Goal: Task Accomplishment & Management: Manage account settings

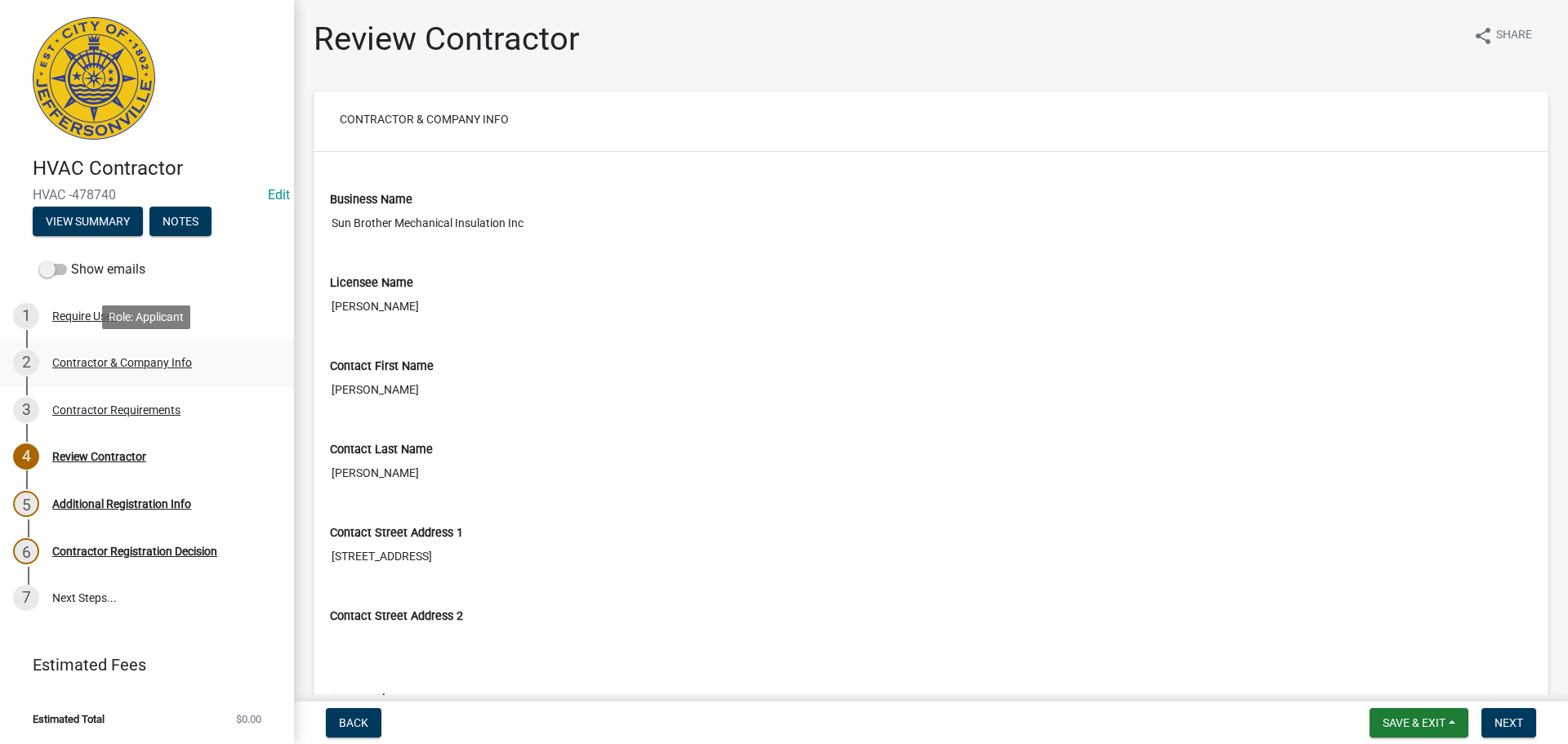
click at [66, 365] on div "Contractor & Company Info" at bounding box center [123, 363] width 140 height 11
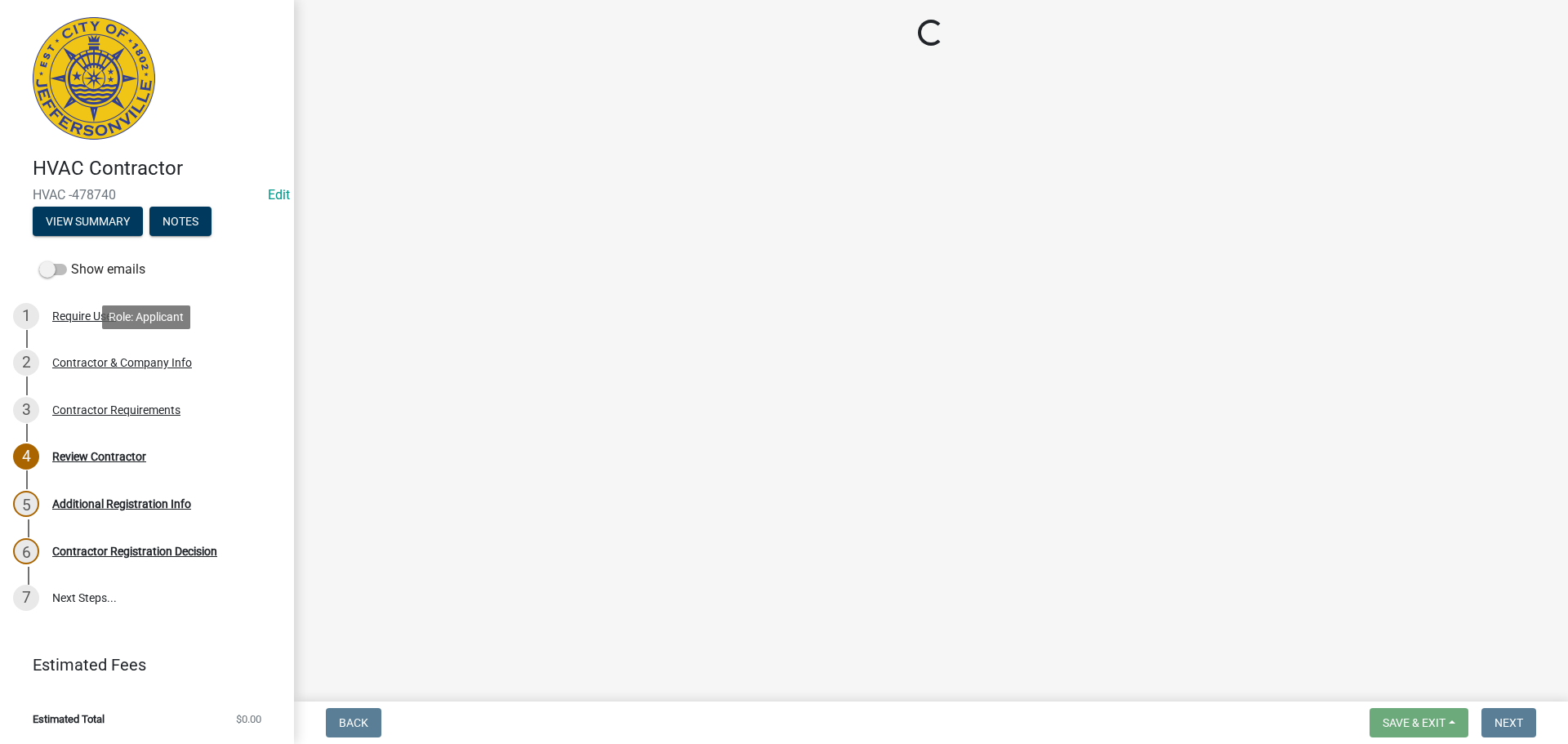
select select "FL"
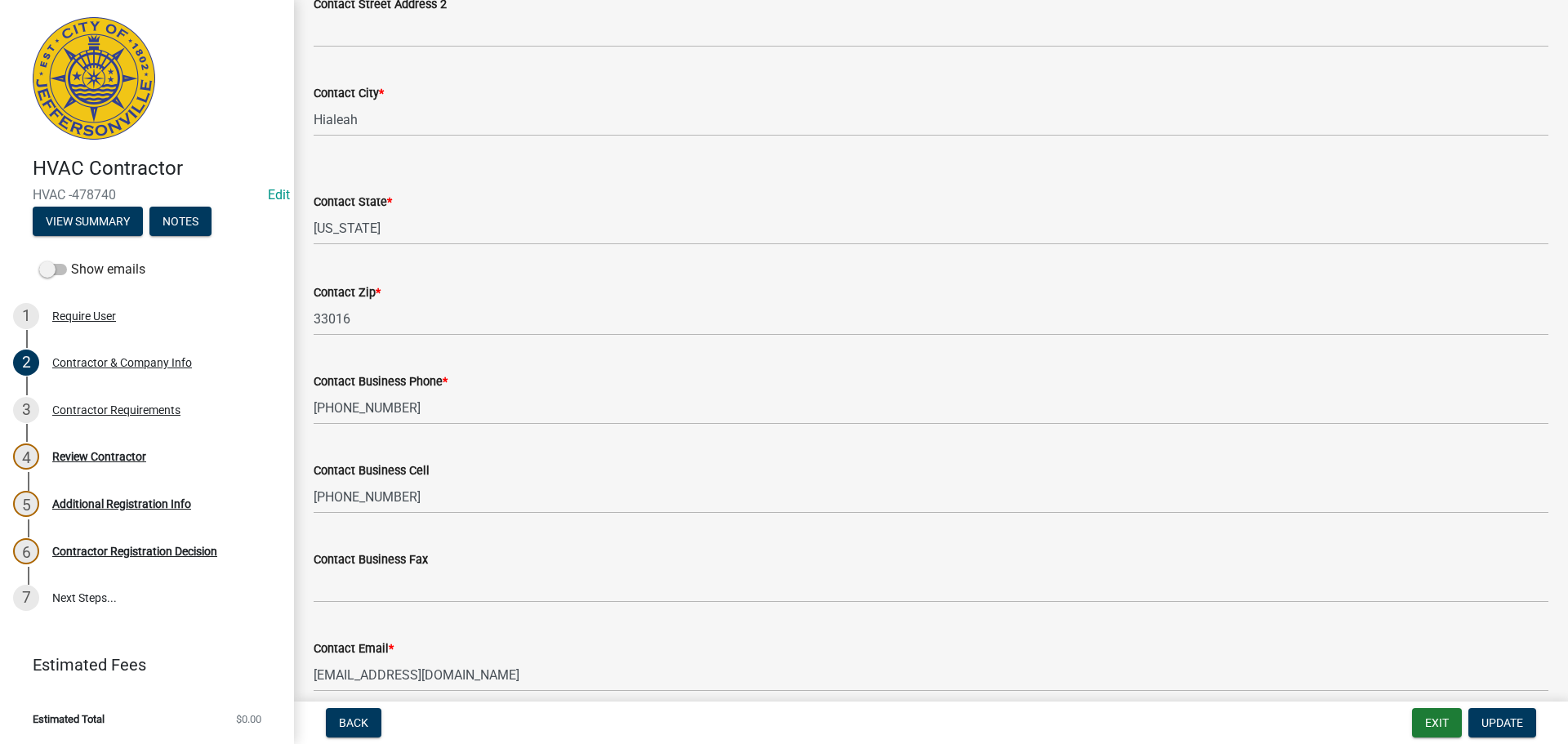
scroll to position [639, 0]
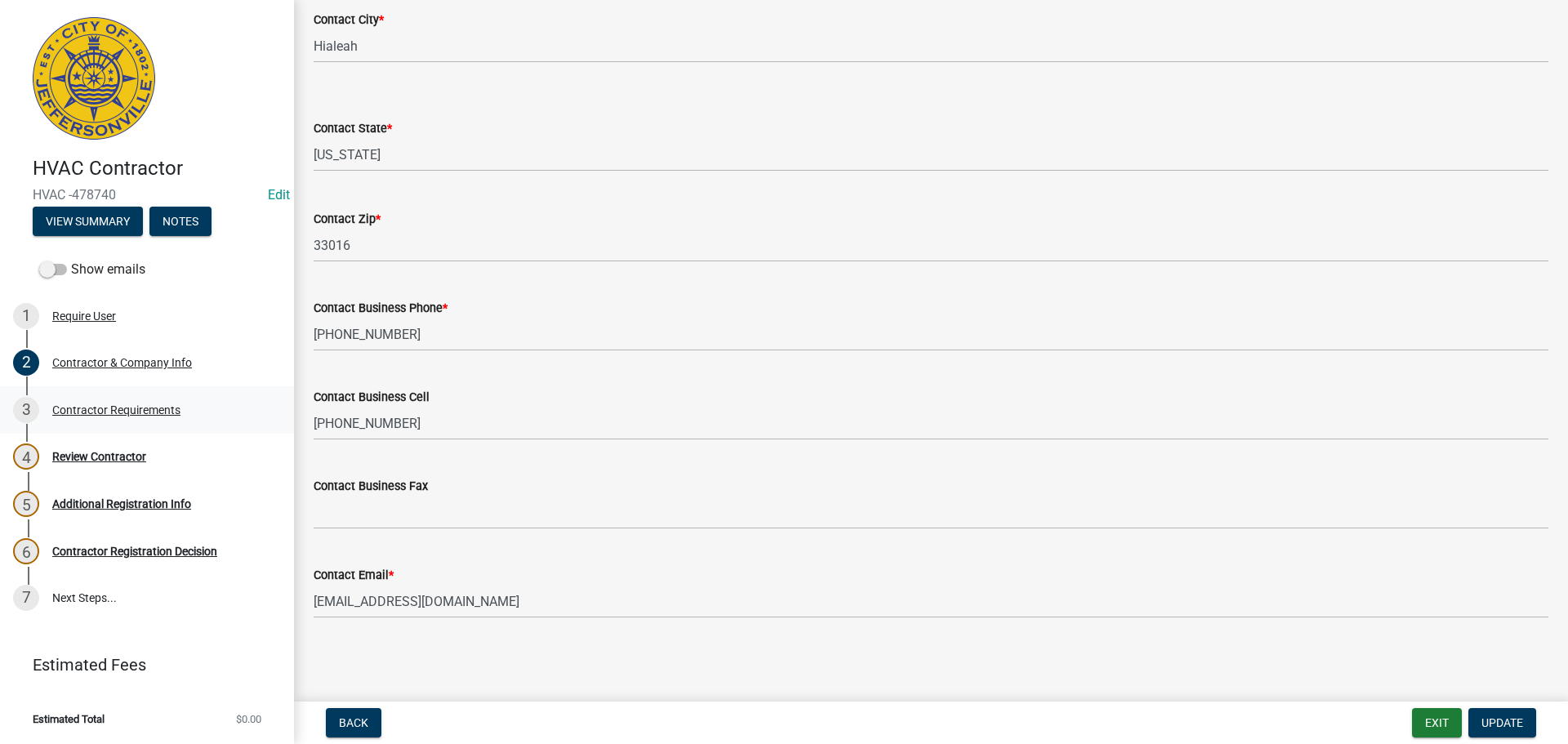
click at [109, 410] on div "Contractor Requirements" at bounding box center [117, 410] width 128 height 11
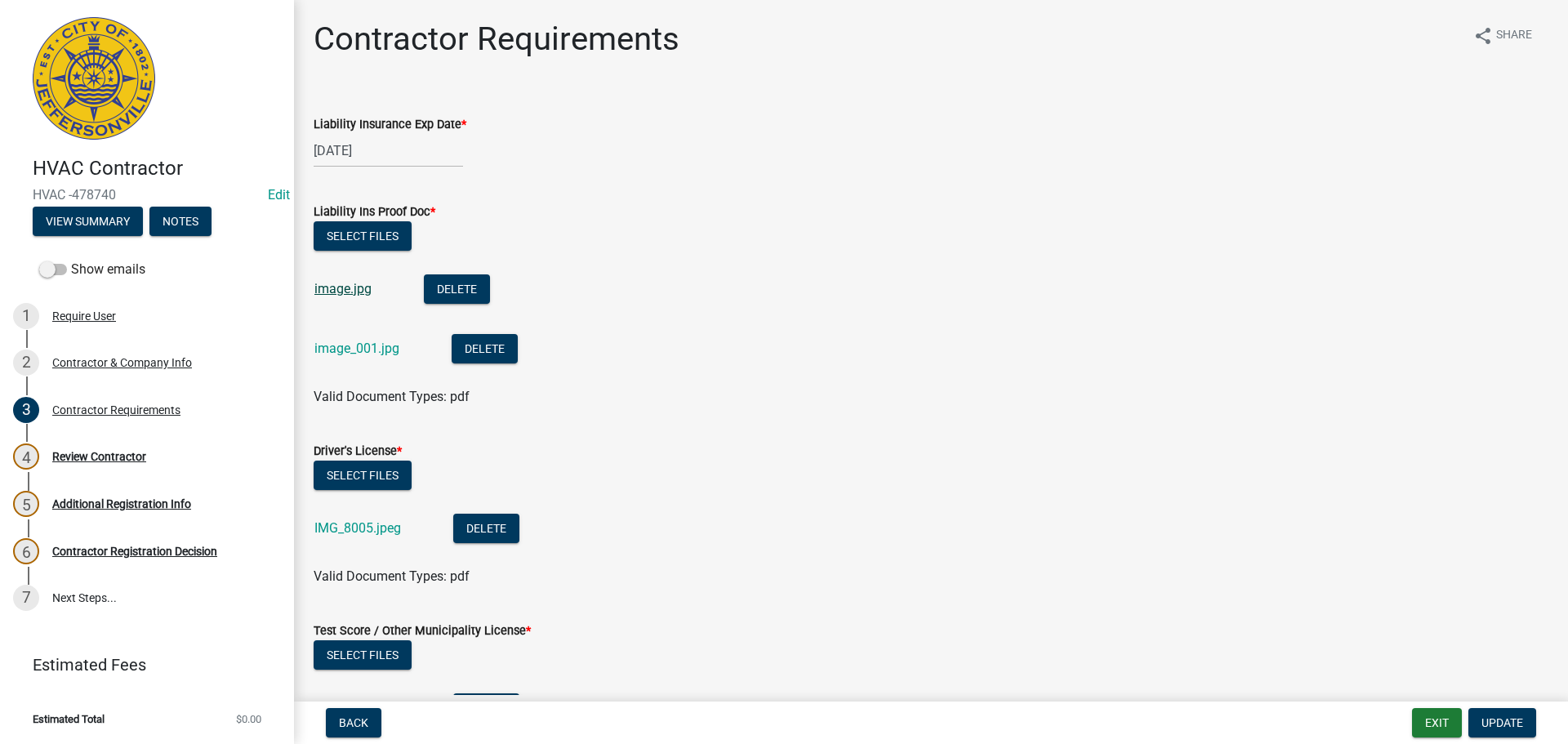
click at [329, 292] on link "image.jpg" at bounding box center [344, 289] width 57 height 15
click at [351, 348] on link "image_001.jpg" at bounding box center [357, 349] width 85 height 15
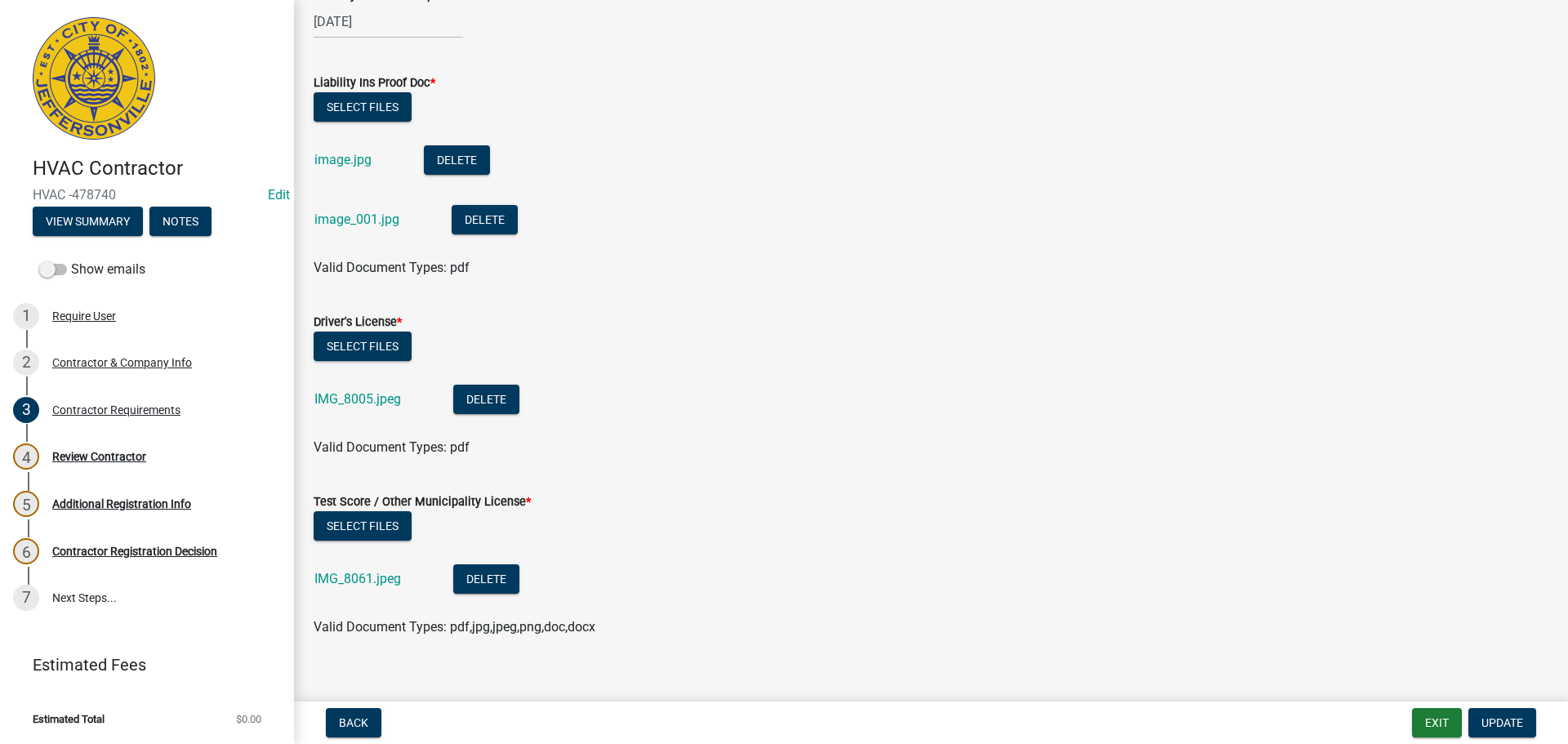
scroll to position [149, 0]
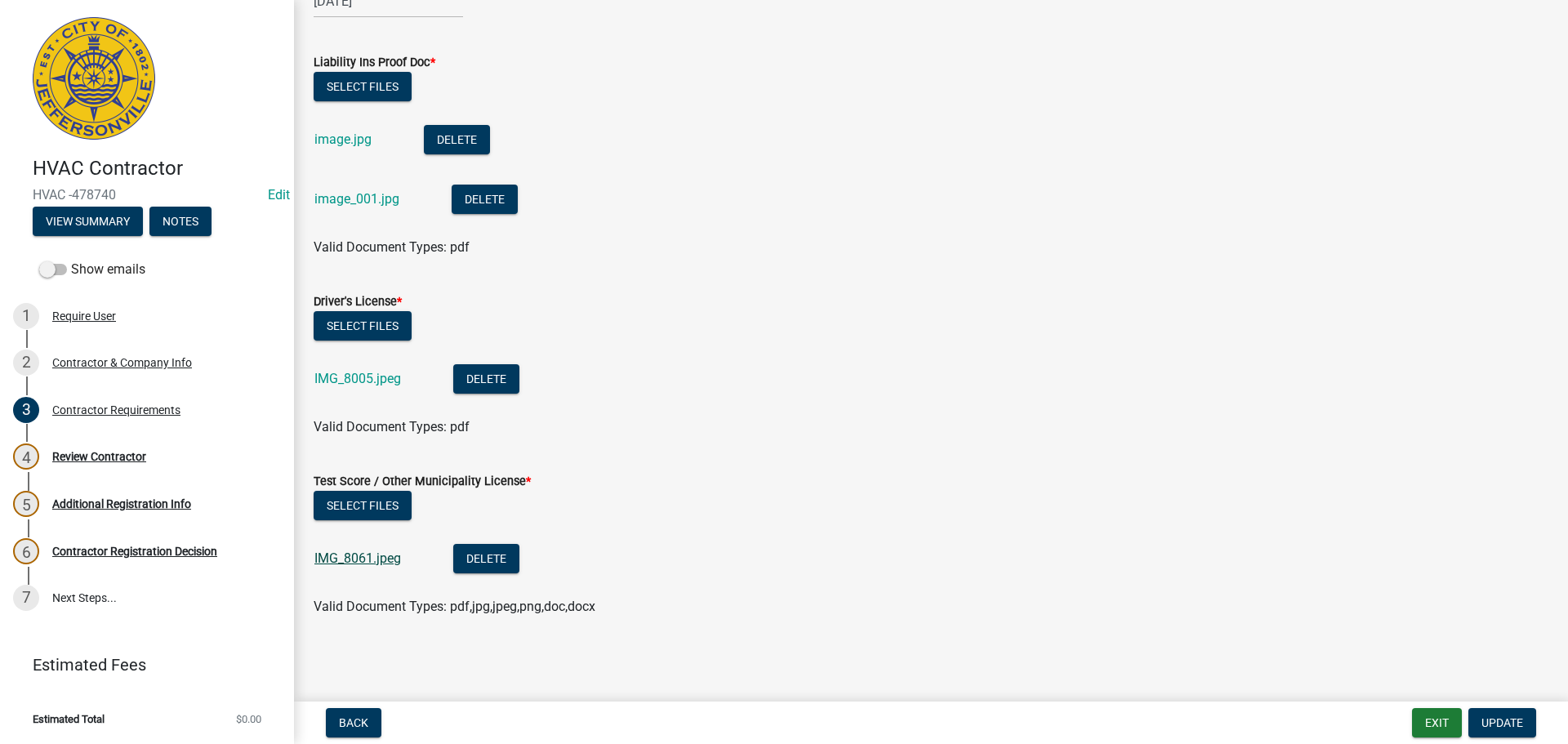
click at [365, 559] on link "IMG_8061.jpeg" at bounding box center [358, 558] width 86 height 15
drag, startPoint x: 1506, startPoint y: 726, endPoint x: 1401, endPoint y: 687, distance: 112.0
click at [1504, 726] on span "Update" at bounding box center [1503, 723] width 42 height 13
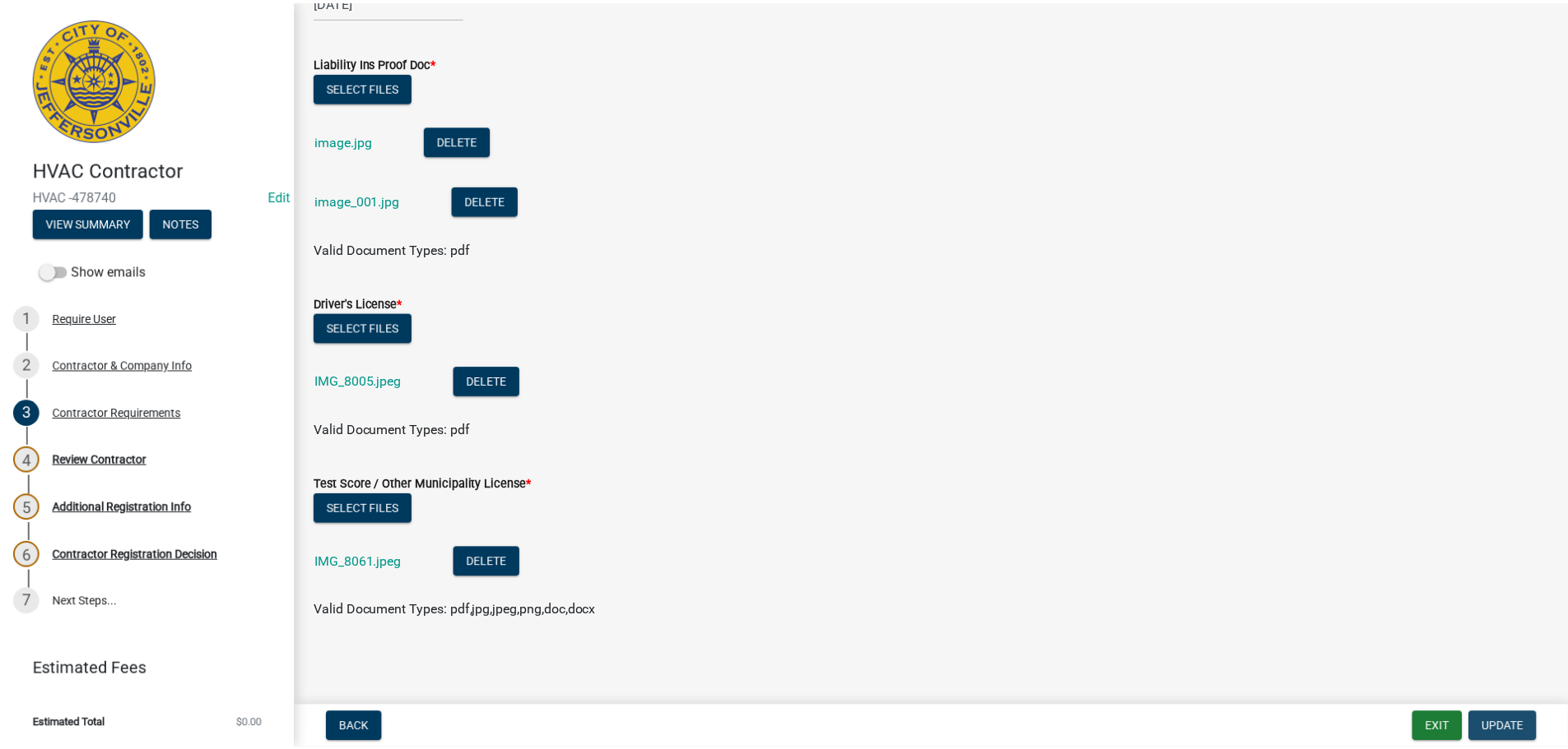
scroll to position [0, 0]
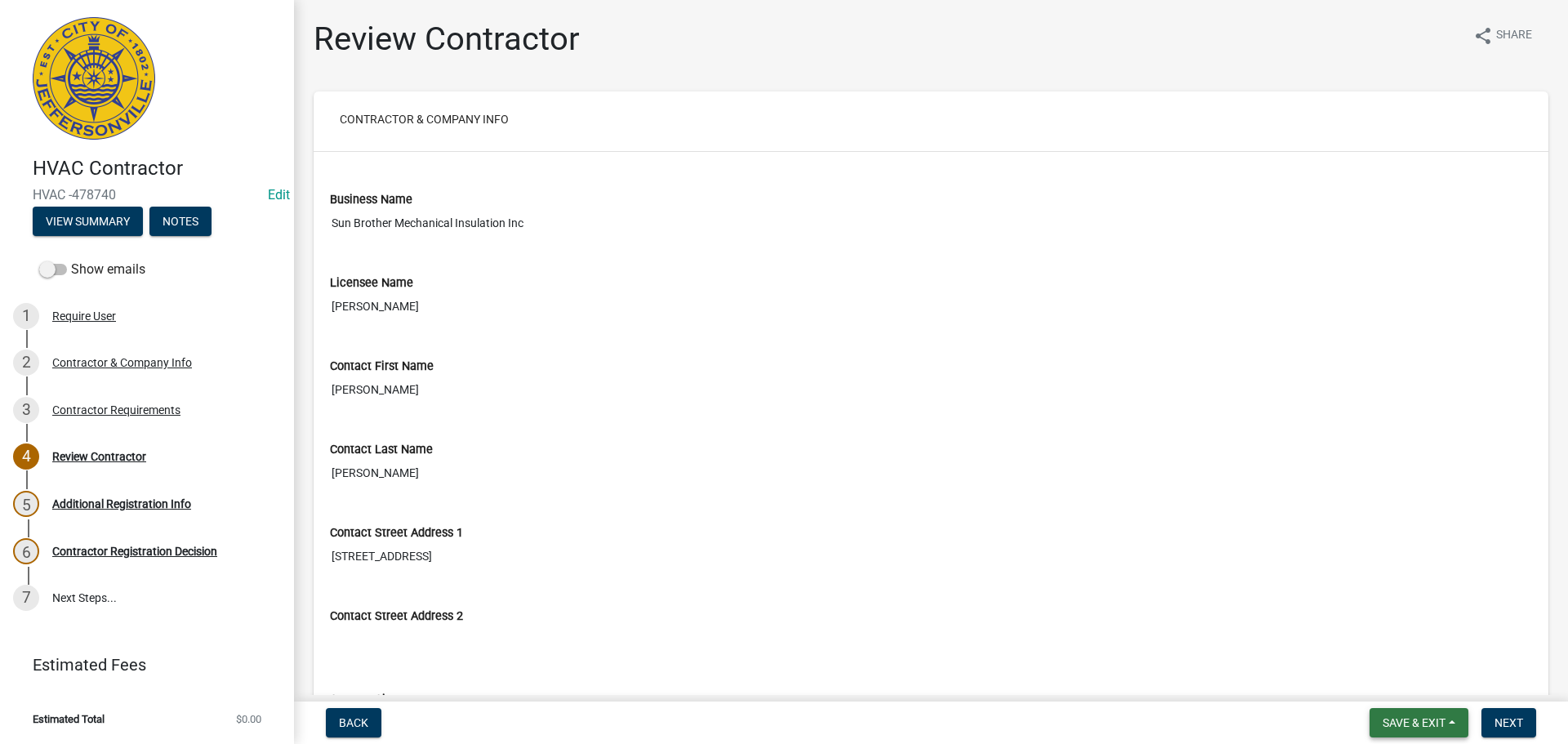
click at [1406, 719] on span "Save & Exit" at bounding box center [1415, 723] width 63 height 13
drag, startPoint x: 1380, startPoint y: 684, endPoint x: 922, endPoint y: 497, distance: 494.7
click at [1373, 681] on button "Save & Exit" at bounding box center [1403, 680] width 131 height 39
click at [126, 362] on div "Contractor & Company Info" at bounding box center [123, 363] width 140 height 11
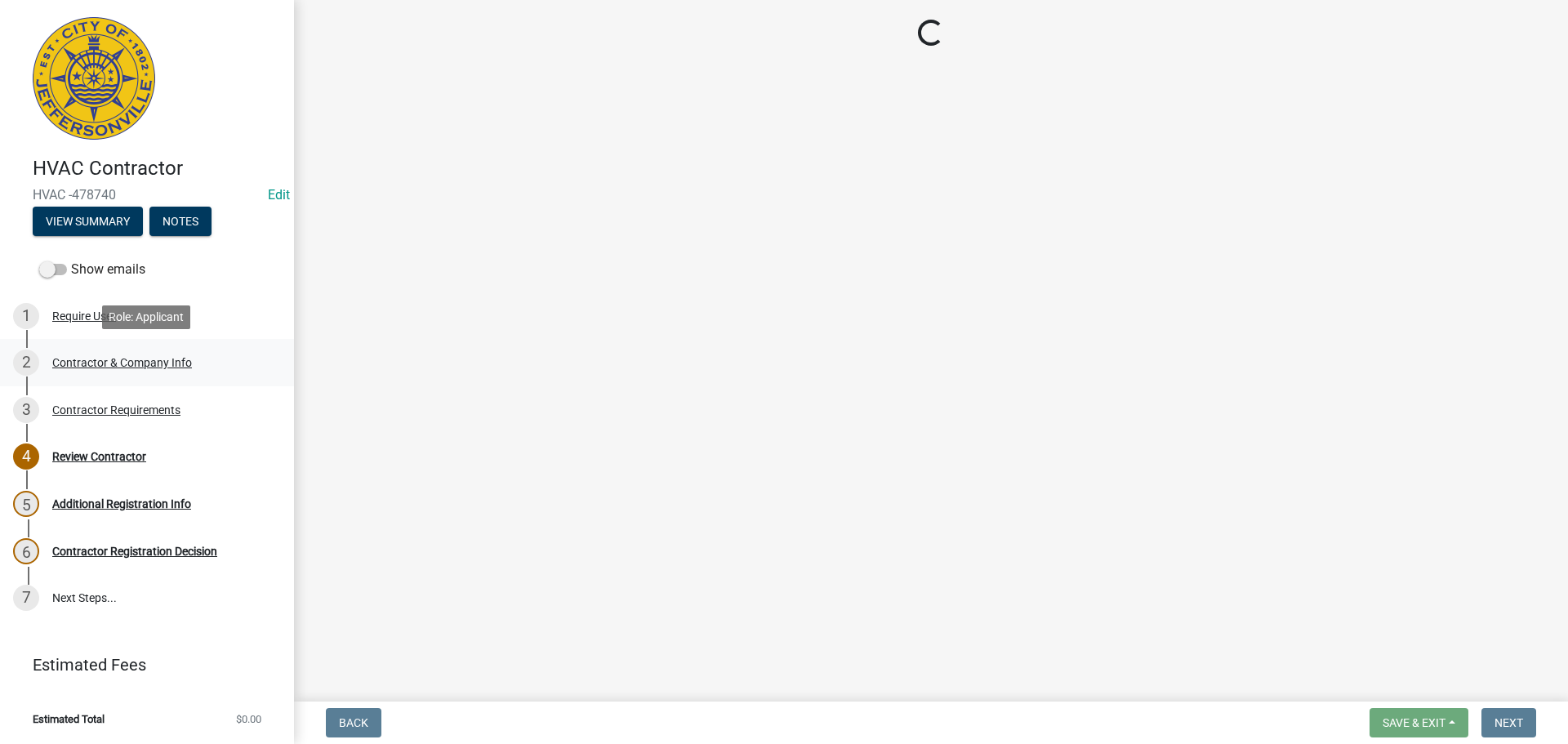
select select "FL"
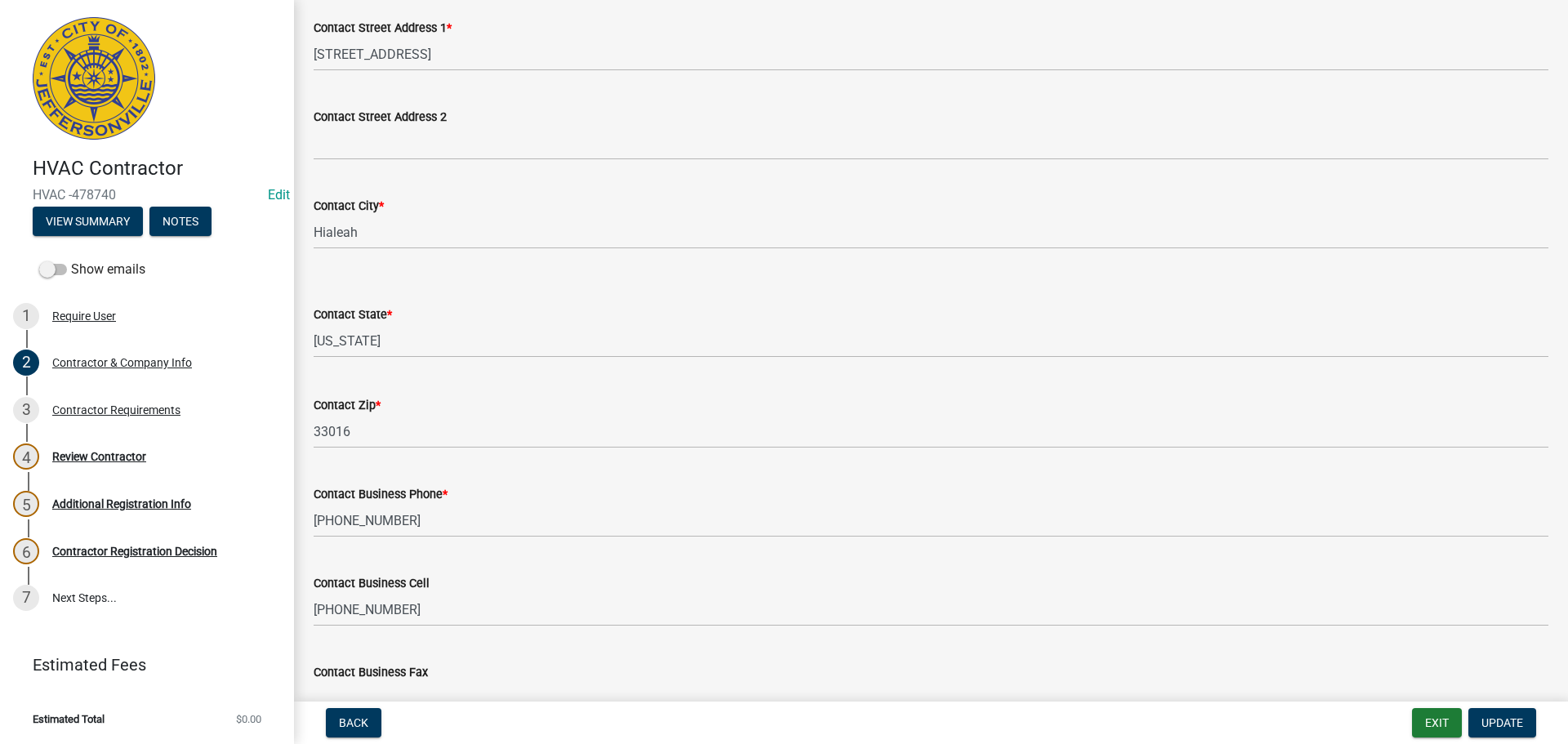
scroll to position [639, 0]
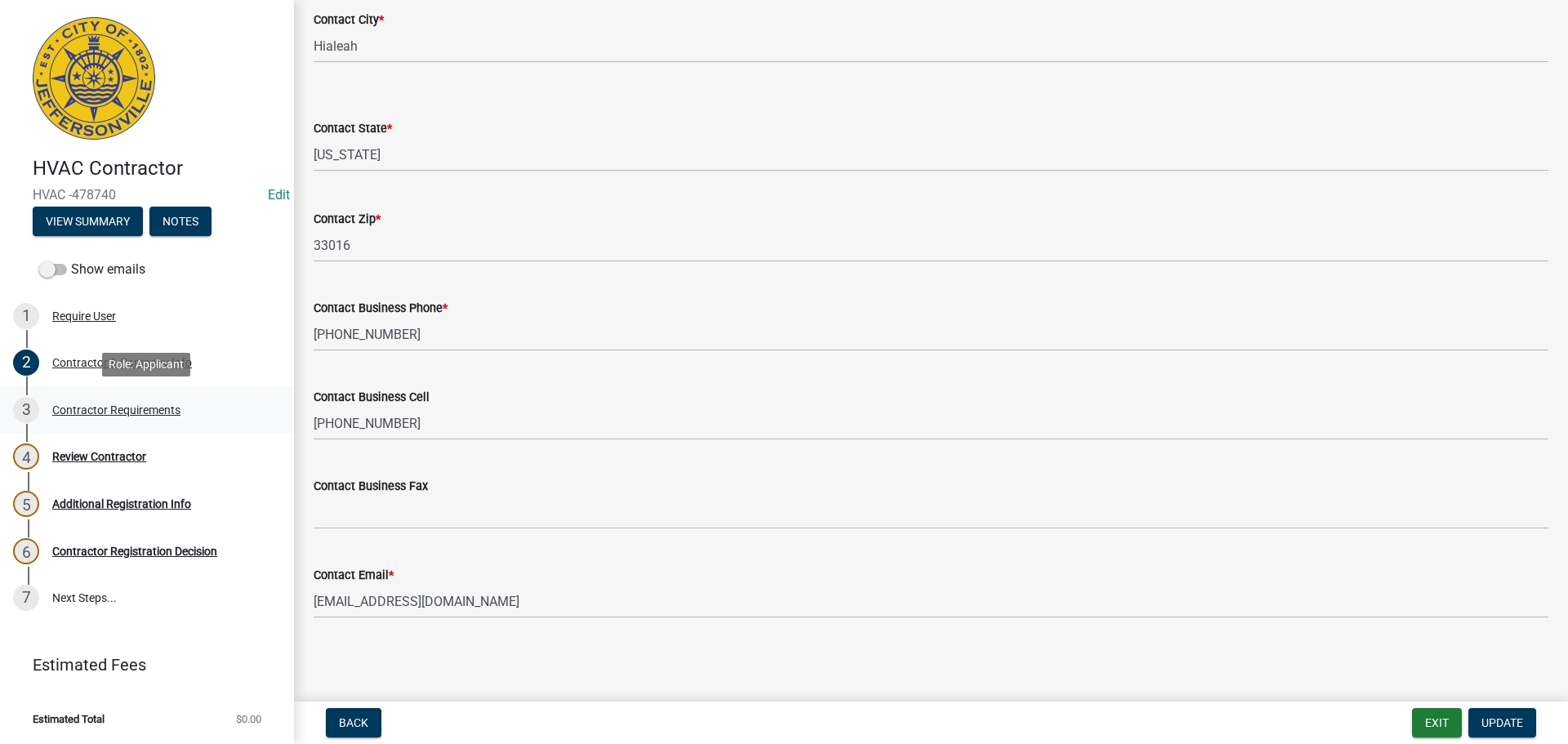
click at [80, 412] on div "Contractor Requirements" at bounding box center [117, 410] width 128 height 11
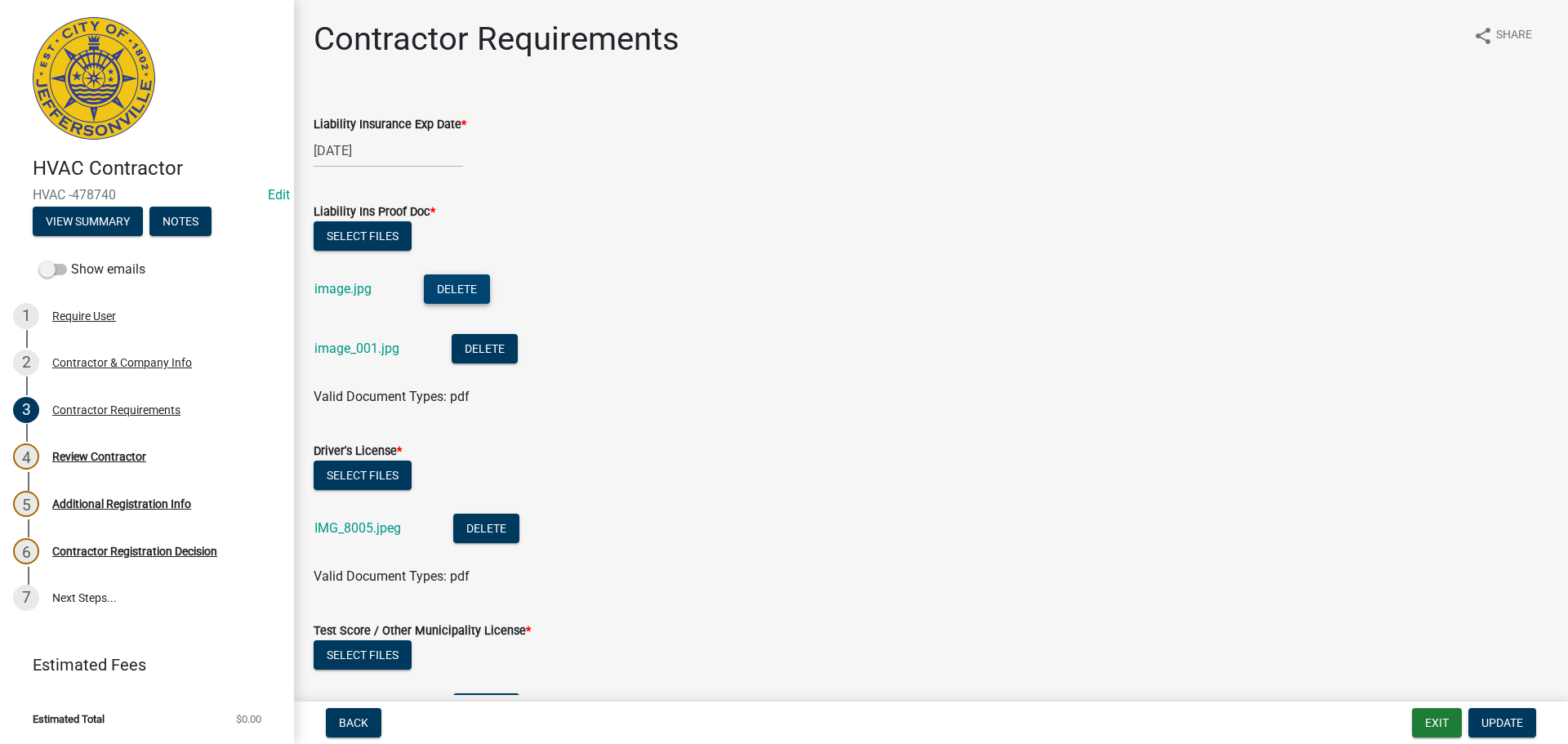
click at [469, 287] on button "Delete" at bounding box center [457, 289] width 66 height 30
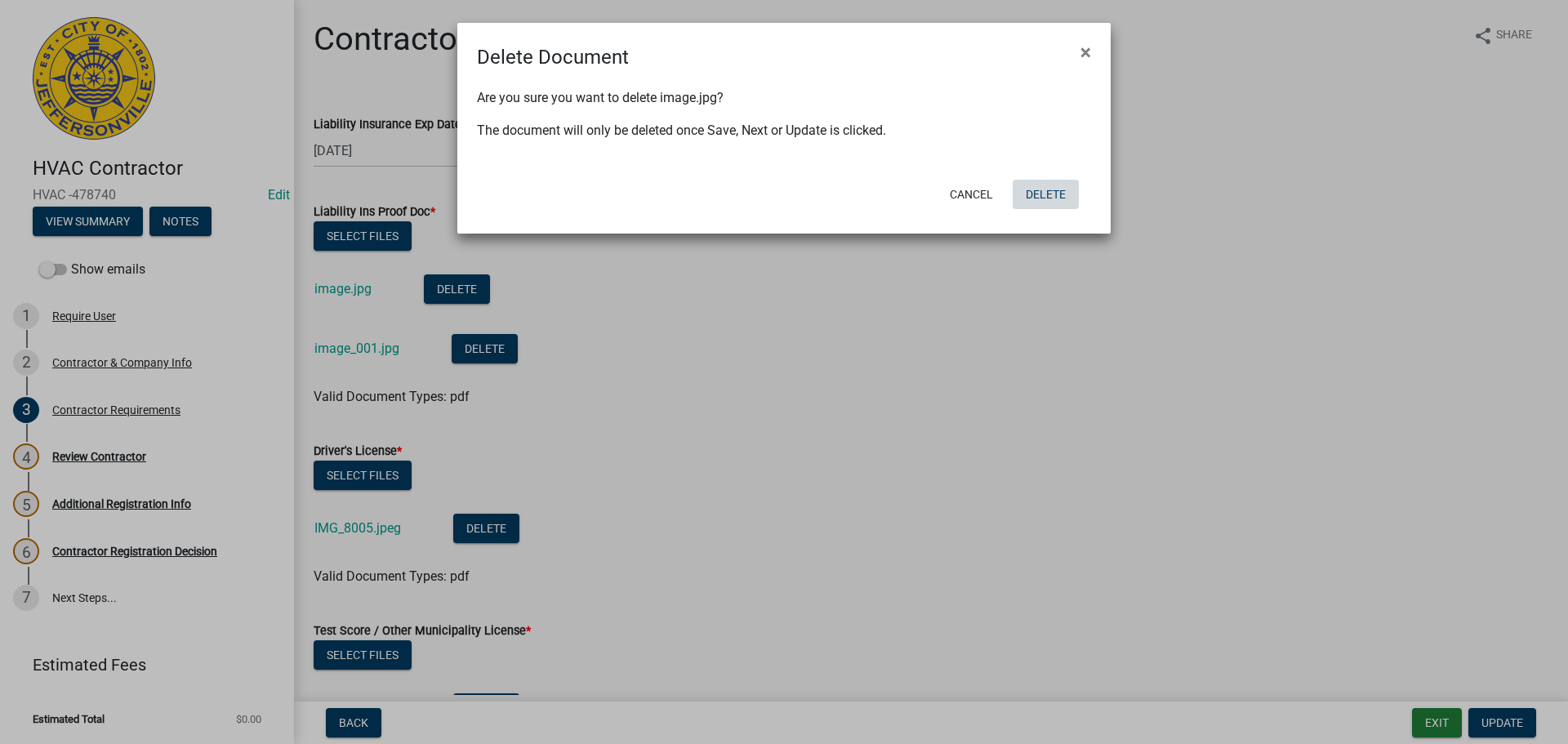
click at [1047, 197] on button "Delete" at bounding box center [1045, 194] width 66 height 30
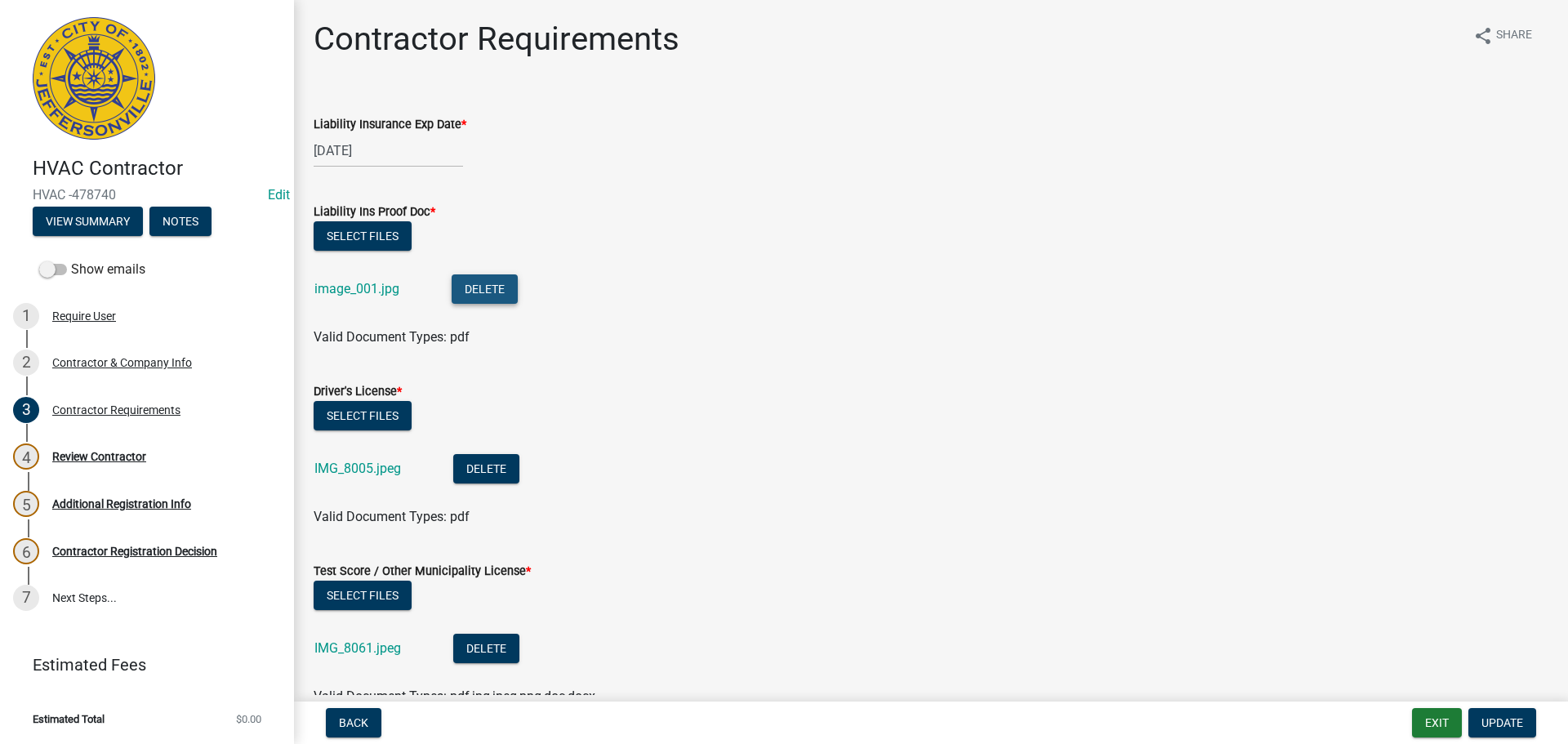
click at [493, 282] on button "Delete" at bounding box center [484, 289] width 66 height 30
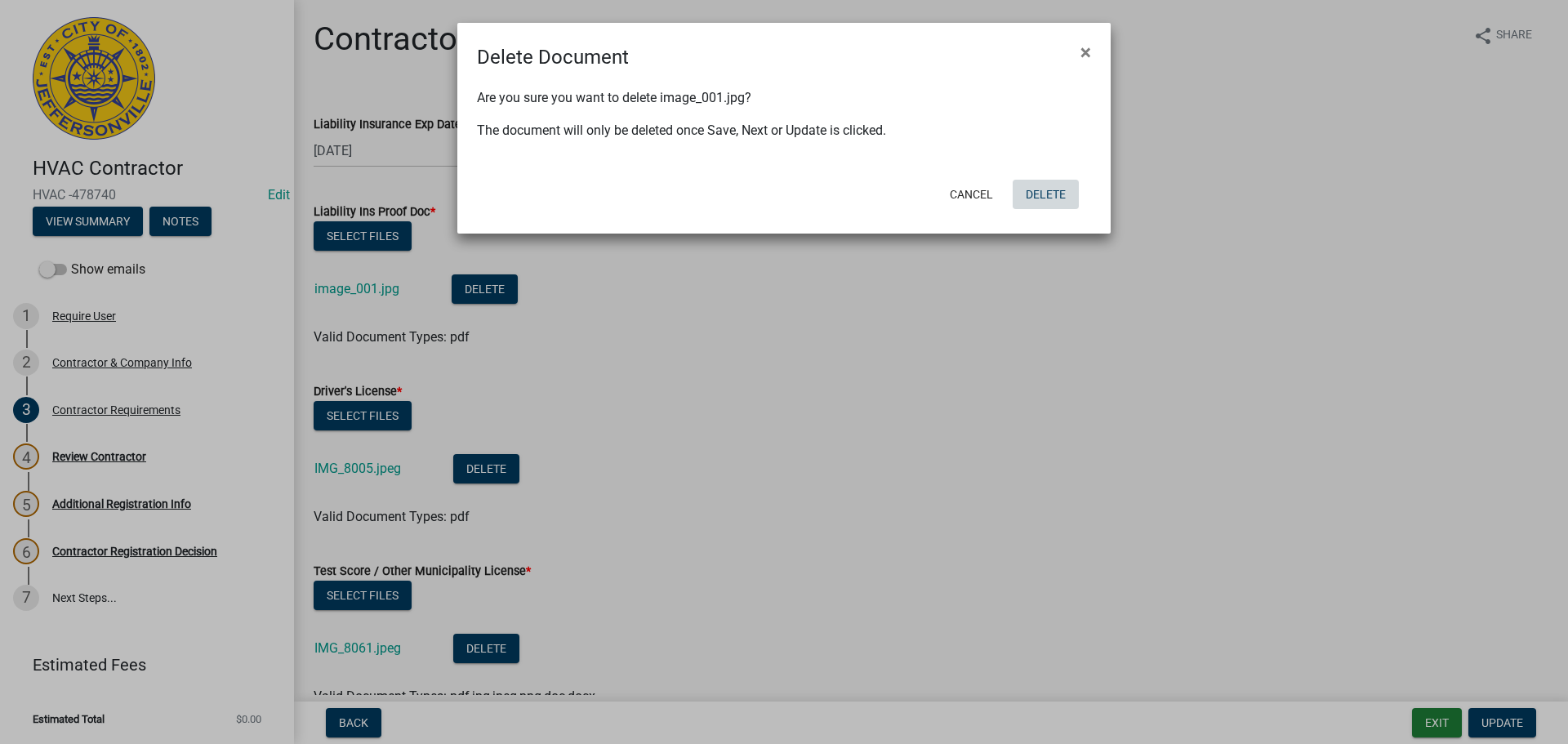
drag, startPoint x: 1055, startPoint y: 197, endPoint x: 1138, endPoint y: 248, distance: 97.4
click at [1055, 197] on button "Delete" at bounding box center [1045, 194] width 66 height 30
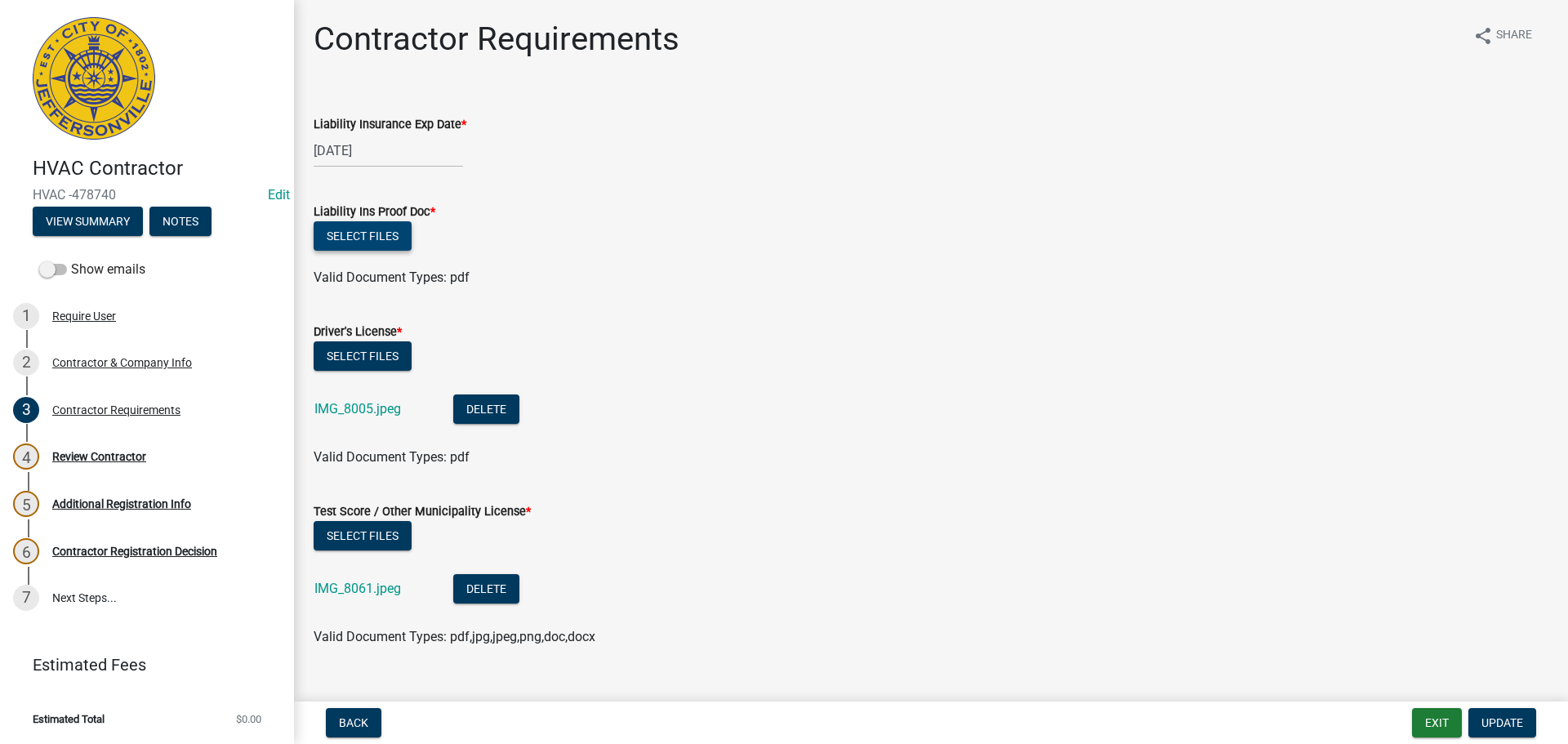
click at [370, 228] on button "Select files" at bounding box center [363, 236] width 98 height 30
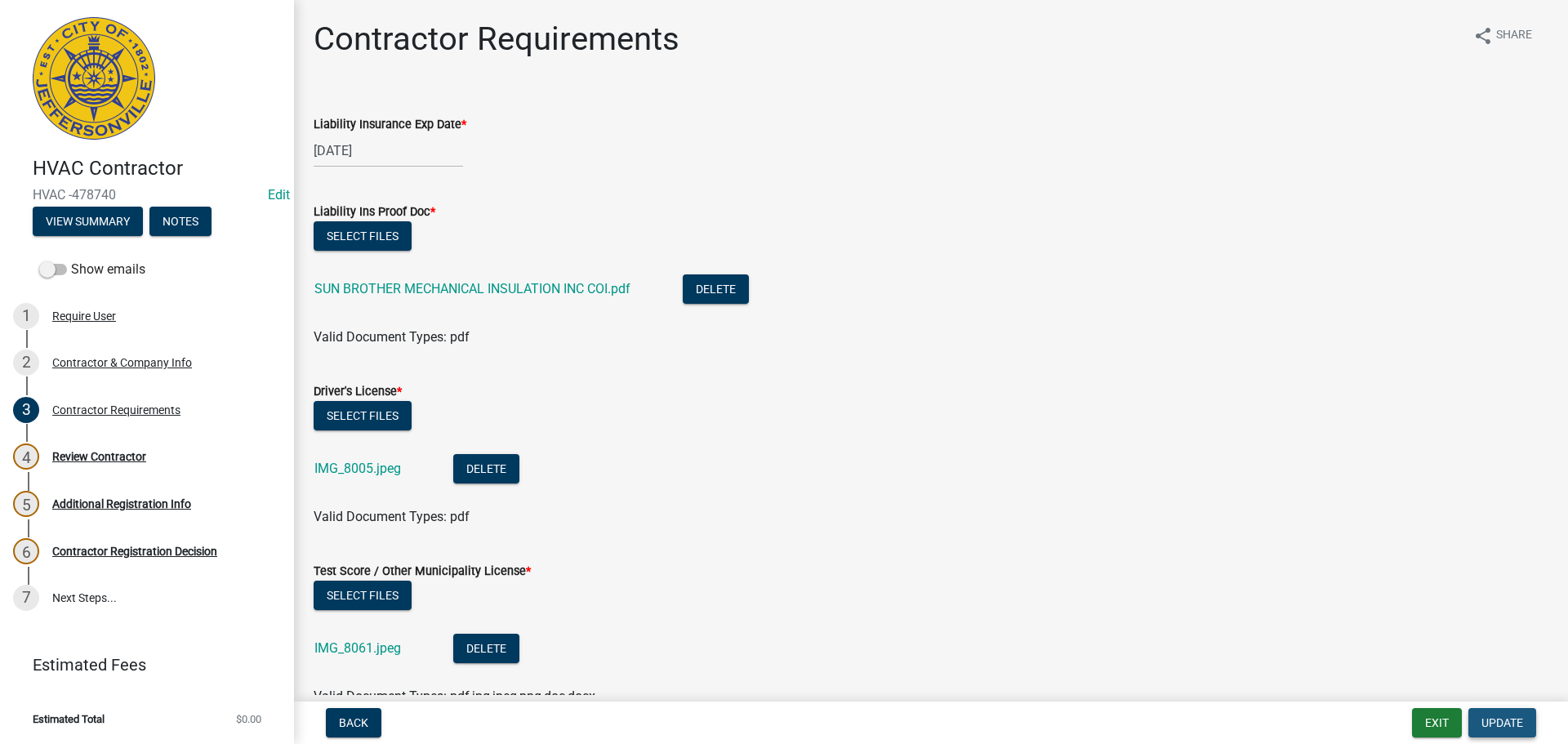
click at [1490, 723] on span "Update" at bounding box center [1503, 723] width 42 height 13
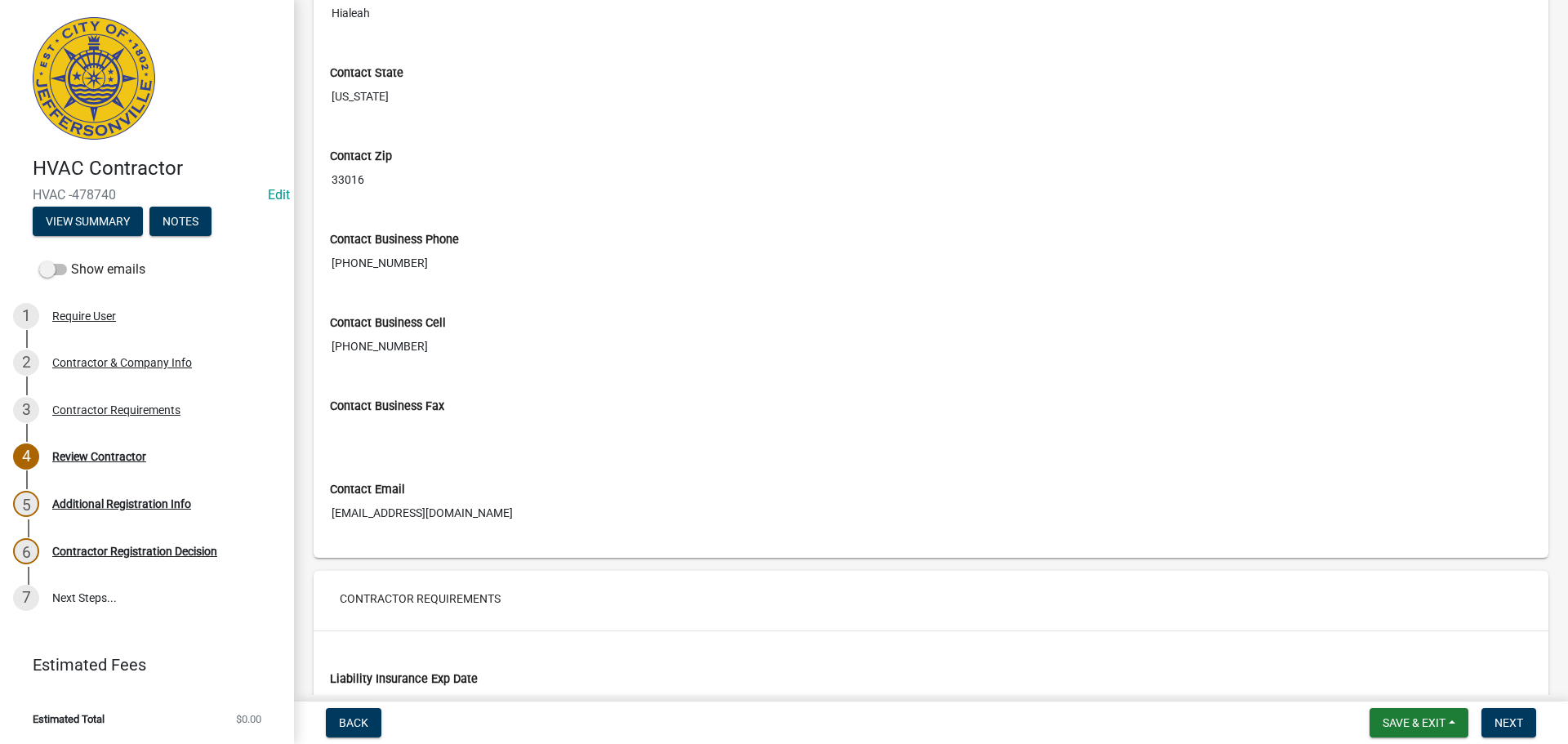
scroll to position [735, 0]
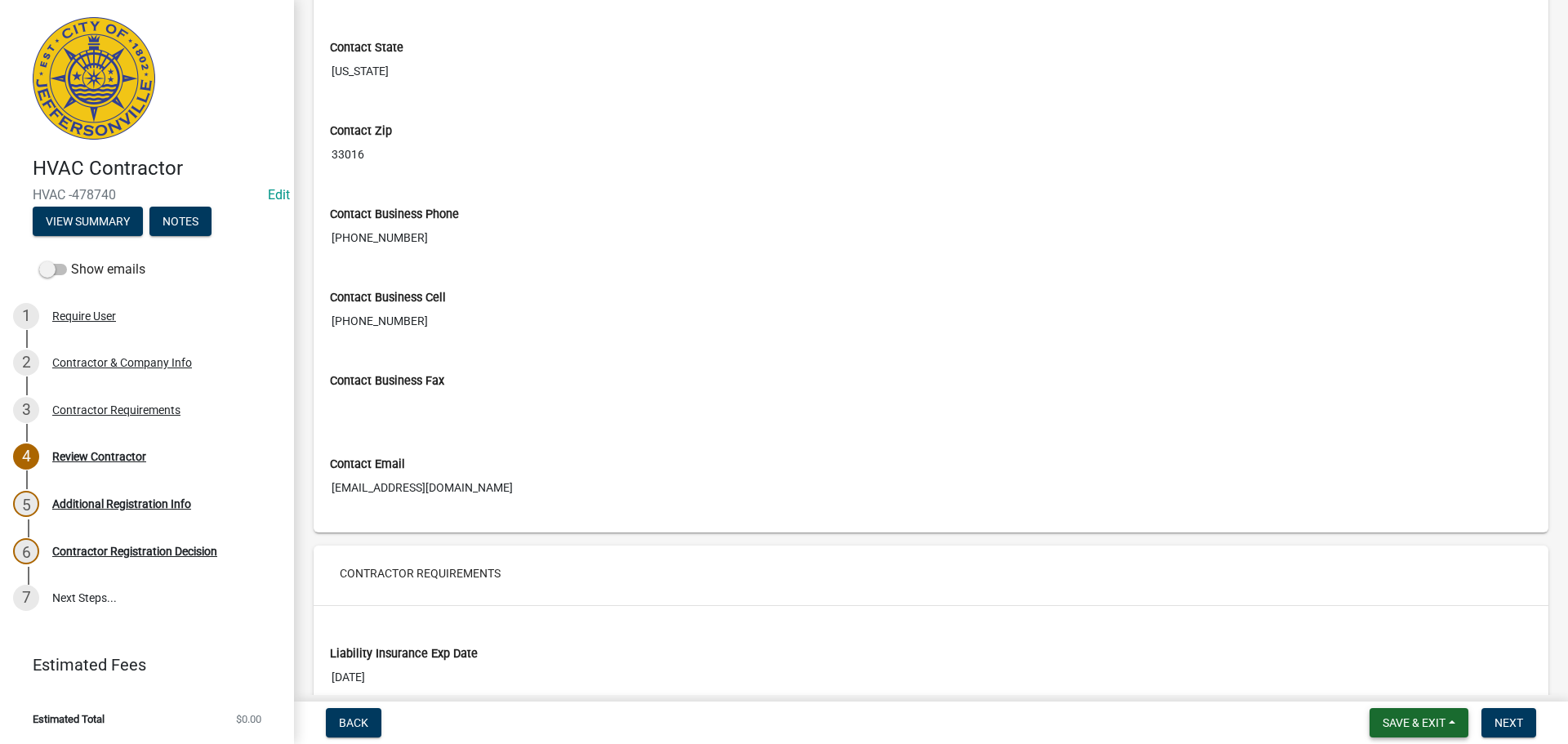
click at [1405, 716] on span "Save & Exit" at bounding box center [1415, 723] width 63 height 13
click at [1389, 687] on button "Save & Exit" at bounding box center [1403, 680] width 131 height 39
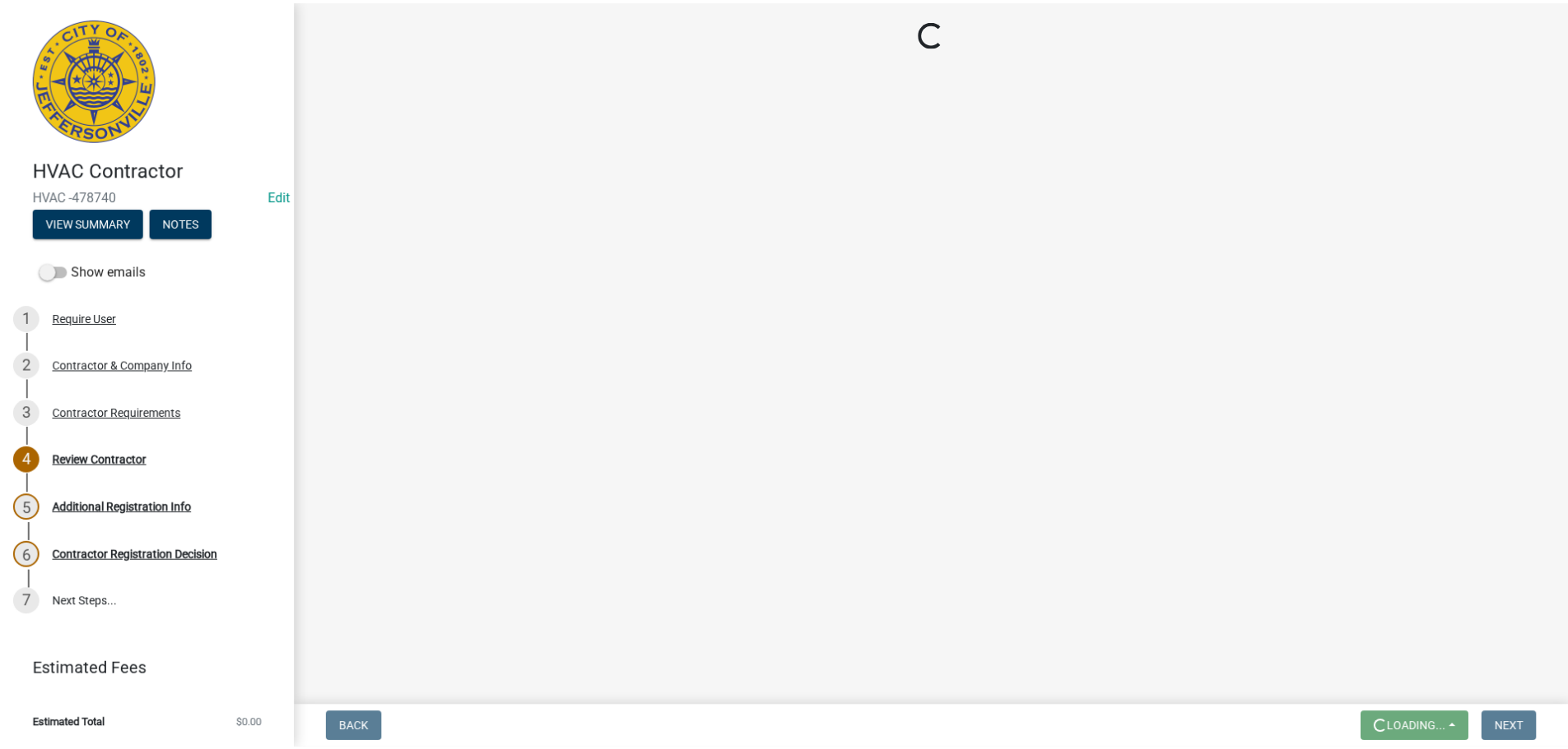
scroll to position [0, 0]
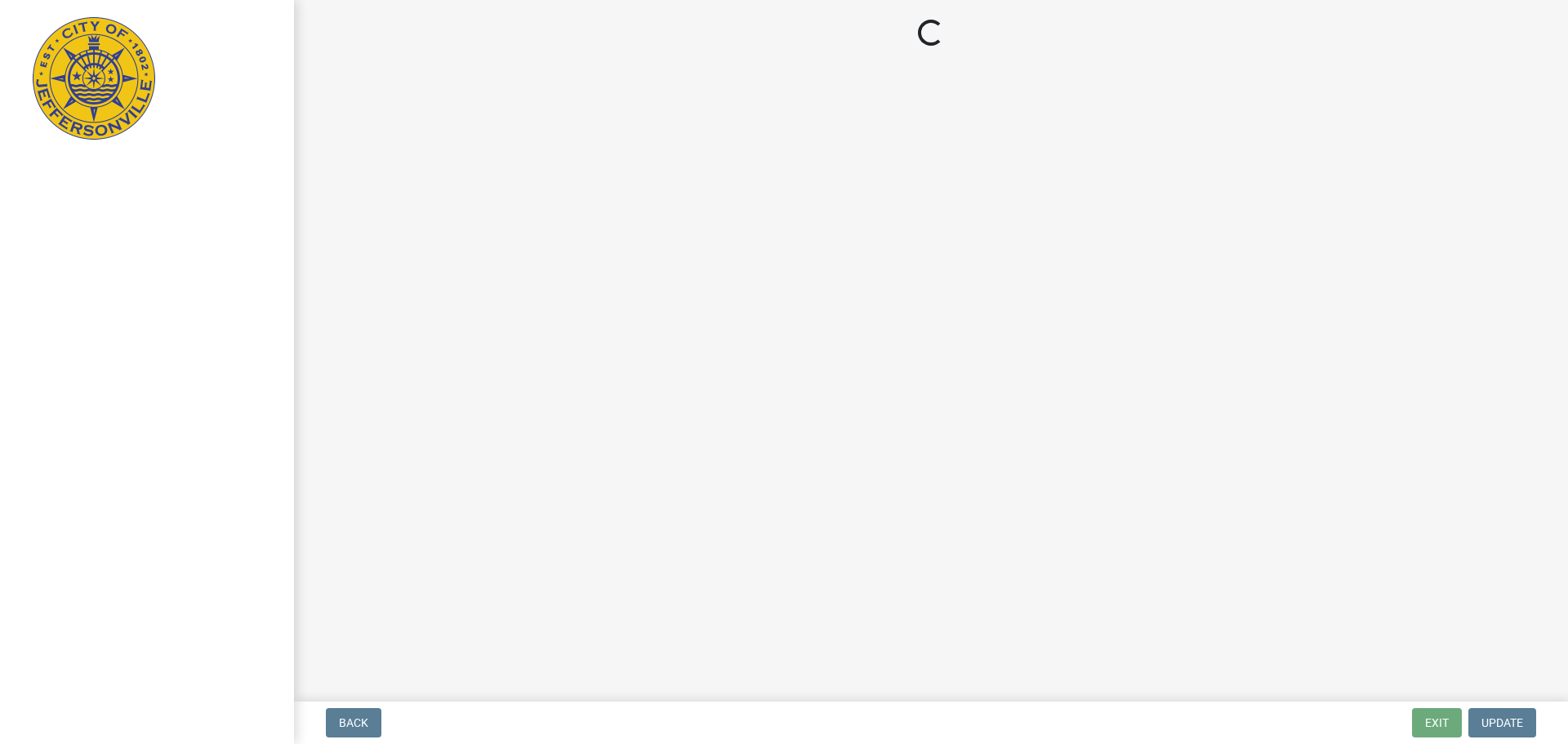
select select "3: 3"
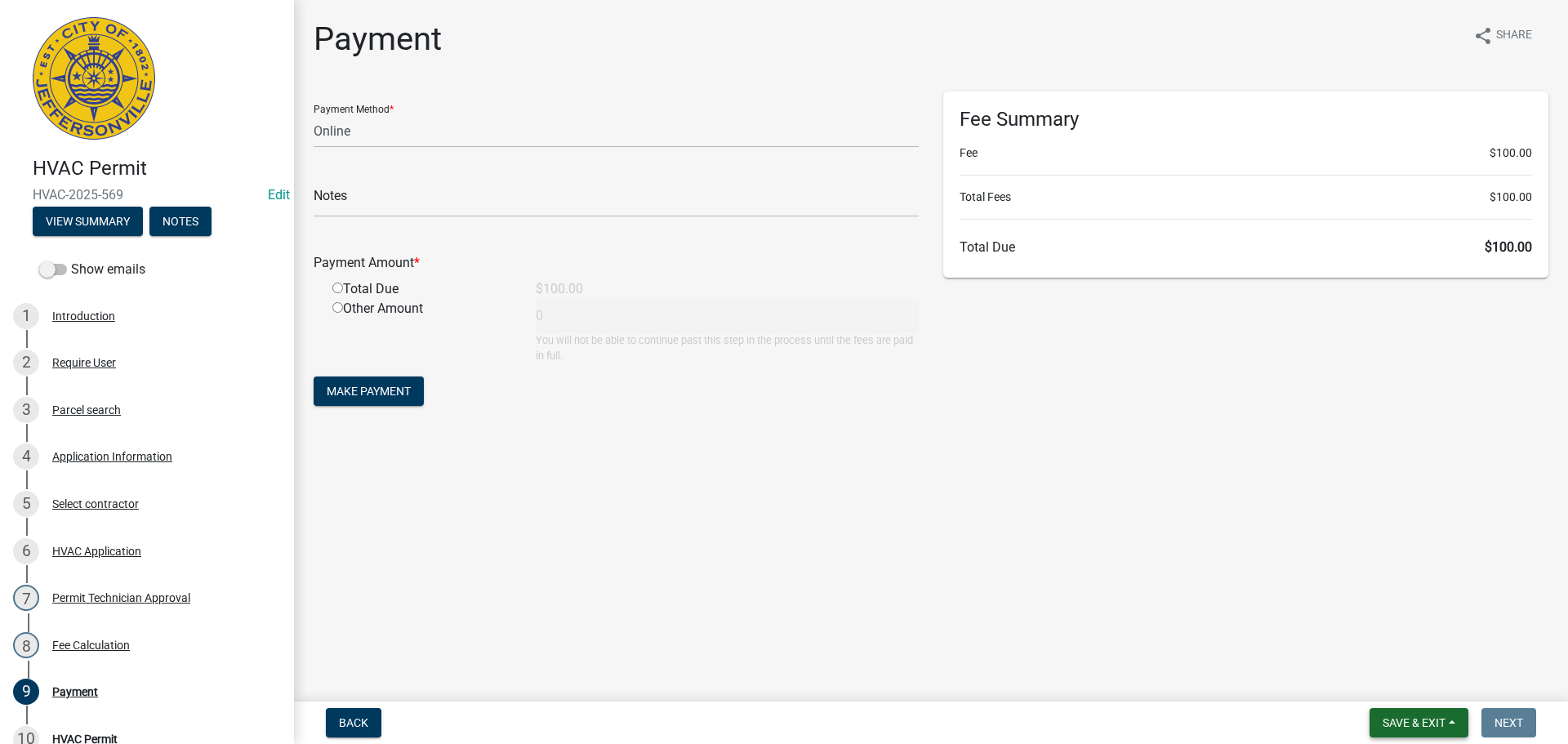
drag, startPoint x: 1405, startPoint y: 728, endPoint x: 1400, endPoint y: 717, distance: 12.1
click at [1404, 728] on span "Save & Exit" at bounding box center [1415, 723] width 63 height 13
click at [1394, 691] on button "Save & Exit" at bounding box center [1403, 680] width 131 height 39
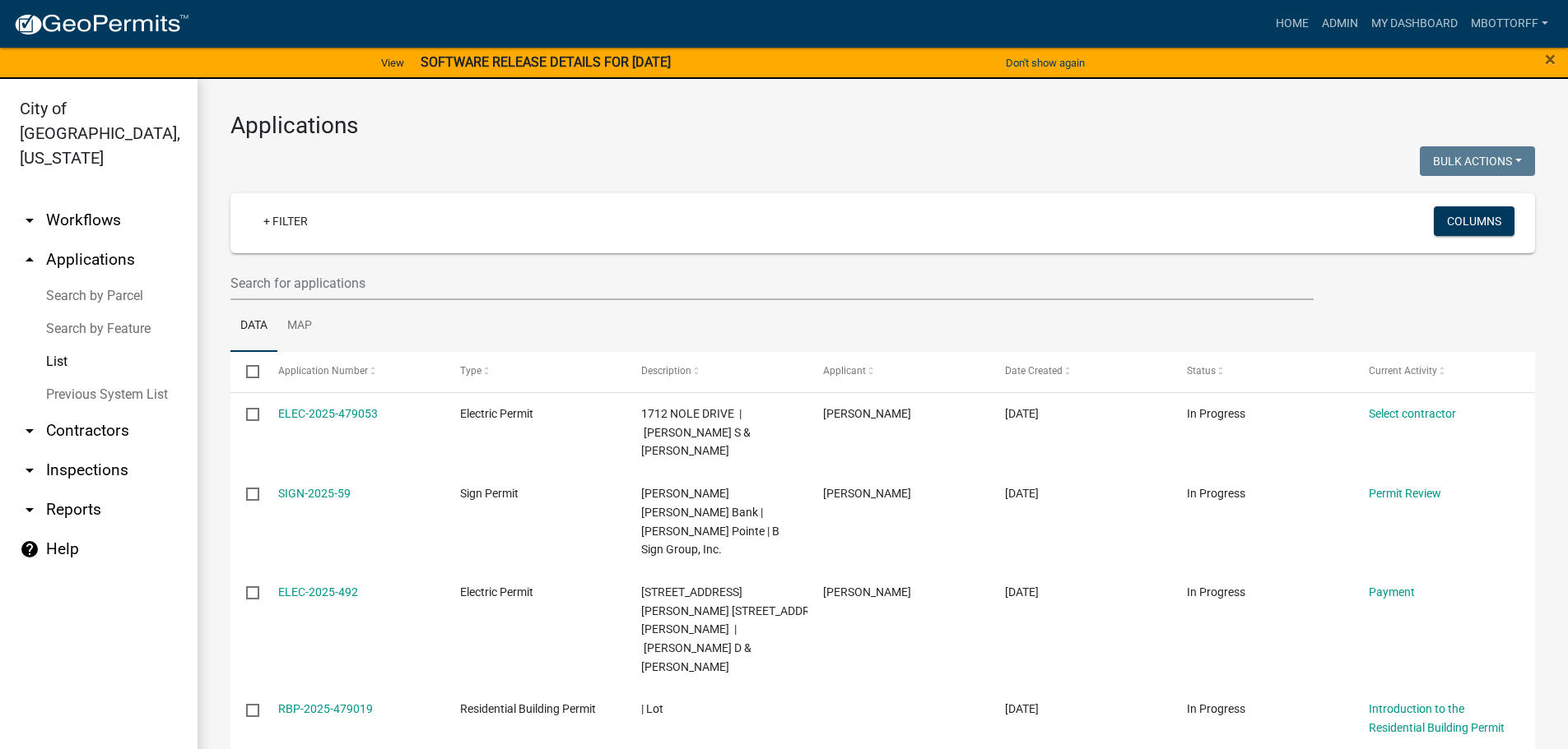
click at [108, 240] on link "arrow_drop_up Applications" at bounding box center [98, 259] width 198 height 40
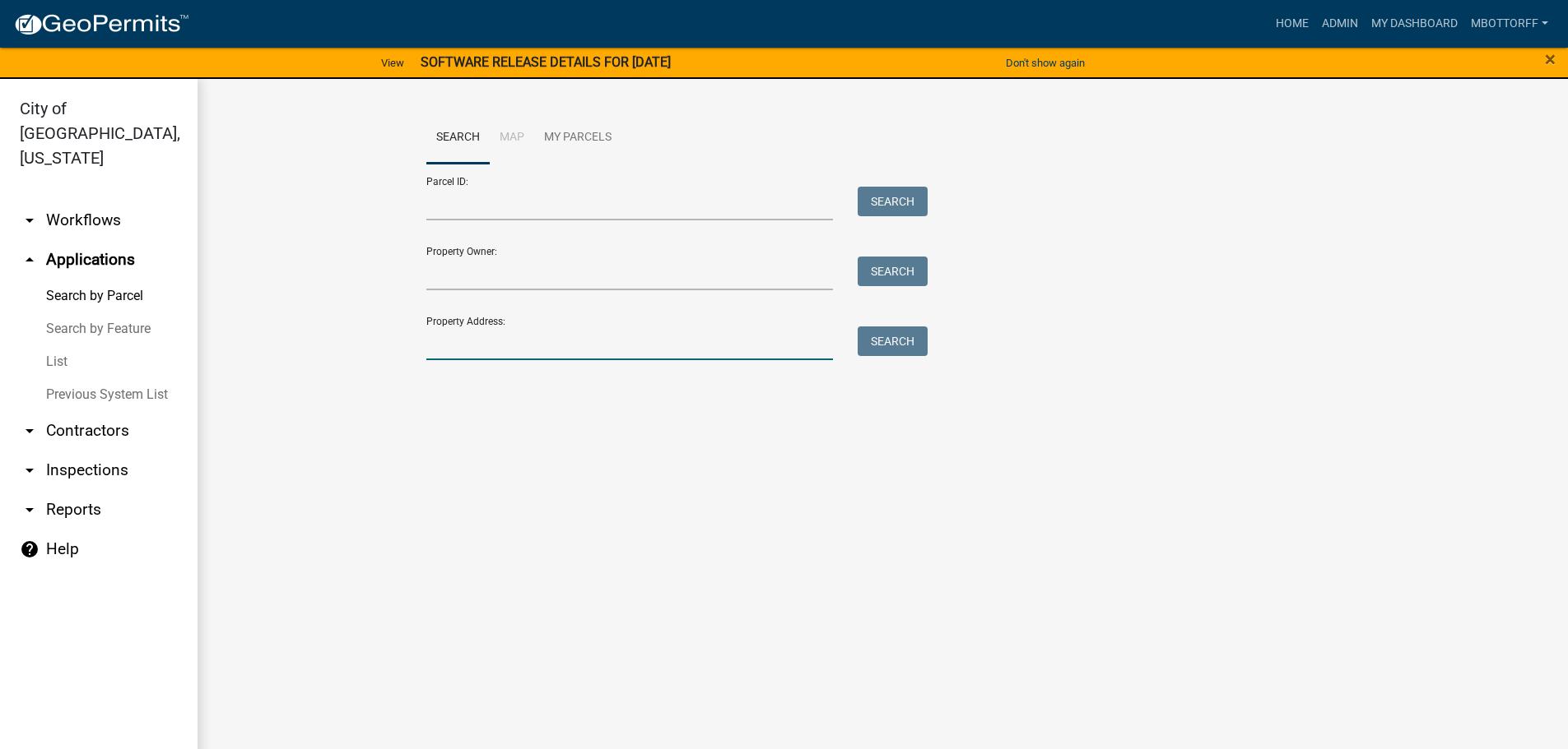
drag, startPoint x: 449, startPoint y: 346, endPoint x: 419, endPoint y: 315, distance: 43.1
click at [449, 346] on input "Property Address:" at bounding box center [630, 343] width 407 height 34
type input "1712 NOLE"
drag, startPoint x: 910, startPoint y: 333, endPoint x: 903, endPoint y: 345, distance: 13.9
click at [907, 335] on button "Search" at bounding box center [892, 341] width 70 height 30
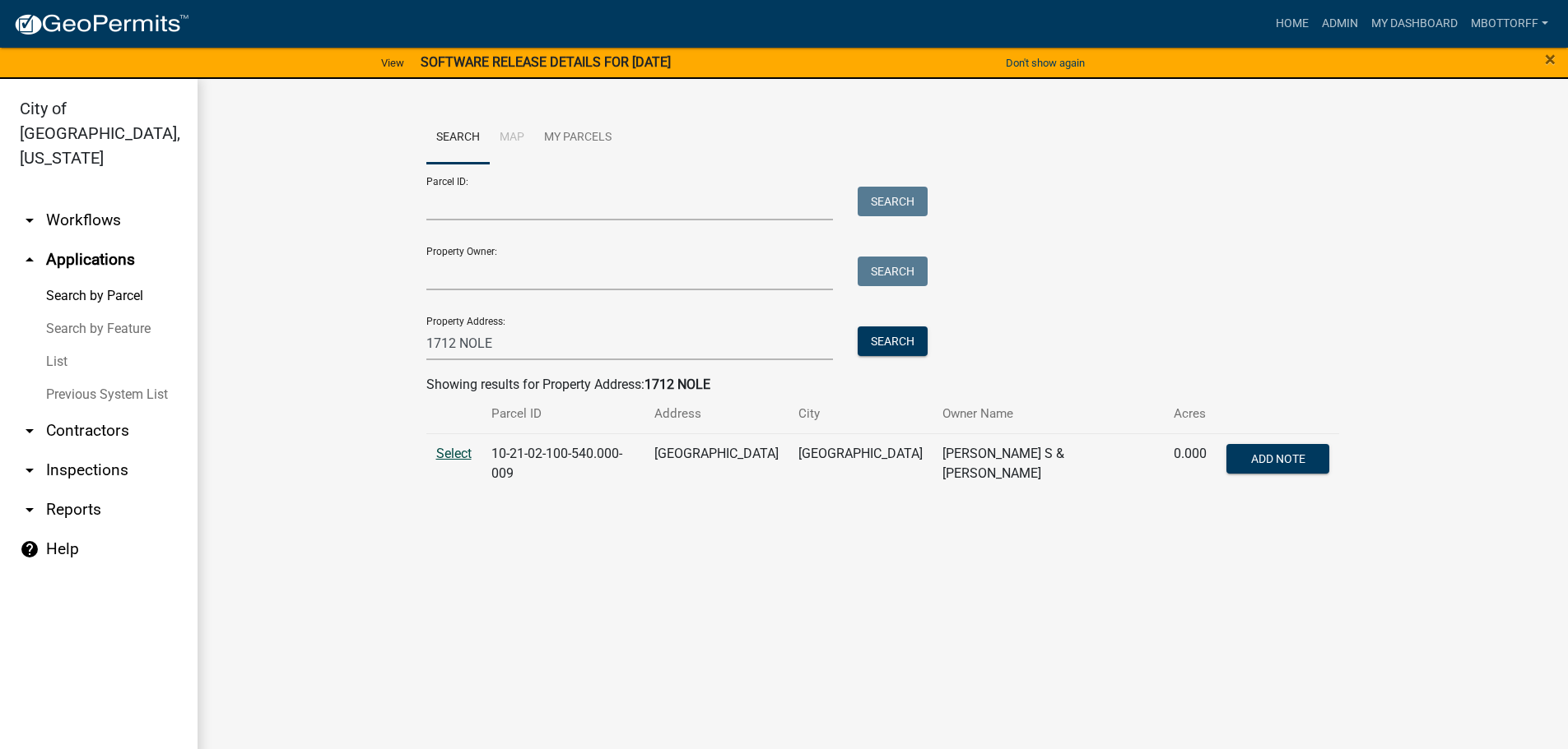
click at [454, 457] on span "Select" at bounding box center [453, 453] width 36 height 15
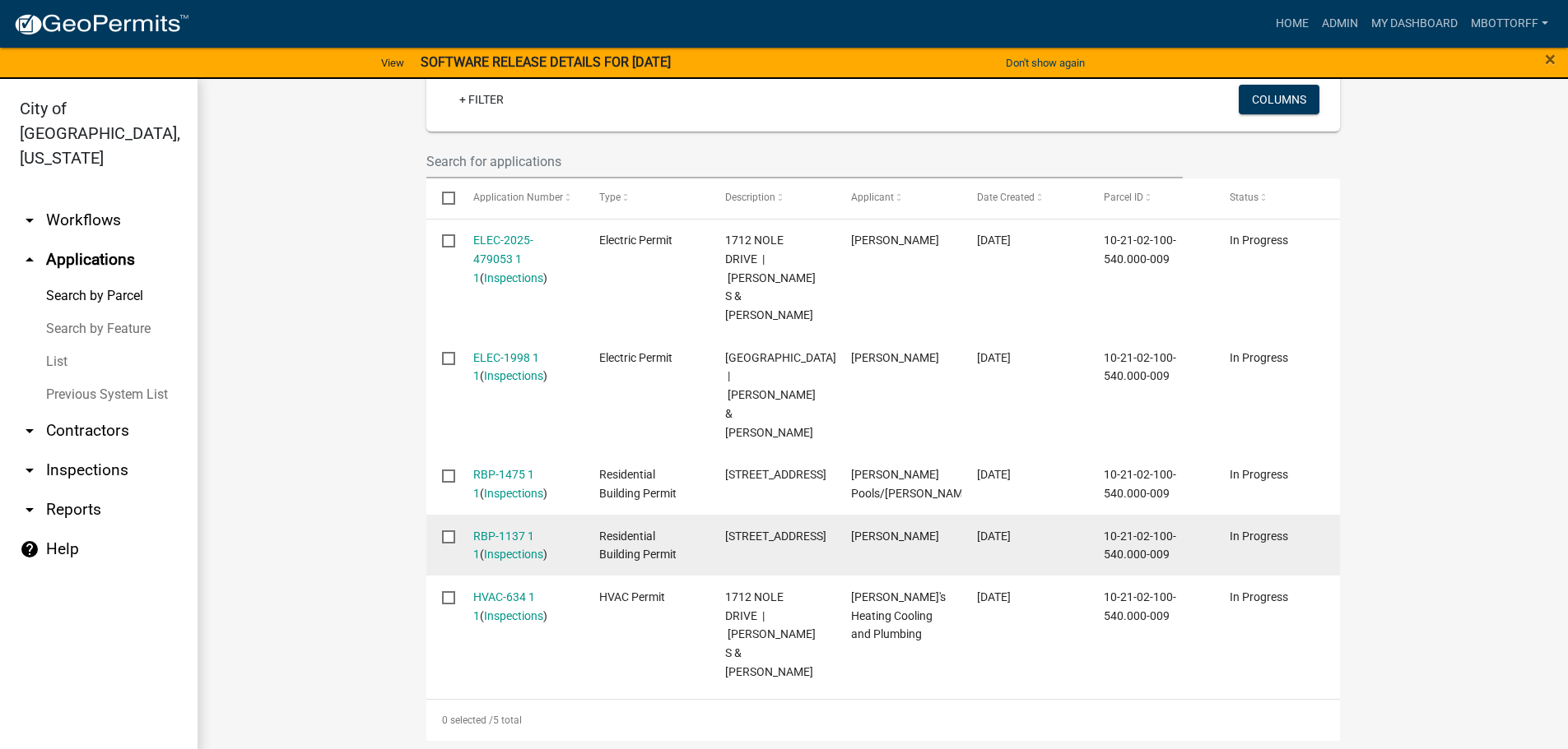
scroll to position [494, 0]
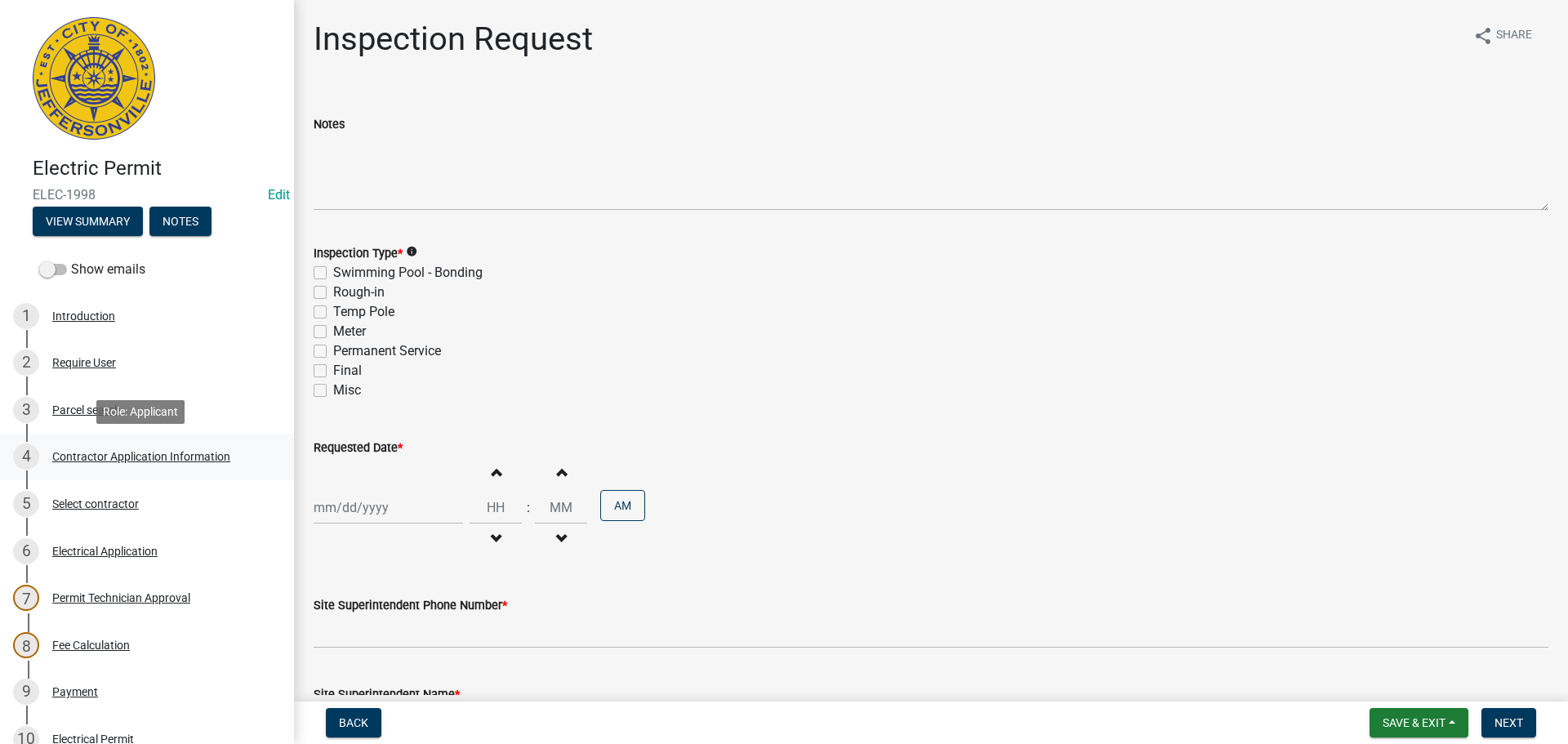
drag, startPoint x: 89, startPoint y: 452, endPoint x: 101, endPoint y: 451, distance: 12.0
click at [92, 452] on div "Contractor Application Information" at bounding box center [142, 457] width 178 height 11
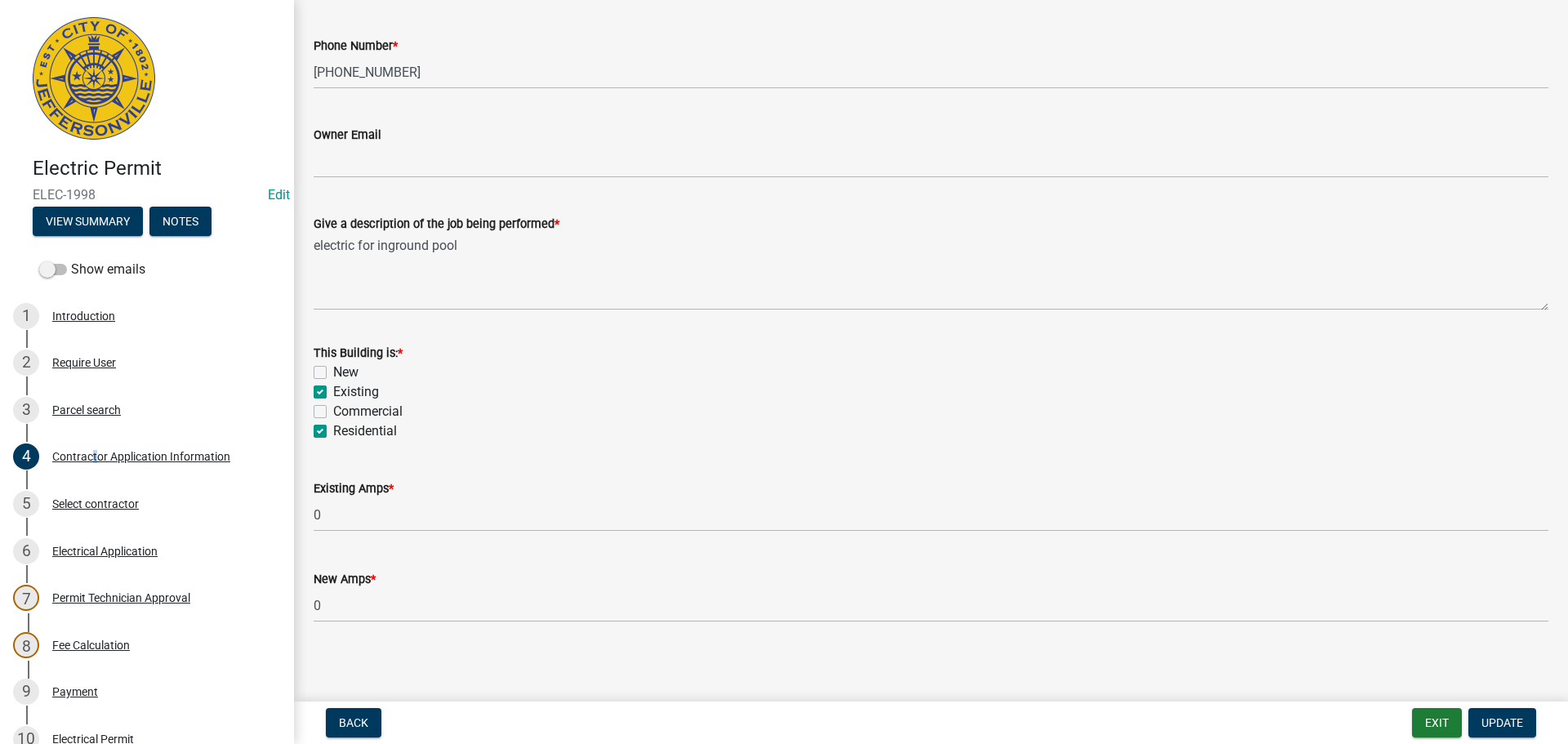
scroll to position [660, 0]
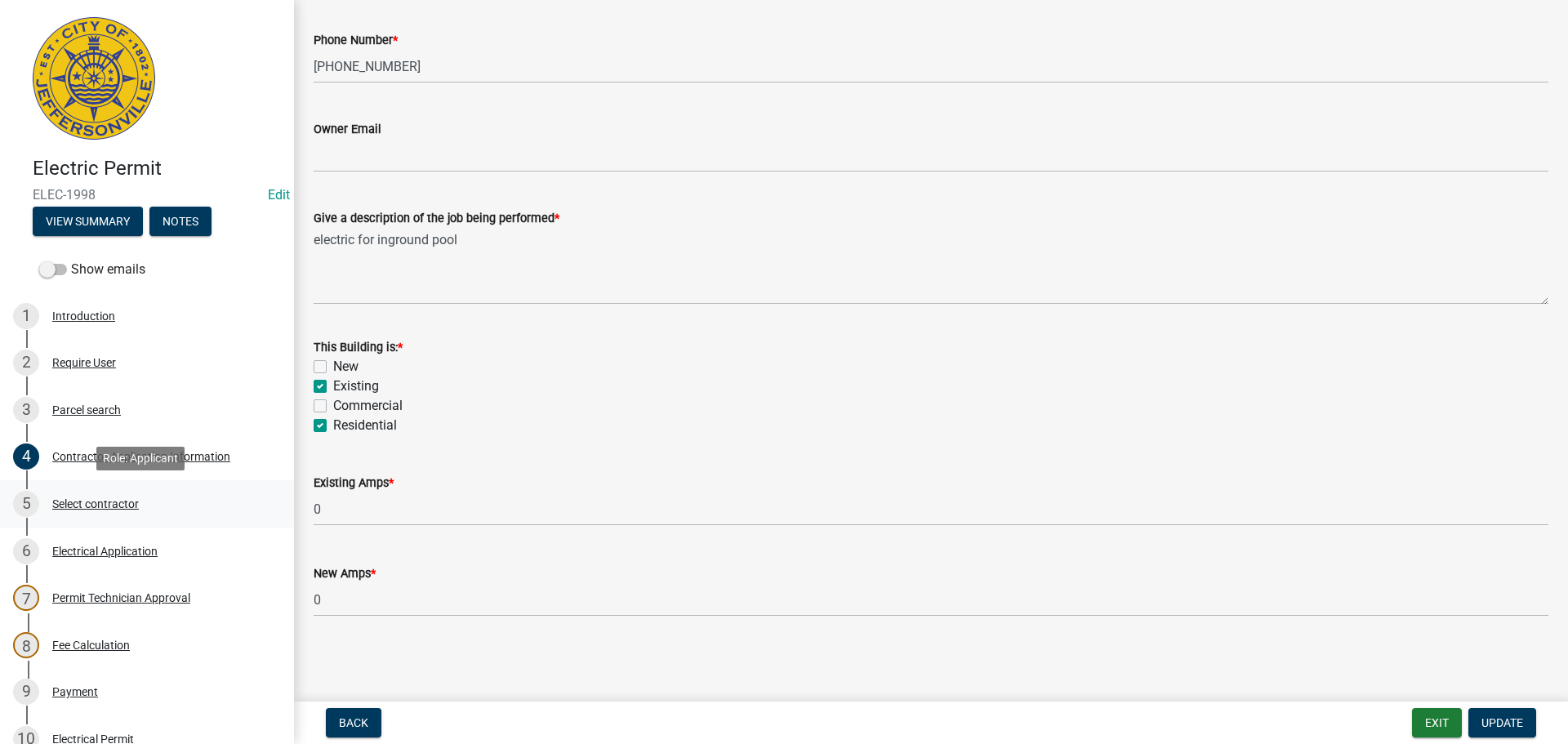
click at [83, 504] on div "Select contractor" at bounding box center [96, 505] width 86 height 11
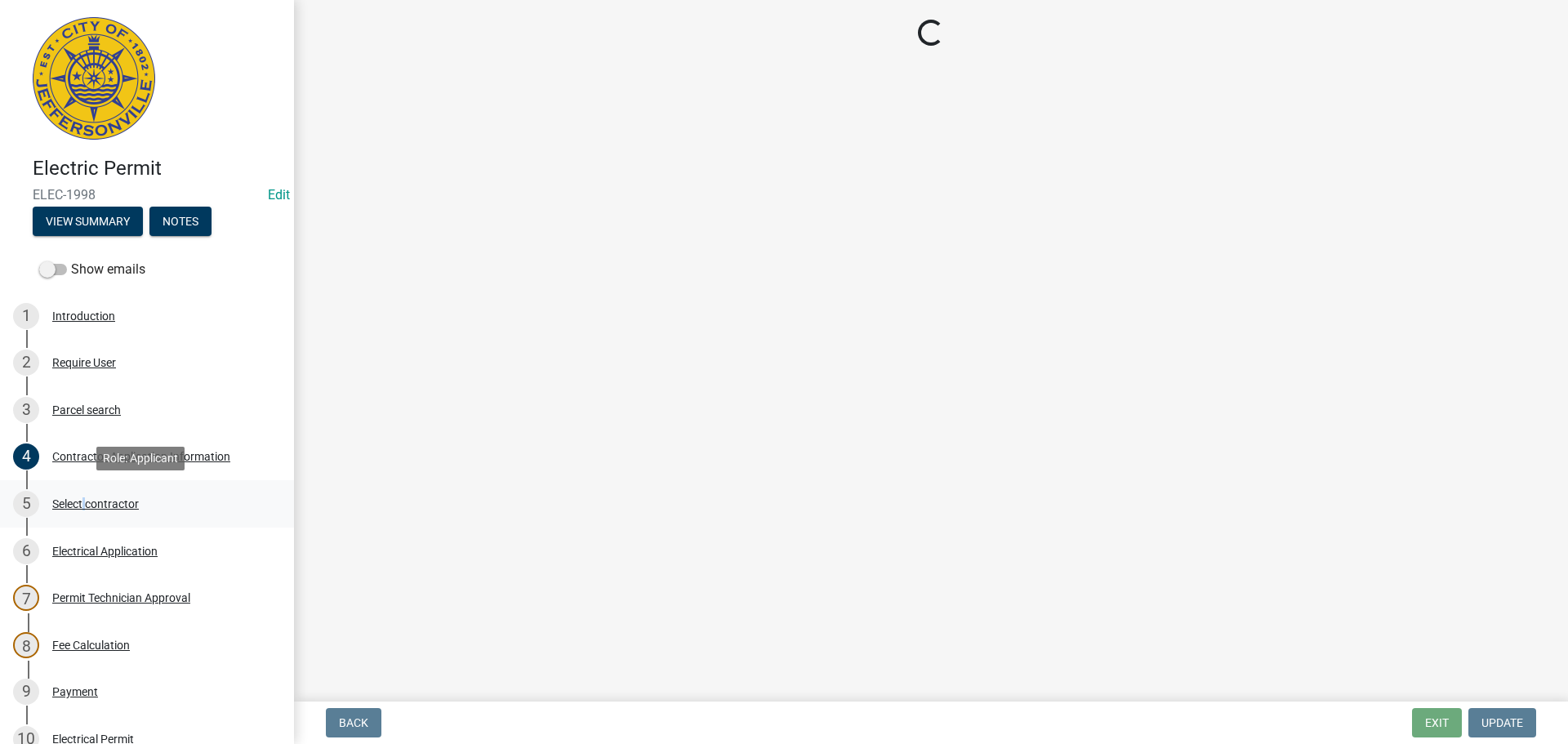
scroll to position [0, 0]
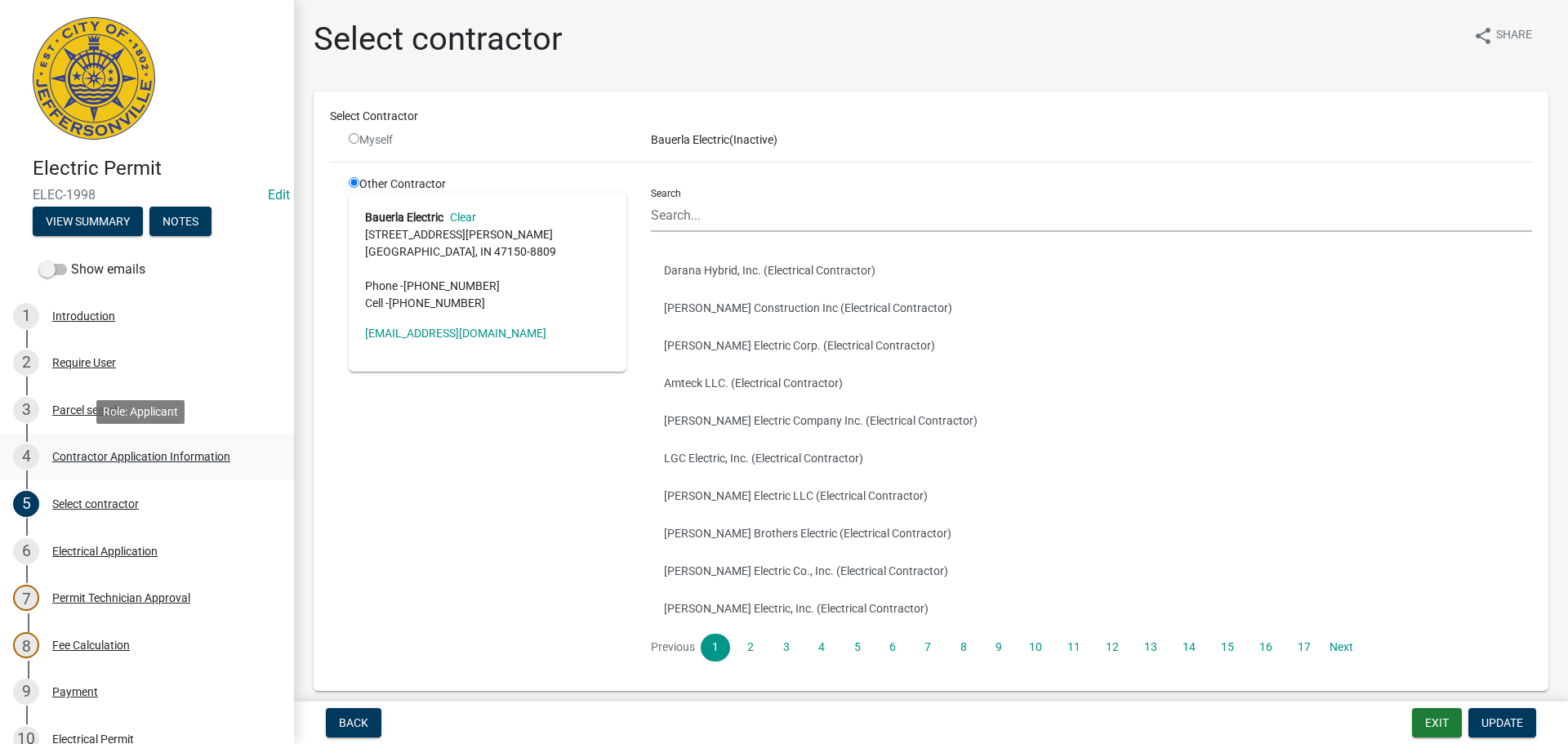
click at [122, 455] on div "Contractor Application Information" at bounding box center [142, 457] width 178 height 11
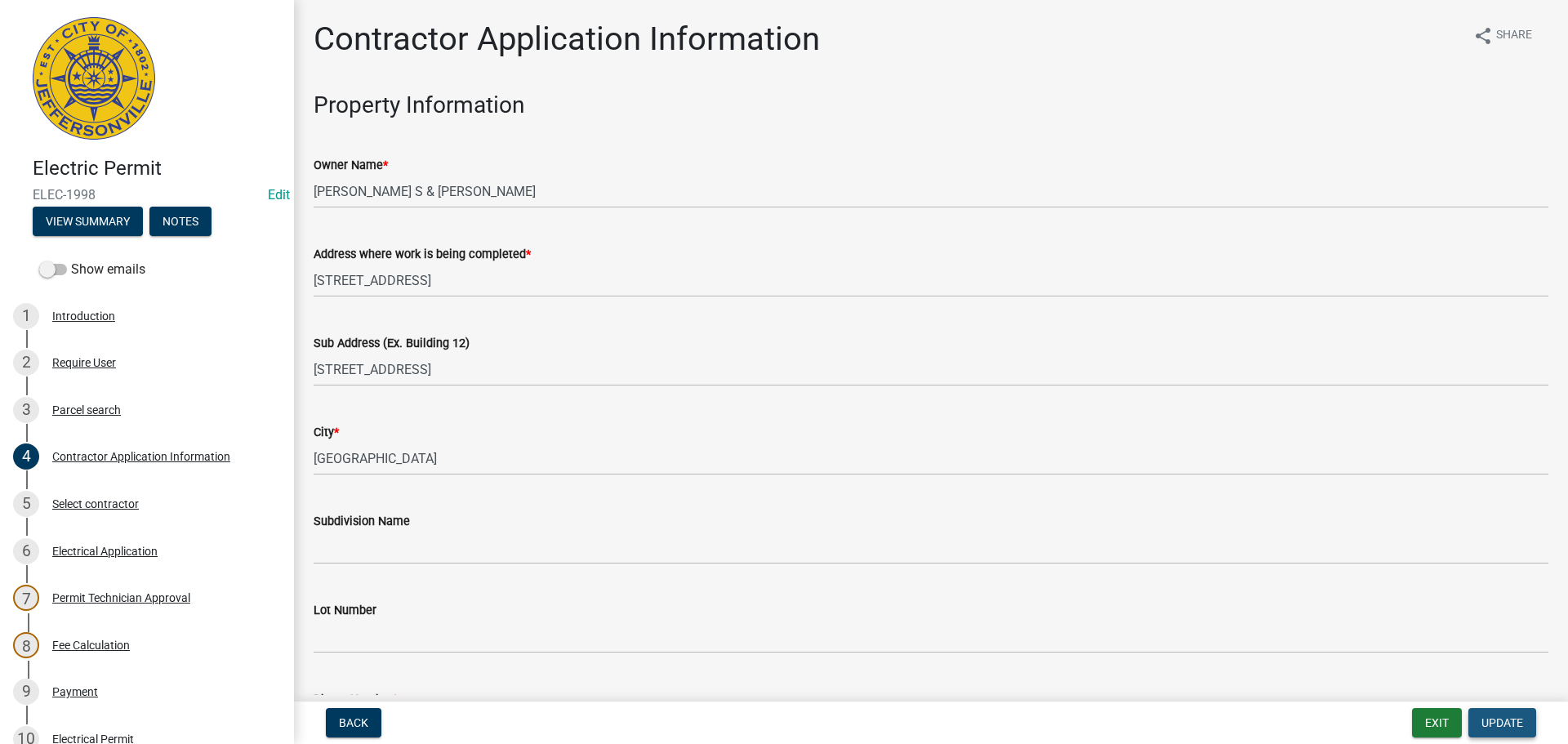
click at [1505, 721] on span "Update" at bounding box center [1503, 723] width 42 height 13
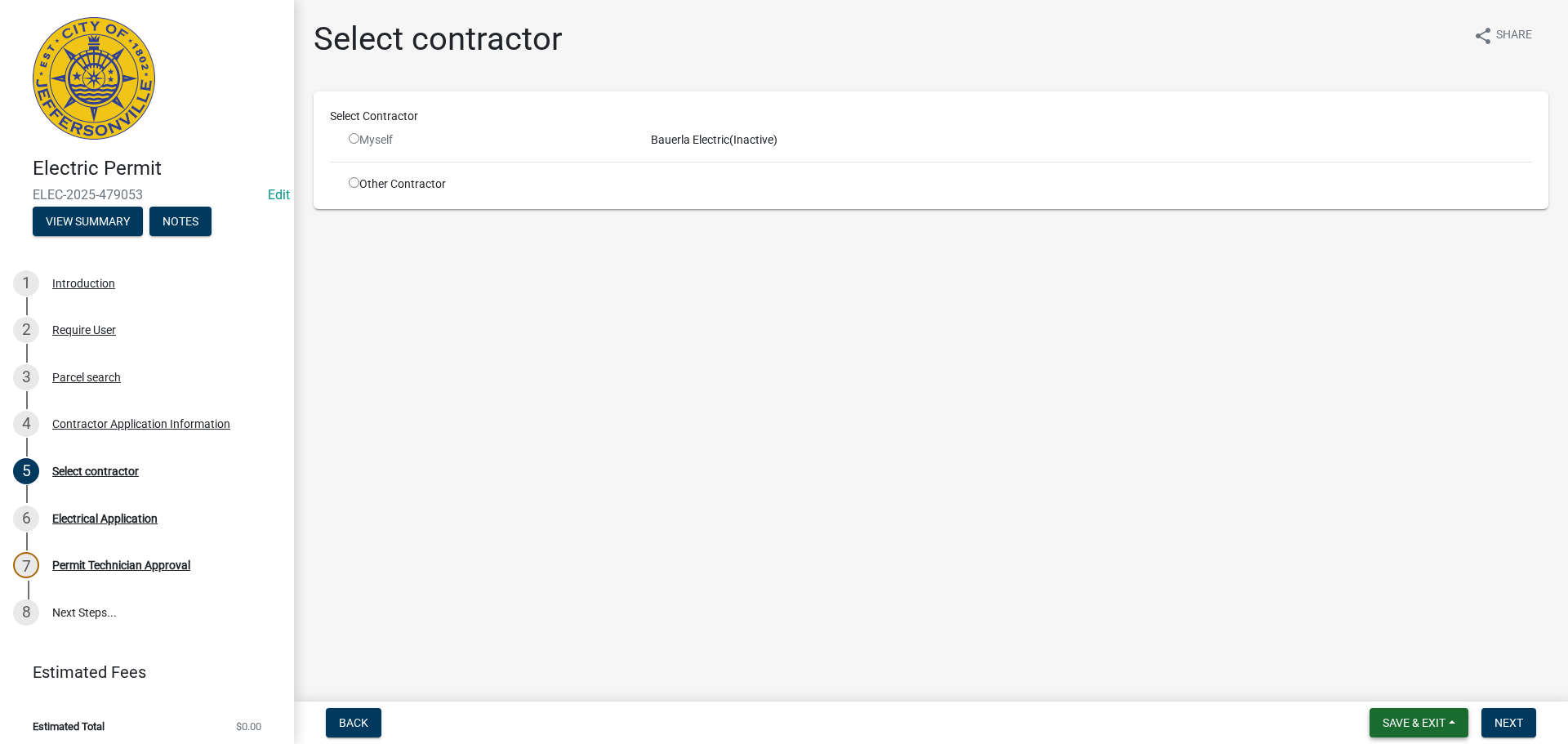
click at [1409, 721] on span "Save & Exit" at bounding box center [1415, 723] width 63 height 13
drag, startPoint x: 1378, startPoint y: 685, endPoint x: 952, endPoint y: 424, distance: 499.6
click at [1378, 685] on button "Save & Exit" at bounding box center [1403, 680] width 131 height 39
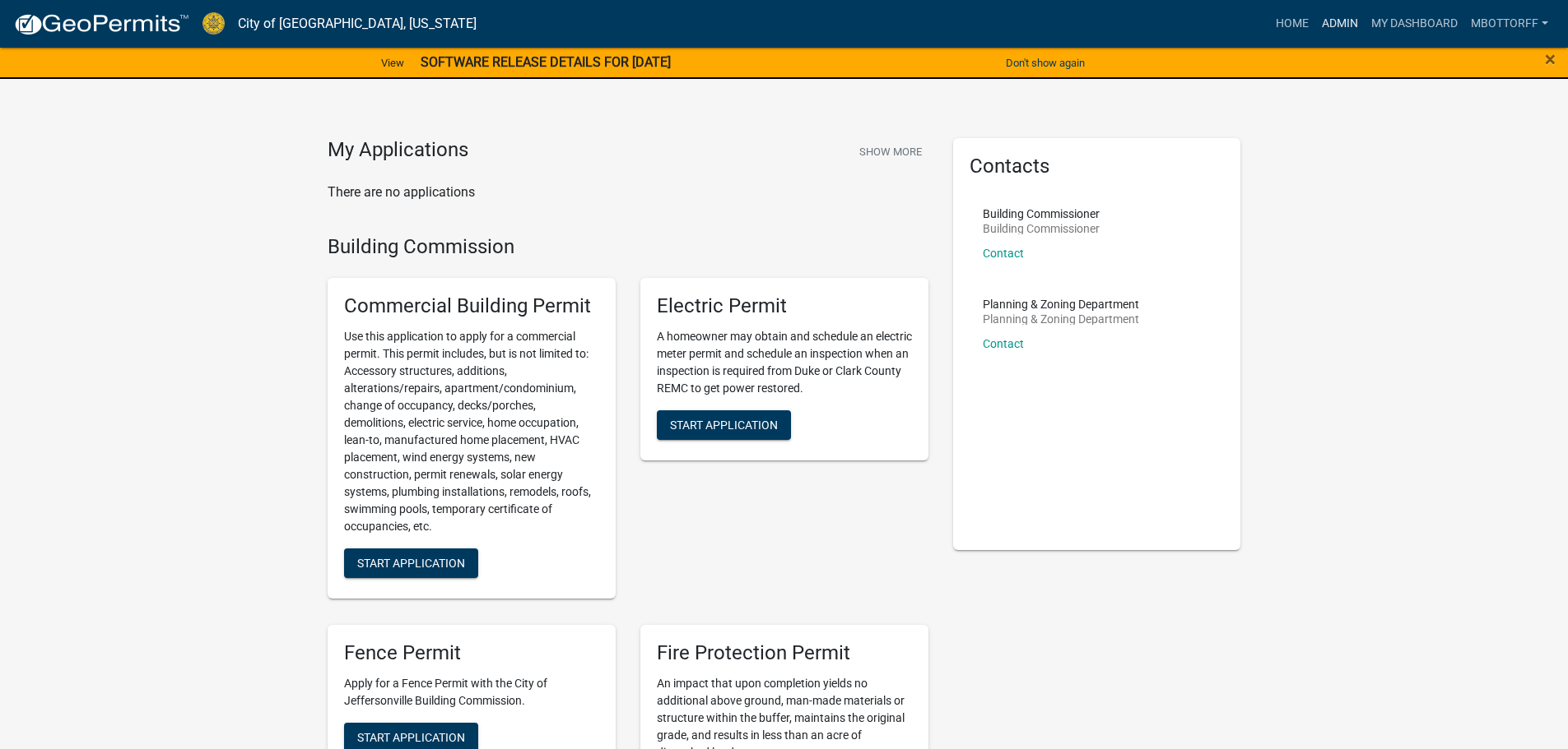
click at [1331, 19] on link "Admin" at bounding box center [1339, 24] width 49 height 31
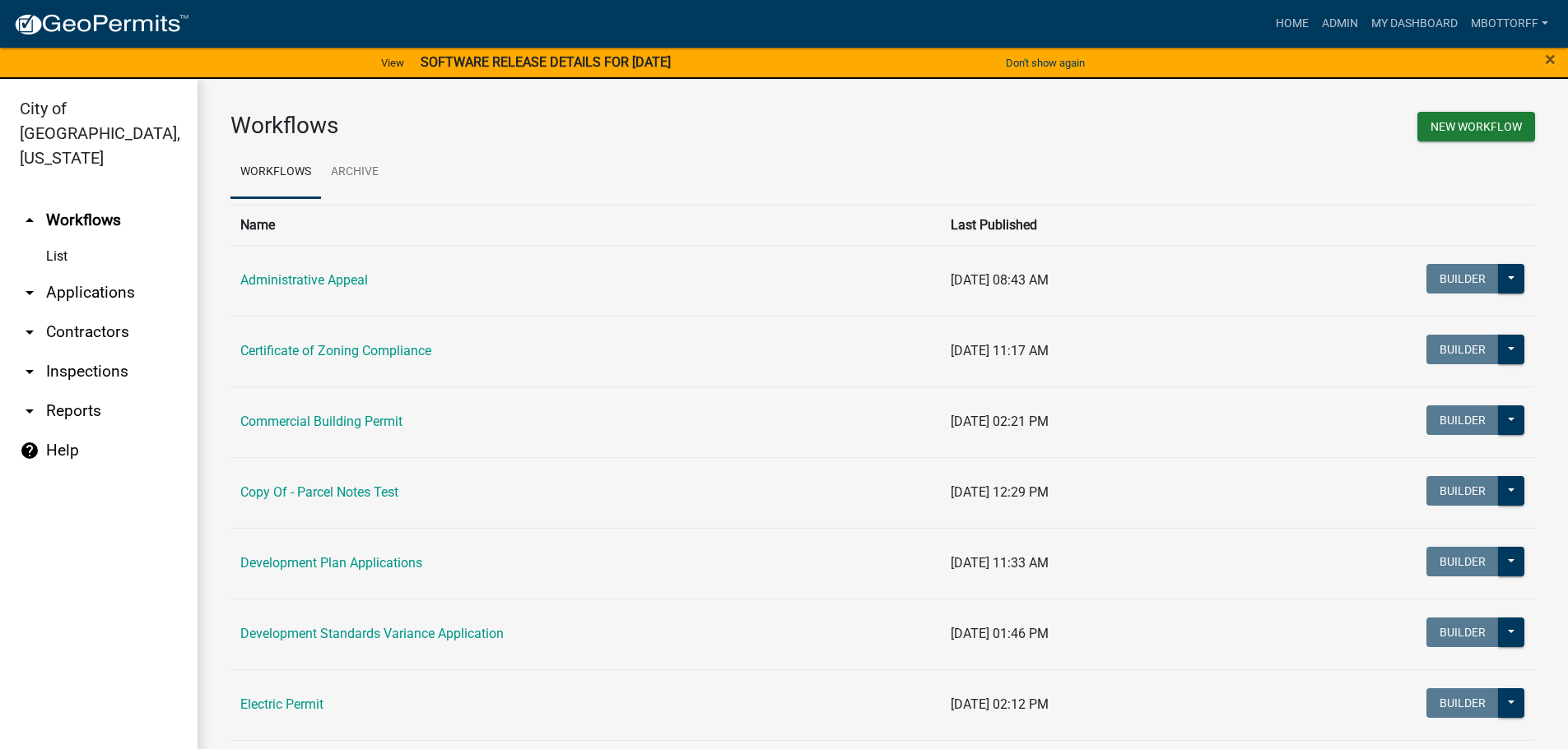
click at [78, 352] on link "arrow_drop_down Inspections" at bounding box center [98, 371] width 198 height 40
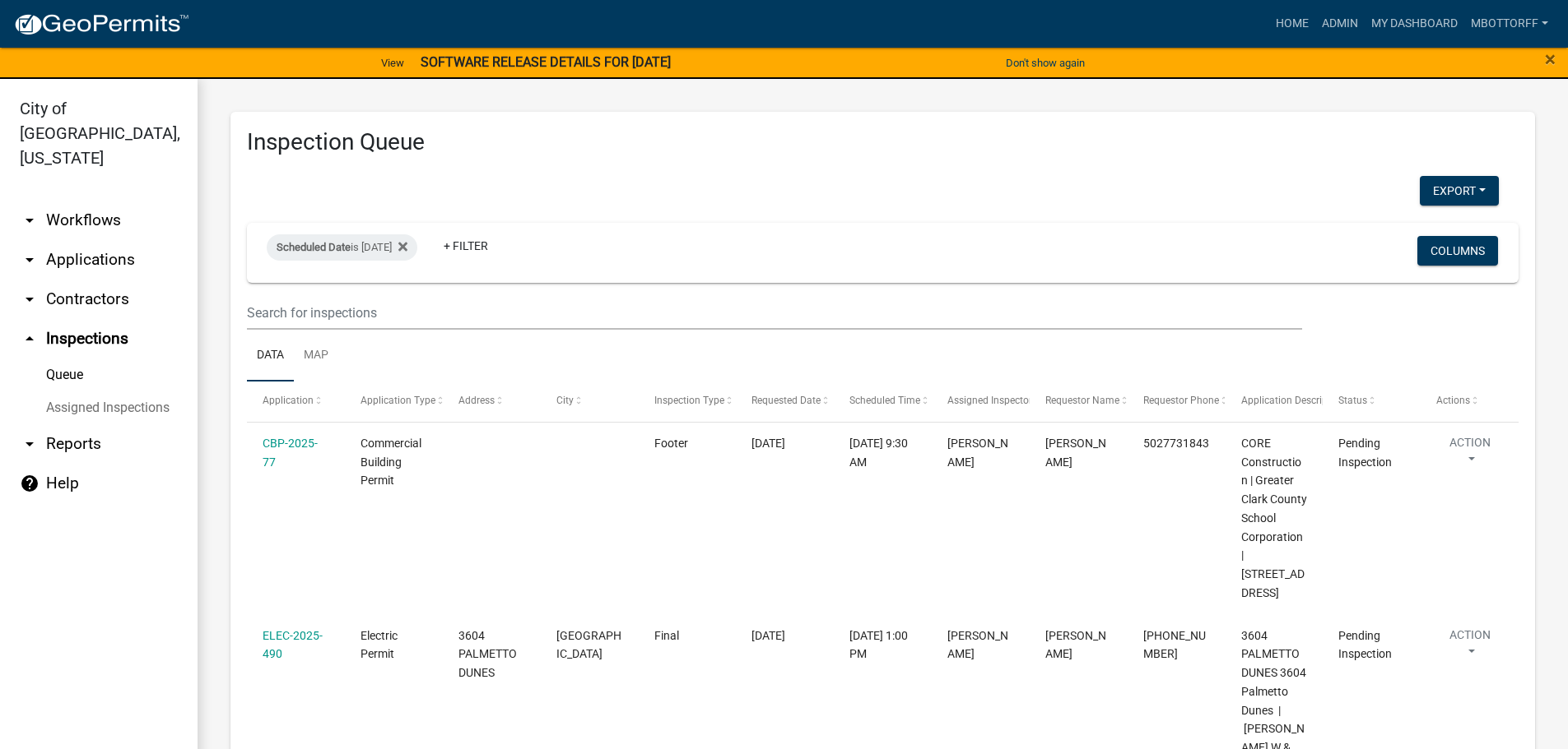
click at [80, 391] on link "Assigned Inspections" at bounding box center [98, 408] width 198 height 33
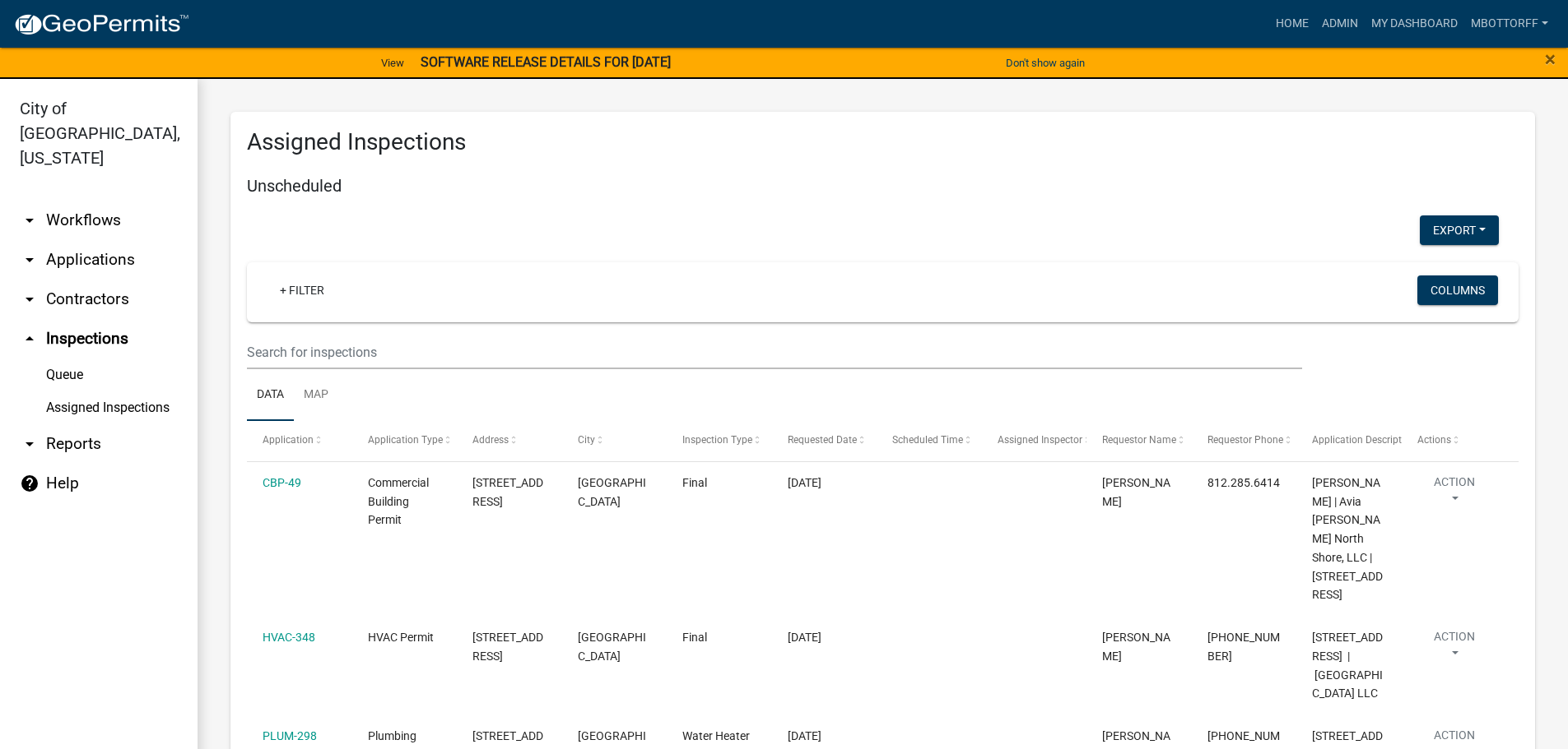
click at [112, 280] on link "arrow_drop_down Contractors" at bounding box center [98, 299] width 198 height 40
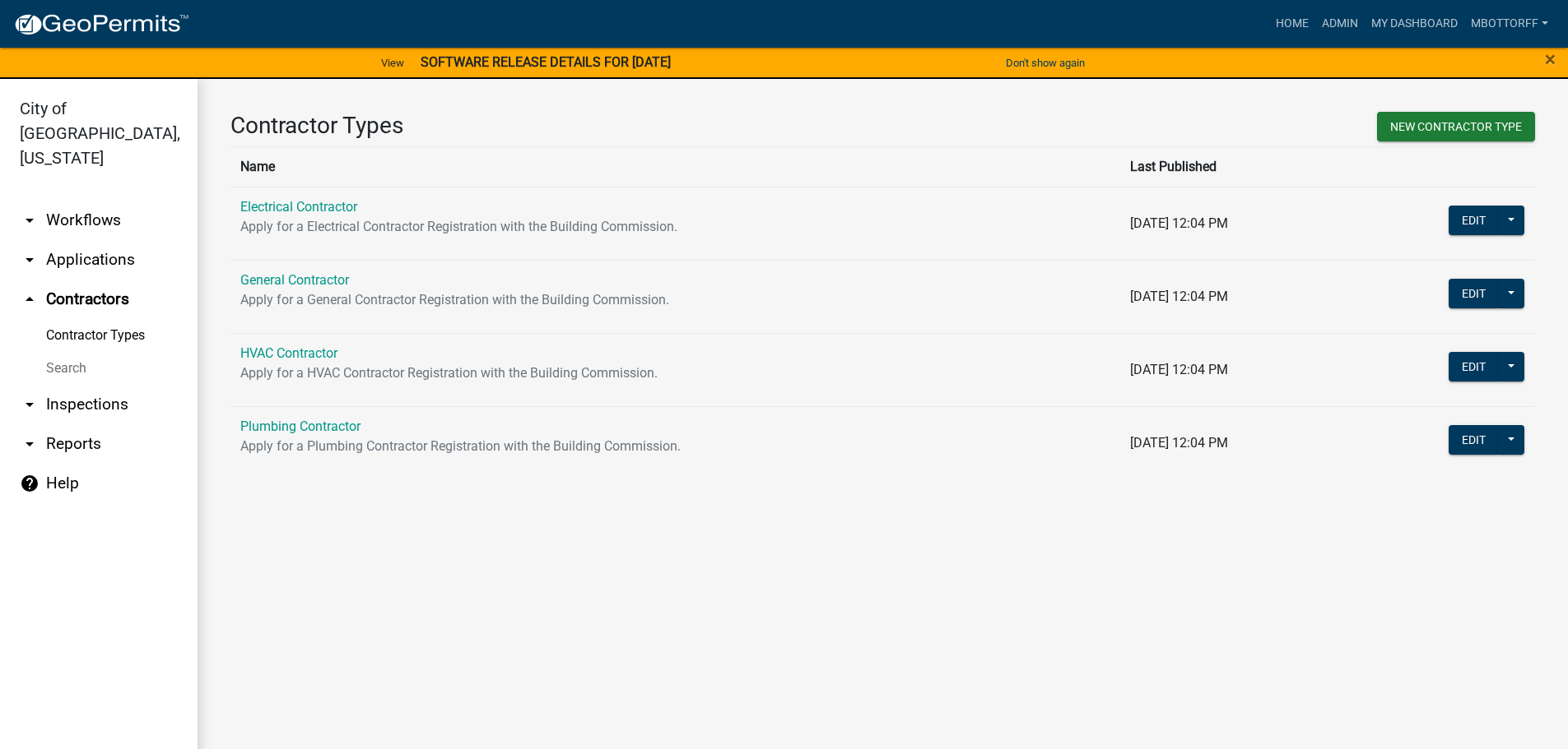
drag, startPoint x: 256, startPoint y: 199, endPoint x: 278, endPoint y: 210, distance: 24.6
click at [258, 201] on link "Electrical Contractor" at bounding box center [298, 206] width 117 height 15
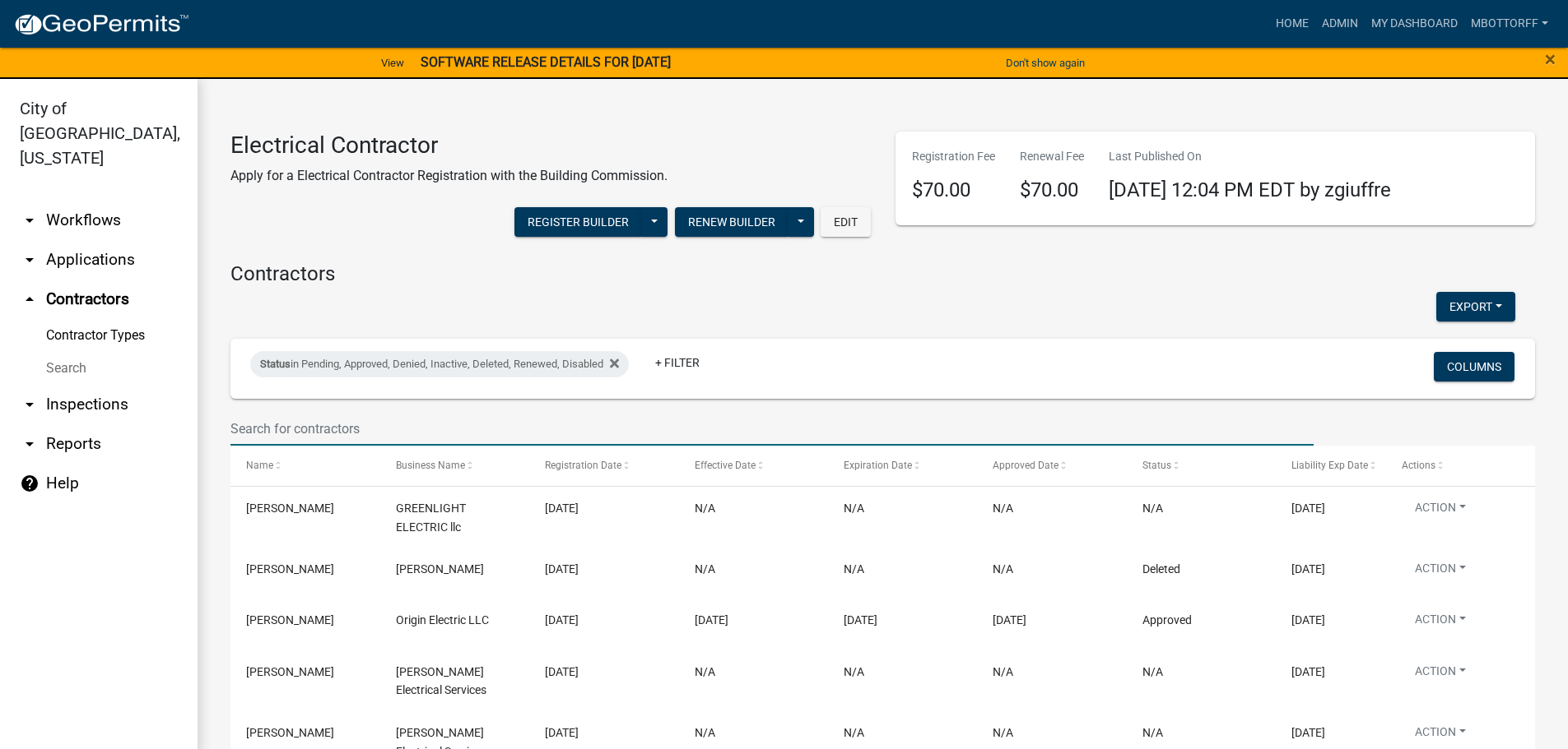
click at [334, 435] on input "text" at bounding box center [771, 428] width 1083 height 34
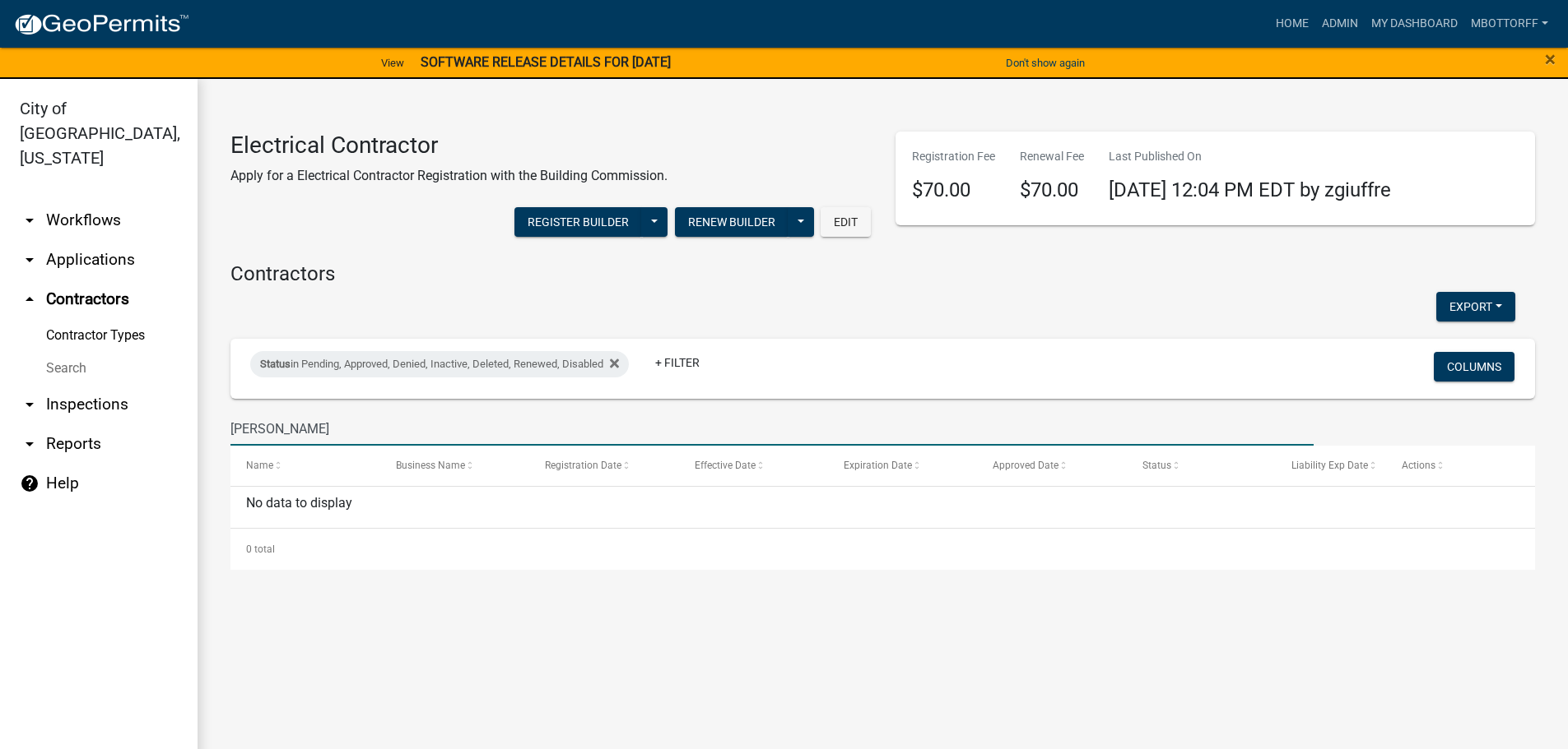
click at [284, 429] on input "BUEL" at bounding box center [771, 428] width 1083 height 34
type input "B"
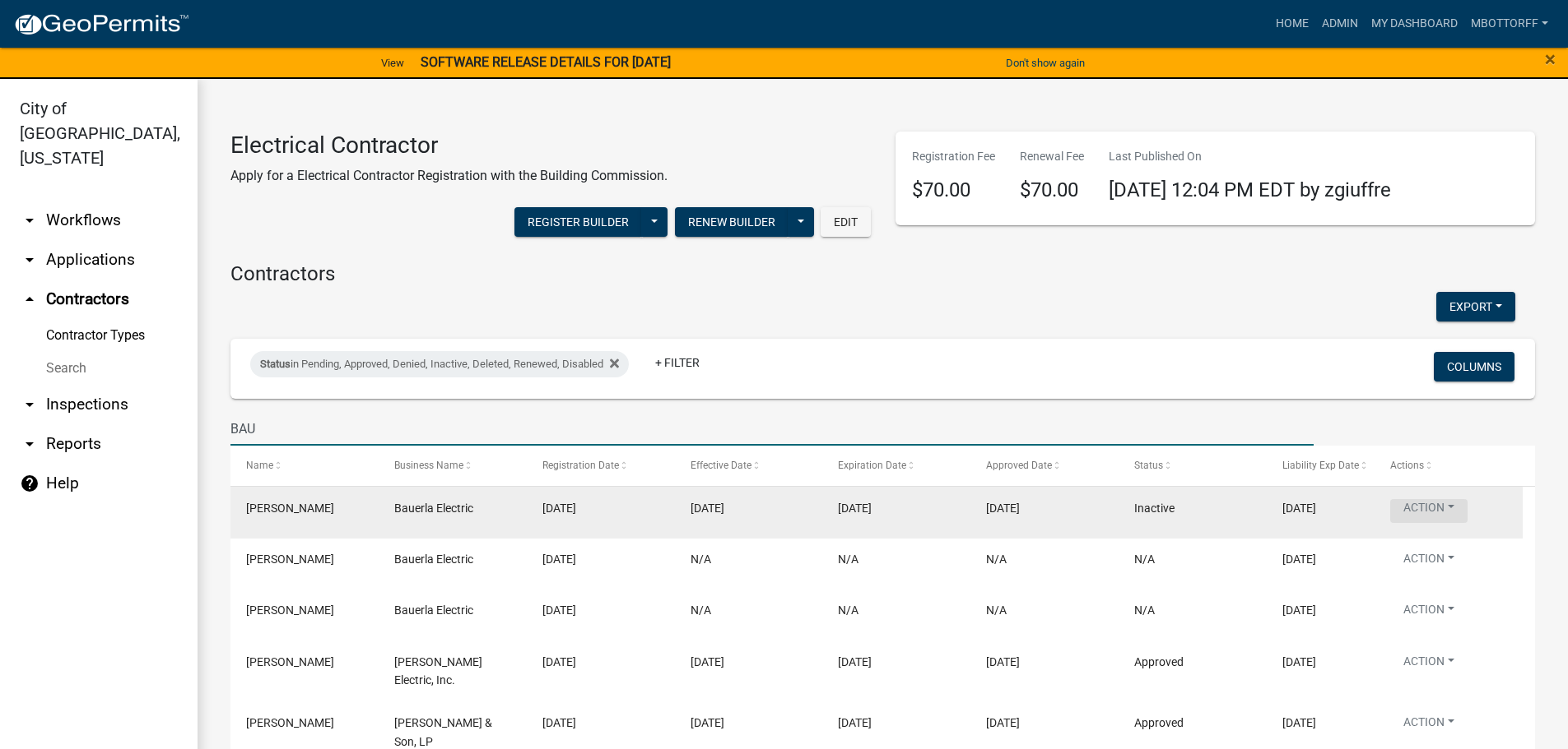
type input "BAU"
click at [1458, 506] on button "Action" at bounding box center [1428, 511] width 77 height 24
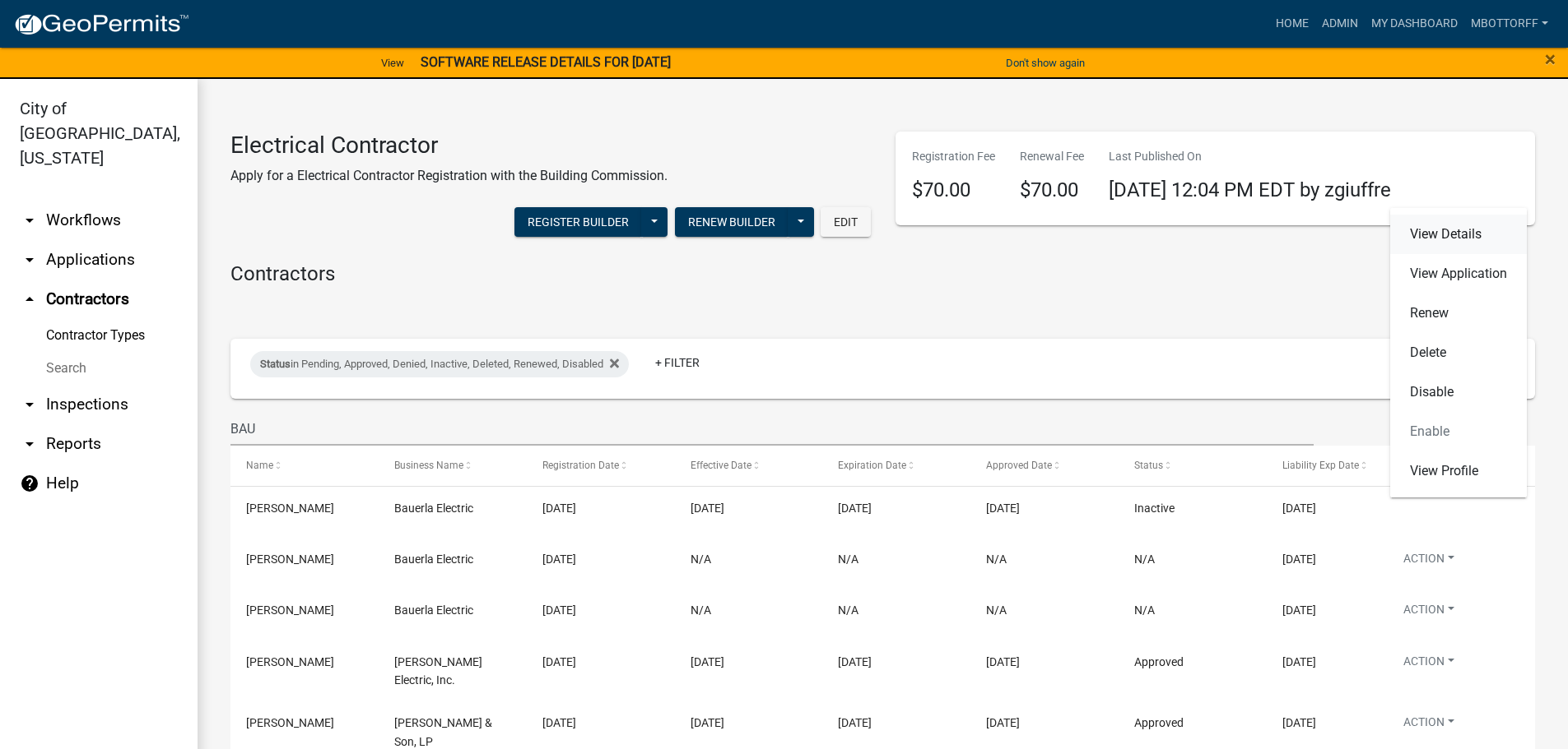
click at [1427, 229] on link "View Details" at bounding box center [1458, 234] width 137 height 40
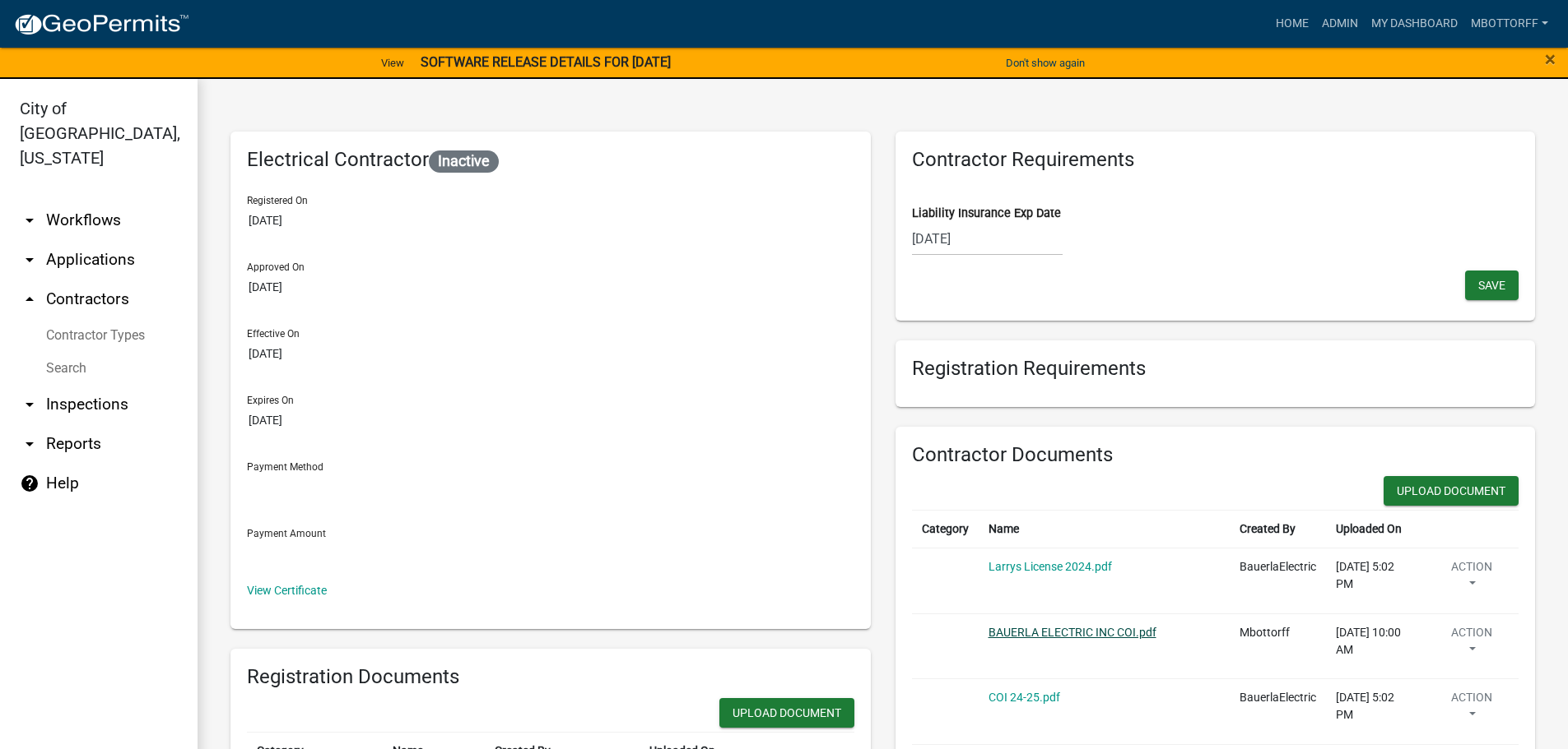
click at [1030, 630] on link "BAUERLA ELECTRIC INC COI.pdf" at bounding box center [1072, 632] width 168 height 13
click at [1029, 700] on link "COI 24-25.pdf" at bounding box center [1024, 698] width 71 height 13
click at [979, 238] on div "07/12/2025" at bounding box center [987, 238] width 150 height 34
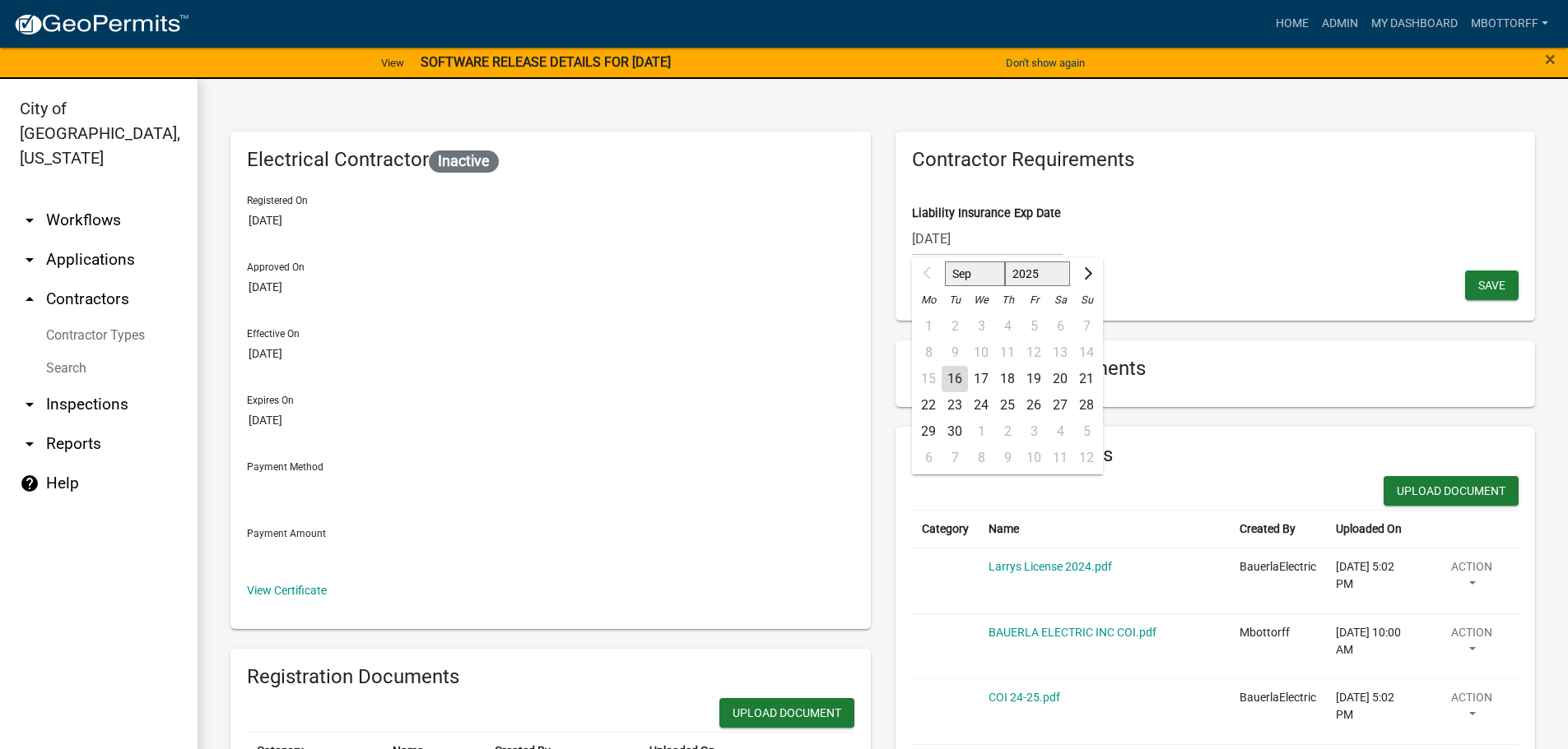
click at [1048, 378] on div "20" at bounding box center [1059, 379] width 26 height 26
type input "09/20/2025"
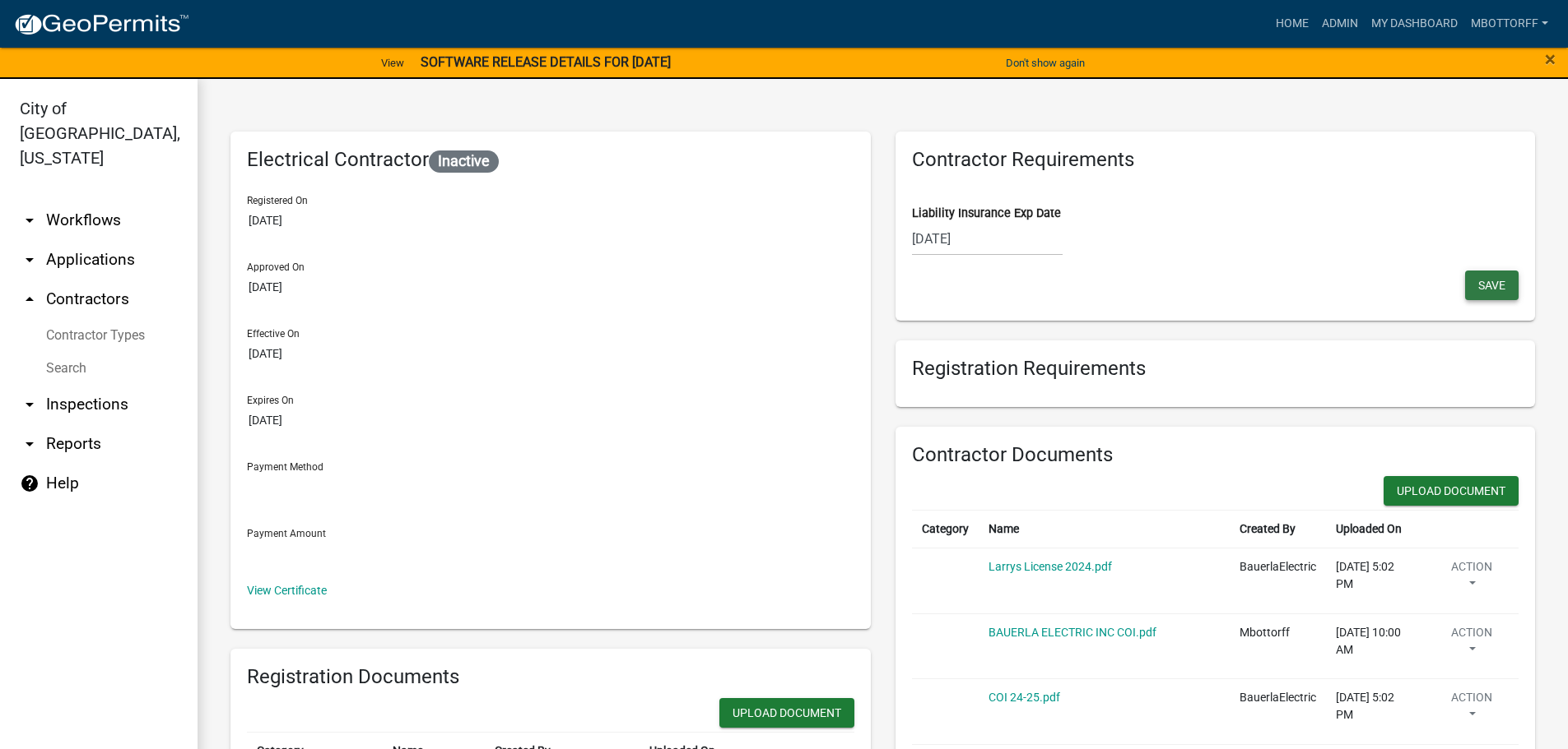
drag, startPoint x: 1477, startPoint y: 288, endPoint x: 1473, endPoint y: 281, distance: 8.1
click at [1477, 281] on span "Save" at bounding box center [1491, 284] width 27 height 13
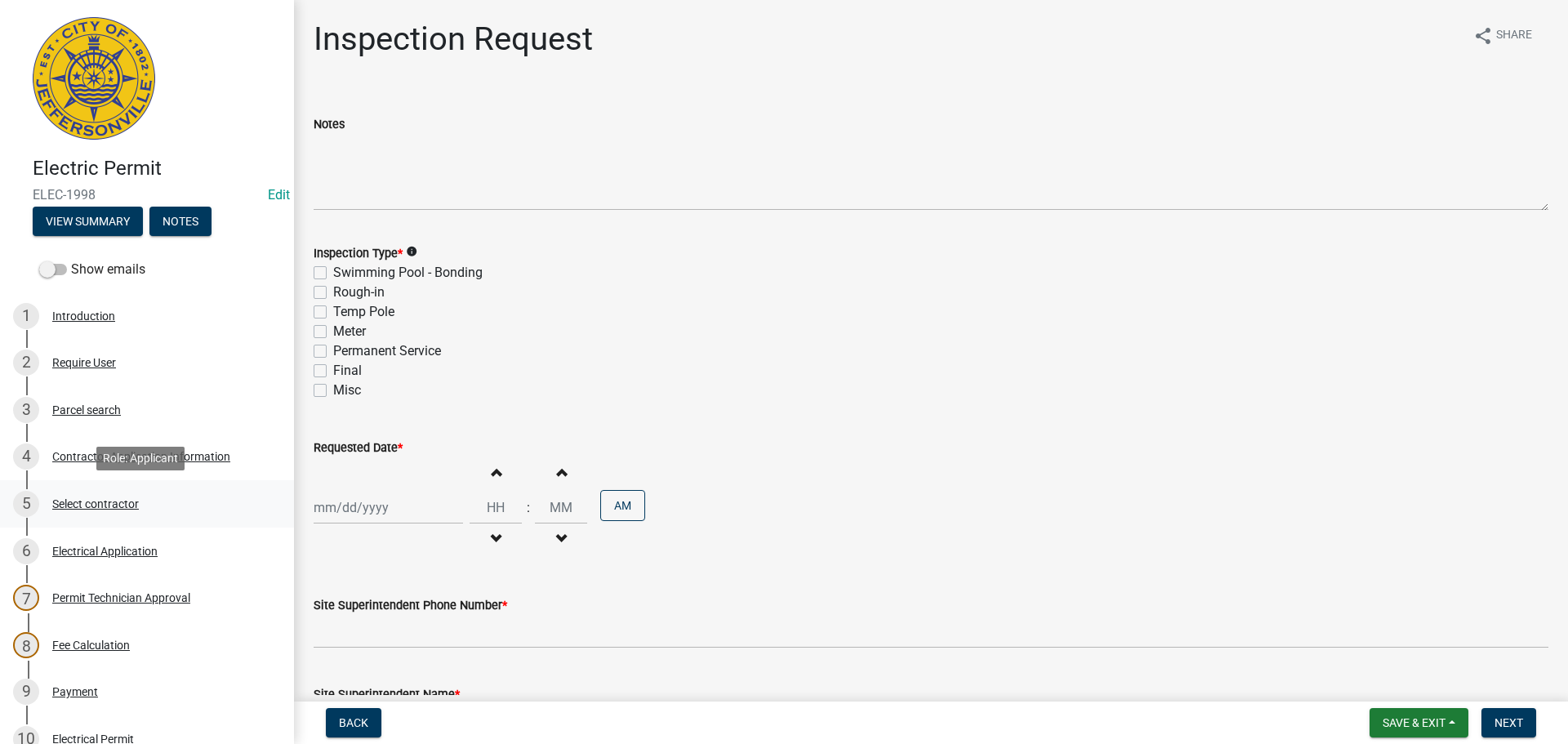
click at [83, 501] on div "Select contractor" at bounding box center [96, 505] width 86 height 11
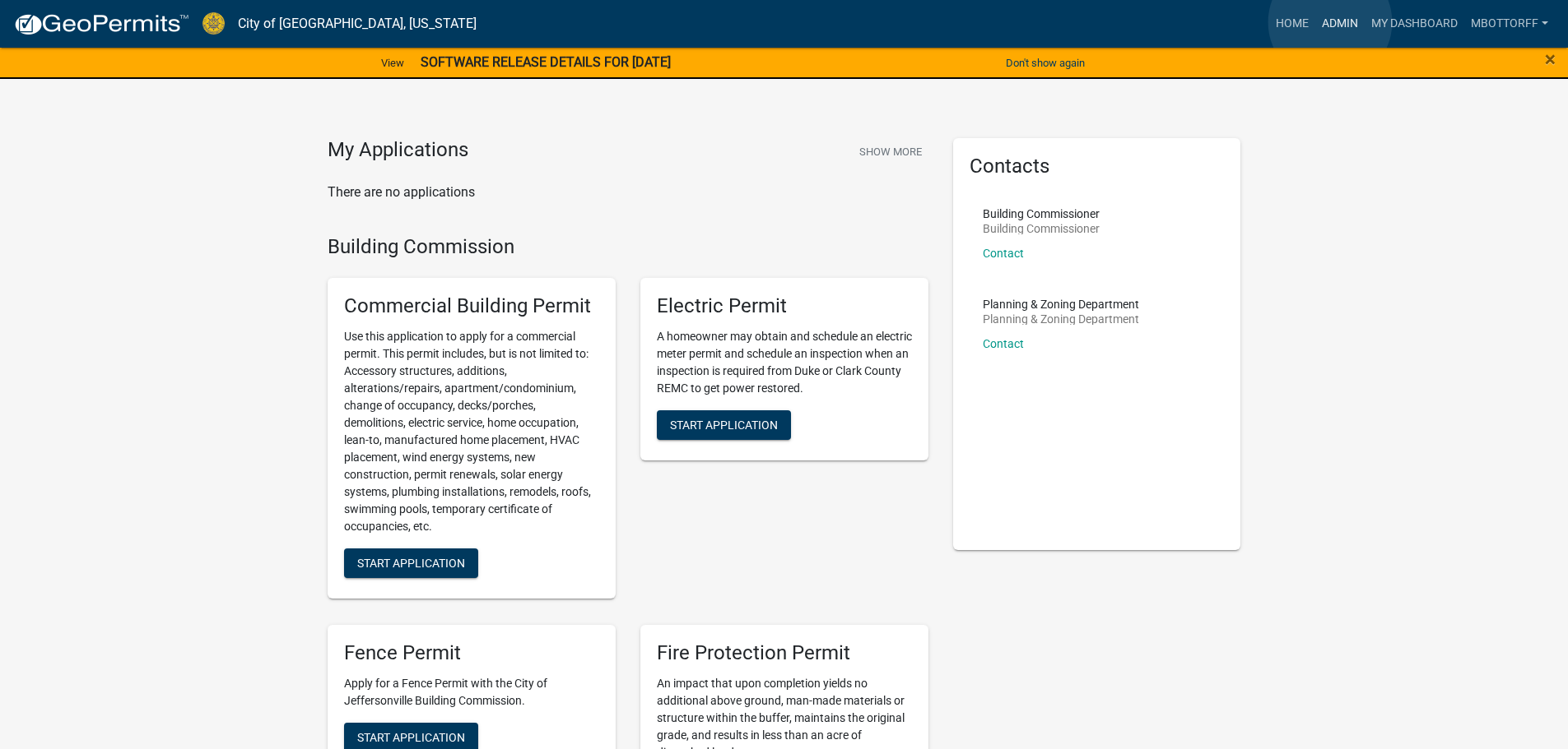
click at [1330, 22] on link "Admin" at bounding box center [1339, 24] width 49 height 31
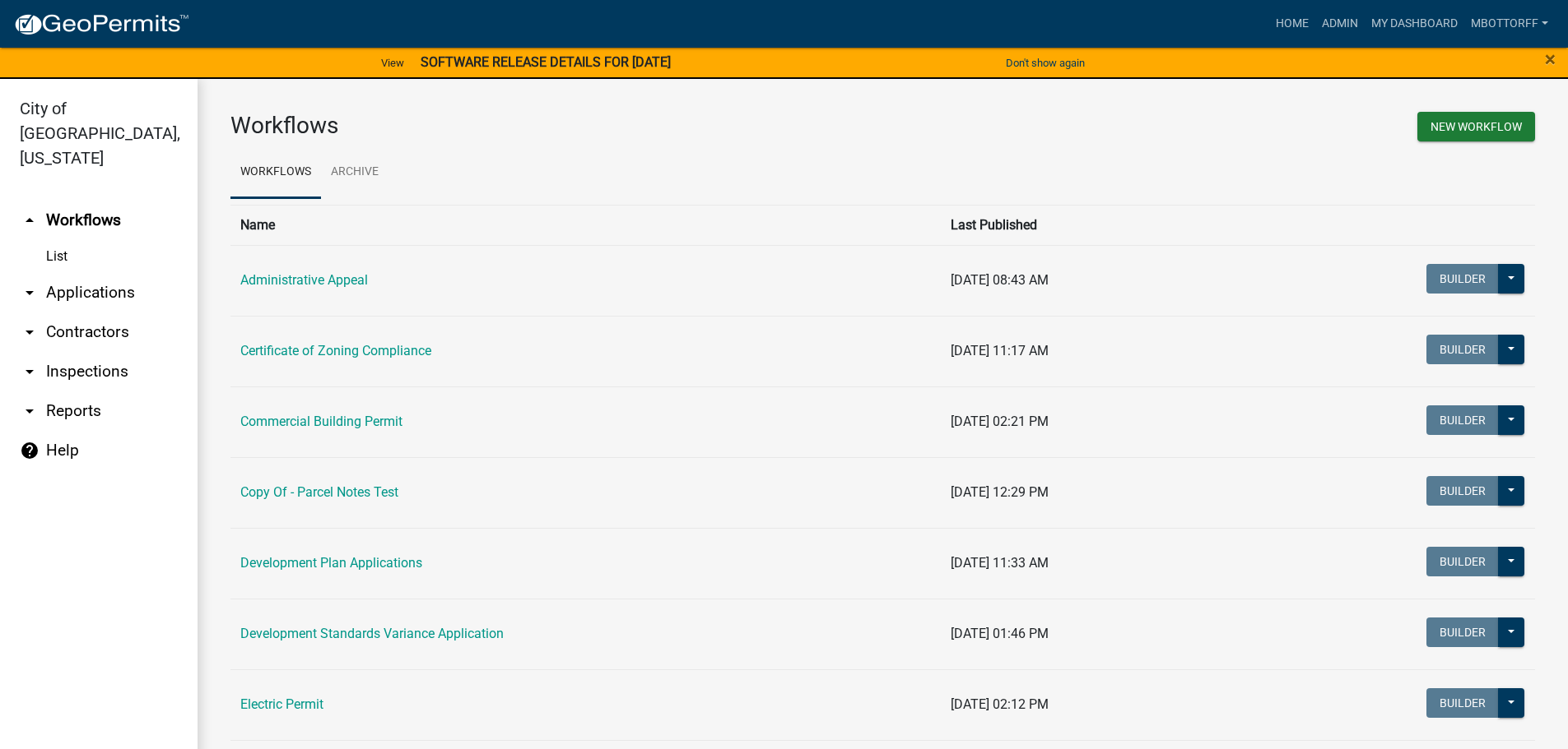
click at [81, 273] on link "arrow_drop_down Applications" at bounding box center [98, 292] width 198 height 40
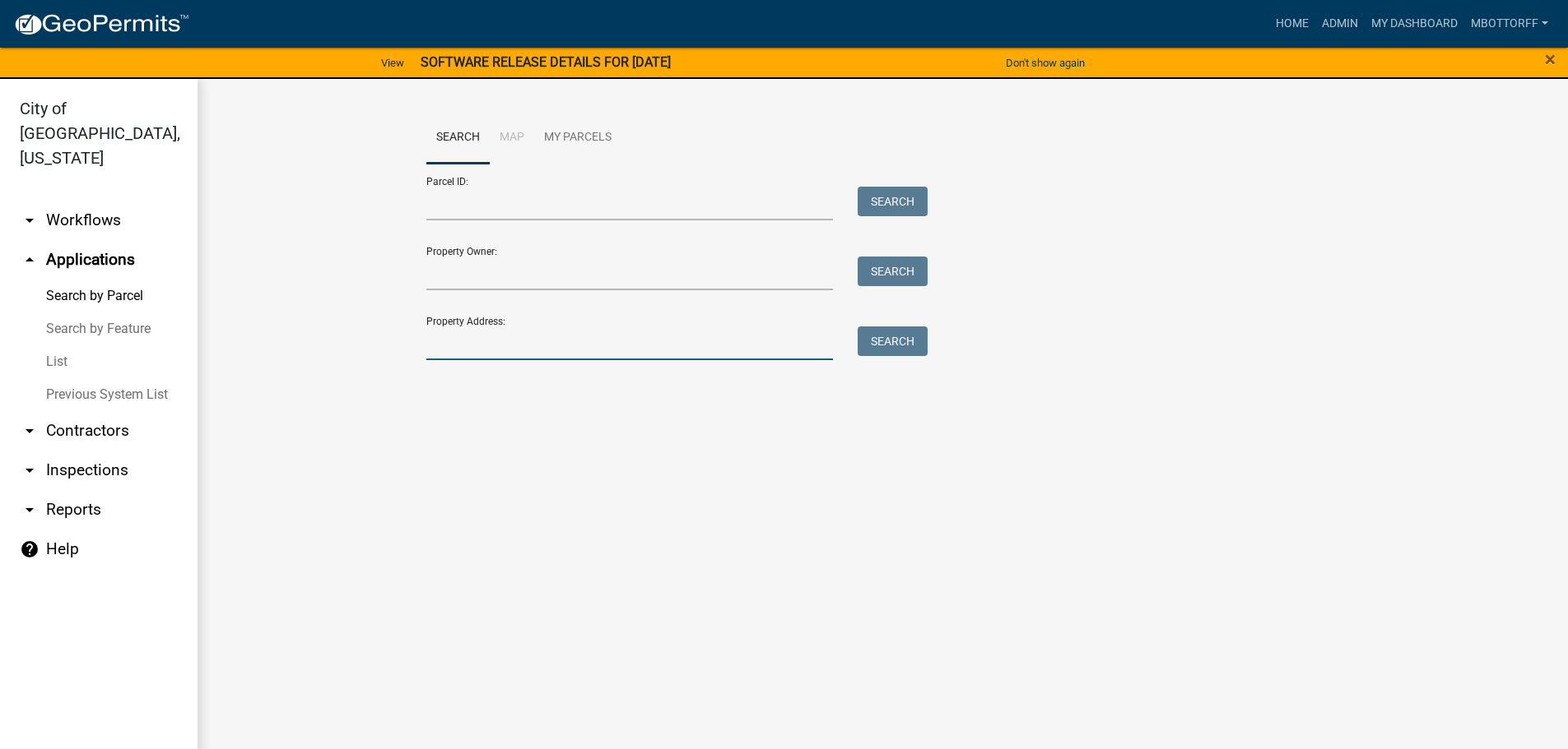
click at [497, 336] on input "Property Address:" at bounding box center [630, 343] width 407 height 34
type input "2125 VETER"
click at [902, 341] on button "Search" at bounding box center [892, 341] width 70 height 30
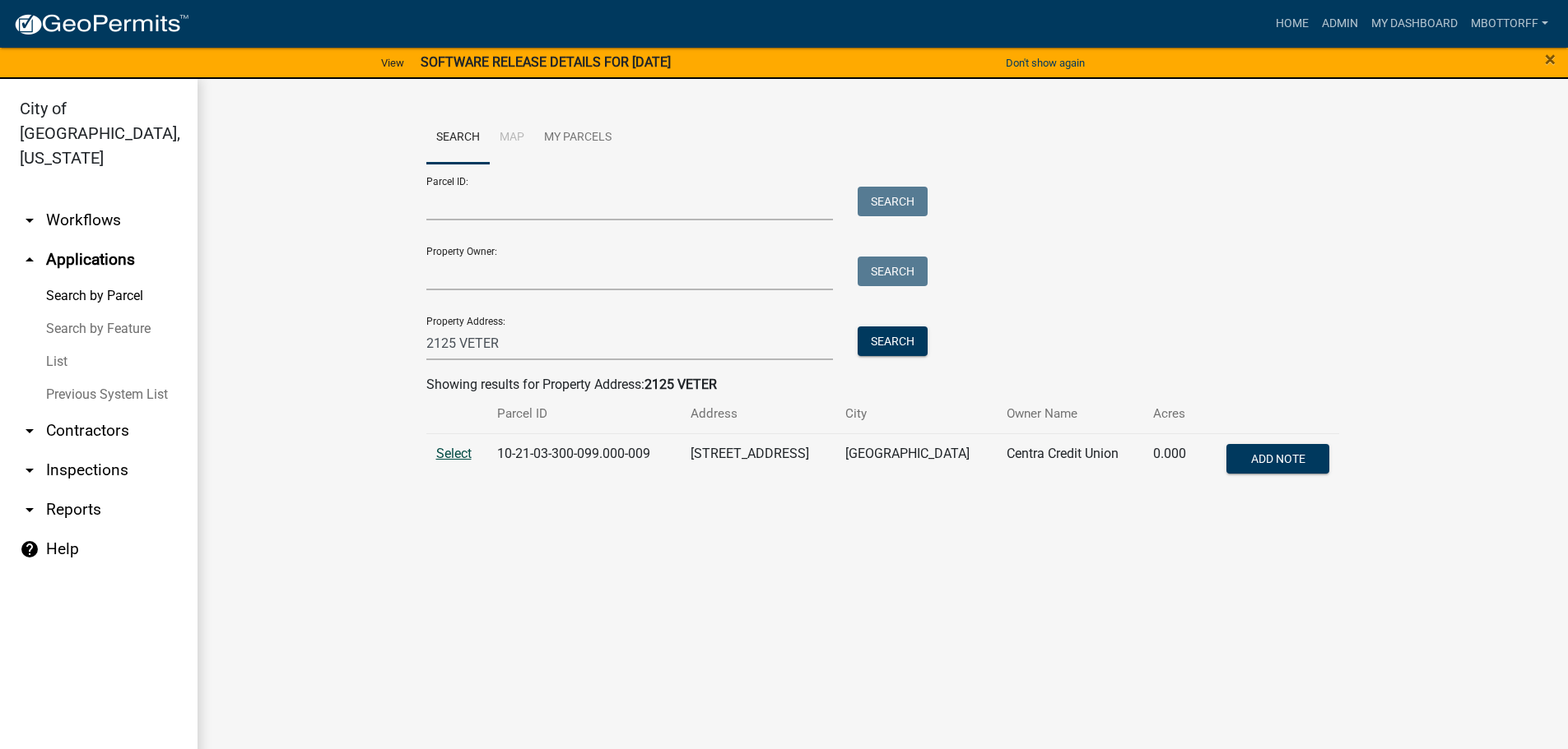
click at [460, 456] on span "Select" at bounding box center [453, 453] width 36 height 15
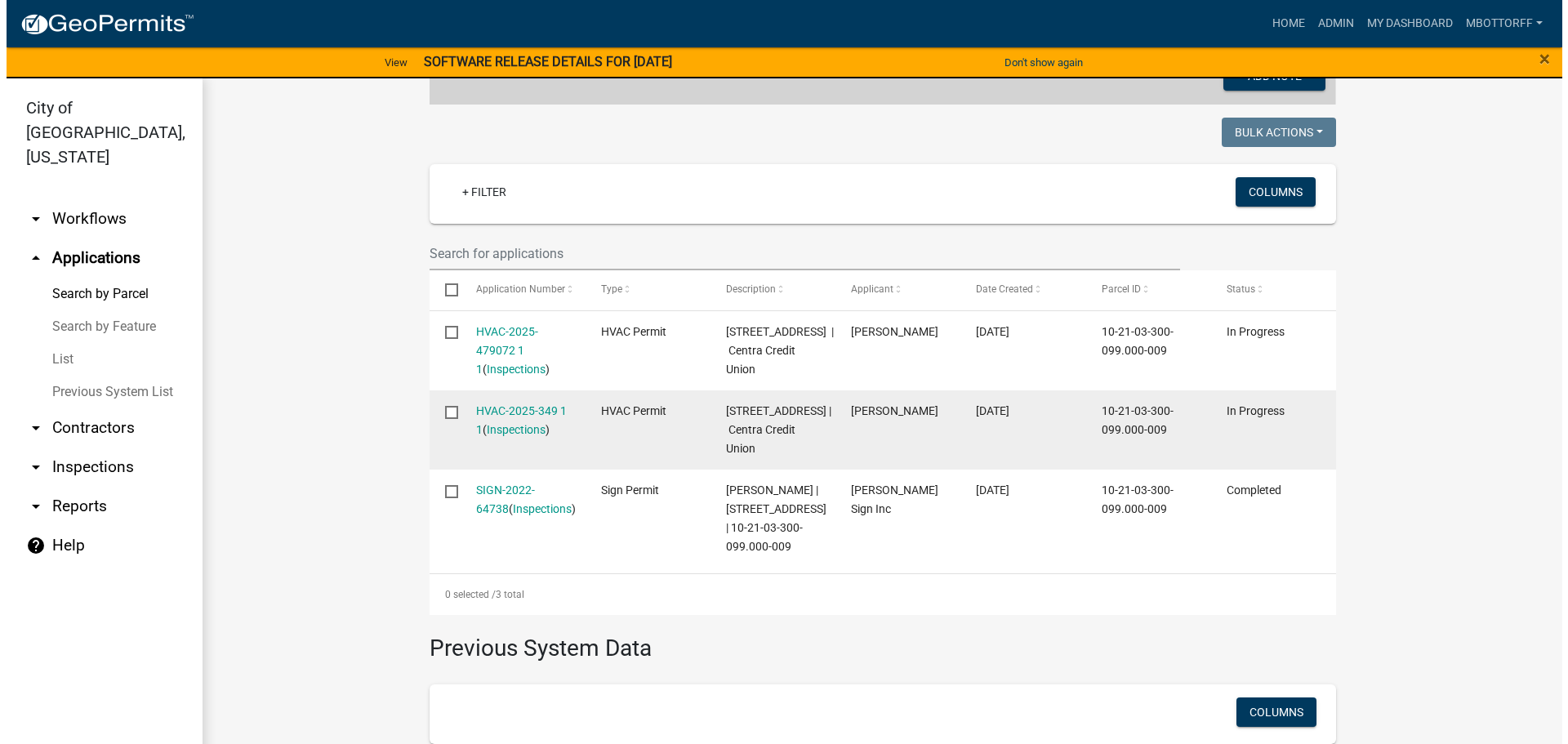
scroll to position [409, 0]
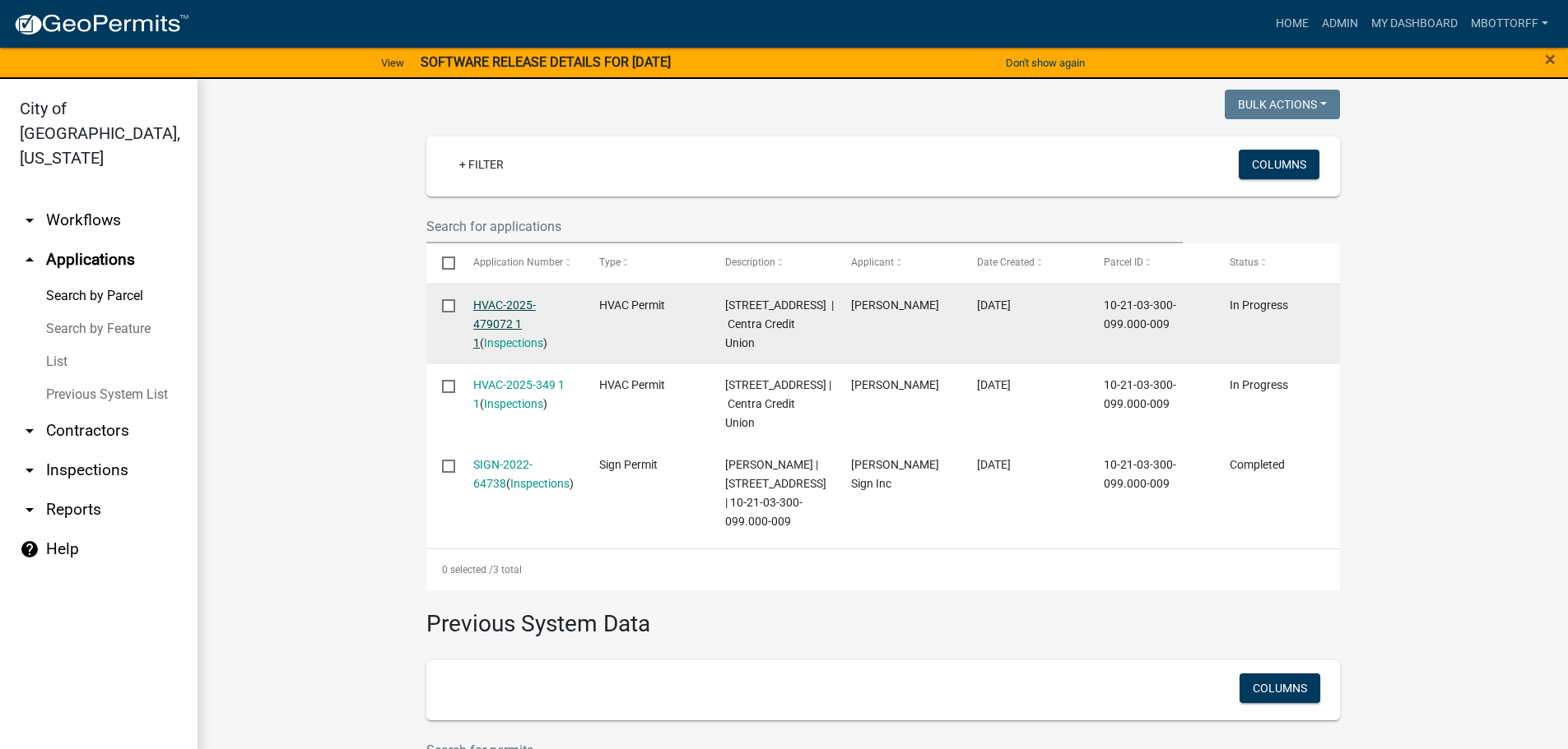
drag, startPoint x: 499, startPoint y: 314, endPoint x: 475, endPoint y: 306, distance: 25.3
click at [475, 306] on link "HVAC-2025-479072 1 1" at bounding box center [504, 324] width 63 height 51
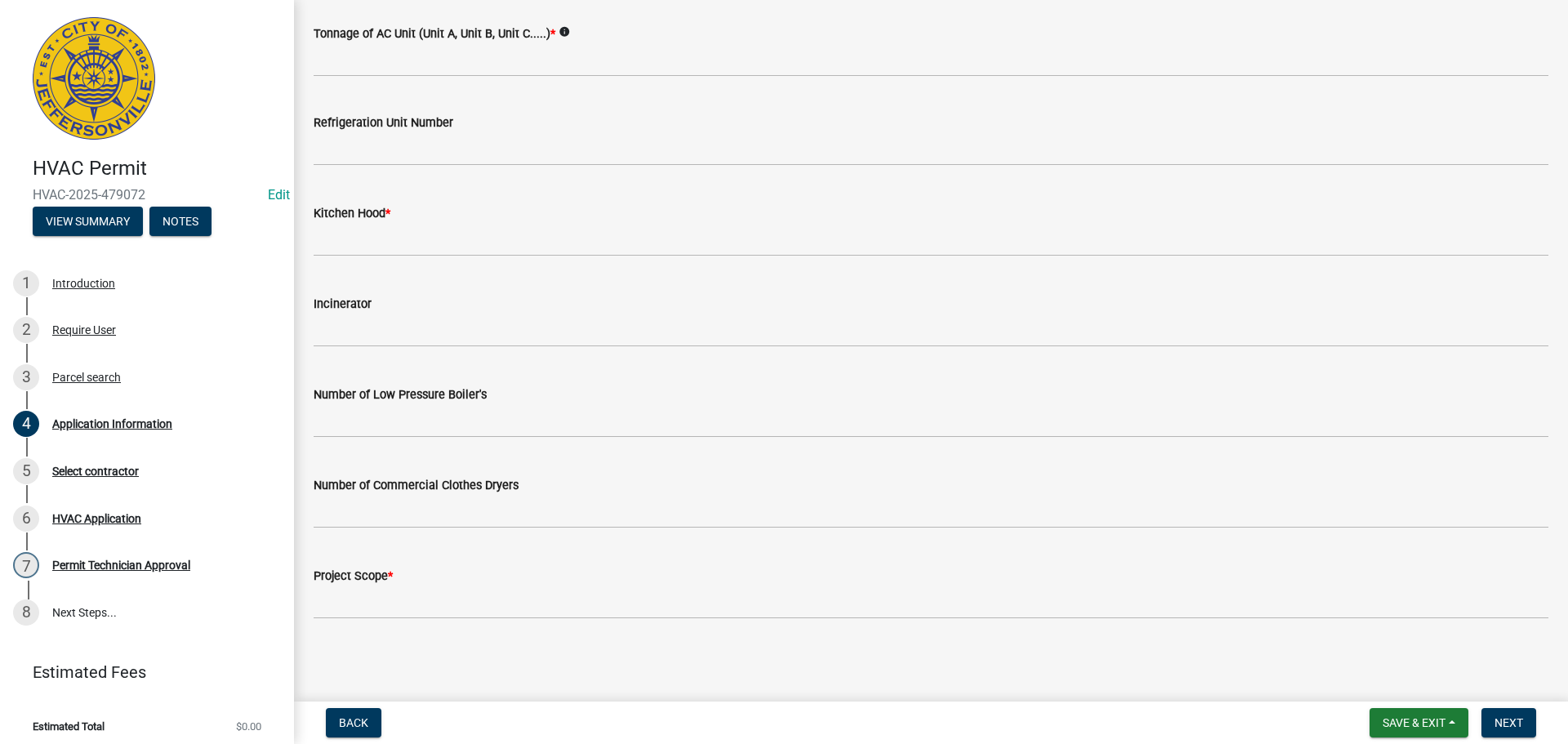
scroll to position [1100, 0]
click at [1412, 724] on span "Save & Exit" at bounding box center [1415, 723] width 63 height 13
click at [1393, 684] on button "Save & Exit" at bounding box center [1403, 680] width 131 height 39
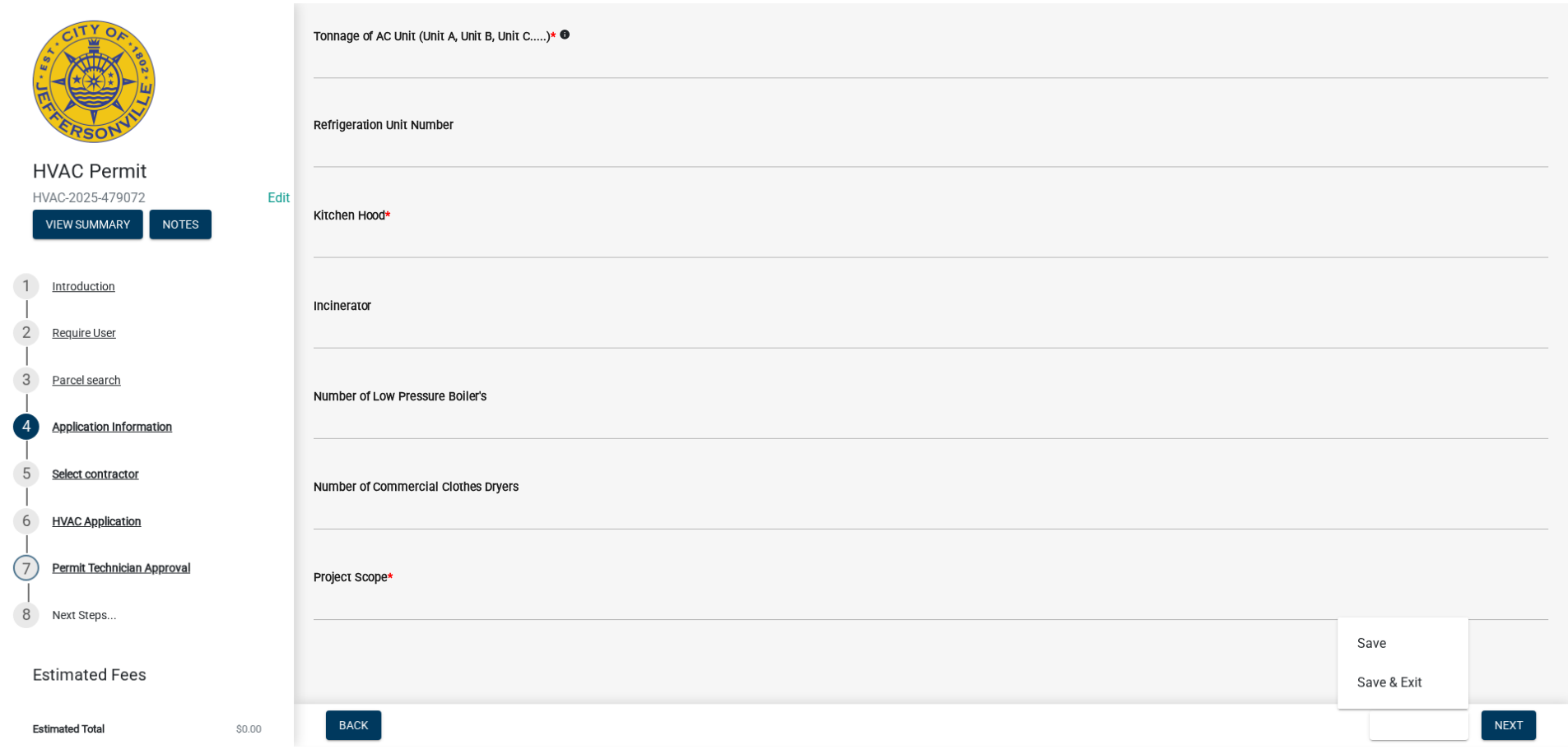
scroll to position [0, 0]
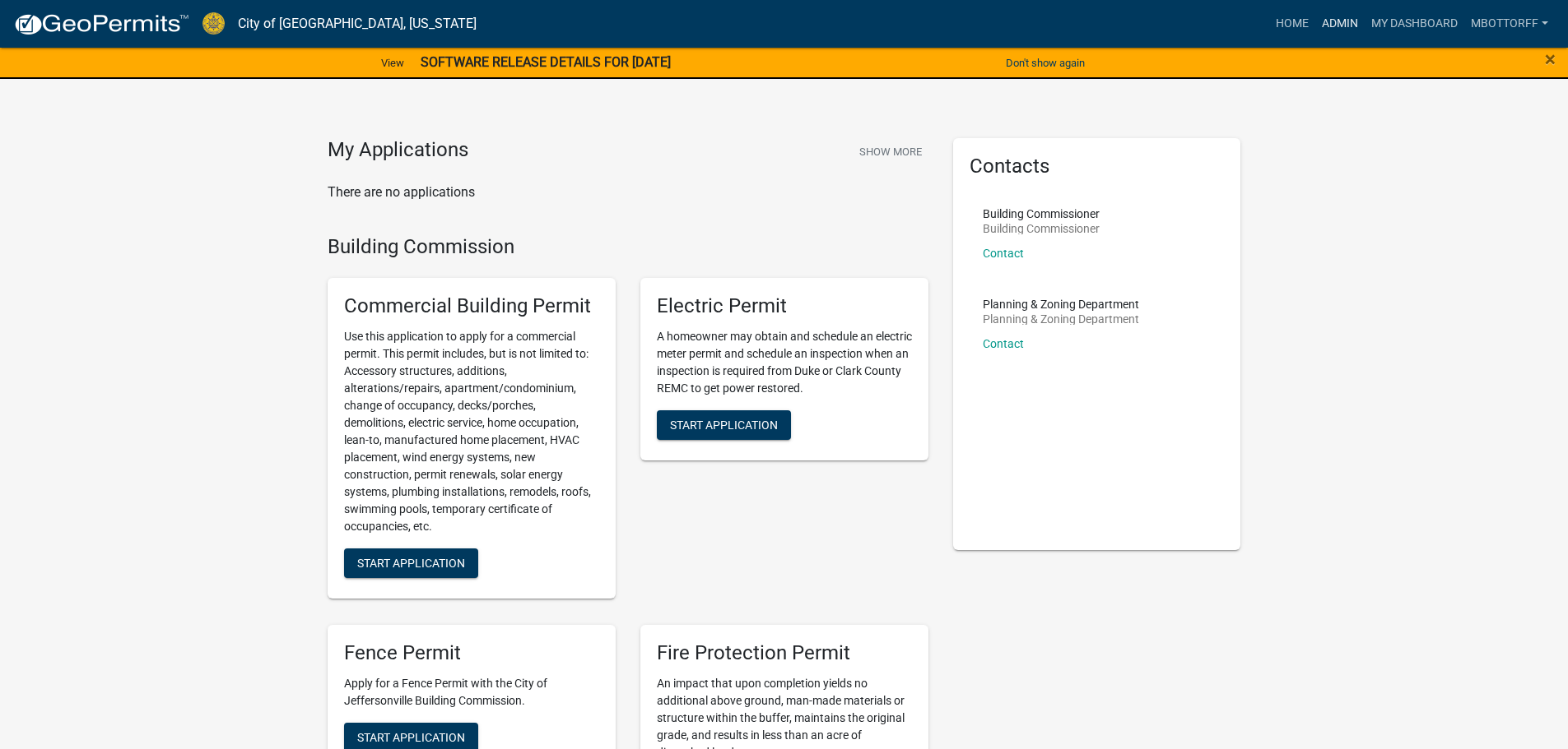
click at [1333, 19] on link "Admin" at bounding box center [1339, 24] width 49 height 31
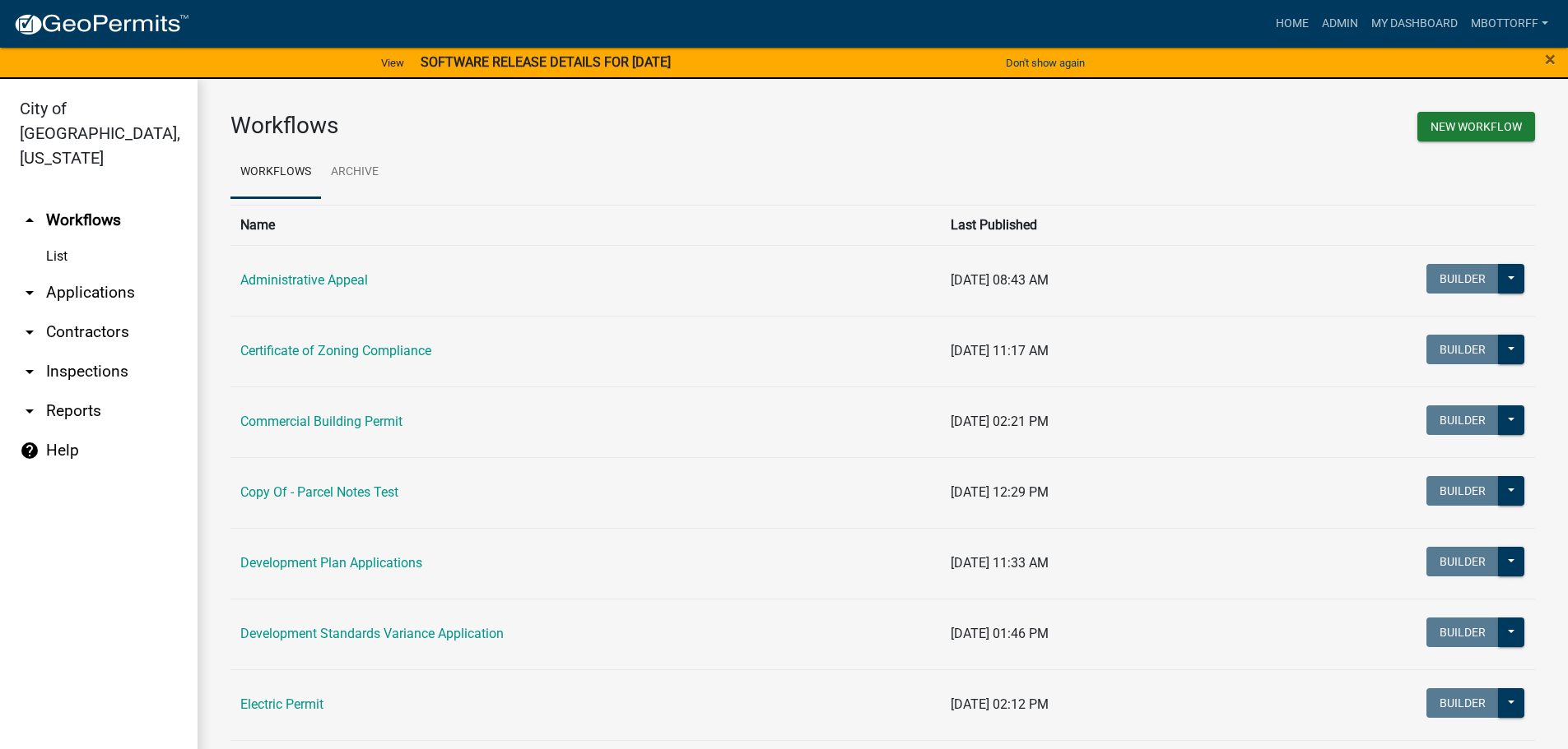
click at [78, 273] on link "arrow_drop_down Applications" at bounding box center [98, 292] width 198 height 40
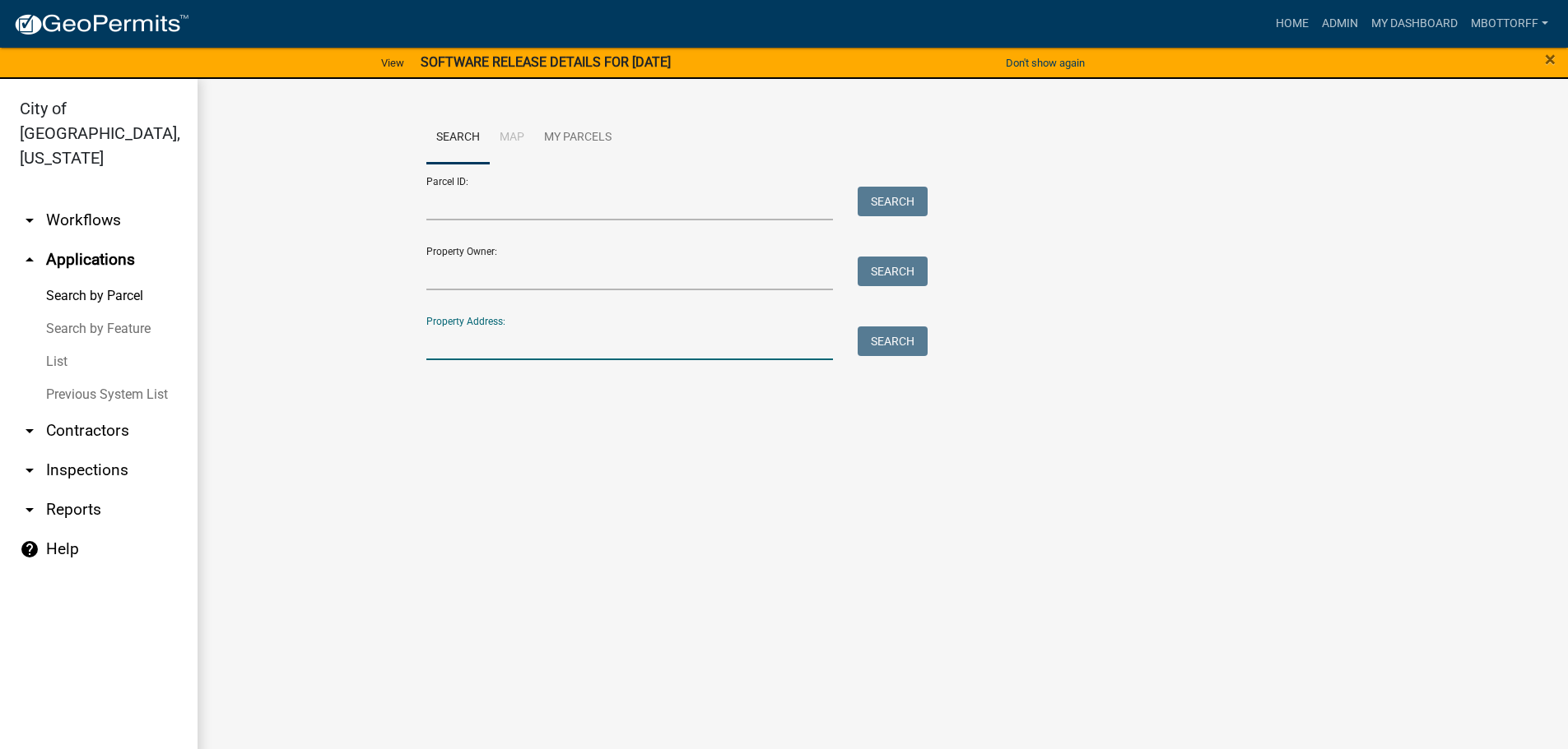
click at [501, 340] on input "Property Address:" at bounding box center [630, 343] width 407 height 34
type input "2125 VETER"
click at [879, 346] on button "Search" at bounding box center [892, 341] width 70 height 30
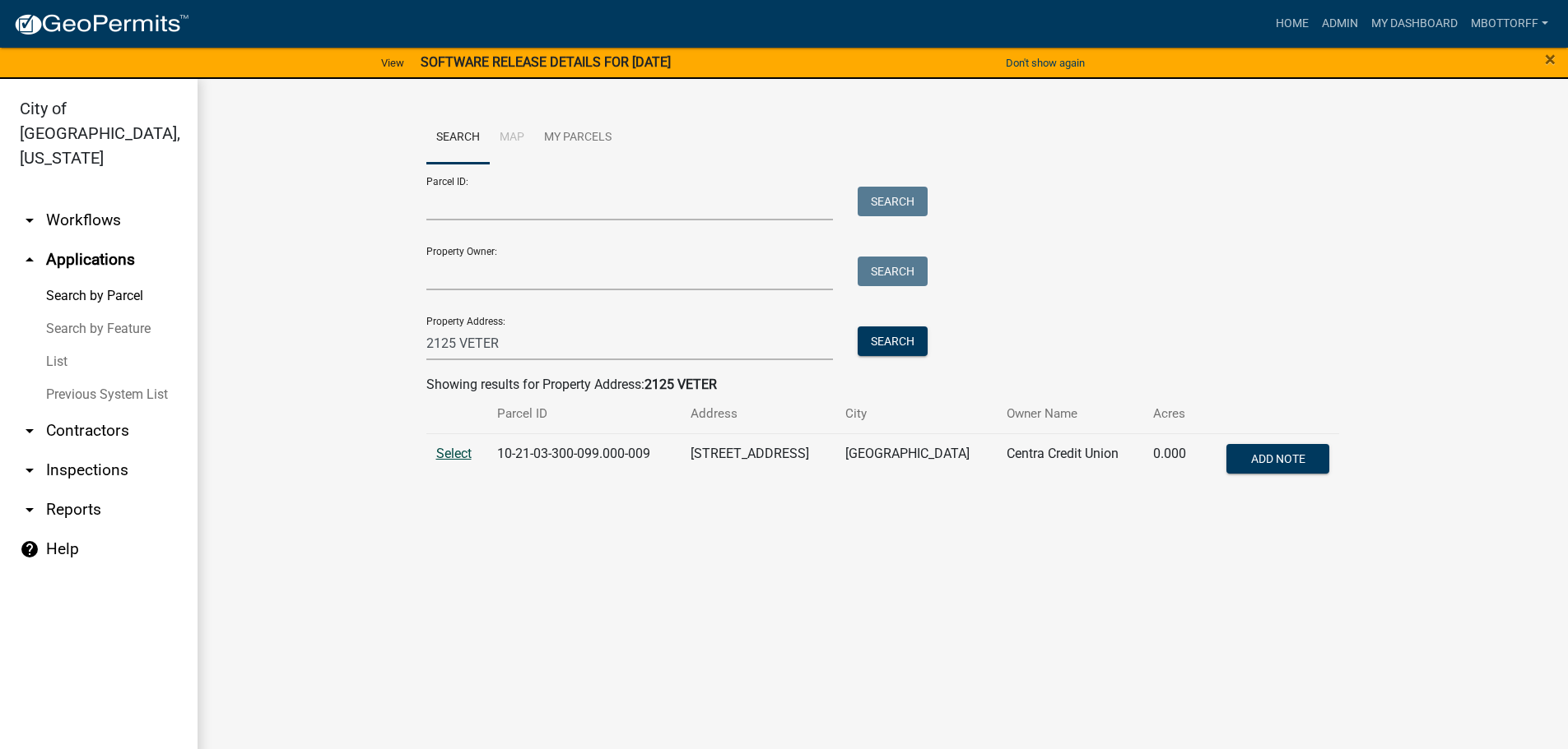
click at [457, 450] on span "Select" at bounding box center [453, 453] width 36 height 15
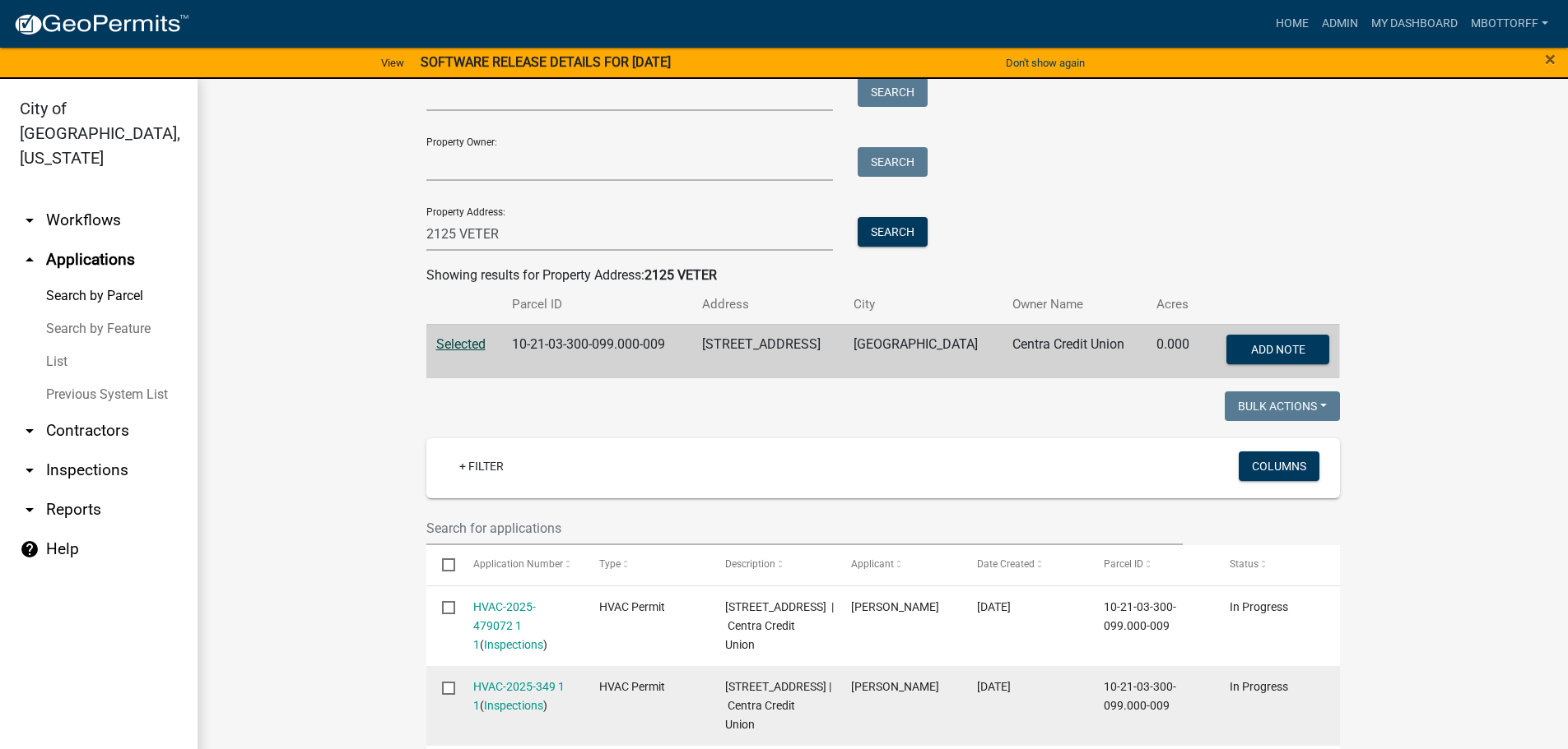
scroll to position [412, 0]
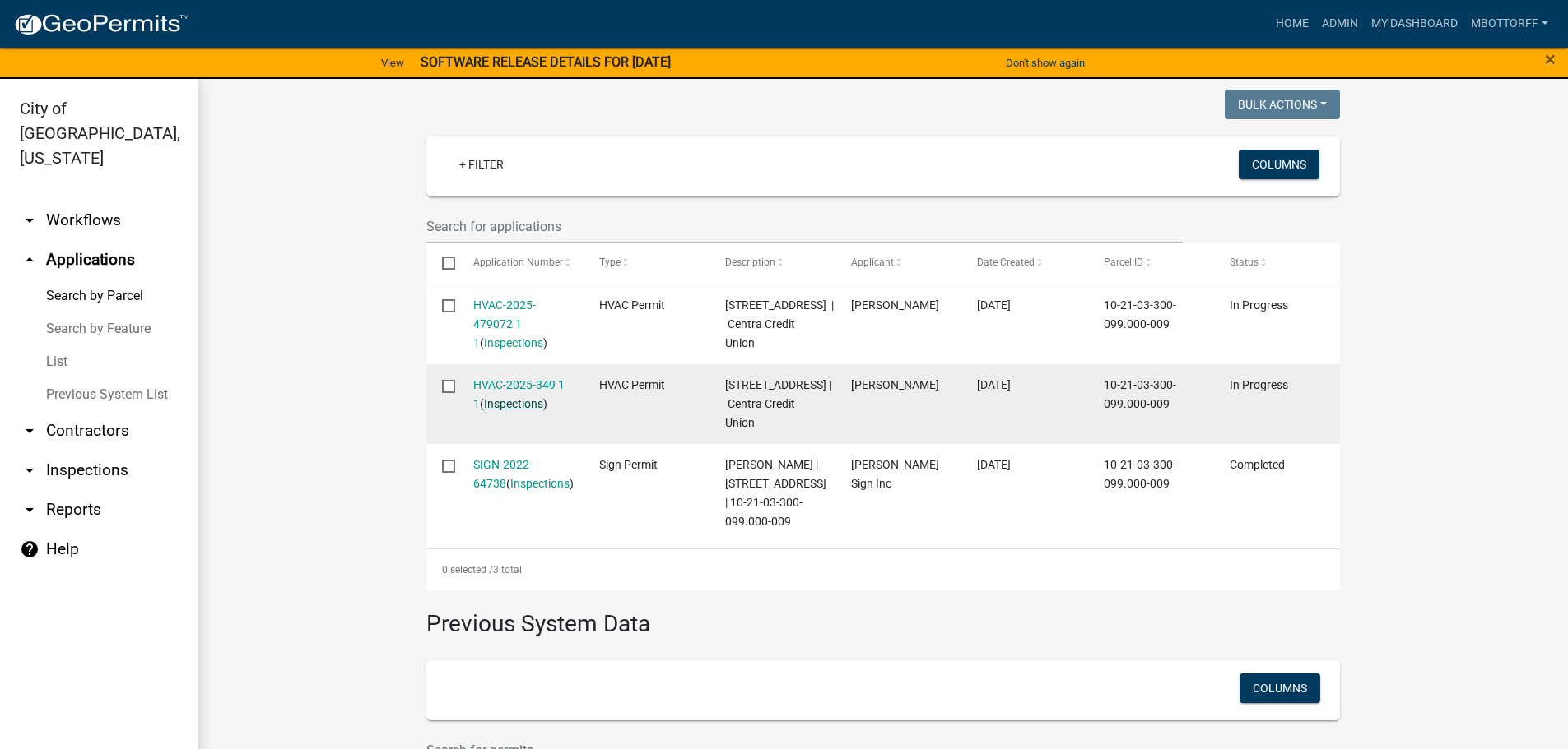
click at [505, 411] on link "Inspections" at bounding box center [513, 404] width 59 height 13
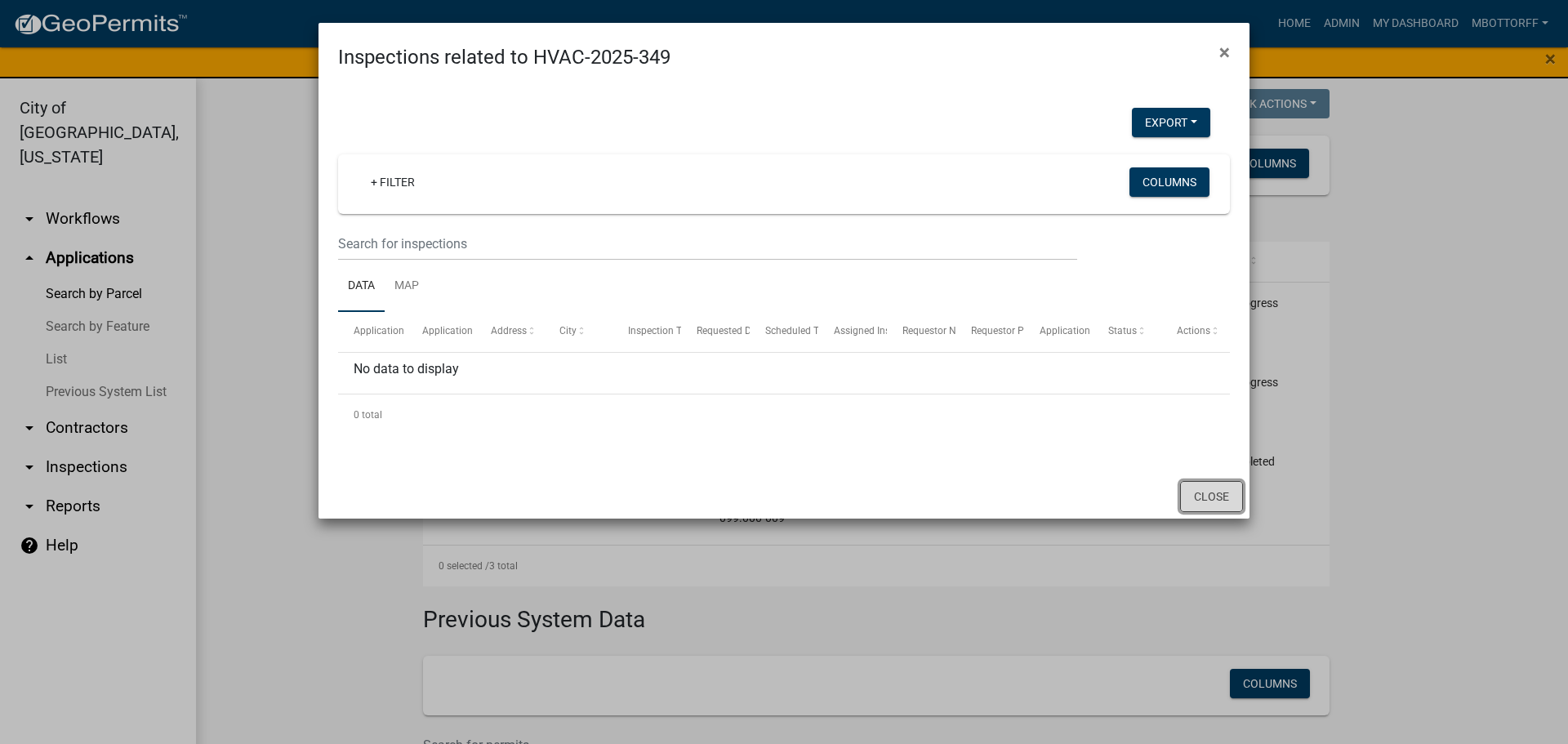
click at [1191, 497] on button "Close" at bounding box center [1212, 497] width 63 height 31
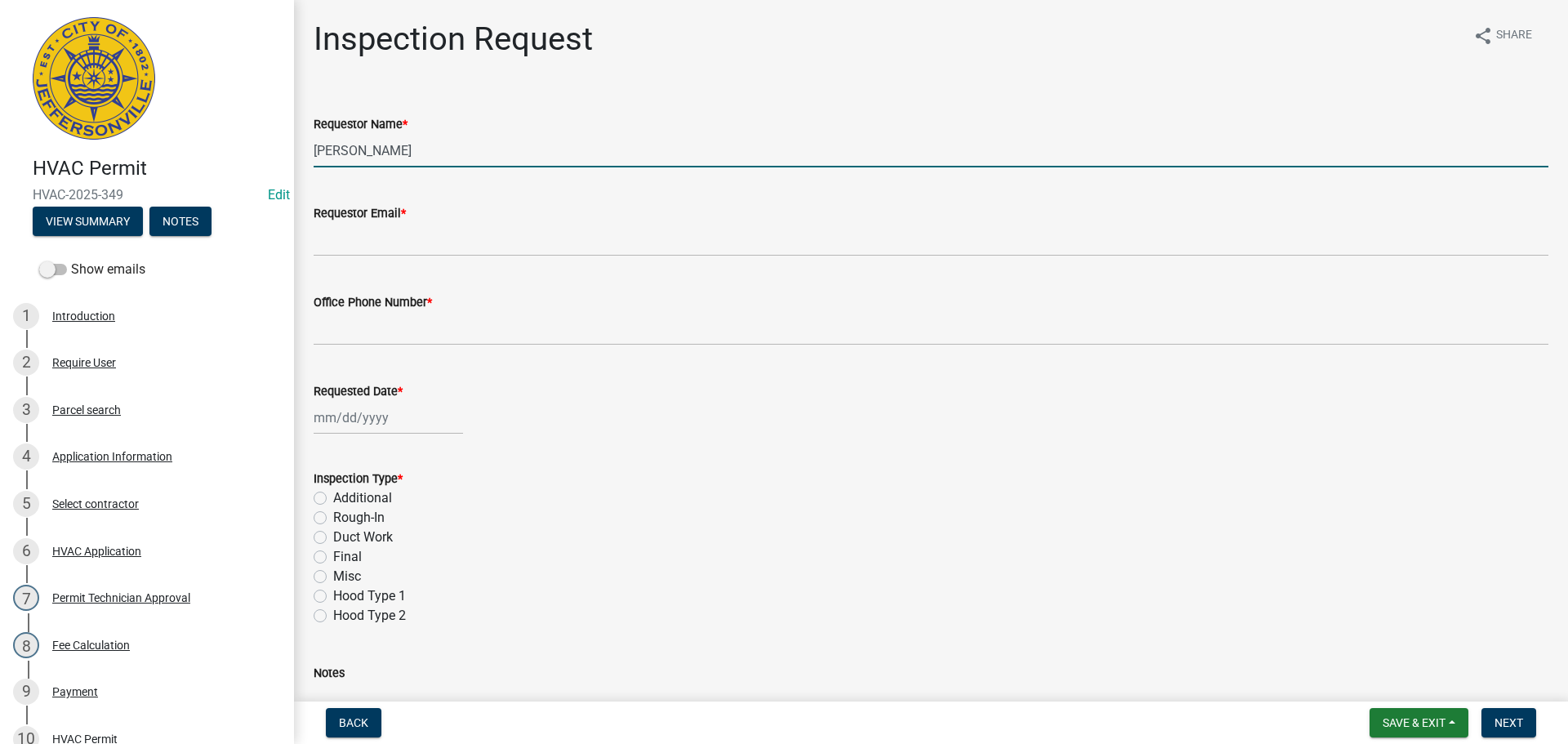
drag, startPoint x: 444, startPoint y: 151, endPoint x: 223, endPoint y: 144, distance: 221.1
click at [254, 147] on div "HVAC Permit HVAC-2025-349 Edit View Summary Notes Show emails 1 Introduction 2 …" at bounding box center [784, 372] width 1568 height 744
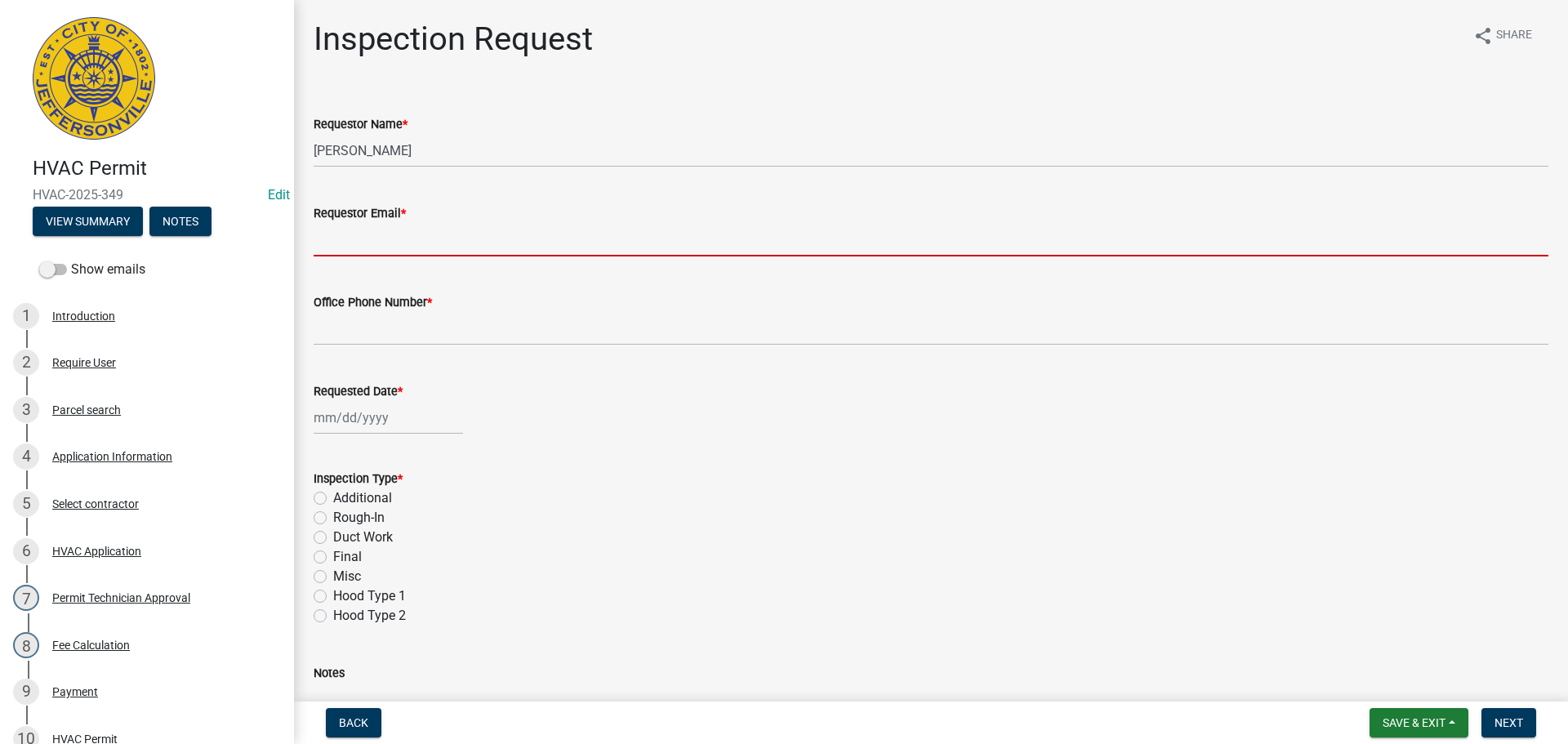
click at [386, 241] on input "Requestor Email *" at bounding box center [931, 239] width 1235 height 34
type input "[EMAIL_ADDRESS][DOMAIN_NAME]"
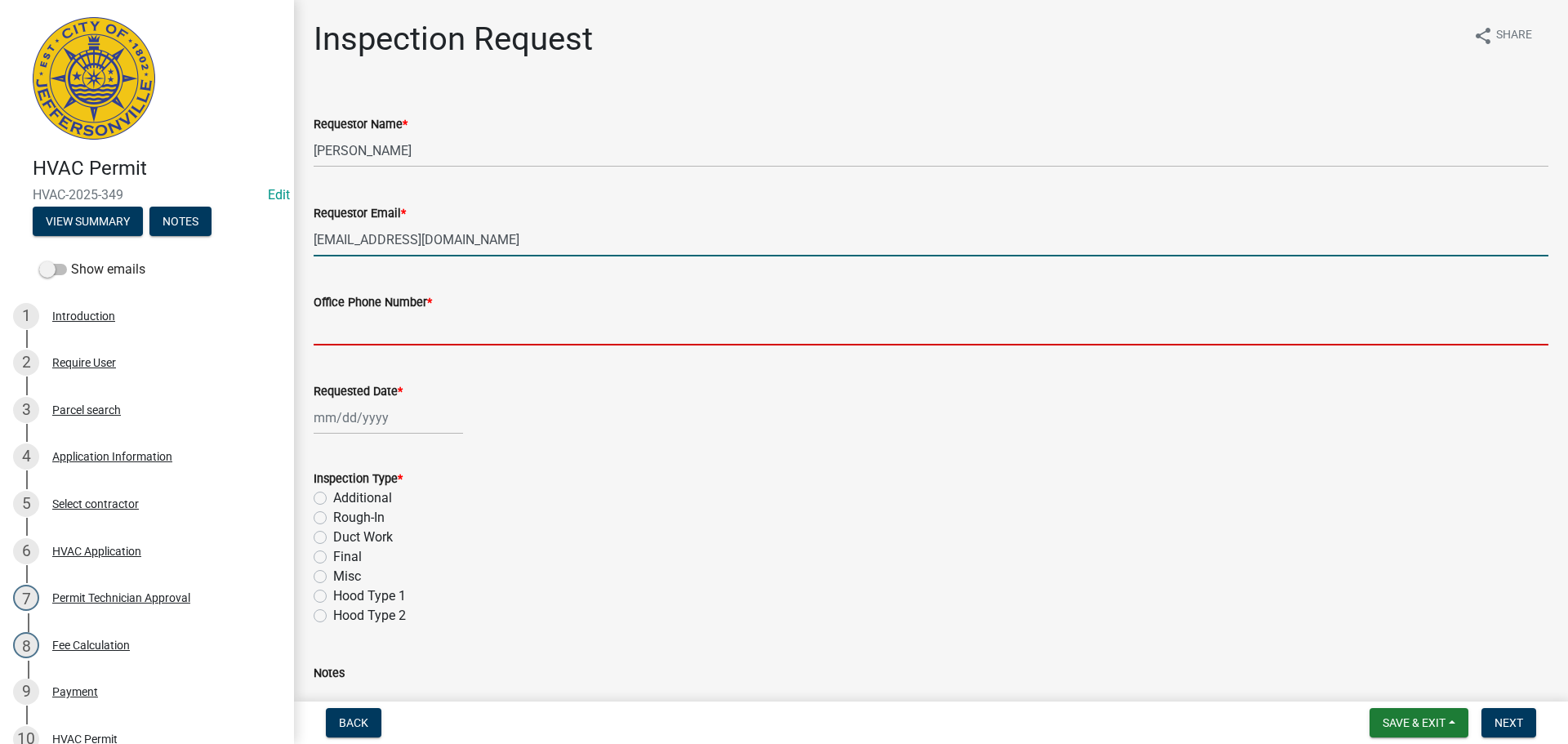
click at [365, 329] on input "Office Phone Number *" at bounding box center [931, 328] width 1235 height 34
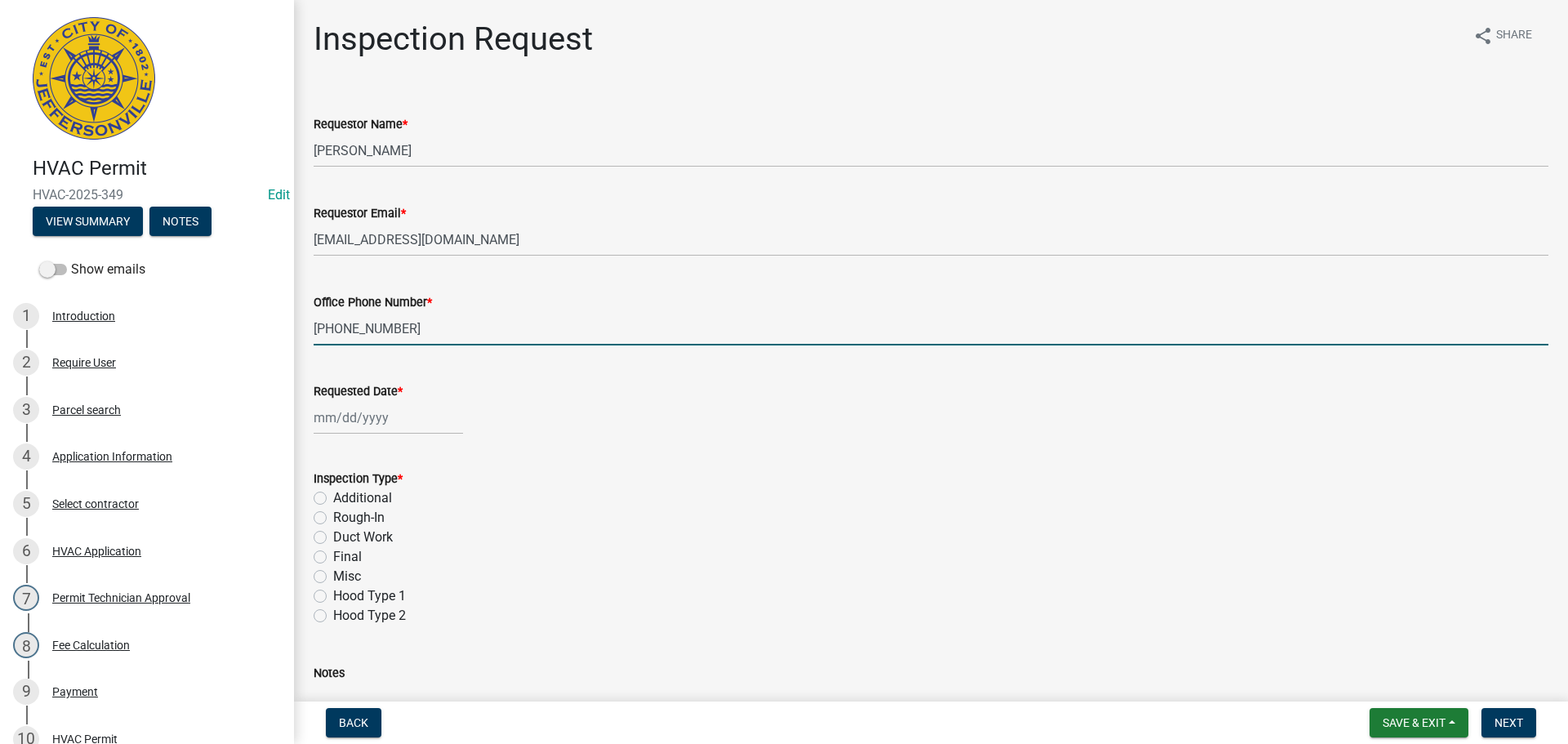
type input "812-343-2025"
select select "9"
select select "2025"
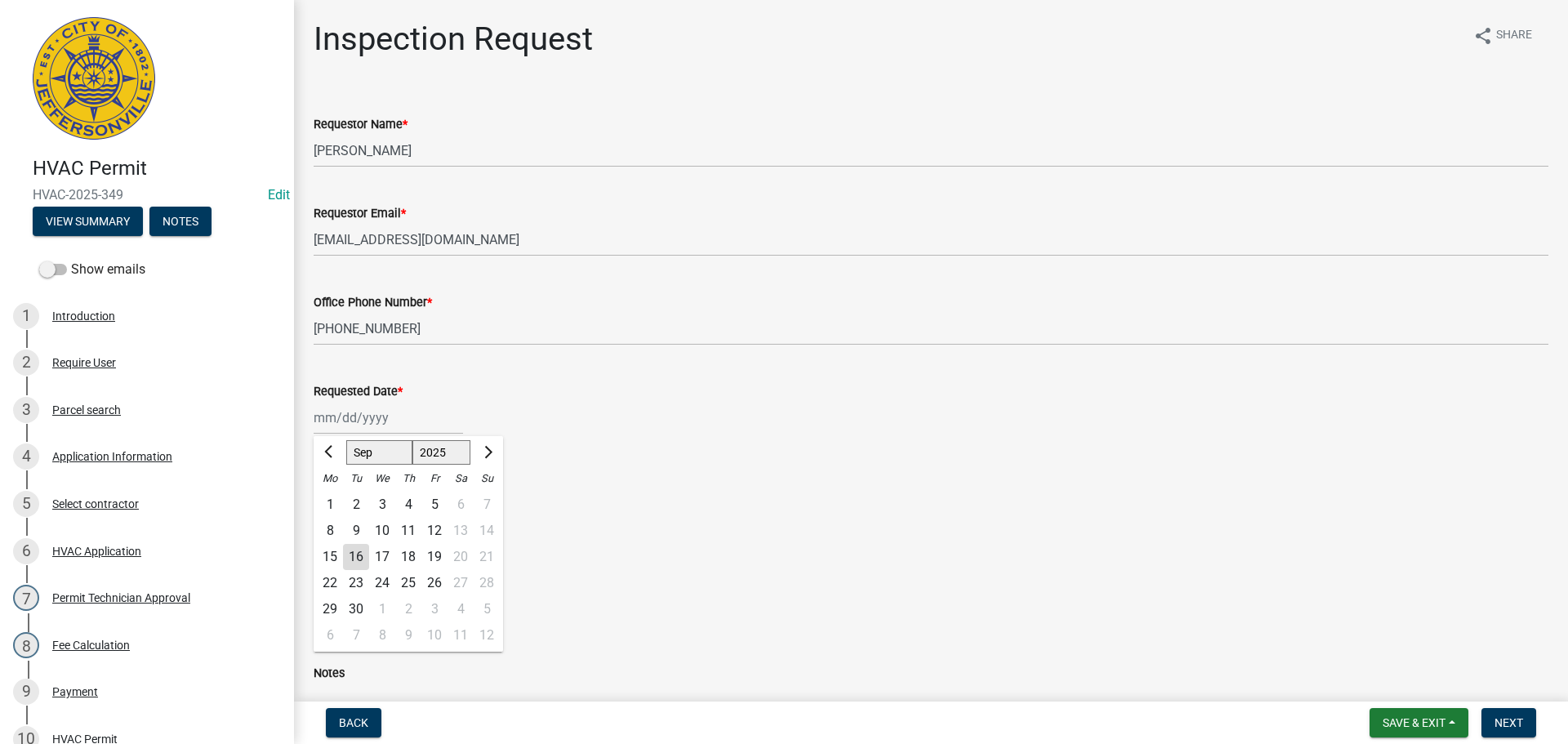
click at [352, 419] on div "Jan Feb Mar Apr May Jun Jul Aug Sep Oct Nov Dec 1525 1526 1527 1528 1529 1530 1…" at bounding box center [389, 417] width 149 height 34
click at [384, 556] on div "17" at bounding box center [382, 556] width 26 height 26
type input "[DATE]"
click at [333, 558] on label "Final" at bounding box center [347, 557] width 29 height 19
click at [333, 558] on input "Final" at bounding box center [338, 552] width 11 height 11
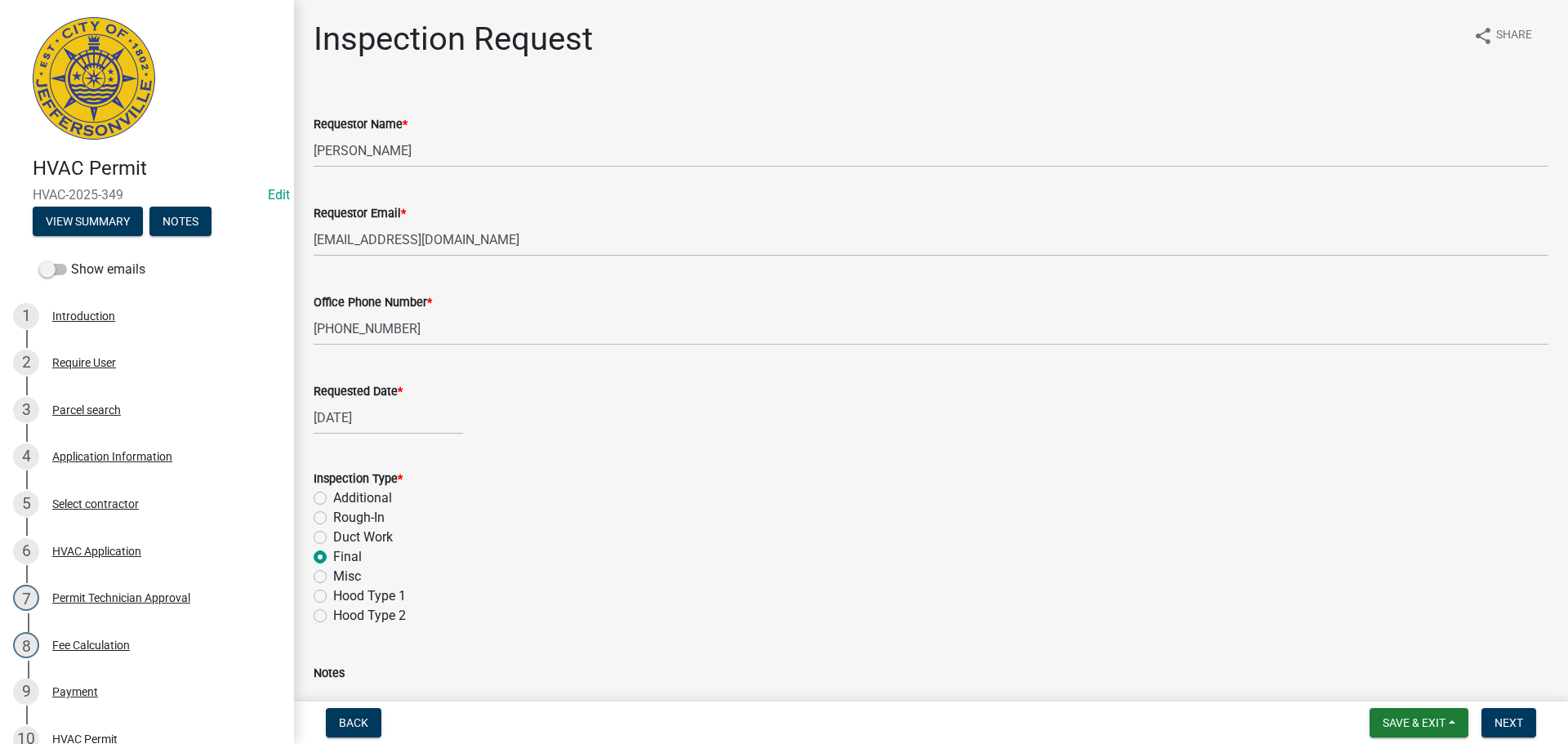
radio input "true"
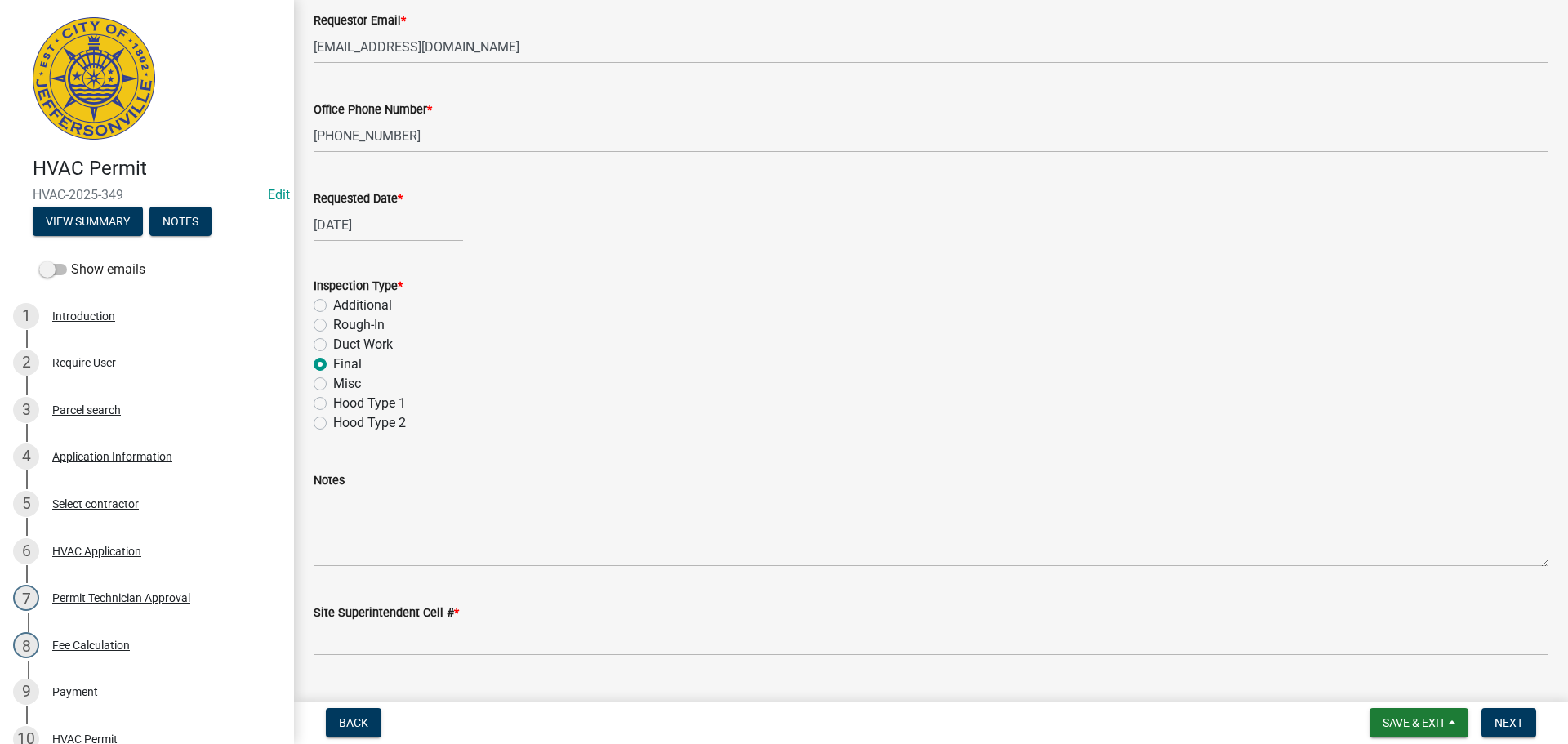
scroll to position [231, 0]
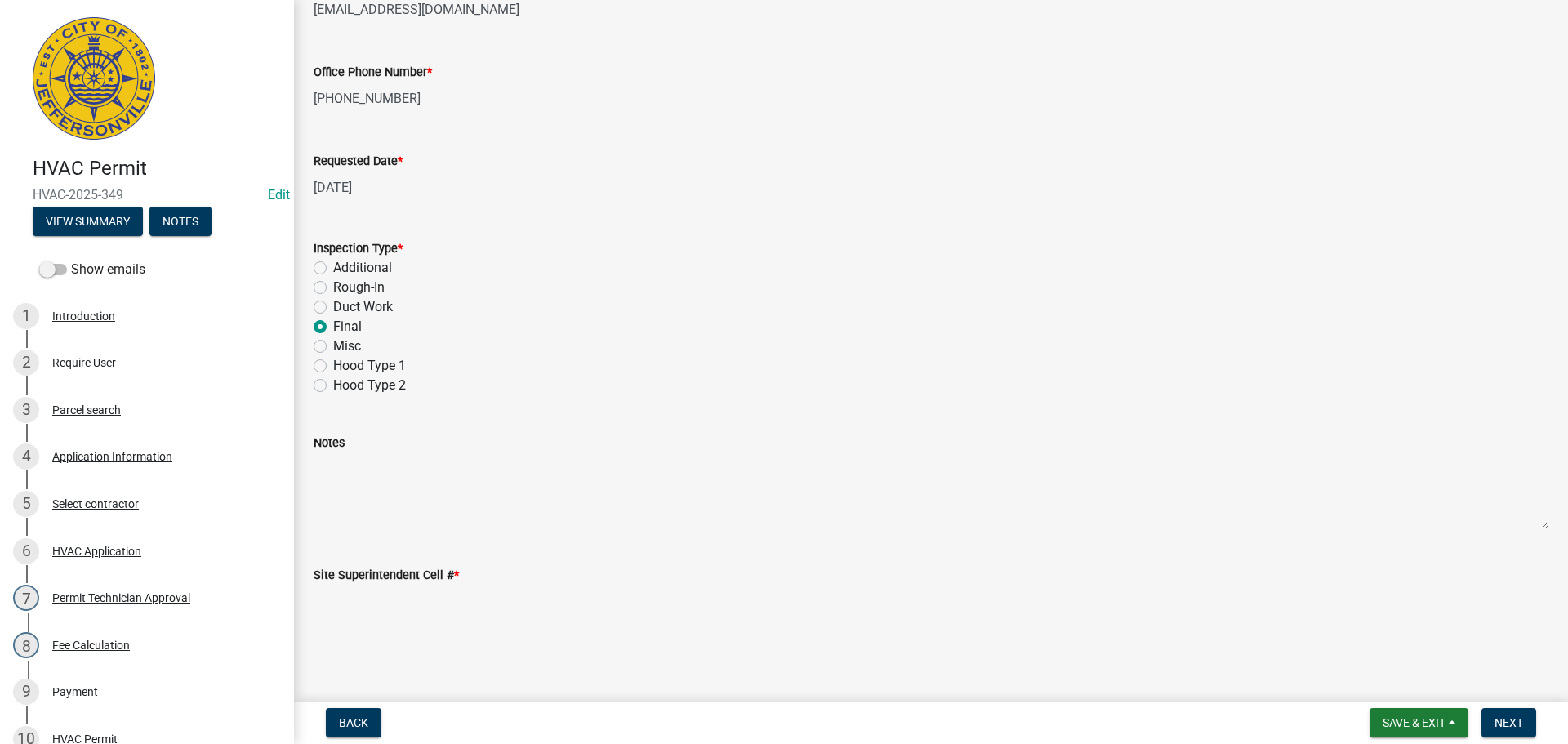
click at [333, 286] on label "Rough-In" at bounding box center [359, 287] width 52 height 19
click at [333, 286] on input "Rough-In" at bounding box center [338, 282] width 11 height 11
radio input "true"
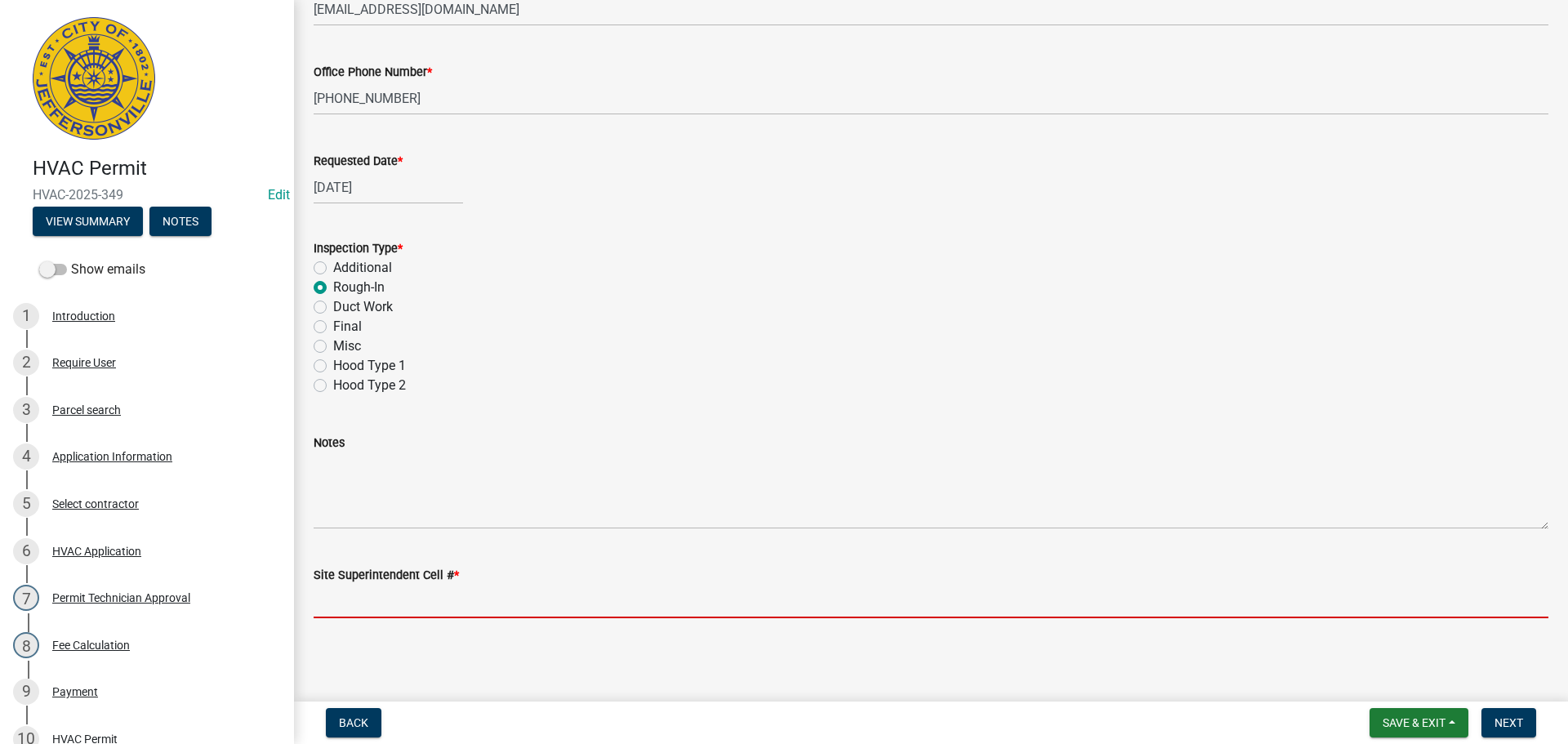
click at [392, 600] on input "Site Superintendent Cell # *" at bounding box center [931, 601] width 1235 height 34
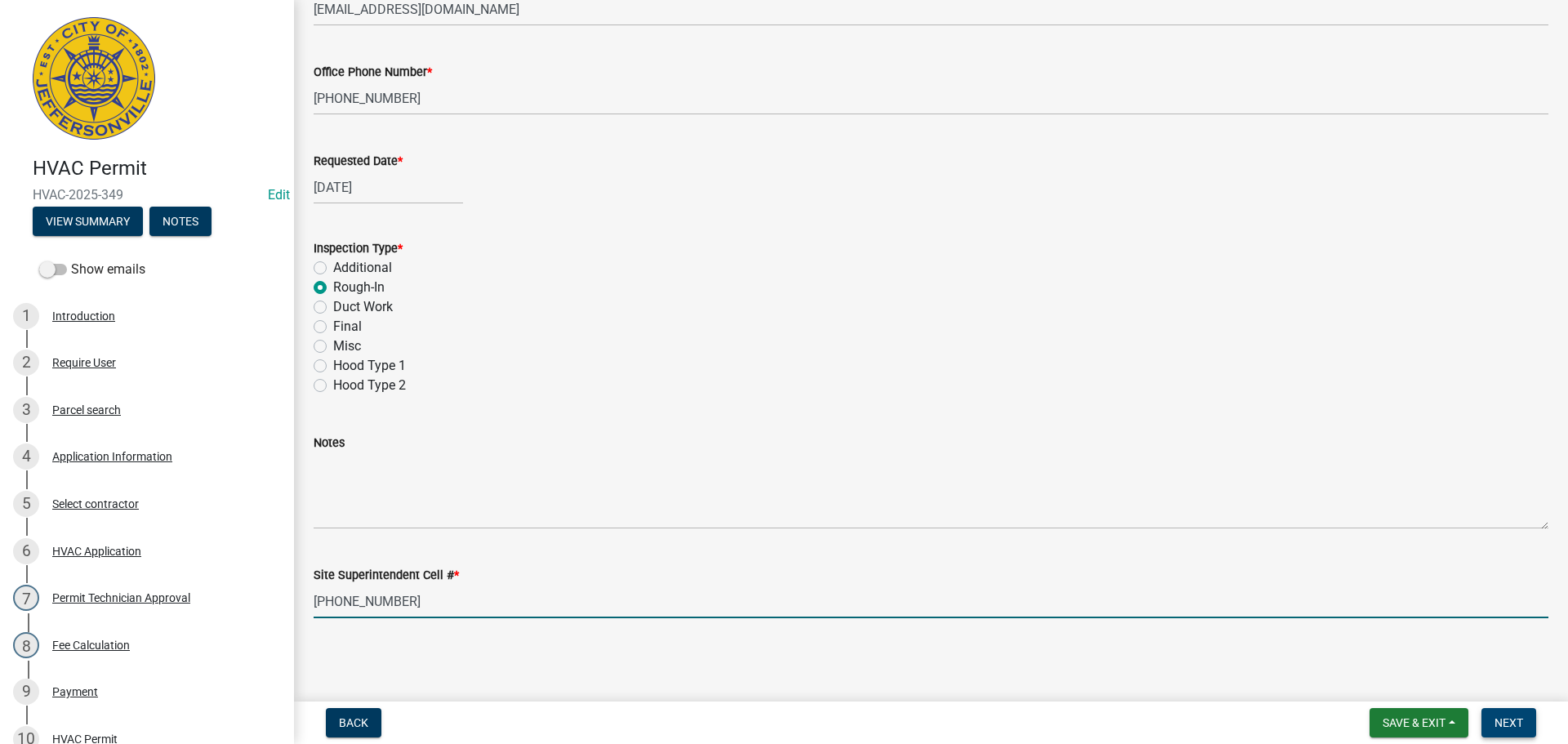
type input "812-343-2025"
click at [1512, 721] on span "Next" at bounding box center [1510, 723] width 29 height 13
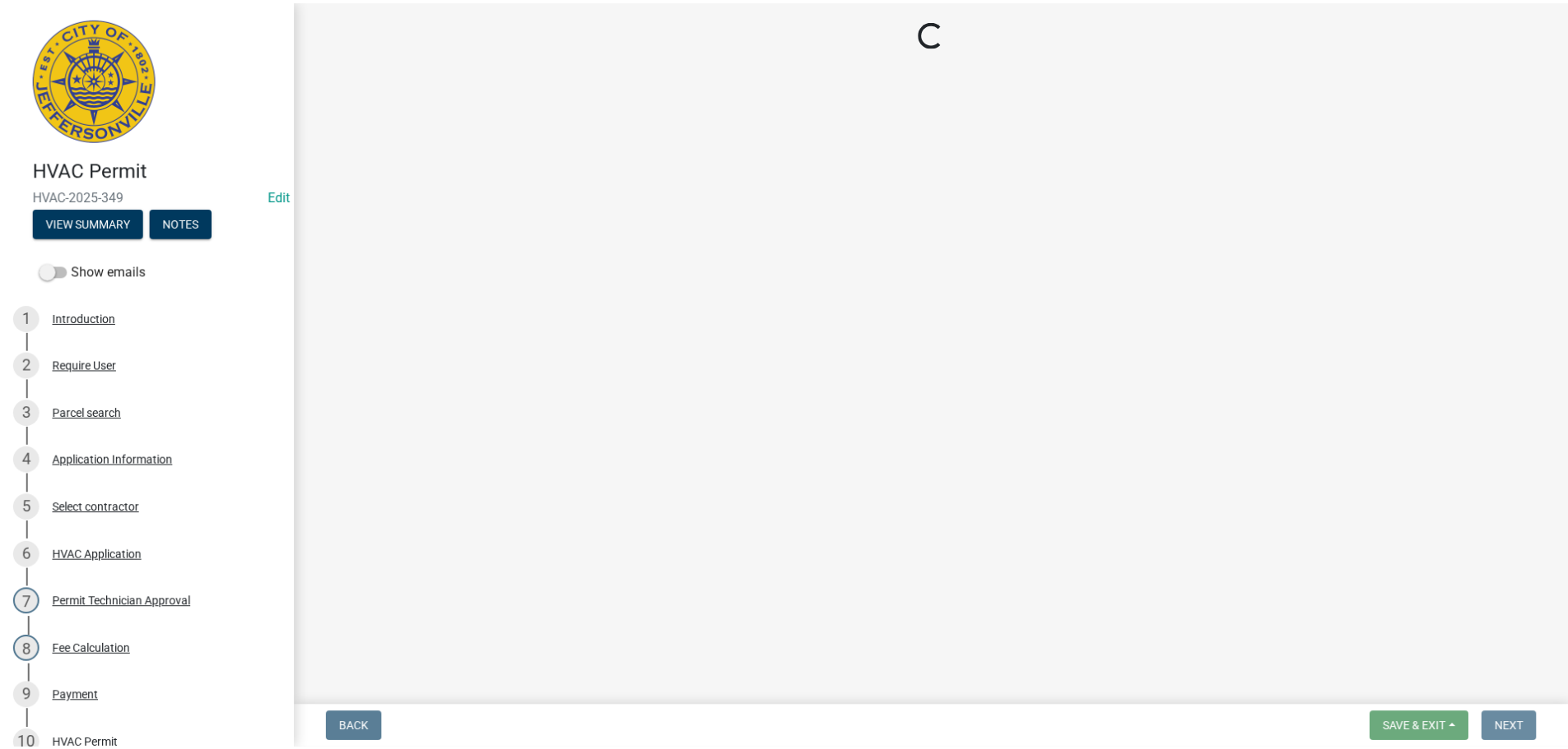
scroll to position [0, 0]
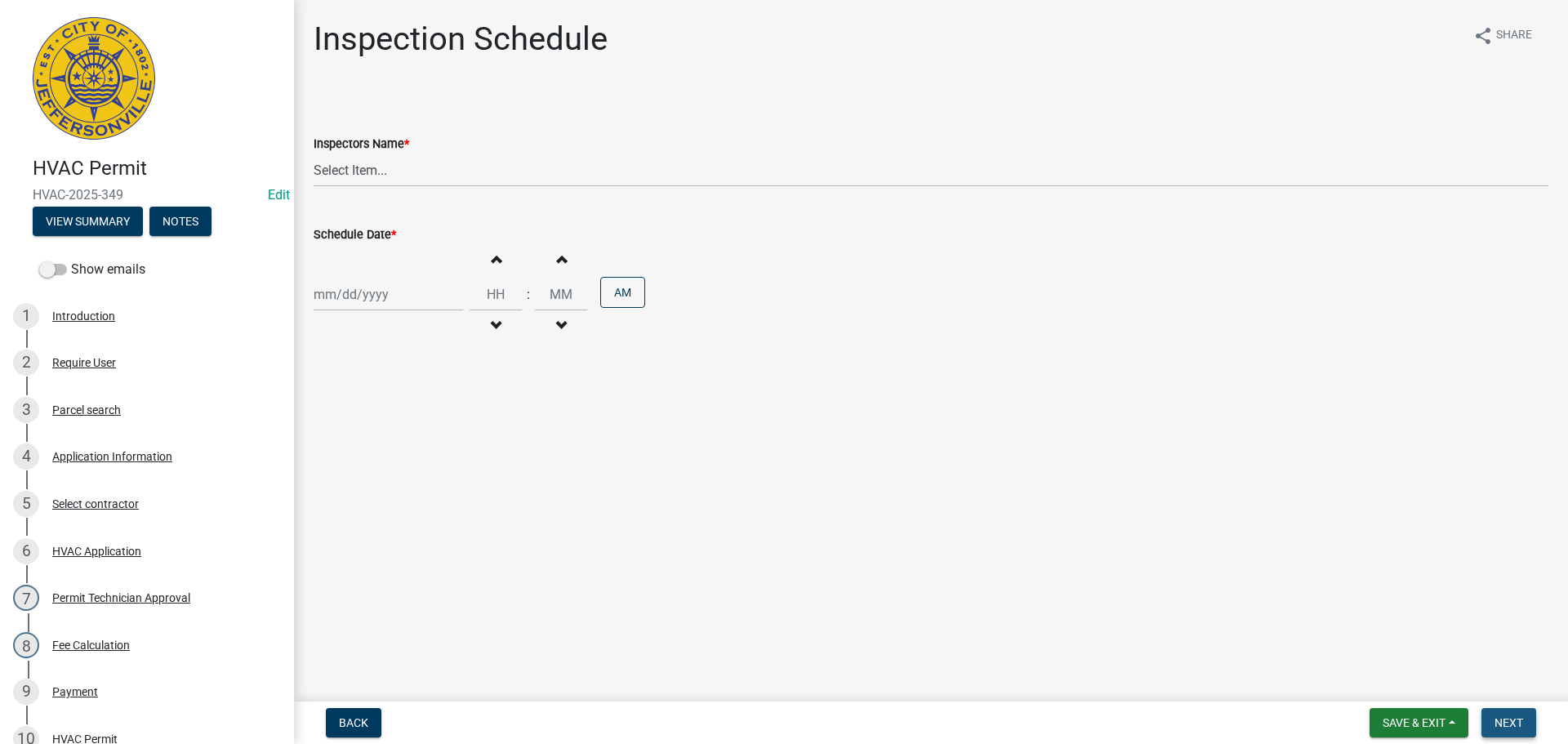
click at [1512, 721] on span "Next" at bounding box center [1510, 723] width 29 height 13
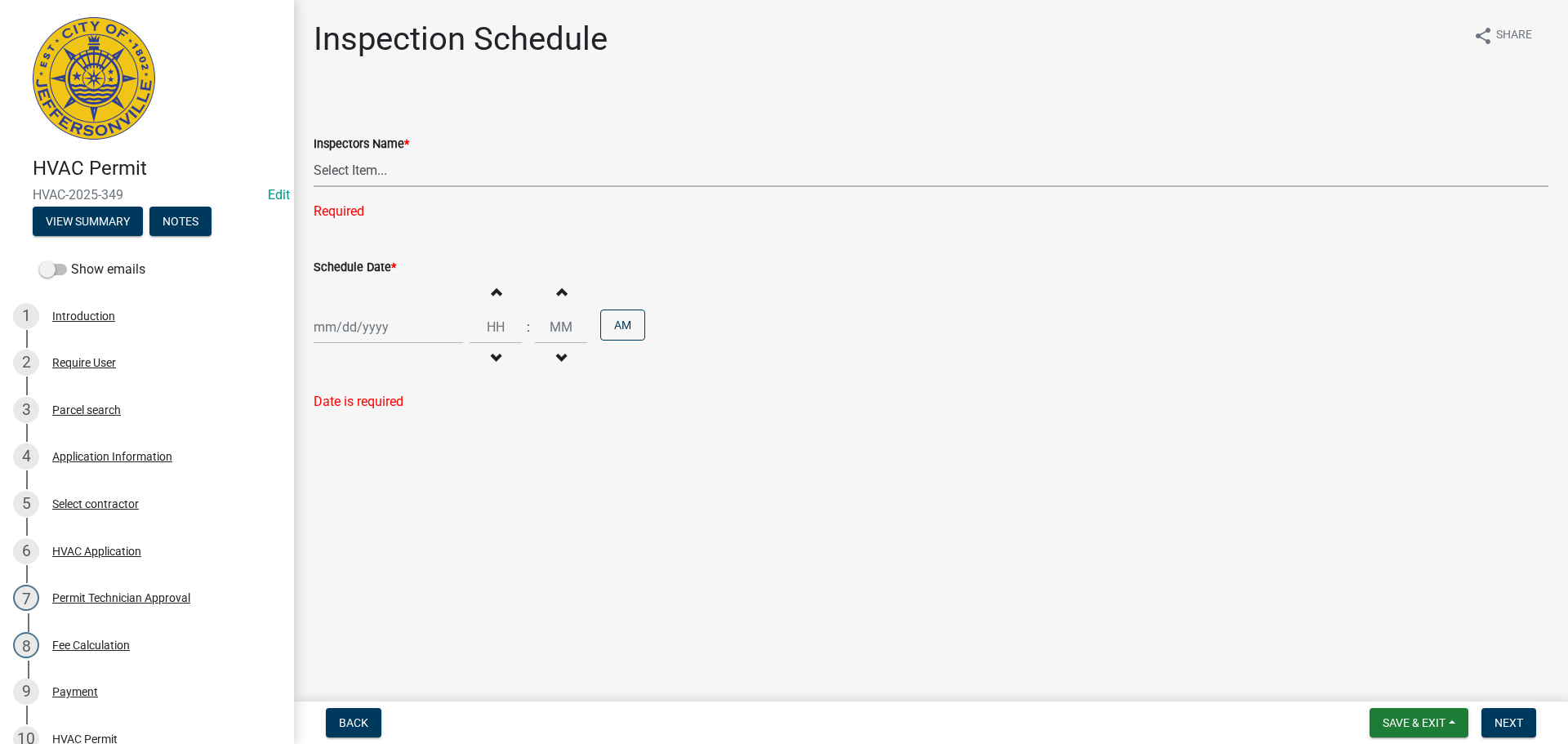
click at [338, 169] on select "Select Item... jramsey (Jeremy Ramsey) MaryFrey (Mary Frey) mkruer (Mike Kruer)…" at bounding box center [931, 169] width 1235 height 34
select select "13c97fbc-c819-4cee-844a-0db3d3c4db95"
click at [314, 153] on select "Select Item... jramsey (Jeremy Ramsey) MaryFrey (Mary Frey) mkruer (Mike Kruer)…" at bounding box center [931, 169] width 1235 height 34
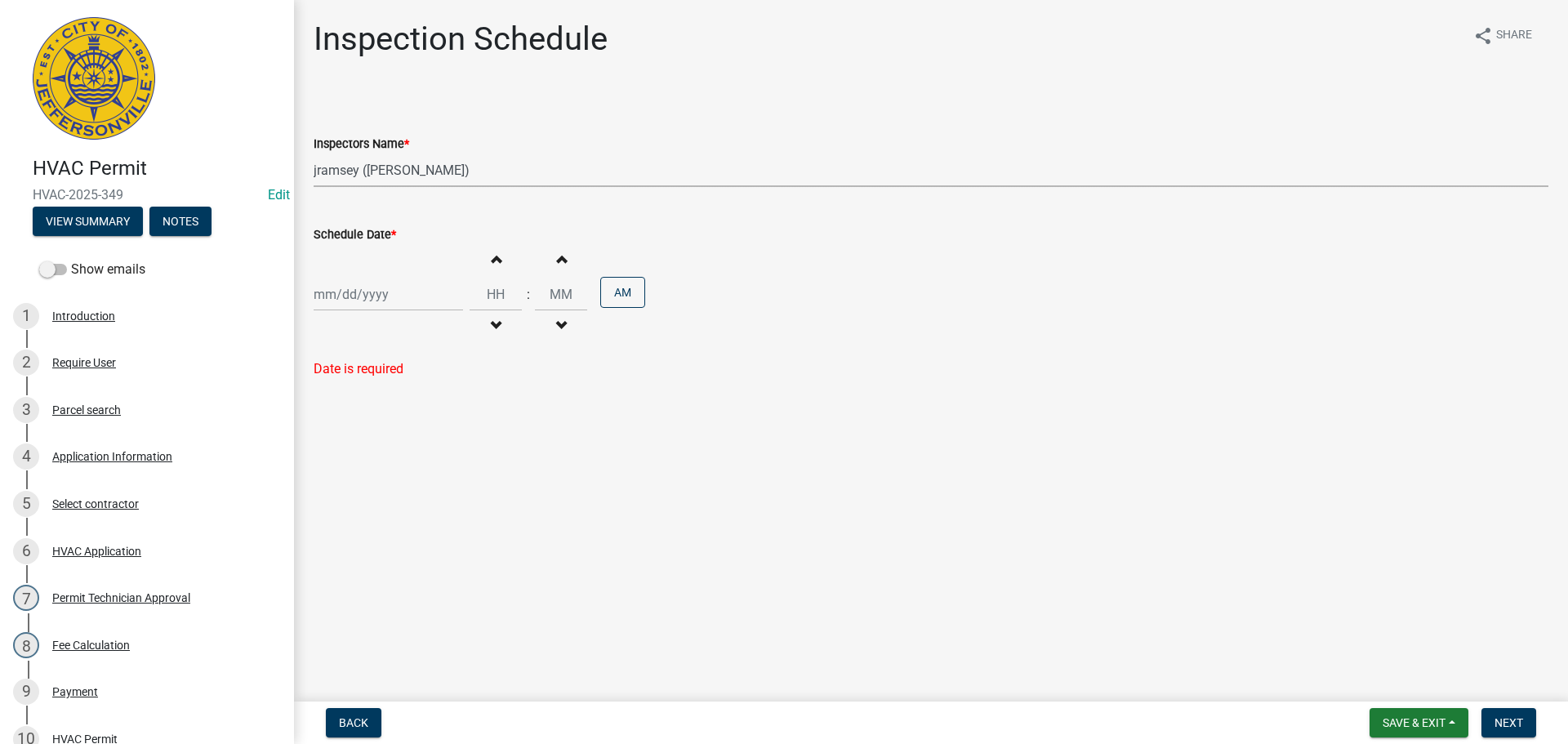
click at [354, 291] on div at bounding box center [389, 294] width 149 height 34
select select "9"
select select "2025"
click at [389, 435] on div "17" at bounding box center [382, 433] width 26 height 26
type input "[DATE]"
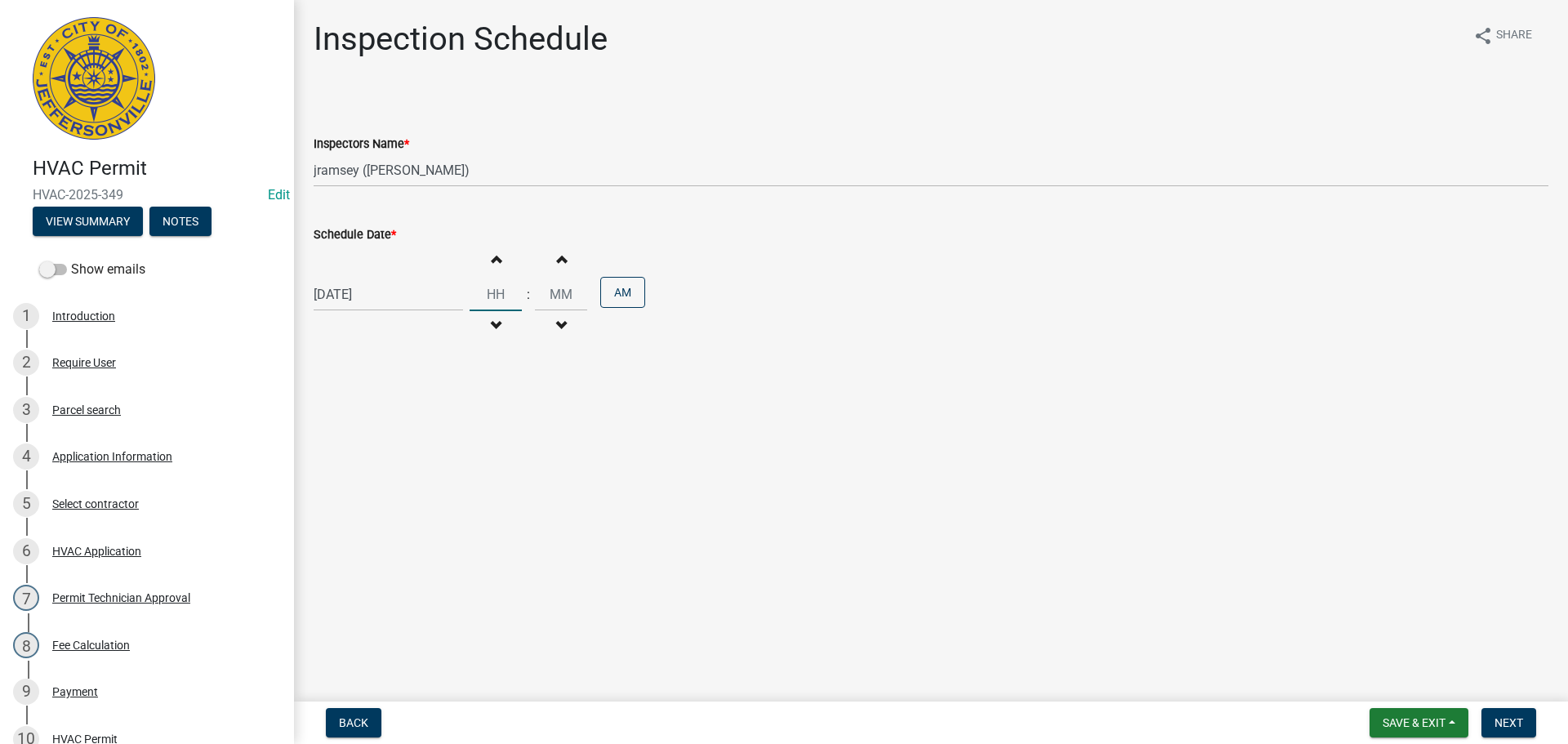
click at [499, 293] on input "Hours" at bounding box center [496, 294] width 53 height 34
type input "09"
type input "30"
click at [1505, 723] on span "Next" at bounding box center [1510, 723] width 29 height 13
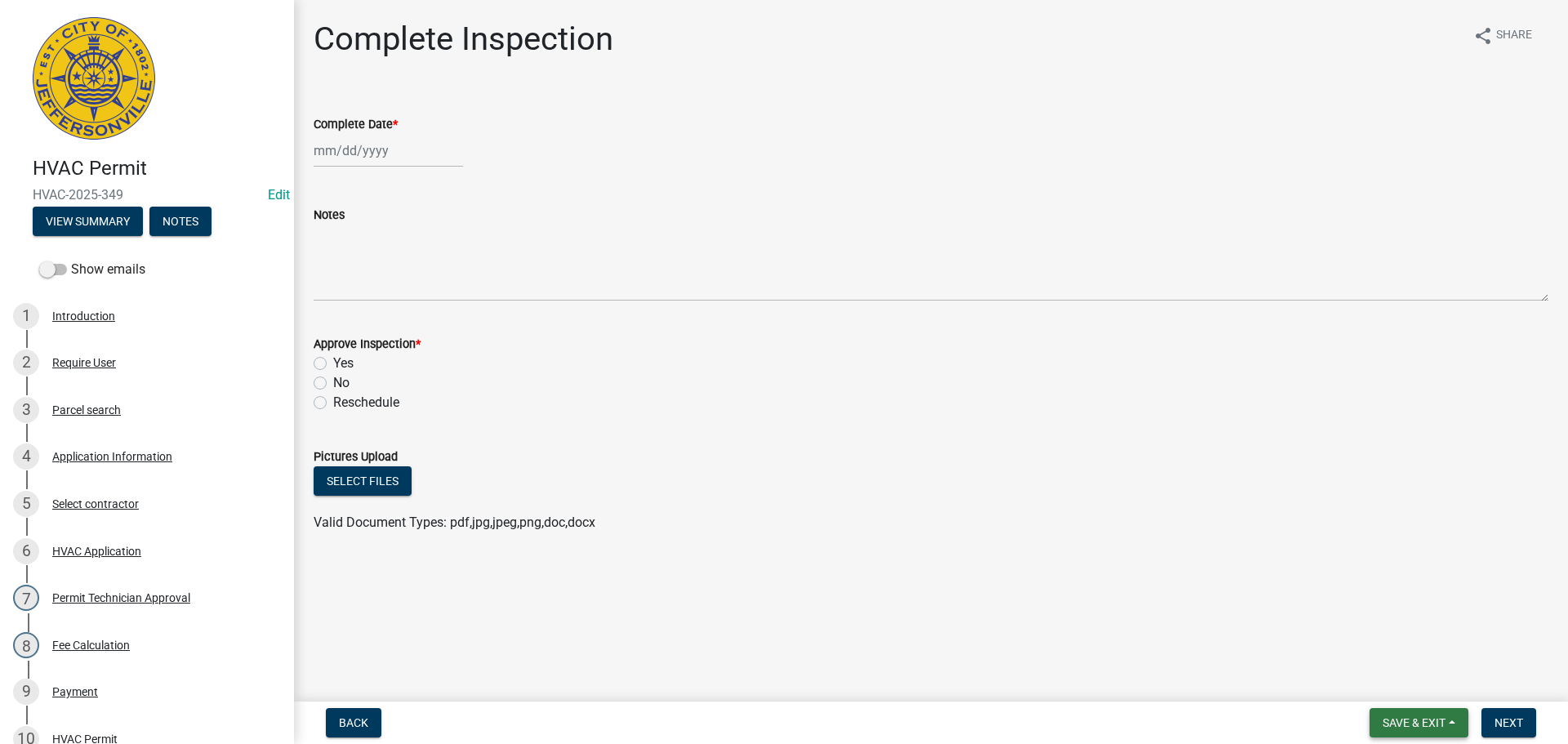
click at [1422, 717] on span "Save & Exit" at bounding box center [1415, 723] width 63 height 13
click at [1395, 682] on button "Save & Exit" at bounding box center [1403, 680] width 131 height 39
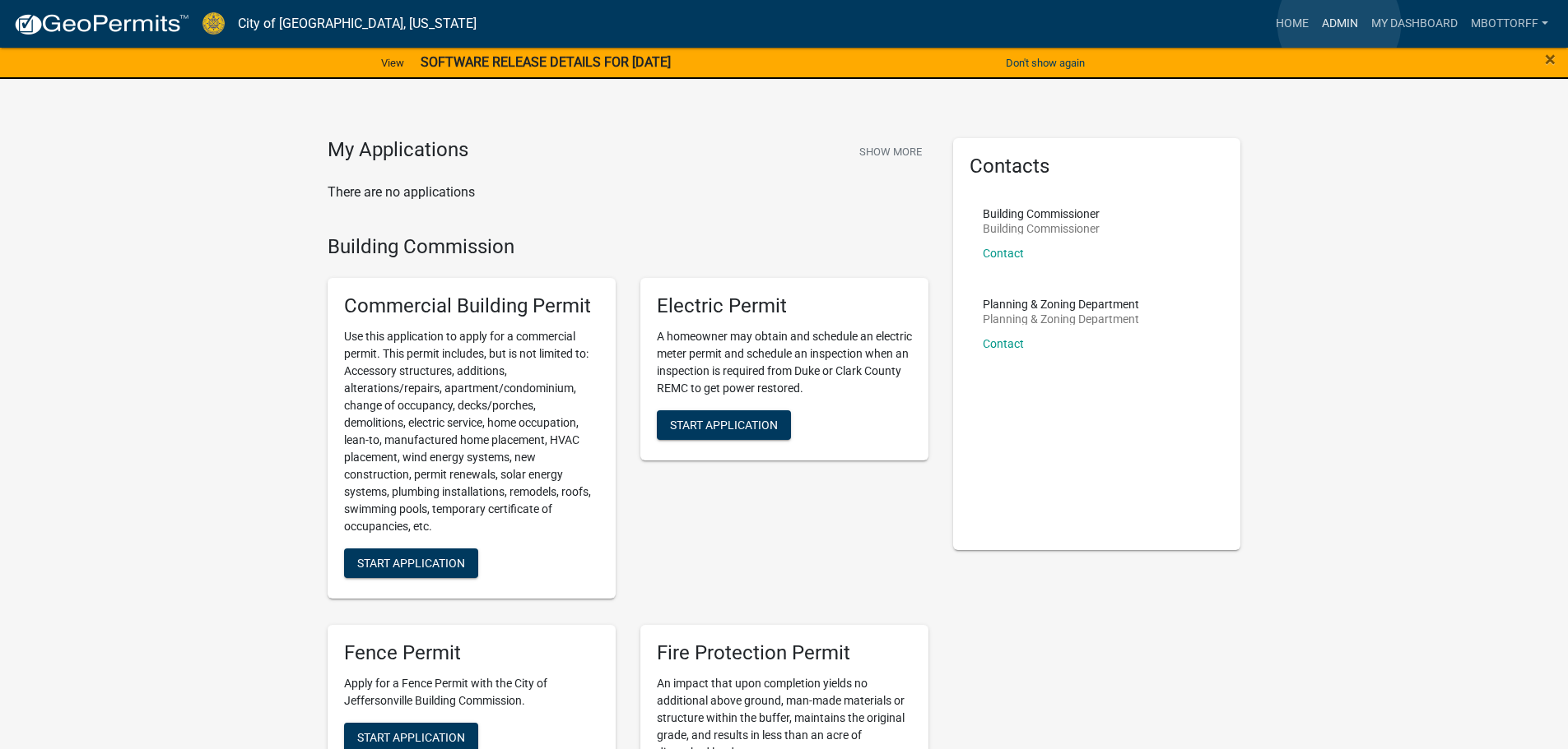
click at [1338, 24] on link "Admin" at bounding box center [1339, 24] width 49 height 31
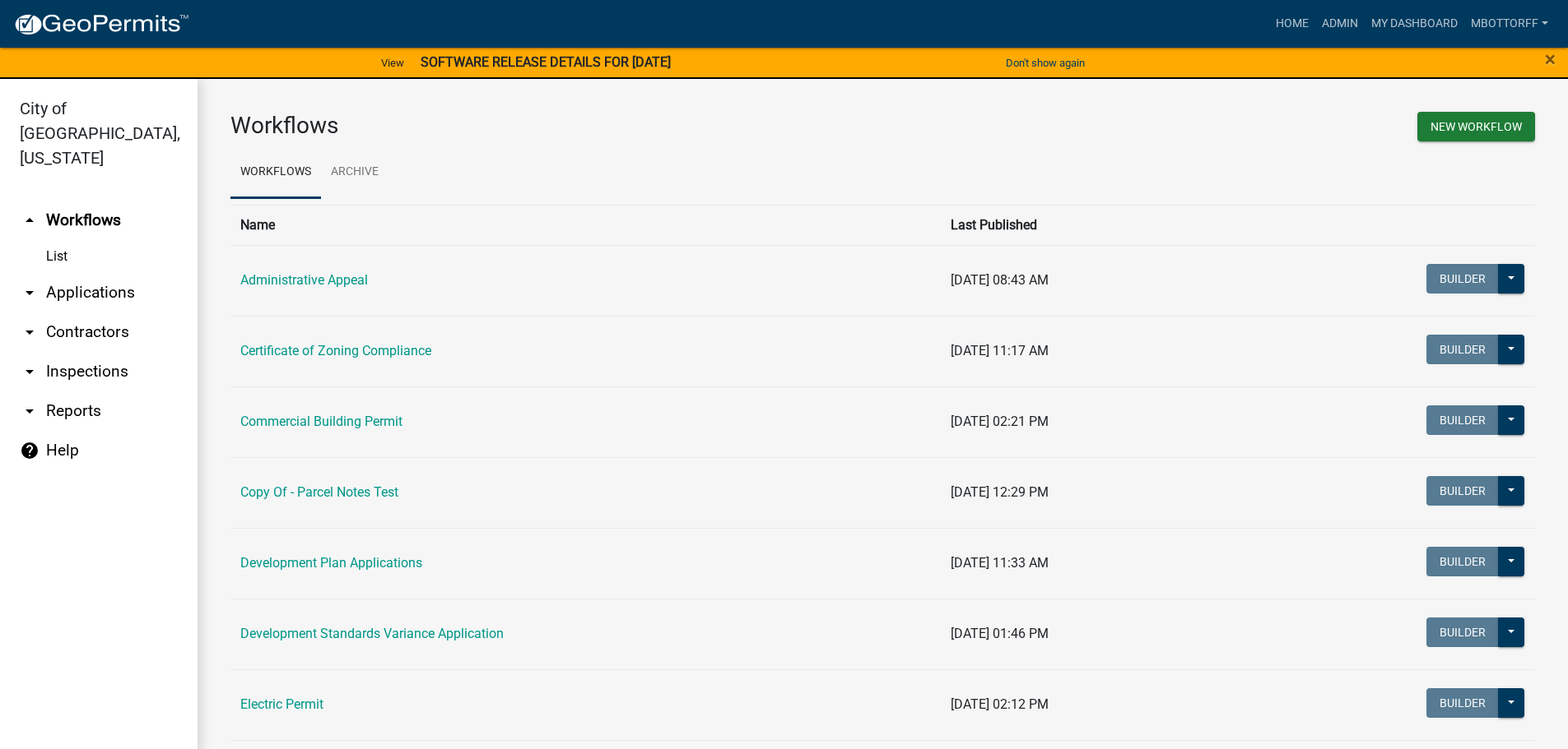
click at [57, 352] on link "arrow_drop_down Inspections" at bounding box center [98, 371] width 198 height 40
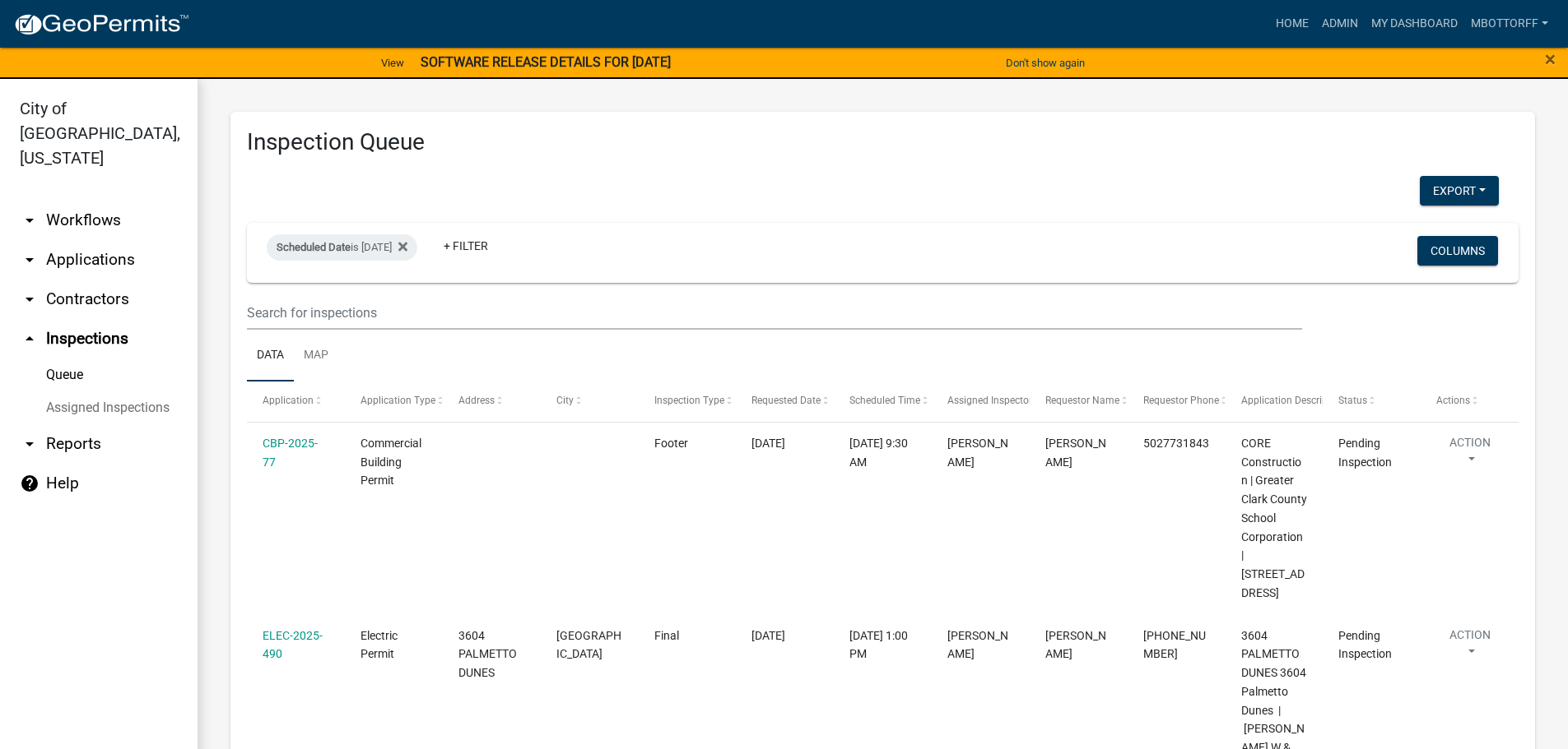
drag, startPoint x: 79, startPoint y: 383, endPoint x: 130, endPoint y: 382, distance: 51.0
click at [80, 391] on link "Assigned Inspections" at bounding box center [98, 408] width 198 height 33
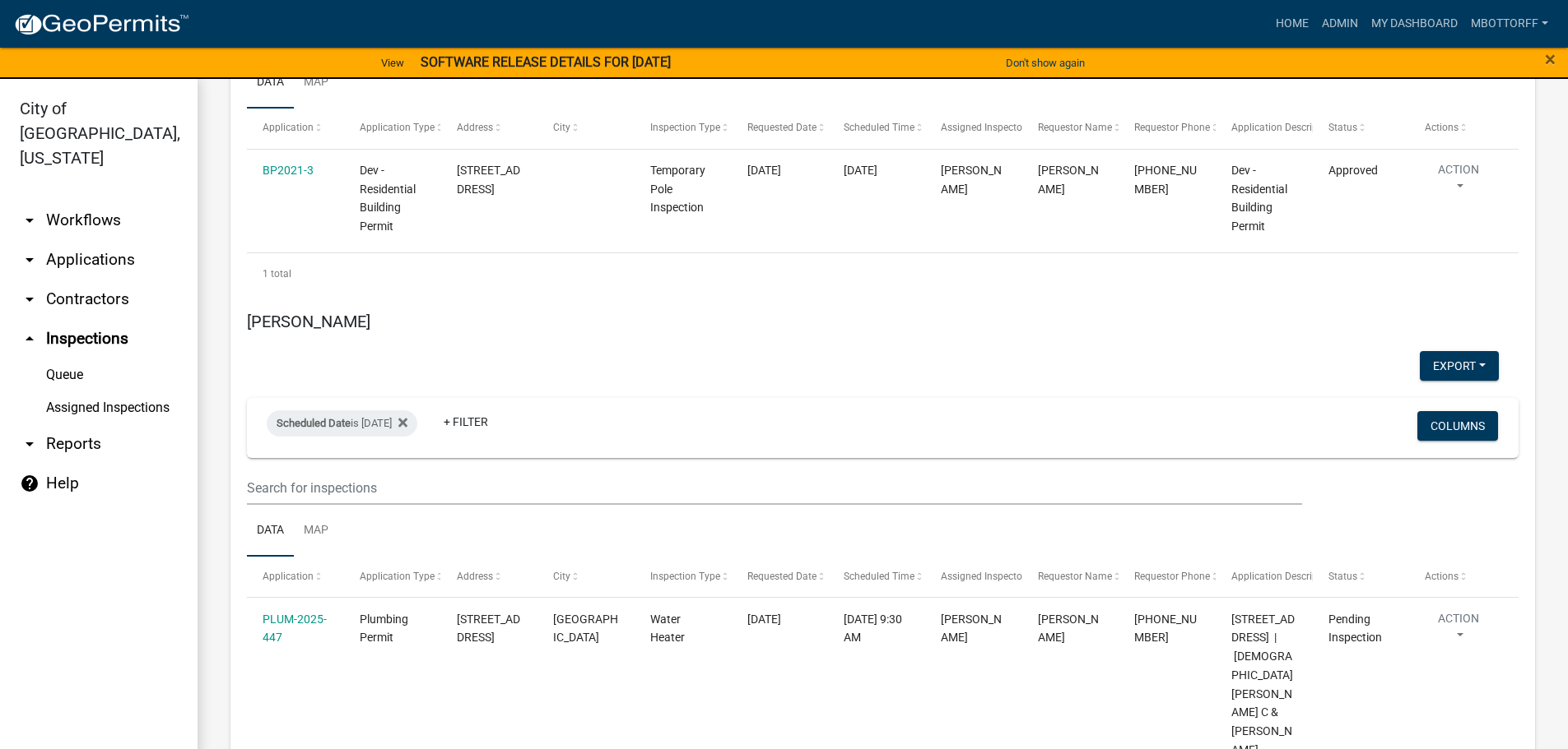
scroll to position [7893, 0]
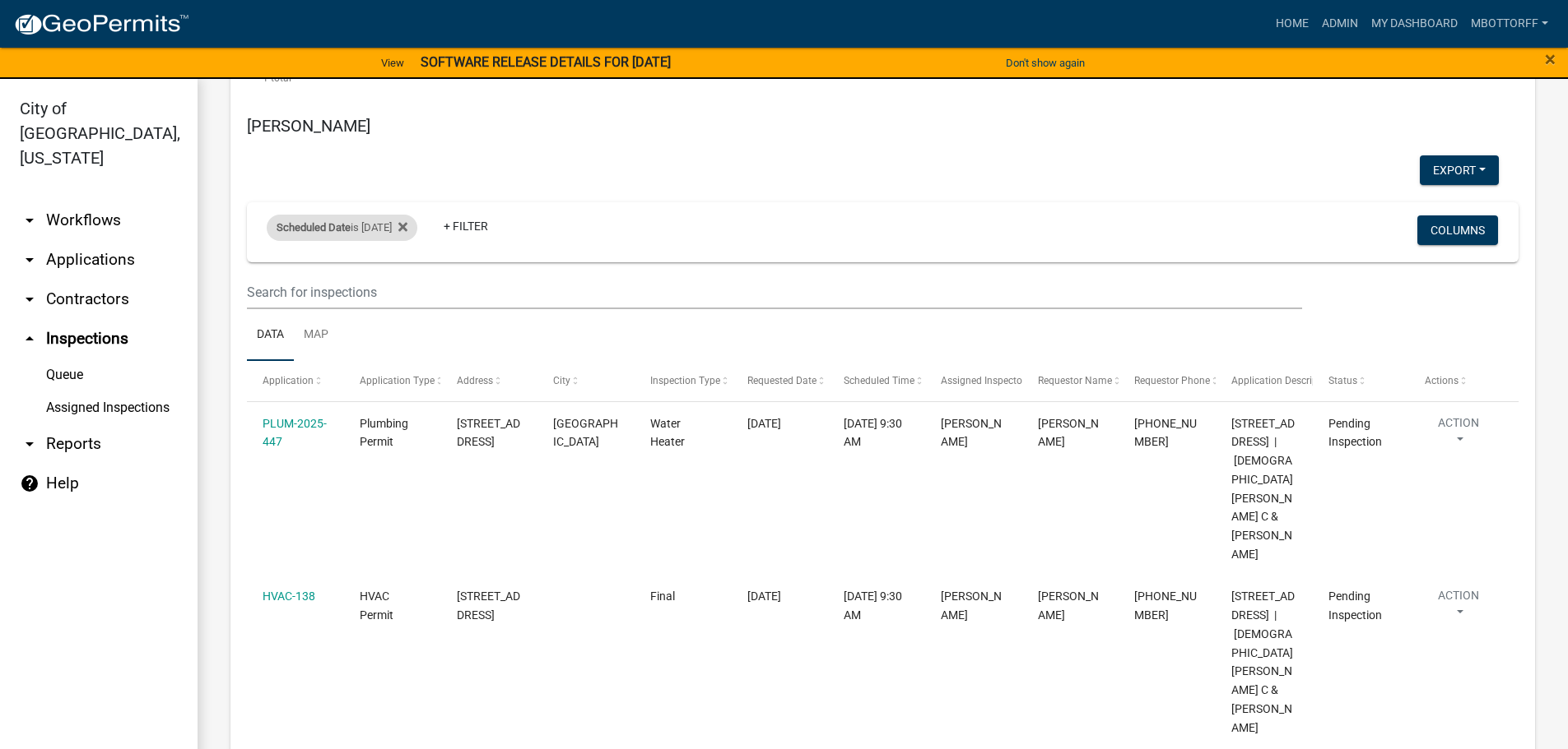
click at [390, 241] on div "Scheduled Date is [DATE]" at bounding box center [341, 227] width 150 height 26
click at [401, 306] on input "[DATE]" at bounding box center [356, 308] width 115 height 34
type input "[DATE]"
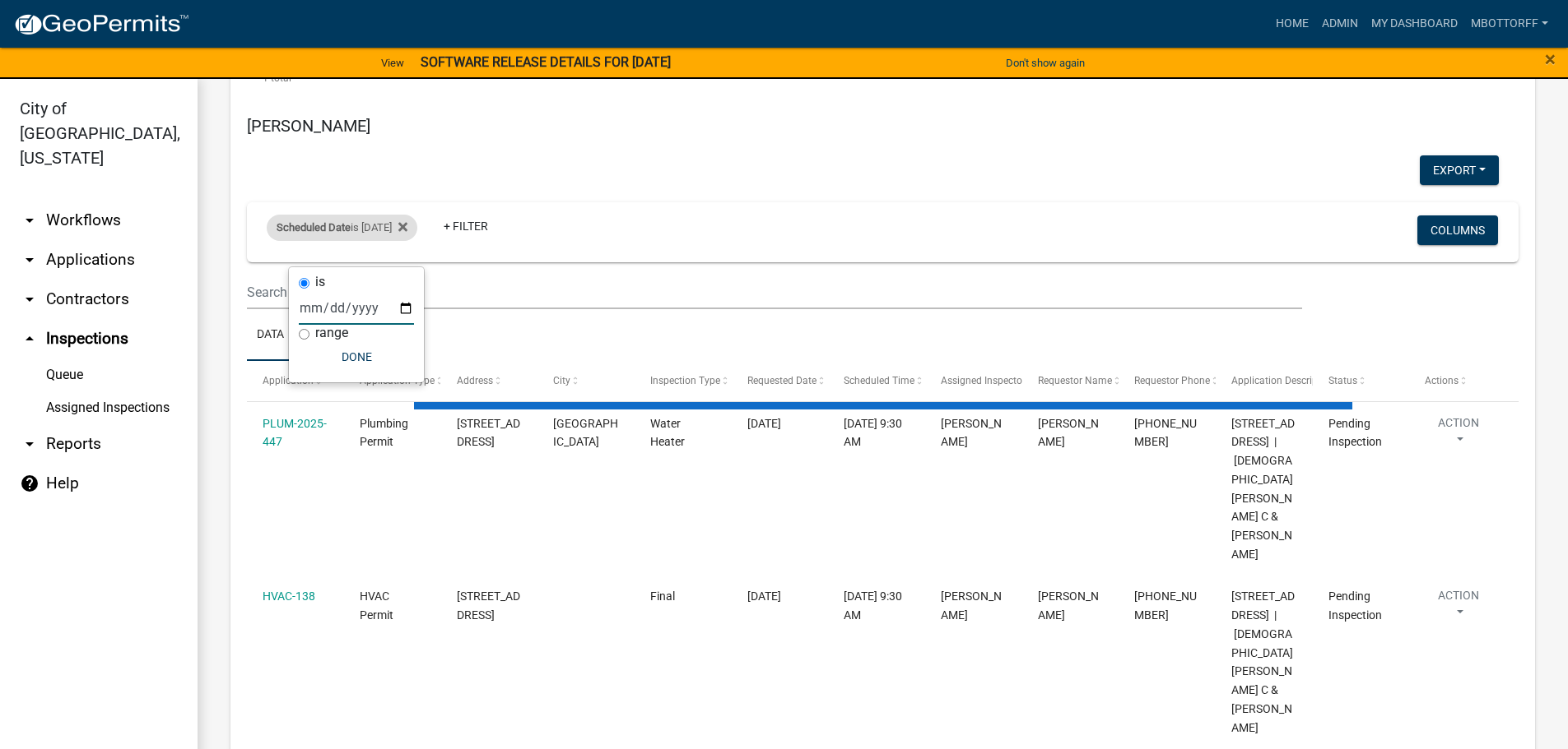
scroll to position [7776, 0]
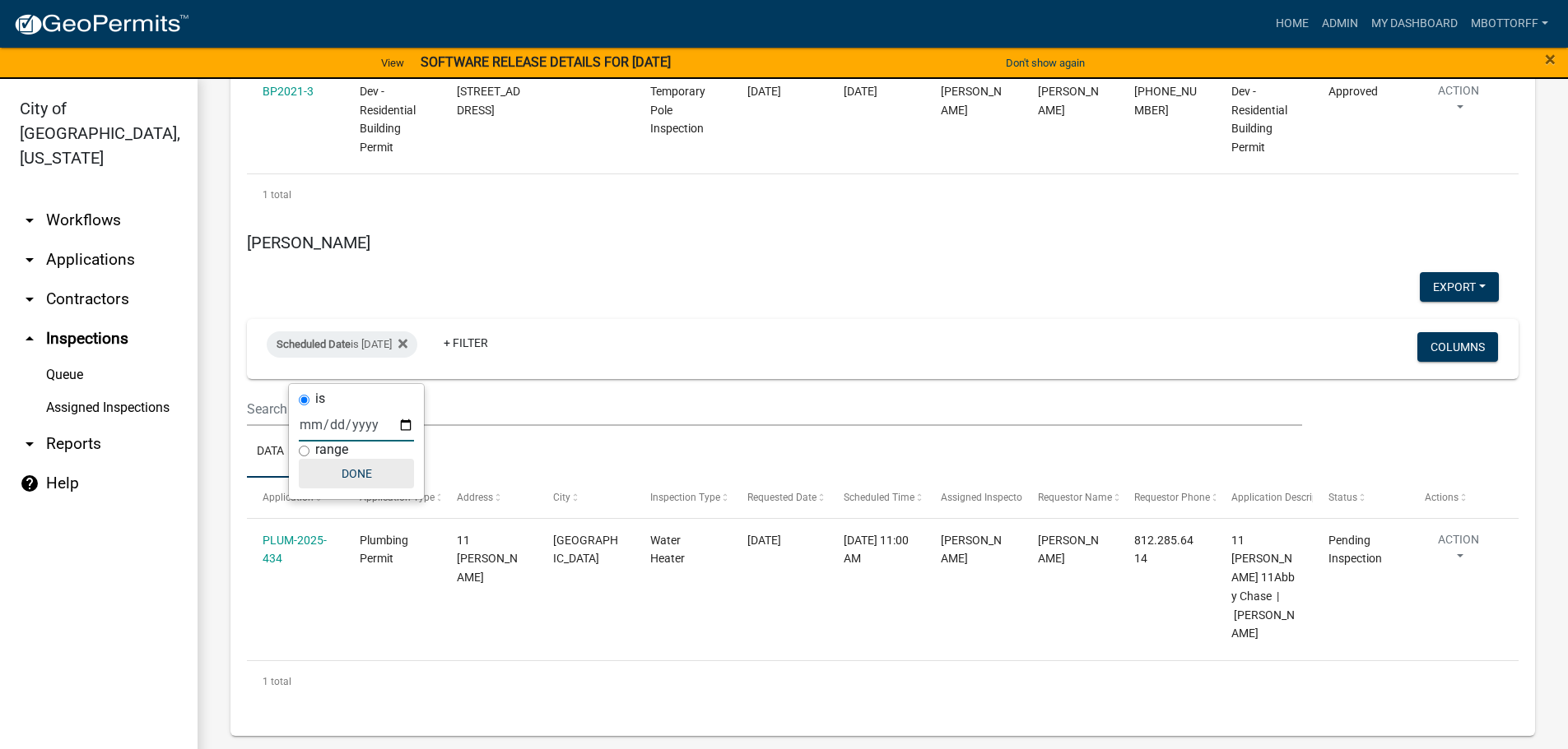
click at [353, 476] on button "Done" at bounding box center [356, 473] width 115 height 30
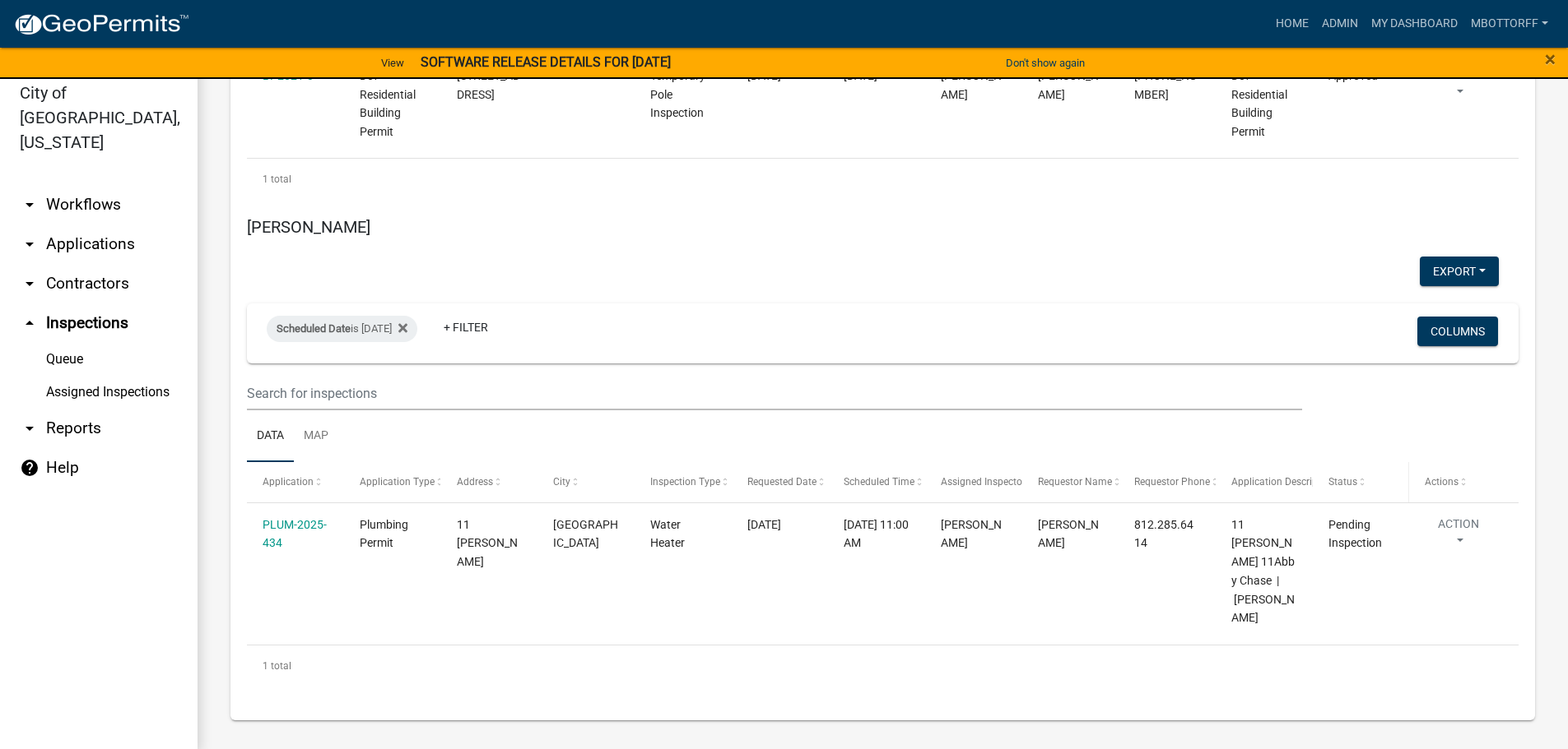
scroll to position [19, 0]
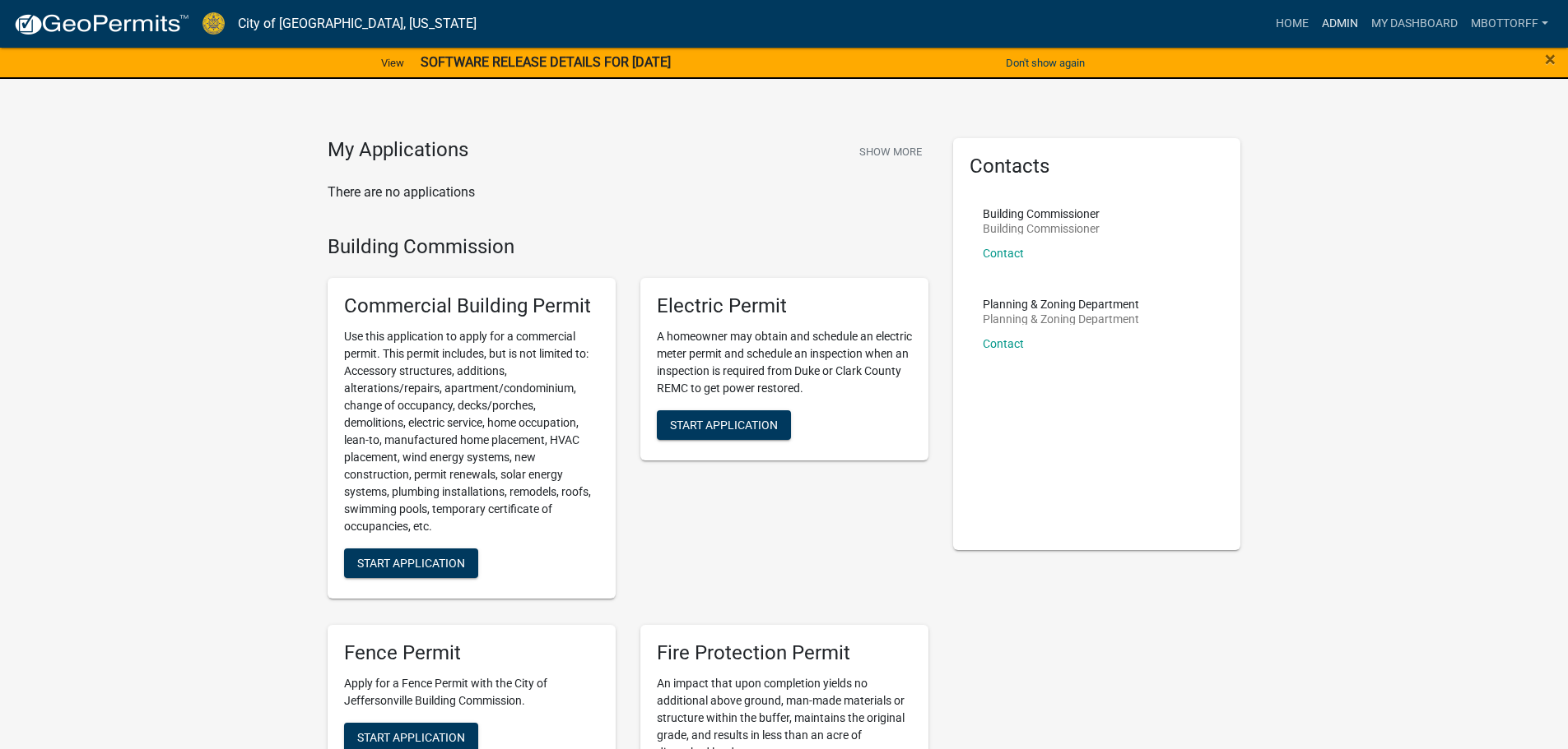
click at [1332, 22] on link "Admin" at bounding box center [1339, 24] width 49 height 31
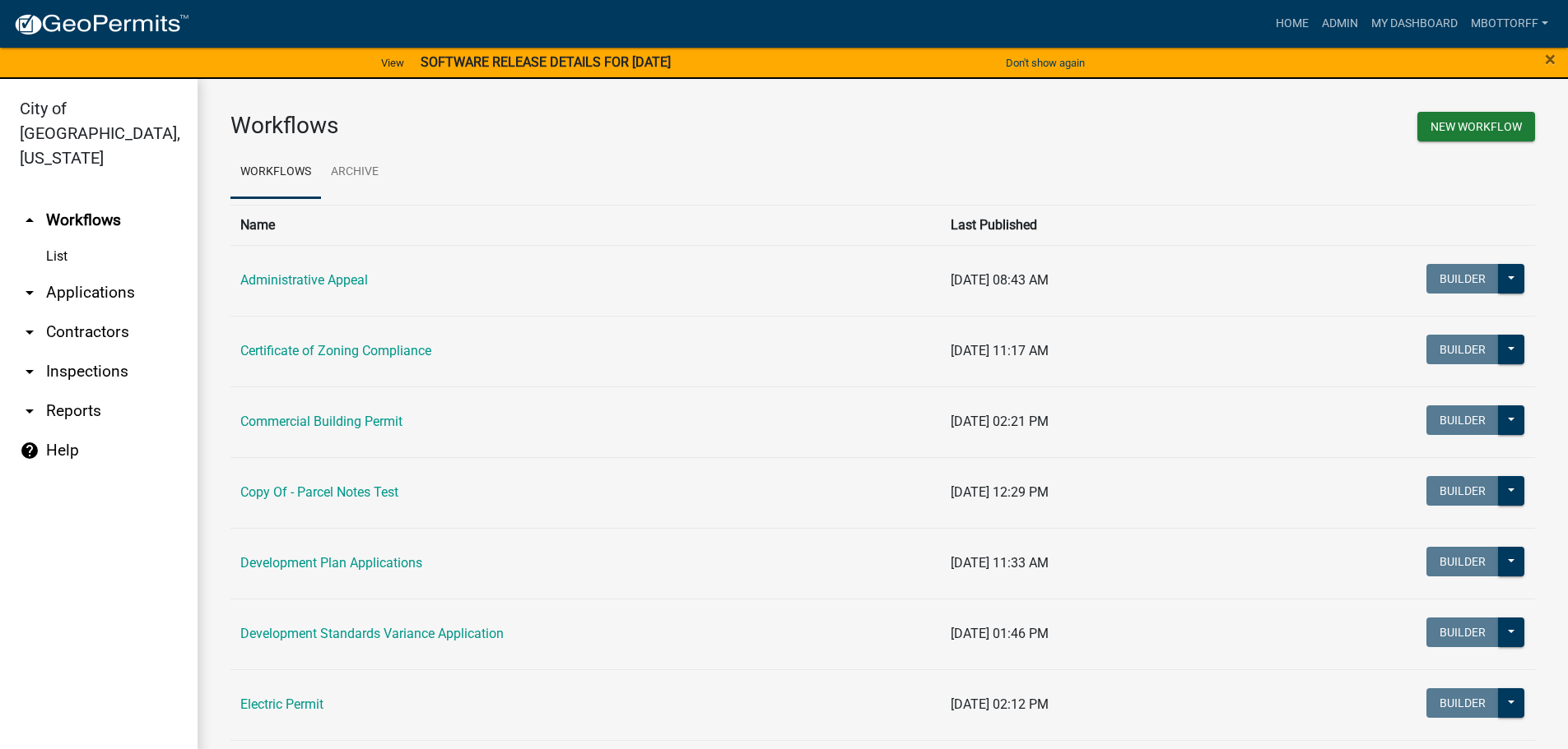
drag, startPoint x: 69, startPoint y: 347, endPoint x: 90, endPoint y: 340, distance: 22.1
click at [70, 352] on link "arrow_drop_down Inspections" at bounding box center [98, 371] width 198 height 40
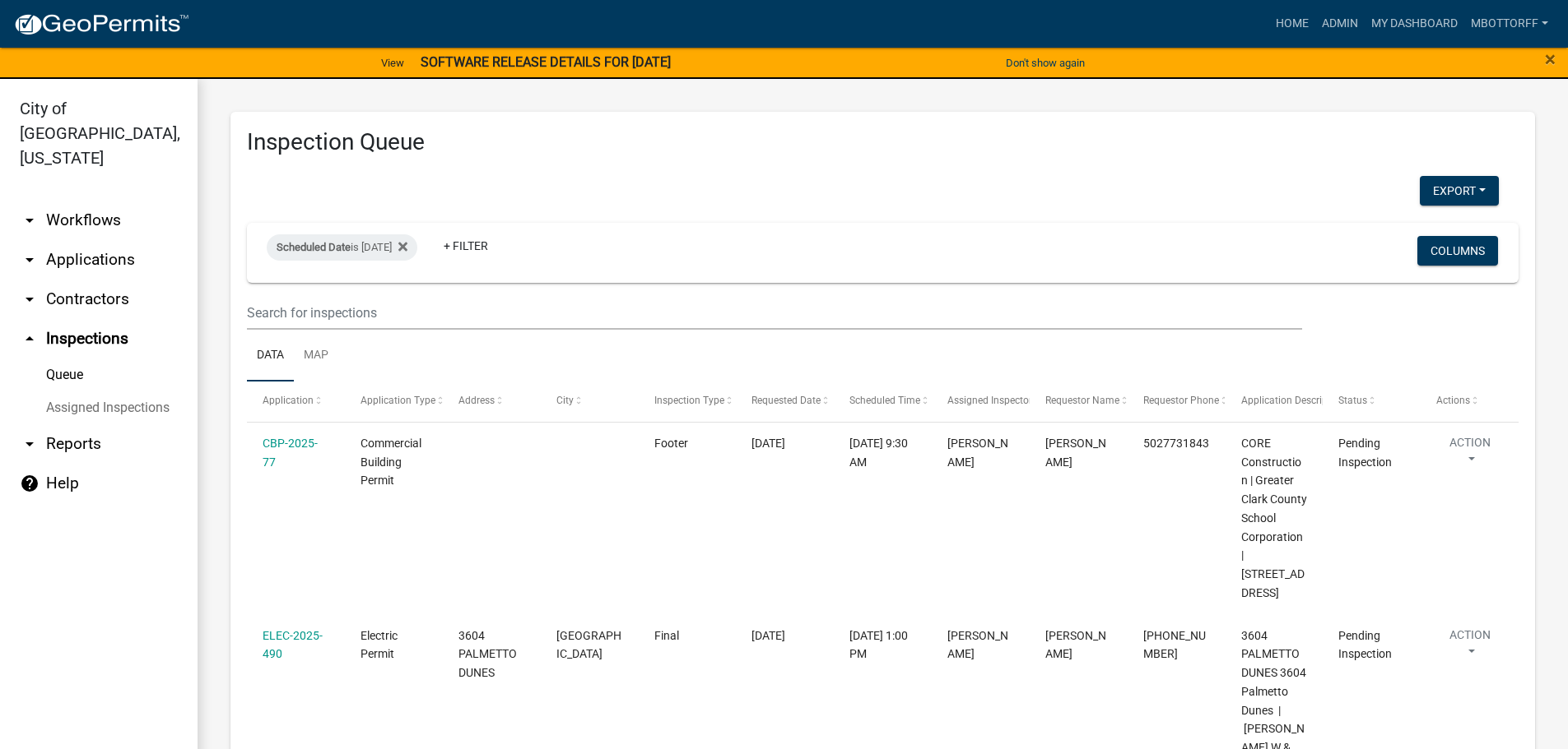
drag, startPoint x: 137, startPoint y: 379, endPoint x: 216, endPoint y: 373, distance: 79.2
click at [137, 391] on link "Assigned Inspections" at bounding box center [98, 408] width 198 height 33
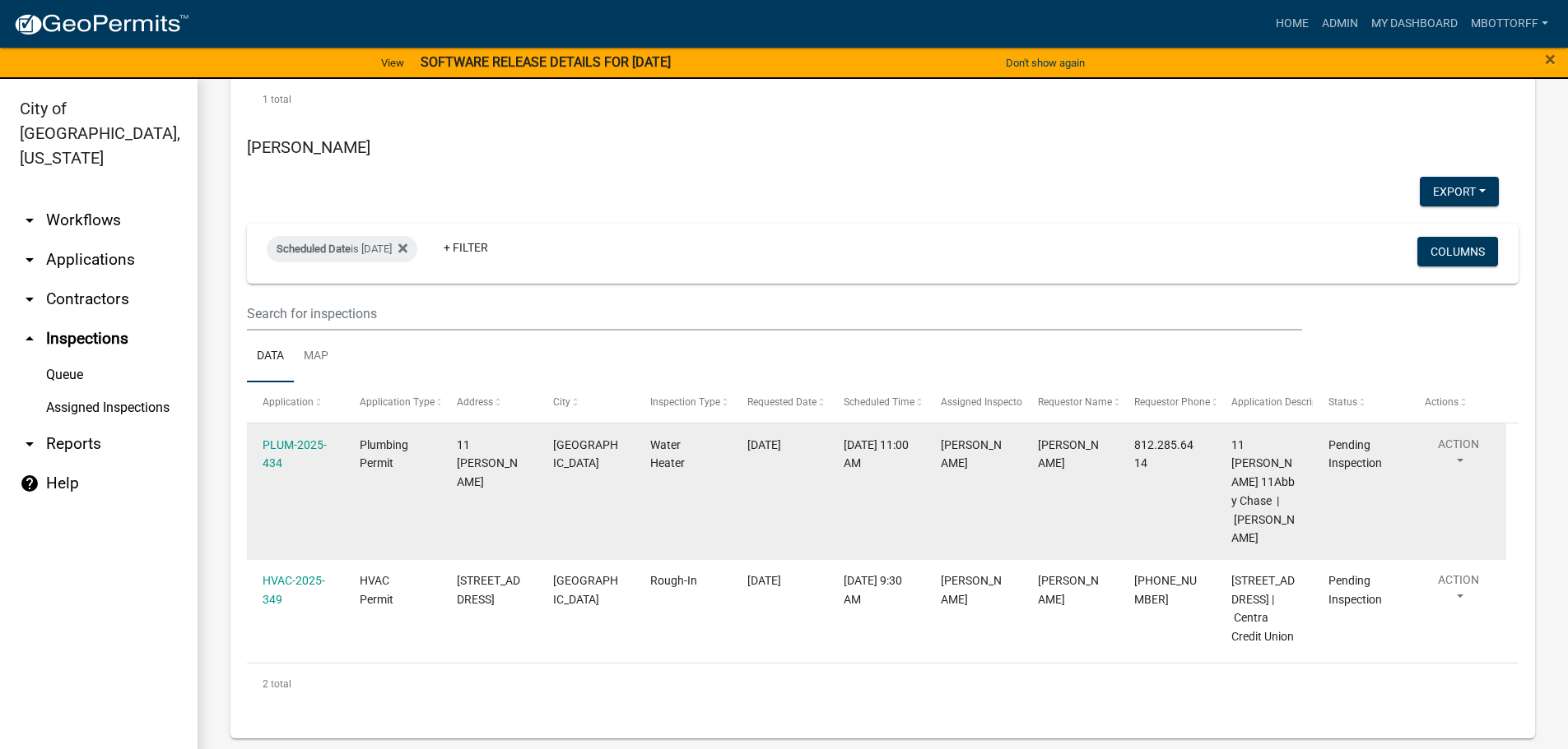
scroll to position [7949, 0]
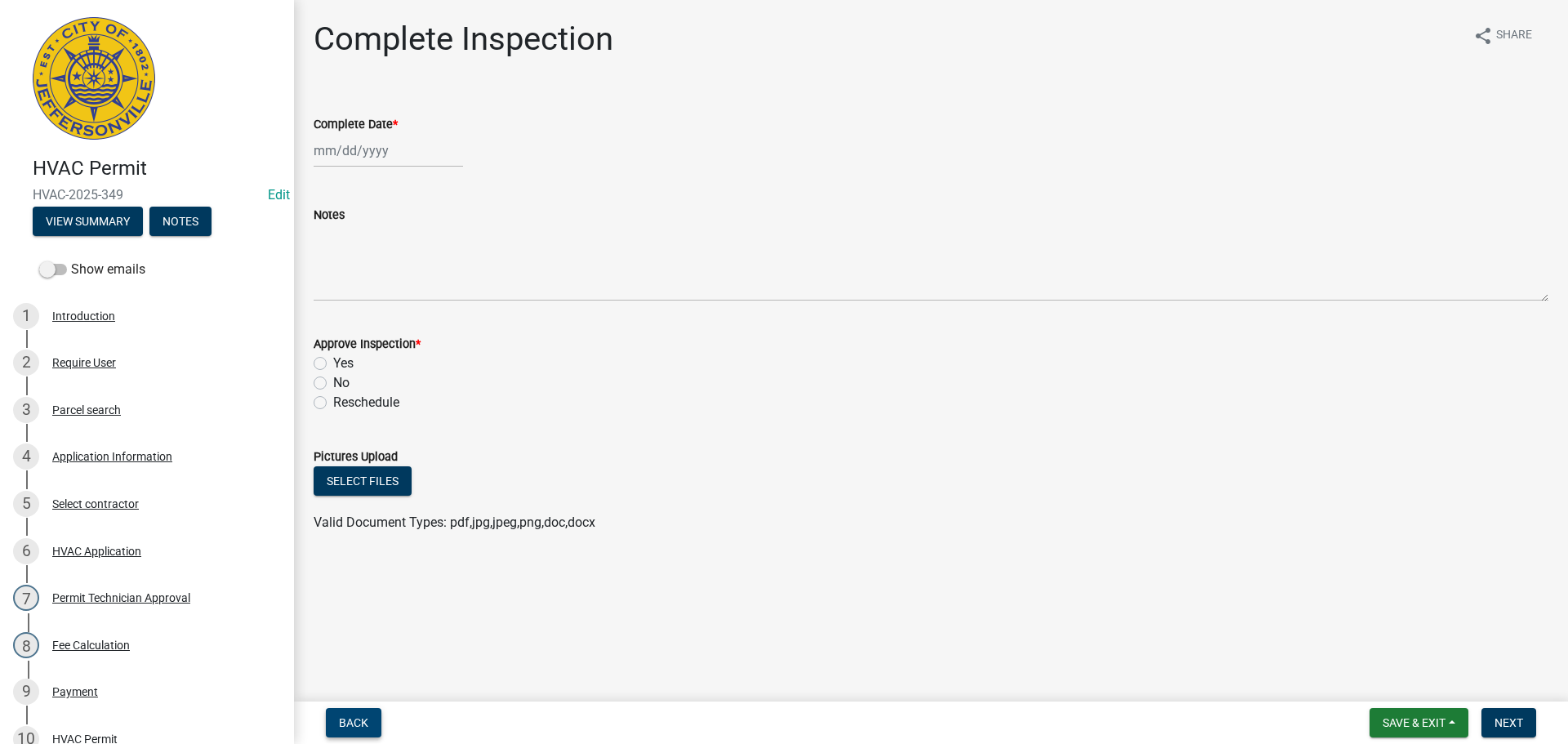
click at [355, 724] on span "Back" at bounding box center [353, 723] width 30 height 13
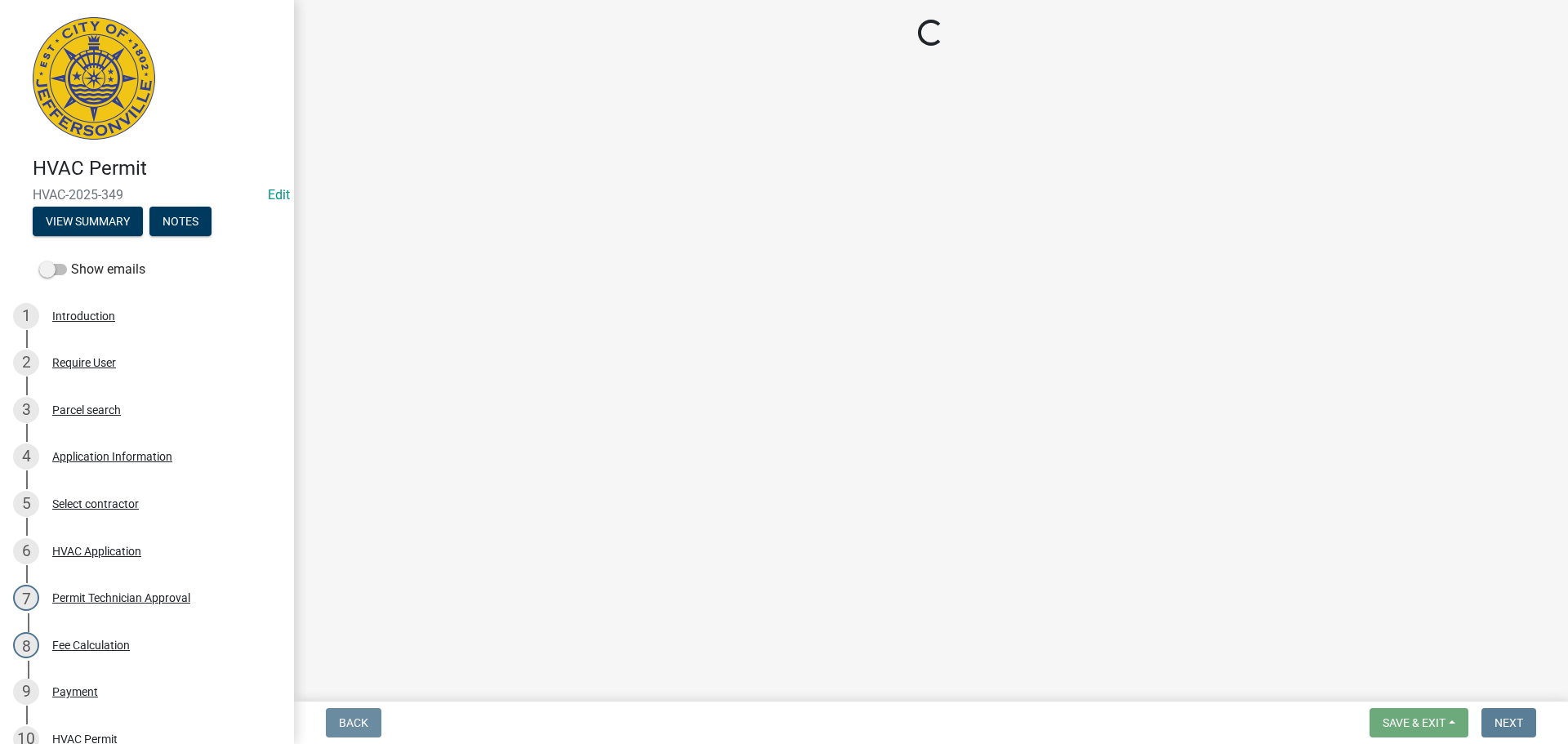
select select "13c97fbc-c819-4cee-844a-0db3d3c4db95"
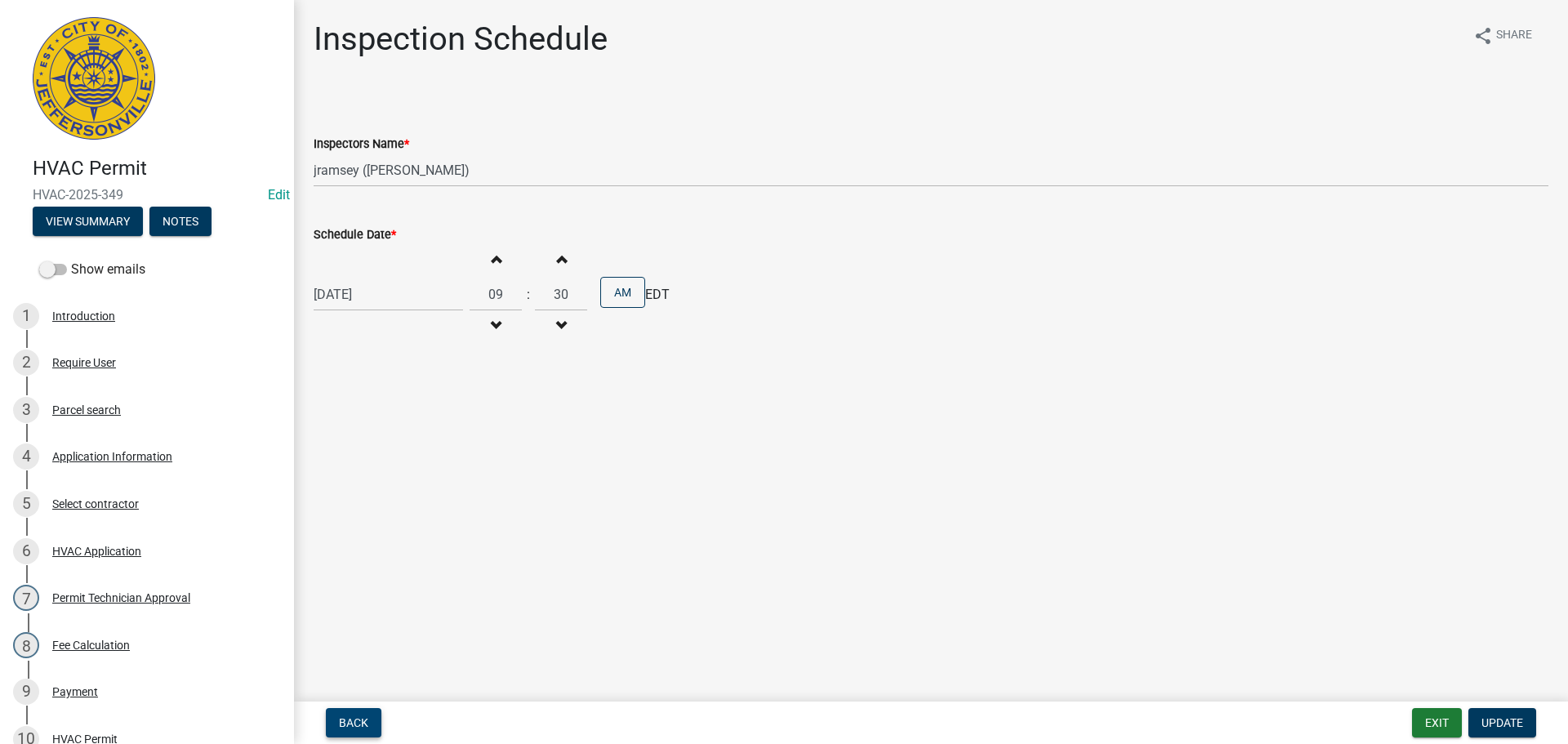
click at [365, 719] on span "Back" at bounding box center [353, 723] width 30 height 13
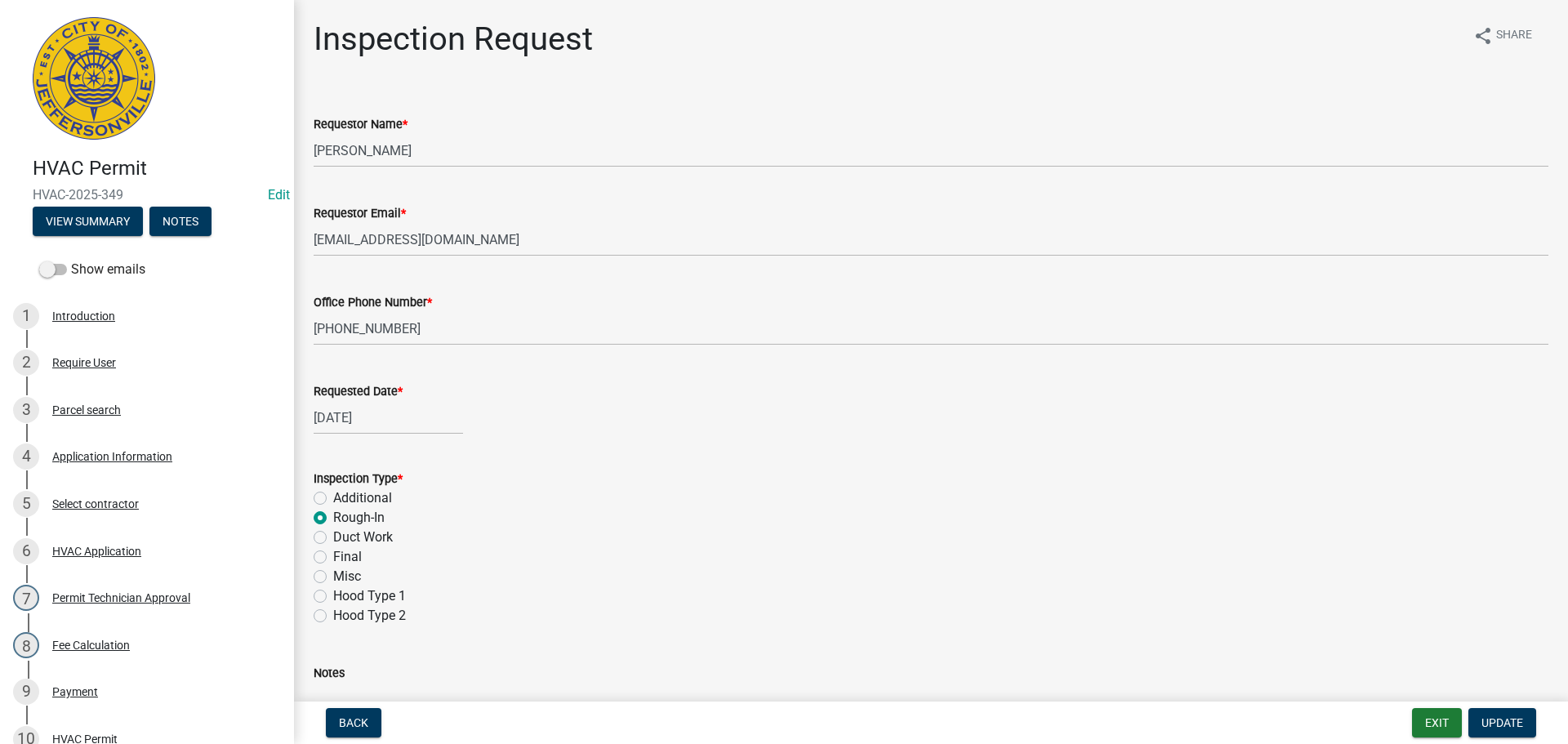
click at [333, 559] on label "Final" at bounding box center [347, 557] width 29 height 19
click at [333, 558] on input "Final" at bounding box center [338, 552] width 11 height 11
radio input "true"
click at [1506, 713] on button "Update" at bounding box center [1502, 723] width 68 height 30
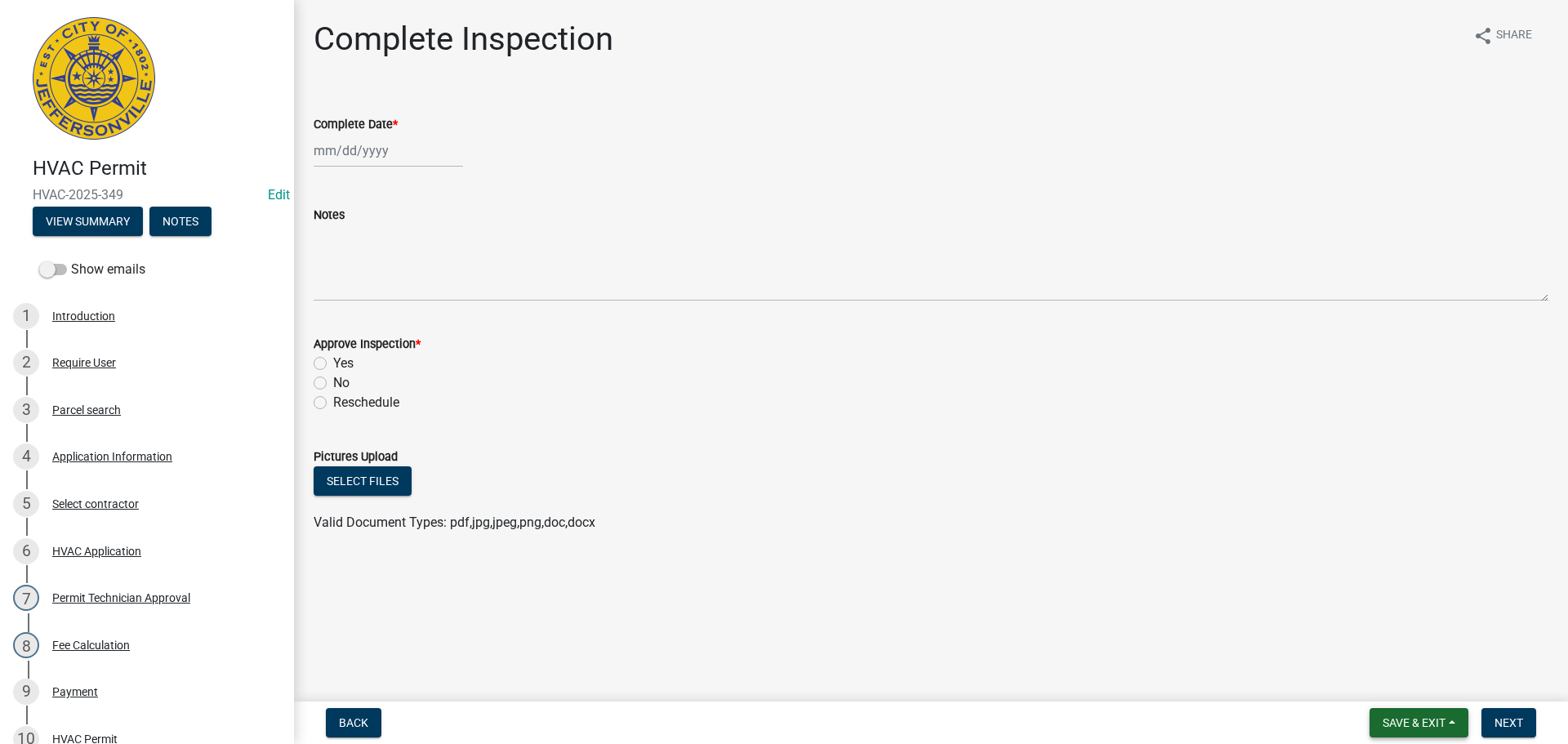
click at [1411, 725] on span "Save & Exit" at bounding box center [1415, 723] width 63 height 13
click at [1390, 680] on button "Save & Exit" at bounding box center [1403, 680] width 131 height 39
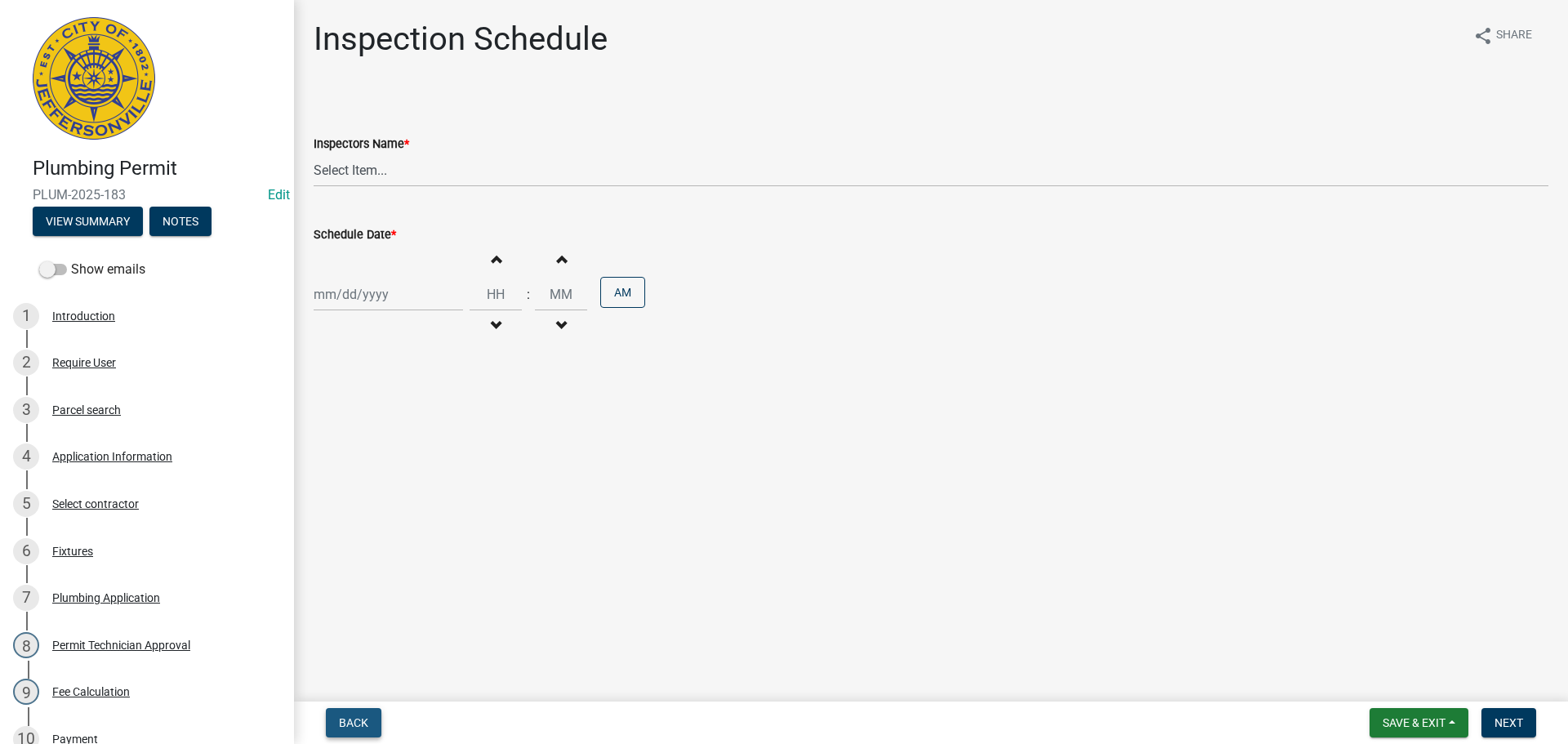
click at [342, 721] on span "Back" at bounding box center [353, 723] width 30 height 13
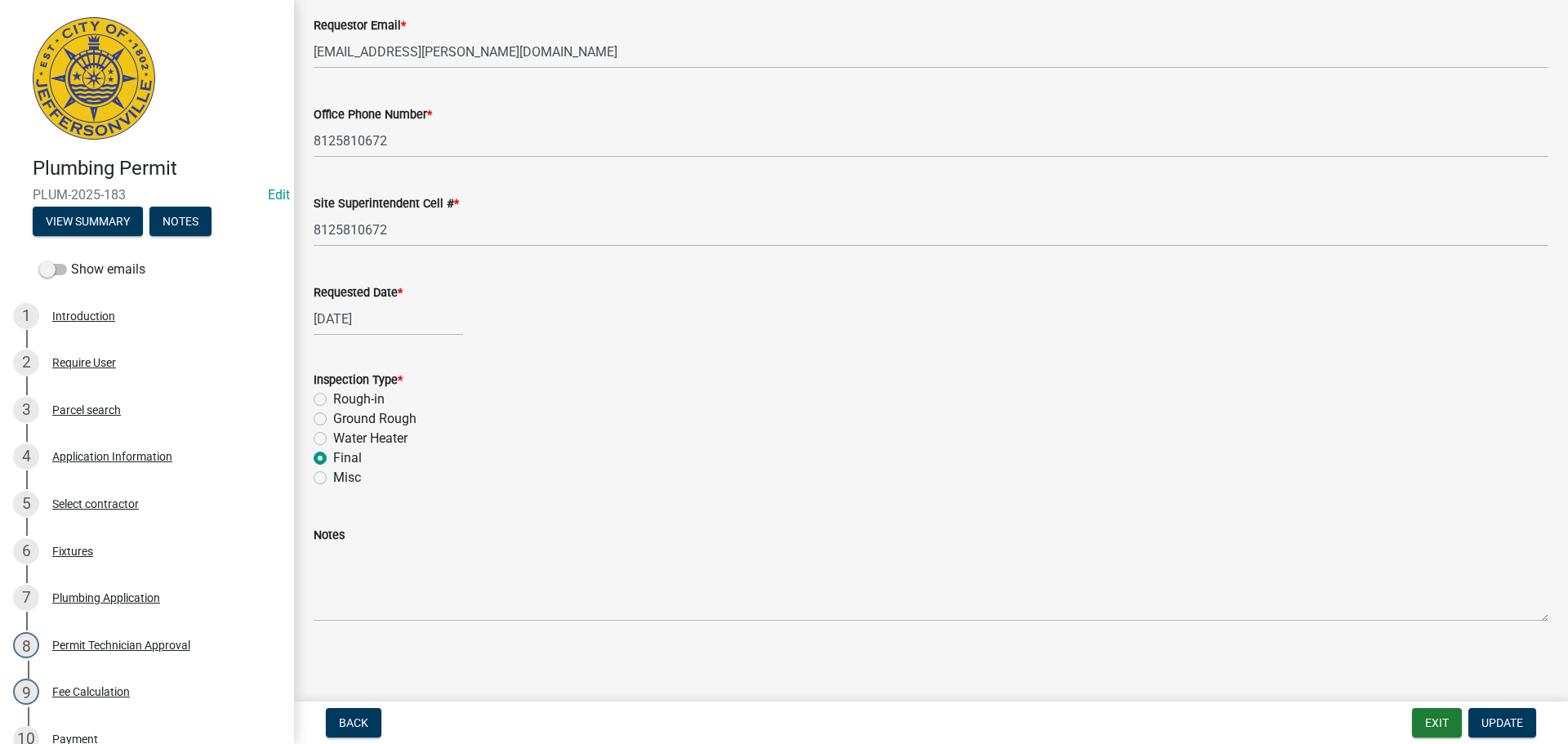
scroll to position [192, 0]
click at [90, 407] on div "Parcel search" at bounding box center [87, 410] width 69 height 11
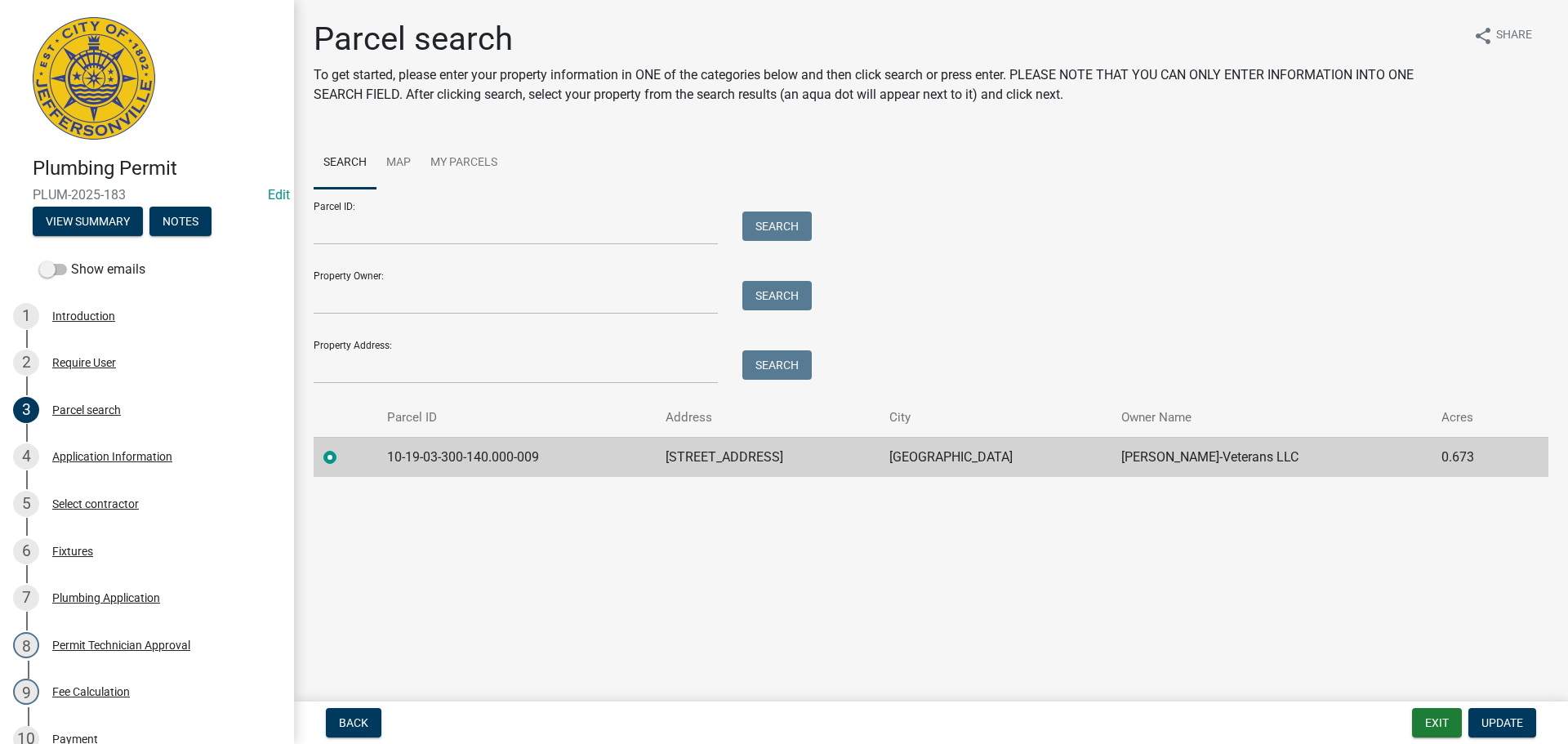
scroll to position [406, 0]
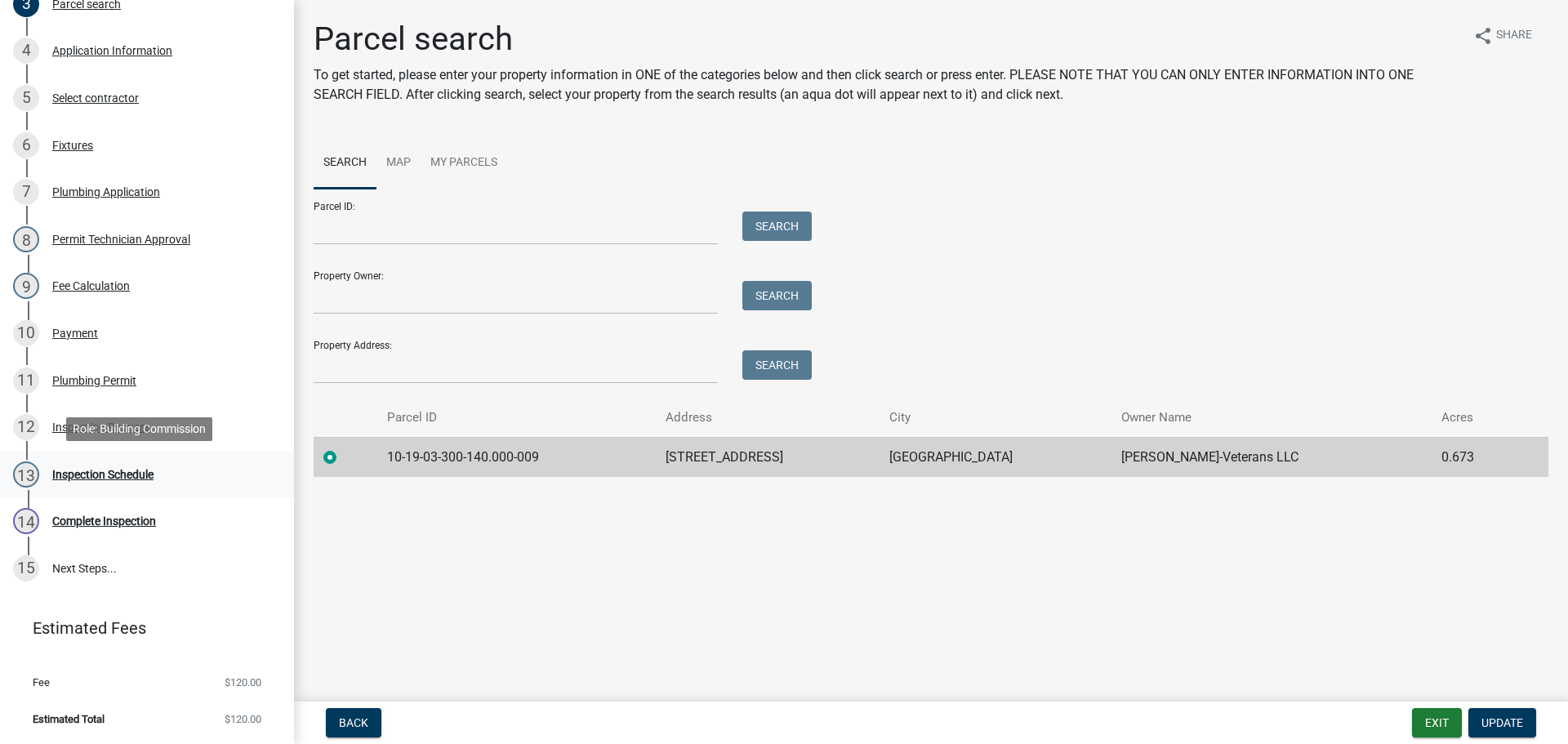
drag, startPoint x: 80, startPoint y: 472, endPoint x: 98, endPoint y: 464, distance: 19.7
click at [82, 473] on div "Inspection Schedule" at bounding box center [103, 475] width 101 height 11
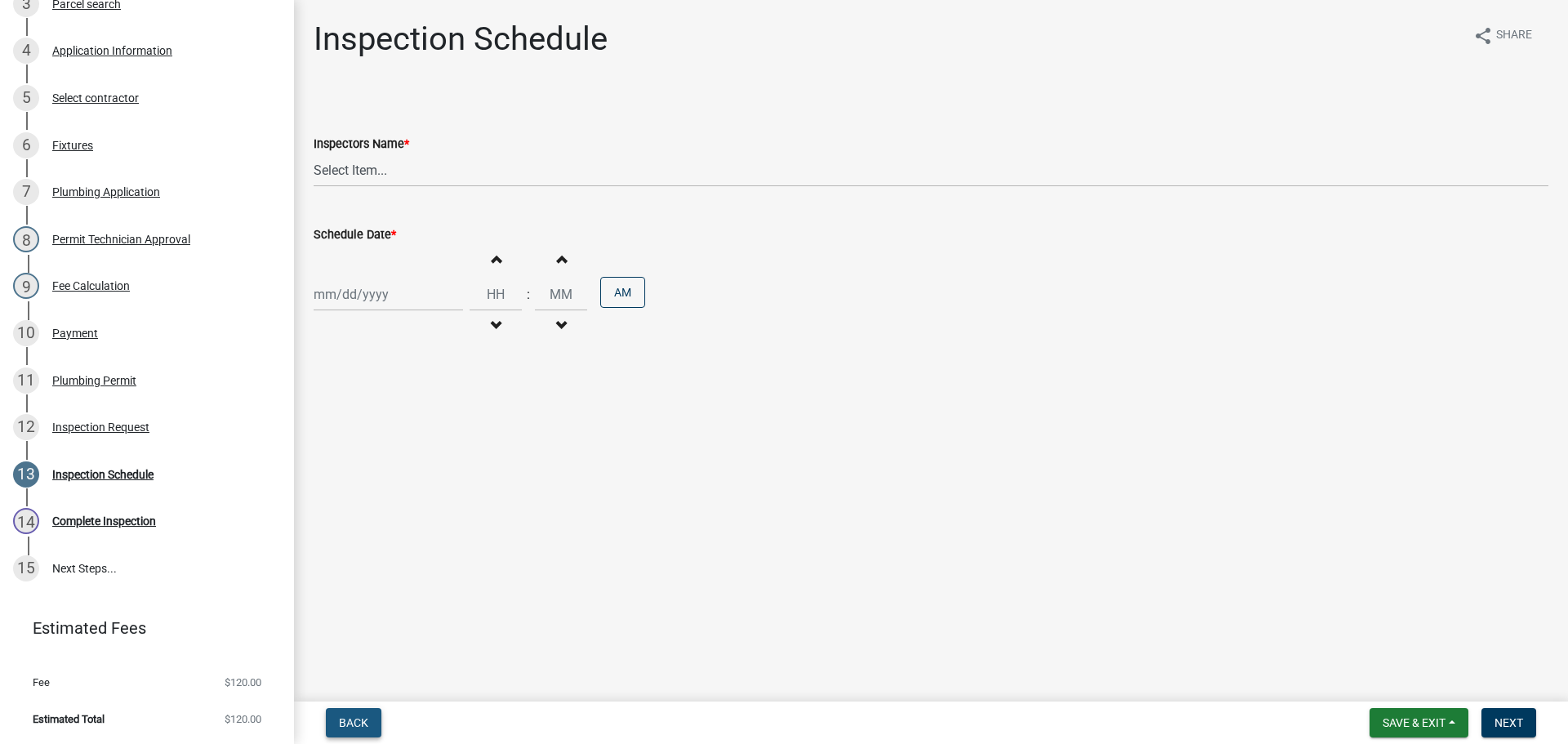
click at [344, 721] on span "Back" at bounding box center [353, 723] width 30 height 13
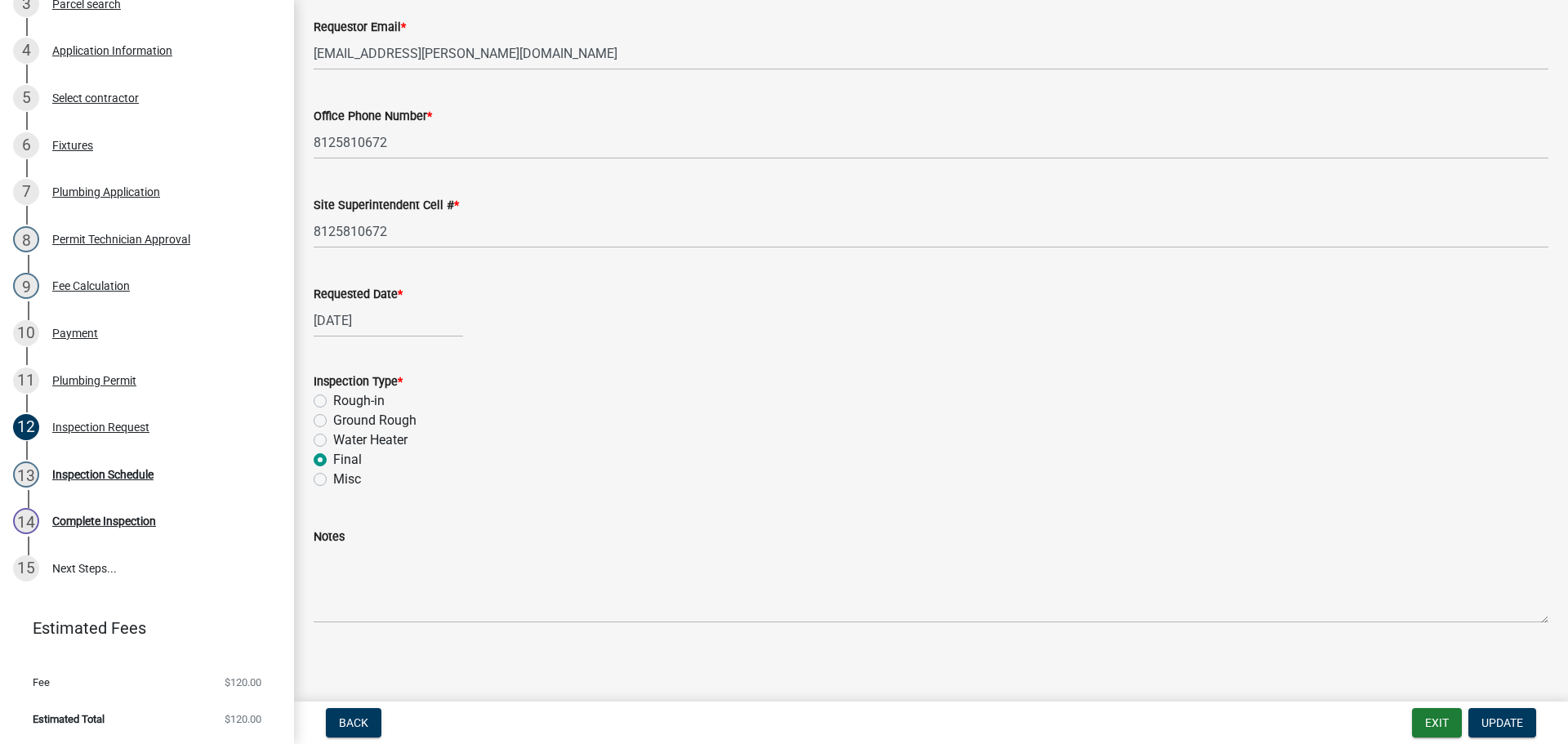
scroll to position [192, 0]
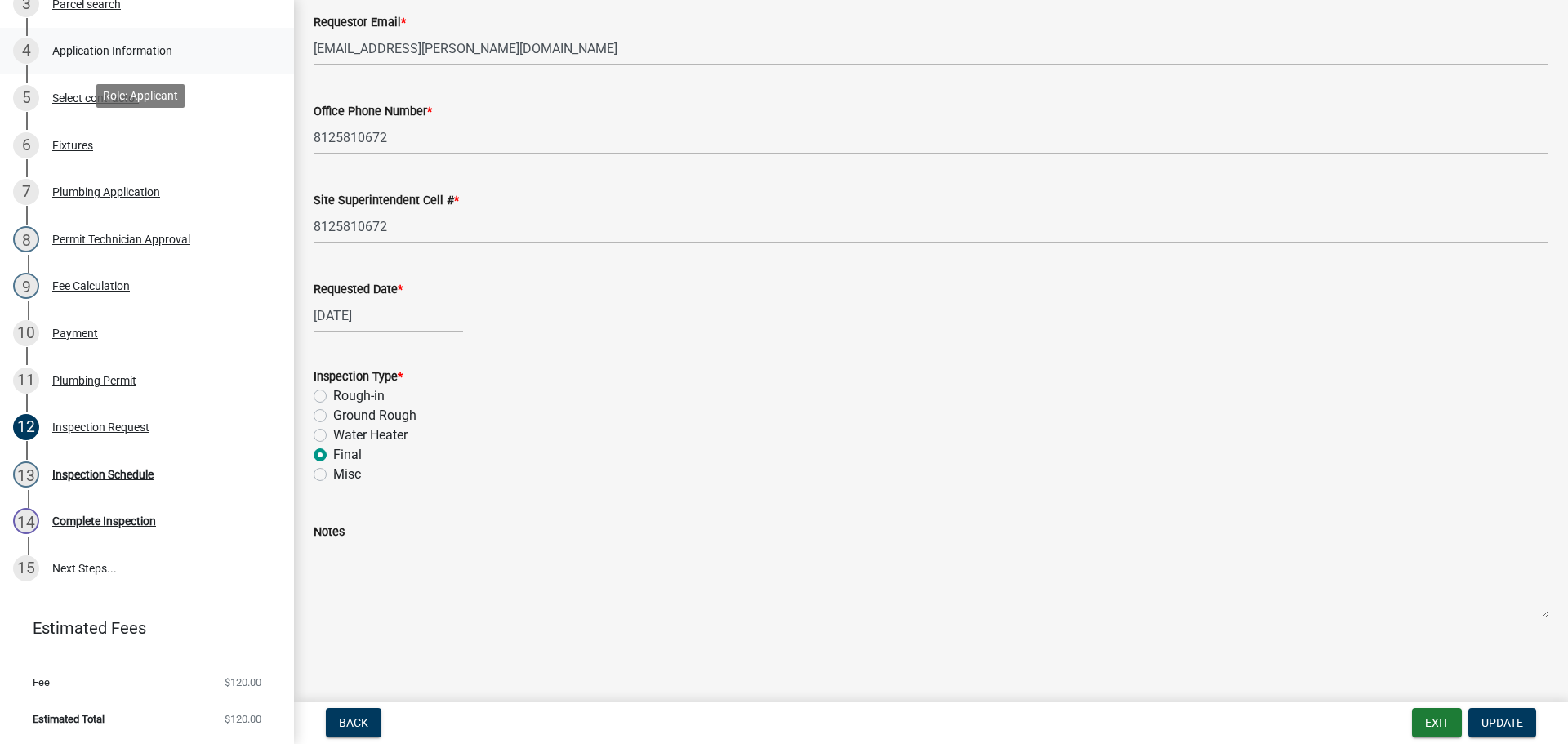
click at [281, 40] on link "4 Application Information" at bounding box center [146, 51] width 294 height 47
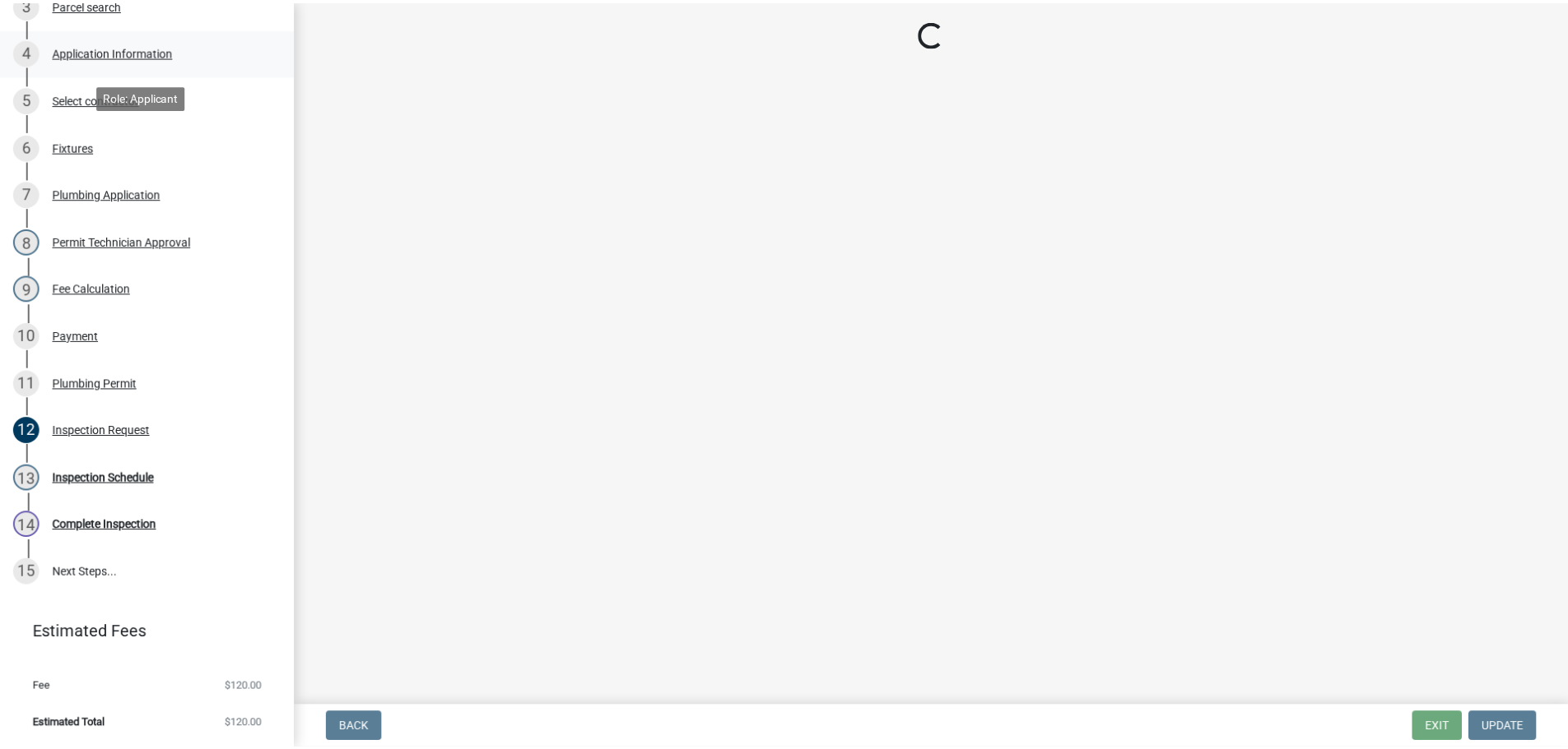
scroll to position [0, 0]
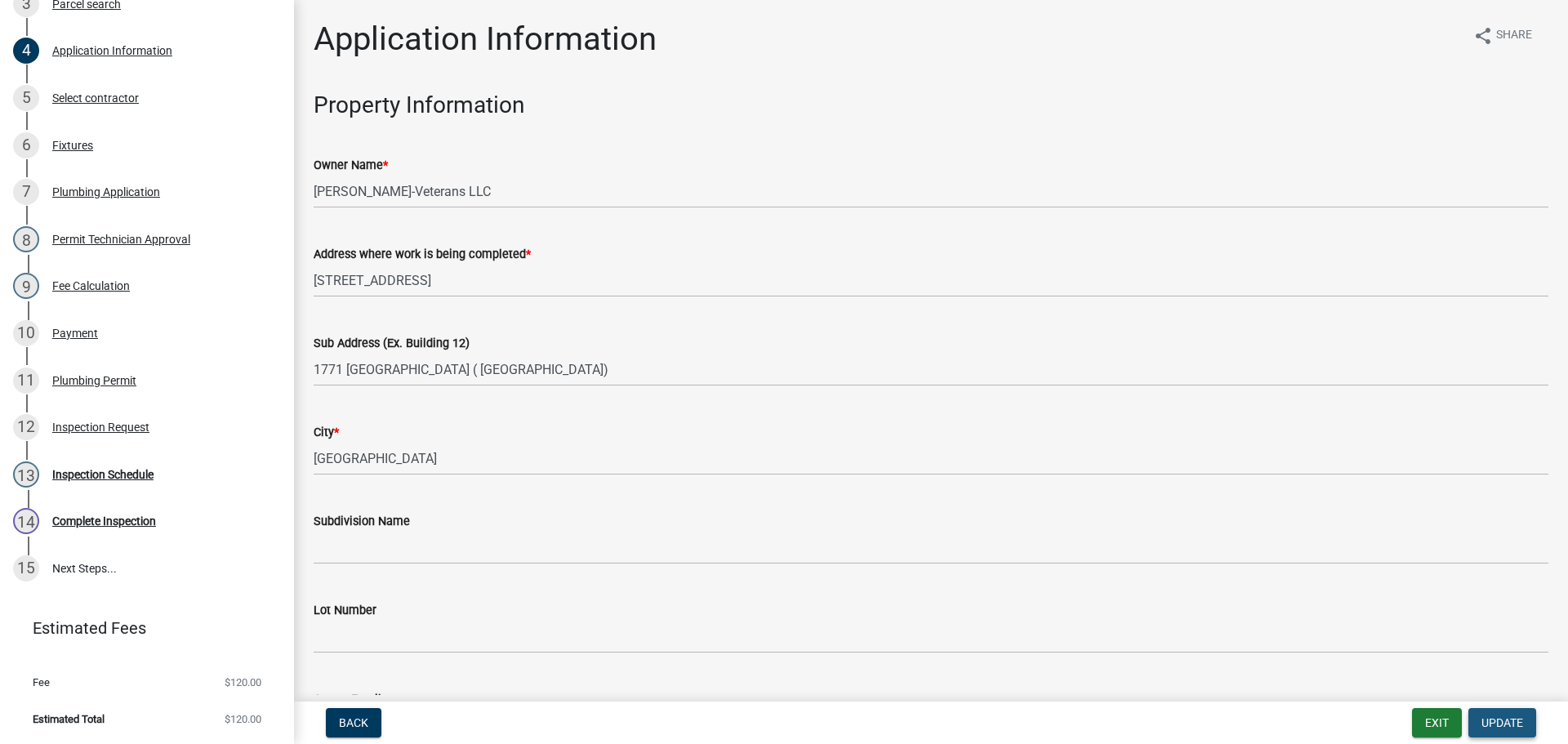
click at [1484, 713] on button "Update" at bounding box center [1502, 723] width 68 height 30
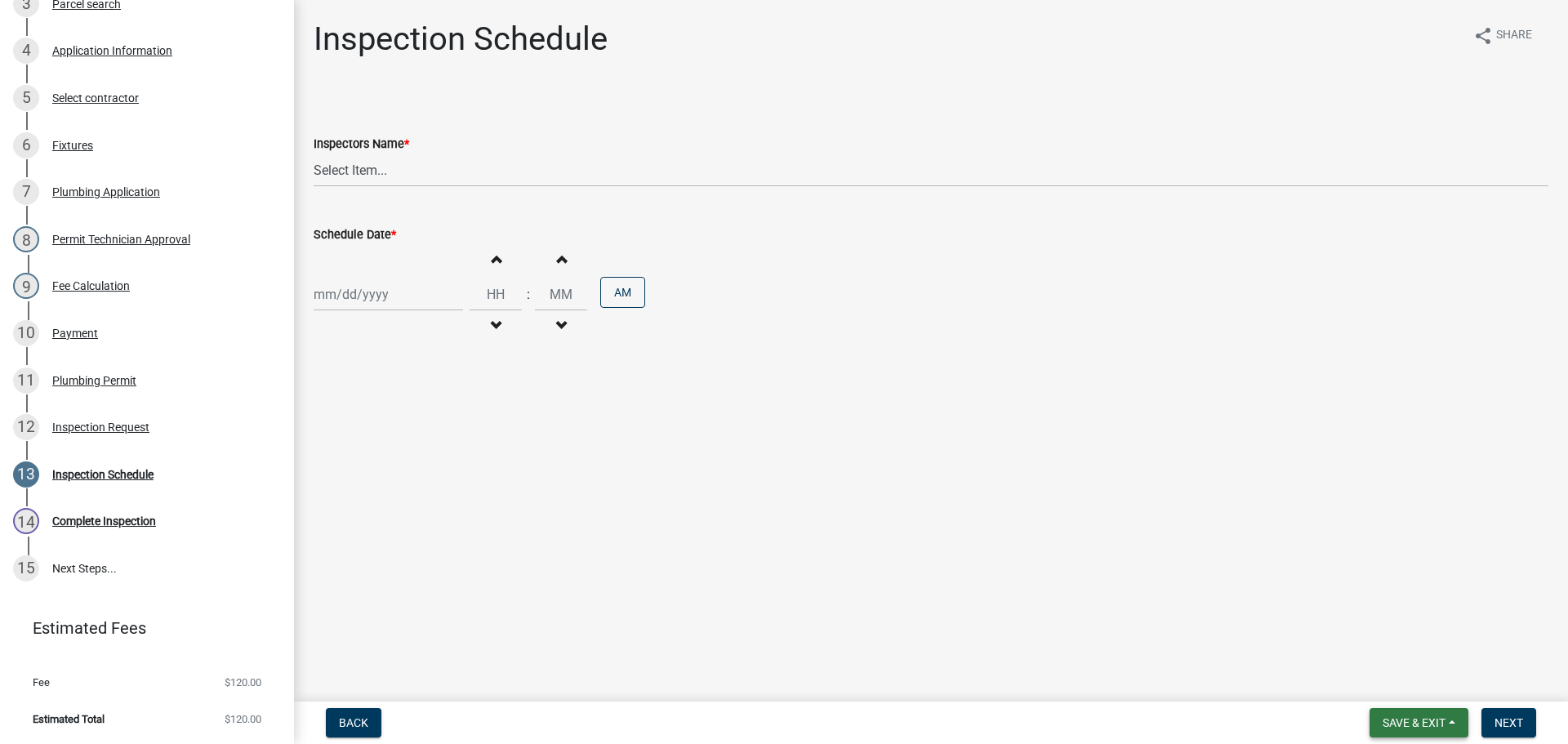
click at [1381, 710] on button "Save & Exit" at bounding box center [1419, 723] width 99 height 30
drag, startPoint x: 1319, startPoint y: 664, endPoint x: 1343, endPoint y: 671, distance: 25.0
click at [1321, 664] on main "Inspection Schedule share Share Inspectors Name * Select Item... jramsey (Jerem…" at bounding box center [930, 348] width 1274 height 695
click at [1380, 711] on button "Save & Exit" at bounding box center [1419, 723] width 99 height 30
click at [1369, 693] on button "Save & Exit" at bounding box center [1403, 680] width 131 height 39
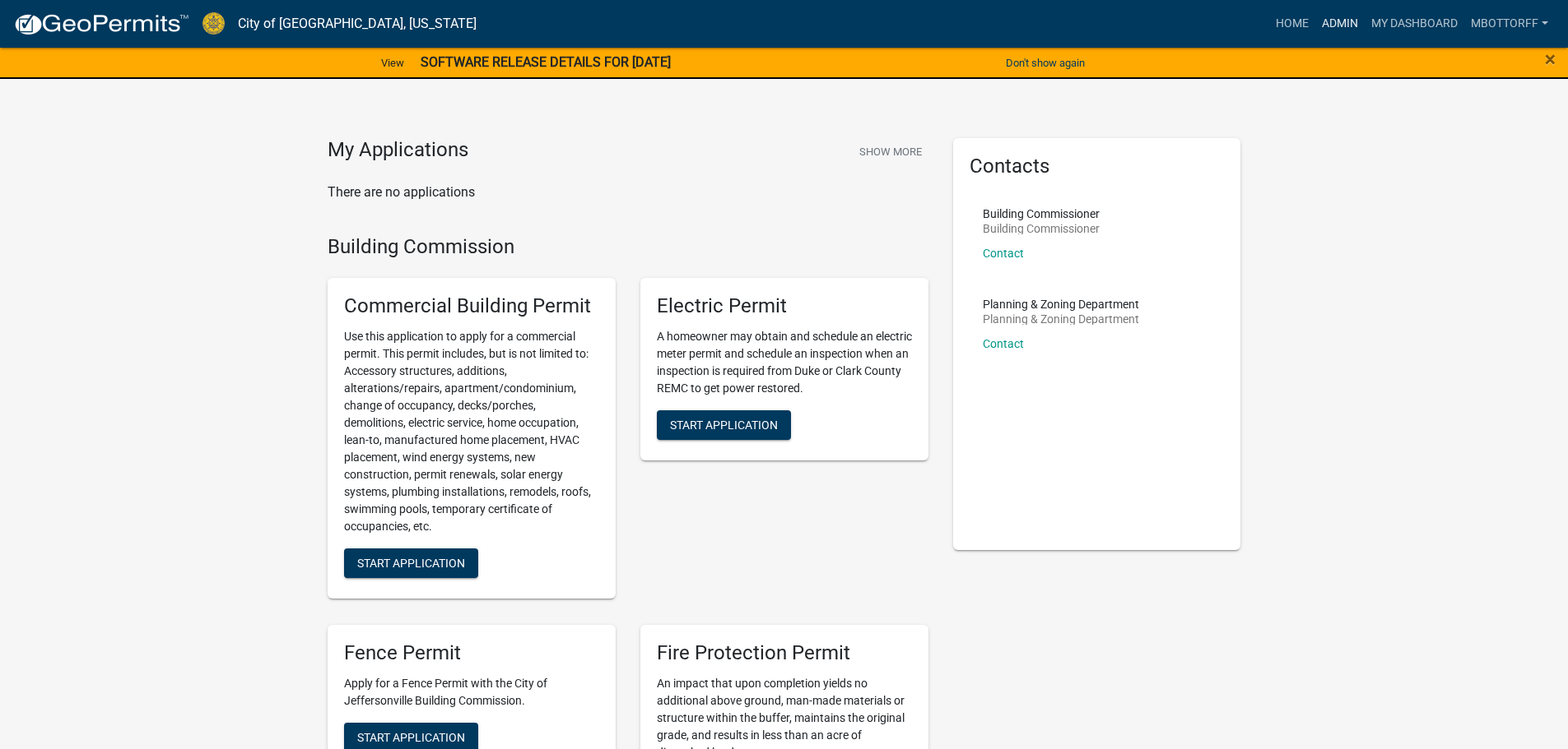
drag, startPoint x: 1326, startPoint y: 24, endPoint x: 1314, endPoint y: 28, distance: 12.6
click at [1326, 25] on link "Admin" at bounding box center [1339, 24] width 49 height 31
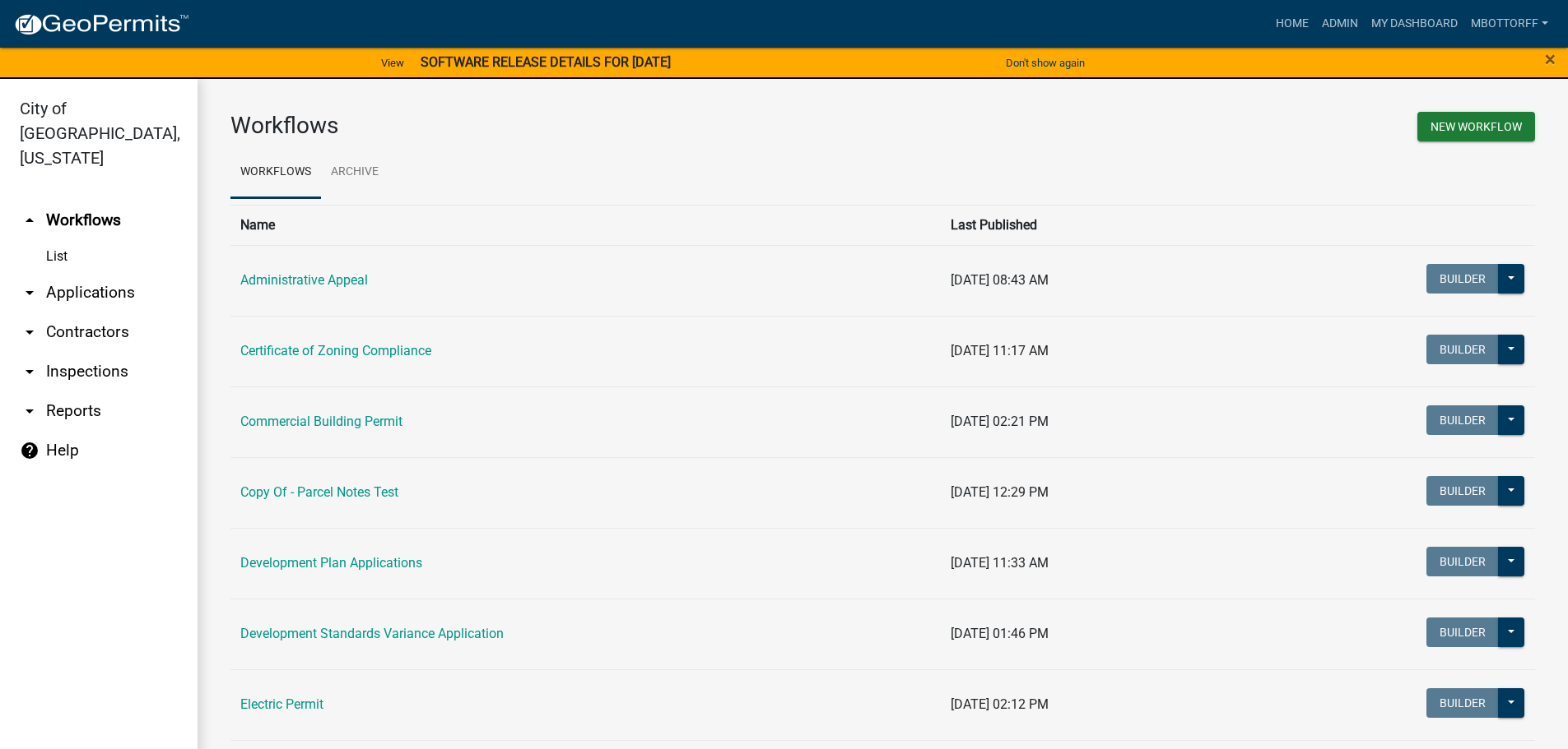
click at [98, 273] on link "arrow_drop_down Applications" at bounding box center [98, 292] width 198 height 40
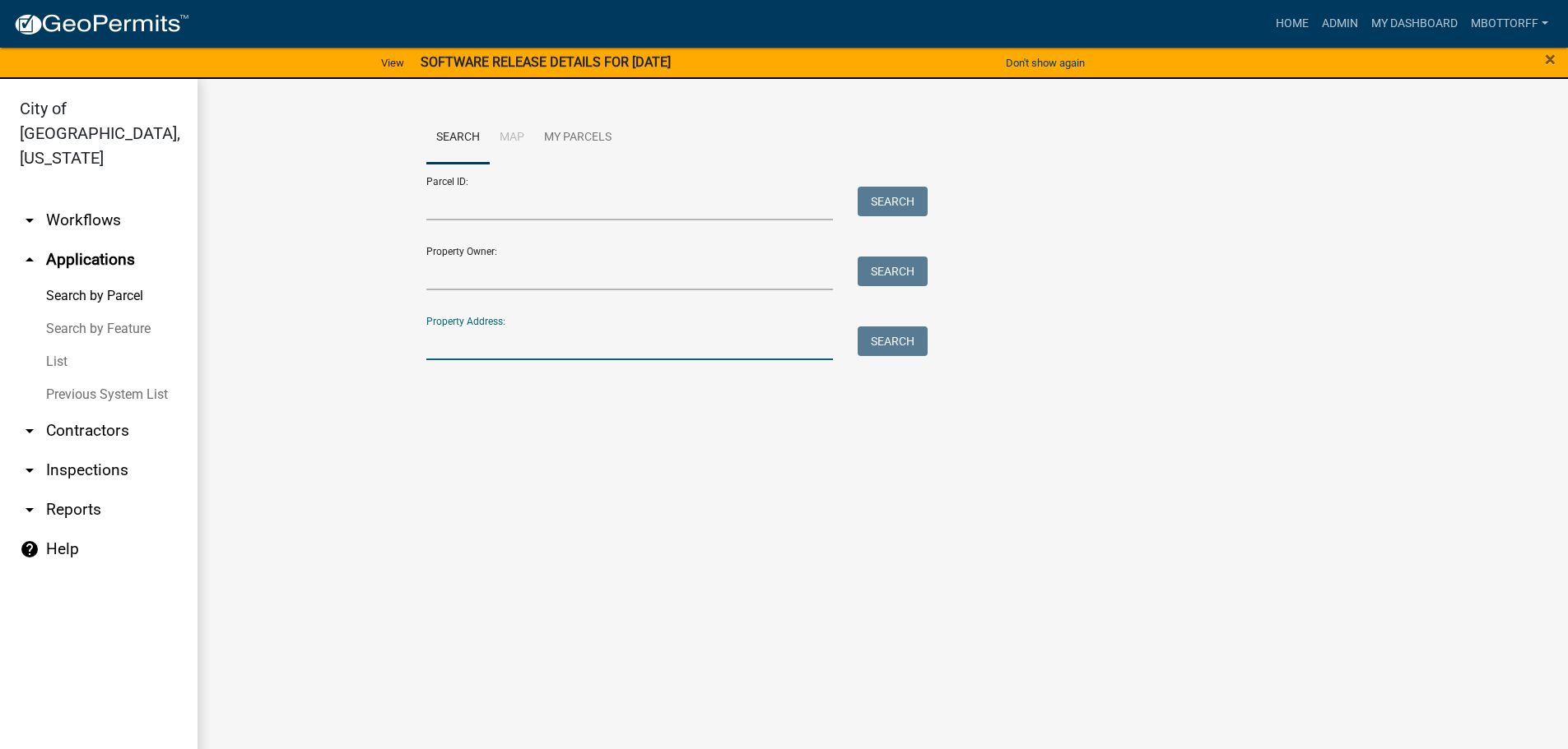
click at [484, 339] on input "Property Address:" at bounding box center [630, 343] width 407 height 34
type input "1771 VETE"
click at [882, 343] on button "Search" at bounding box center [892, 341] width 70 height 30
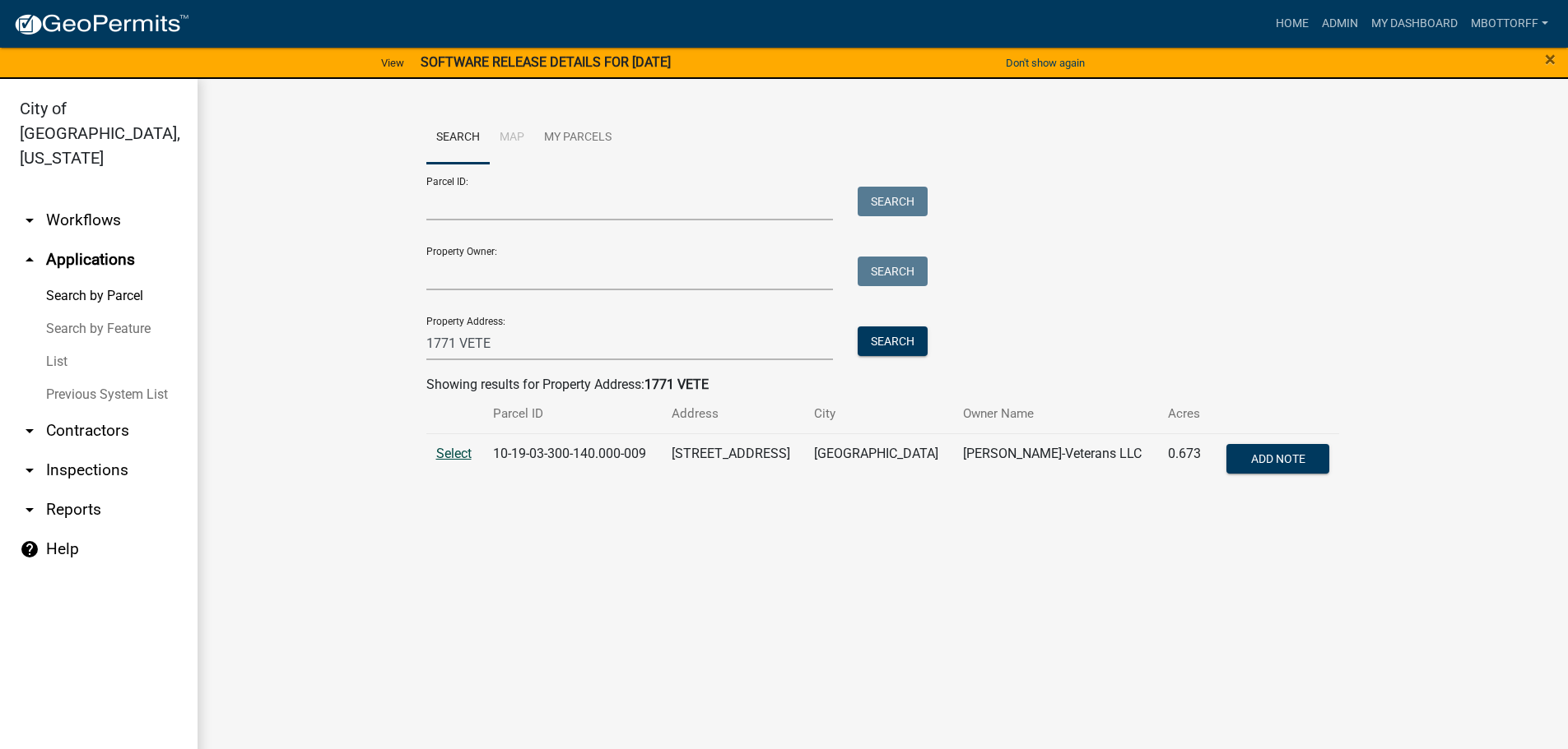
click at [463, 456] on span "Select" at bounding box center [453, 453] width 36 height 15
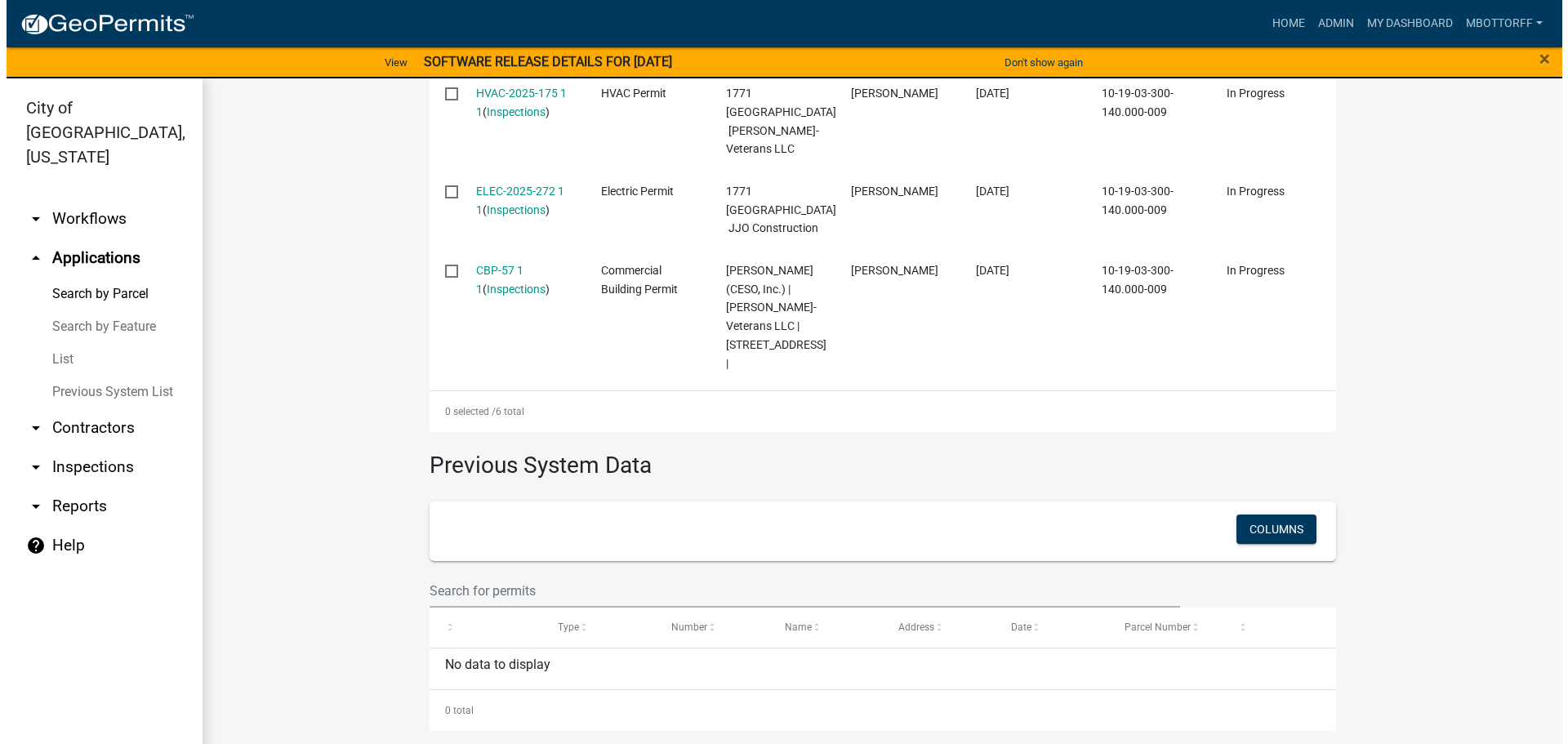
scroll to position [981, 0]
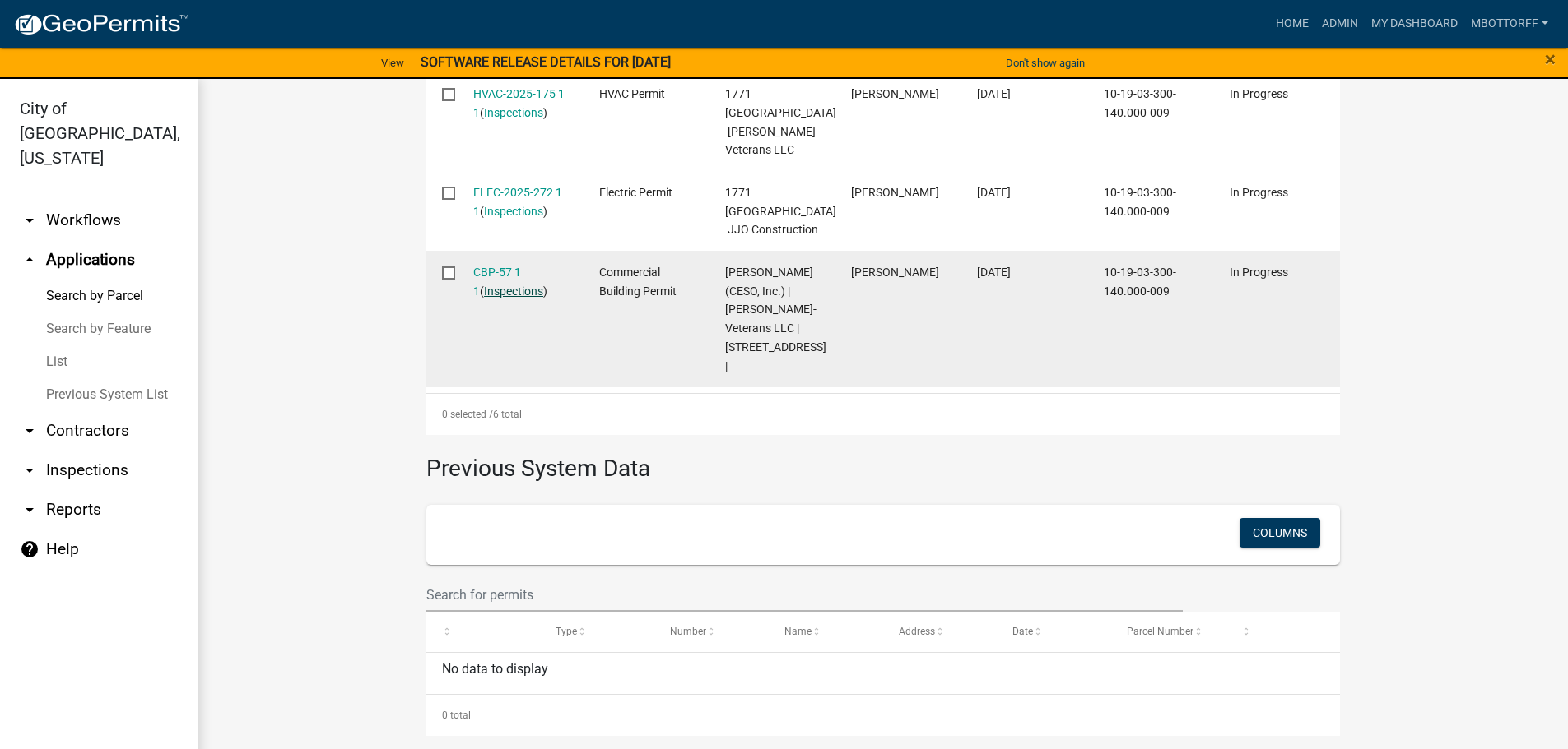
click at [502, 298] on link "Inspections" at bounding box center [513, 291] width 59 height 13
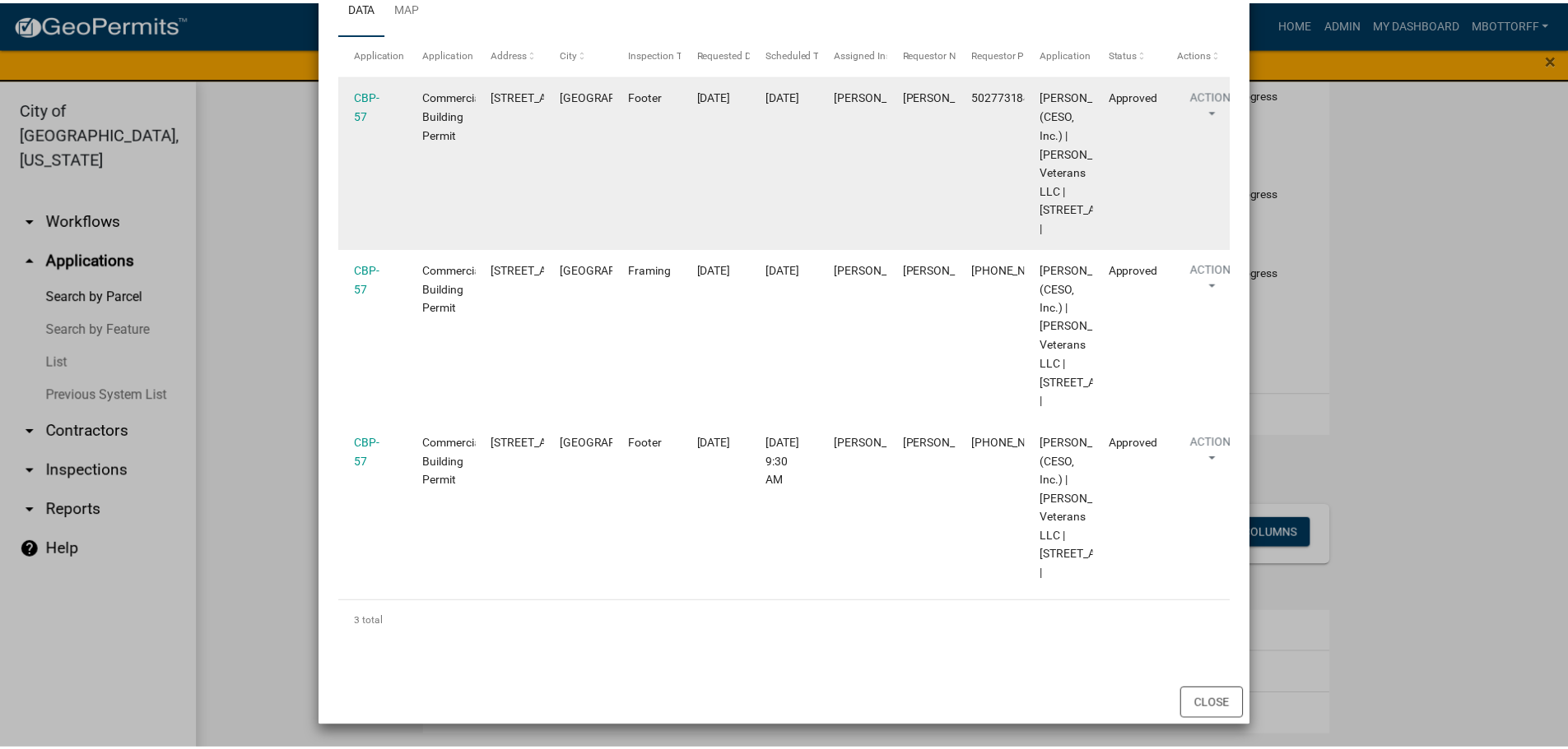
scroll to position [449, 0]
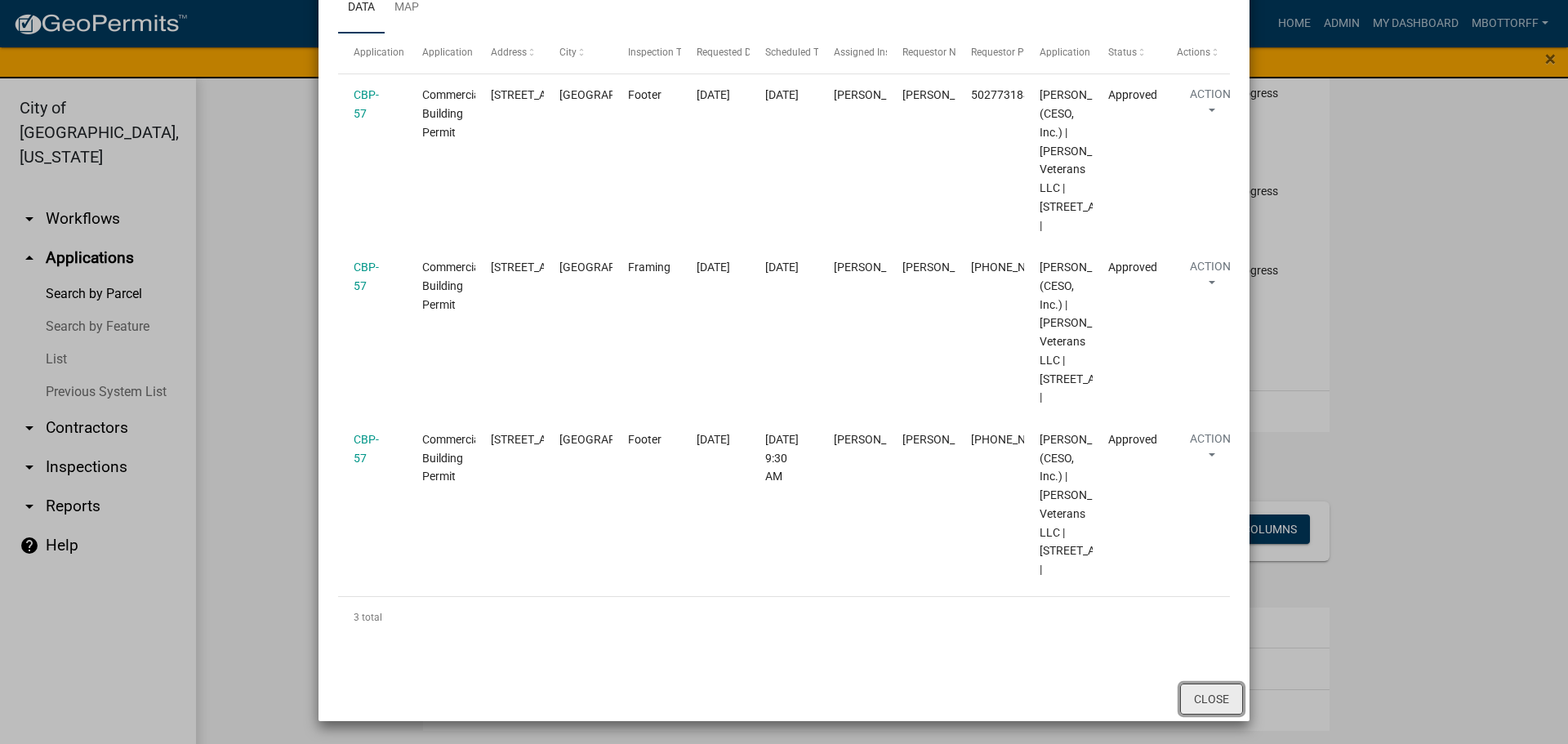
click at [1199, 696] on button "Close" at bounding box center [1212, 699] width 63 height 31
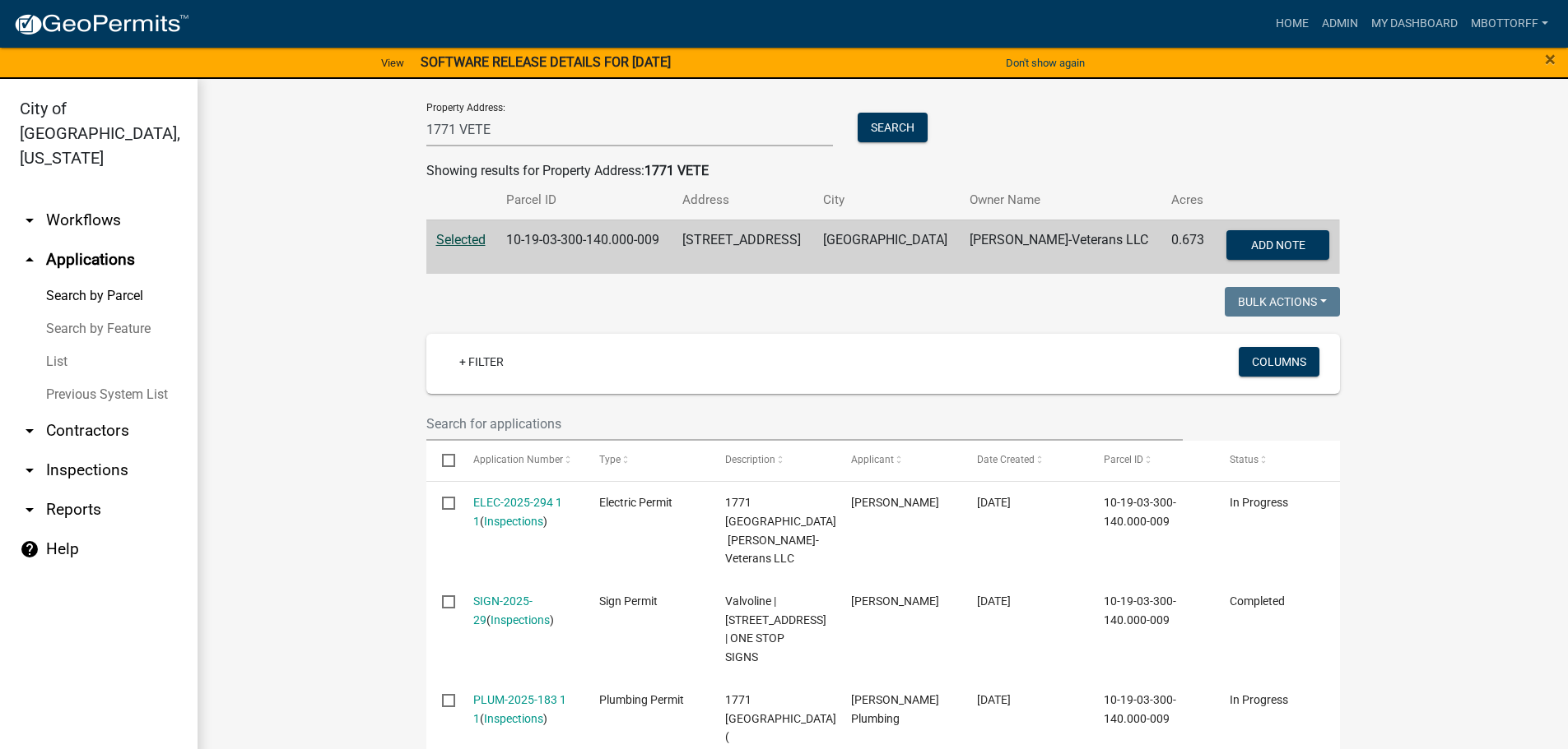
scroll to position [165, 0]
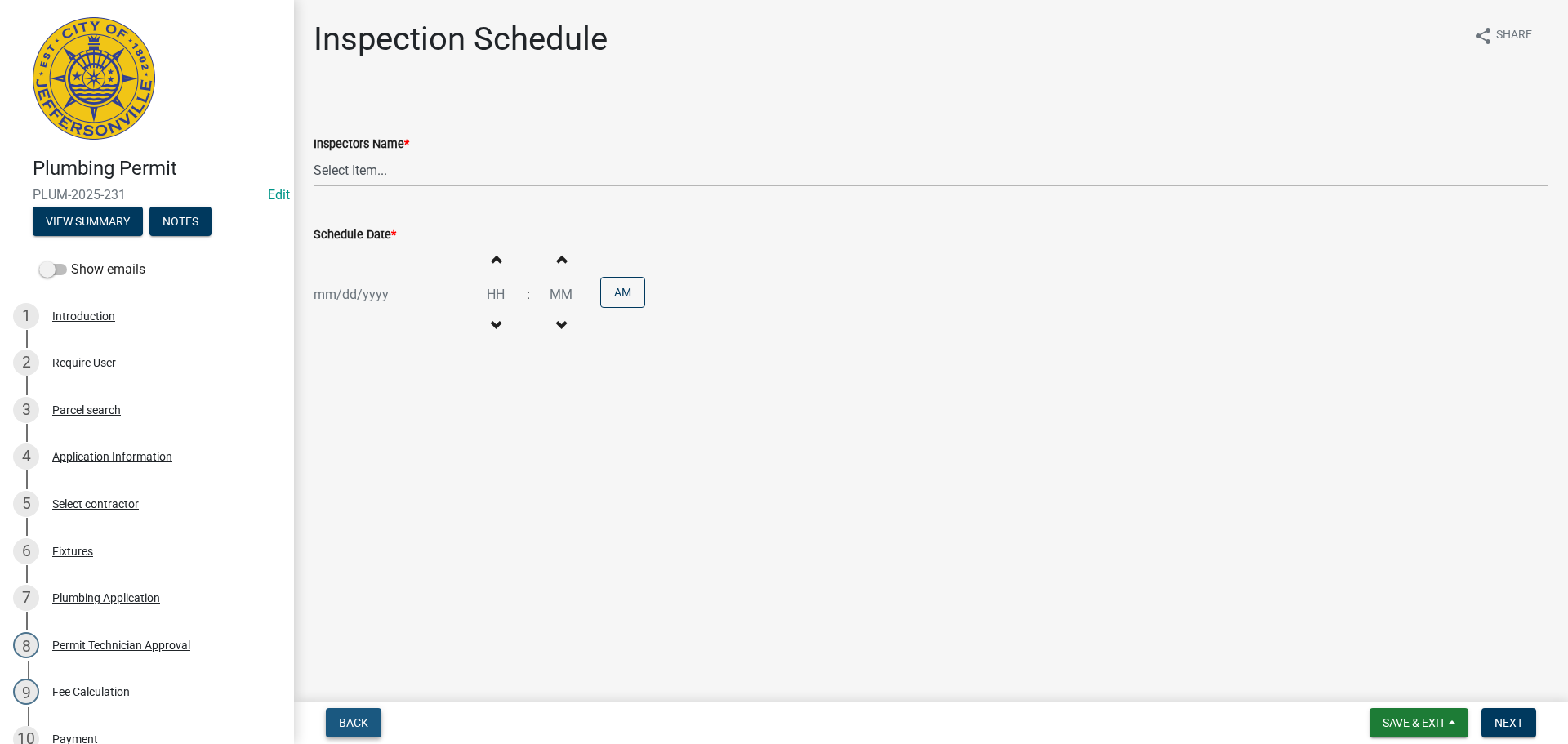
click at [347, 719] on span "Back" at bounding box center [353, 723] width 30 height 13
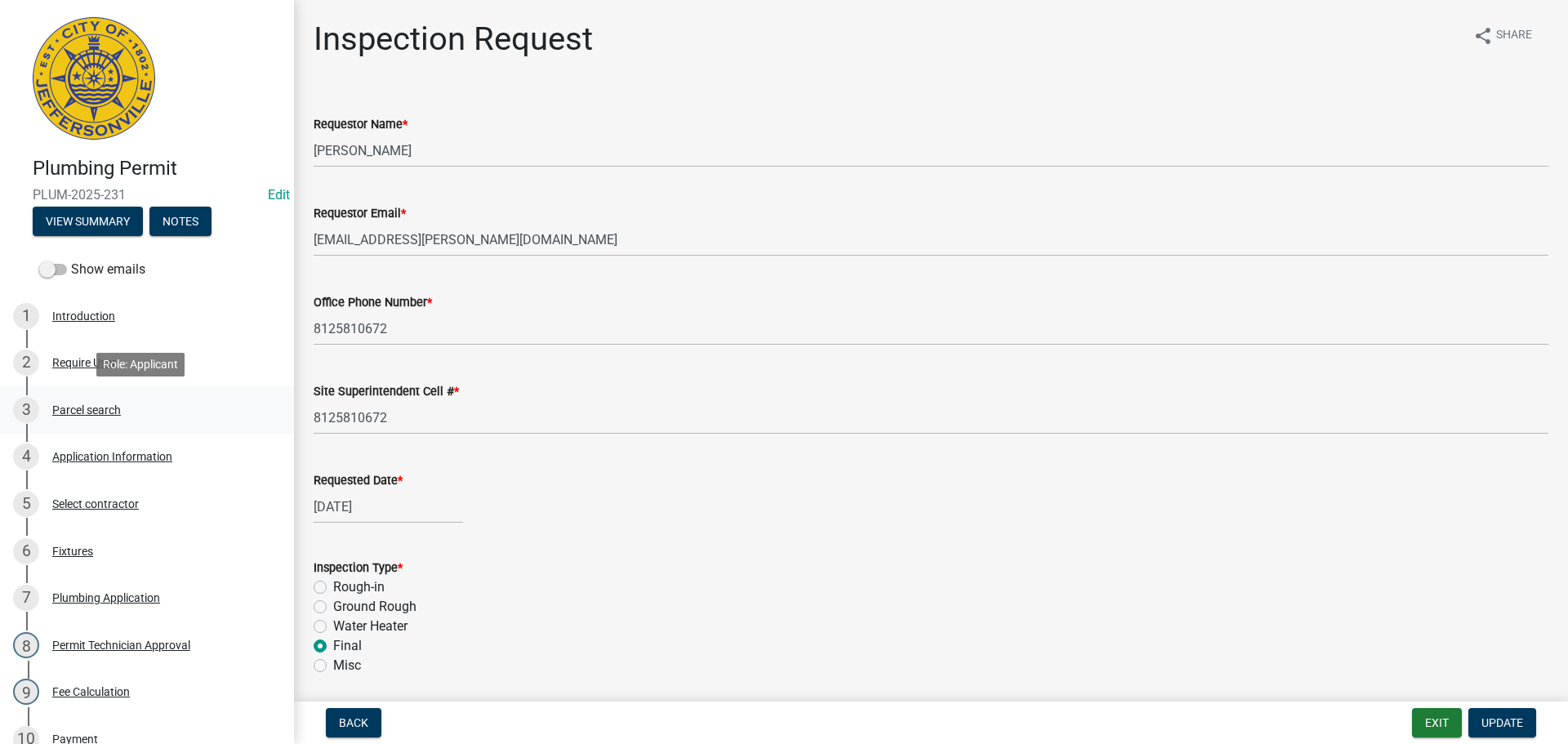
click at [78, 409] on div "Parcel search" at bounding box center [87, 410] width 69 height 11
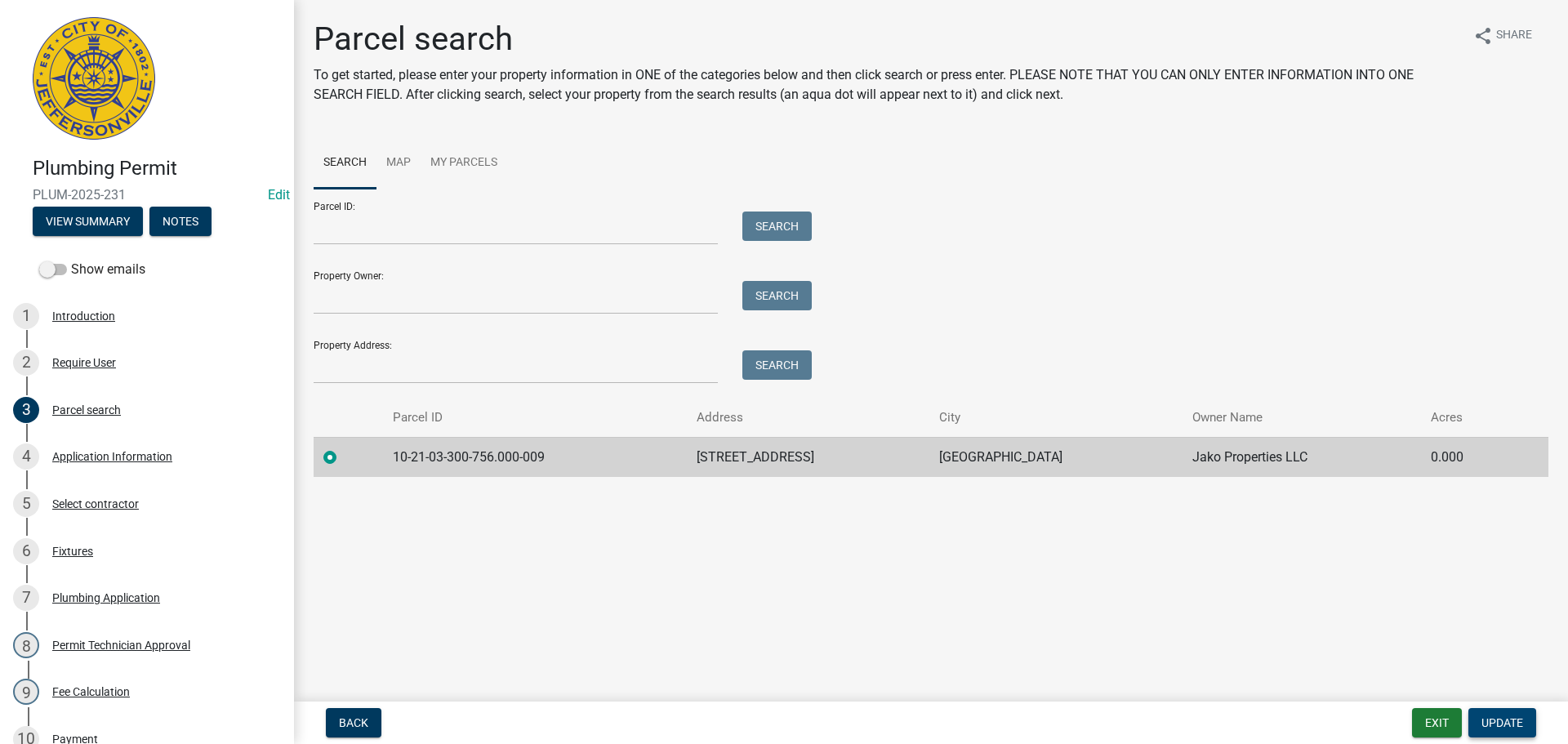
click at [1509, 728] on span "Update" at bounding box center [1503, 723] width 42 height 13
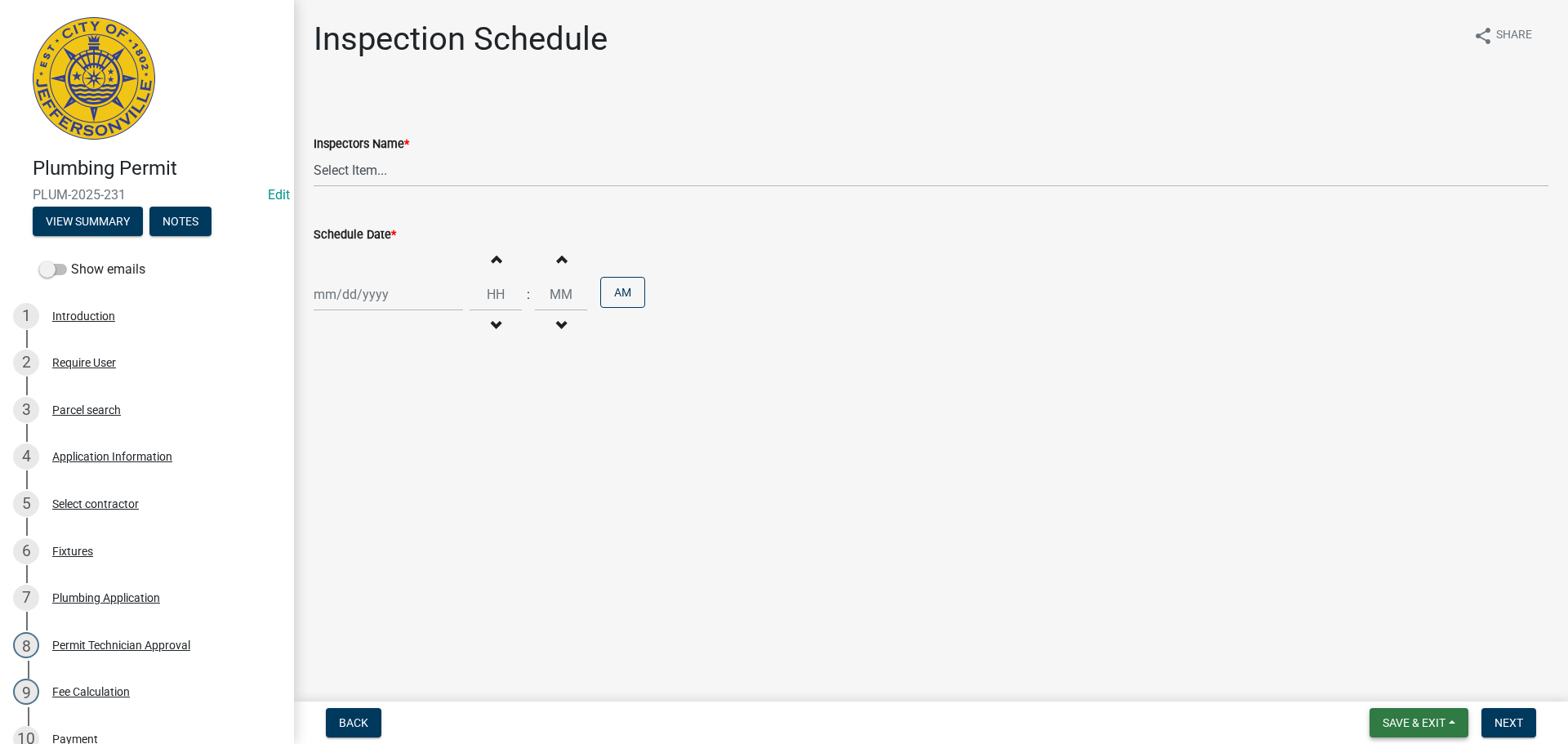
click at [1401, 719] on span "Save & Exit" at bounding box center [1415, 723] width 63 height 13
click at [1396, 686] on button "Save & Exit" at bounding box center [1403, 680] width 131 height 39
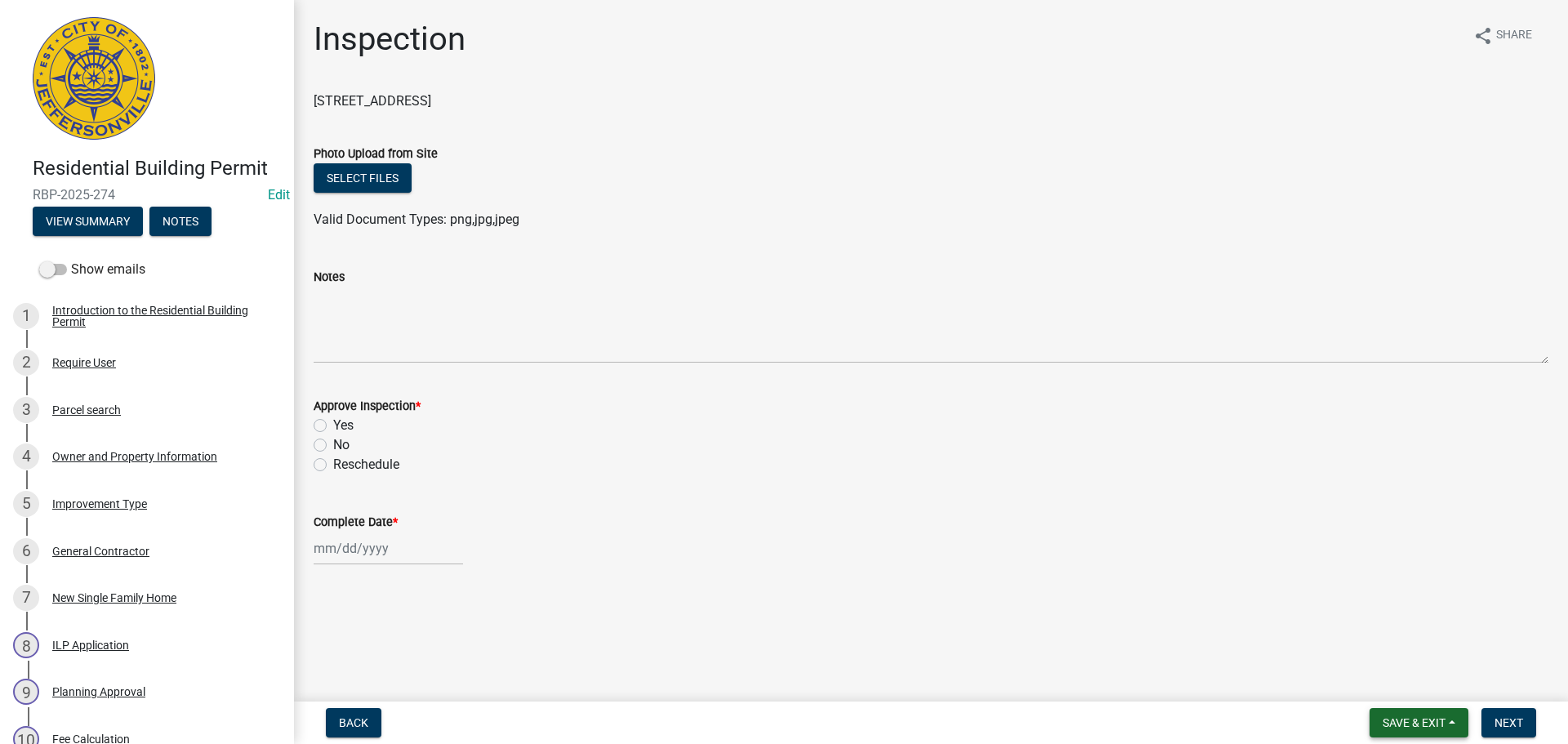
click at [1401, 723] on span "Save & Exit" at bounding box center [1415, 723] width 63 height 13
click at [1382, 688] on button "Save & Exit" at bounding box center [1403, 680] width 131 height 39
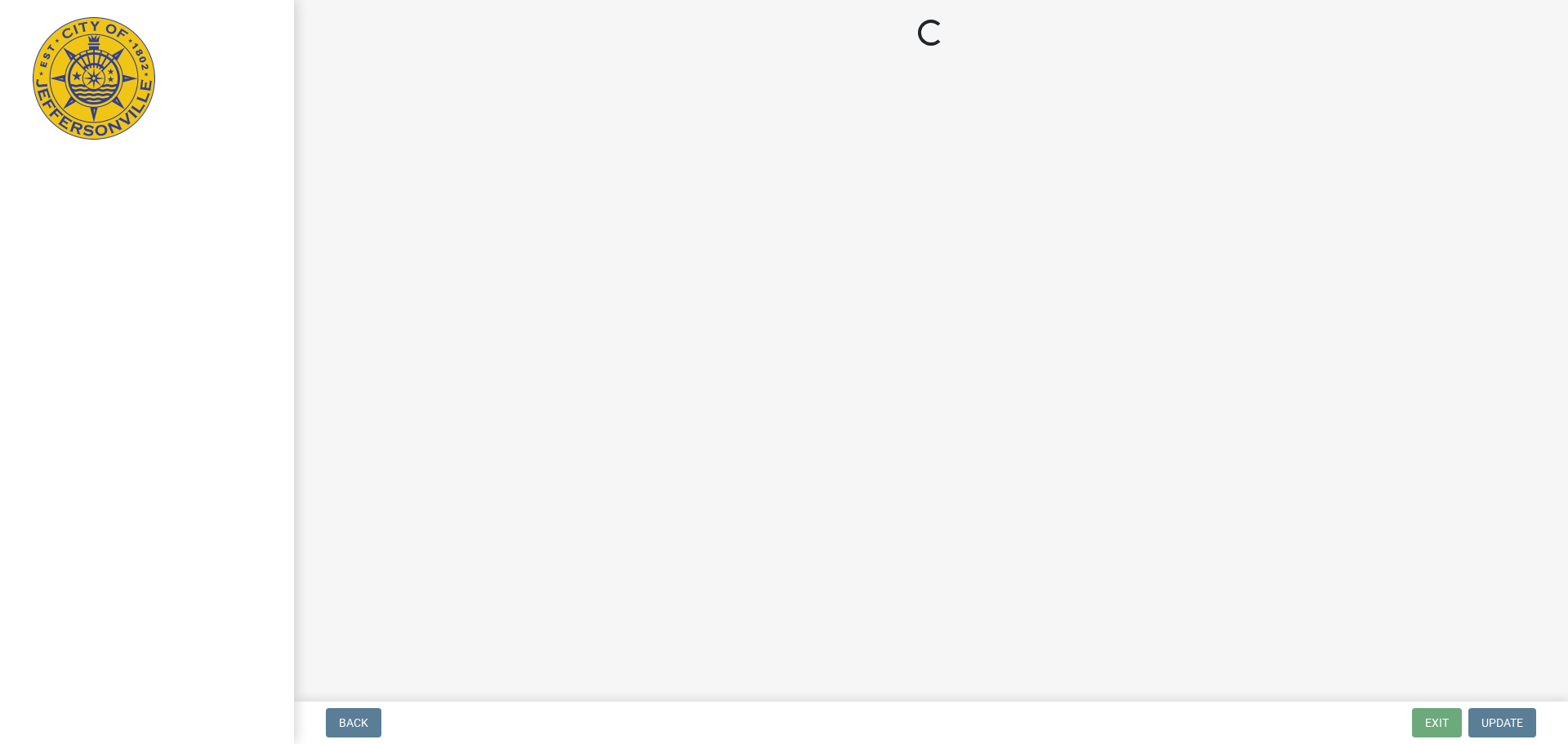
select select "3: 3"
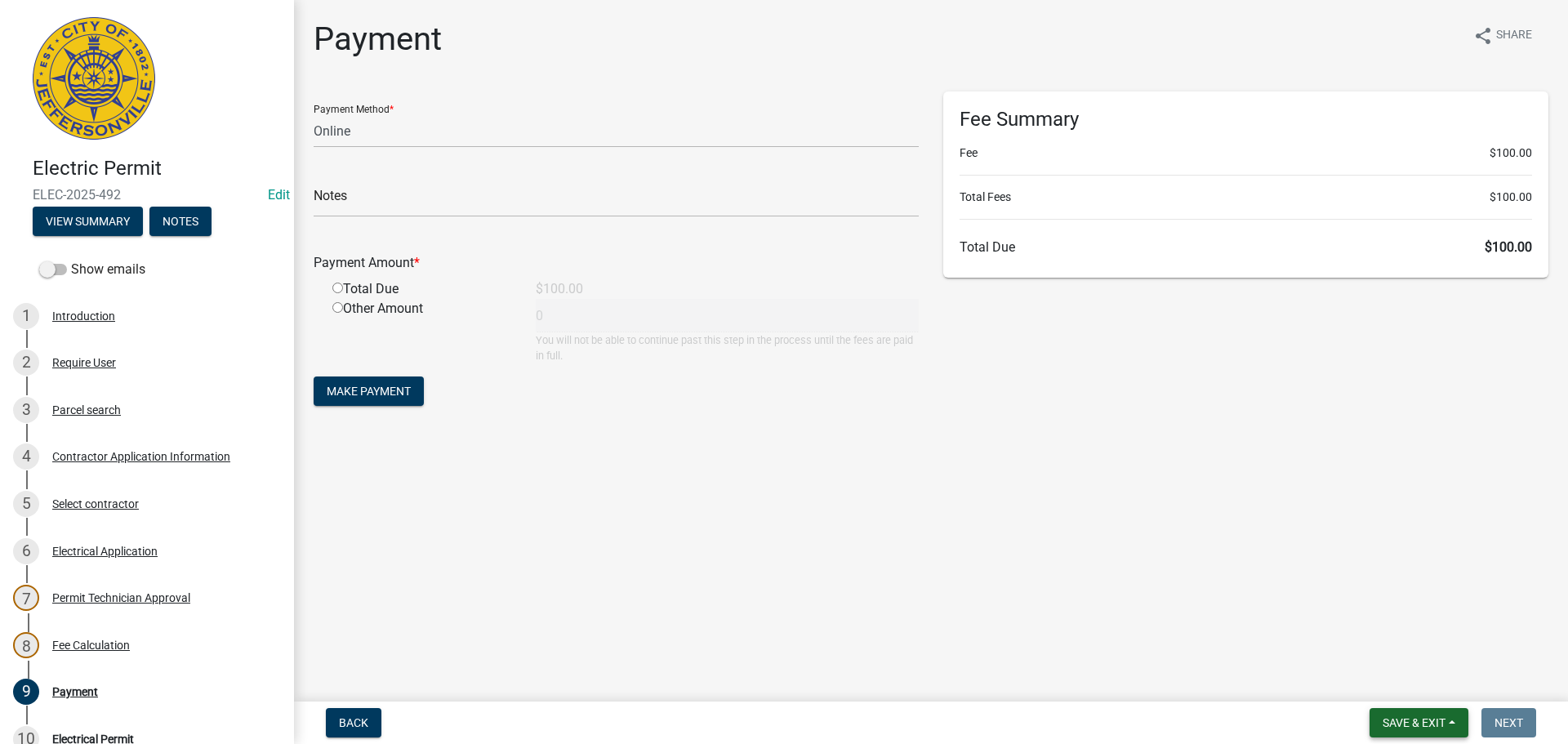
drag, startPoint x: 1403, startPoint y: 725, endPoint x: 1400, endPoint y: 714, distance: 11.4
click at [1403, 725] on span "Save & Exit" at bounding box center [1415, 723] width 63 height 13
drag, startPoint x: 1378, startPoint y: 682, endPoint x: 1288, endPoint y: 664, distance: 91.8
click at [1377, 681] on button "Save & Exit" at bounding box center [1403, 680] width 131 height 39
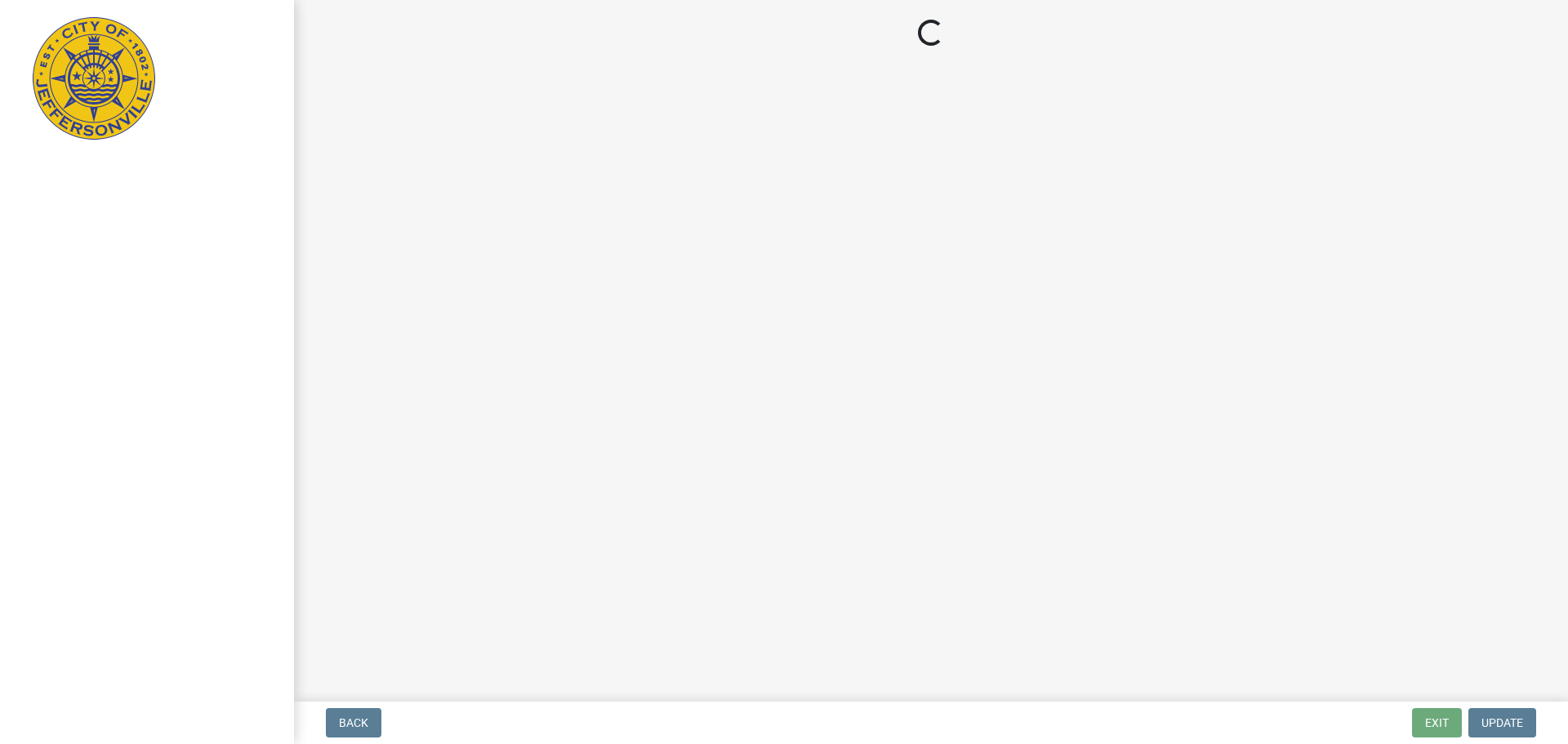
select select "3: 3"
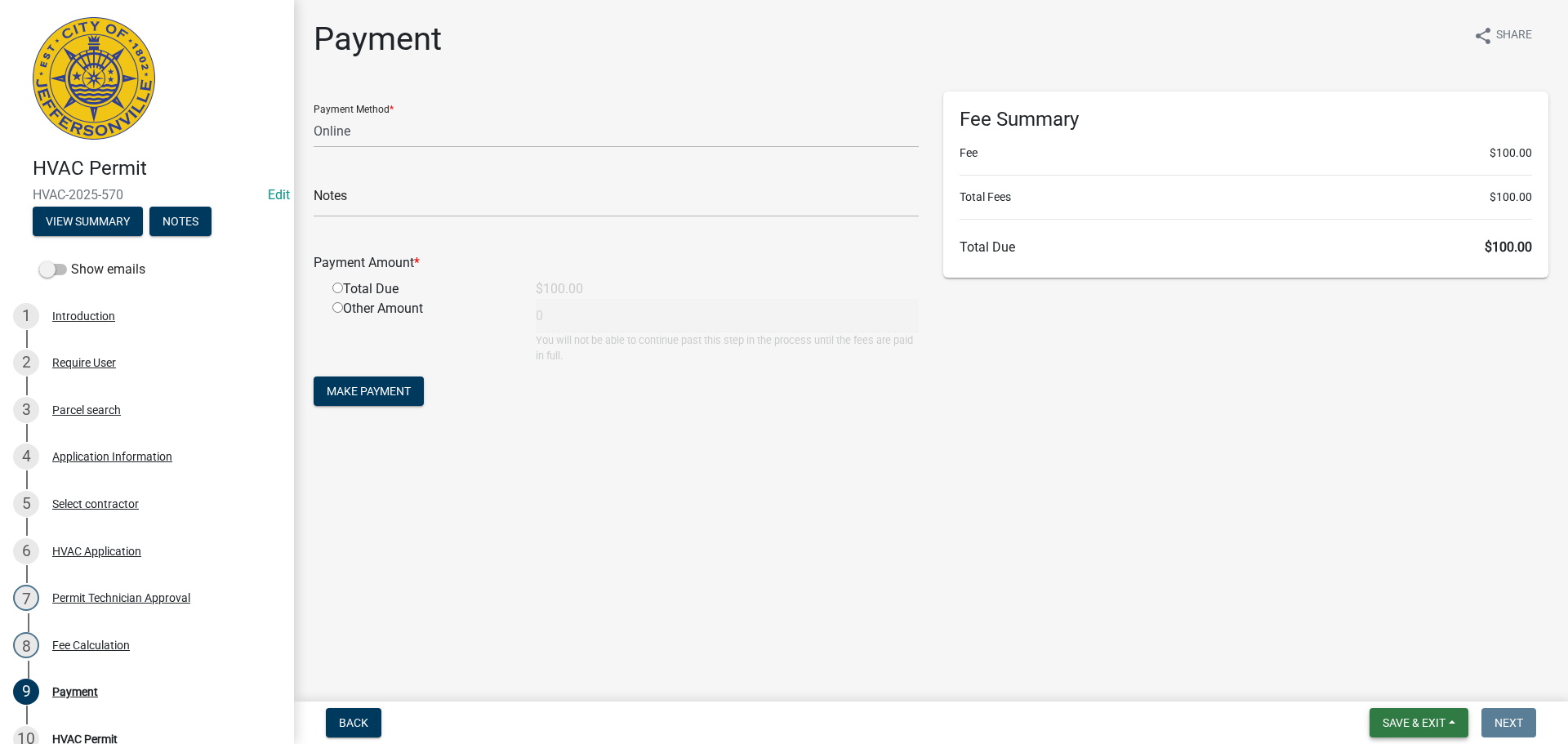
click at [1439, 730] on button "Save & Exit" at bounding box center [1419, 723] width 99 height 30
click at [1395, 688] on button "Save & Exit" at bounding box center [1403, 680] width 131 height 39
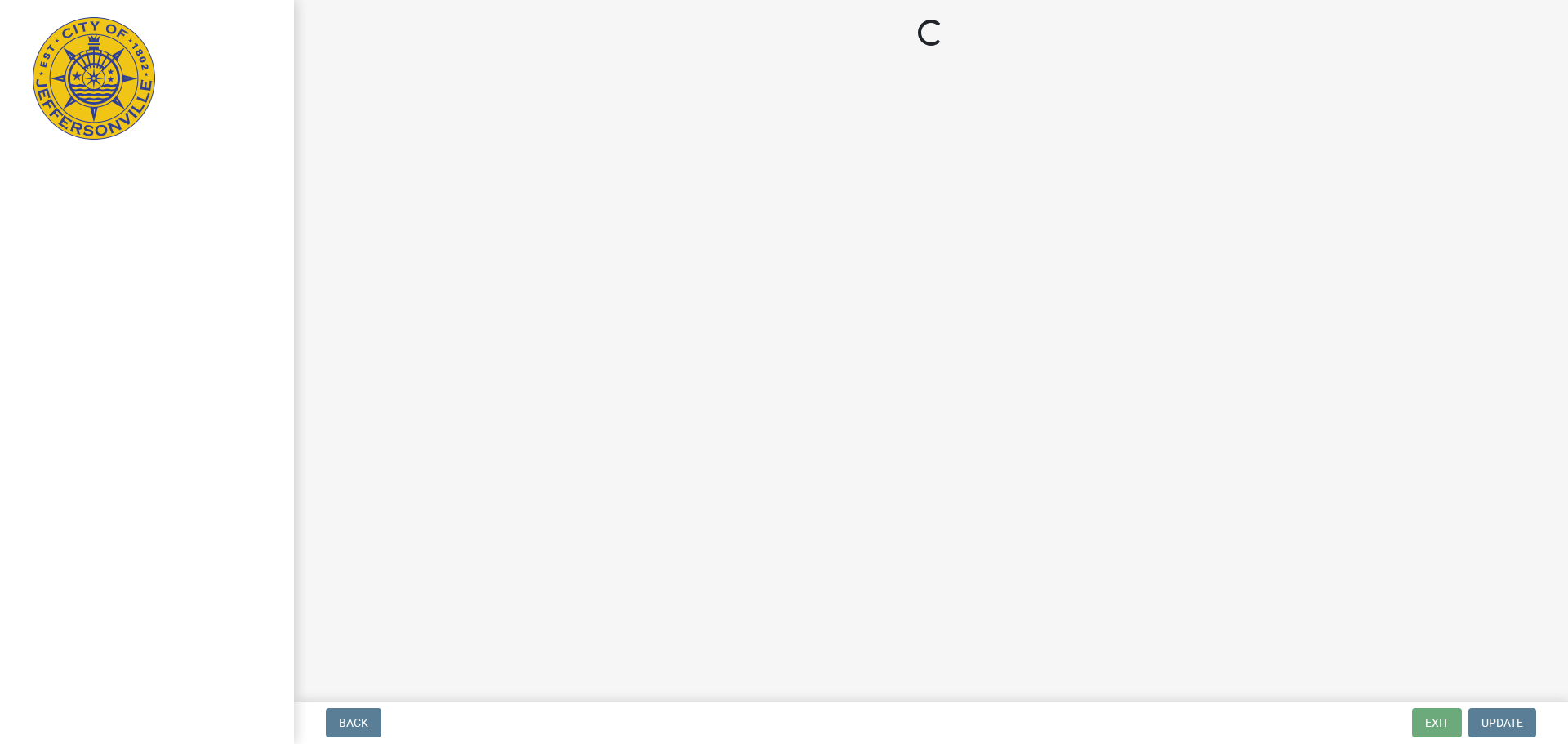
select select "3: 3"
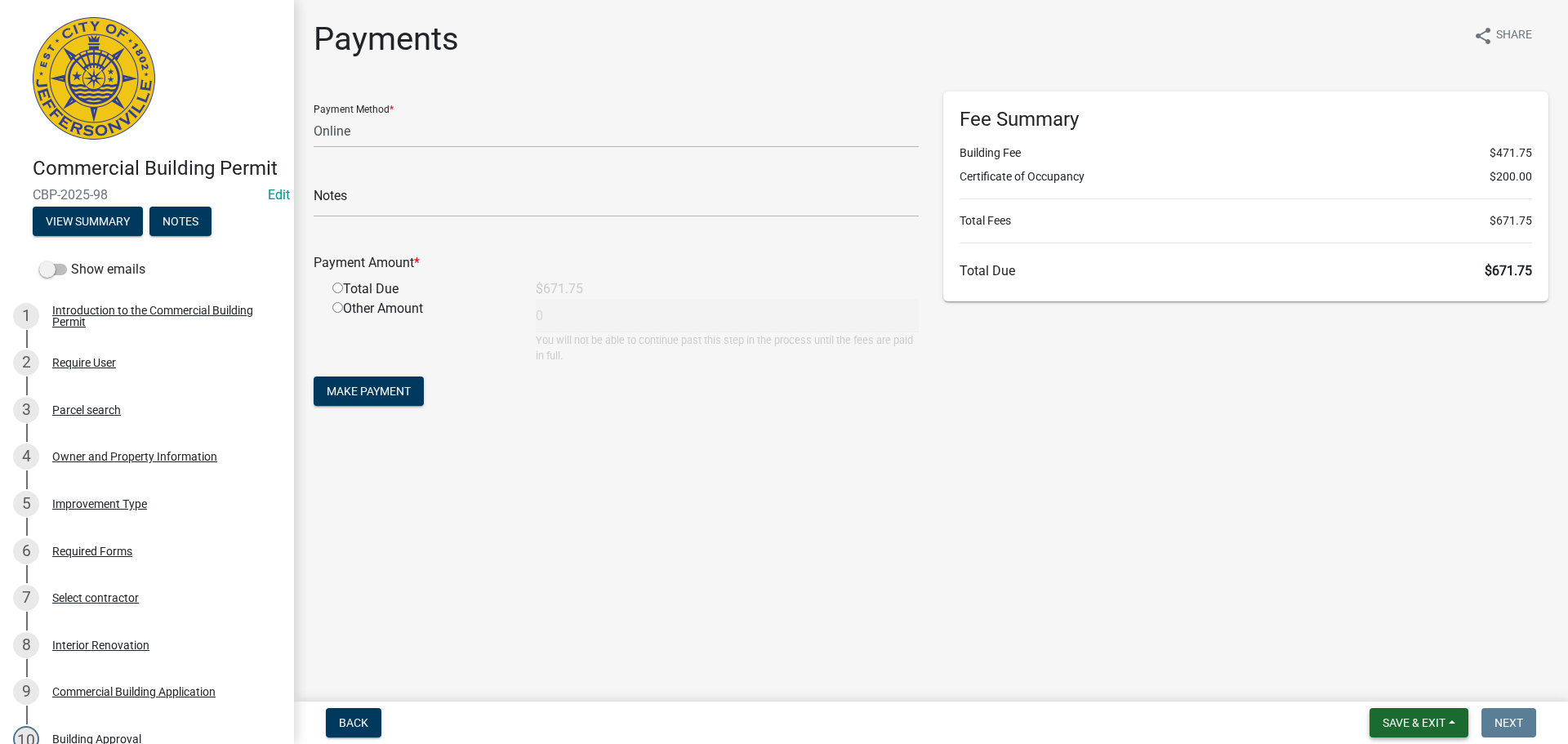
click at [1428, 718] on span "Save & Exit" at bounding box center [1415, 723] width 63 height 13
click at [1408, 687] on button "Save & Exit" at bounding box center [1403, 680] width 131 height 39
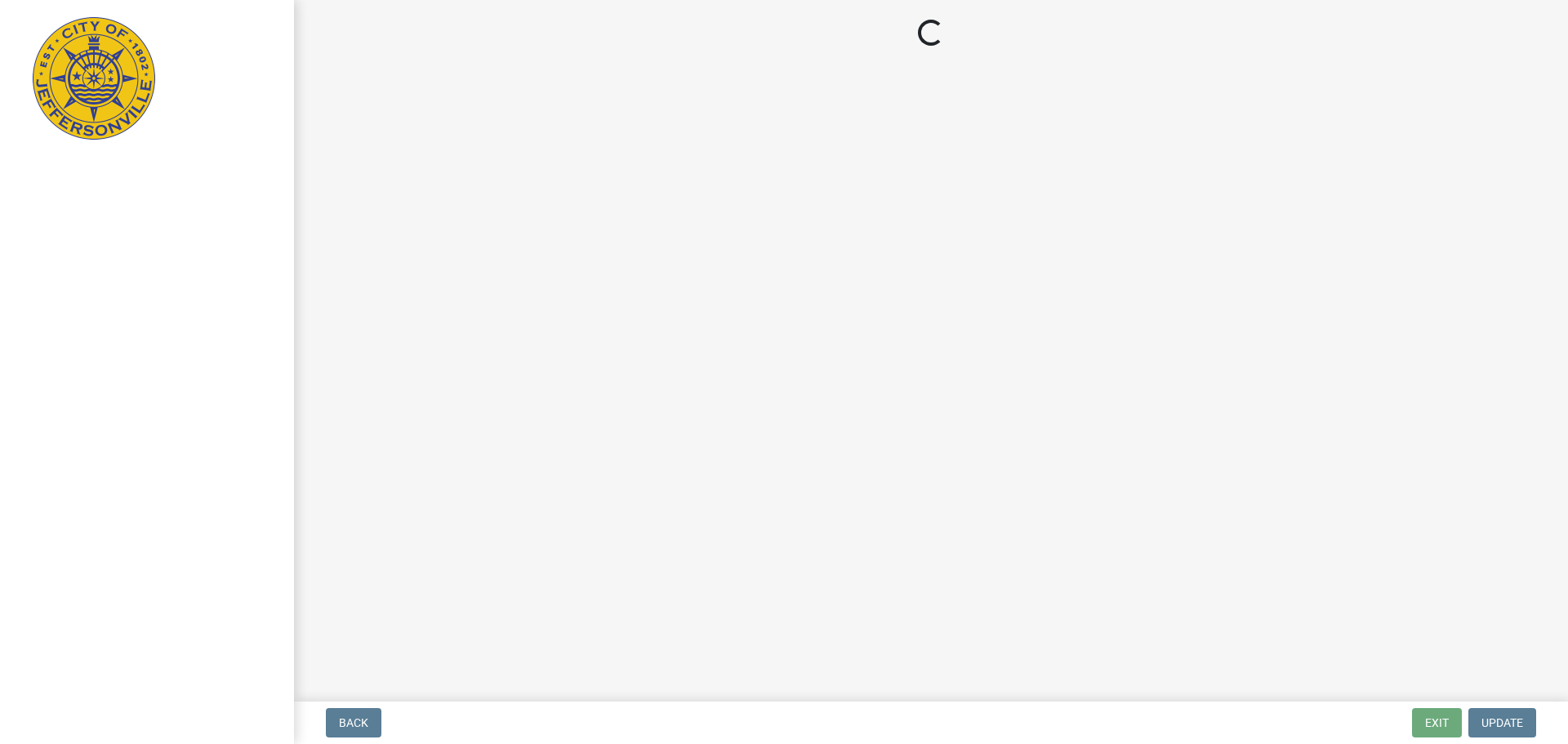
select select "3: 3"
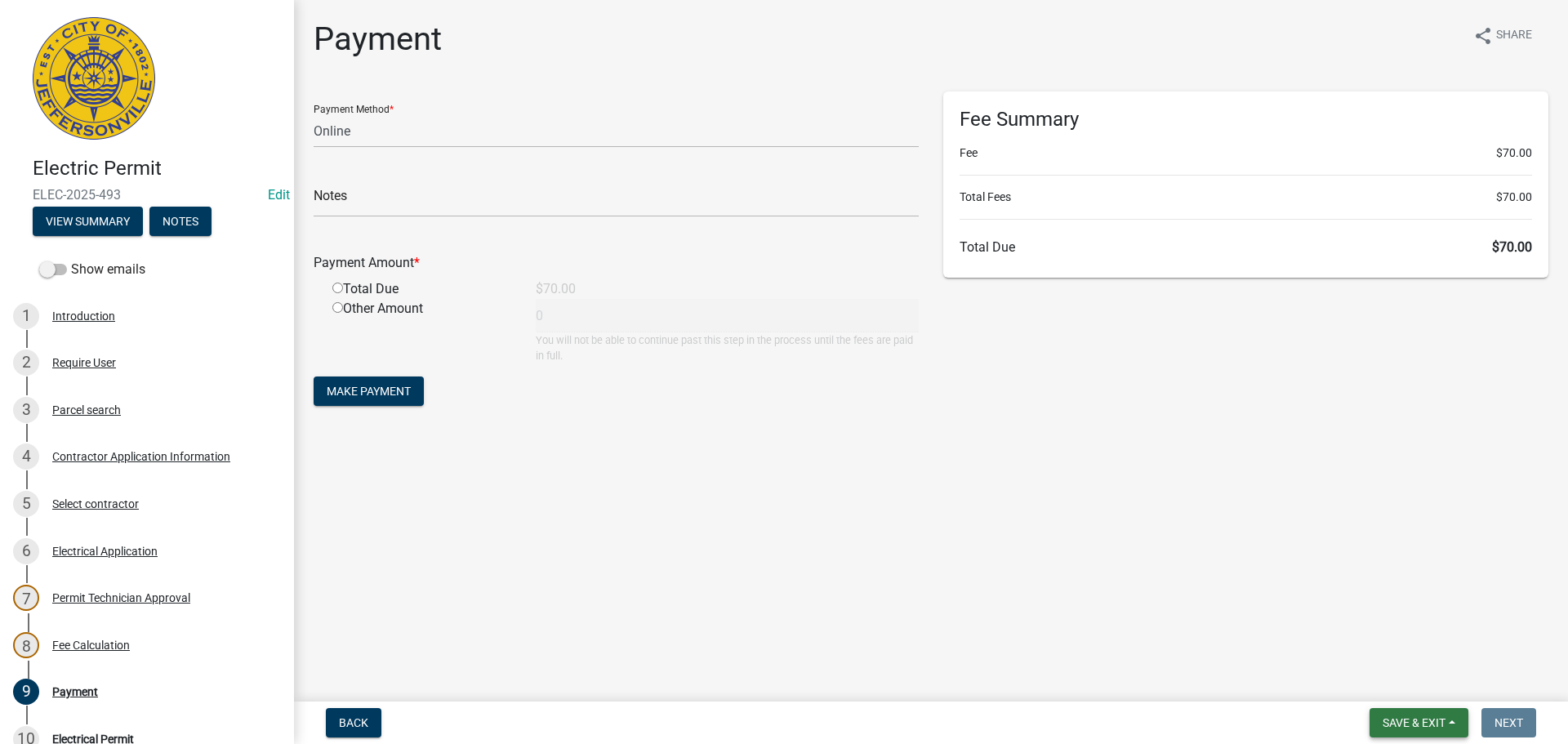
click at [1417, 721] on span "Save & Exit" at bounding box center [1415, 723] width 63 height 13
drag, startPoint x: 1400, startPoint y: 684, endPoint x: 795, endPoint y: 387, distance: 674.0
click at [1395, 680] on button "Save & Exit" at bounding box center [1403, 680] width 131 height 39
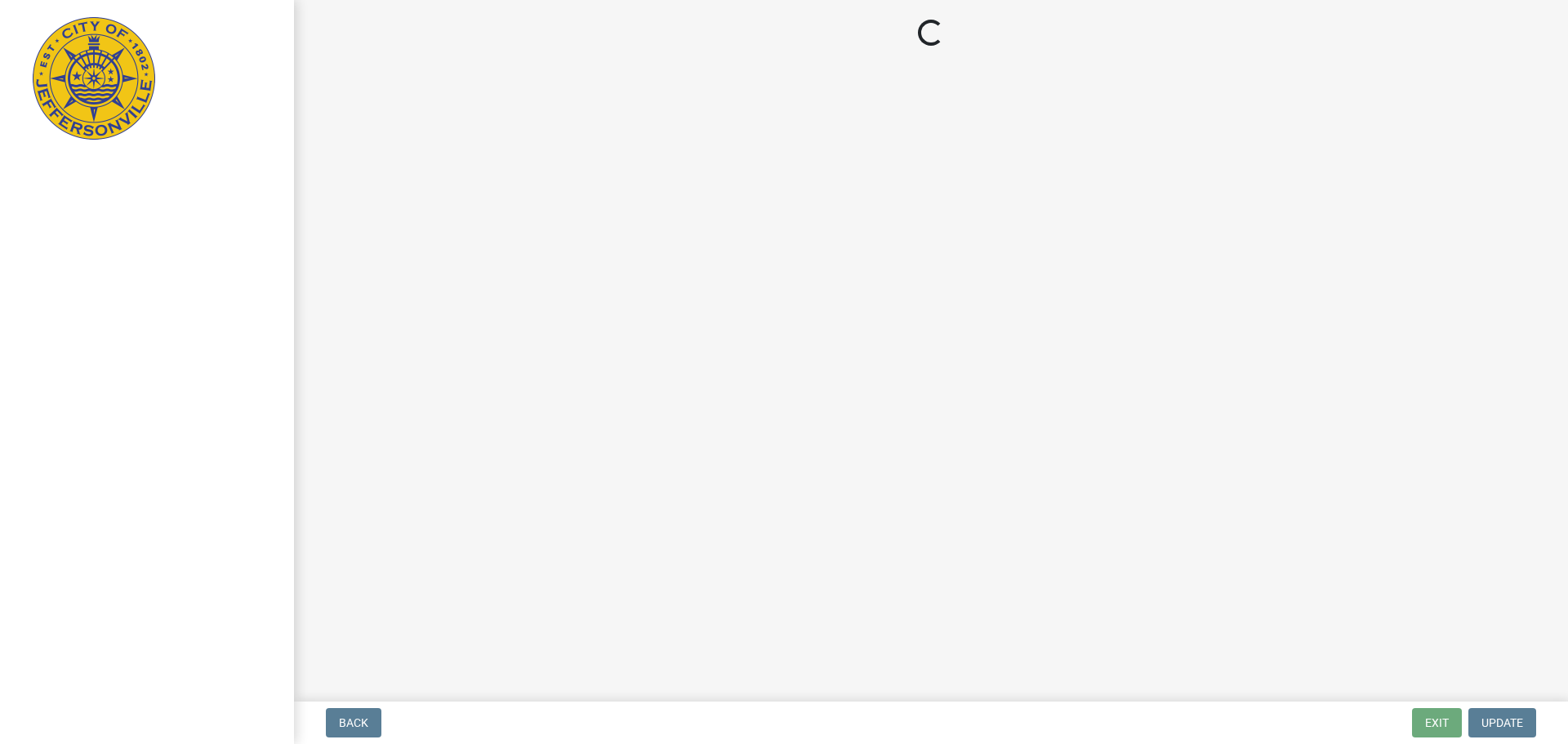
select select "3: 3"
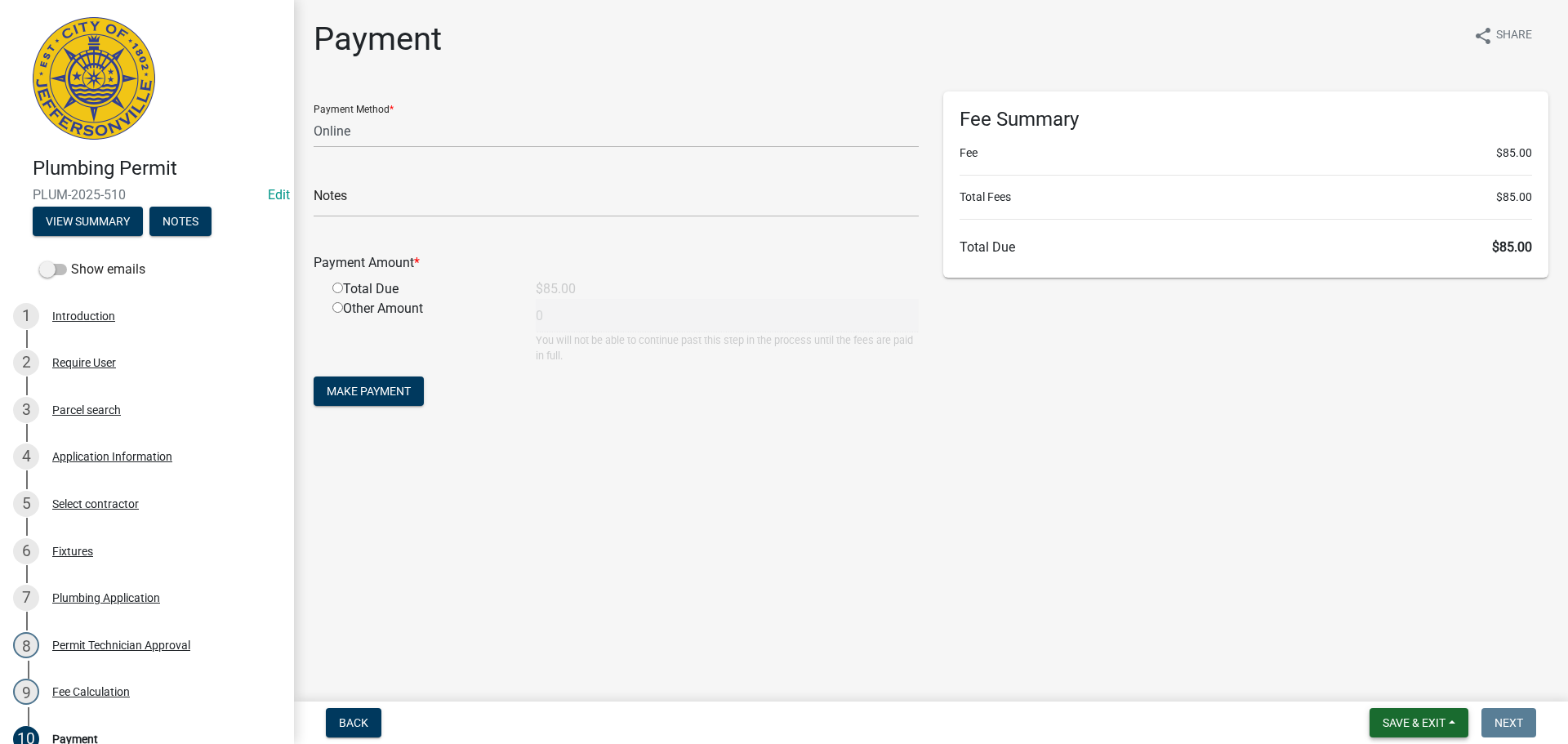
click at [1411, 713] on button "Save & Exit" at bounding box center [1419, 723] width 99 height 30
click at [1389, 696] on button "Save & Exit" at bounding box center [1403, 680] width 131 height 39
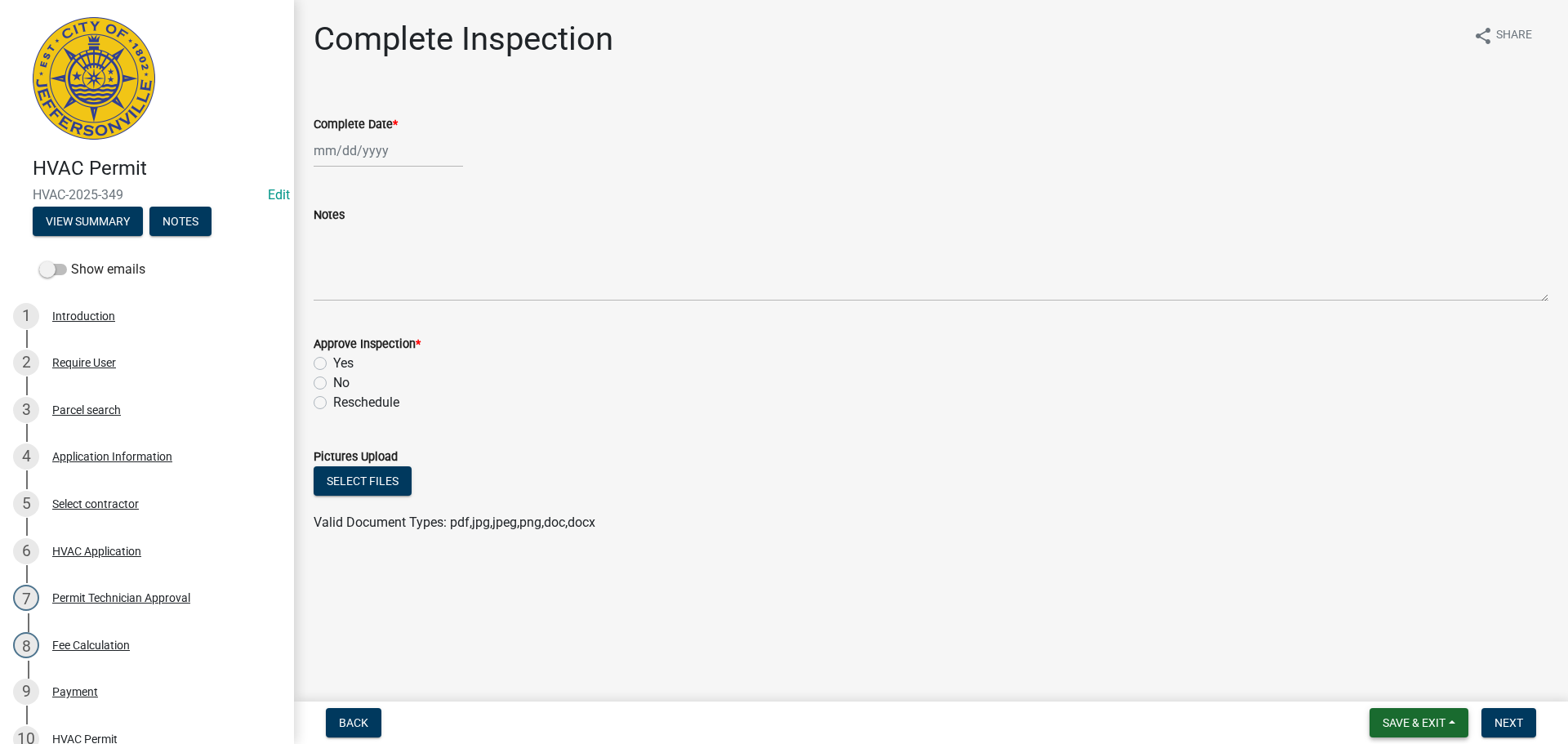
click at [1402, 722] on span "Save & Exit" at bounding box center [1415, 723] width 63 height 13
click at [1397, 680] on button "Save & Exit" at bounding box center [1403, 680] width 131 height 39
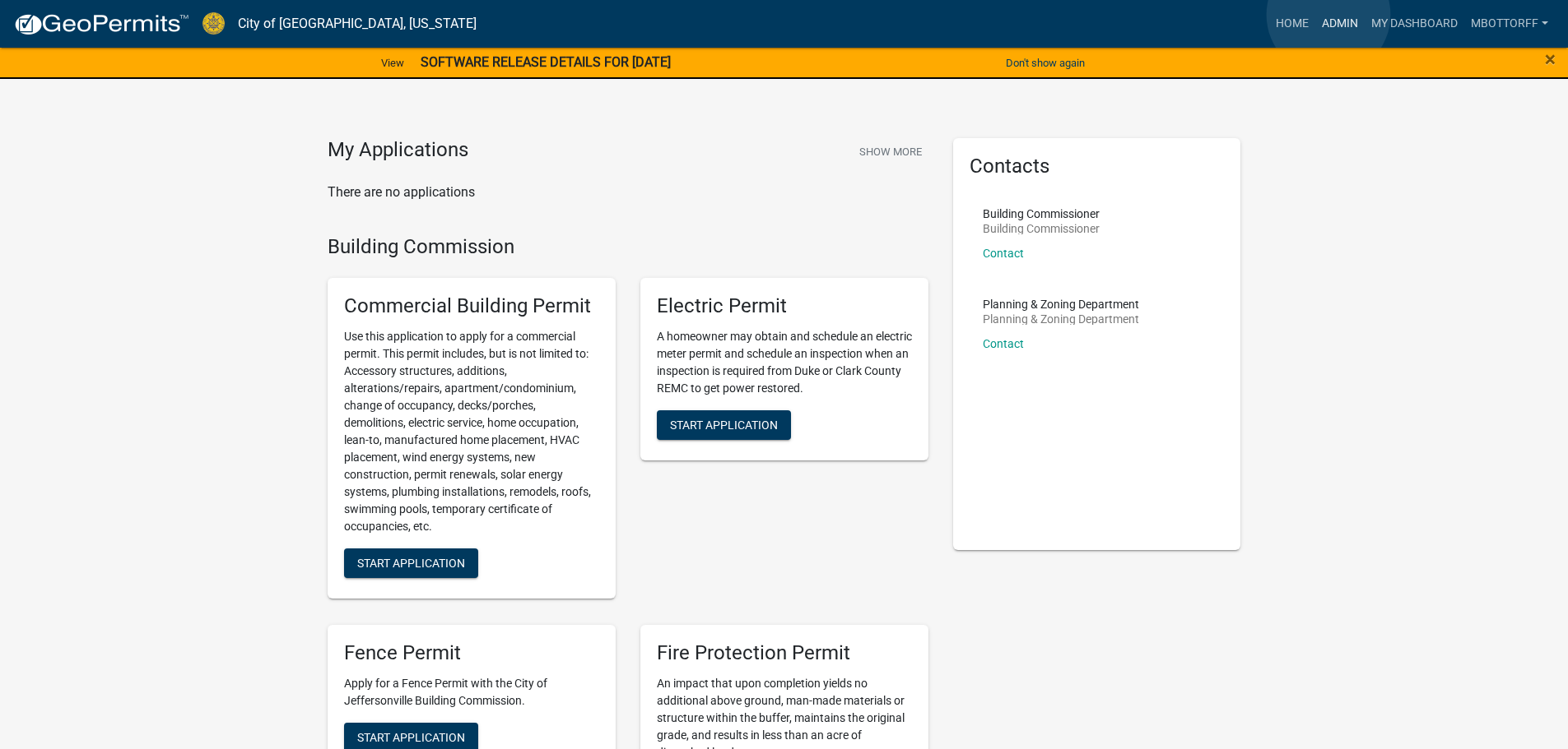
click at [1328, 14] on link "Admin" at bounding box center [1339, 24] width 49 height 31
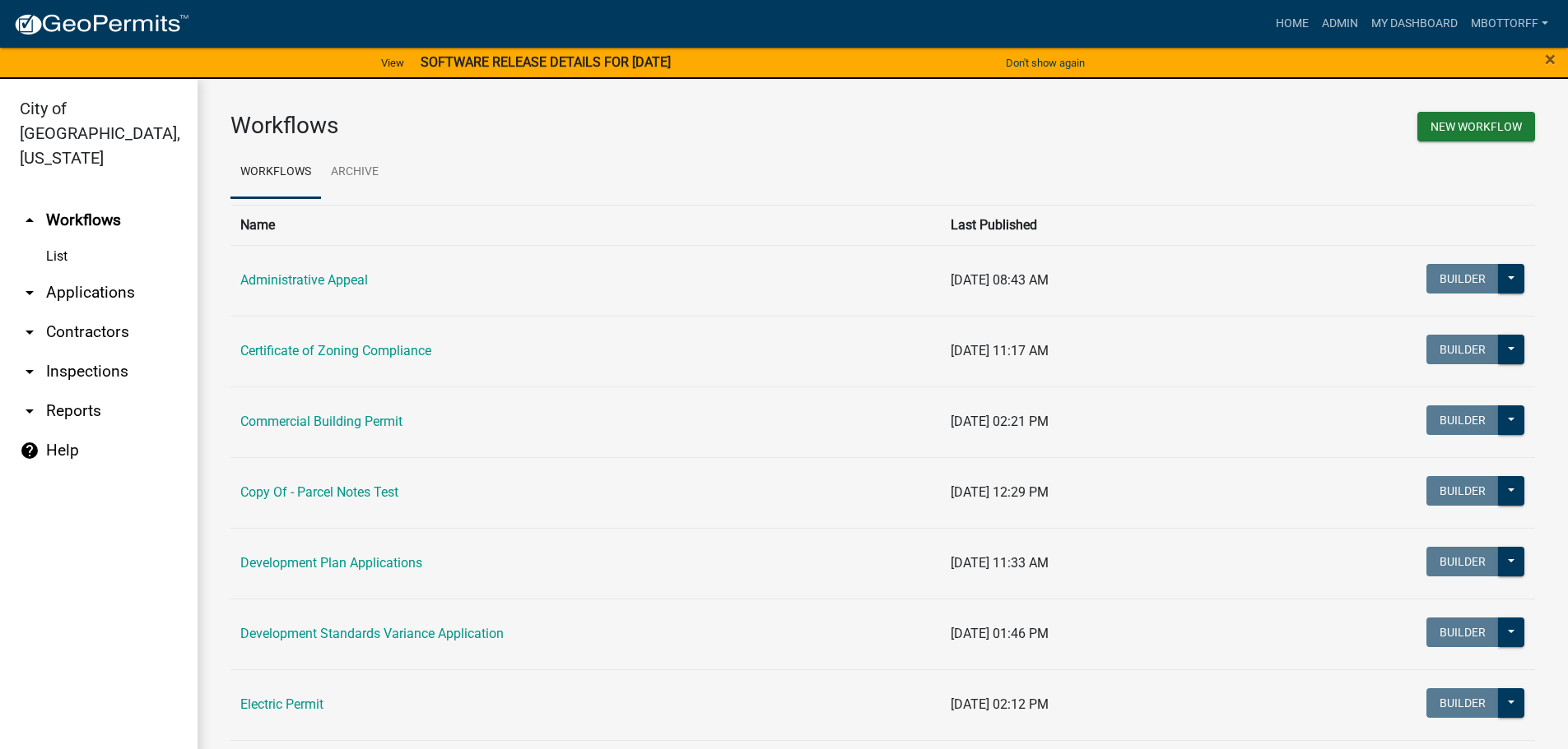
drag, startPoint x: 78, startPoint y: 342, endPoint x: 103, endPoint y: 334, distance: 26.2
click at [80, 352] on link "arrow_drop_down Inspections" at bounding box center [98, 371] width 198 height 40
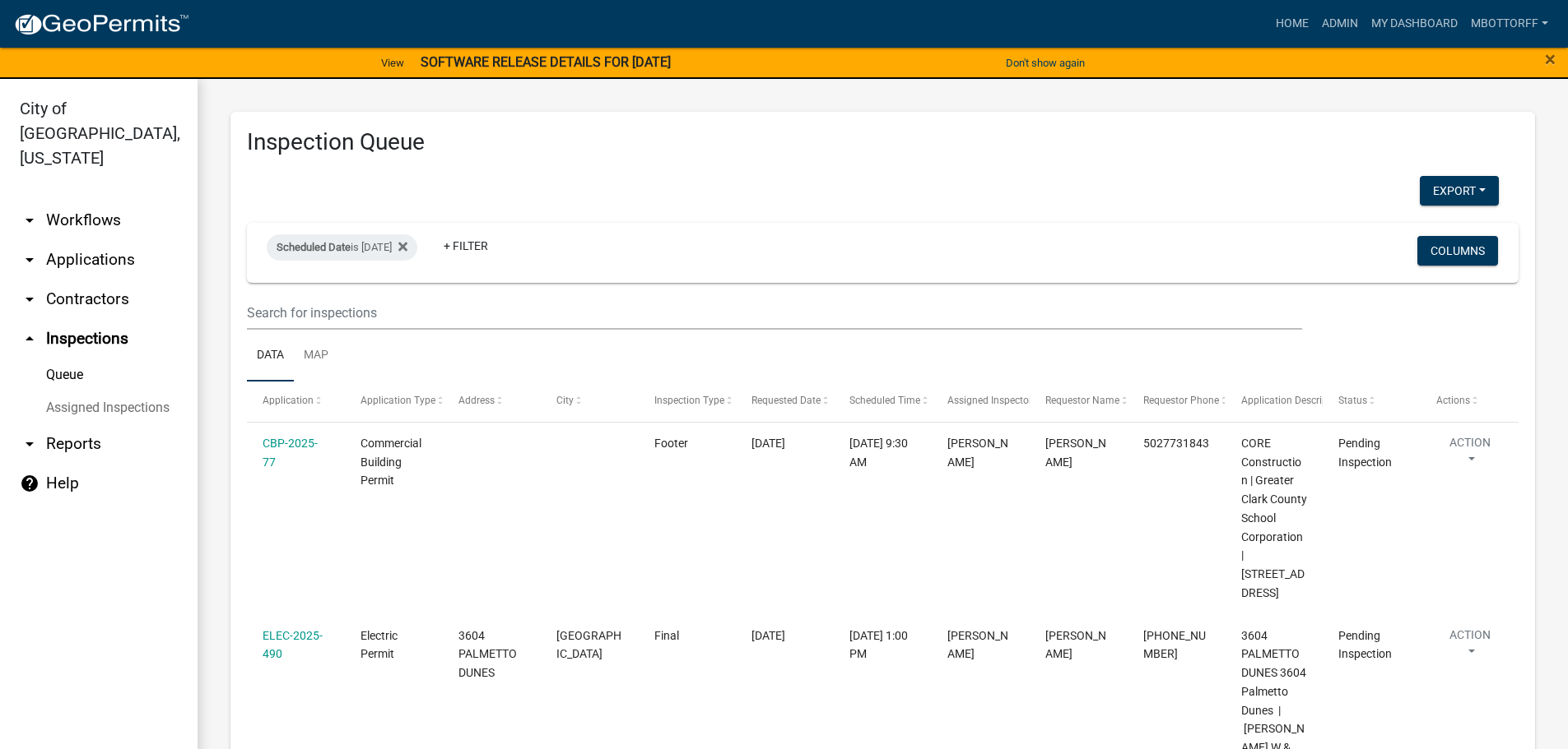
click at [92, 280] on link "arrow_drop_down Contractors" at bounding box center [98, 299] width 198 height 40
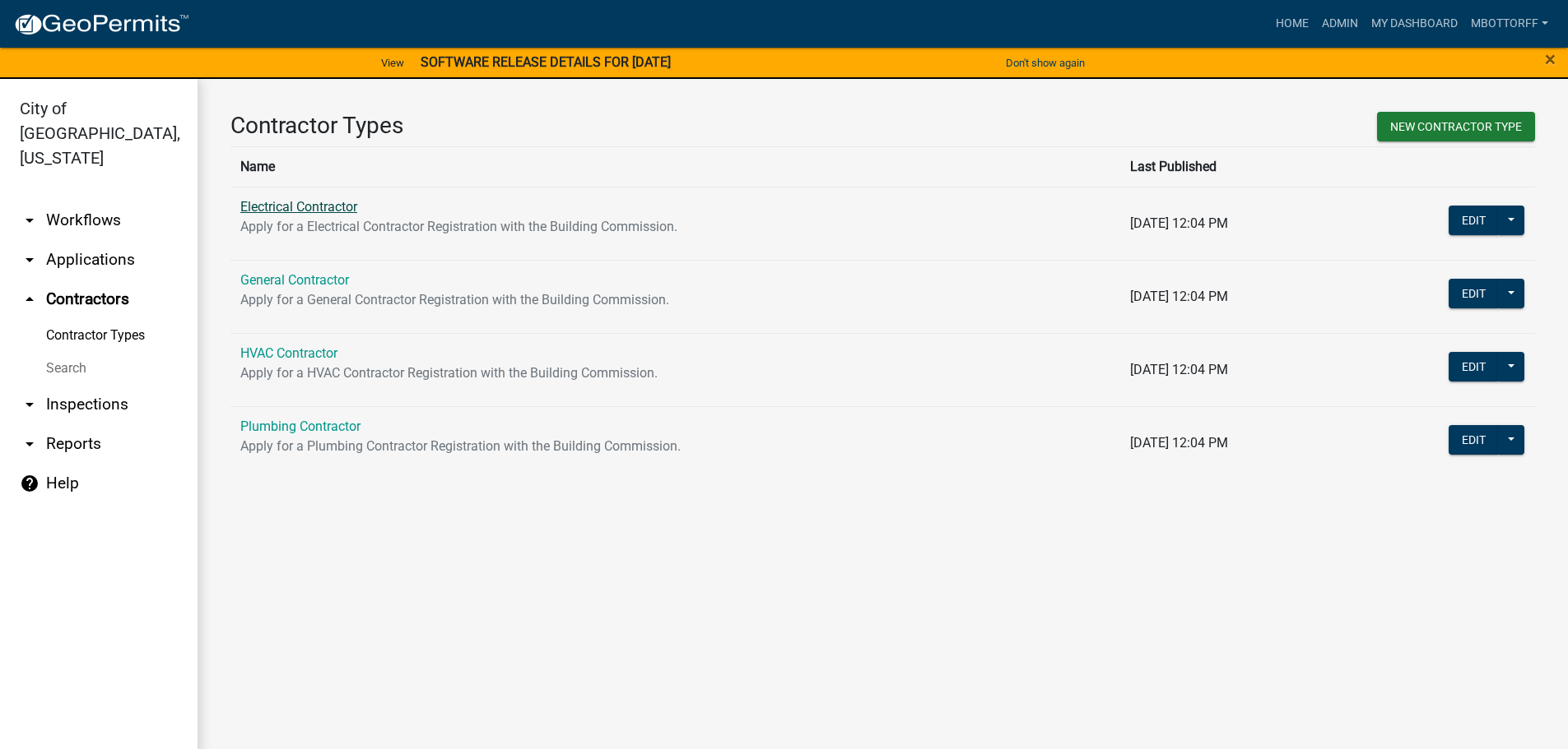
click at [292, 209] on link "Electrical Contractor" at bounding box center [298, 206] width 117 height 15
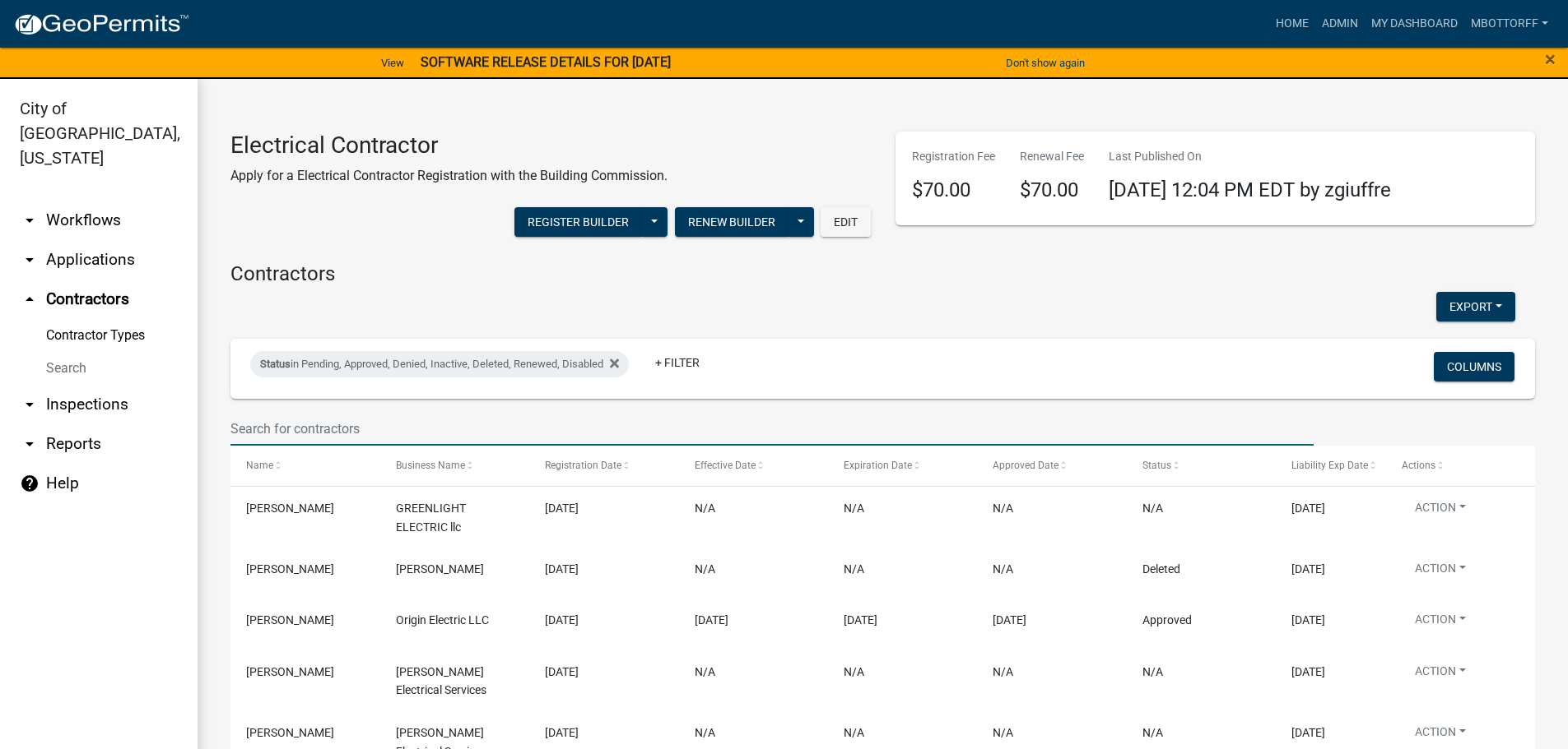
click at [285, 427] on input "text" at bounding box center [771, 428] width 1083 height 34
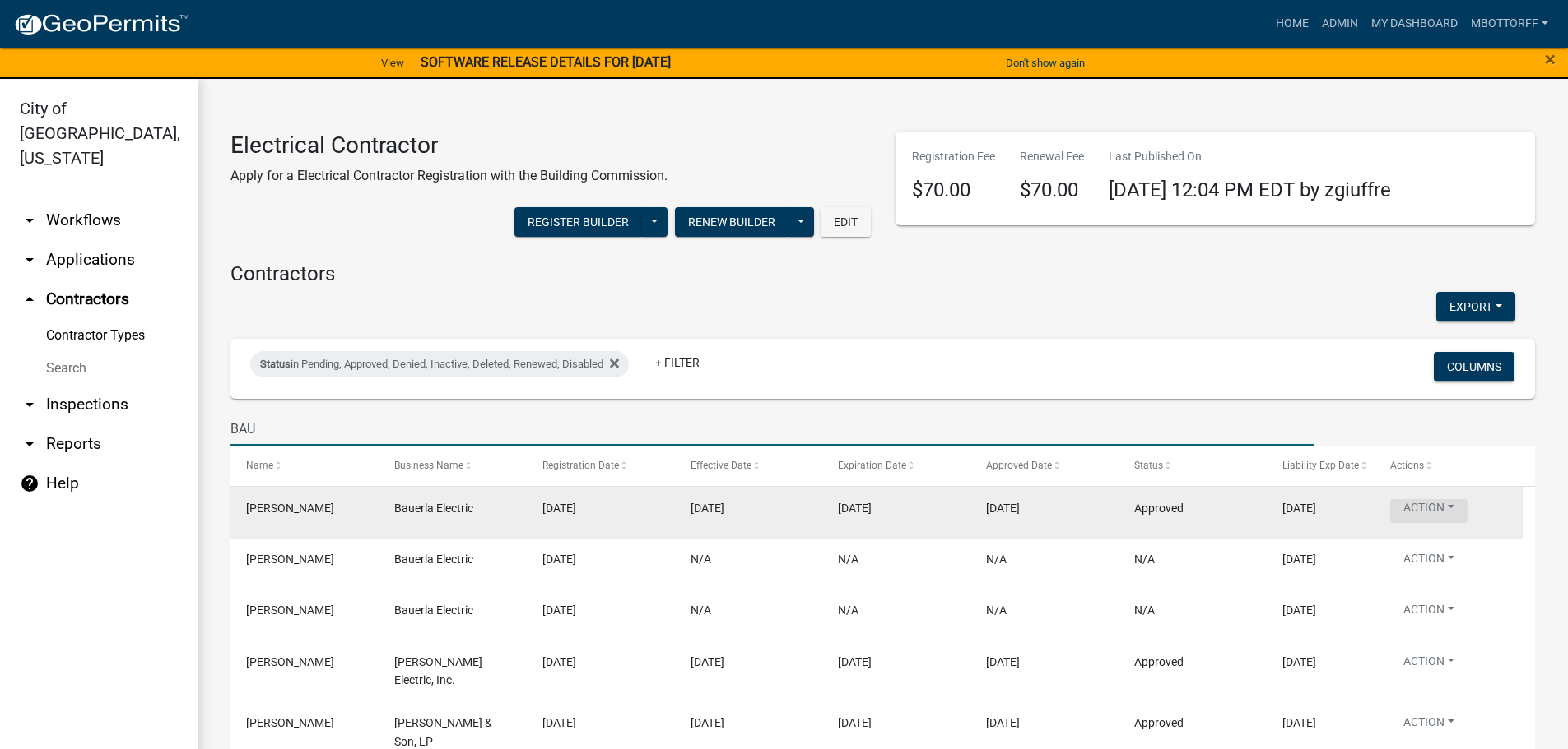
type input "BAU"
click at [1454, 506] on button "Action" at bounding box center [1428, 511] width 77 height 24
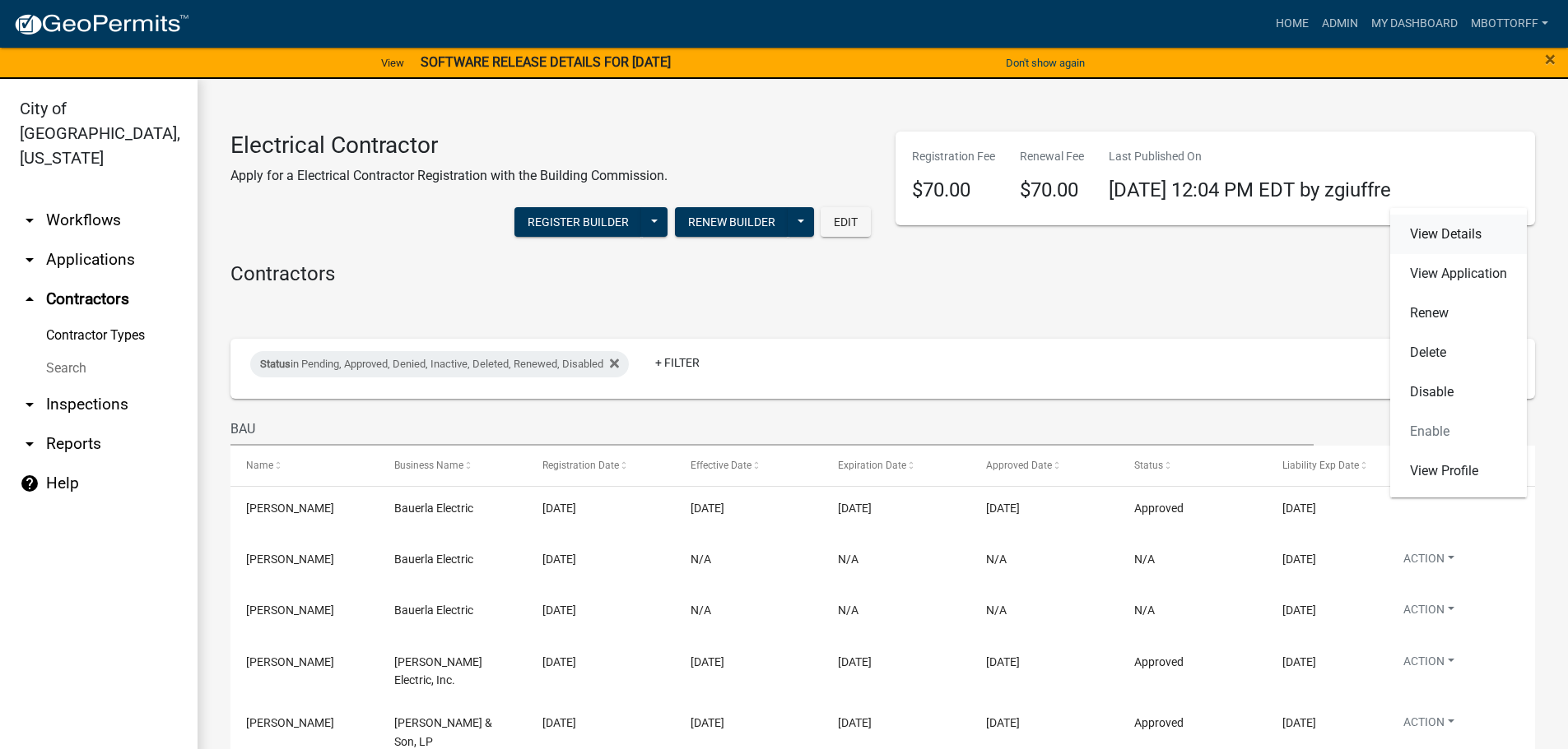
click at [1440, 230] on link "View Details" at bounding box center [1458, 234] width 137 height 40
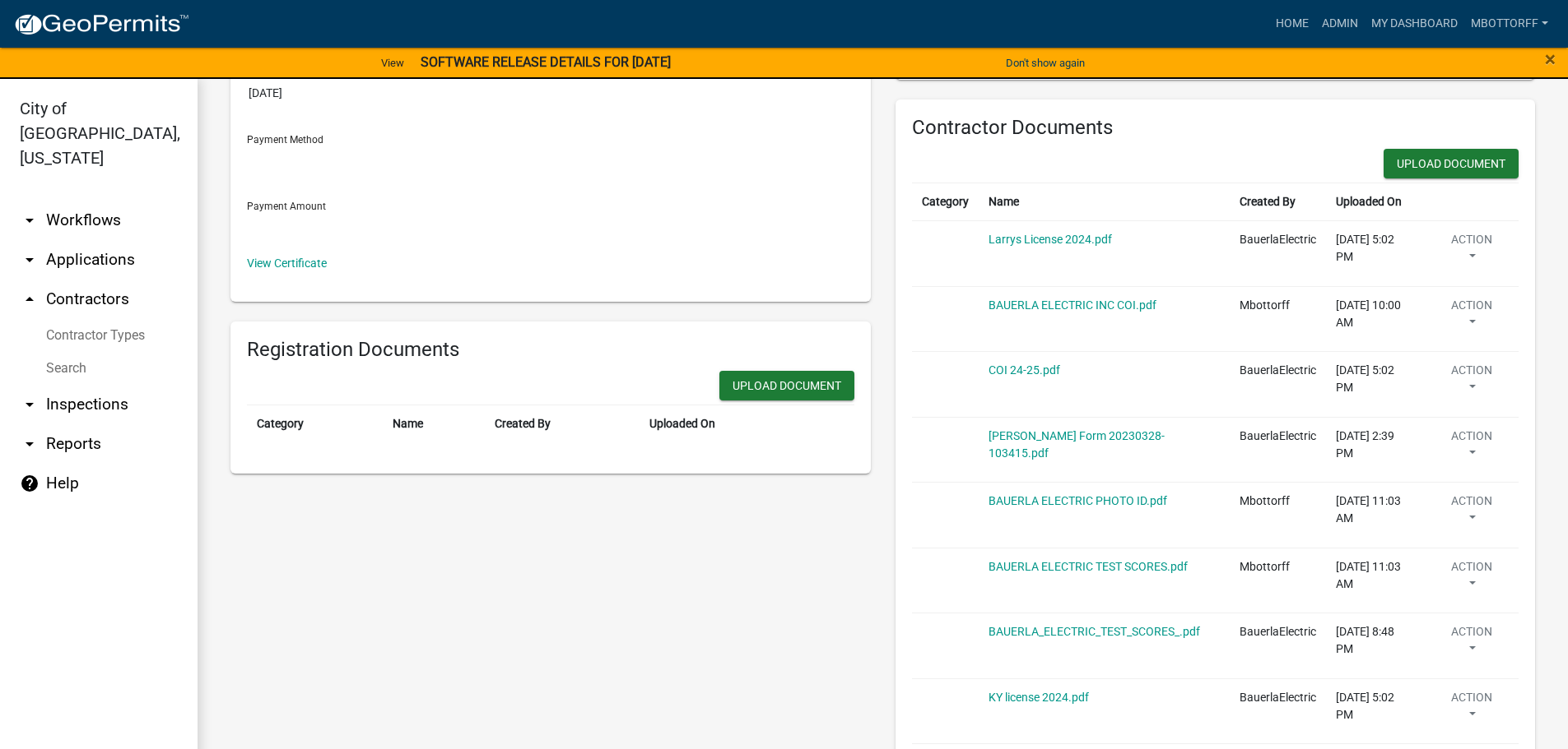
scroll to position [329, 0]
click at [1053, 434] on link "ACORD Form 20230328-103415.pdf" at bounding box center [1076, 443] width 176 height 31
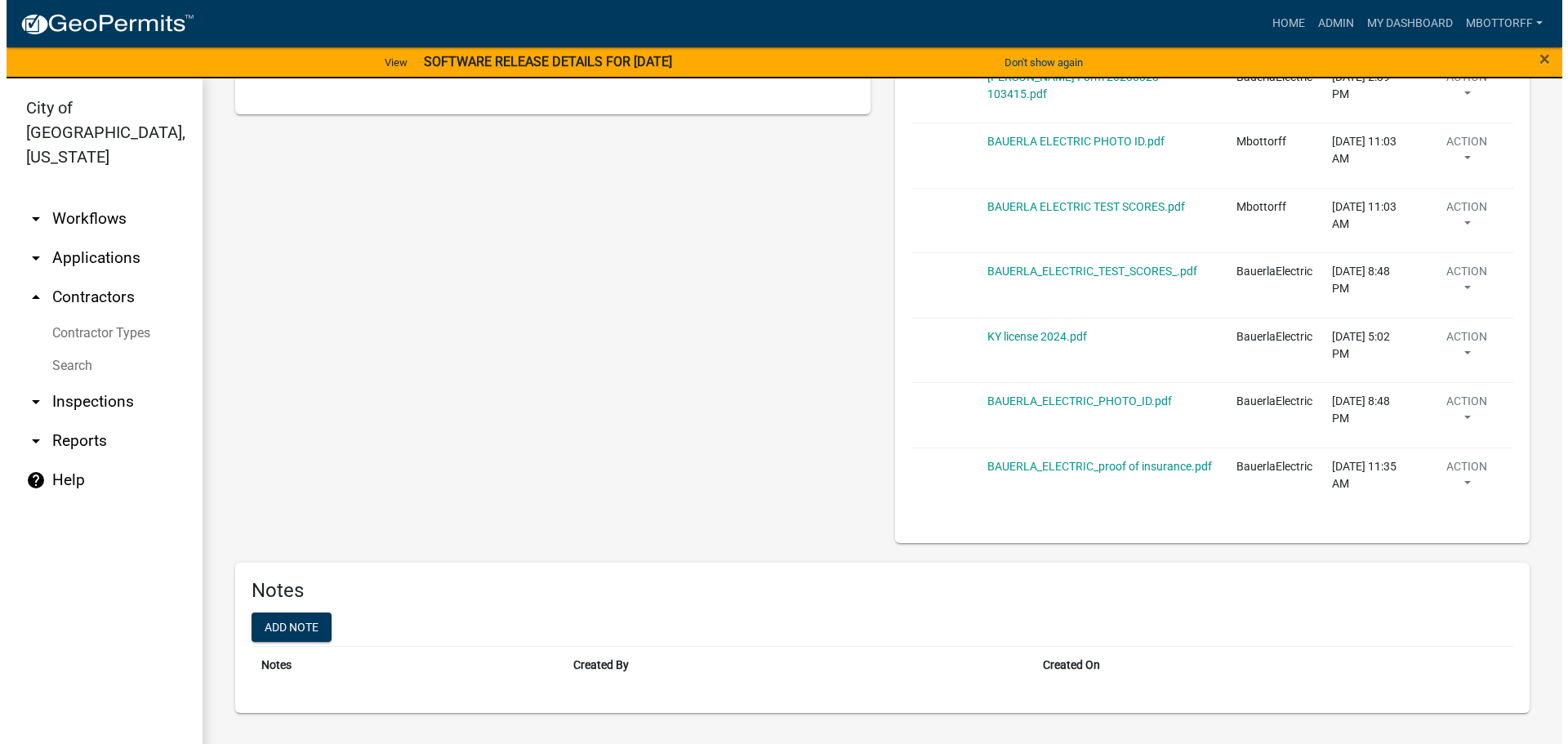
scroll to position [683, 0]
click at [1451, 472] on button "Action" at bounding box center [1460, 477] width 75 height 41
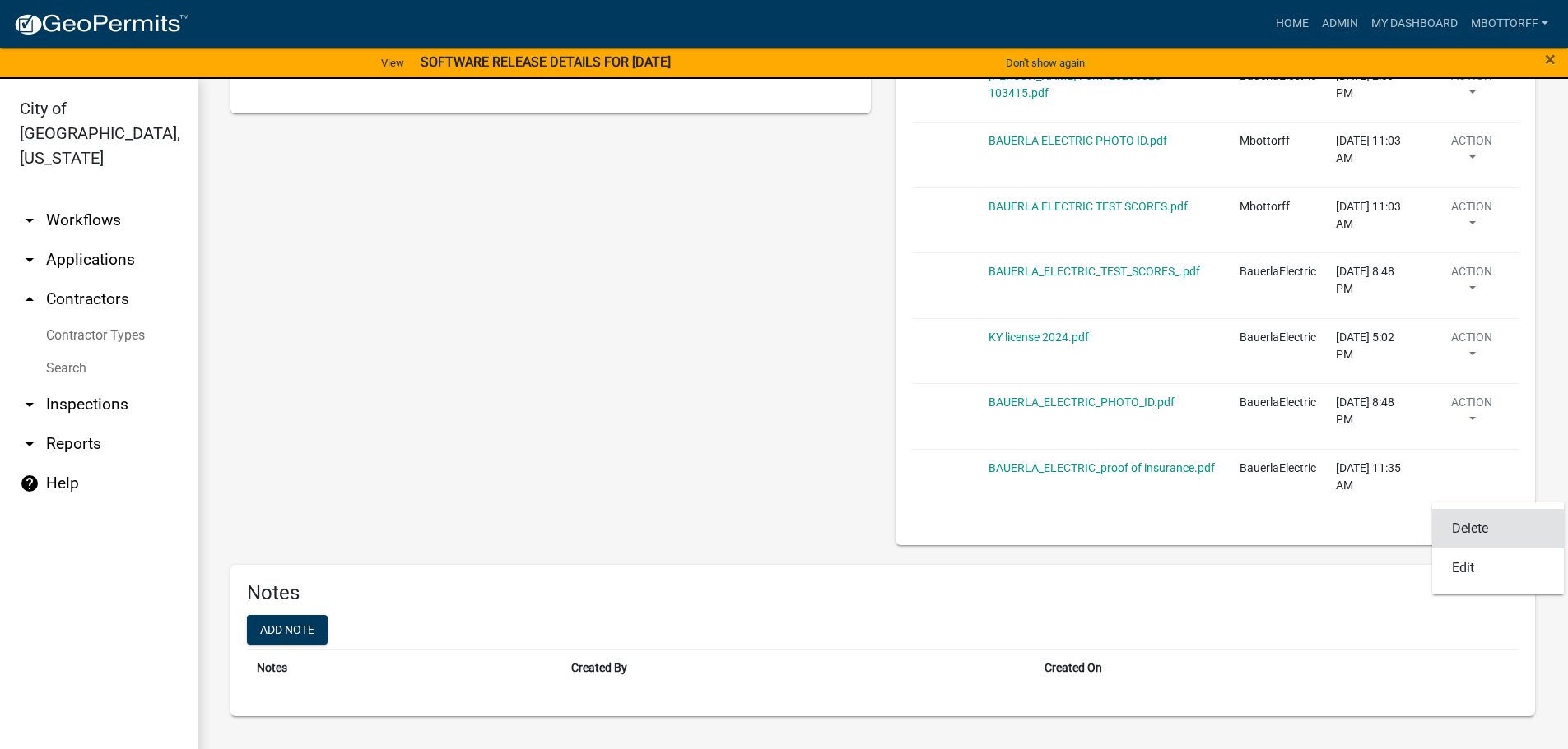
click at [1461, 526] on link "Delete" at bounding box center [1498, 528] width 132 height 40
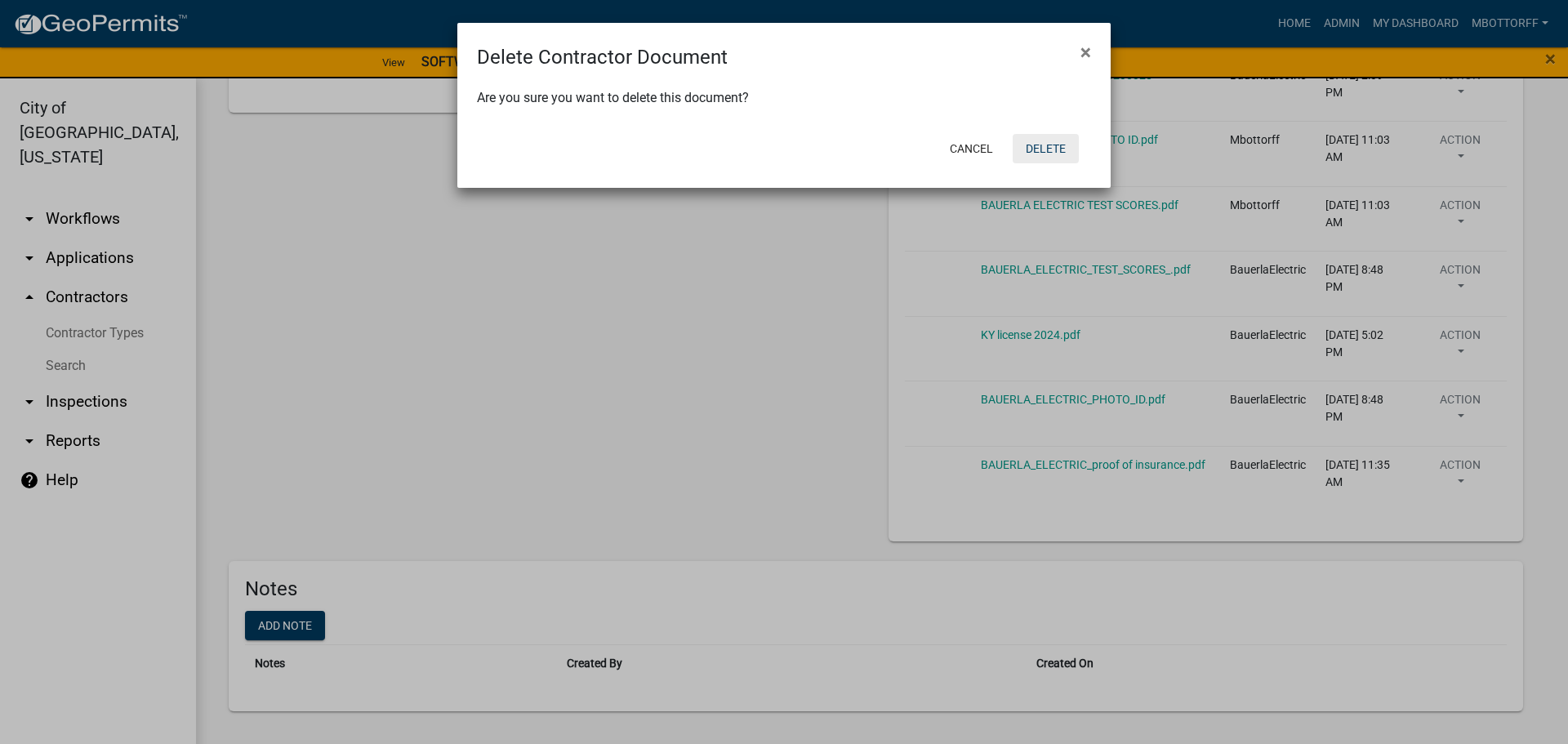
click at [1043, 148] on button "Delete" at bounding box center [1045, 148] width 66 height 30
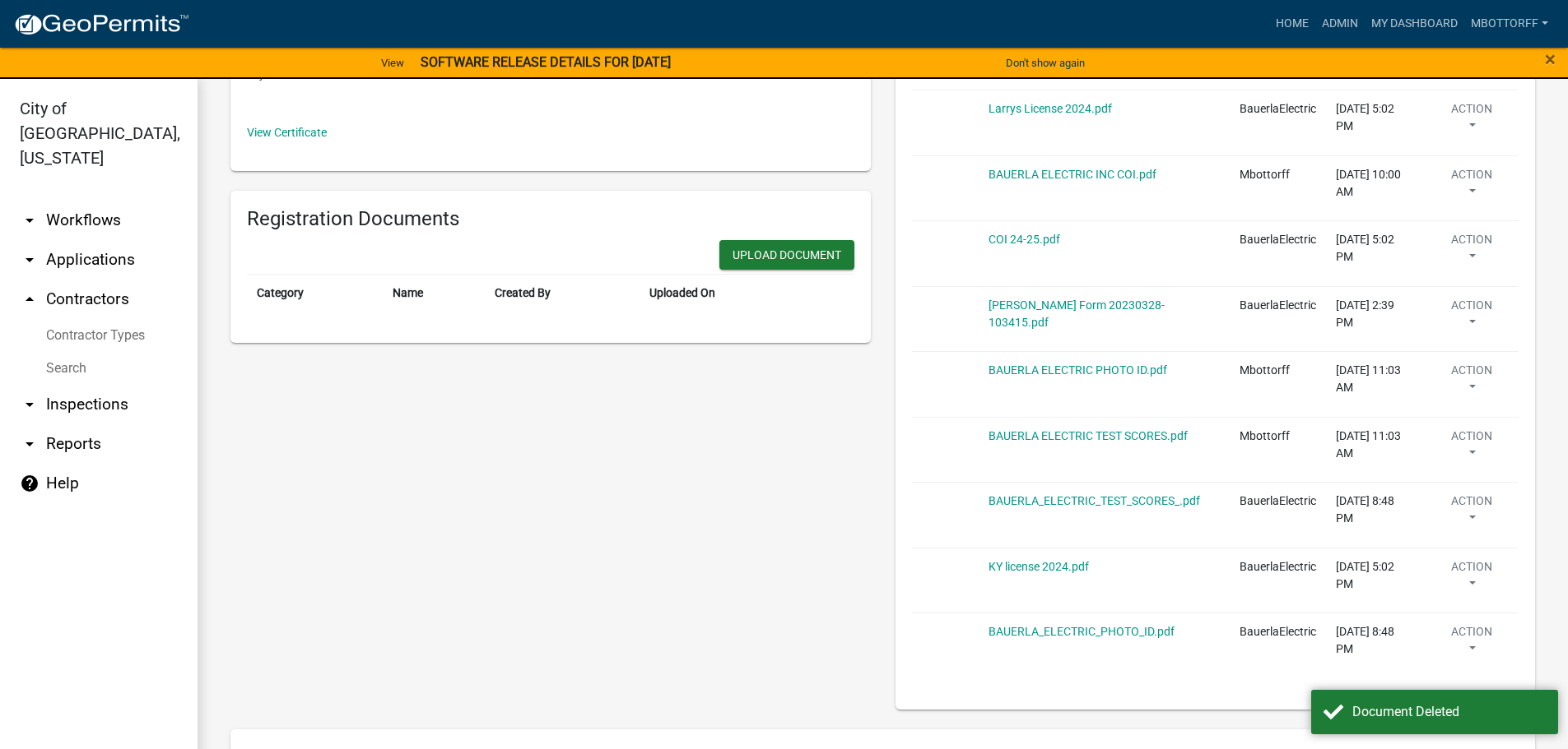
scroll to position [376, 0]
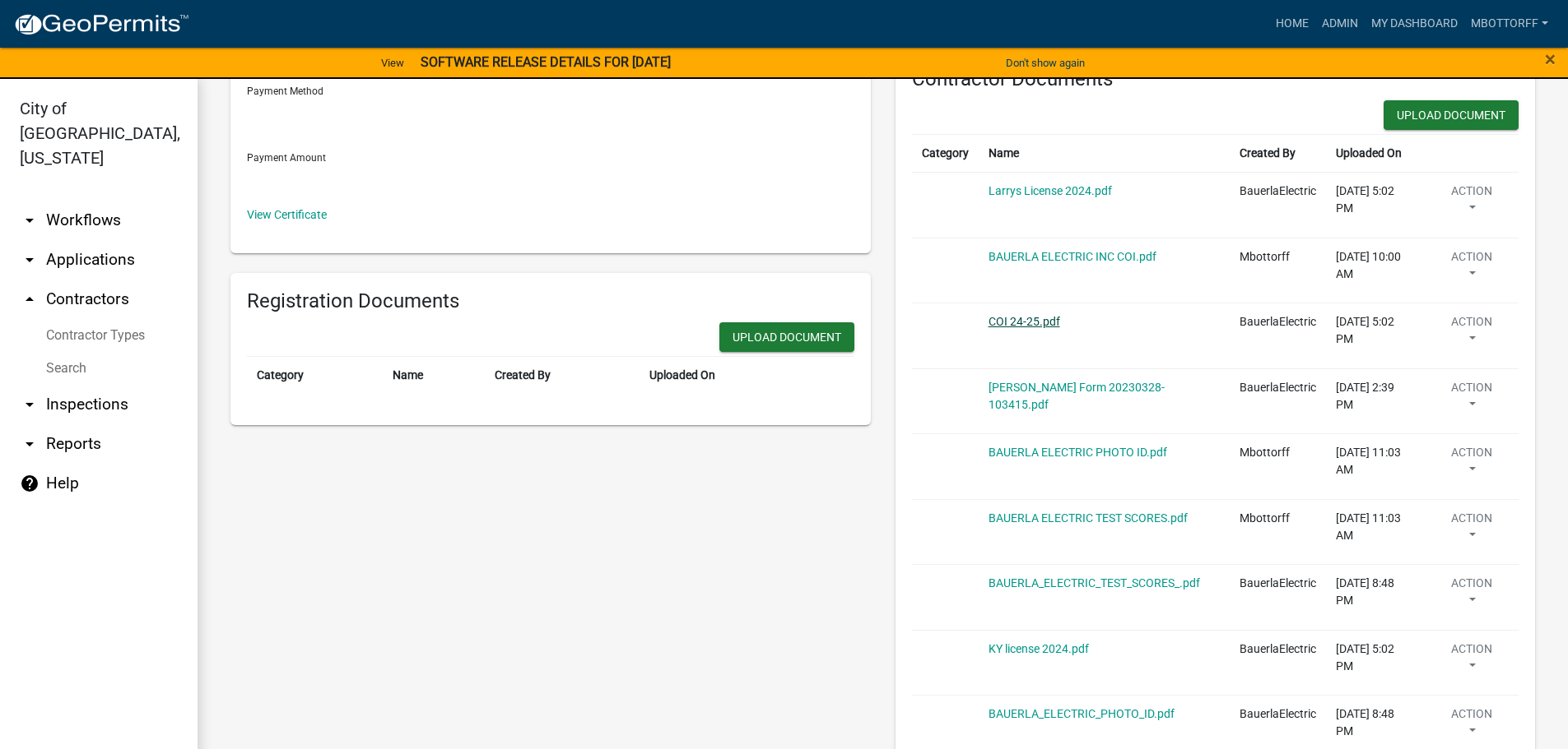
click at [1021, 317] on link "COI 24-25.pdf" at bounding box center [1024, 322] width 71 height 13
click at [1464, 334] on button "Action" at bounding box center [1471, 334] width 75 height 41
click at [1451, 378] on link "Delete" at bounding box center [1499, 382] width 132 height 40
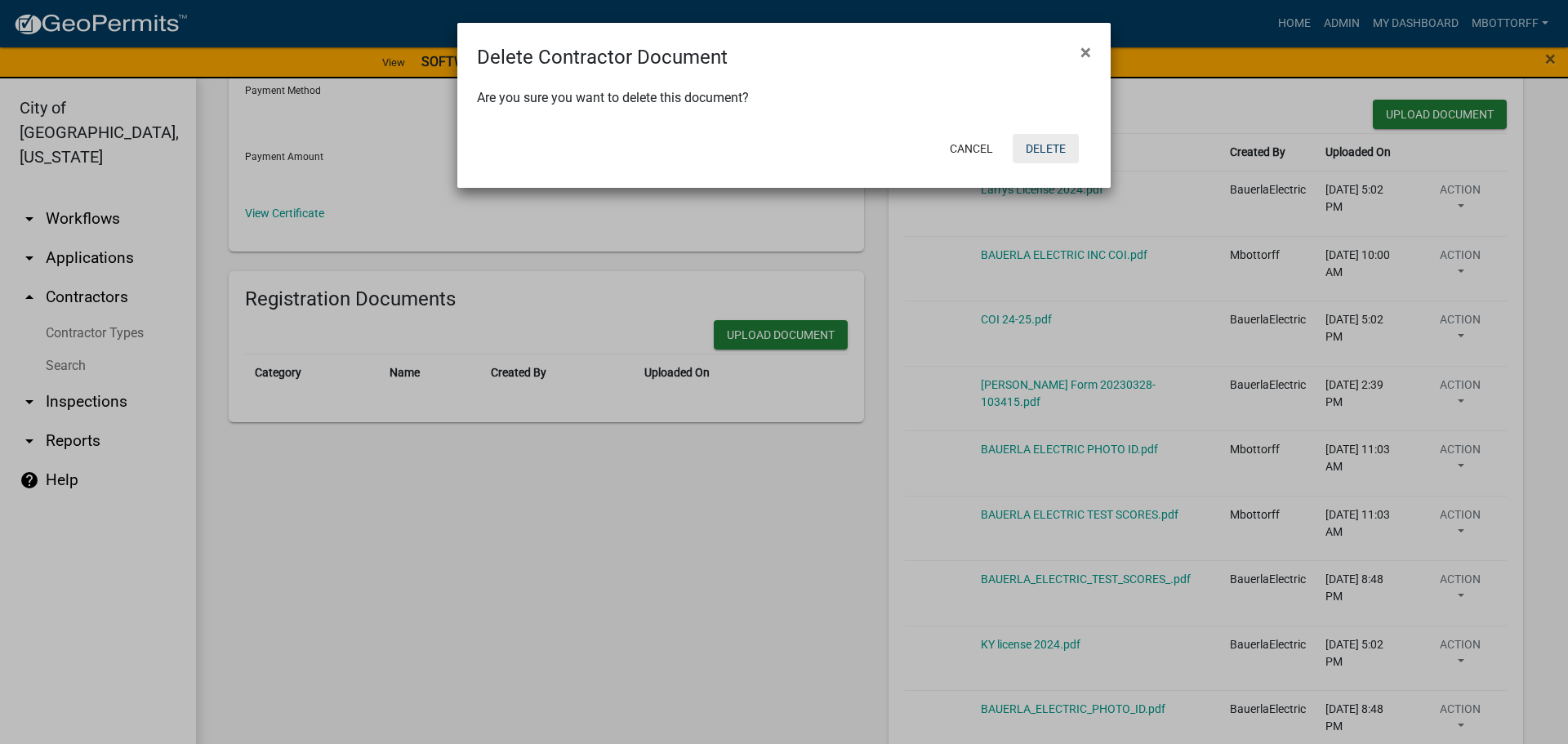
click at [1048, 155] on button "Delete" at bounding box center [1045, 148] width 66 height 30
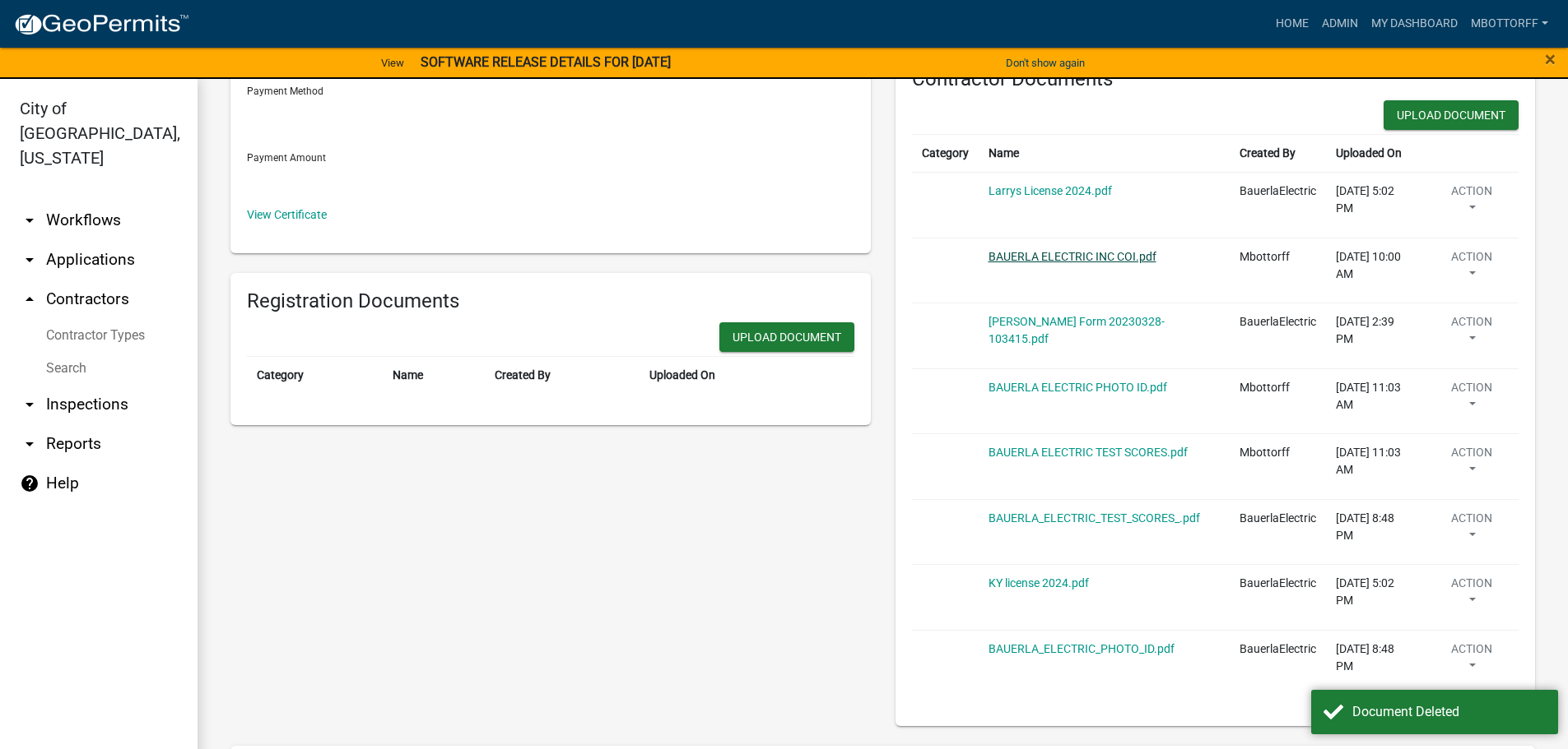
click at [1023, 256] on link "BAUERLA ELECTRIC INC COI.pdf" at bounding box center [1072, 256] width 168 height 13
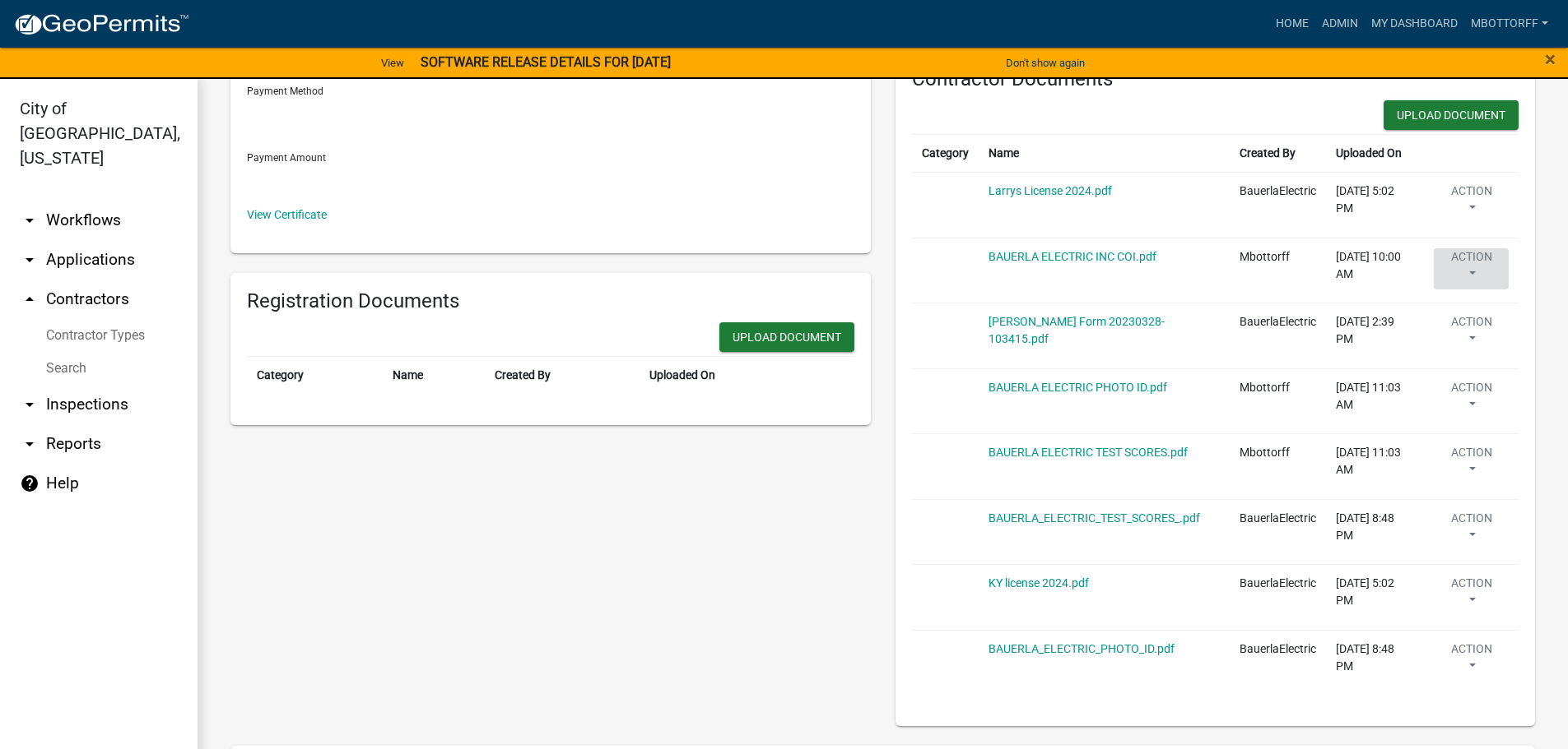
click at [1481, 264] on button "Action" at bounding box center [1471, 269] width 75 height 41
click at [1462, 316] on link "Delete" at bounding box center [1499, 317] width 132 height 40
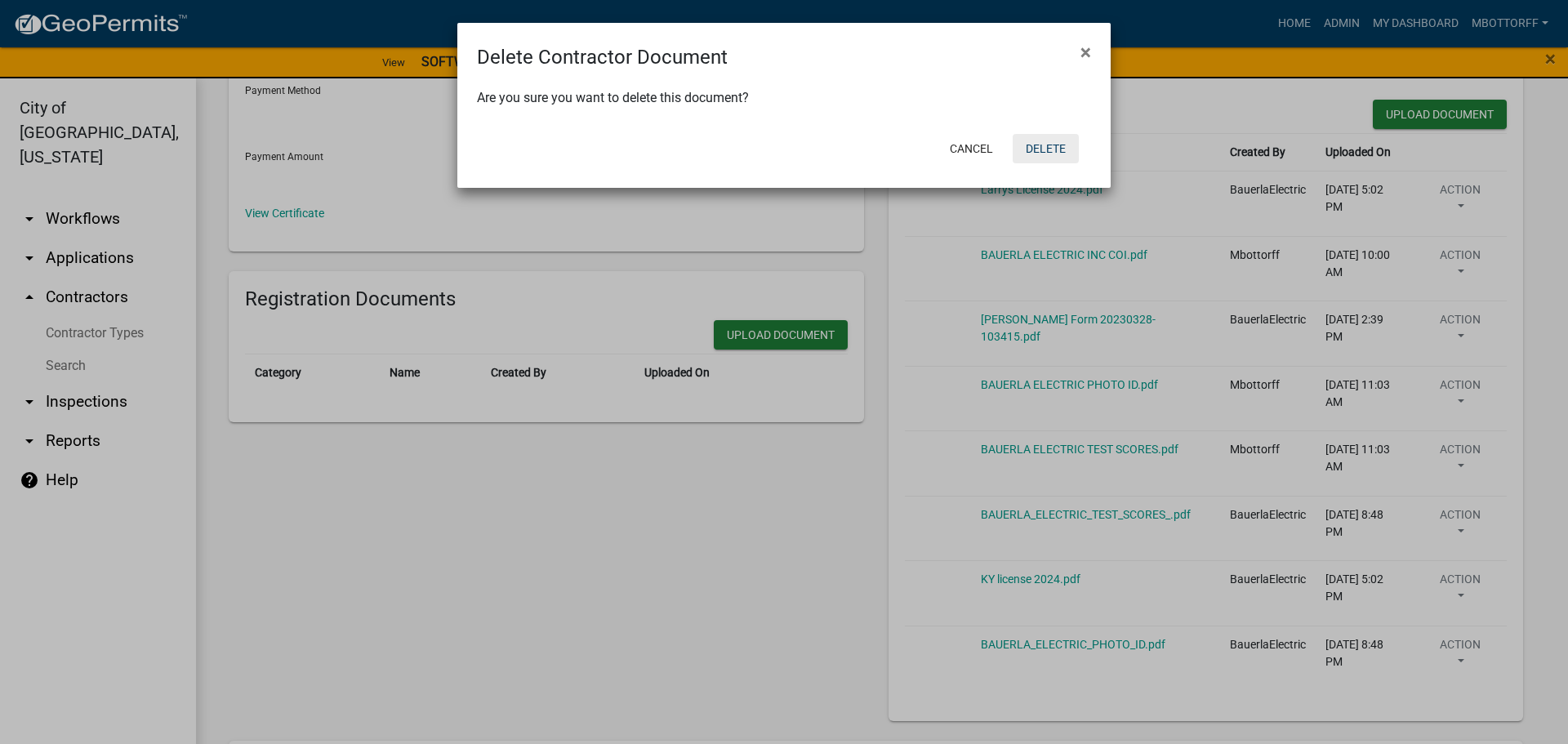
click at [1047, 158] on button "Delete" at bounding box center [1045, 148] width 66 height 30
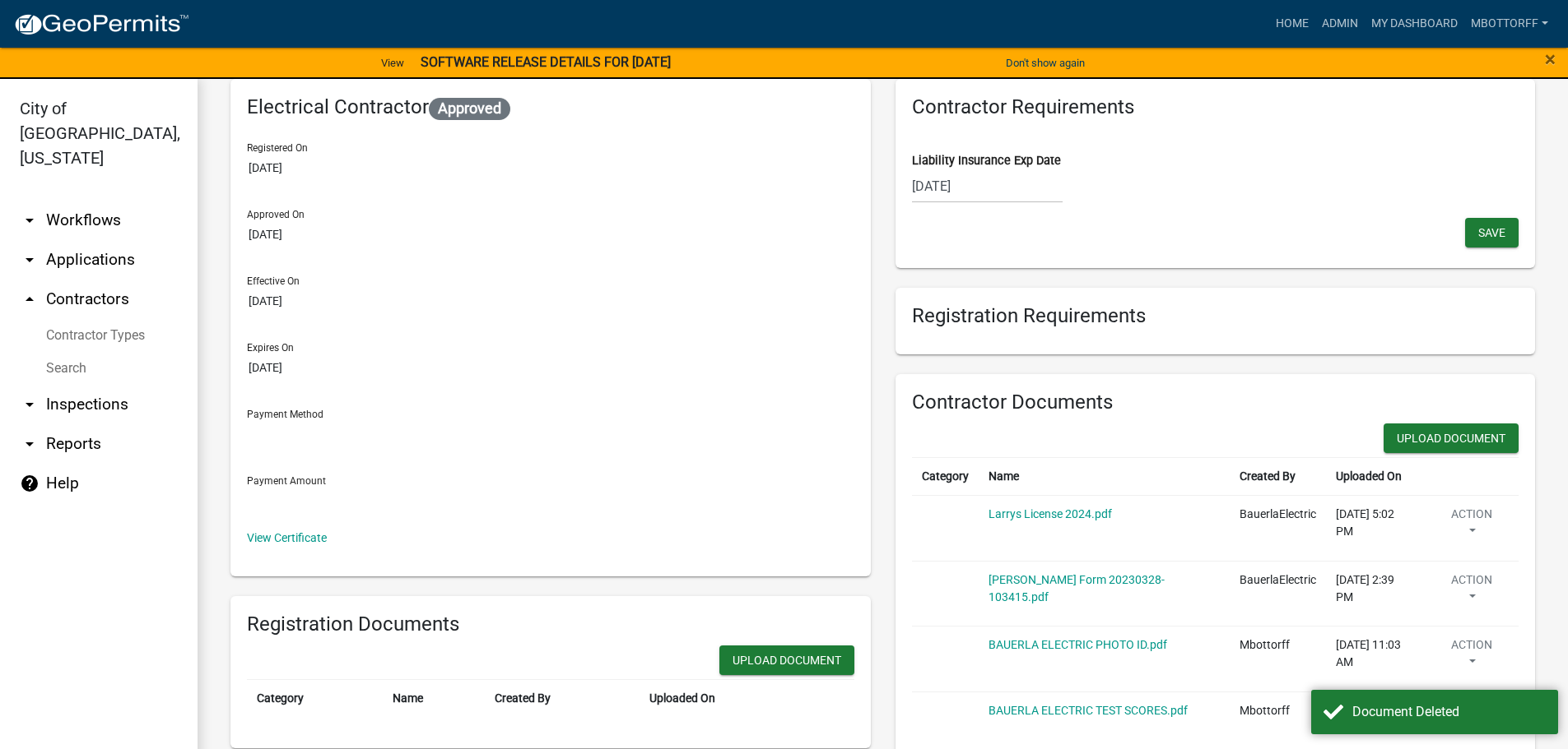
scroll to position [47, 0]
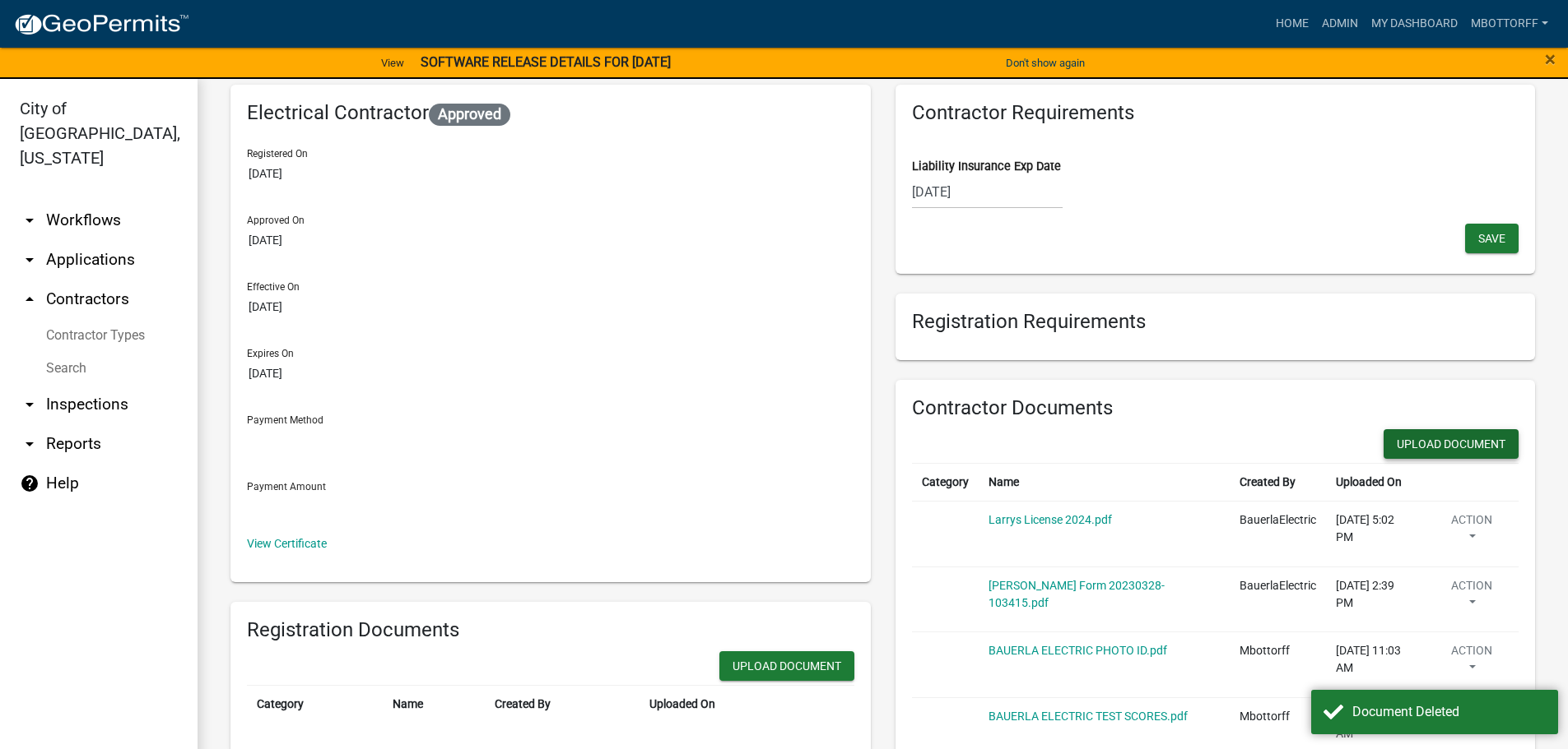
click at [1443, 441] on button "Upload Document" at bounding box center [1450, 443] width 135 height 30
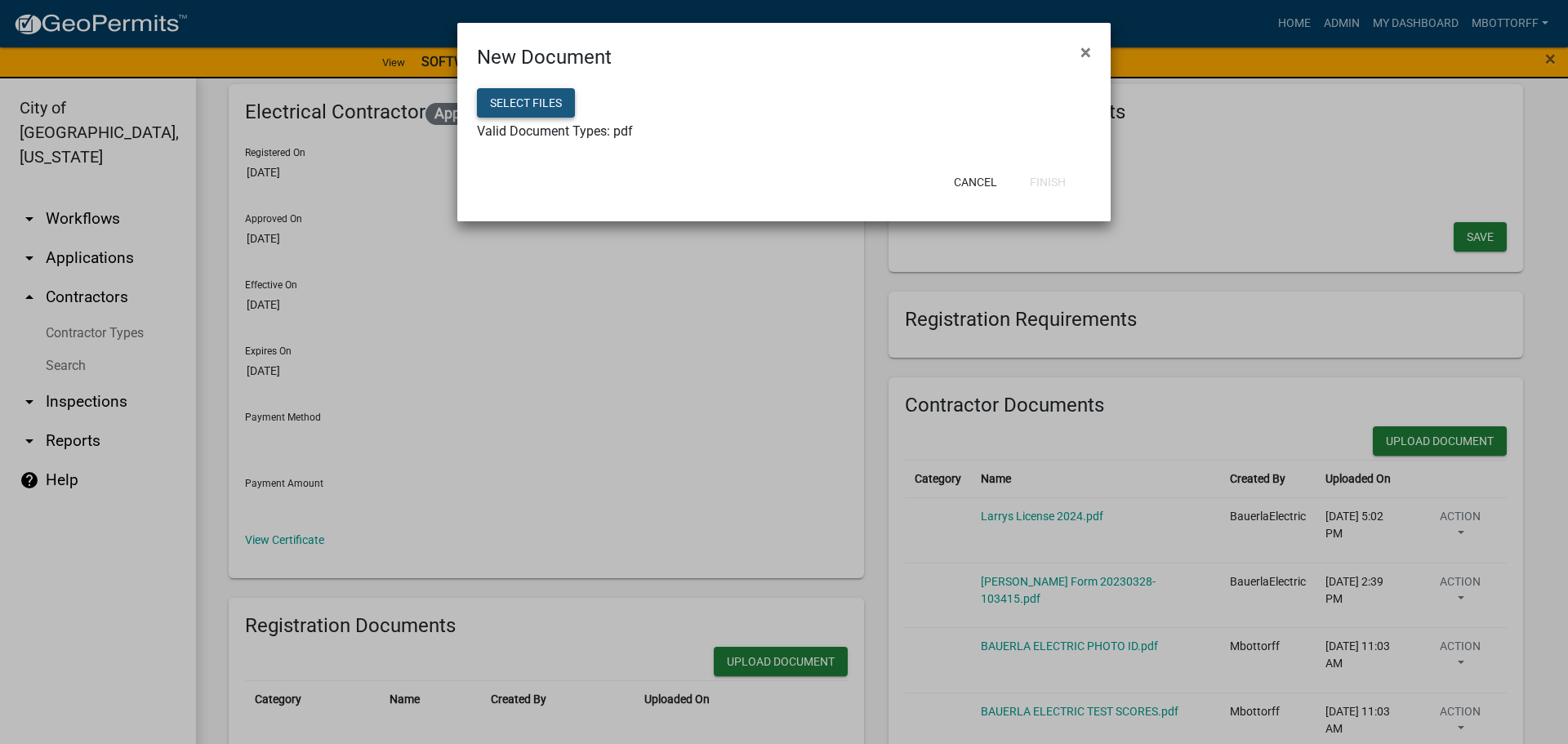
click at [515, 102] on button "Select files" at bounding box center [526, 102] width 98 height 30
click at [1047, 185] on button "Finish" at bounding box center [1047, 182] width 62 height 30
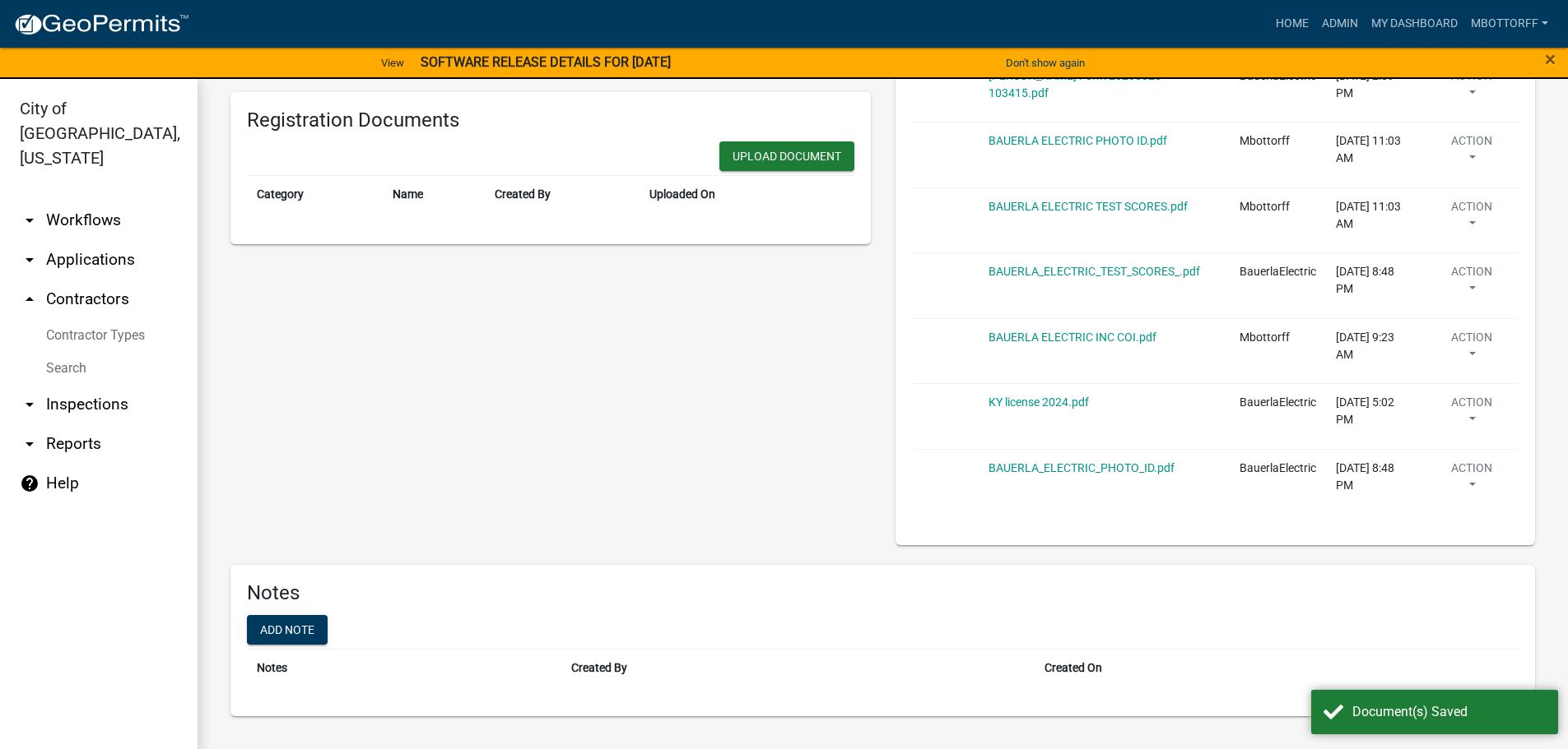
scroll to position [19, 0]
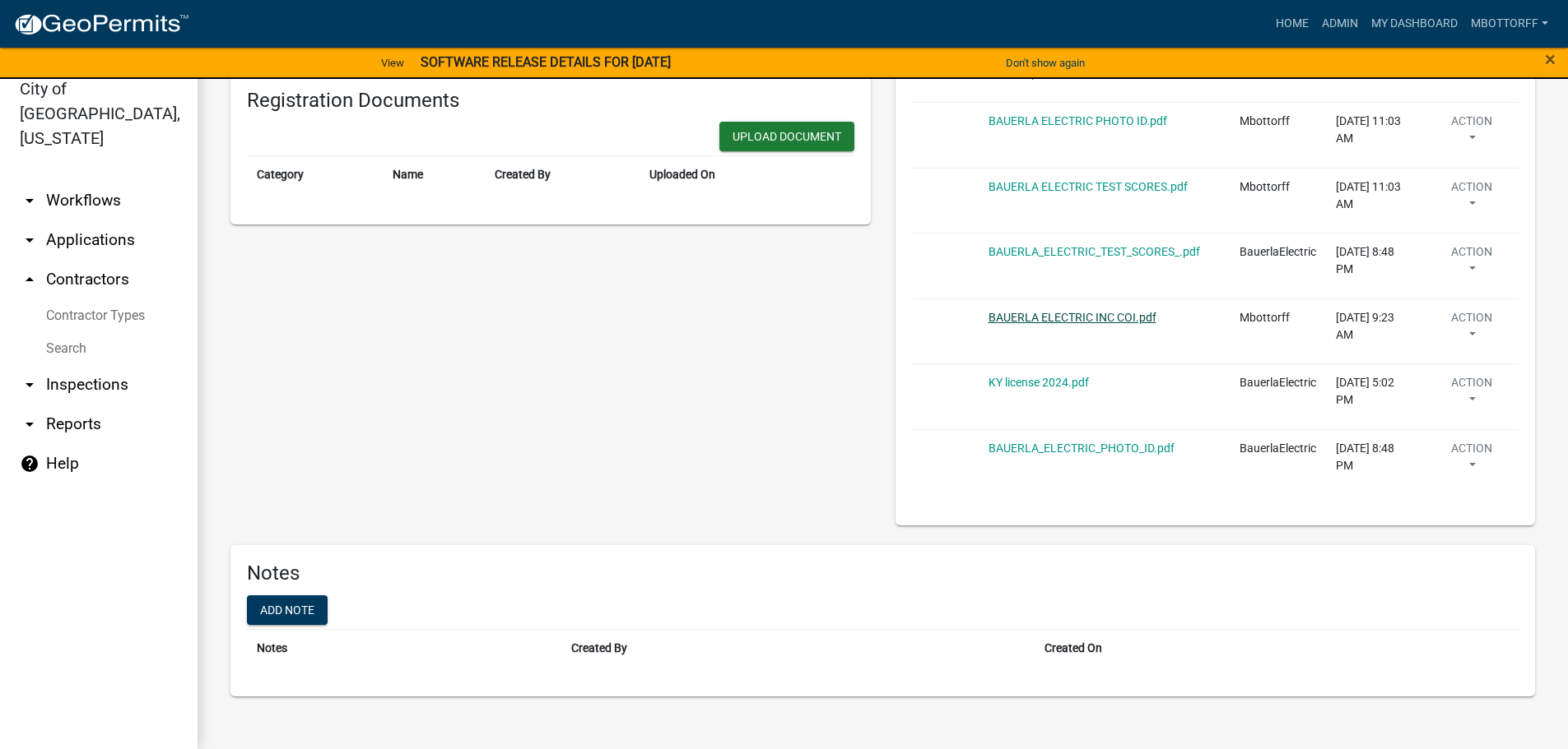
click at [1061, 321] on link "BAUERLA ELECTRIC INC COI.pdf" at bounding box center [1072, 318] width 168 height 13
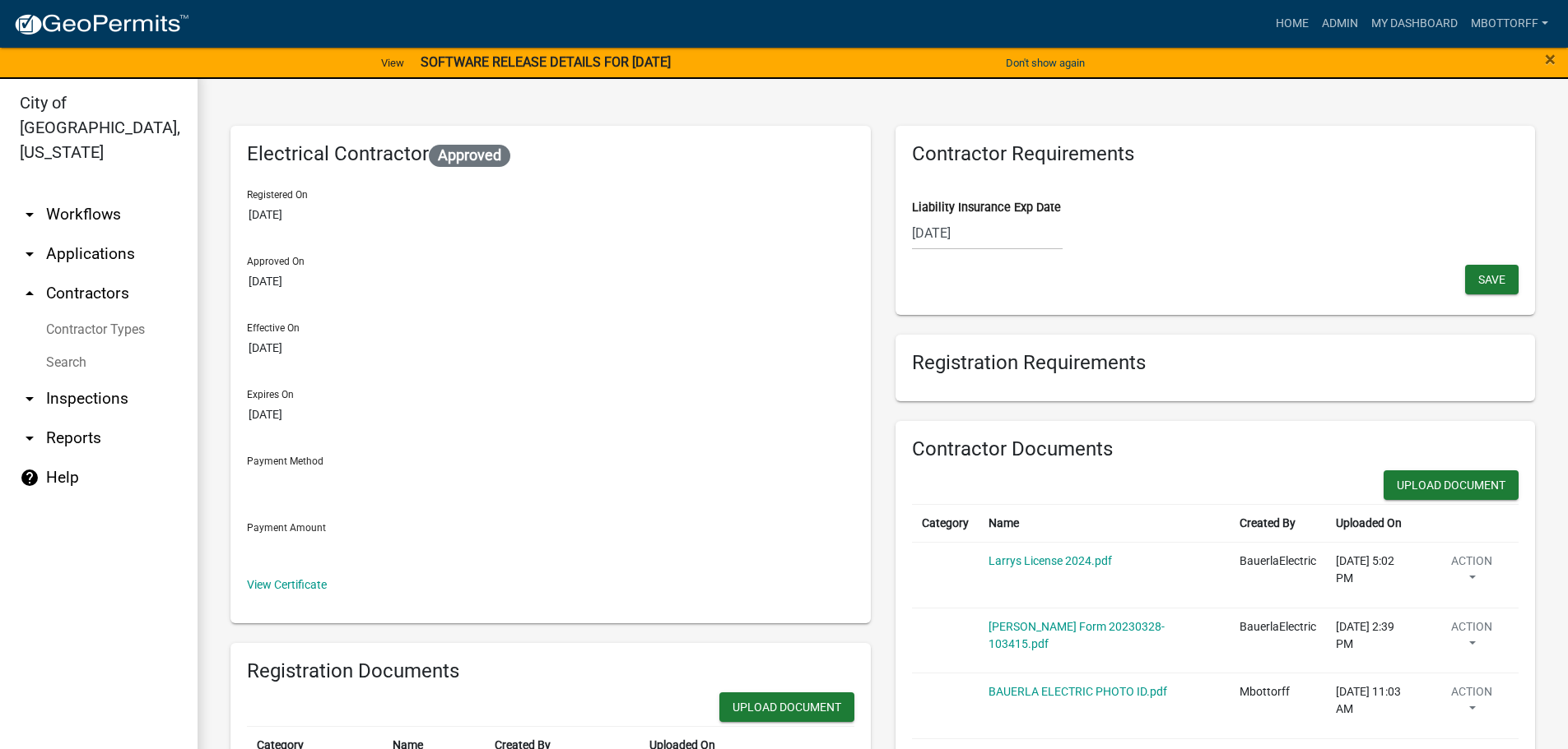
scroll to position [0, 0]
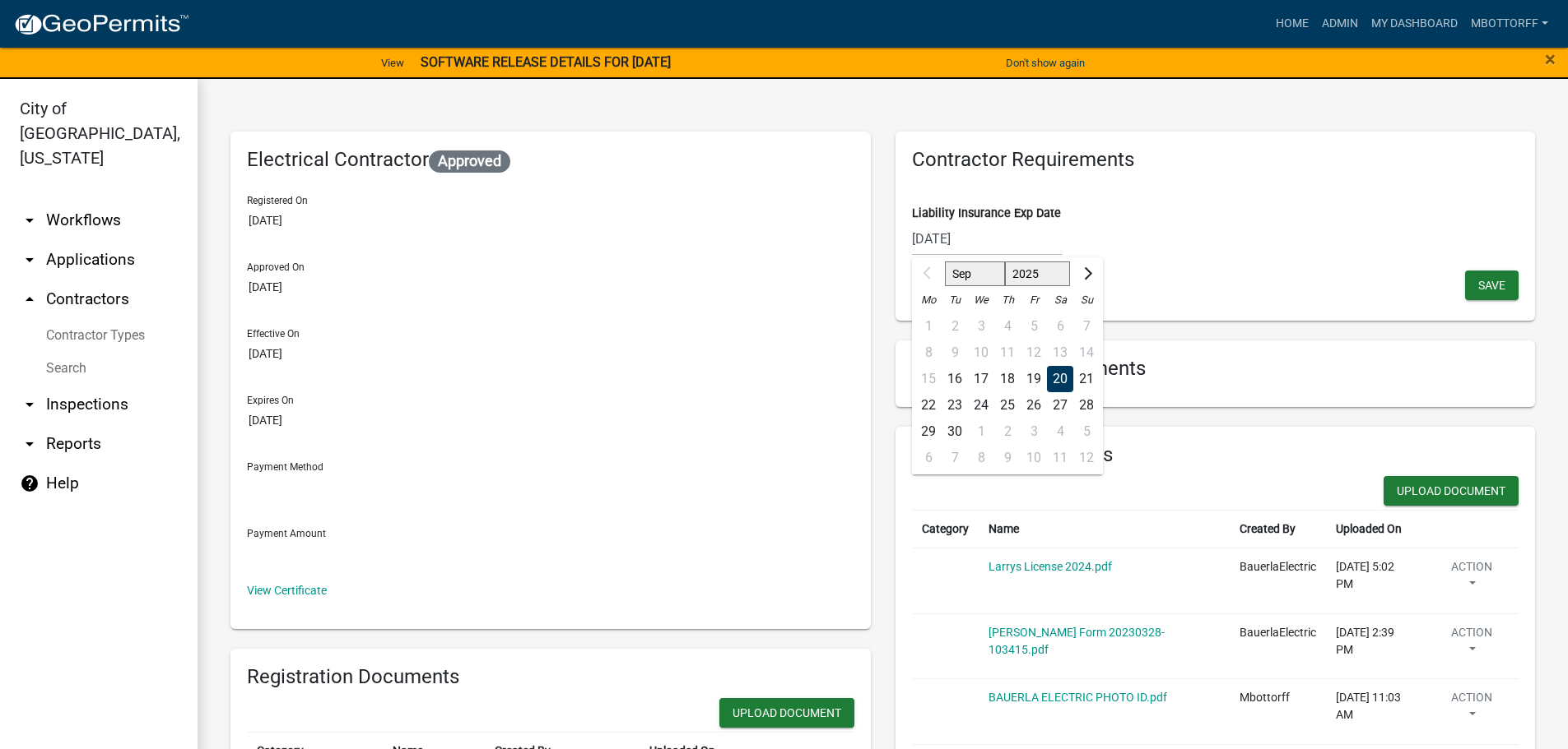
drag, startPoint x: 993, startPoint y: 235, endPoint x: 909, endPoint y: 232, distance: 84.1
click at [911, 232] on input "09/20/2025" at bounding box center [987, 238] width 150 height 34
drag, startPoint x: 962, startPoint y: 232, endPoint x: 887, endPoint y: 226, distance: 75.2
click at [888, 227] on div "Contractor Requirements Liability Insurance Exp Date 09/20/2025 Sep Oct Nov Dec…" at bounding box center [1215, 617] width 664 height 971
type input "07/12/2026"
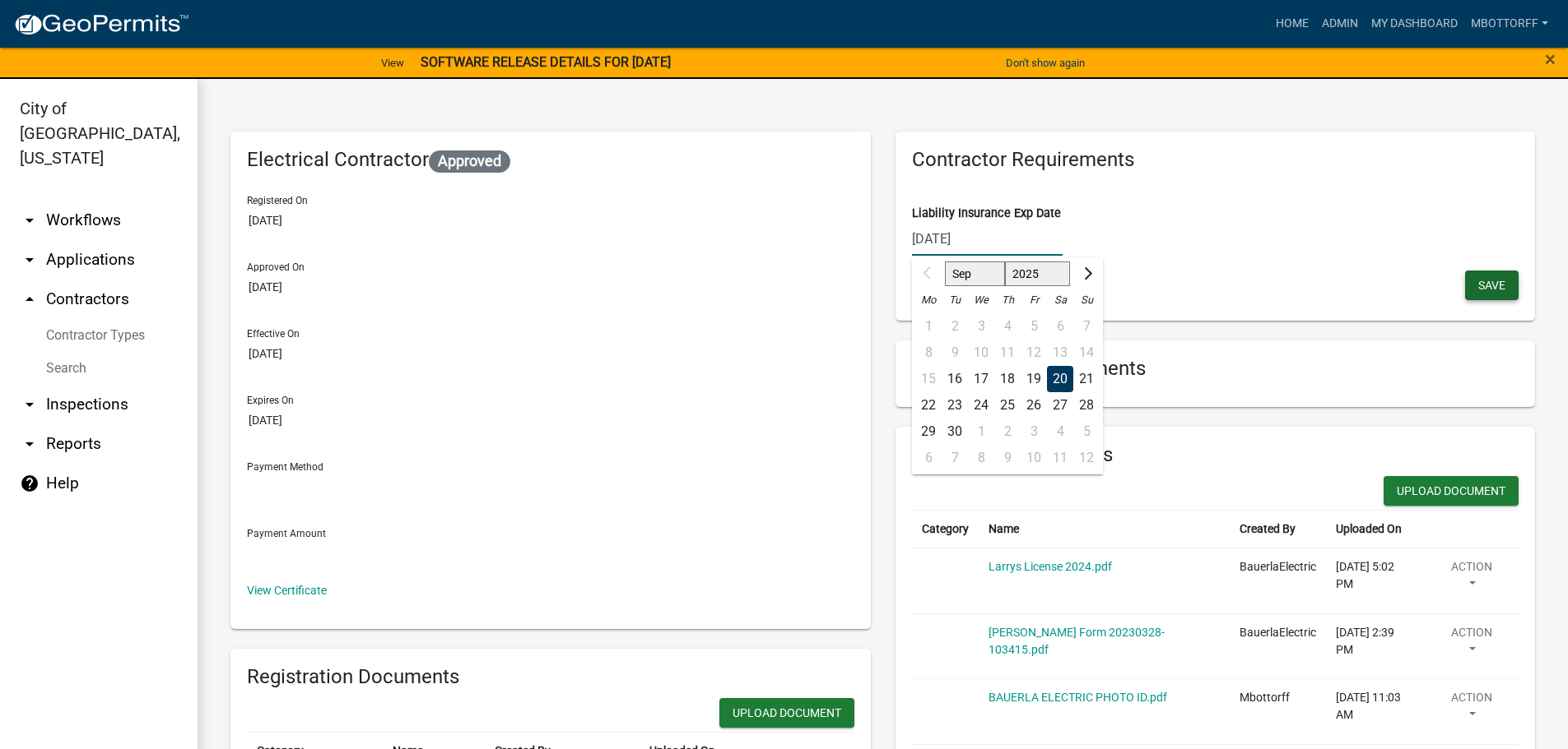
click at [1477, 284] on span "Save" at bounding box center [1491, 284] width 27 height 13
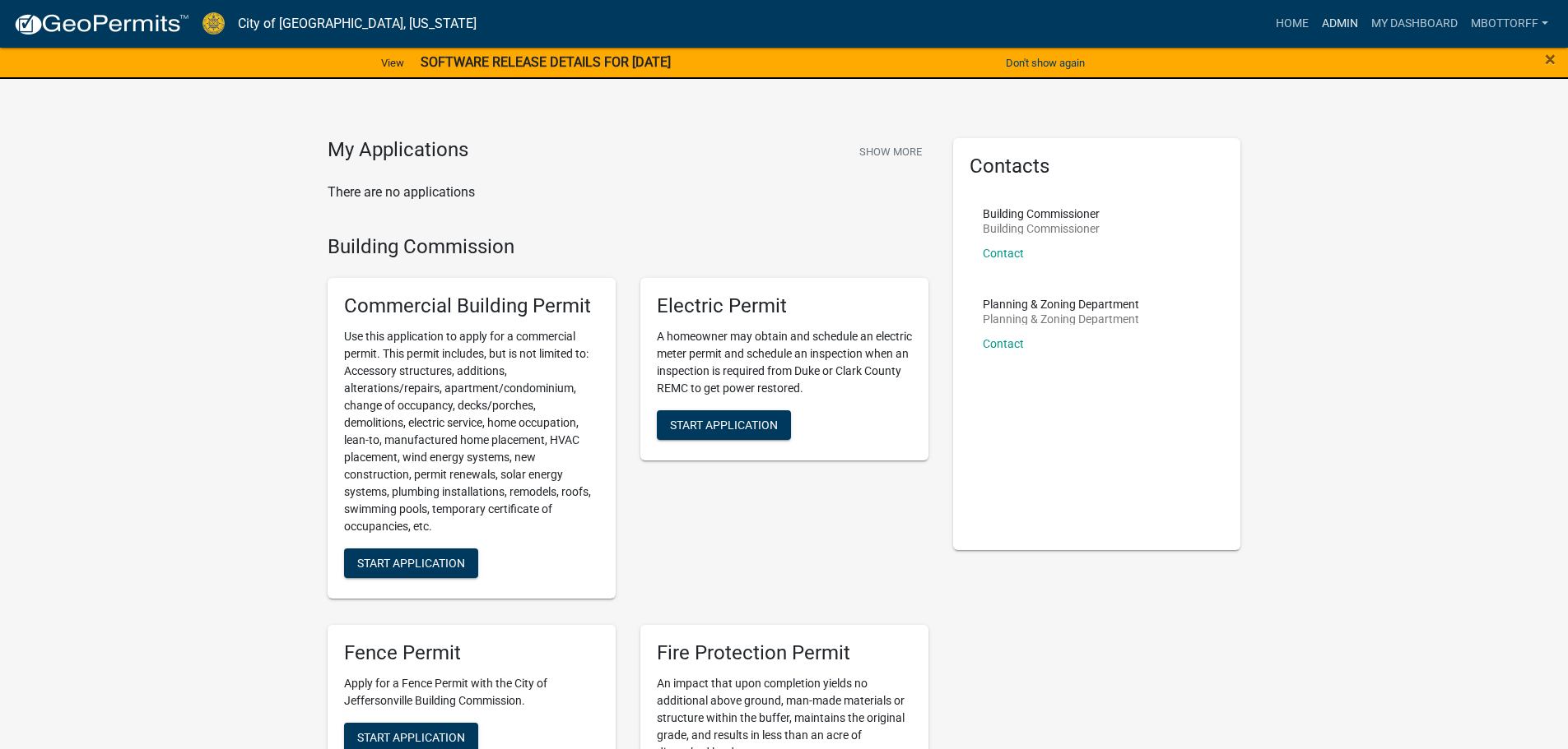
click at [1326, 29] on link "Admin" at bounding box center [1339, 24] width 49 height 31
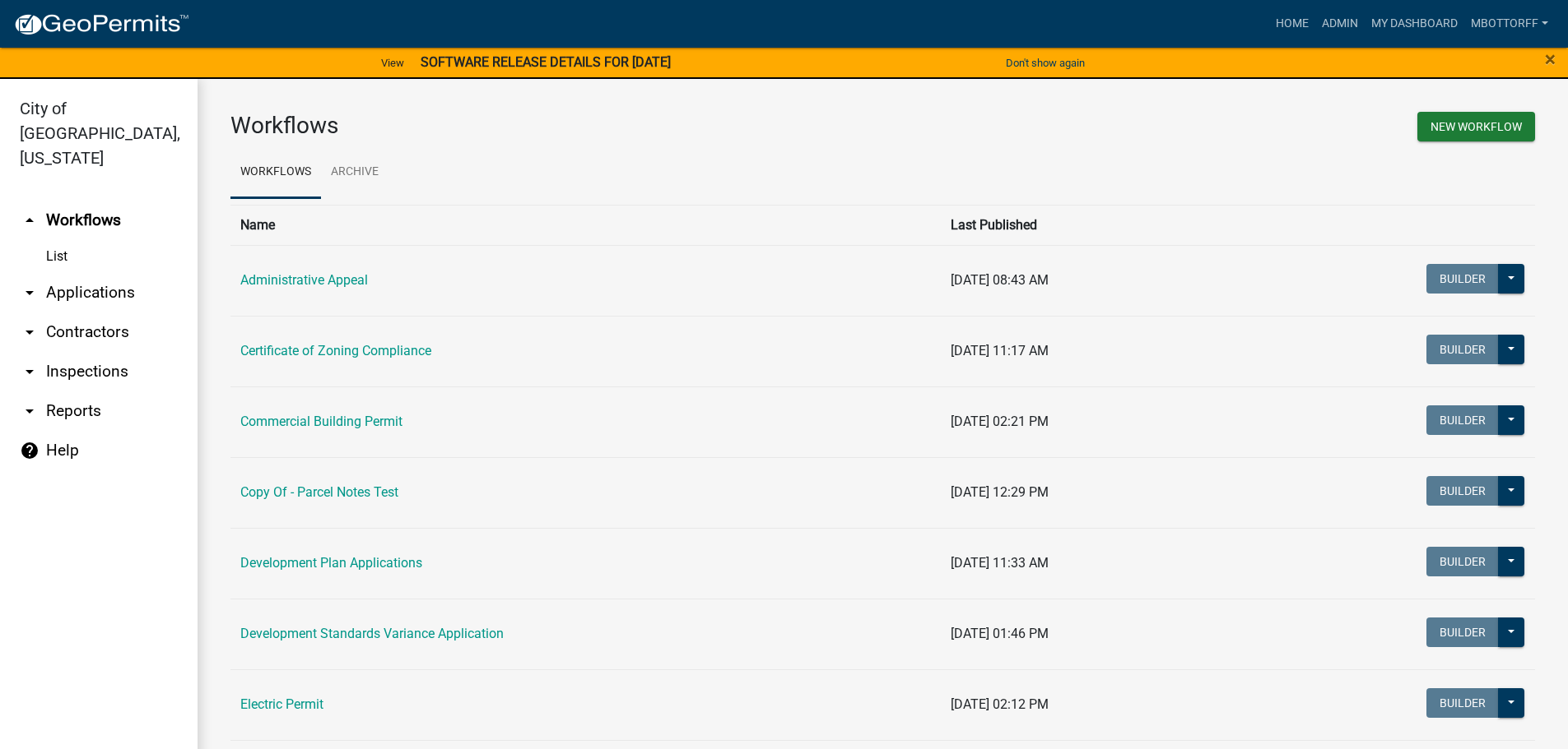
click at [97, 273] on link "arrow_drop_down Applications" at bounding box center [98, 292] width 198 height 40
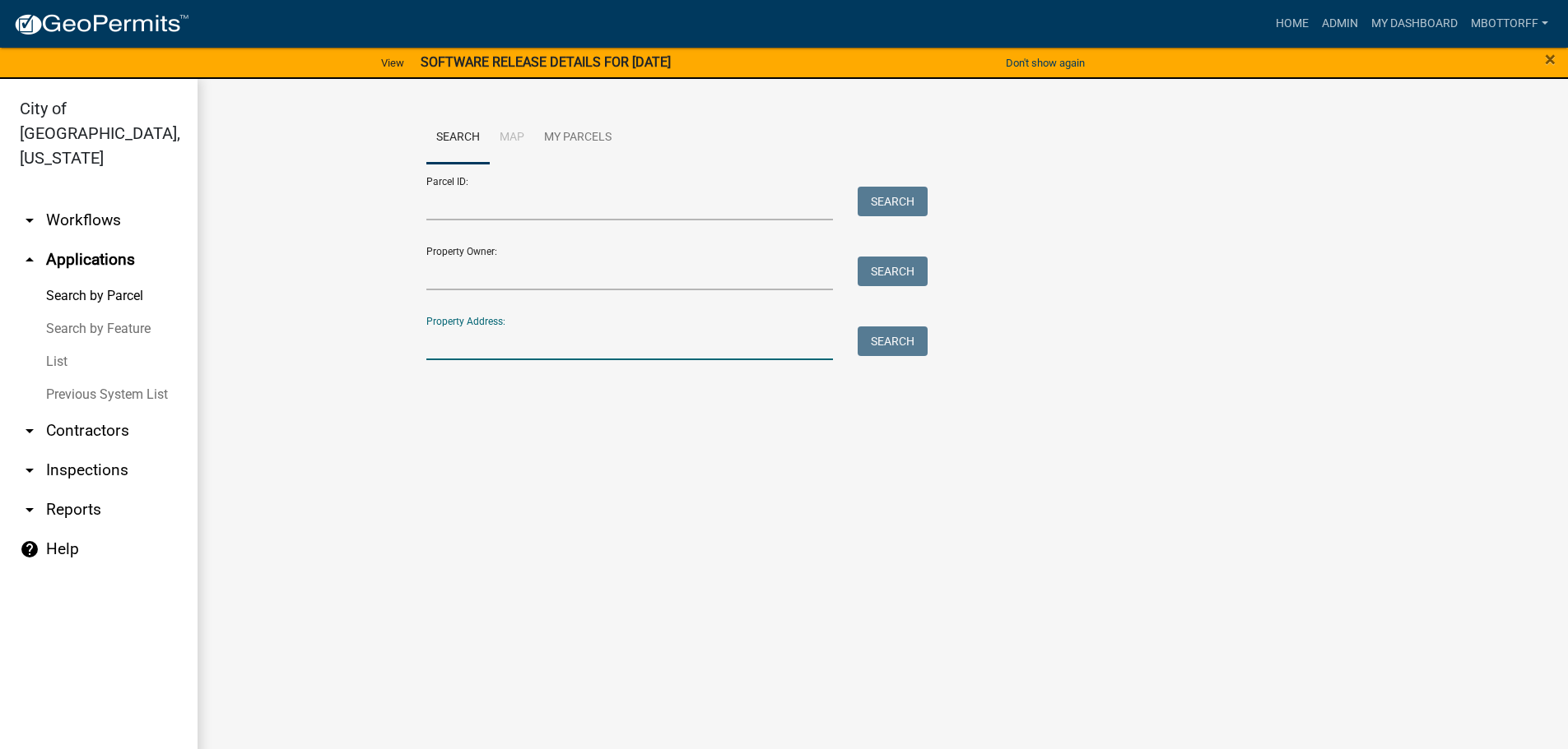
click at [475, 355] on input "Property Address:" at bounding box center [630, 343] width 407 height 34
type input "7997"
click at [922, 340] on button "Search" at bounding box center [892, 341] width 70 height 30
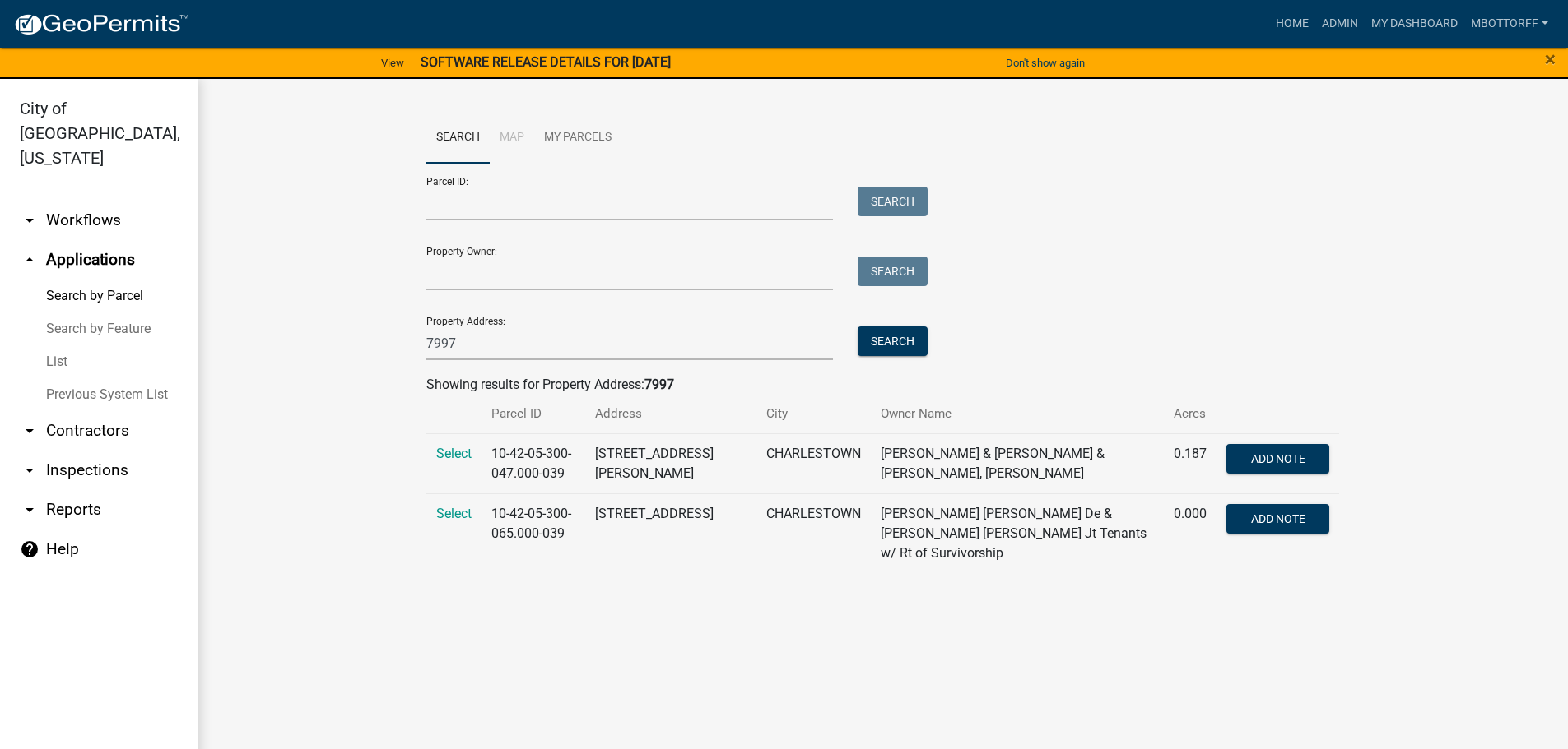
click at [84, 201] on link "arrow_drop_down Workflows" at bounding box center [98, 220] width 198 height 40
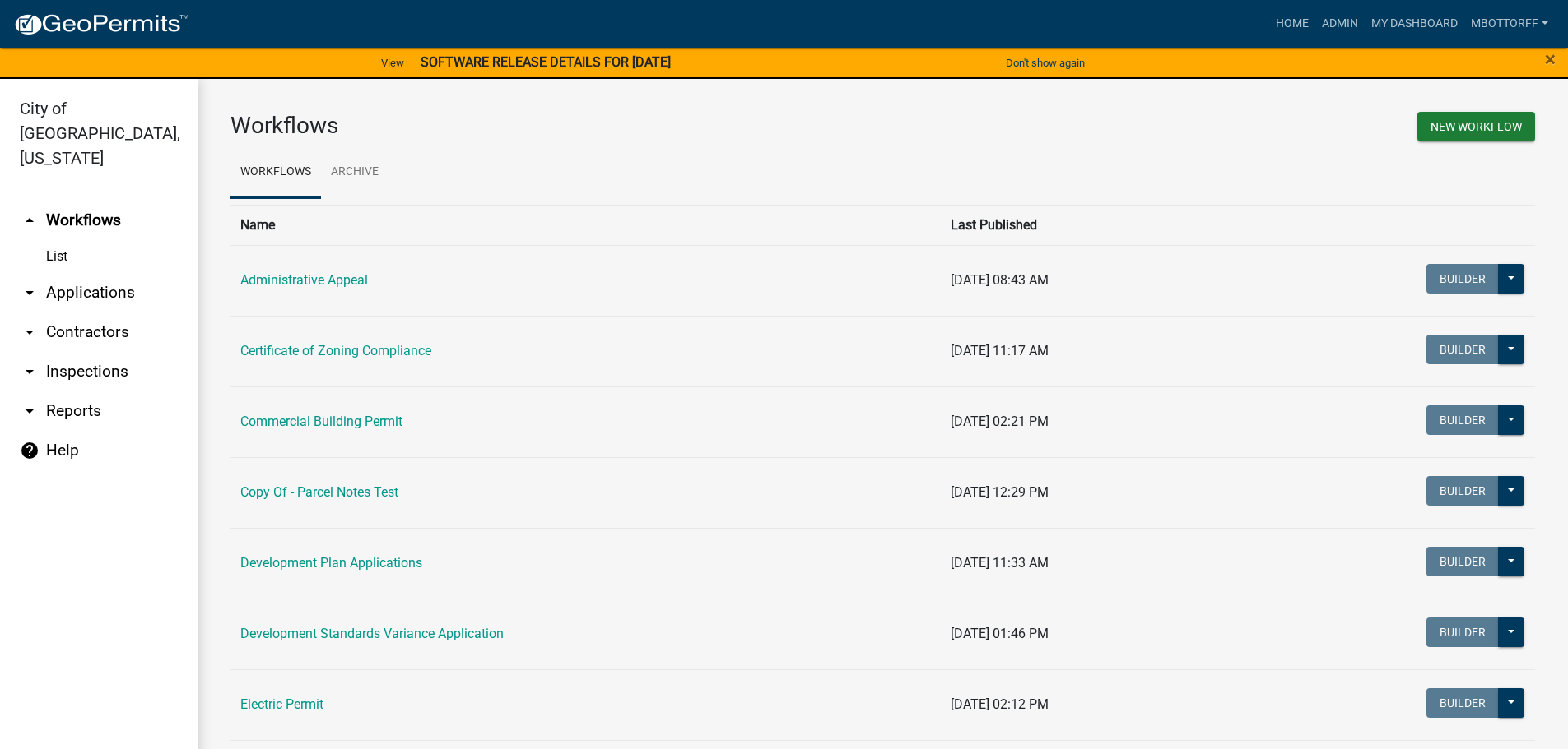
scroll to position [412, 0]
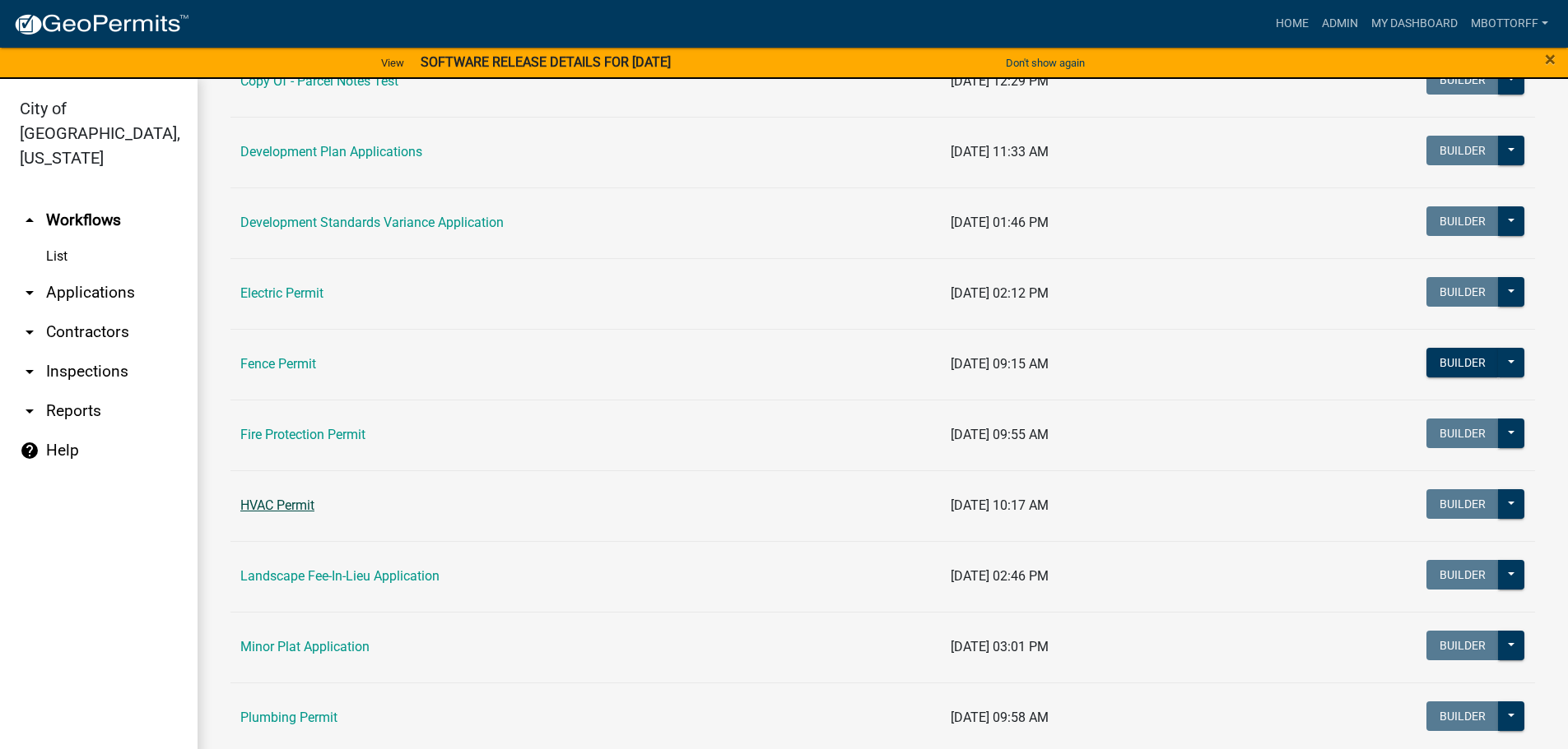
click at [286, 503] on link "HVAC Permit" at bounding box center [277, 505] width 74 height 15
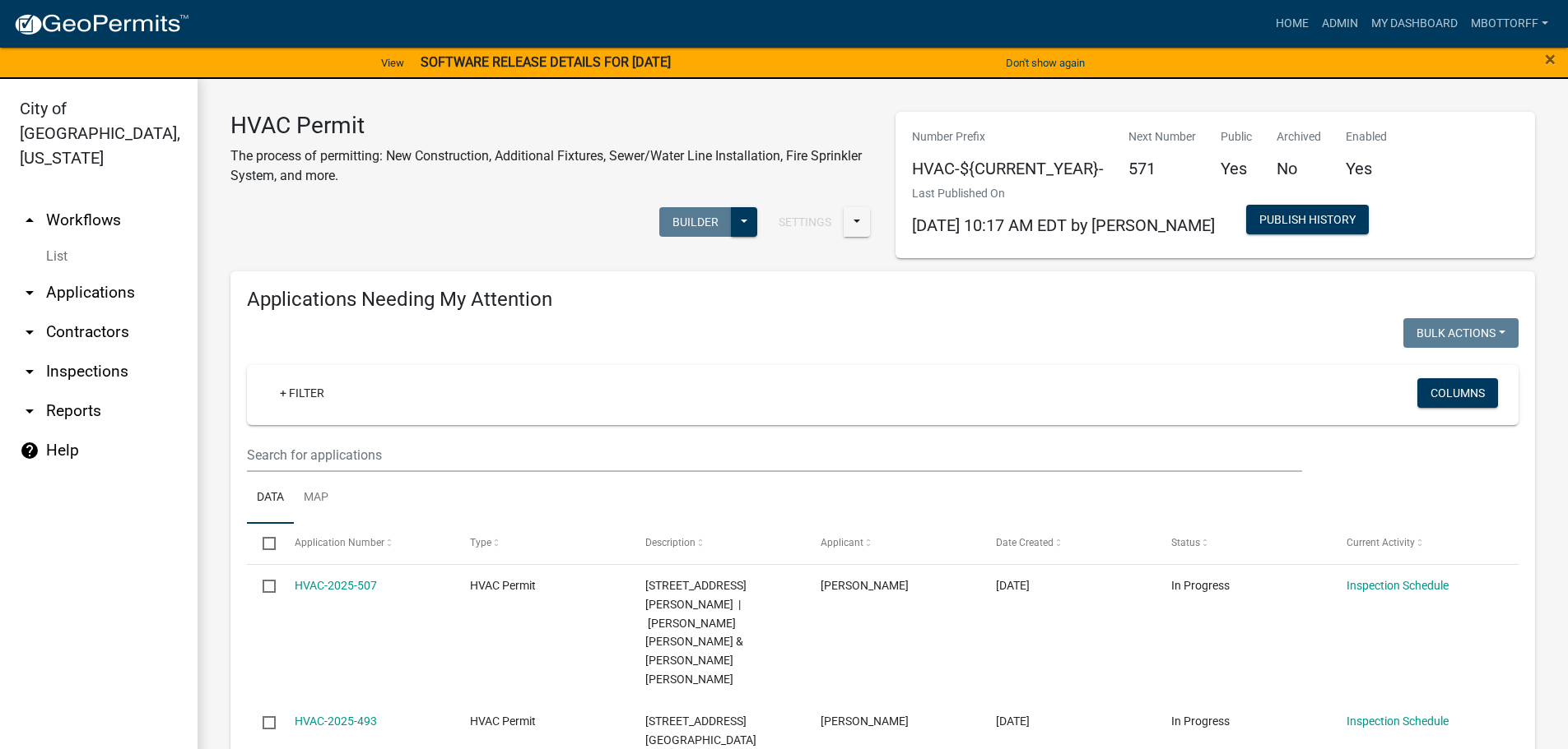
click at [53, 240] on link "List" at bounding box center [98, 256] width 198 height 33
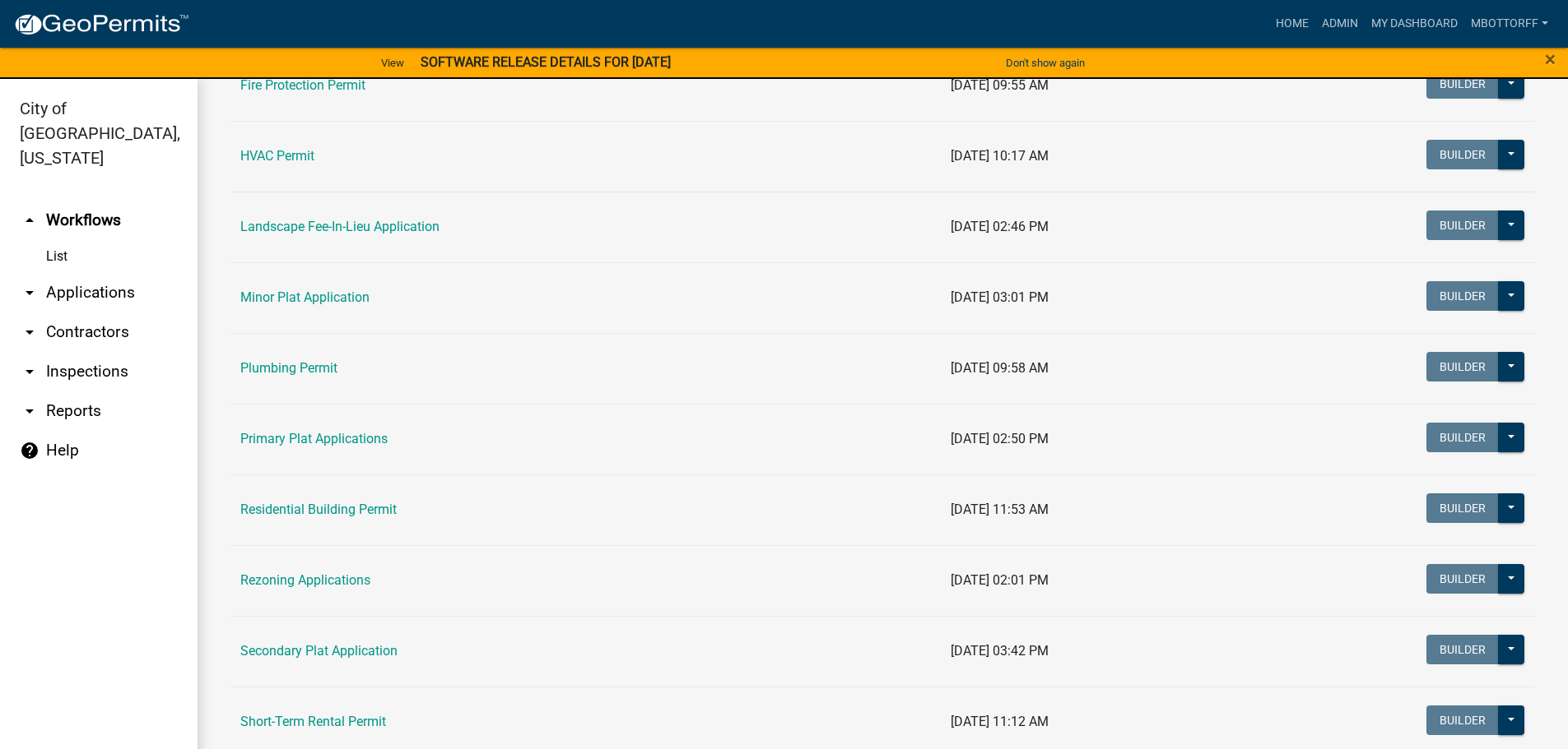
scroll to position [822, 0]
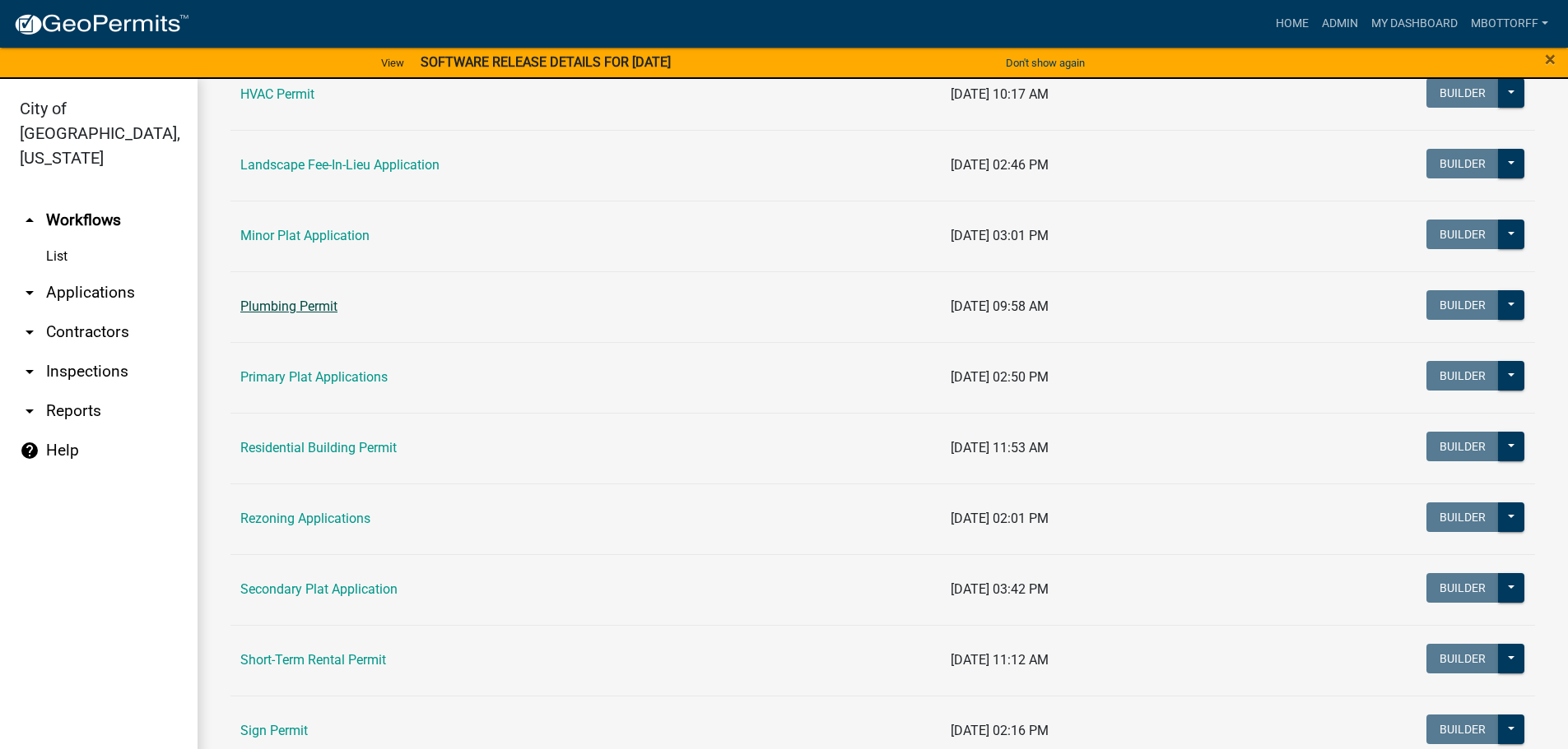
click at [272, 307] on link "Plumbing Permit" at bounding box center [288, 307] width 97 height 15
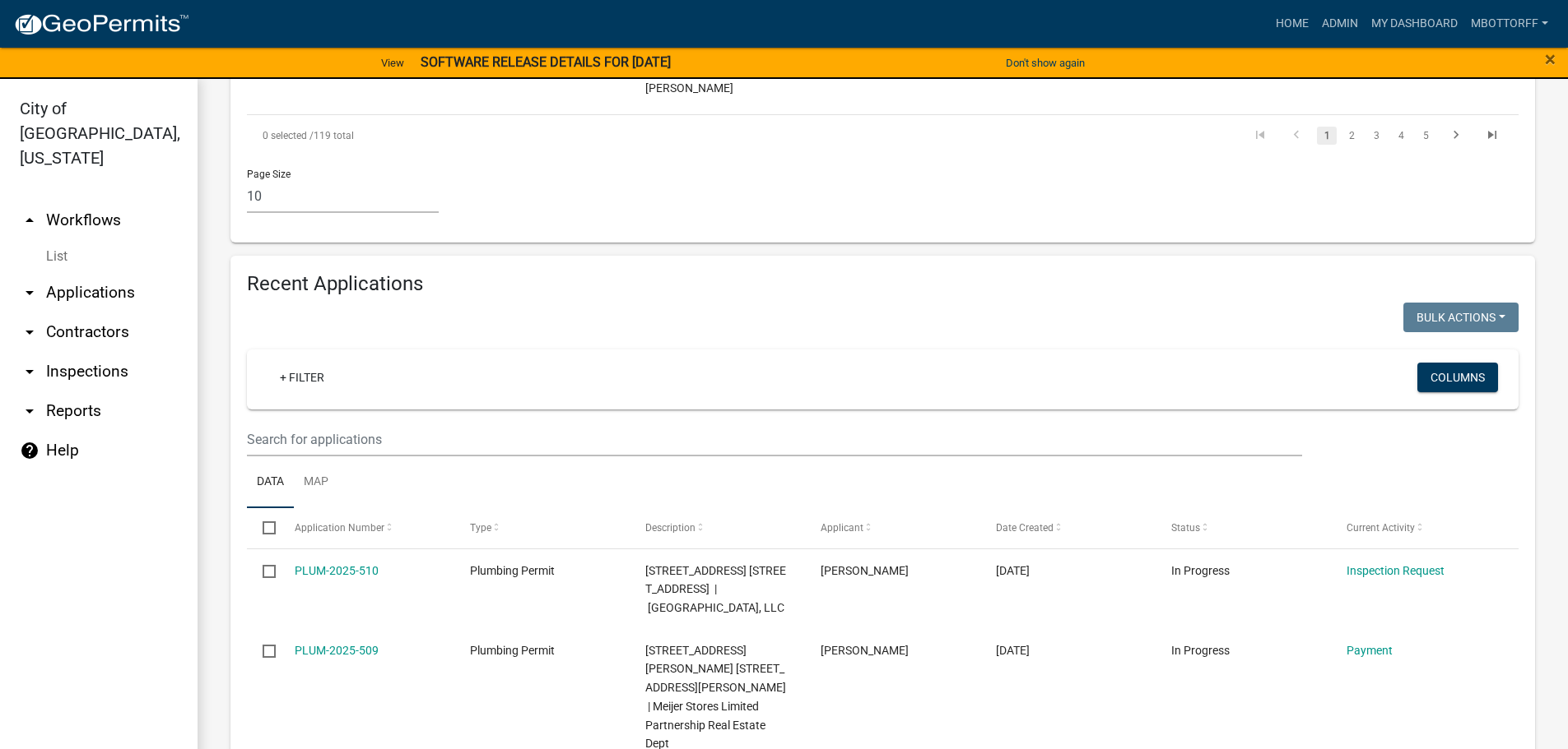
scroll to position [1481, 0]
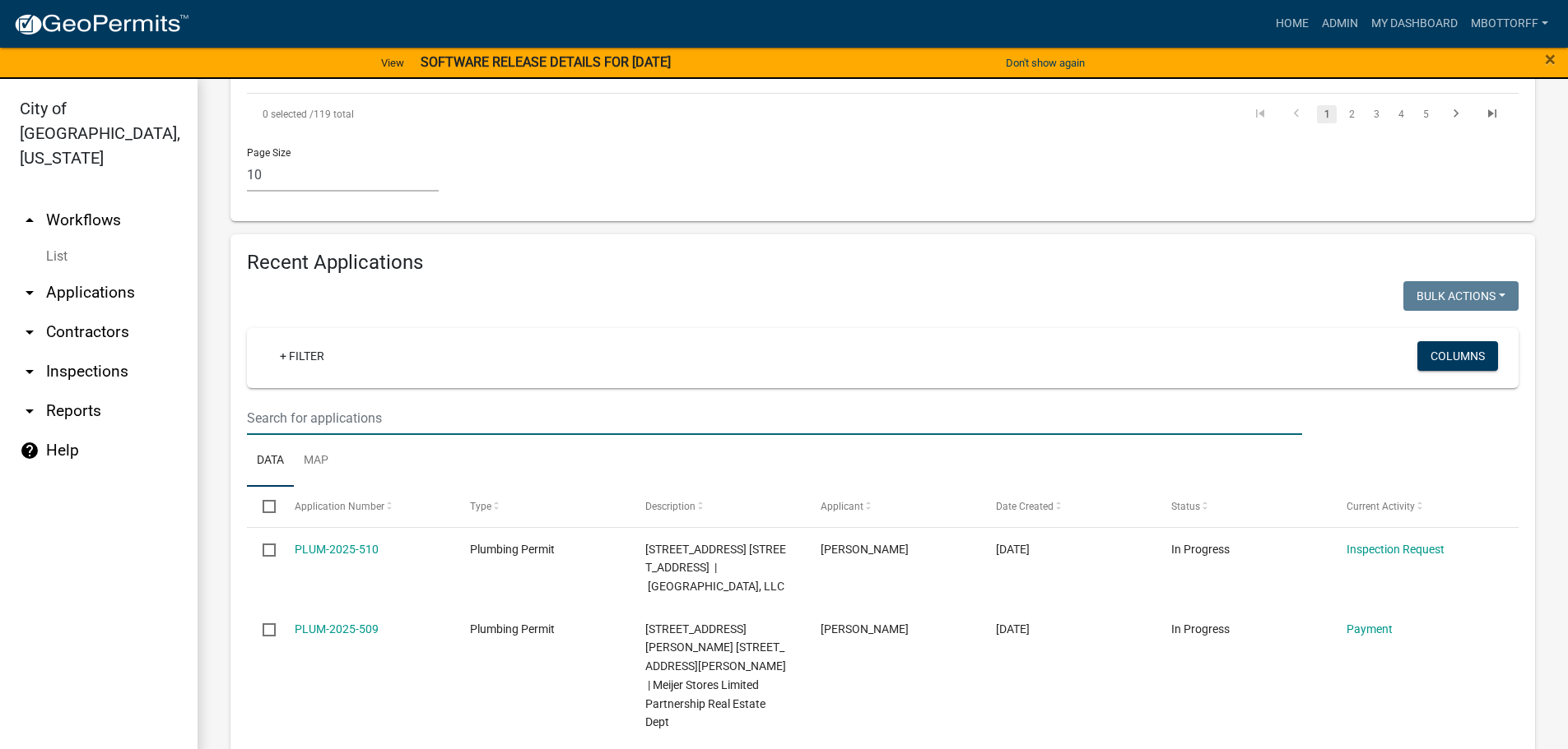
click at [279, 401] on input "text" at bounding box center [774, 417] width 1055 height 34
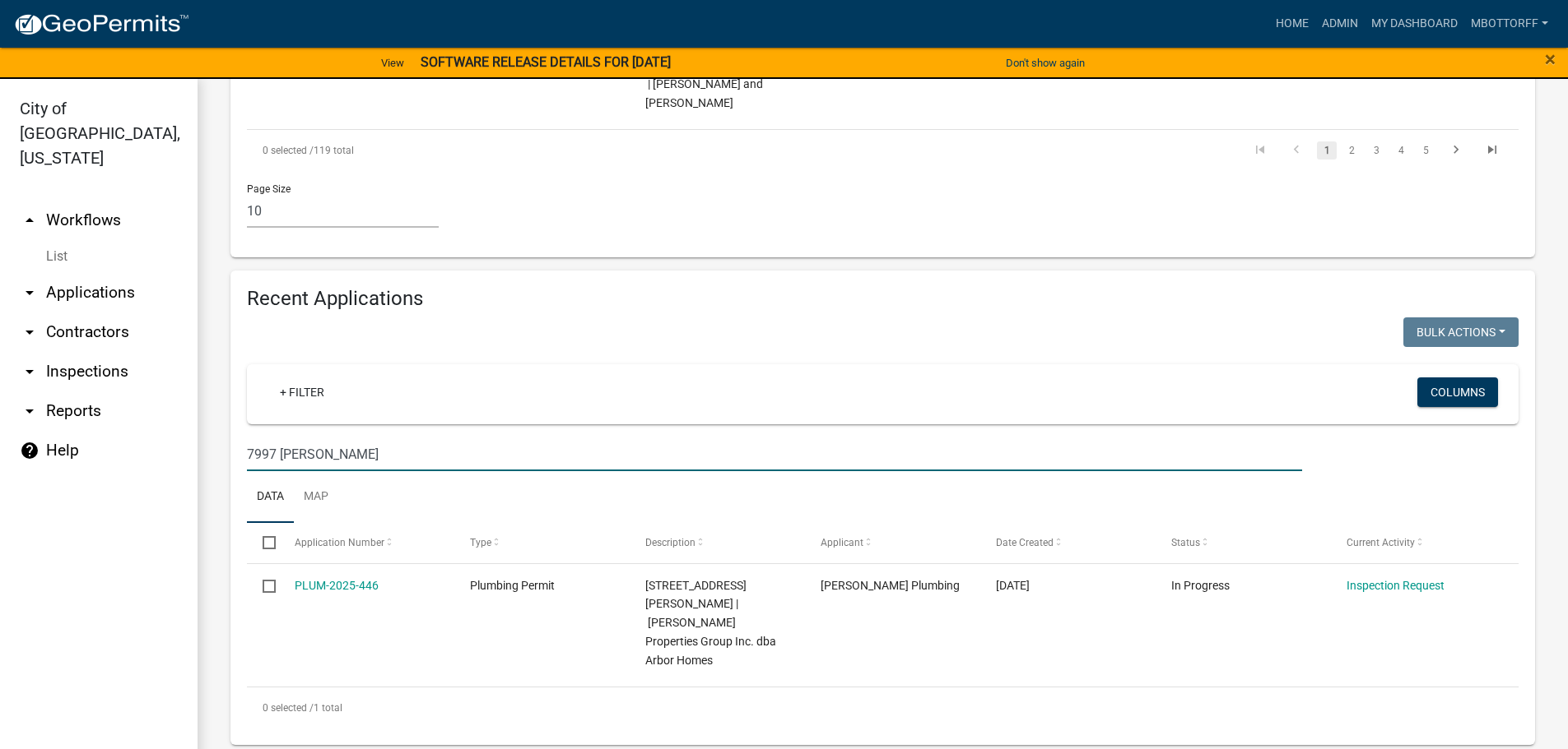
scroll to position [1247, 0]
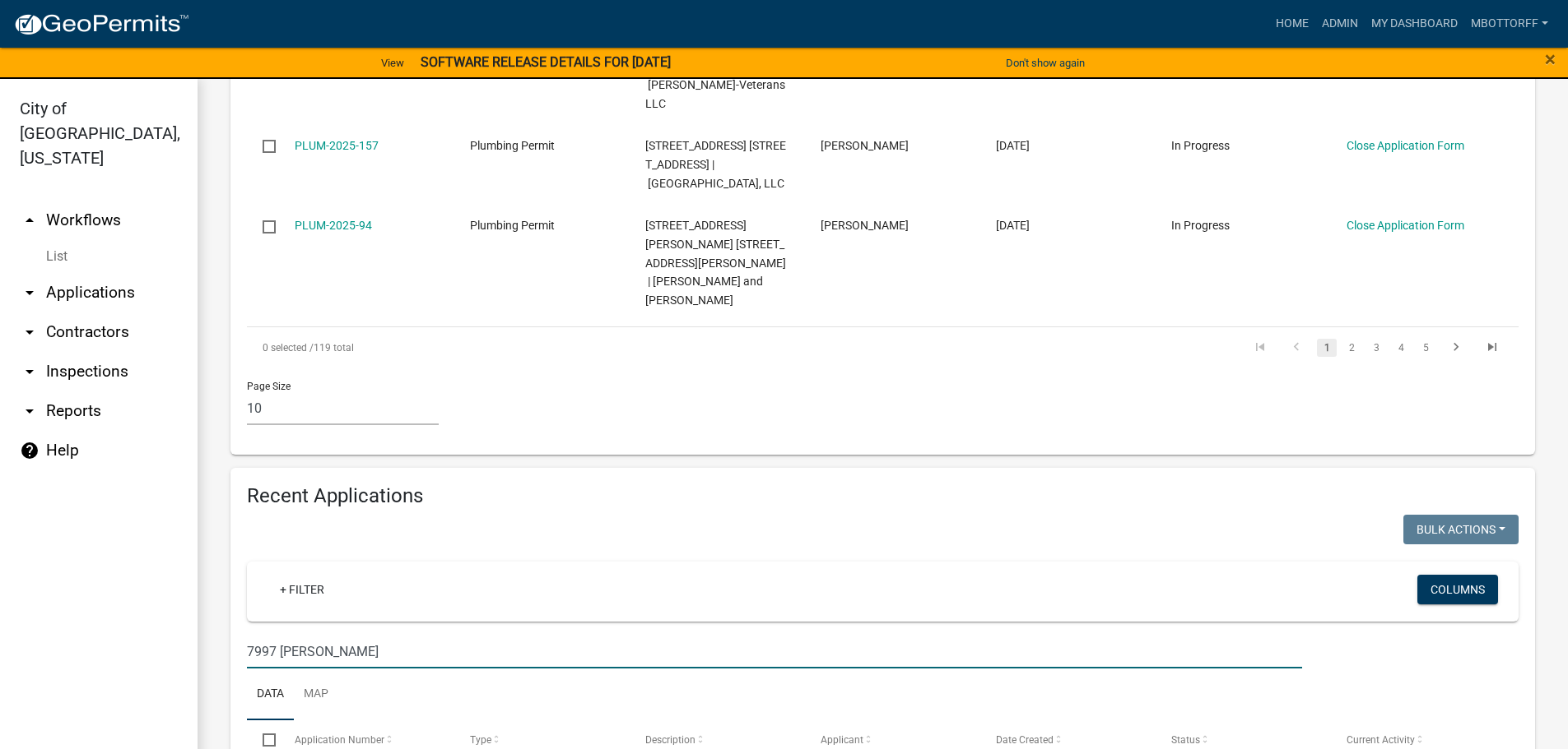
drag, startPoint x: 318, startPoint y: 466, endPoint x: 128, endPoint y: 448, distance: 190.9
click at [153, 457] on div "City of [GEOGRAPHIC_DATA], [US_STATE] arrow_drop_up Workflows List arrow_drop_d…" at bounding box center [784, 424] width 1568 height 690
type input "7992 st"
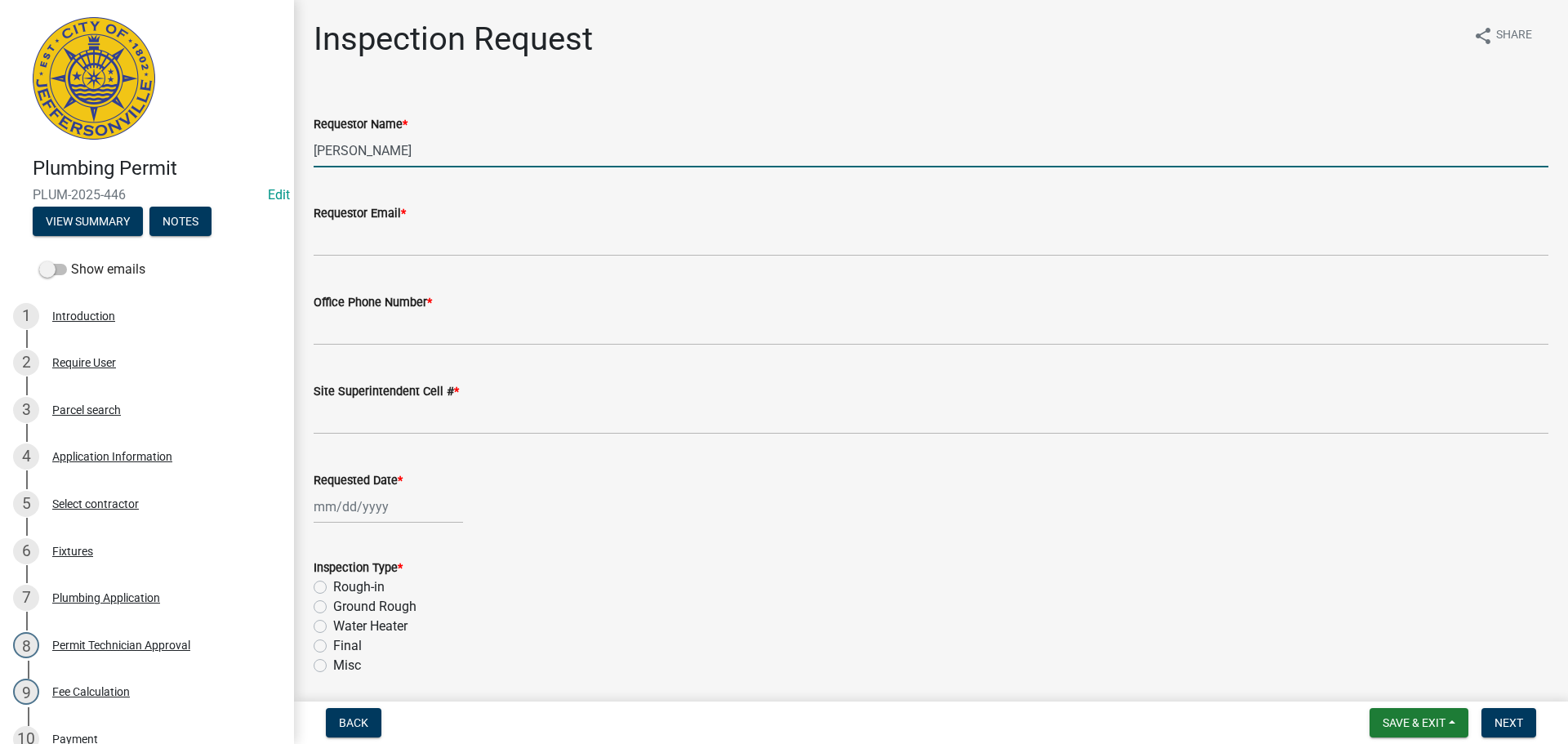
drag, startPoint x: 413, startPoint y: 155, endPoint x: 309, endPoint y: 132, distance: 106.5
click at [351, 142] on input "[PERSON_NAME]" at bounding box center [931, 150] width 1235 height 34
type input "M"
type input "[PERSON_NAME]"
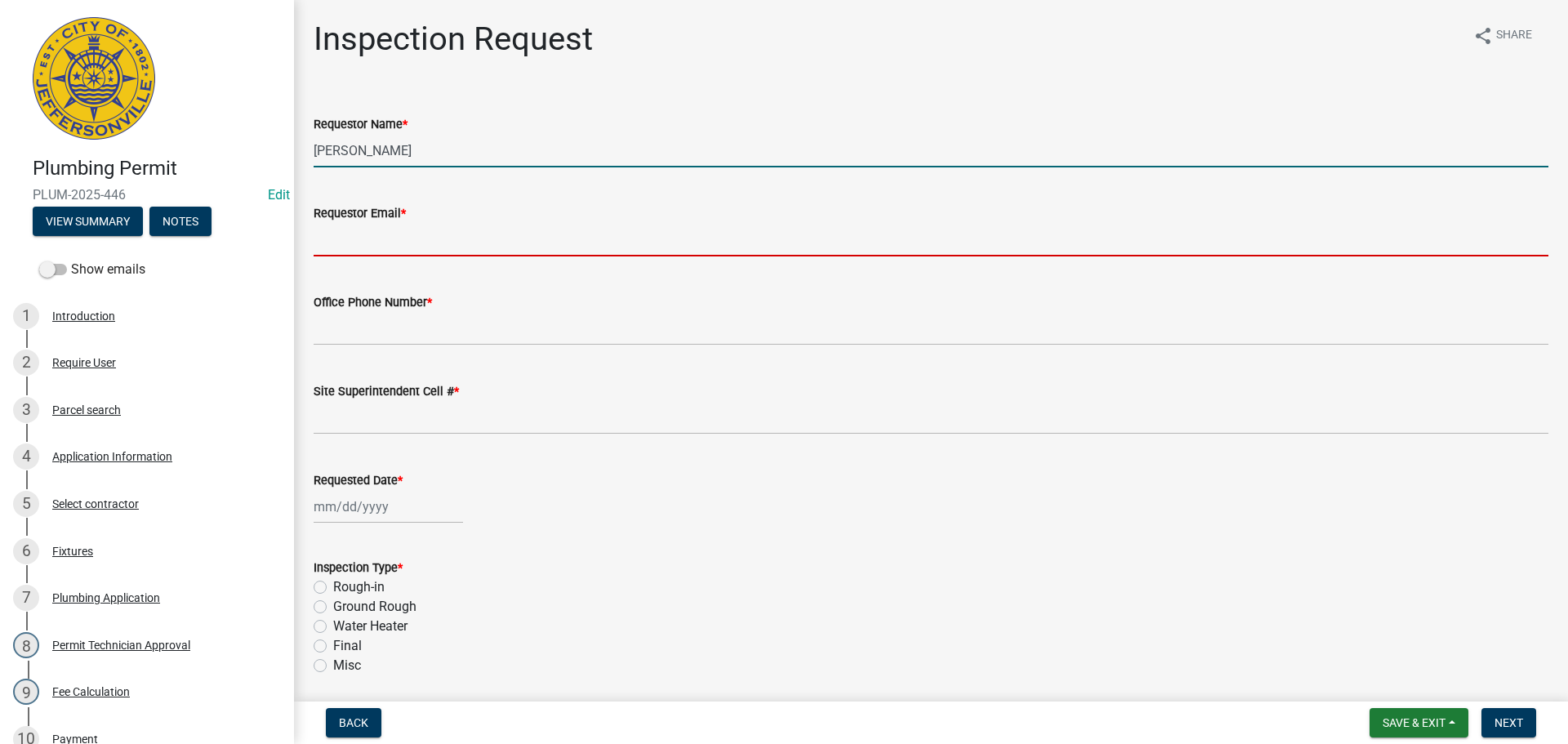
drag, startPoint x: 384, startPoint y: 233, endPoint x: 390, endPoint y: 245, distance: 13.4
click at [384, 234] on input "Requestor Email *" at bounding box center [931, 239] width 1235 height 34
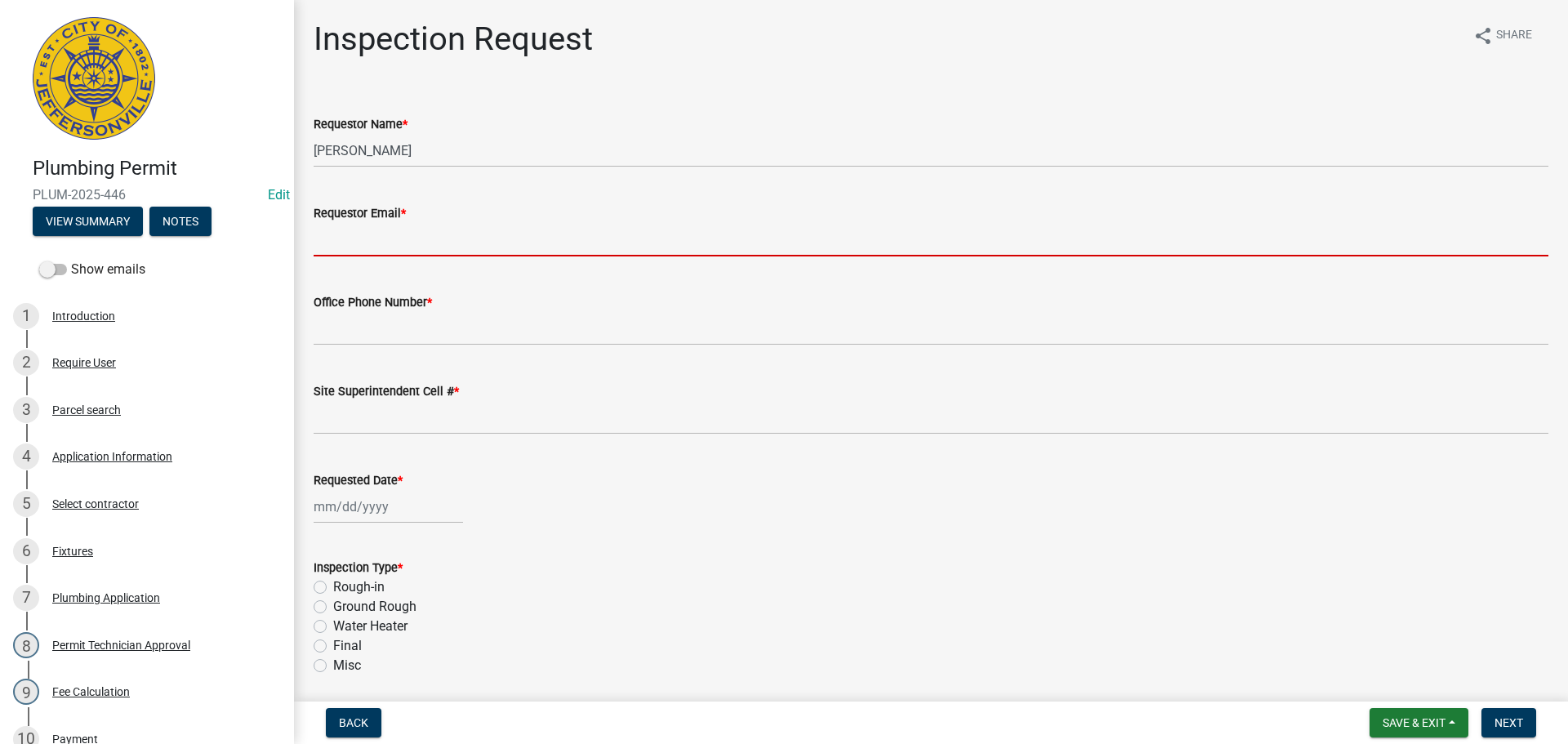
type input "[EMAIL_ADDRESS][DOMAIN_NAME]"
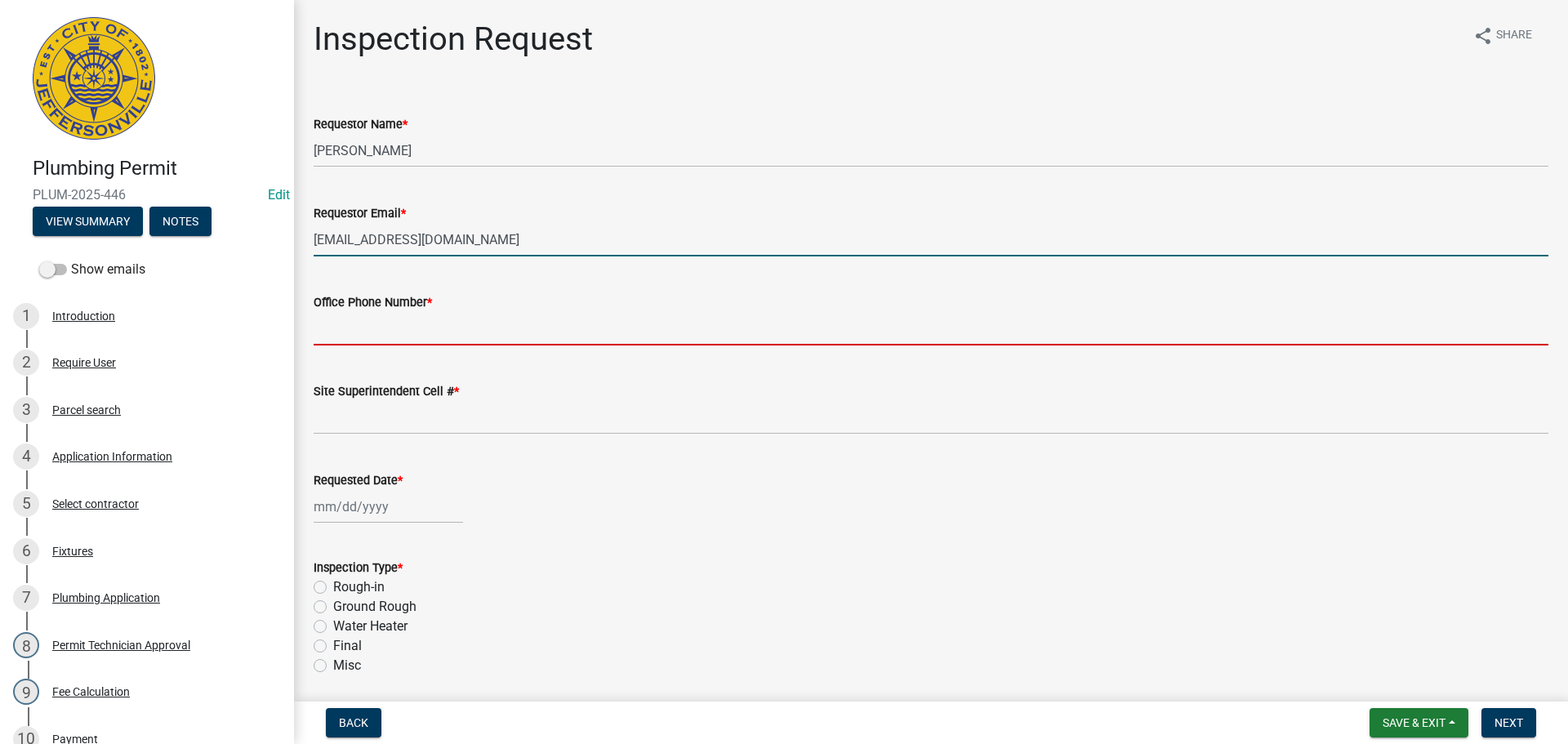
click at [393, 324] on input "Office Phone Number *" at bounding box center [931, 328] width 1235 height 34
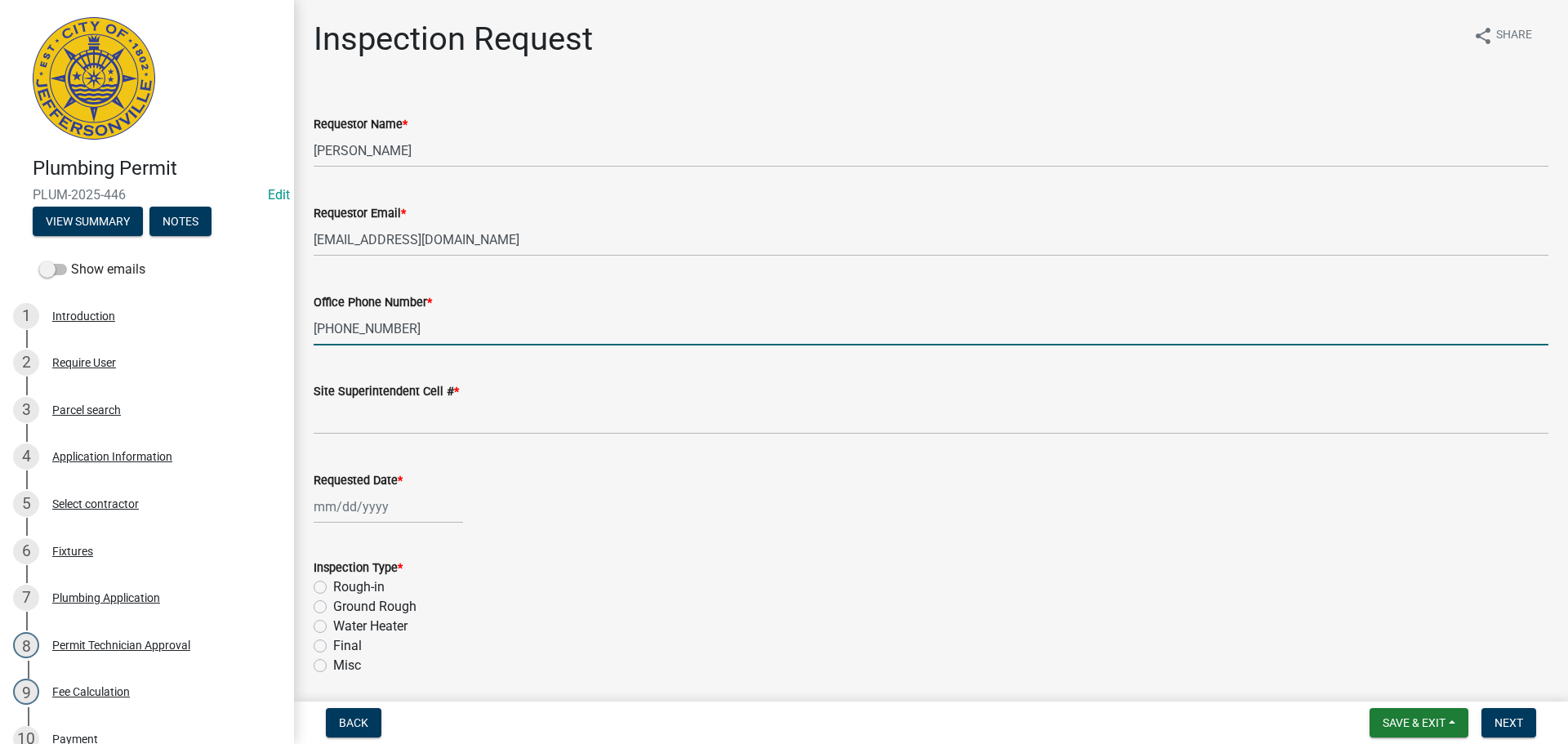
type input "[PHONE_NUMBER]"
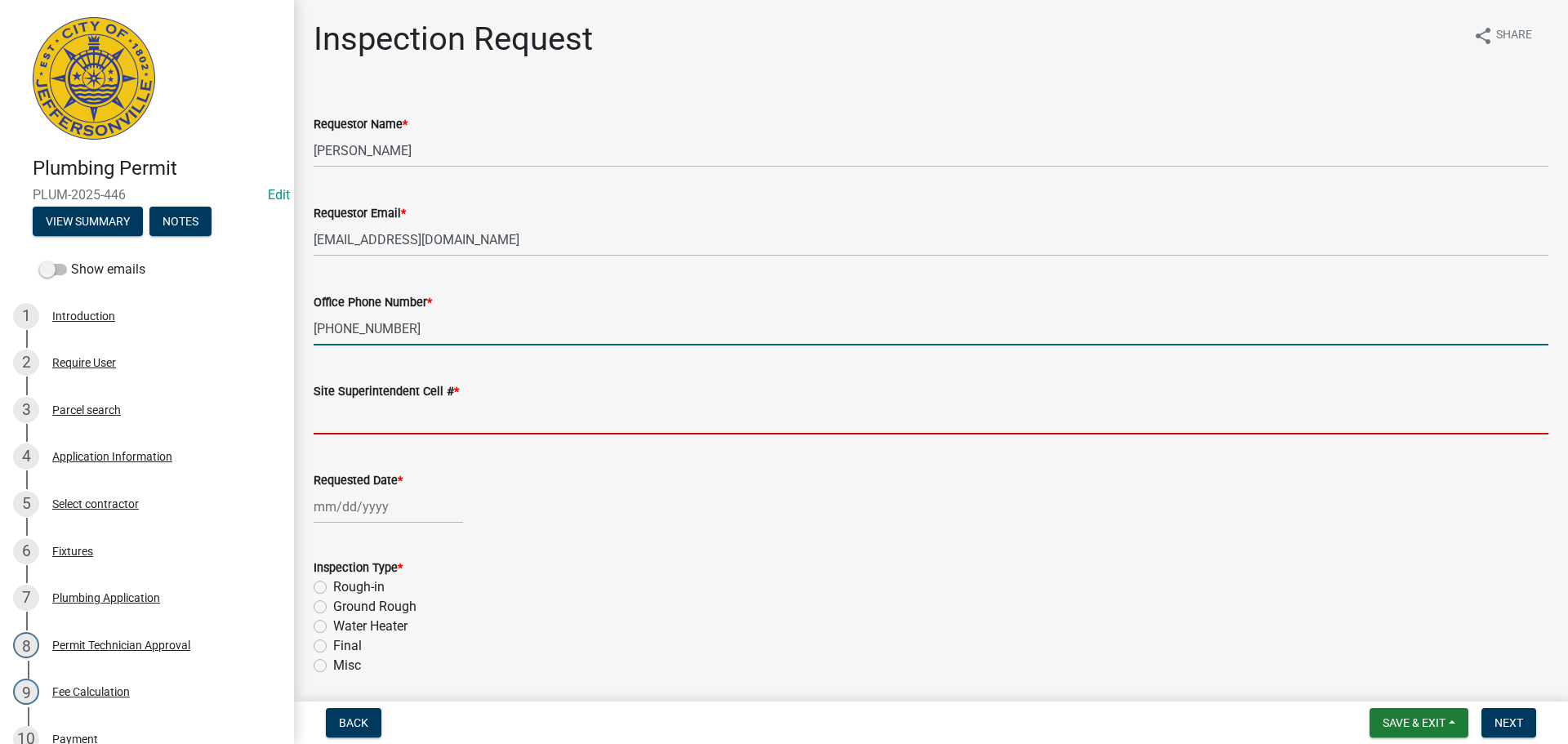
click at [367, 412] on input "Site Superintendent Cell # *" at bounding box center [931, 417] width 1235 height 34
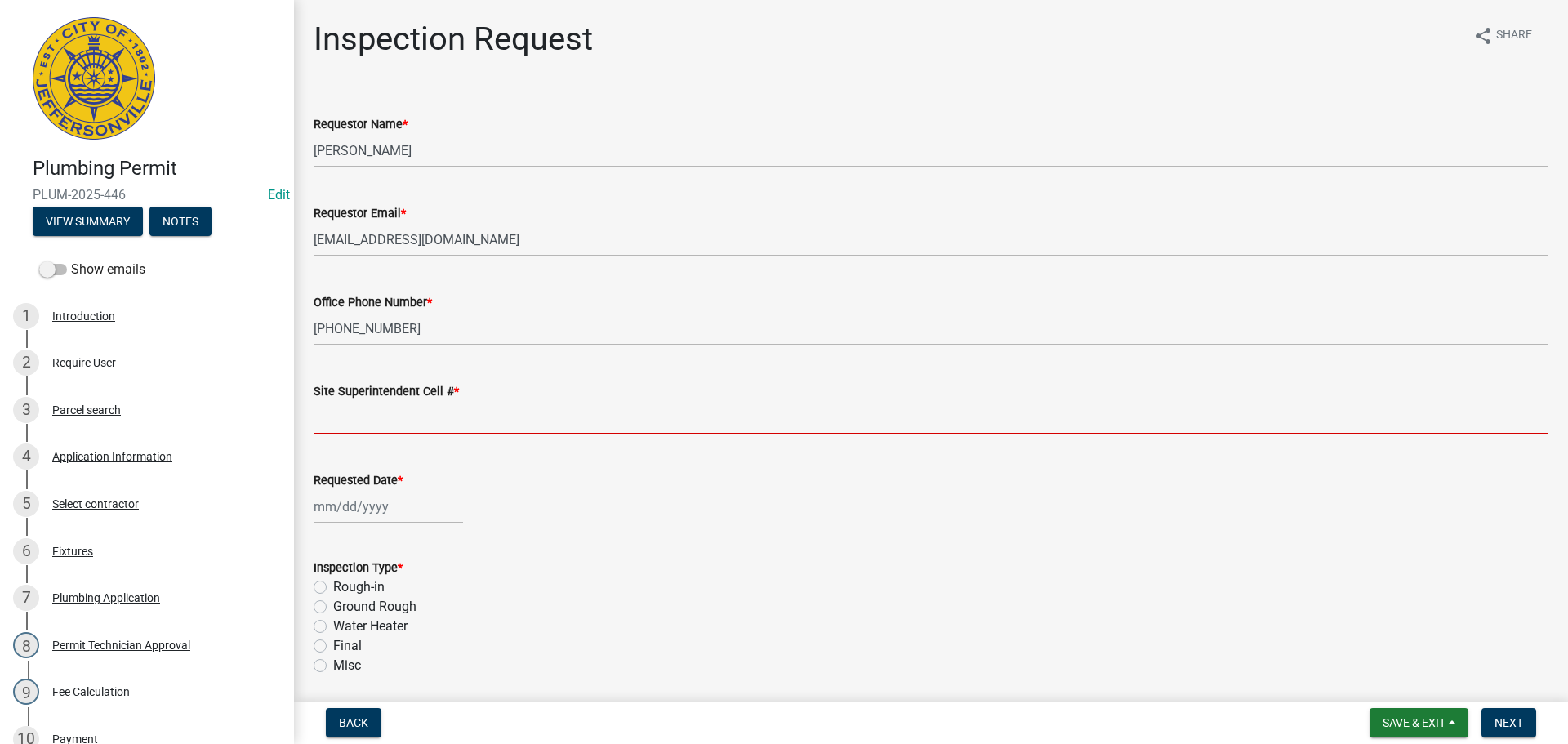
type input "SAME"
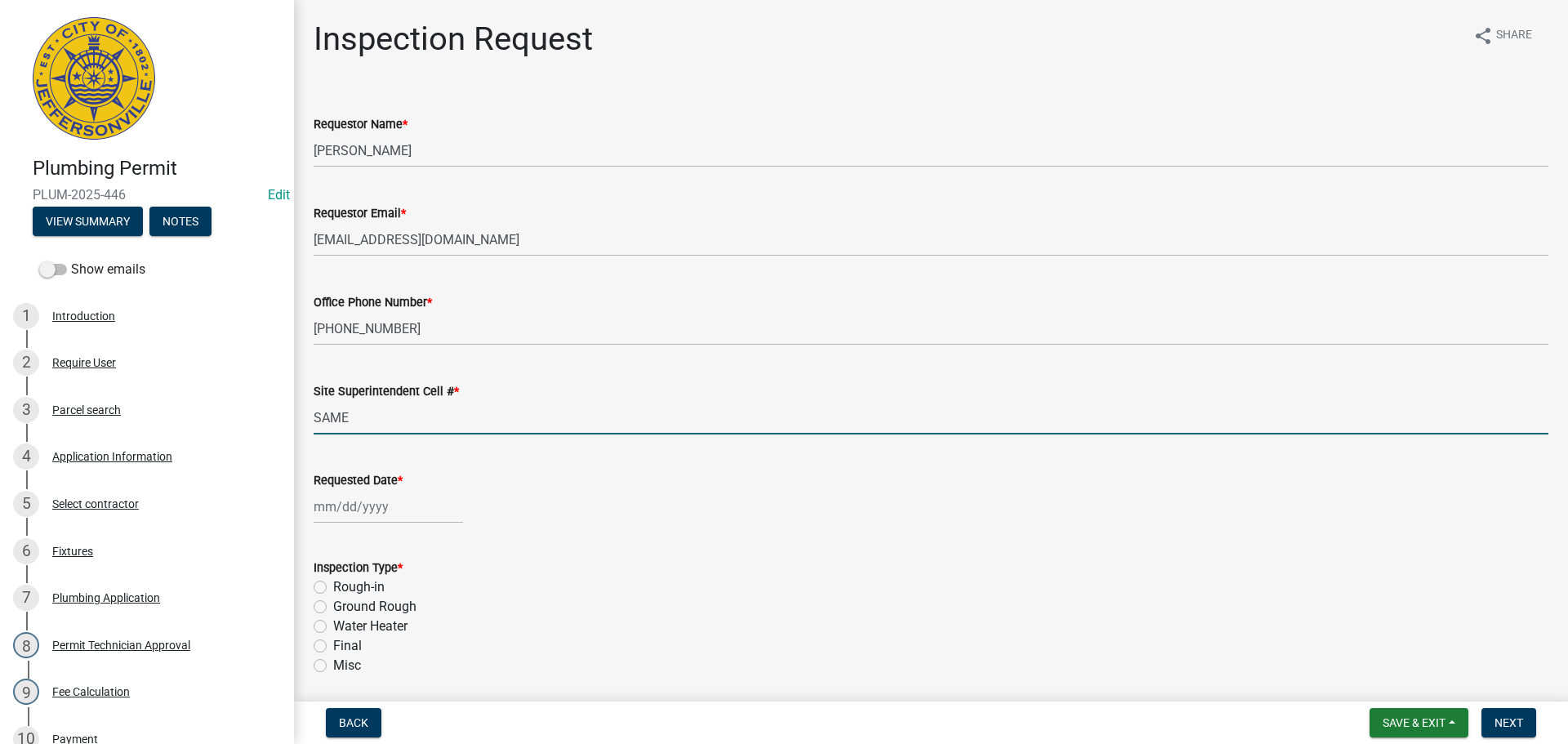
select select "9"
select select "2025"
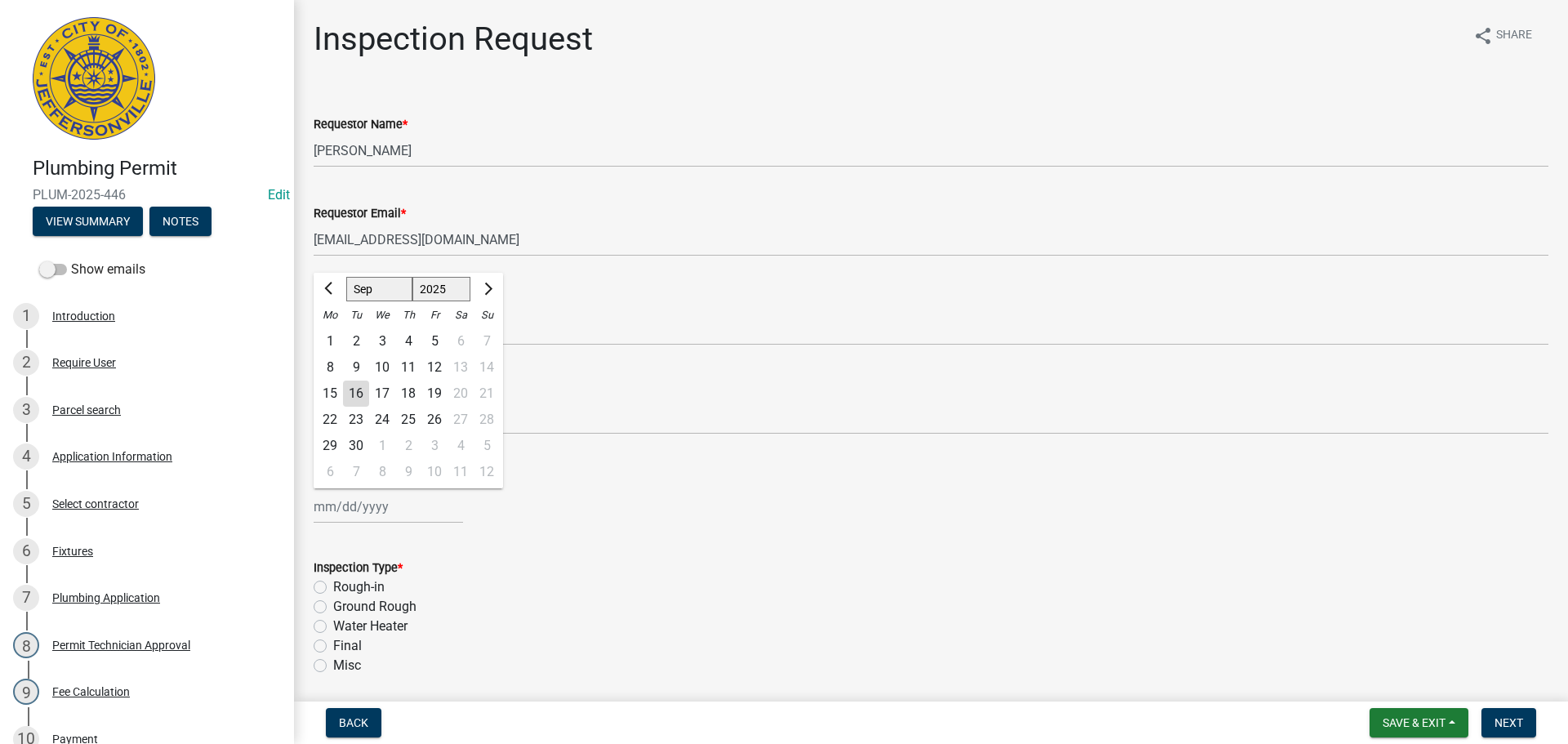
click at [367, 499] on div "[PERSON_NAME] Feb Mar Apr [PERSON_NAME][DATE] Oct Nov [DATE] 1526 1527 1528 152…" at bounding box center [389, 507] width 149 height 34
click at [386, 389] on div "17" at bounding box center [382, 394] width 26 height 26
type input "[DATE]"
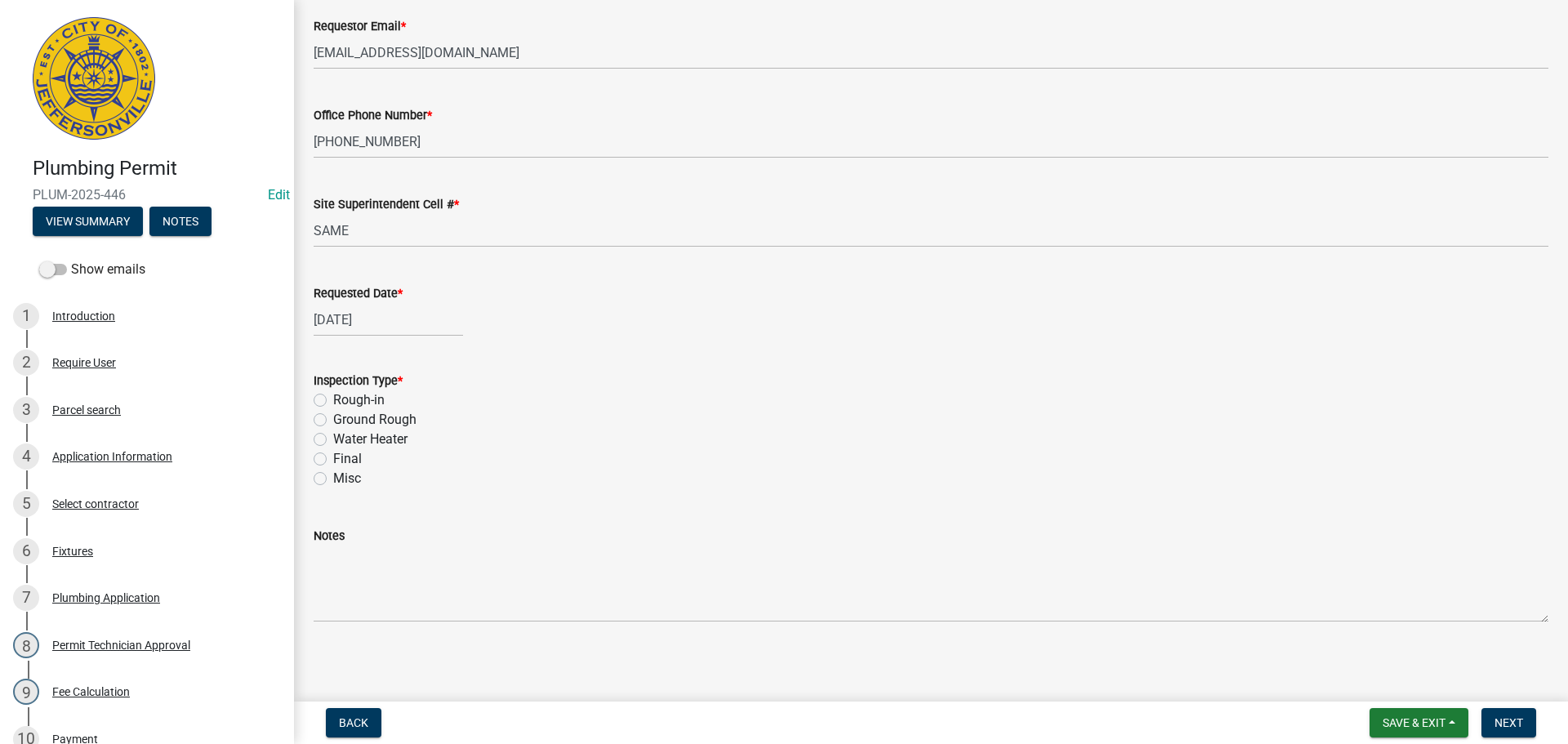
scroll to position [192, 0]
click at [333, 396] on label "Rough-in" at bounding box center [359, 396] width 52 height 19
click at [333, 396] on input "Rough-in" at bounding box center [338, 392] width 11 height 11
radio input "true"
click at [1508, 716] on span "Next" at bounding box center [1510, 723] width 29 height 13
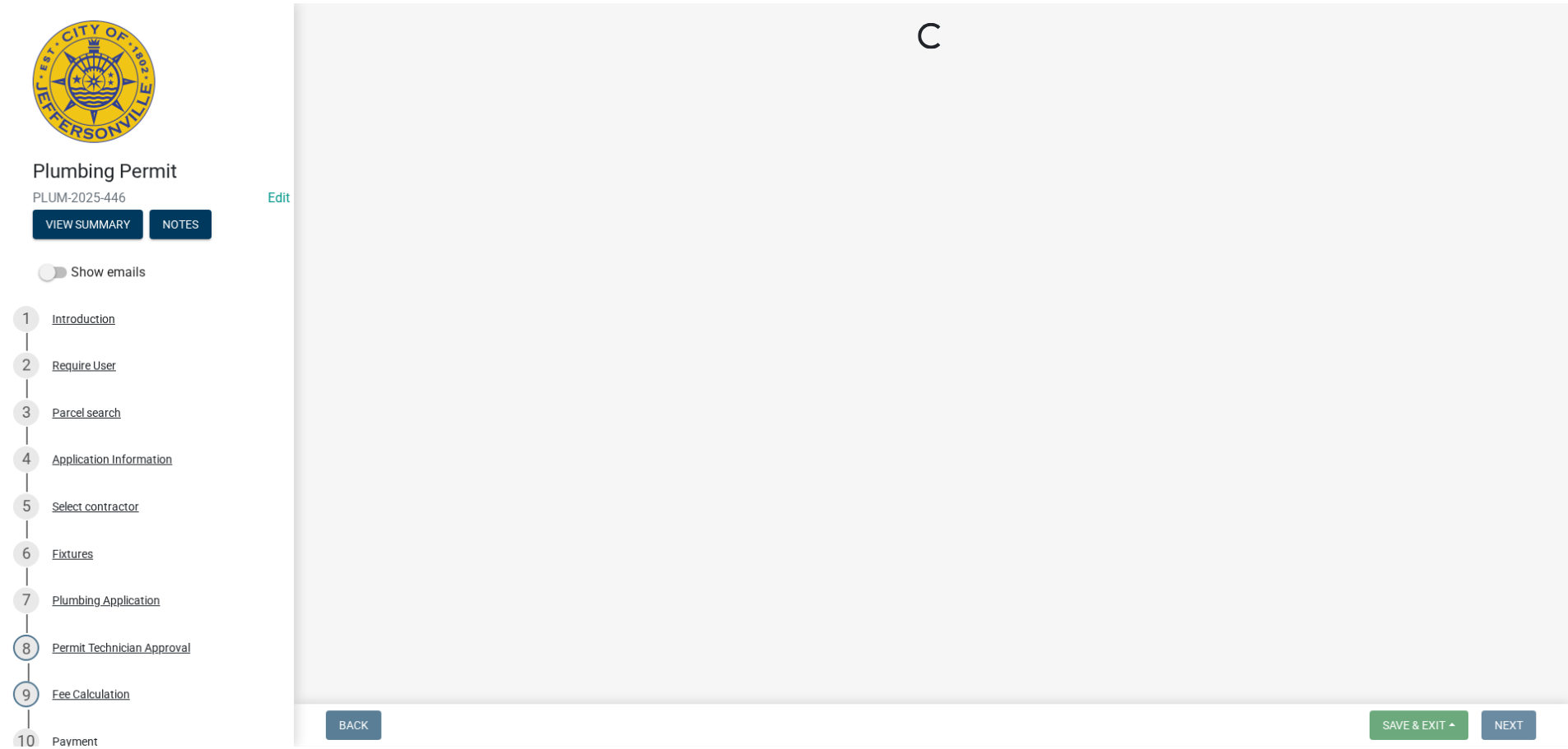
scroll to position [0, 0]
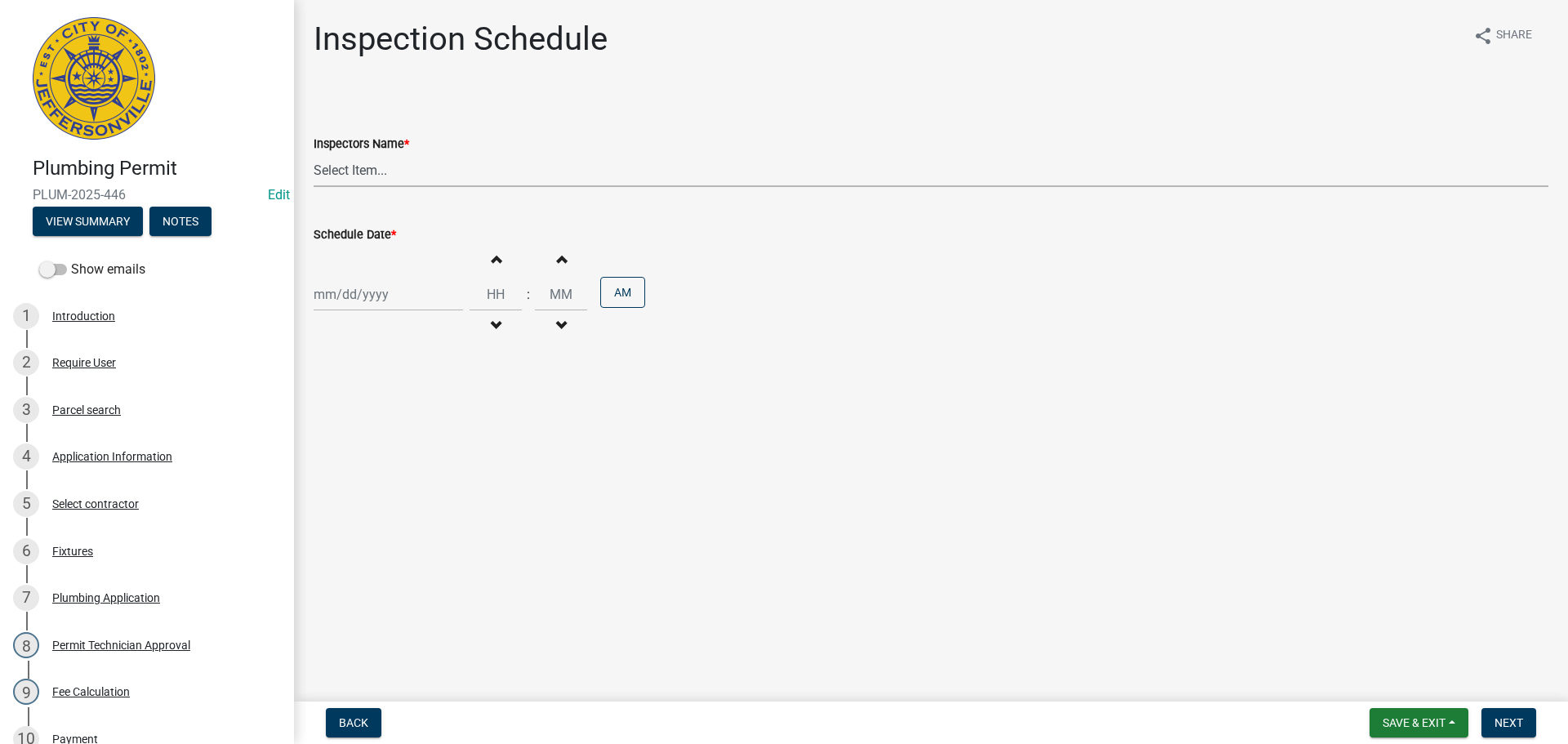
click at [347, 170] on select "Select Item... [PERSON_NAME] ([PERSON_NAME]) [PERSON_NAME] ([PERSON_NAME]) mkru…" at bounding box center [931, 169] width 1235 height 34
select select "13c97fbc-c819-4cee-844a-0db3d3c4db95"
click at [314, 153] on select "Select Item... [PERSON_NAME] ([PERSON_NAME]) [PERSON_NAME] ([PERSON_NAME]) mkru…" at bounding box center [931, 169] width 1235 height 34
select select "9"
select select "2025"
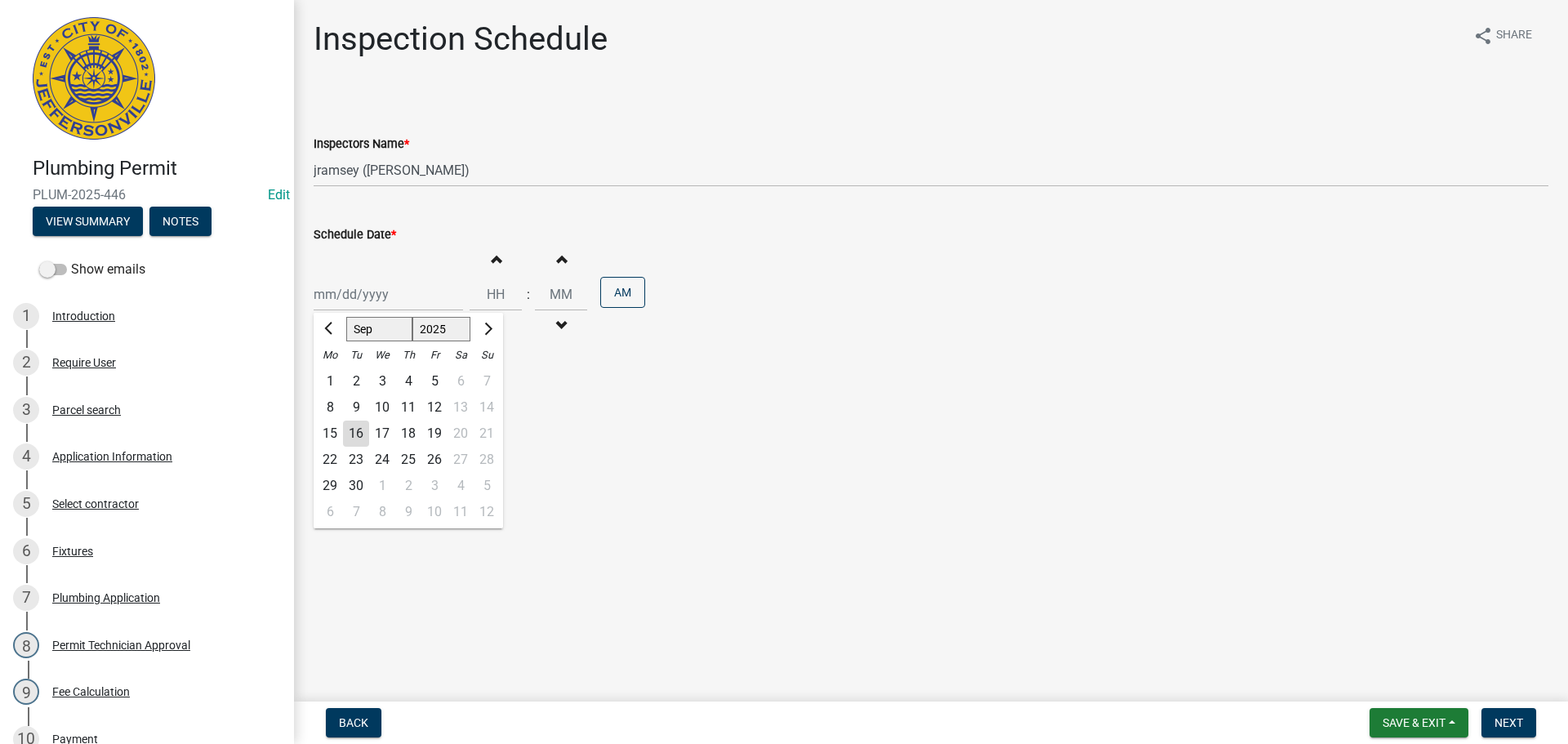
drag, startPoint x: 349, startPoint y: 298, endPoint x: 348, endPoint y: 305, distance: 7.1
click at [349, 299] on div "[PERSON_NAME] Feb Mar Apr [PERSON_NAME][DATE] Oct Nov [DATE] 1526 1527 1528 152…" at bounding box center [389, 294] width 149 height 34
click at [381, 438] on div "17" at bounding box center [382, 433] width 26 height 26
type input "[DATE]"
click at [1495, 711] on button "Next" at bounding box center [1509, 723] width 55 height 30
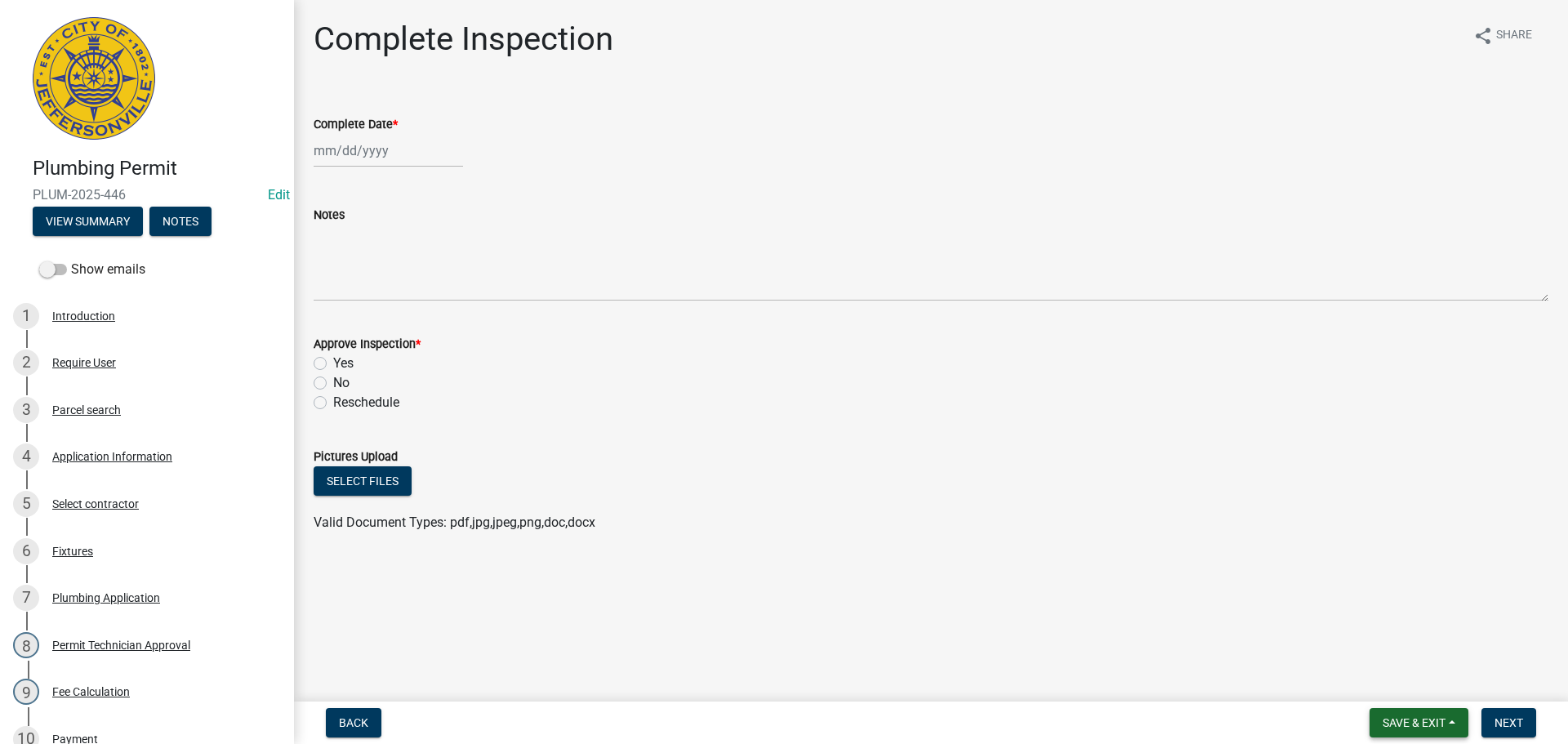
click at [1406, 723] on span "Save & Exit" at bounding box center [1415, 723] width 63 height 13
drag, startPoint x: 1386, startPoint y: 688, endPoint x: 1262, endPoint y: 635, distance: 134.9
click at [1385, 688] on button "Save & Exit" at bounding box center [1403, 680] width 131 height 39
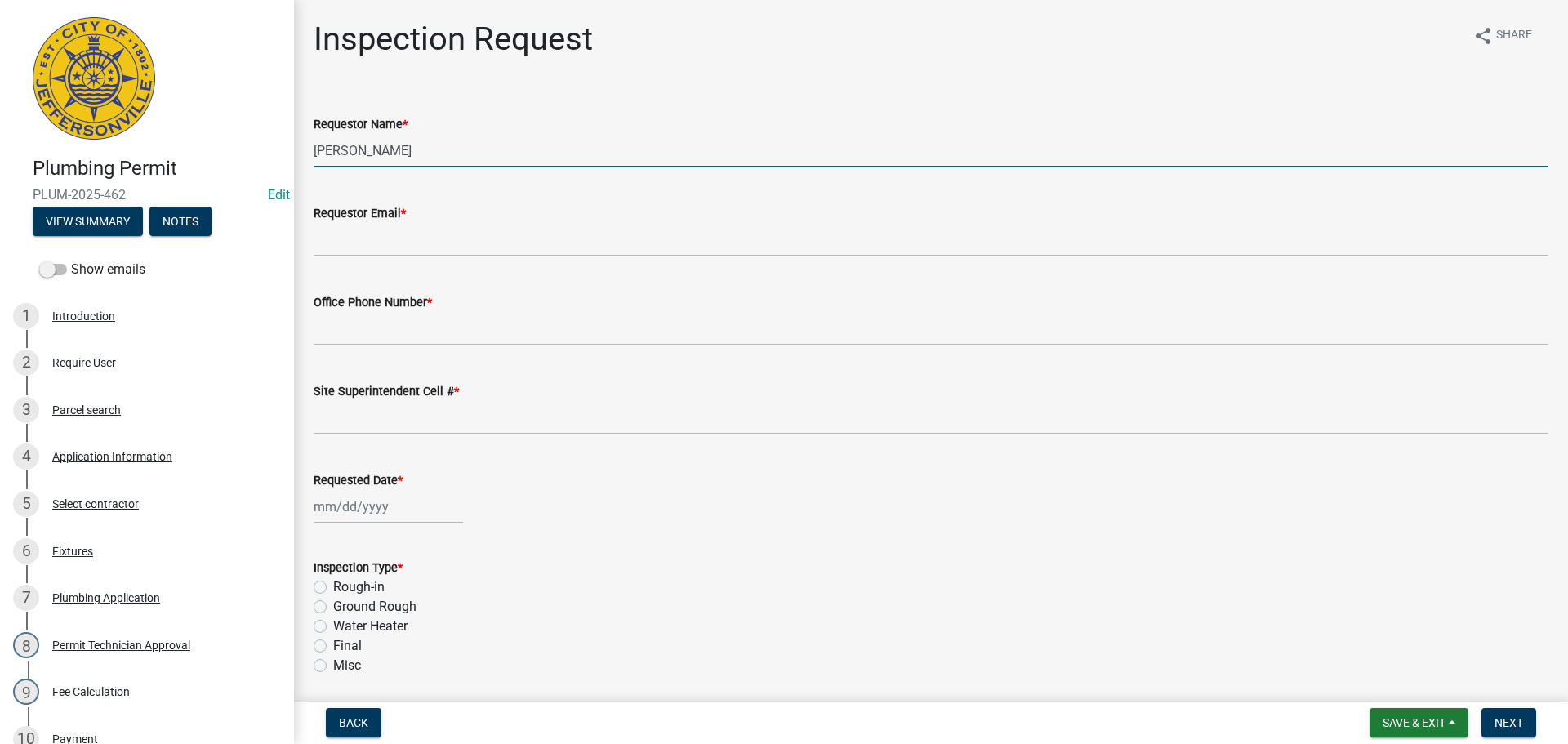
drag, startPoint x: 423, startPoint y: 149, endPoint x: 204, endPoint y: 147, distance: 219.0
click at [229, 152] on div "Plumbing Permit PLUM-2025-462 Edit View Summary Notes Show emails 1 Introductio…" at bounding box center [784, 372] width 1568 height 744
type input "TIM"
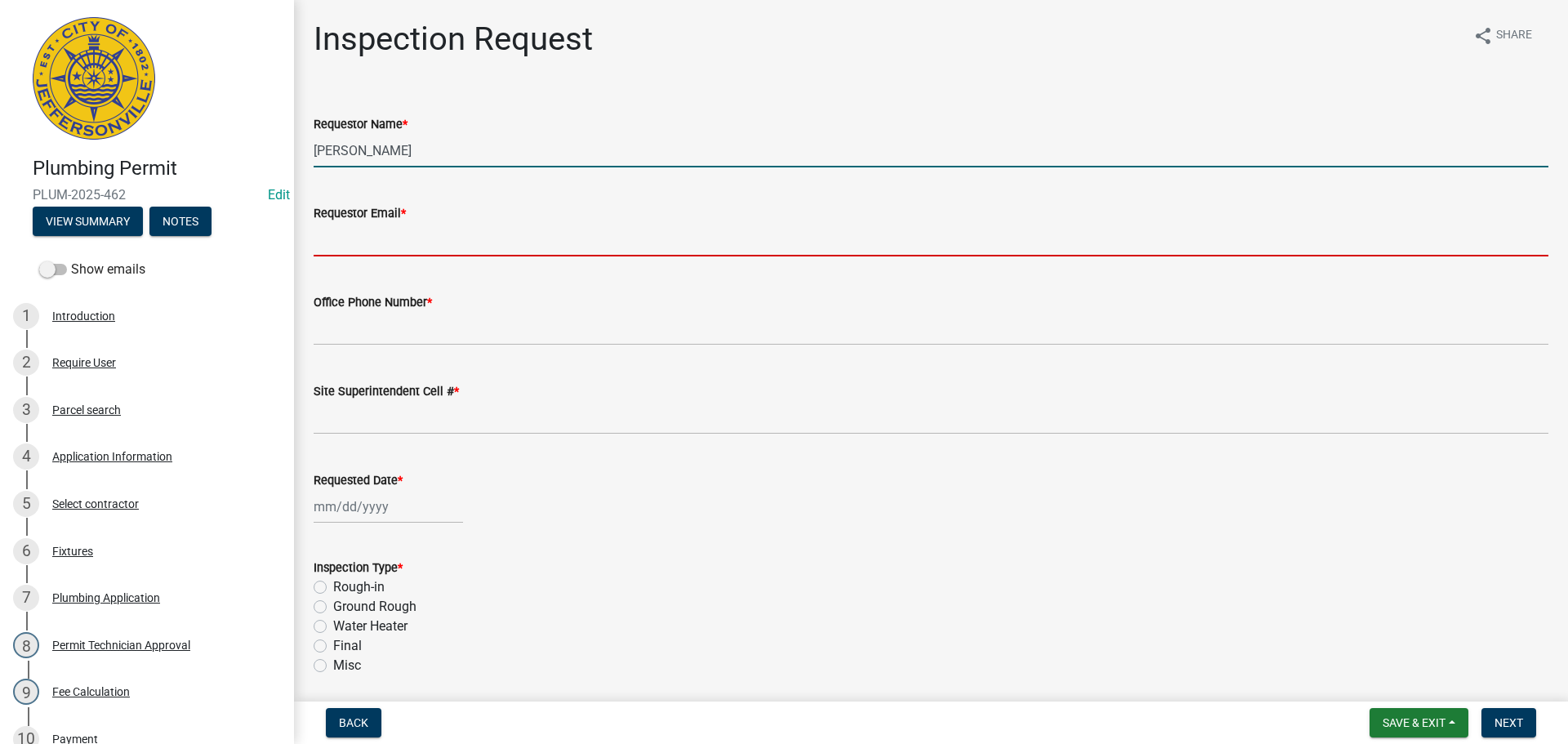
click at [386, 238] on input "Requestor Email *" at bounding box center [931, 239] width 1235 height 34
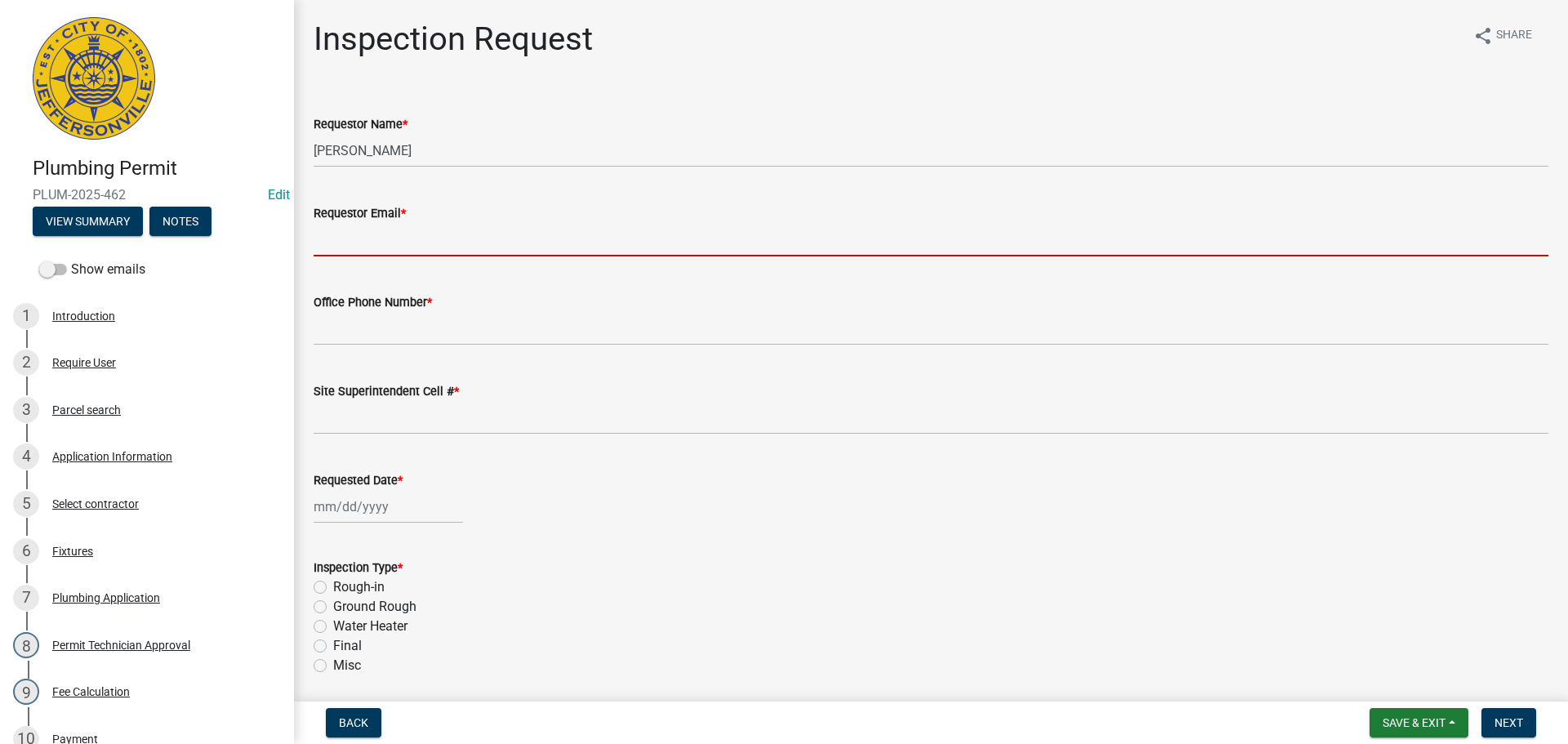
type input "mbottorff@cityofjeff.net"
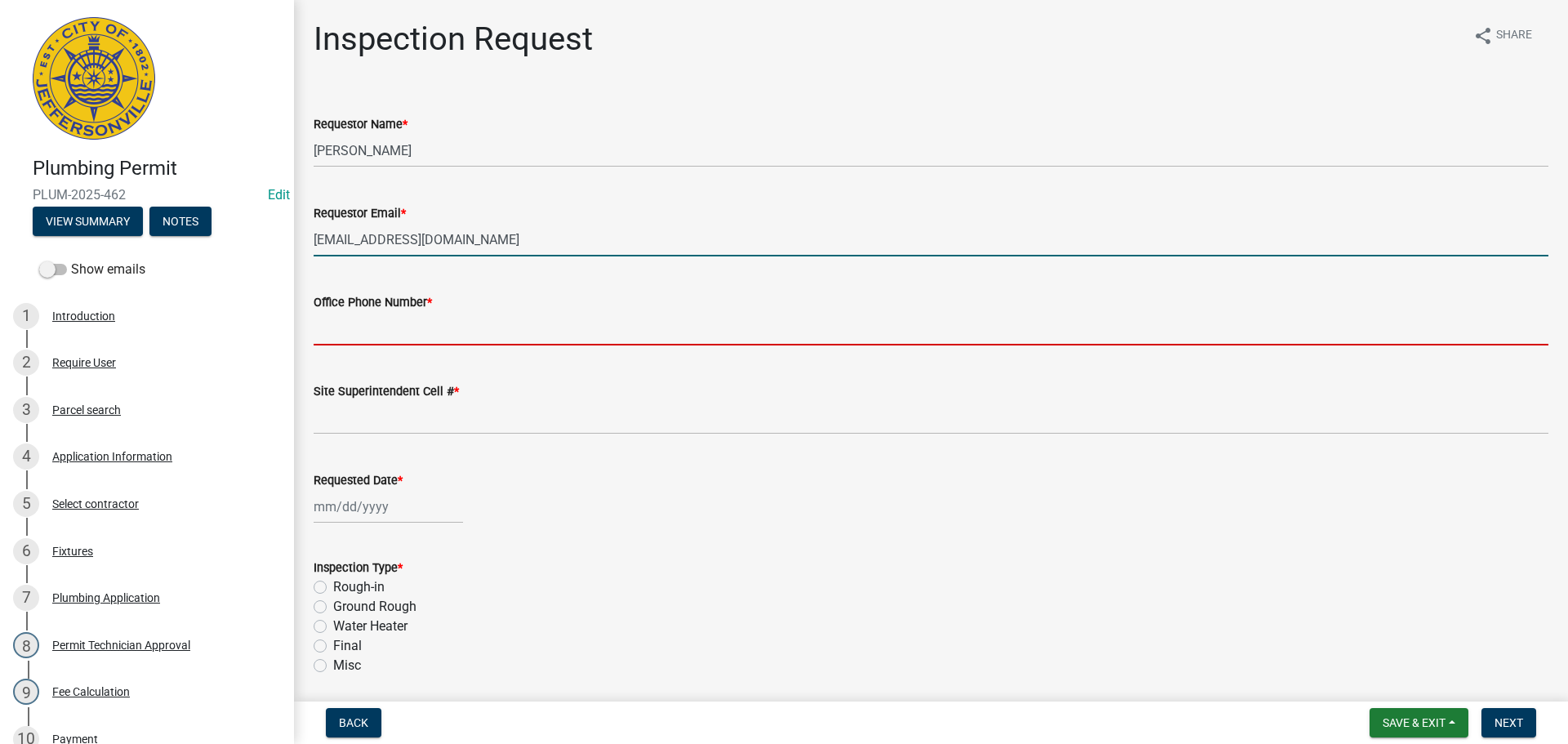
click at [391, 327] on input "Office Phone Number *" at bounding box center [931, 328] width 1235 height 34
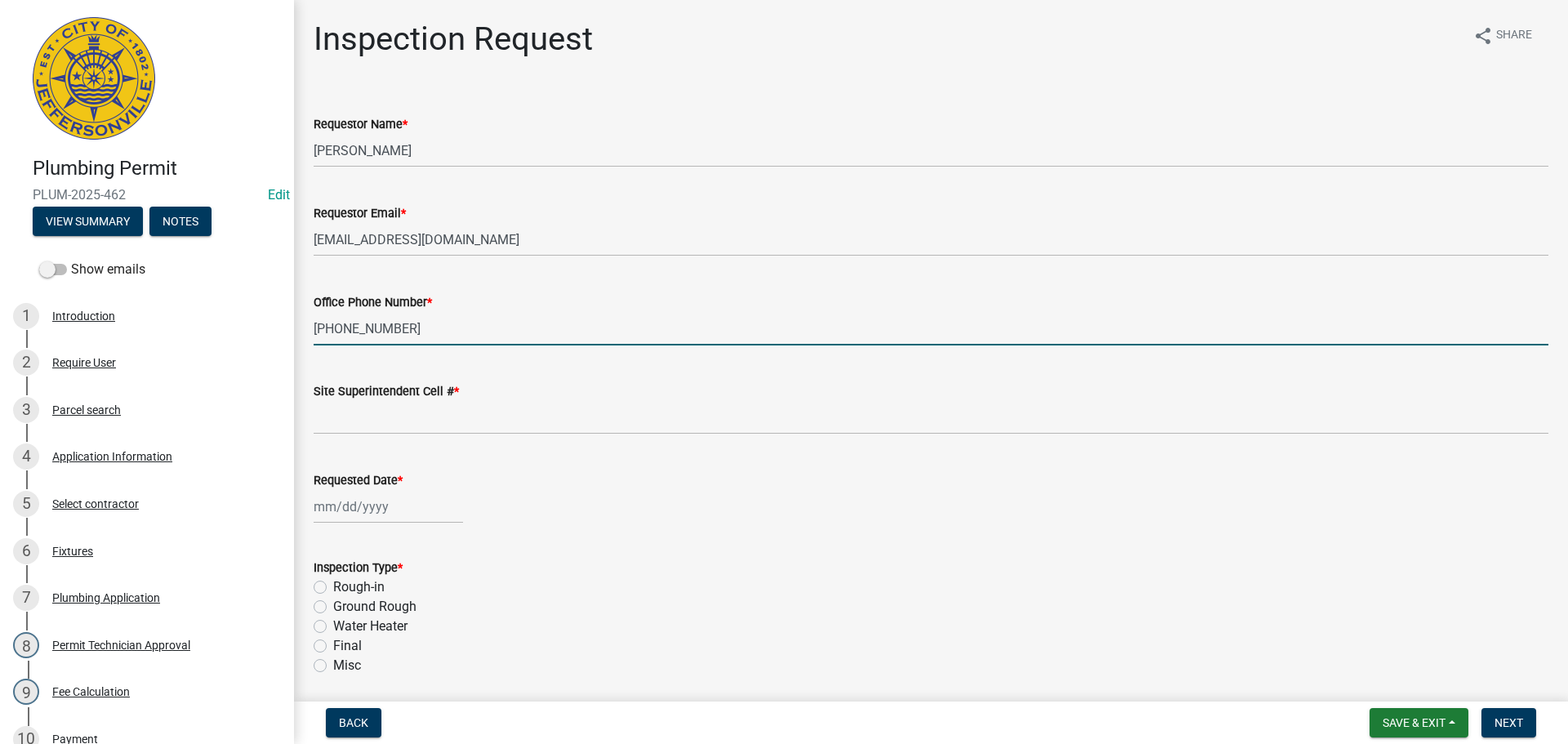
type input "812-705-1343"
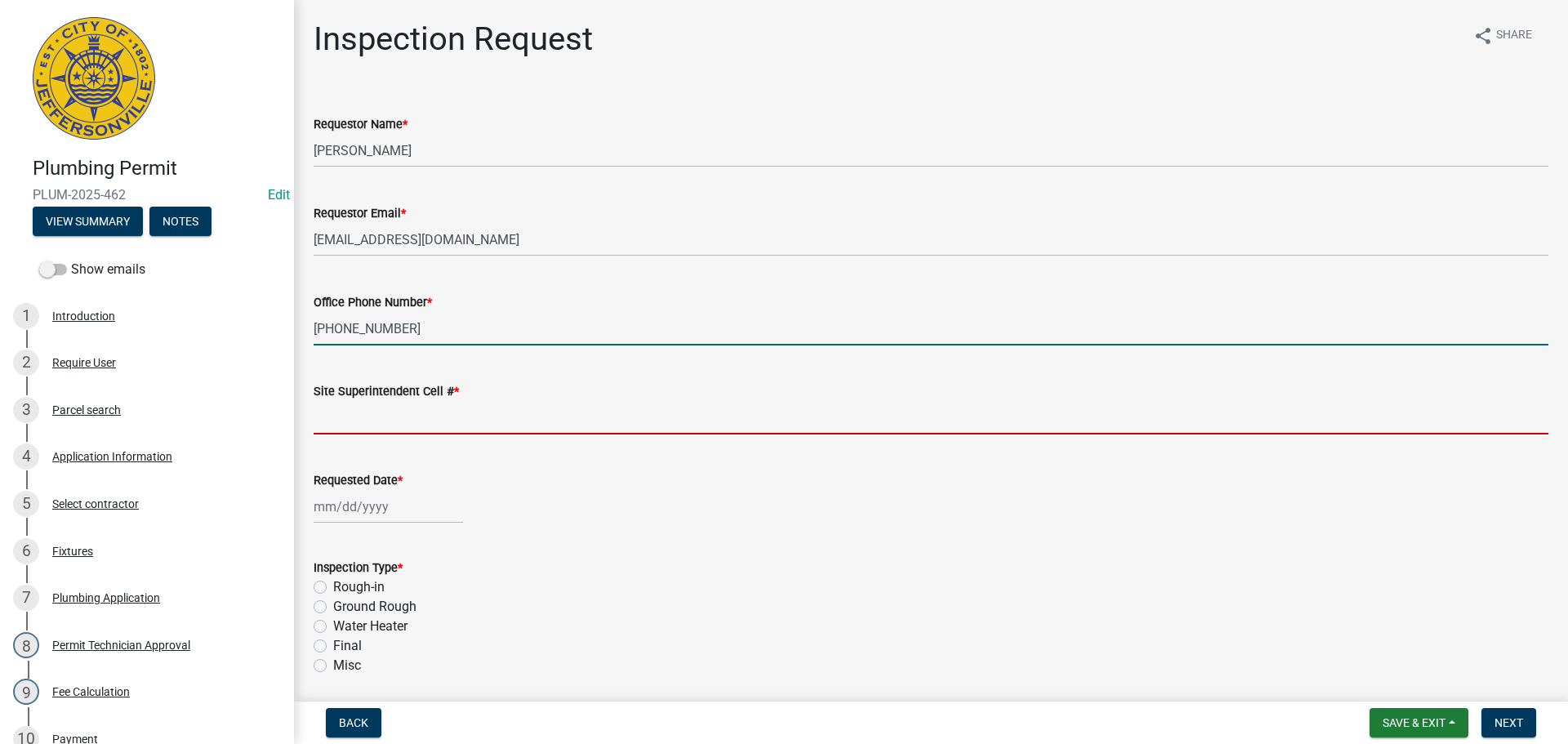
click at [361, 415] on input "Site Superintendent Cell # *" at bounding box center [931, 417] width 1235 height 34
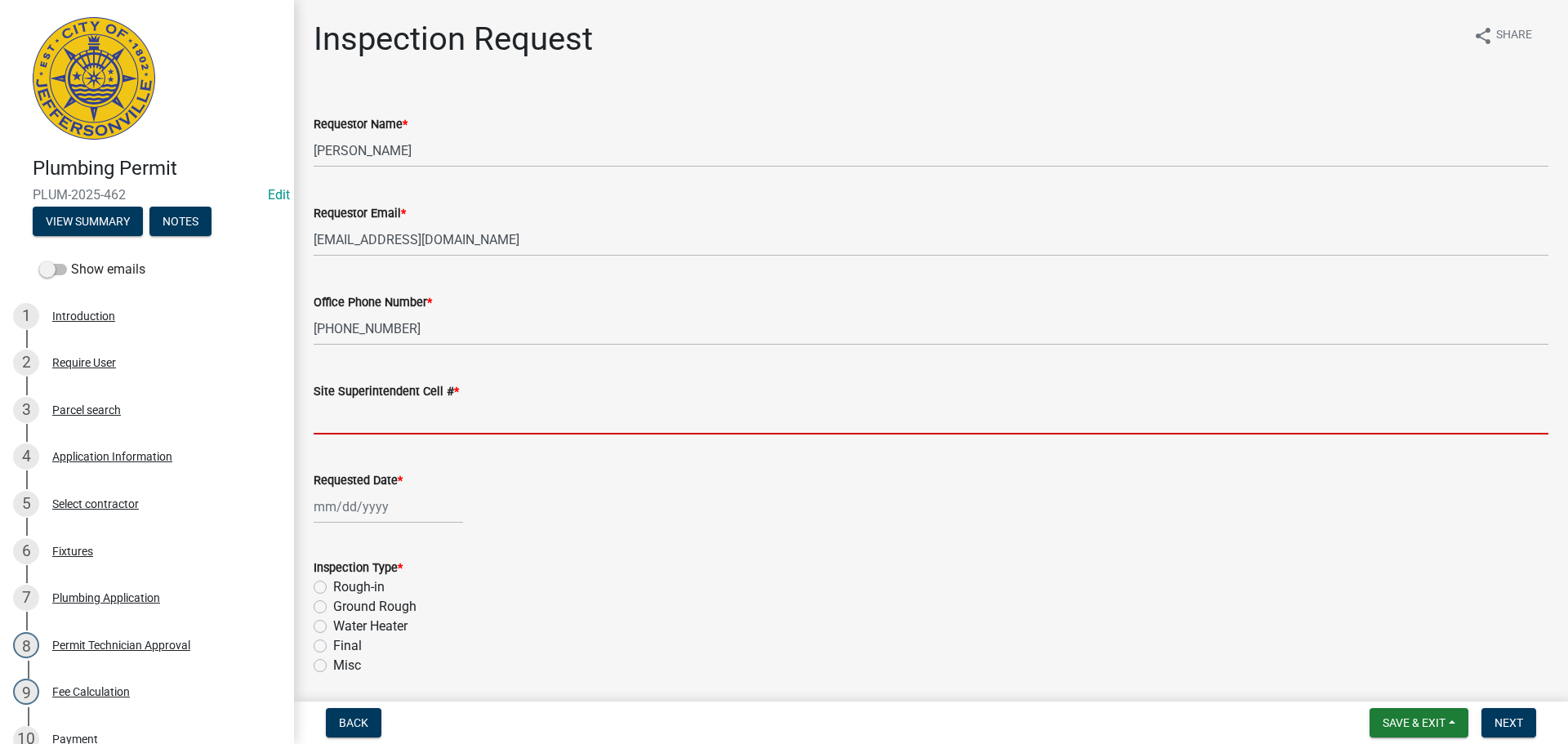
type input "SAME"
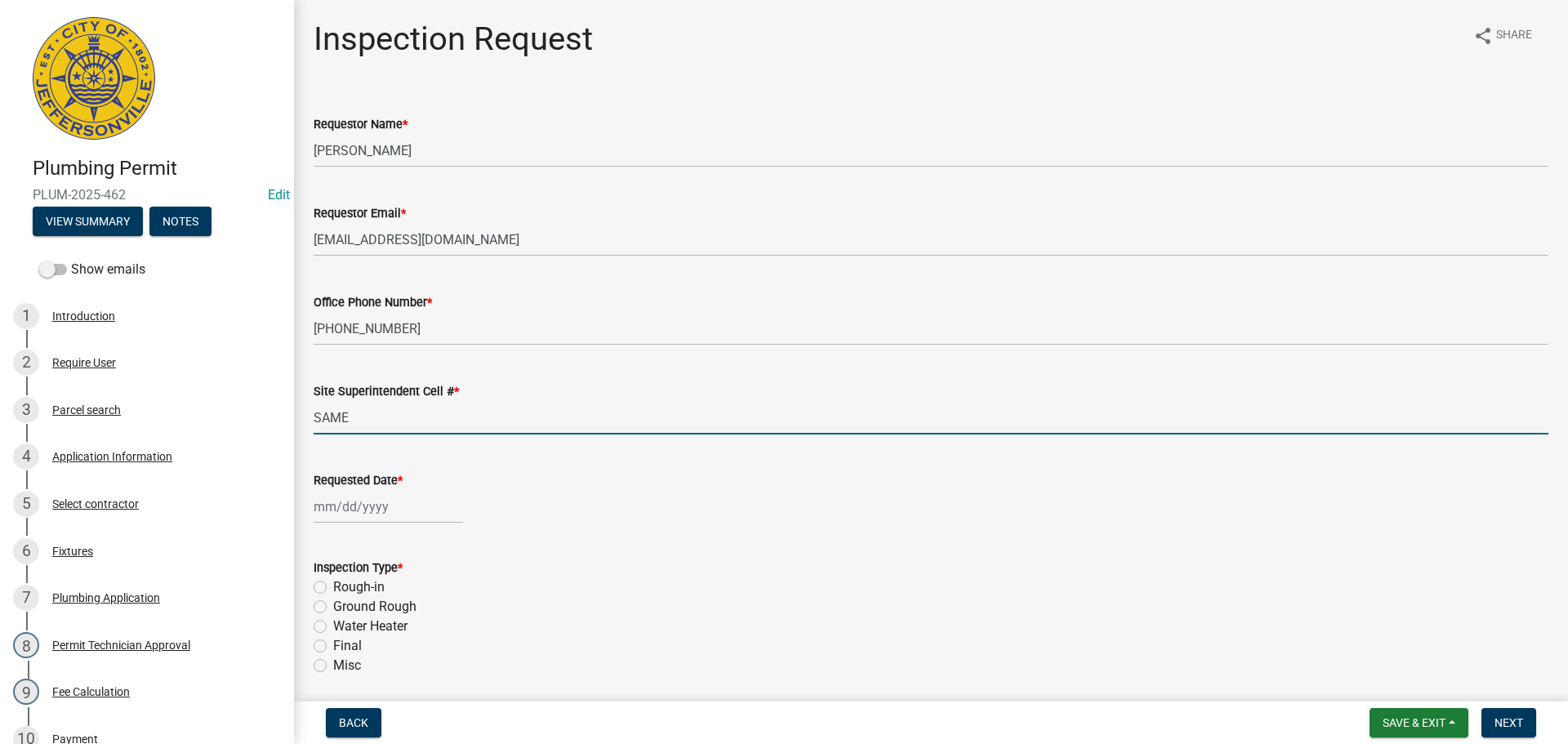
click at [341, 513] on div at bounding box center [389, 507] width 149 height 34
select select "9"
select select "2025"
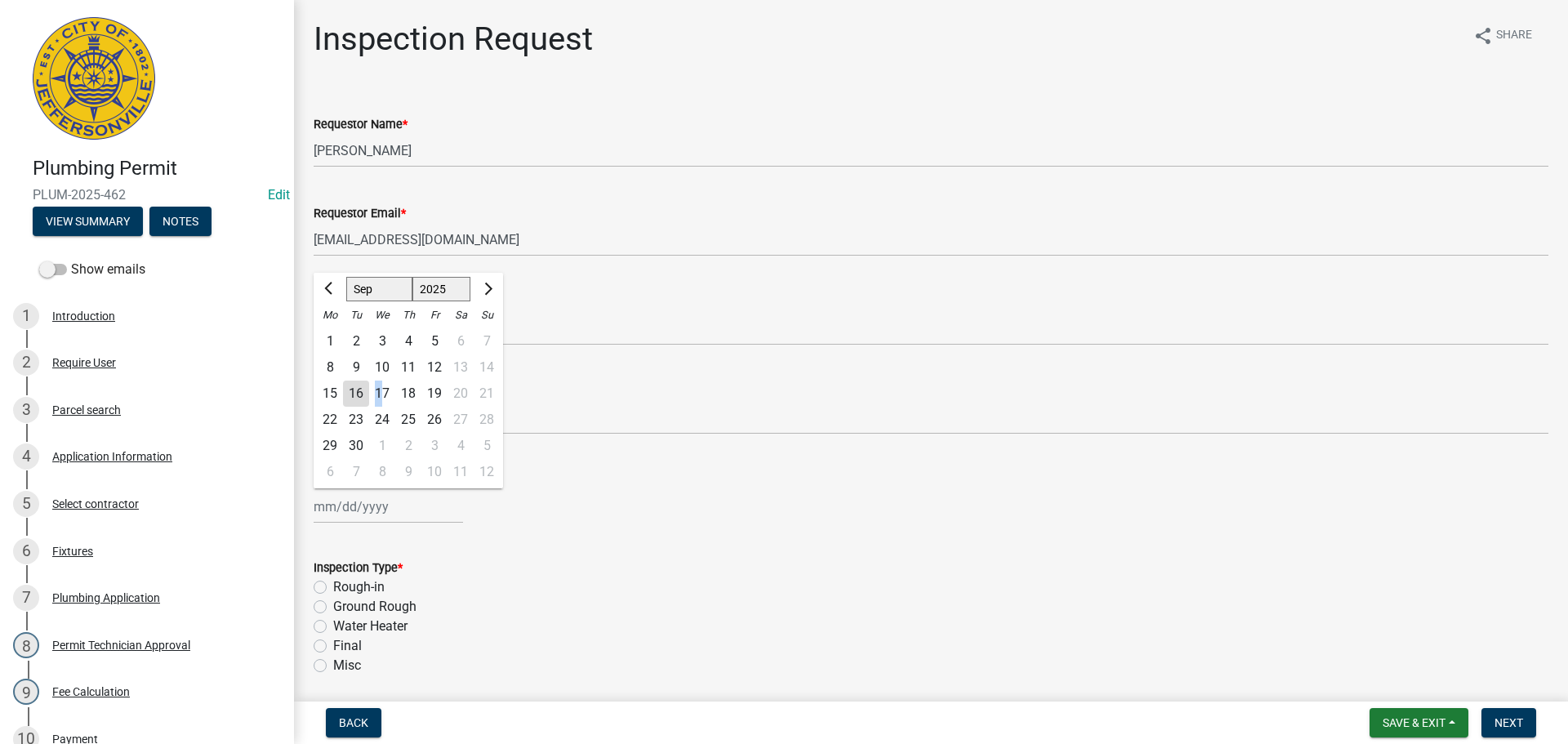
click at [379, 394] on div "17" at bounding box center [382, 394] width 26 height 26
type input "09/17/2025"
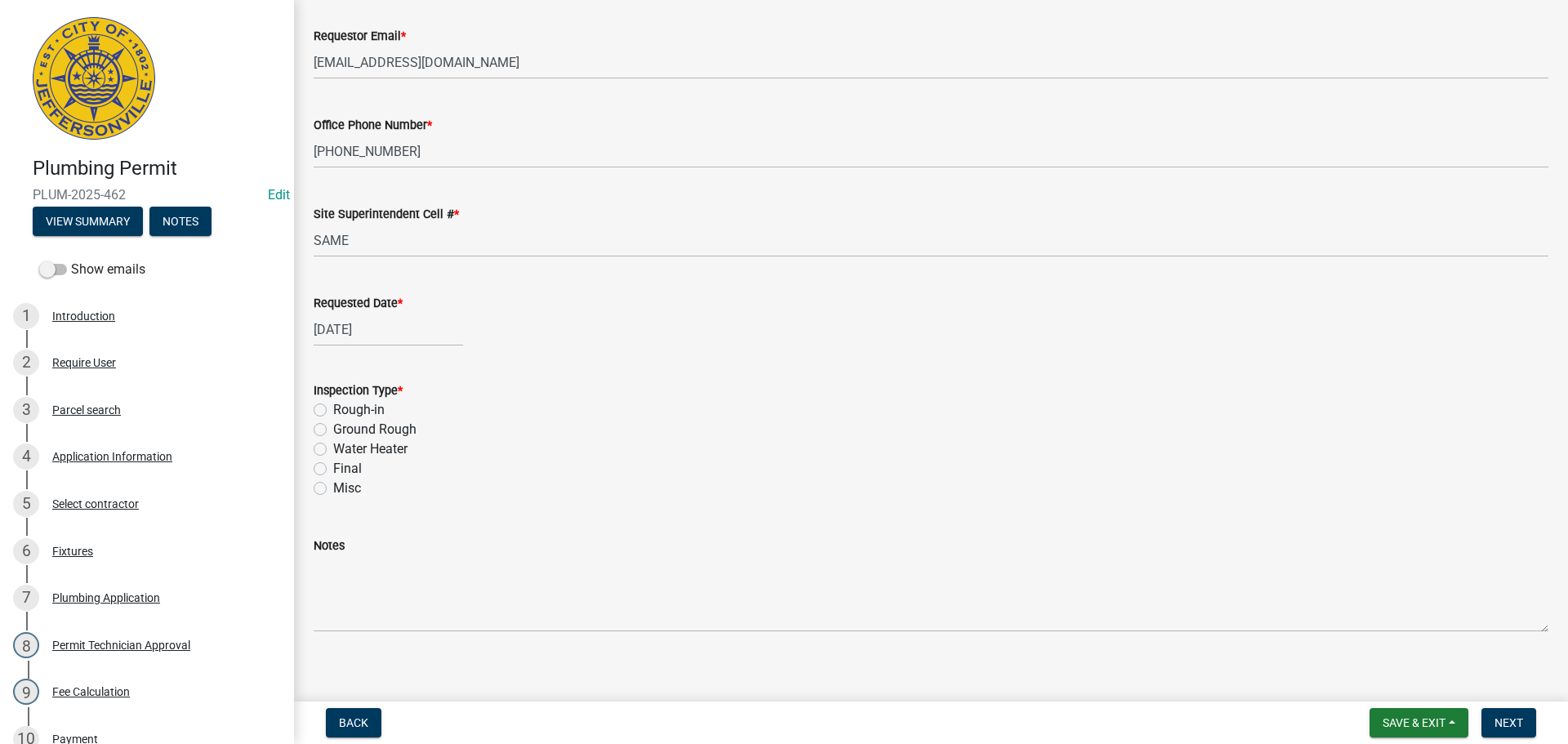
scroll to position [192, 0]
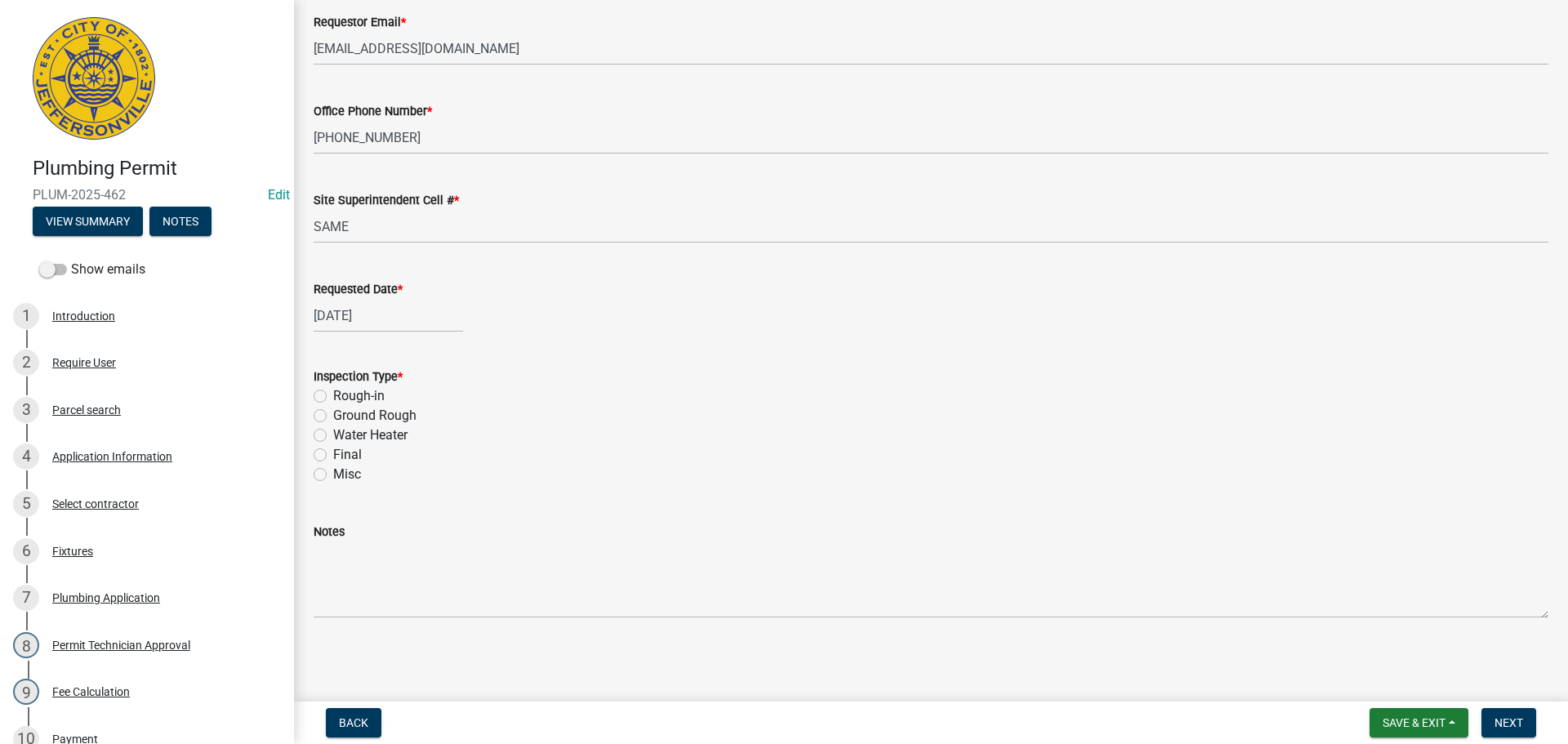
click at [333, 395] on label "Rough-in" at bounding box center [359, 396] width 52 height 19
click at [333, 395] on input "Rough-in" at bounding box center [338, 392] width 11 height 11
radio input "true"
click at [1507, 714] on button "Next" at bounding box center [1509, 723] width 55 height 30
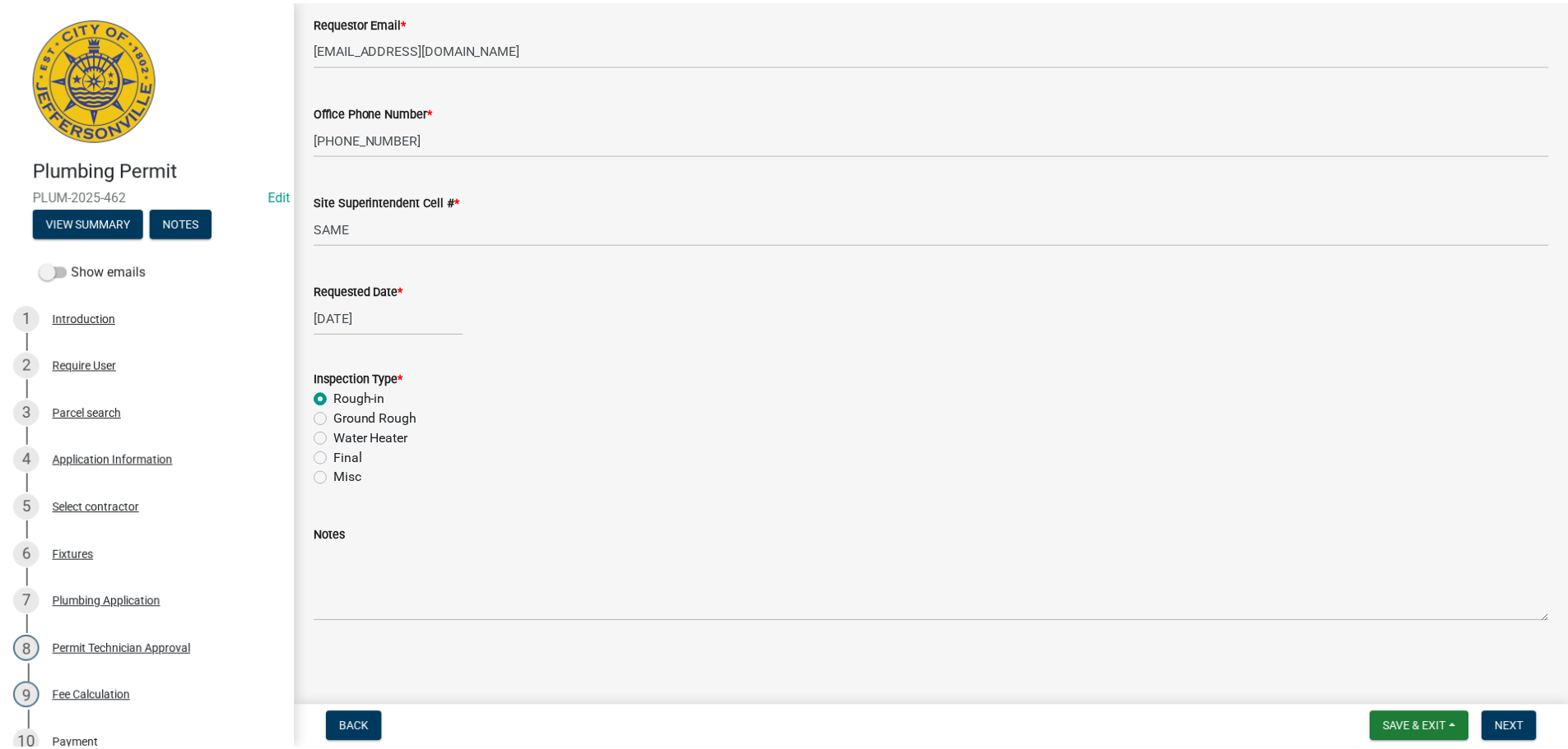
scroll to position [0, 0]
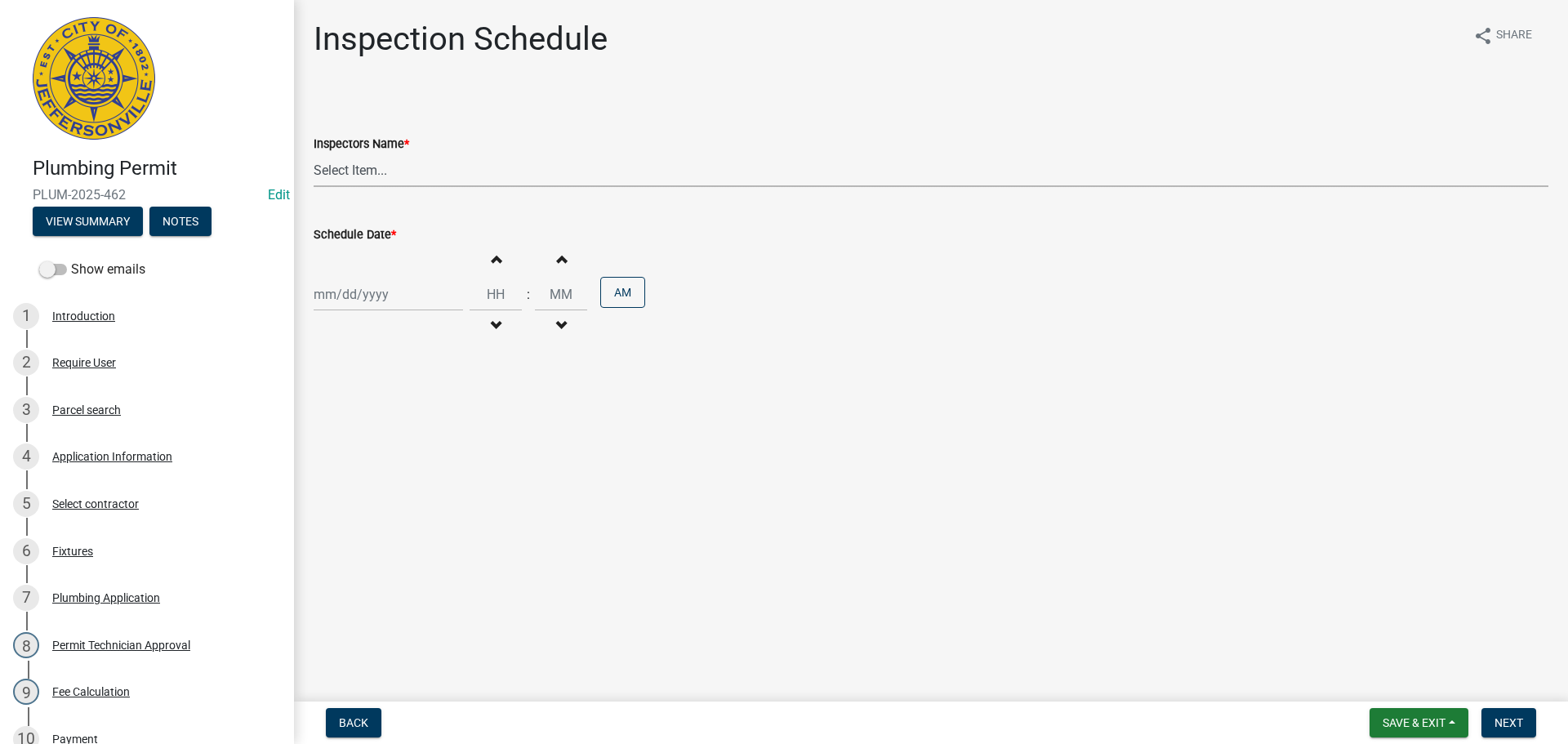
click at [344, 170] on select "Select Item... jramsey (Jeremy Ramsey) MaryFrey (Mary Frey) mkruer (Mike Kruer)…" at bounding box center [931, 169] width 1235 height 34
select select "13c97fbc-c819-4cee-844a-0db3d3c4db95"
click at [314, 153] on select "Select Item... jramsey (Jeremy Ramsey) MaryFrey (Mary Frey) mkruer (Mike Kruer)…" at bounding box center [931, 169] width 1235 height 34
select select "9"
select select "2025"
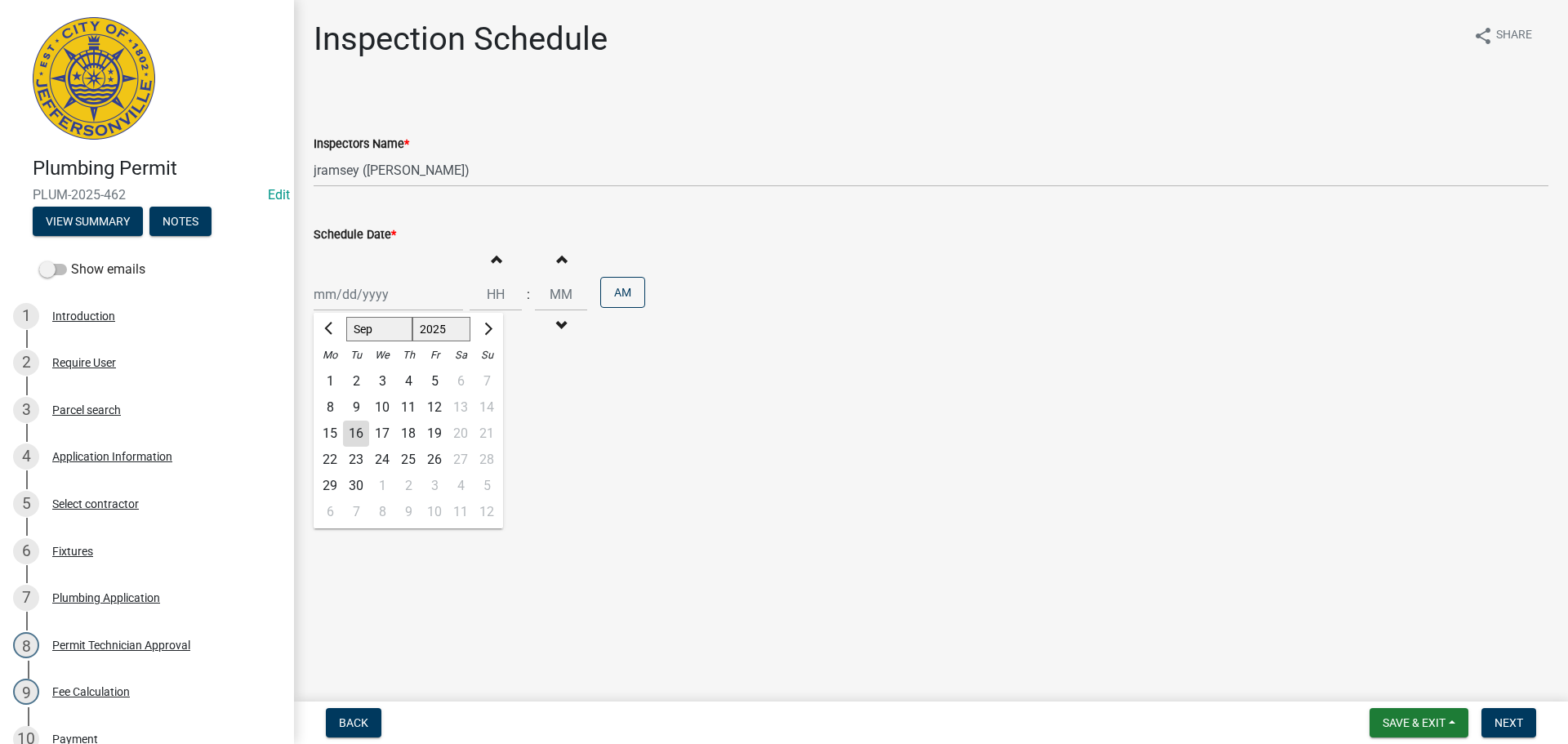
drag, startPoint x: 341, startPoint y: 294, endPoint x: 341, endPoint y: 311, distance: 17.0
click at [340, 297] on div "Jan Feb Mar Apr May Jun Jul Aug Sep Oct Nov Dec 1525 1526 1527 1528 1529 1530 1…" at bounding box center [389, 294] width 149 height 34
click at [379, 438] on div "17" at bounding box center [382, 433] width 26 height 26
type input "09/17/2025"
click at [1512, 727] on span "Next" at bounding box center [1510, 723] width 29 height 13
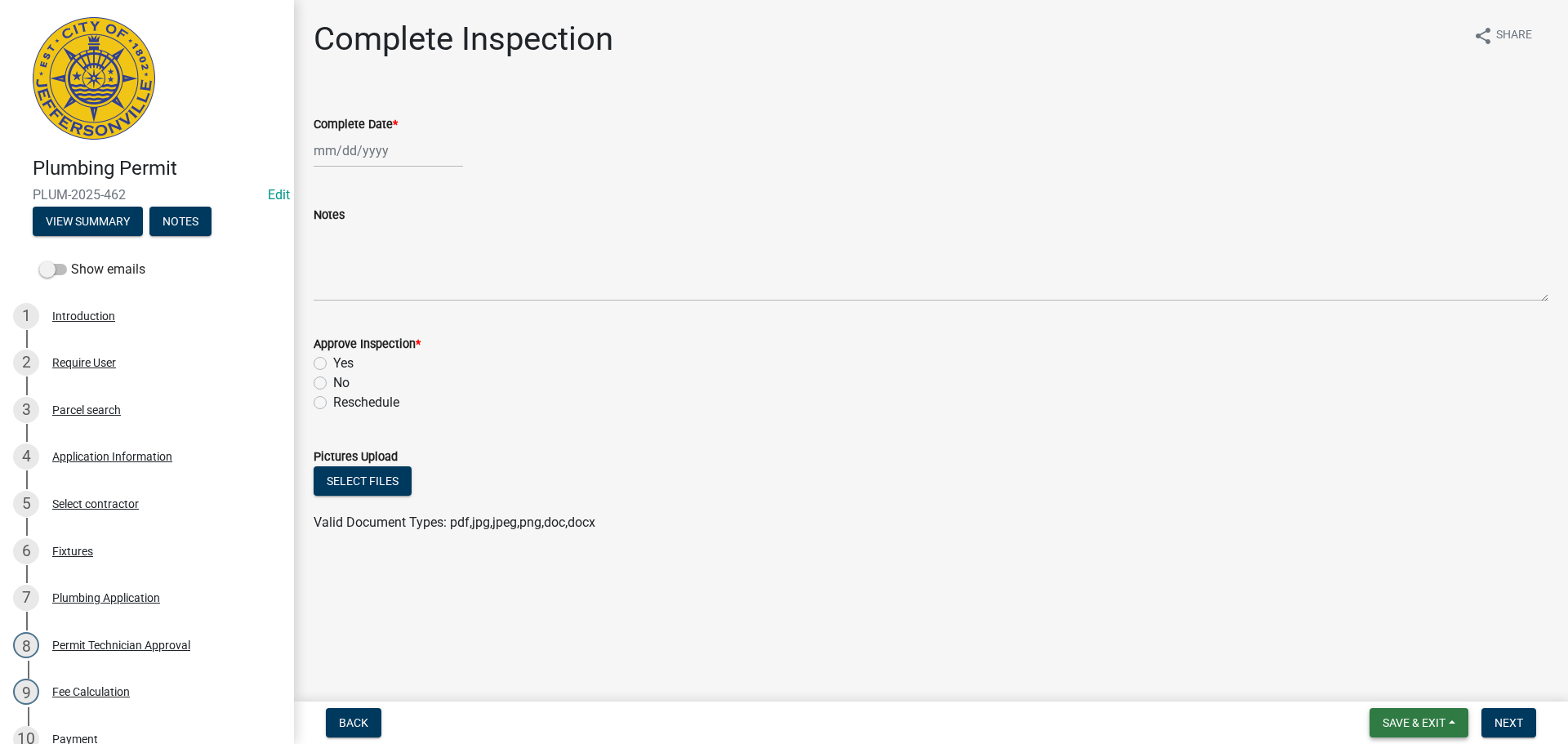
click at [1400, 725] on span "Save & Exit" at bounding box center [1415, 723] width 63 height 13
click at [1380, 688] on button "Save & Exit" at bounding box center [1403, 680] width 131 height 39
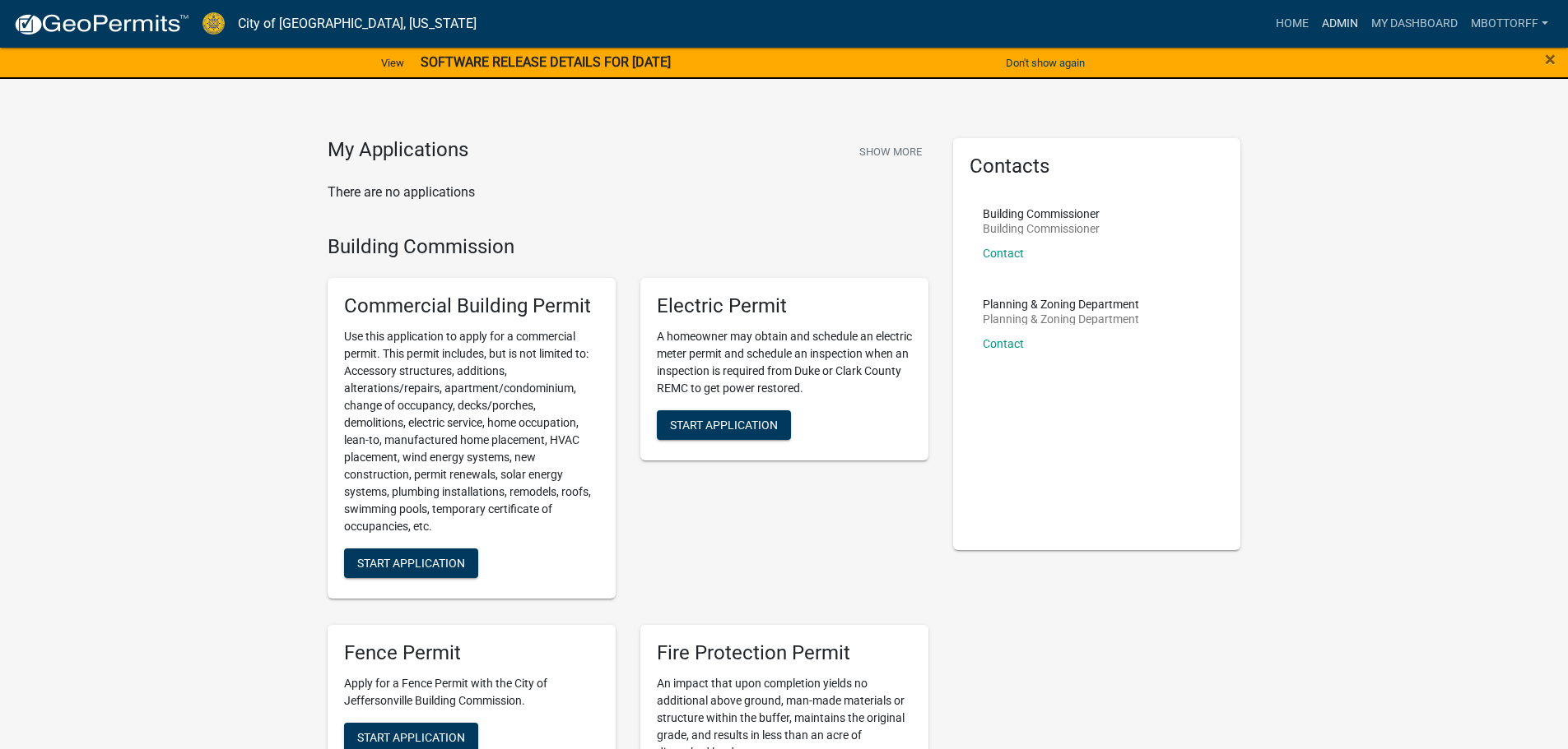
drag, startPoint x: 1336, startPoint y: 21, endPoint x: 1247, endPoint y: 20, distance: 89.0
click at [1335, 20] on link "Admin" at bounding box center [1339, 24] width 49 height 31
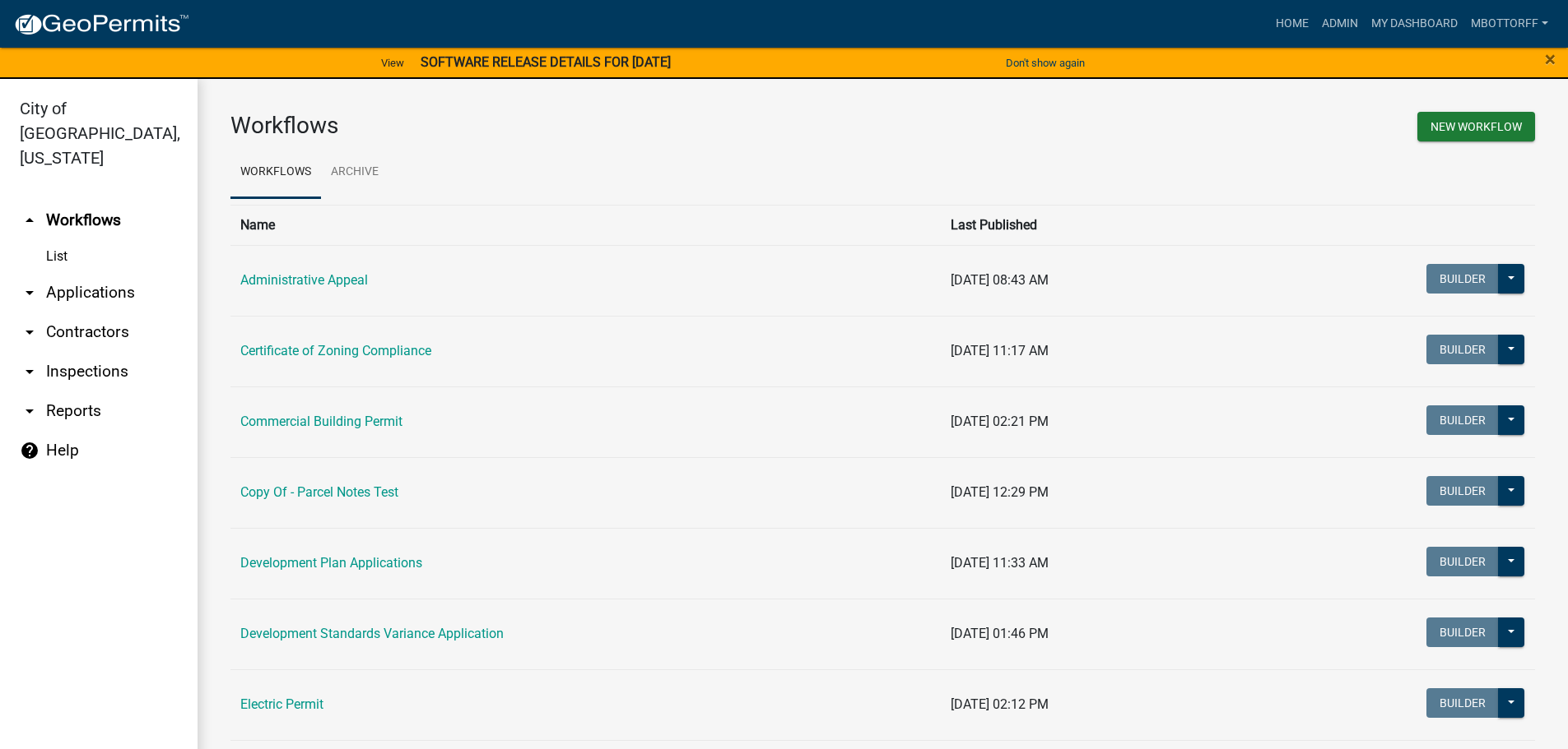
click at [74, 273] on link "arrow_drop_down Applications" at bounding box center [98, 292] width 198 height 40
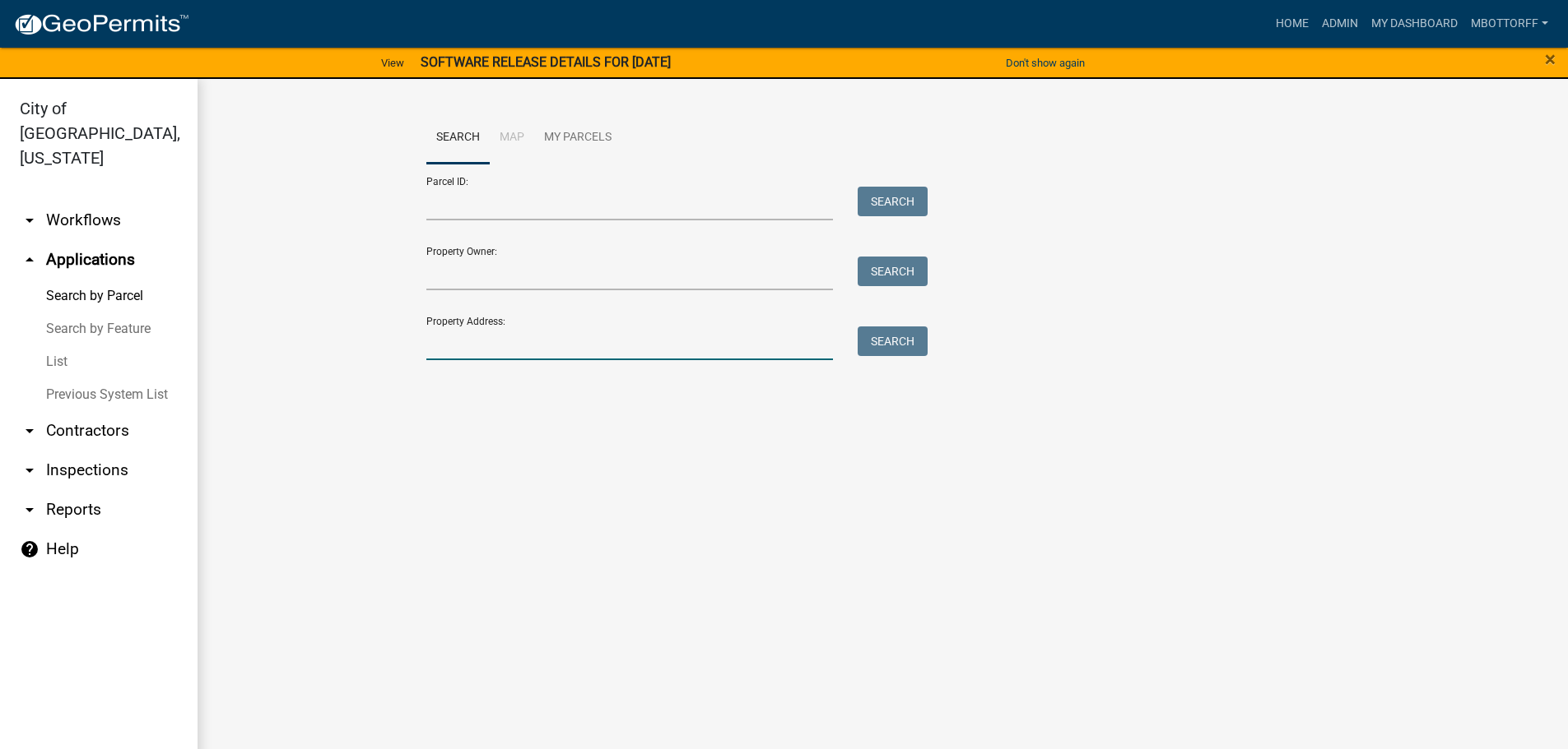
click at [451, 346] on input "Property Address:" at bounding box center [630, 343] width 407 height 34
type input "5508 ha"
click at [892, 349] on button "Search" at bounding box center [892, 341] width 70 height 30
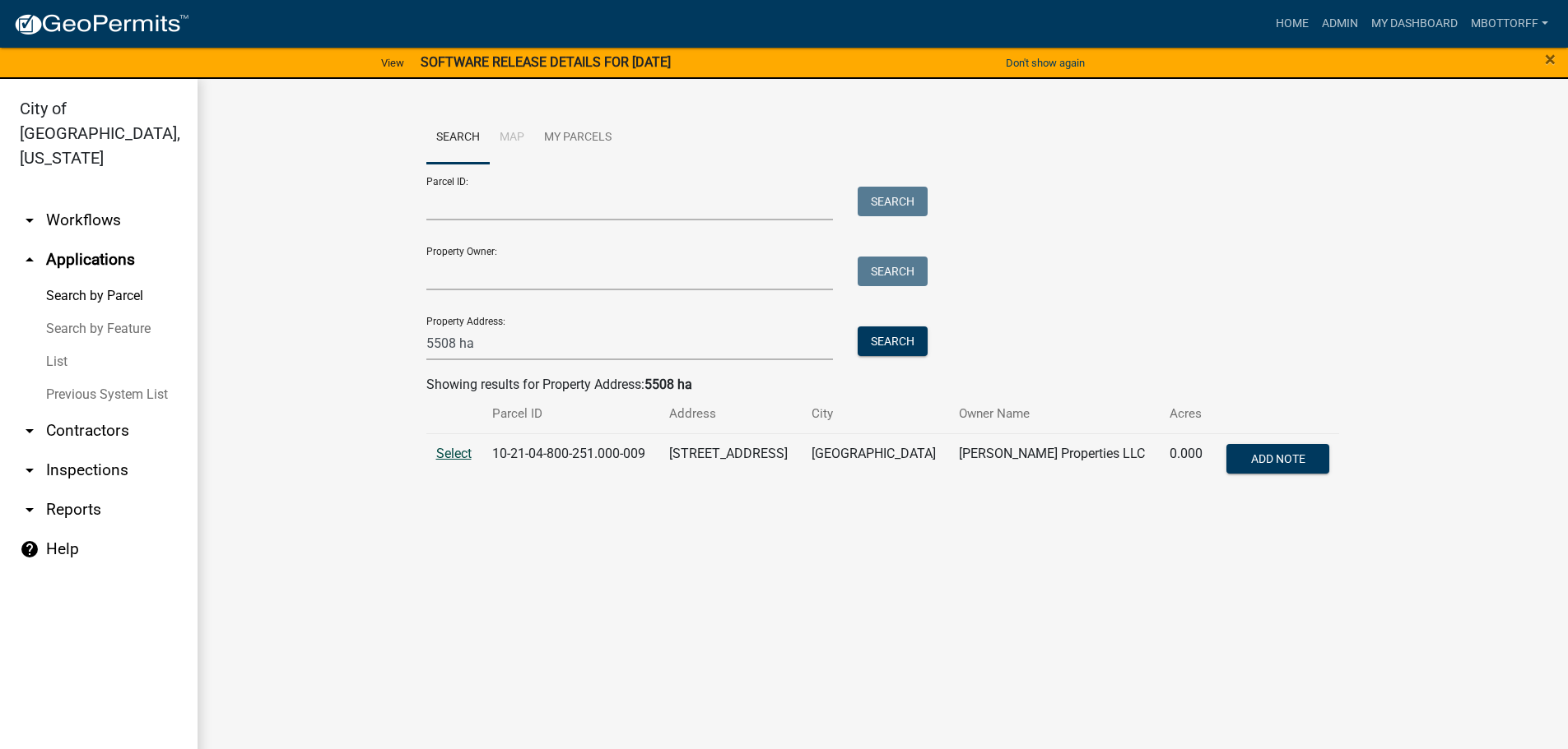
click at [463, 457] on span "Select" at bounding box center [453, 453] width 36 height 15
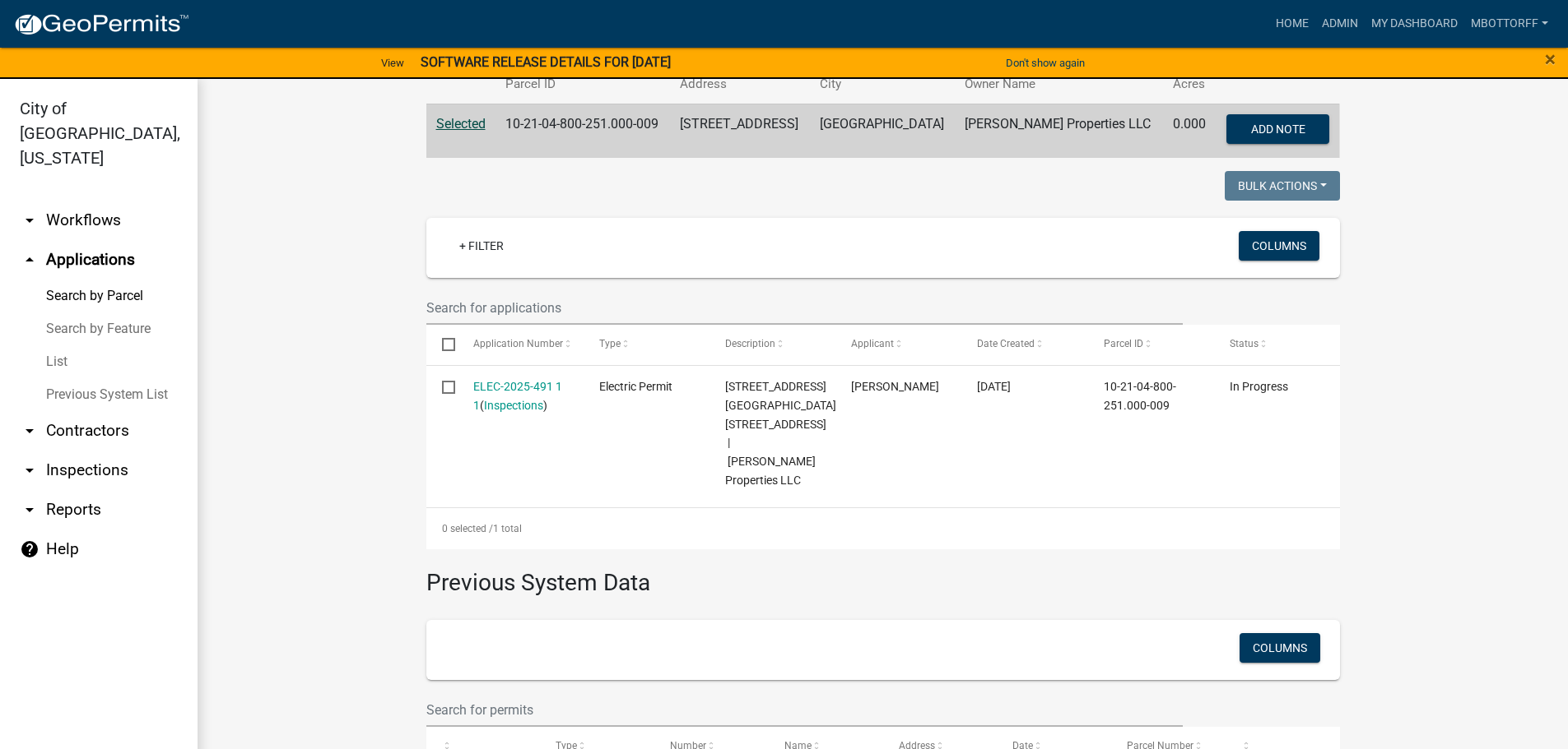
scroll to position [426, 0]
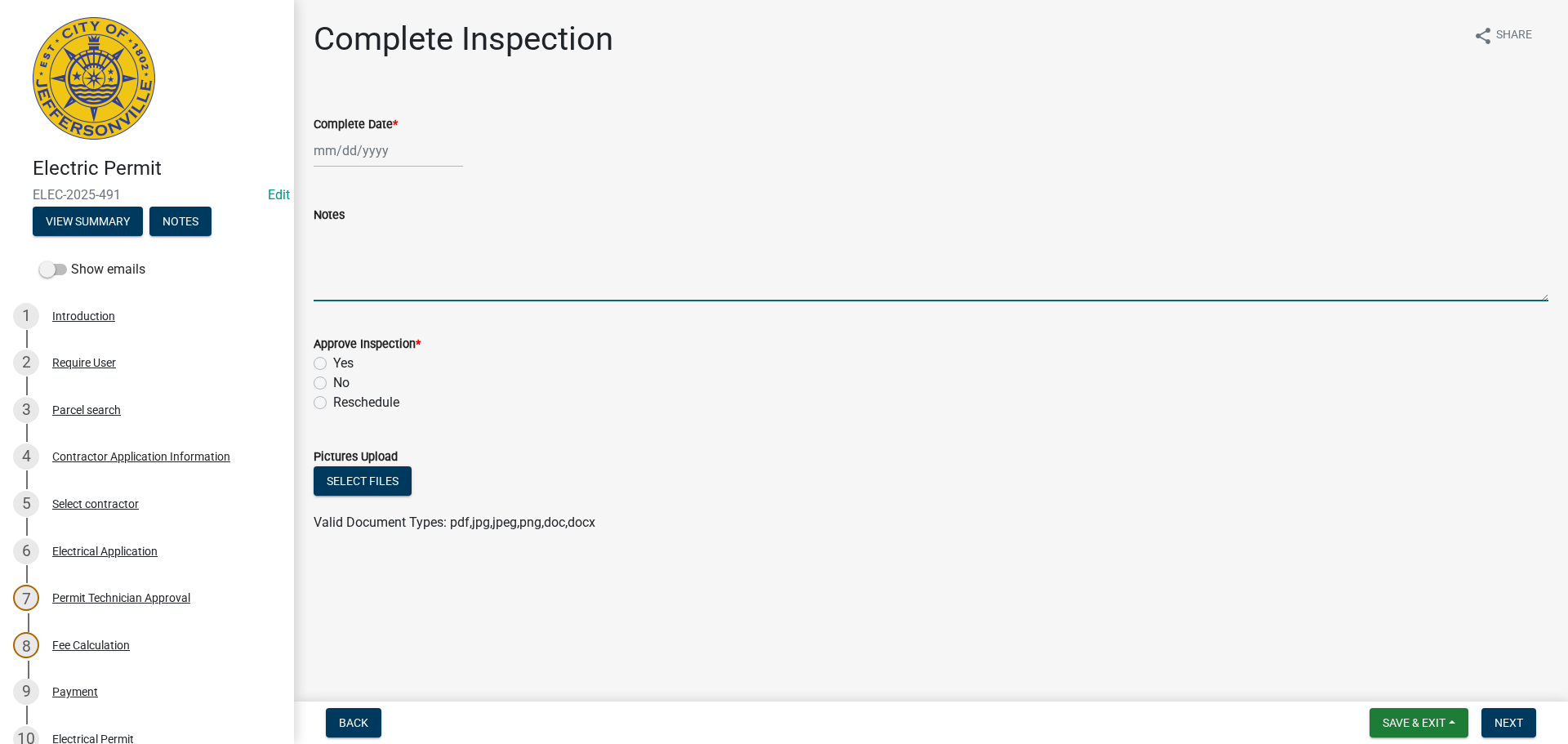
click at [365, 262] on textarea "Notes" at bounding box center [931, 263] width 1235 height 77
type textarea "c"
type textarea "CALLED DUKE AT 9:30AM SPOKE WITH [PERSON_NAME] FOR RECONNECT."
click at [324, 136] on div at bounding box center [389, 150] width 149 height 34
select select "9"
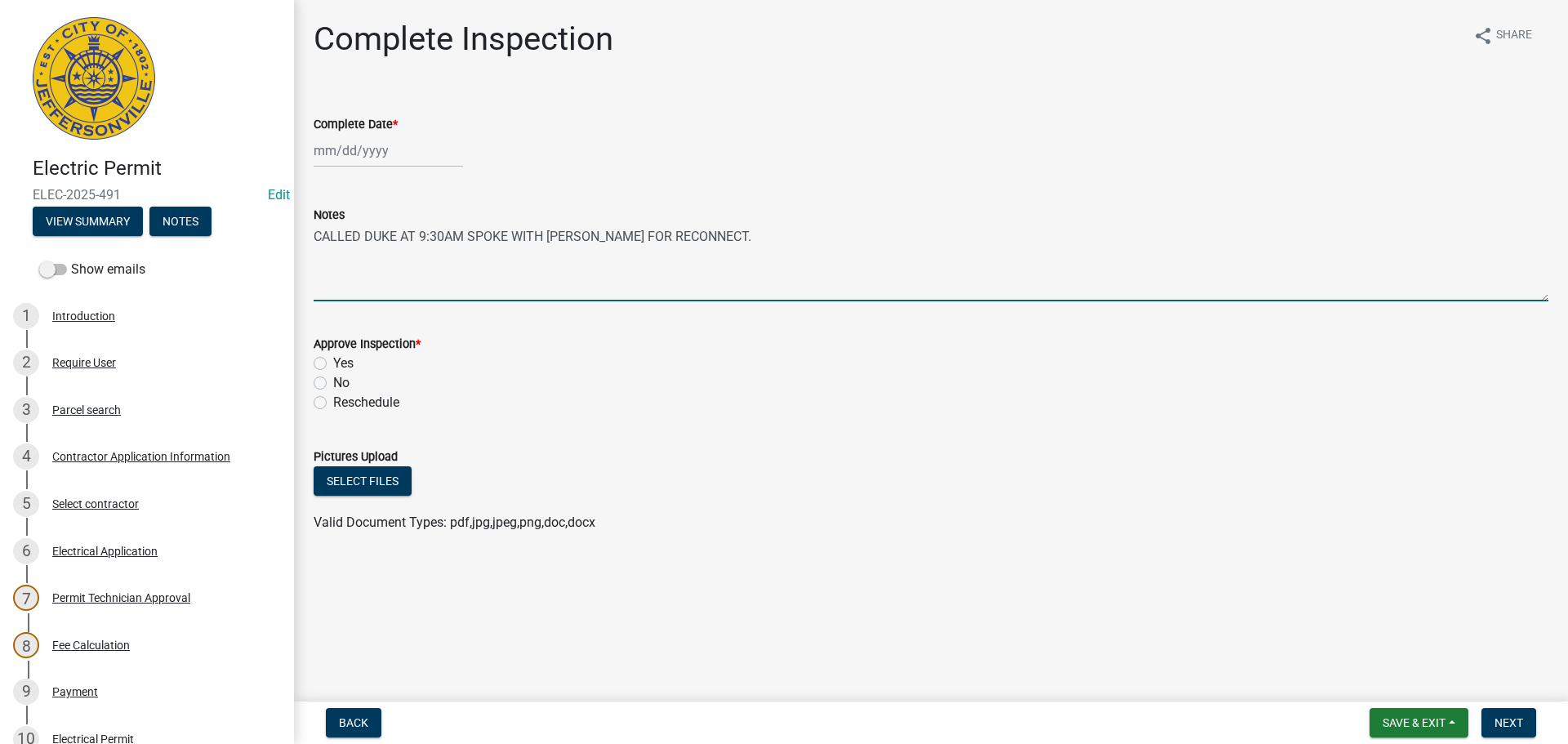
select select "2025"
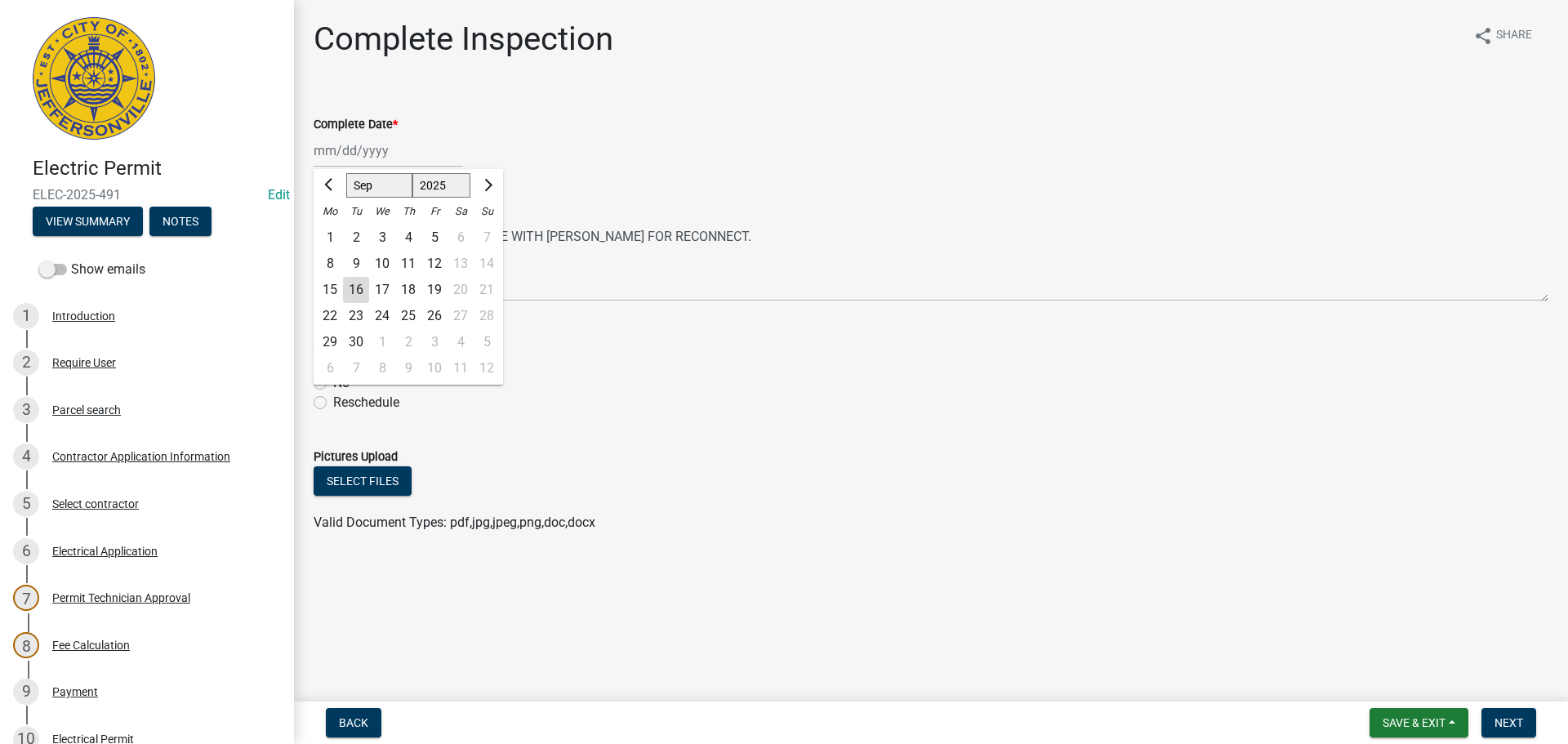
click at [351, 291] on div "16" at bounding box center [355, 289] width 26 height 26
type input "[DATE]"
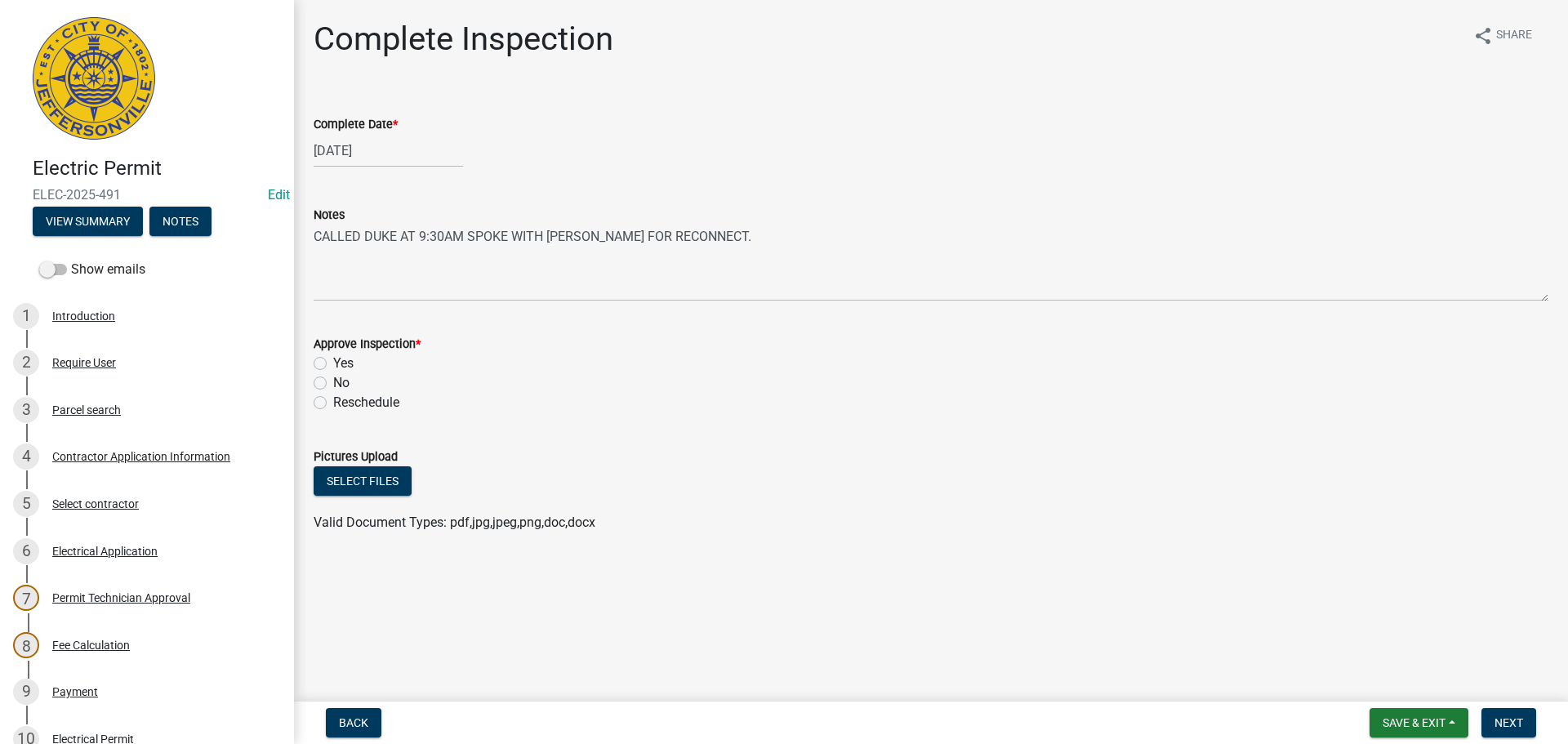
click at [333, 369] on label "Yes" at bounding box center [343, 363] width 20 height 19
click at [333, 365] on input "Yes" at bounding box center [338, 358] width 11 height 11
radio input "true"
click at [1512, 727] on span "Next" at bounding box center [1510, 723] width 29 height 13
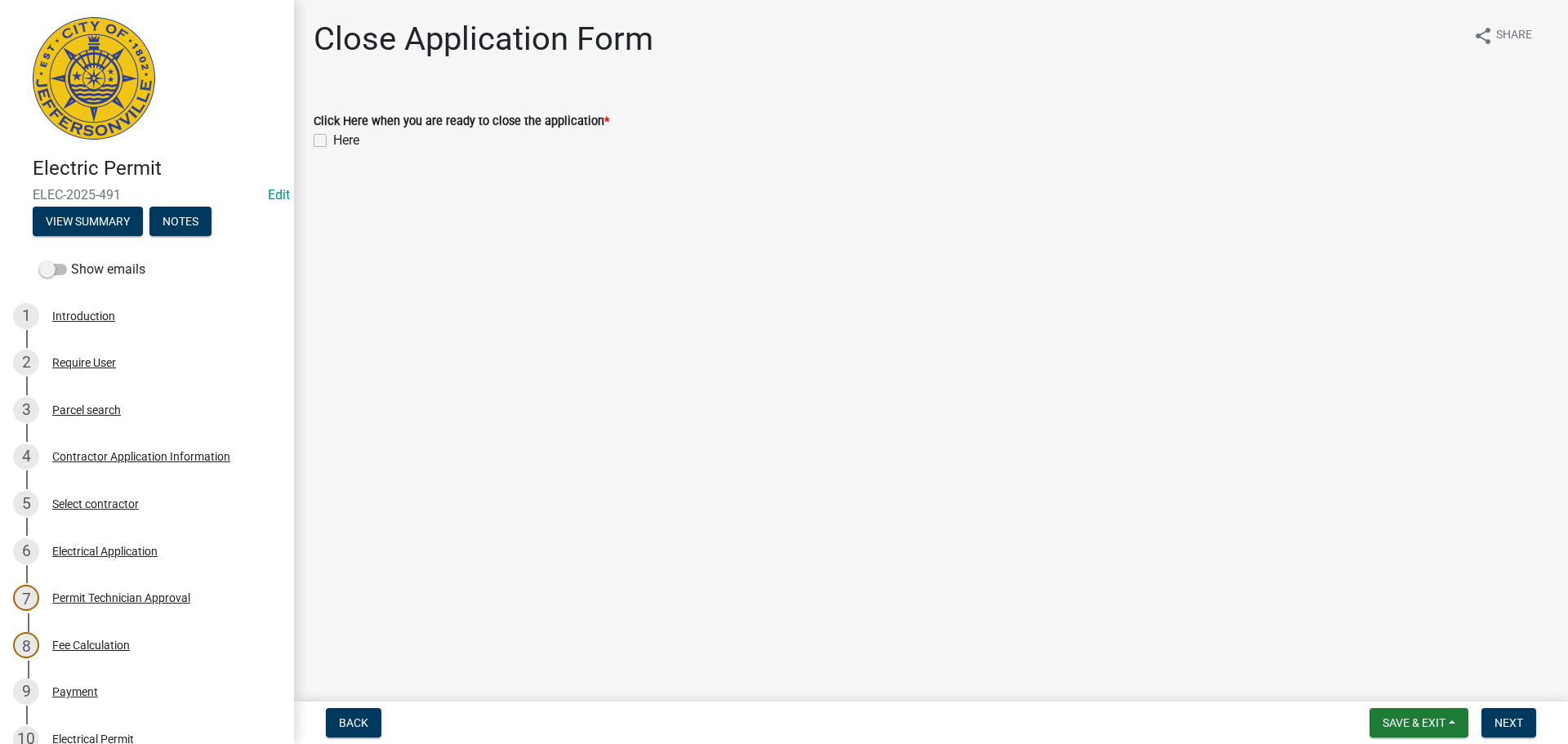
click at [333, 142] on label "Here" at bounding box center [346, 141] width 26 height 19
click at [333, 142] on input "Here" at bounding box center [338, 136] width 11 height 11
checkbox input "true"
click at [1506, 723] on span "Next" at bounding box center [1510, 723] width 29 height 13
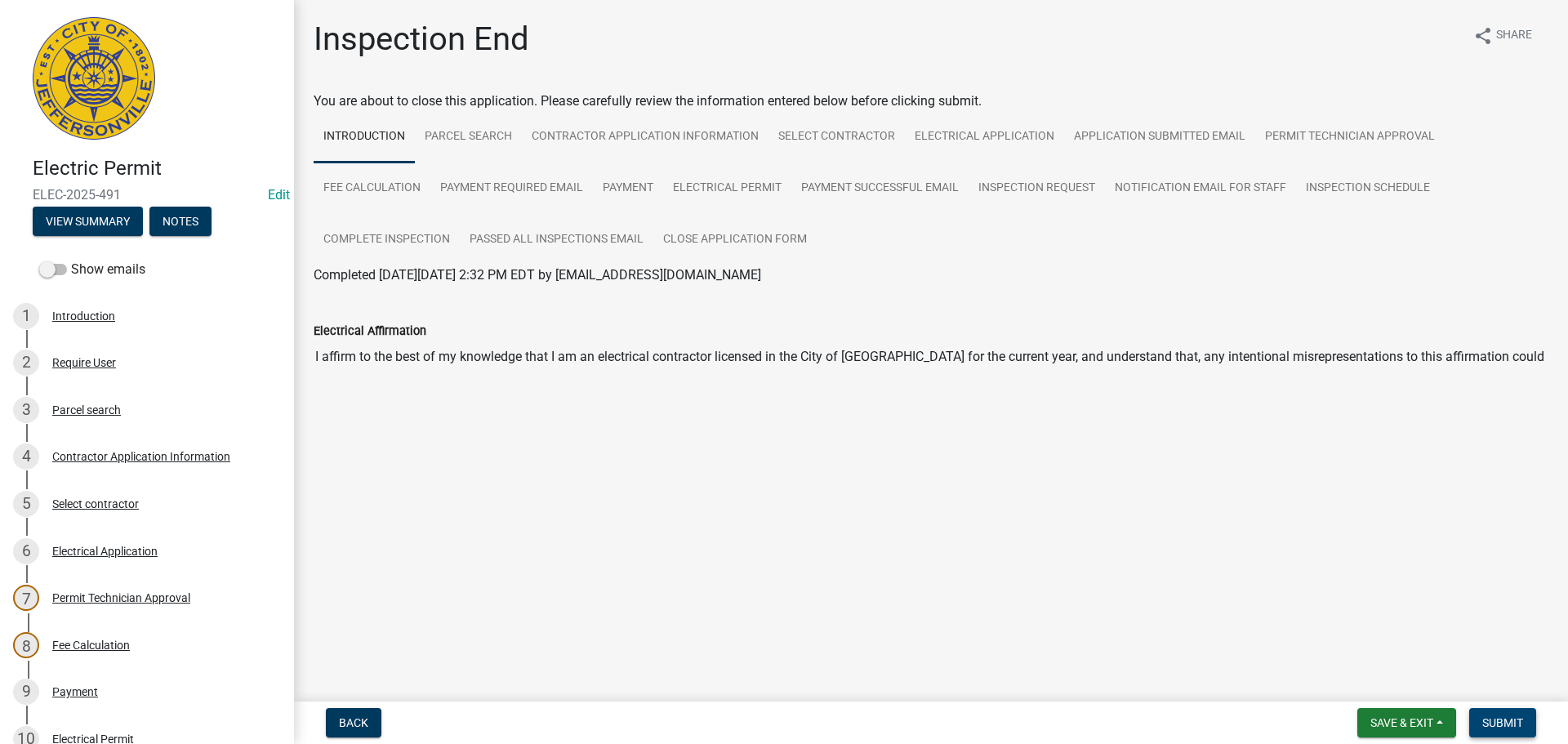
click at [1511, 726] on span "Submit" at bounding box center [1503, 723] width 41 height 13
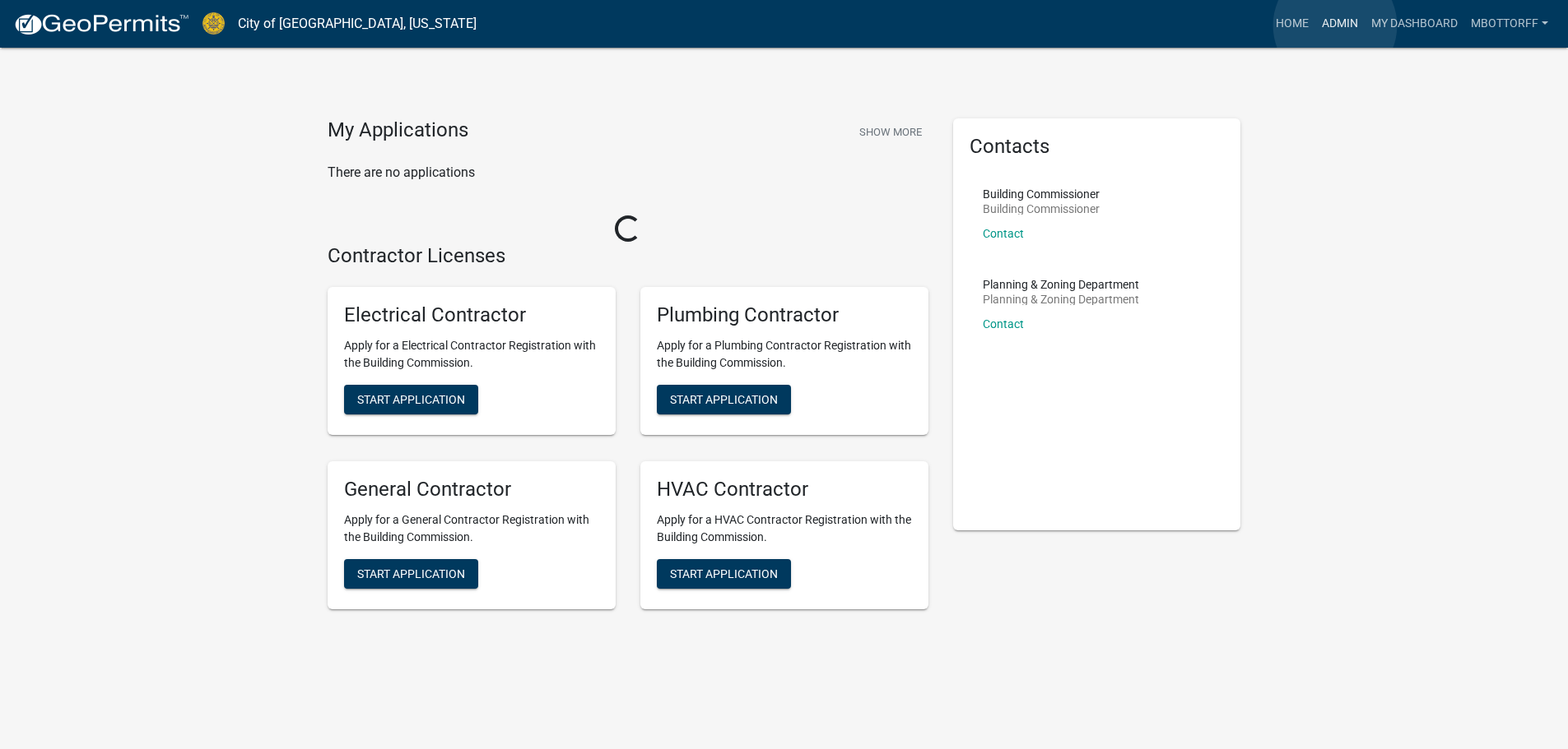
click at [1335, 25] on link "Admin" at bounding box center [1339, 24] width 49 height 31
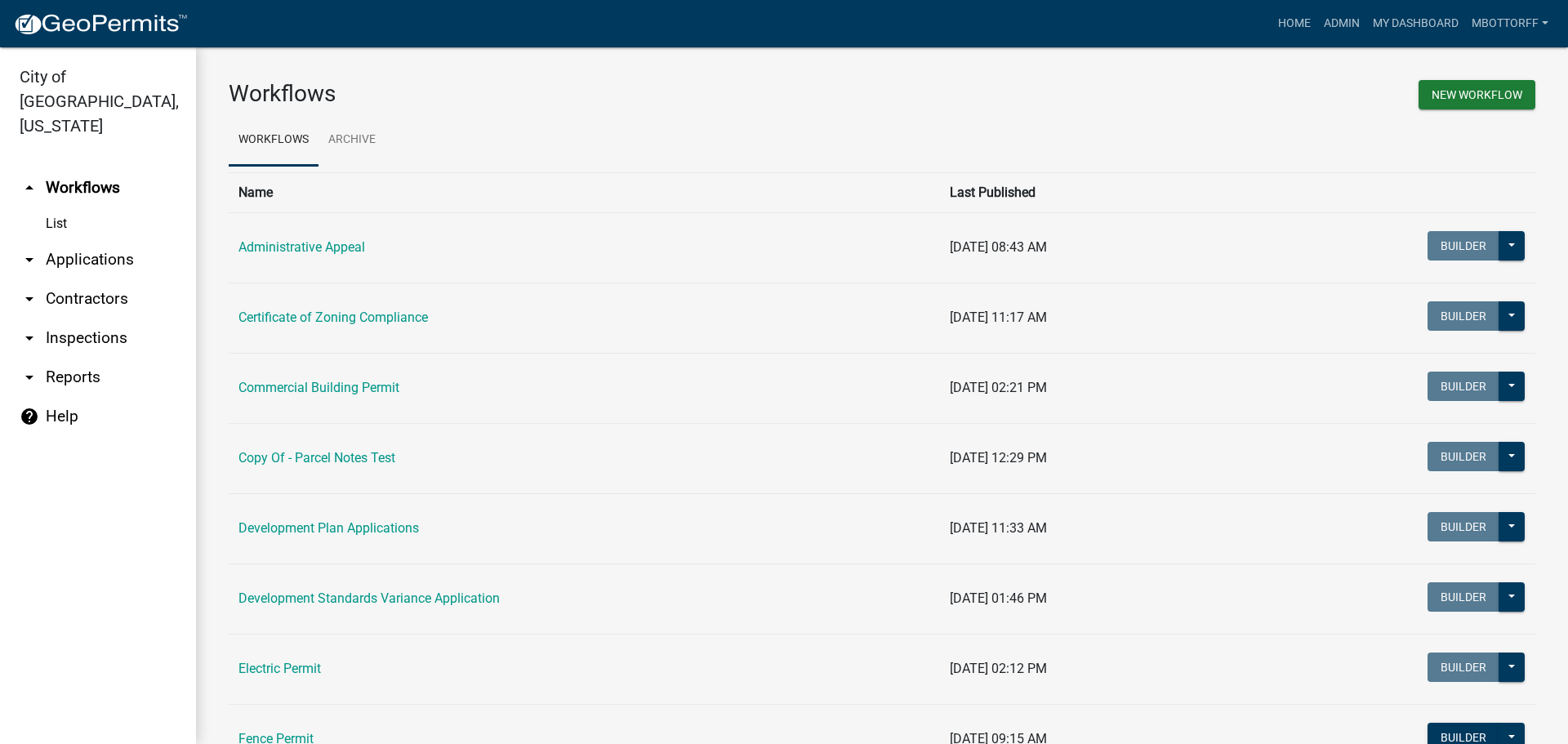
click at [92, 280] on link "arrow_drop_down Contractors" at bounding box center [98, 299] width 196 height 39
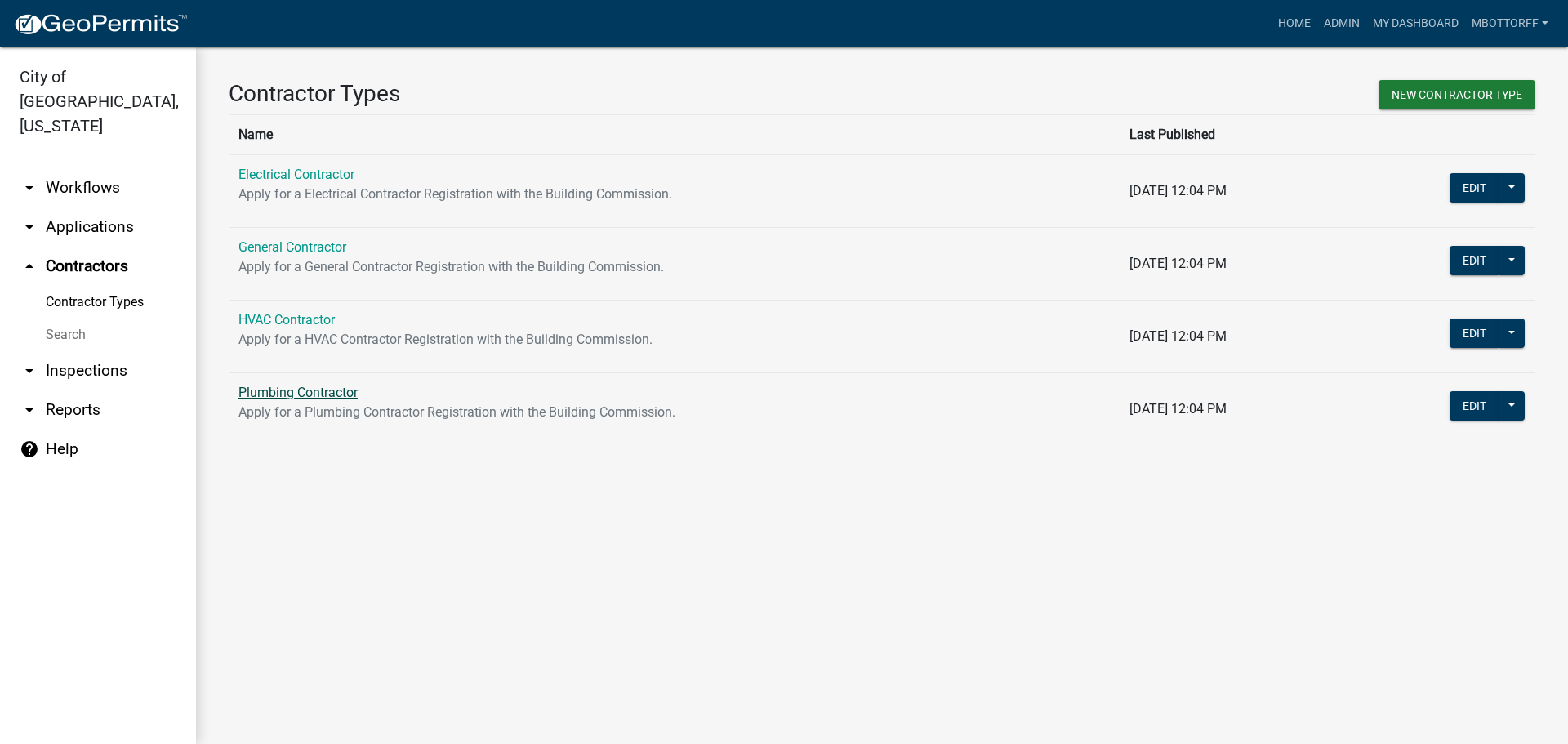
click at [291, 398] on link "Plumbing Contractor" at bounding box center [298, 393] width 120 height 15
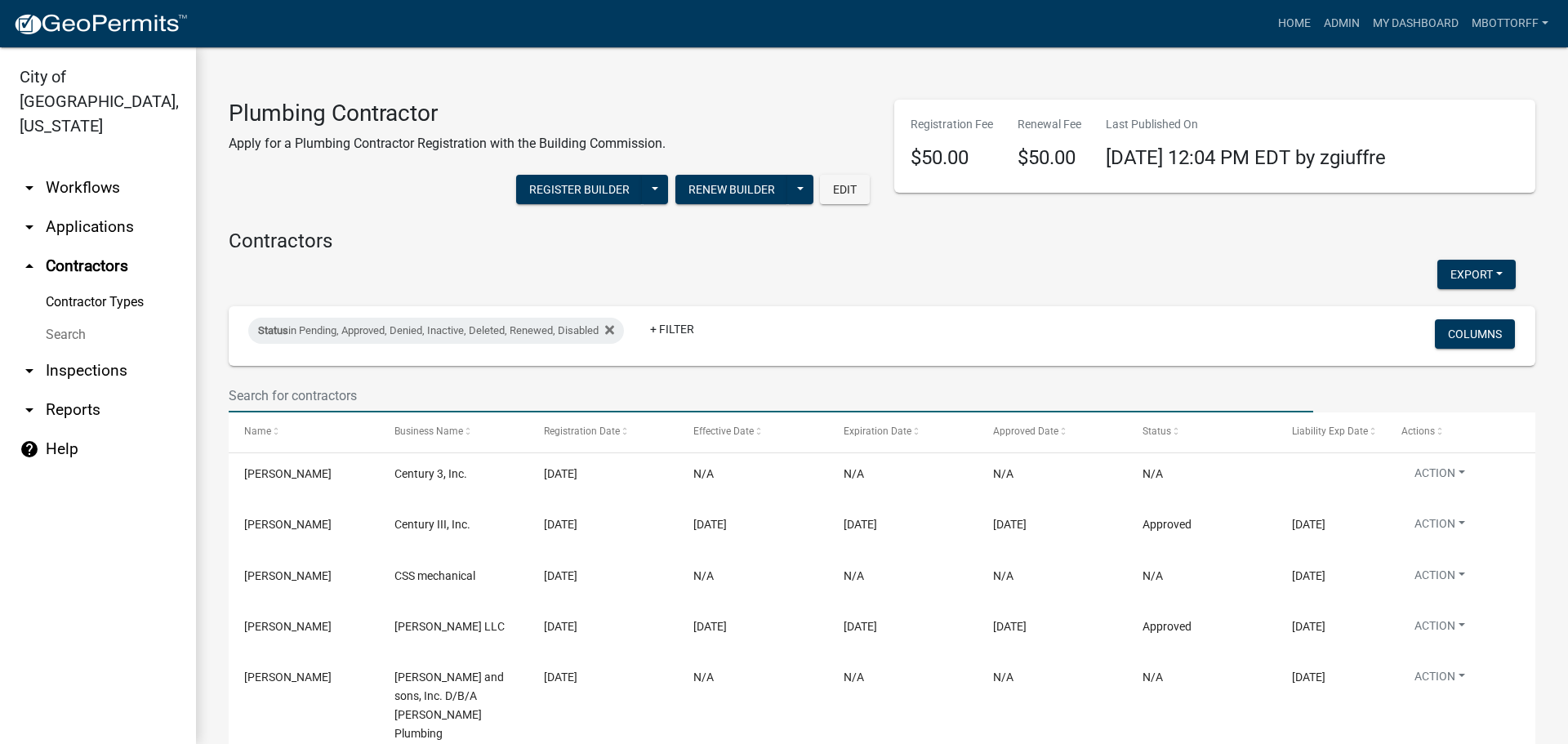
click at [288, 400] on input "text" at bounding box center [771, 395] width 1085 height 34
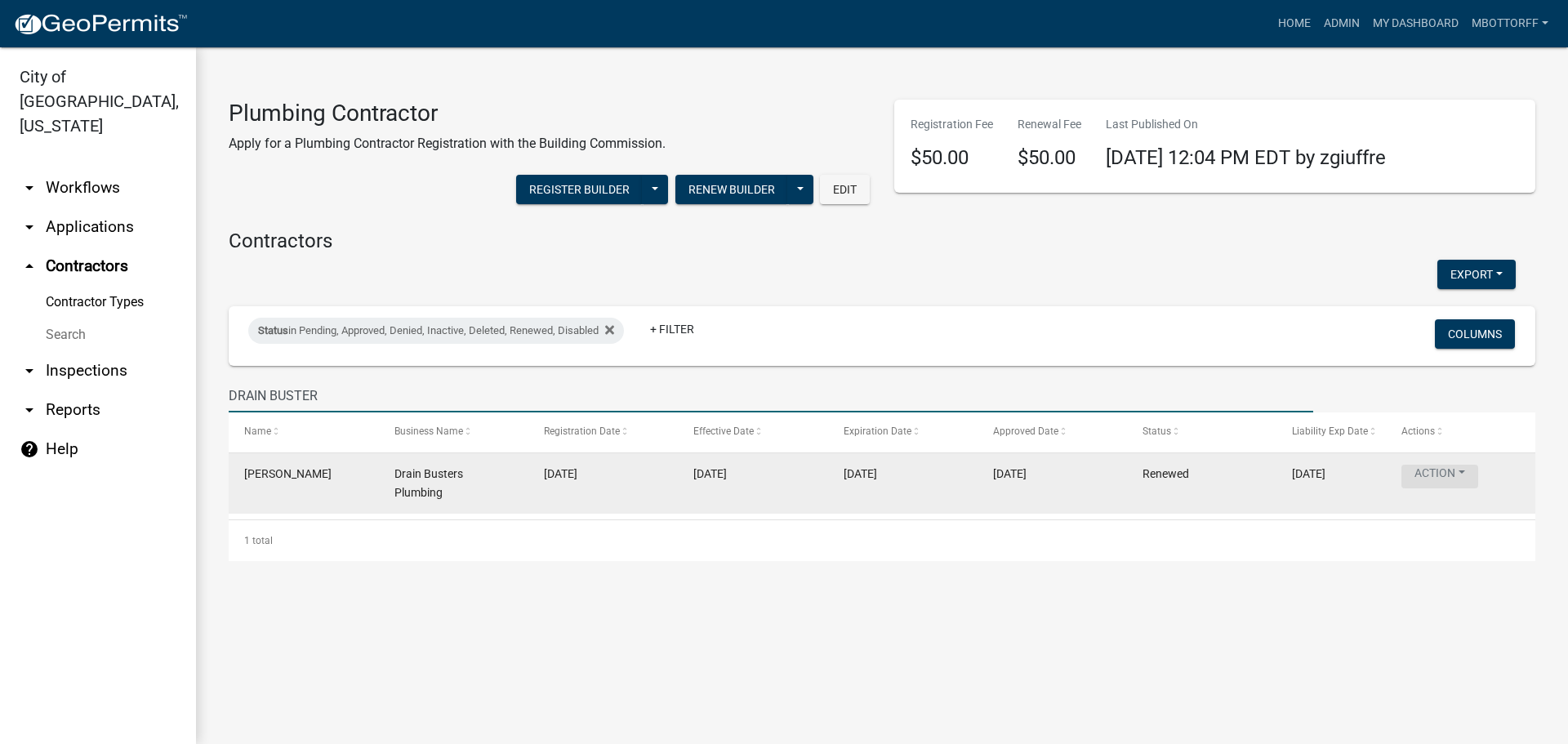
type input "DRAIN BUSTER"
click at [1460, 475] on button "Action" at bounding box center [1440, 477] width 77 height 24
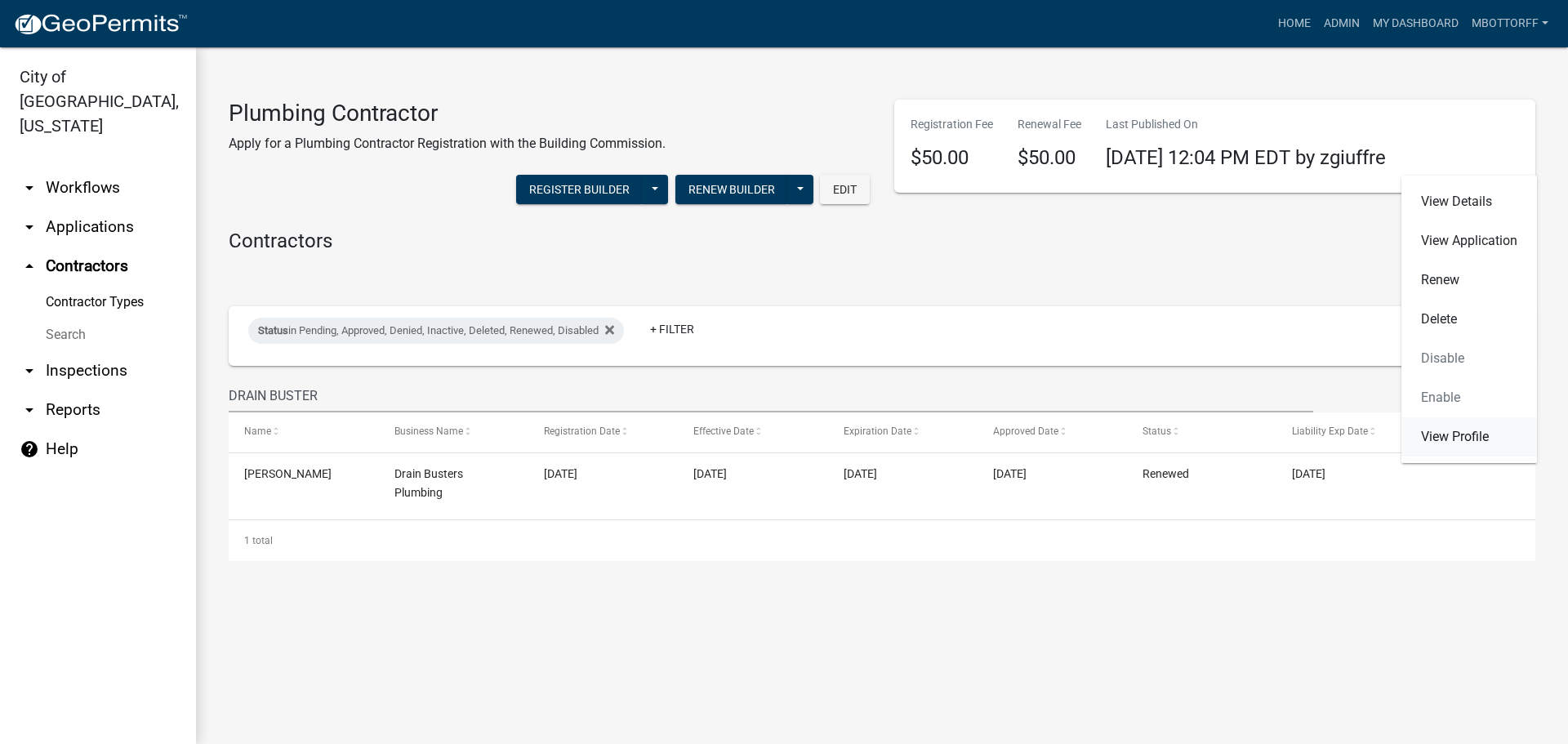
click at [1441, 434] on link "View Profile" at bounding box center [1469, 437] width 136 height 39
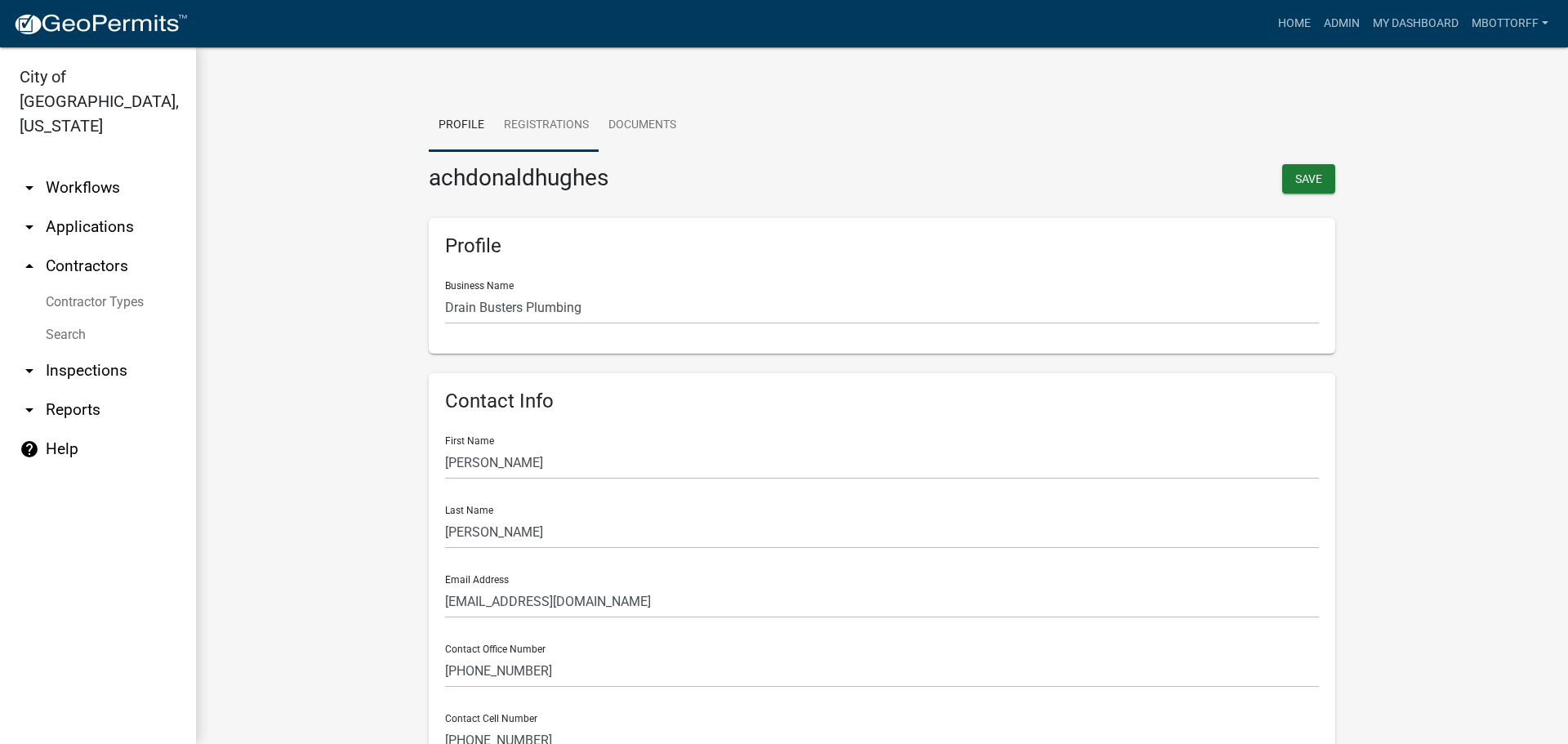
click at [526, 124] on link "Registrations" at bounding box center [546, 125] width 104 height 53
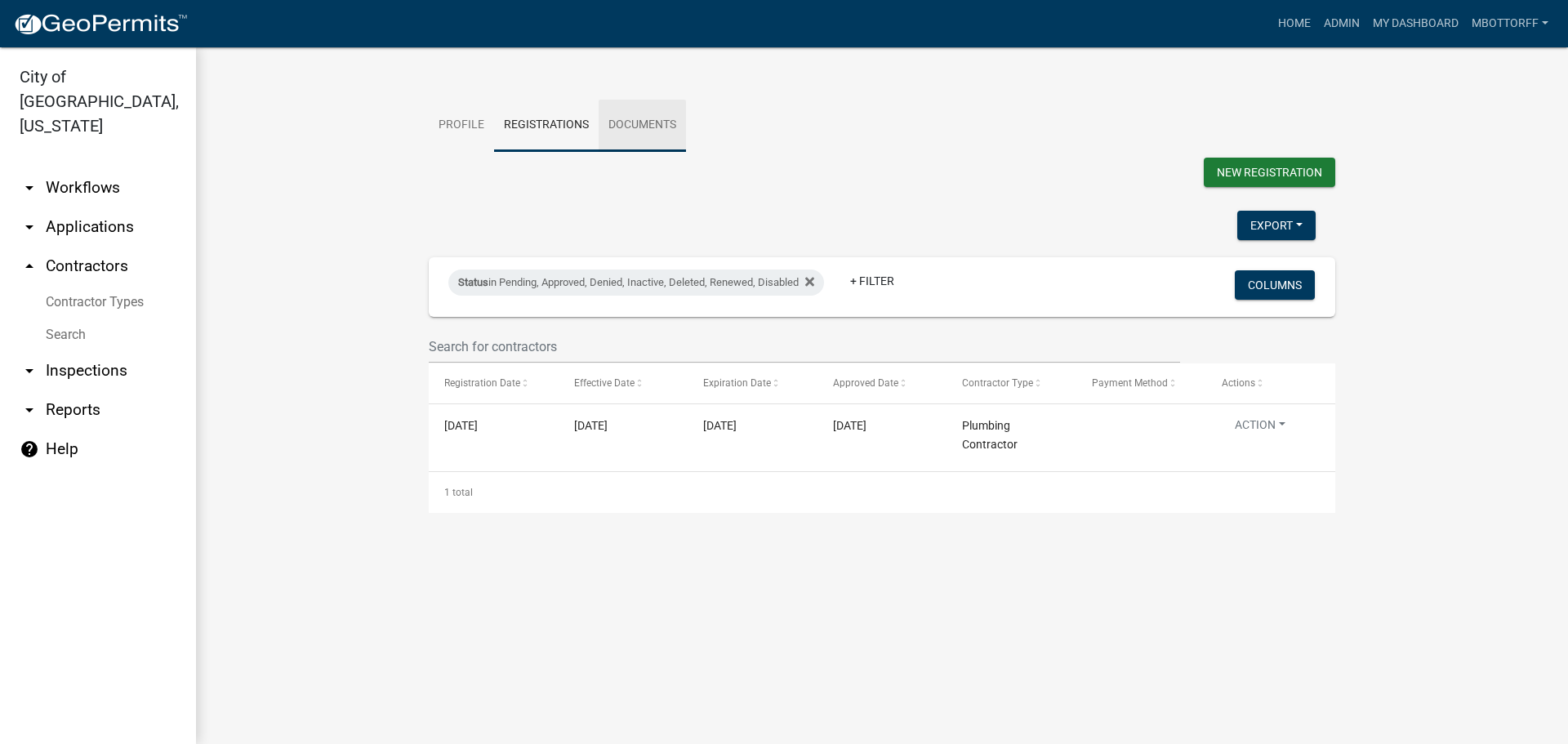
click at [630, 122] on link "Documents" at bounding box center [641, 125] width 87 height 53
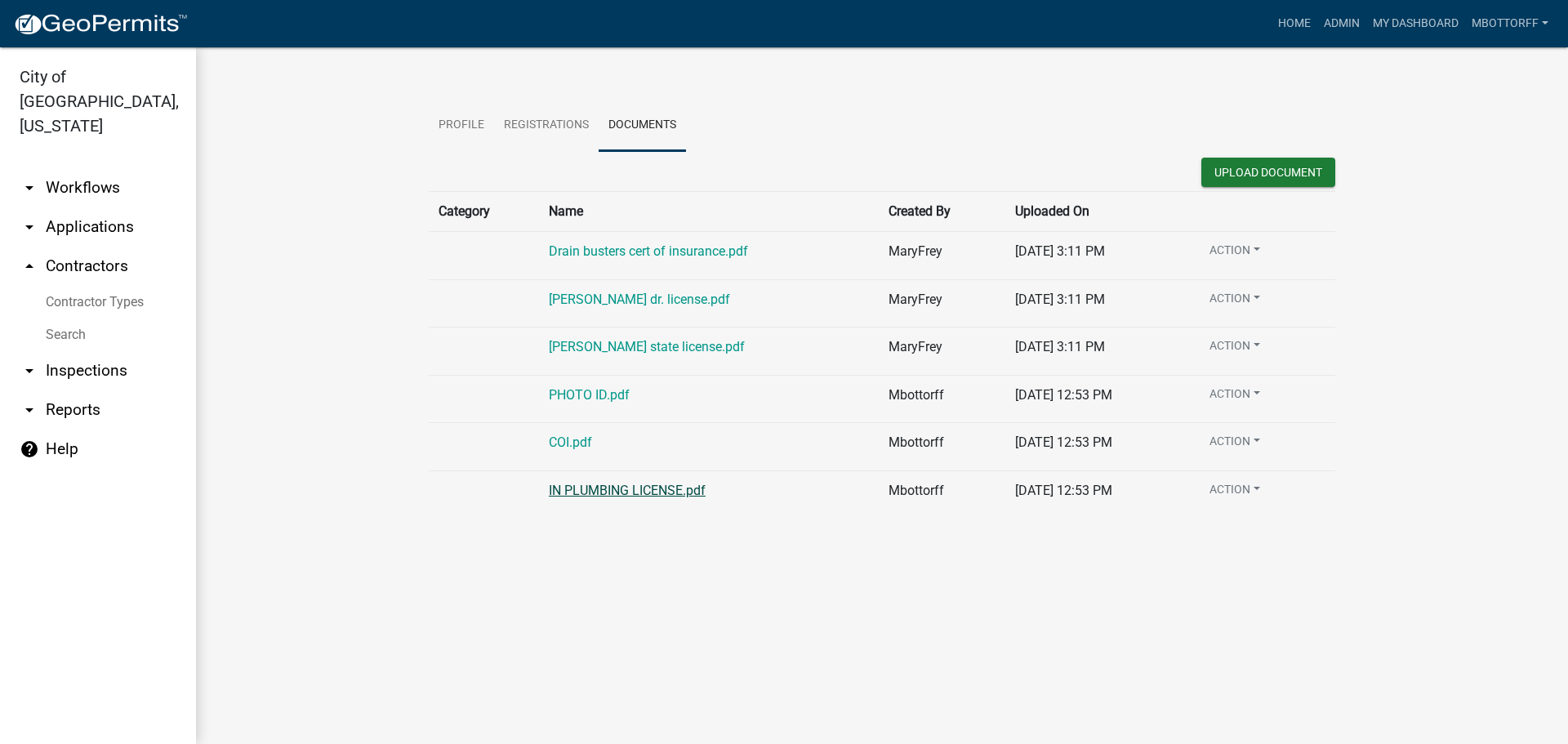
click at [638, 485] on link "IN PLUMBING LICENSE.pdf" at bounding box center [627, 490] width 157 height 15
click at [570, 443] on link "COI.pdf" at bounding box center [570, 442] width 43 height 15
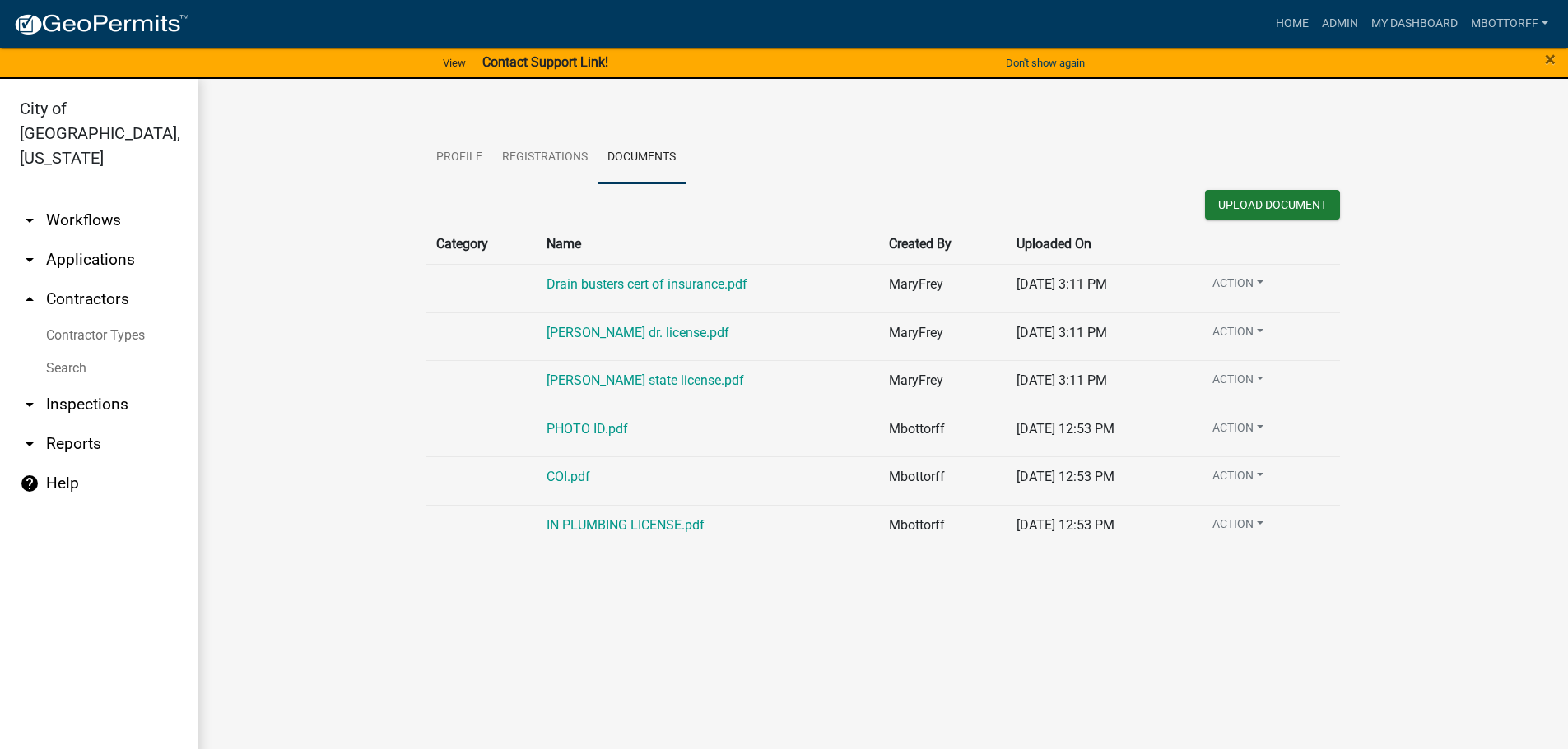
click at [581, 394] on td "[PERSON_NAME] state license.pdf" at bounding box center [707, 386] width 342 height 48
click at [581, 424] on link "PHOTO ID.pdf" at bounding box center [587, 429] width 81 height 15
click at [560, 377] on link "[PERSON_NAME] state license.pdf" at bounding box center [645, 381] width 198 height 15
click at [547, 325] on link "[PERSON_NAME] dr. license.pdf" at bounding box center [637, 333] width 182 height 15
click at [575, 284] on link "Drain busters cert of insurance.pdf" at bounding box center [647, 284] width 201 height 15
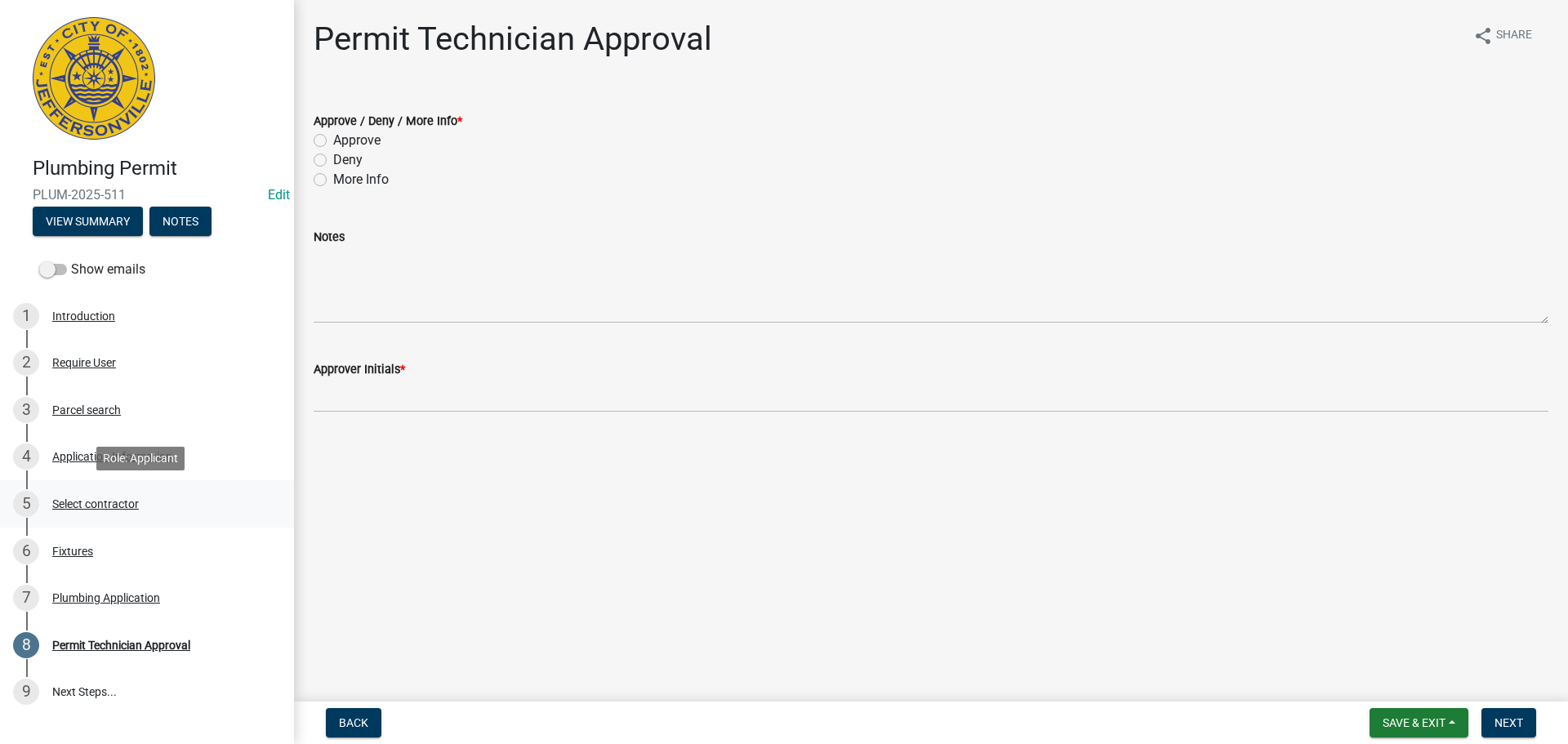
drag, startPoint x: 94, startPoint y: 505, endPoint x: 131, endPoint y: 492, distance: 39.2
click at [94, 505] on div "Select contractor" at bounding box center [96, 505] width 86 height 11
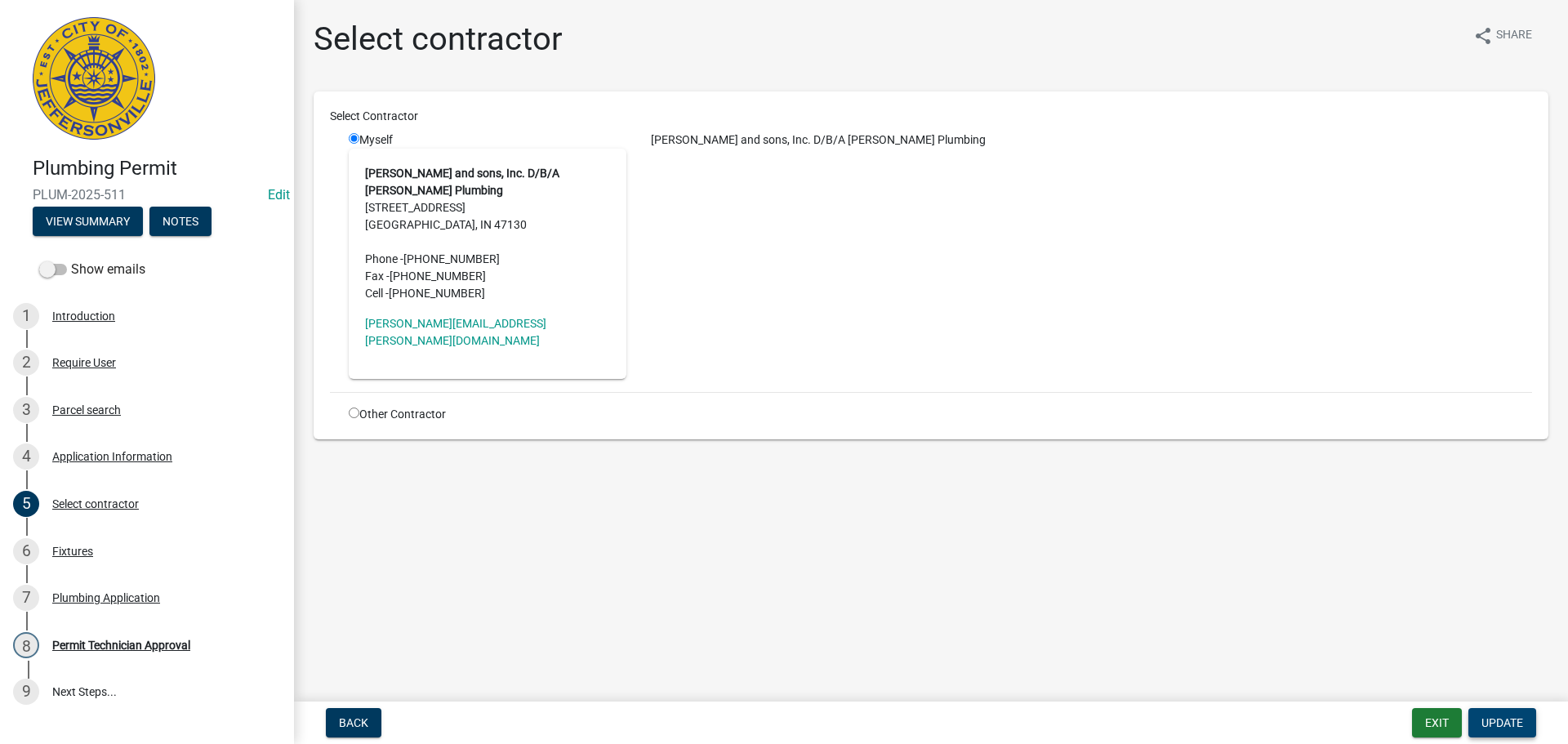
click at [1506, 724] on span "Update" at bounding box center [1503, 723] width 42 height 13
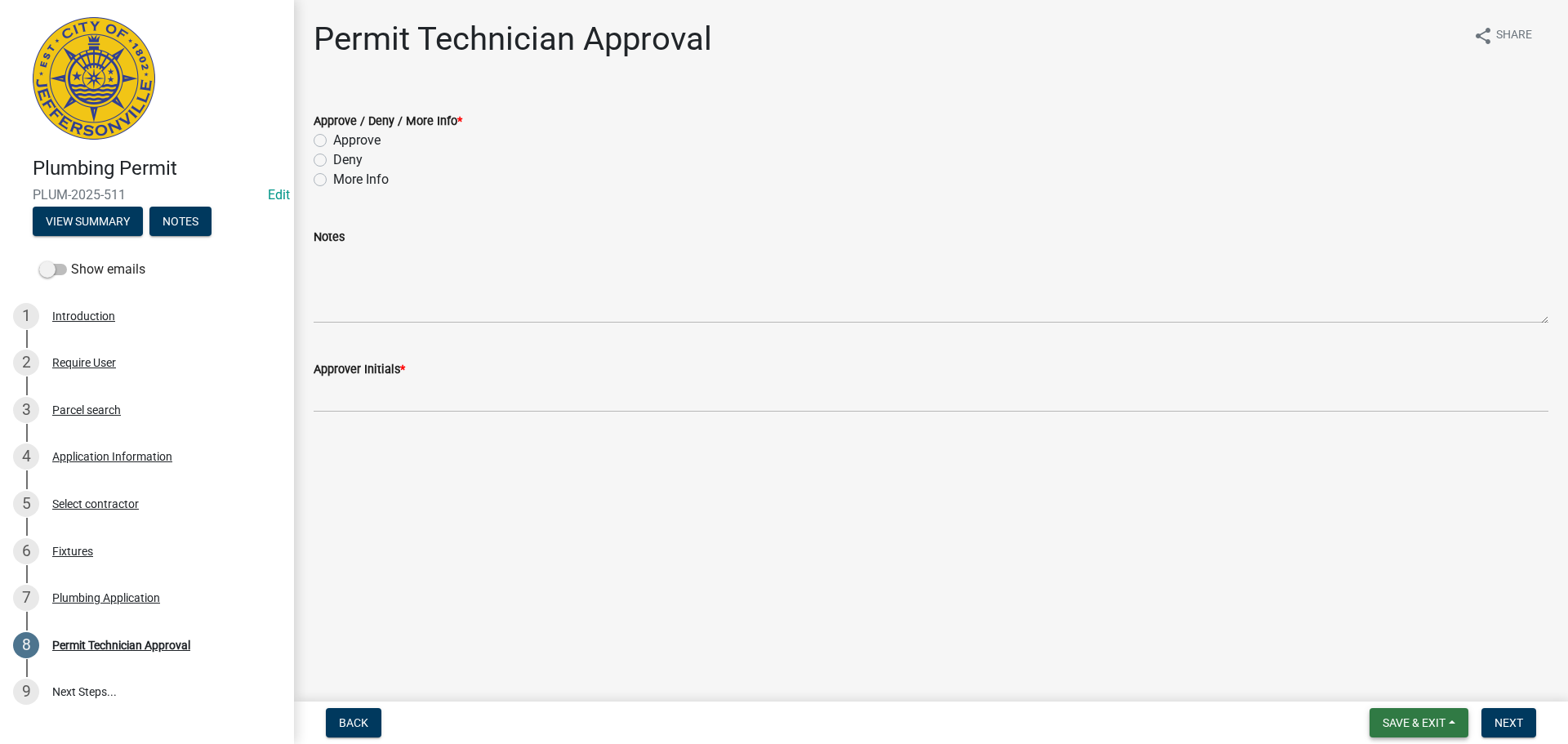
drag, startPoint x: 1410, startPoint y: 723, endPoint x: 1386, endPoint y: 703, distance: 31.2
click at [1407, 721] on span "Save & Exit" at bounding box center [1415, 723] width 63 height 13
click at [1380, 682] on button "Save & Exit" at bounding box center [1403, 680] width 131 height 39
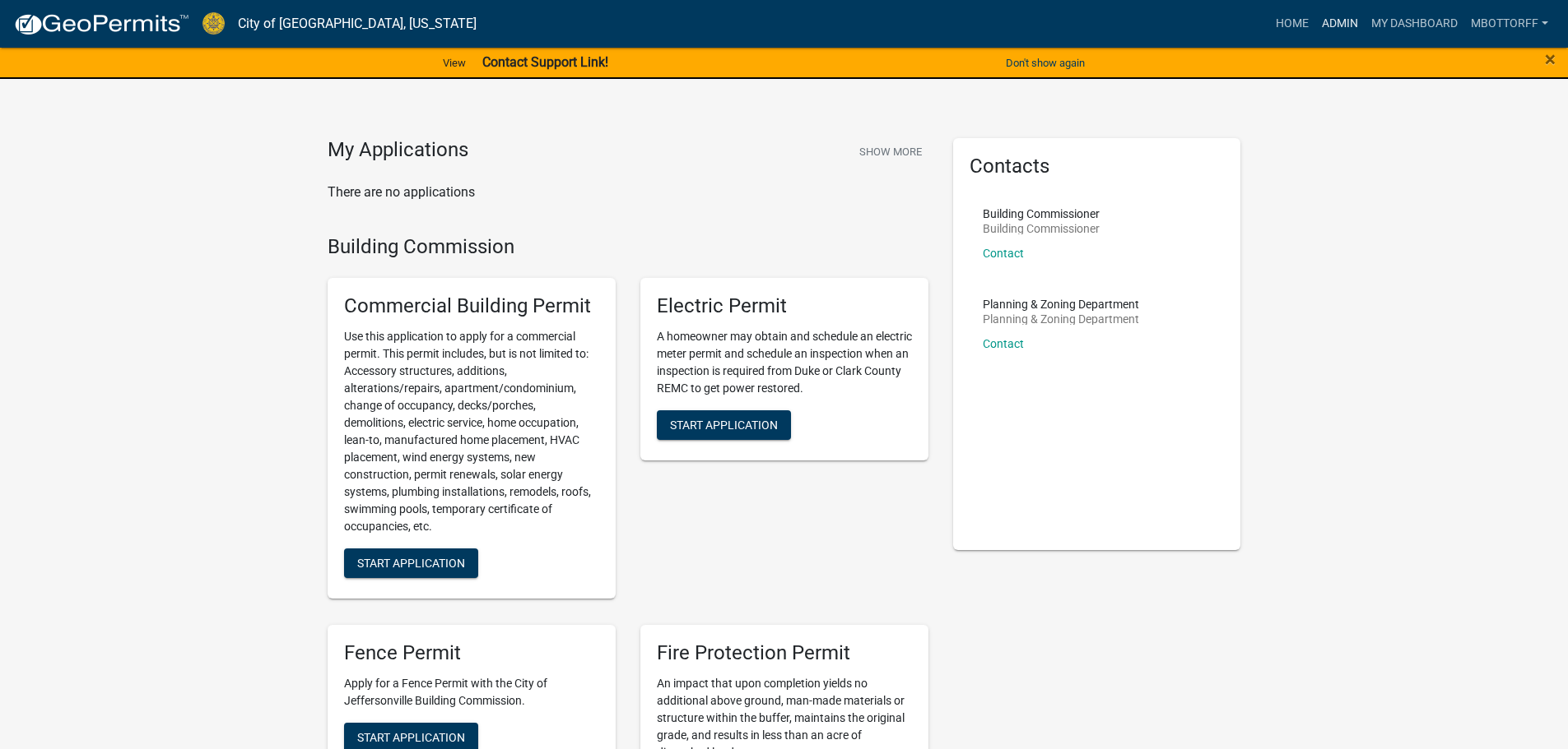
drag, startPoint x: 1334, startPoint y: 20, endPoint x: 1324, endPoint y: 21, distance: 10.0
click at [1334, 20] on link "Admin" at bounding box center [1339, 24] width 49 height 31
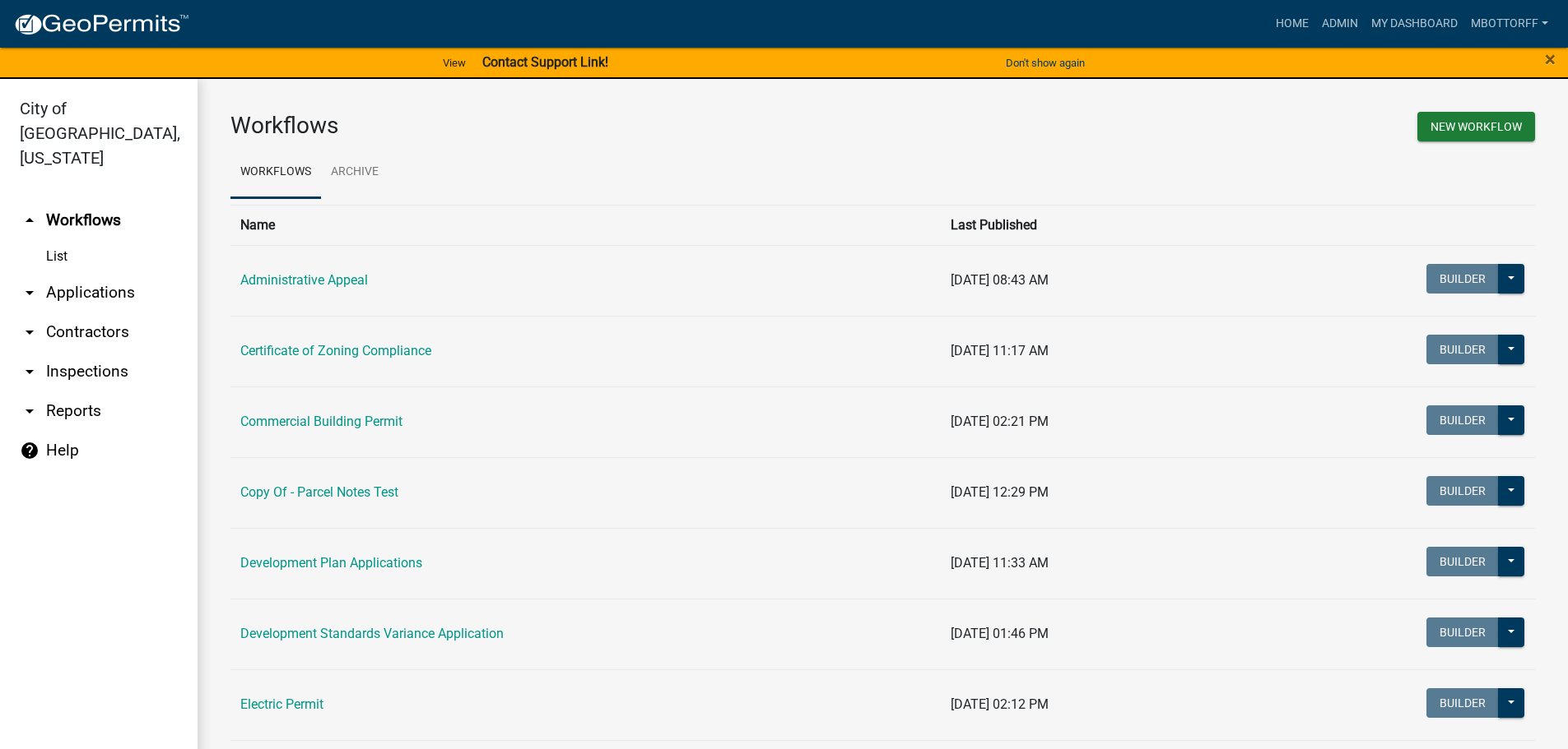
click at [76, 273] on link "arrow_drop_down Applications" at bounding box center [98, 292] width 198 height 40
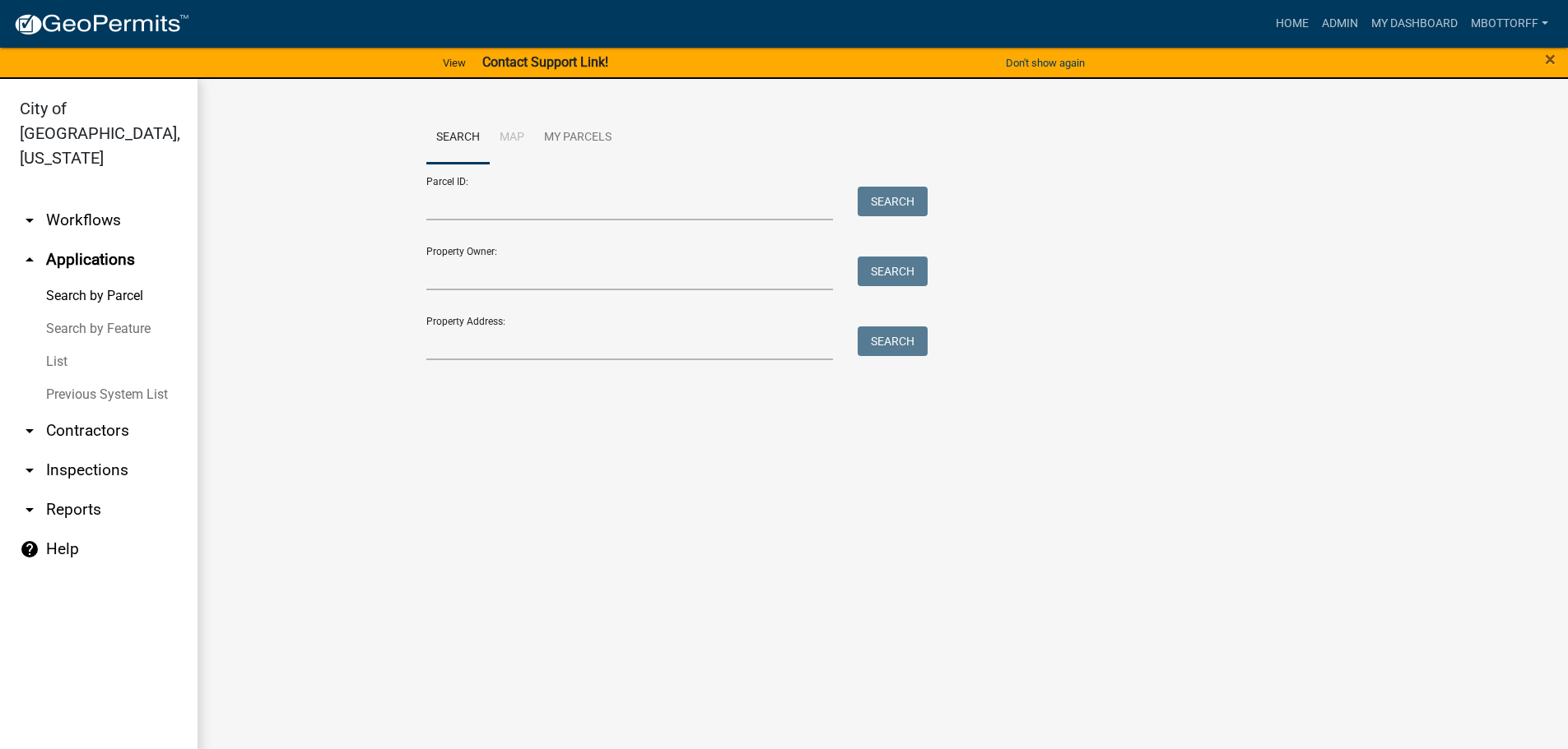
click at [61, 345] on link "List" at bounding box center [98, 361] width 198 height 33
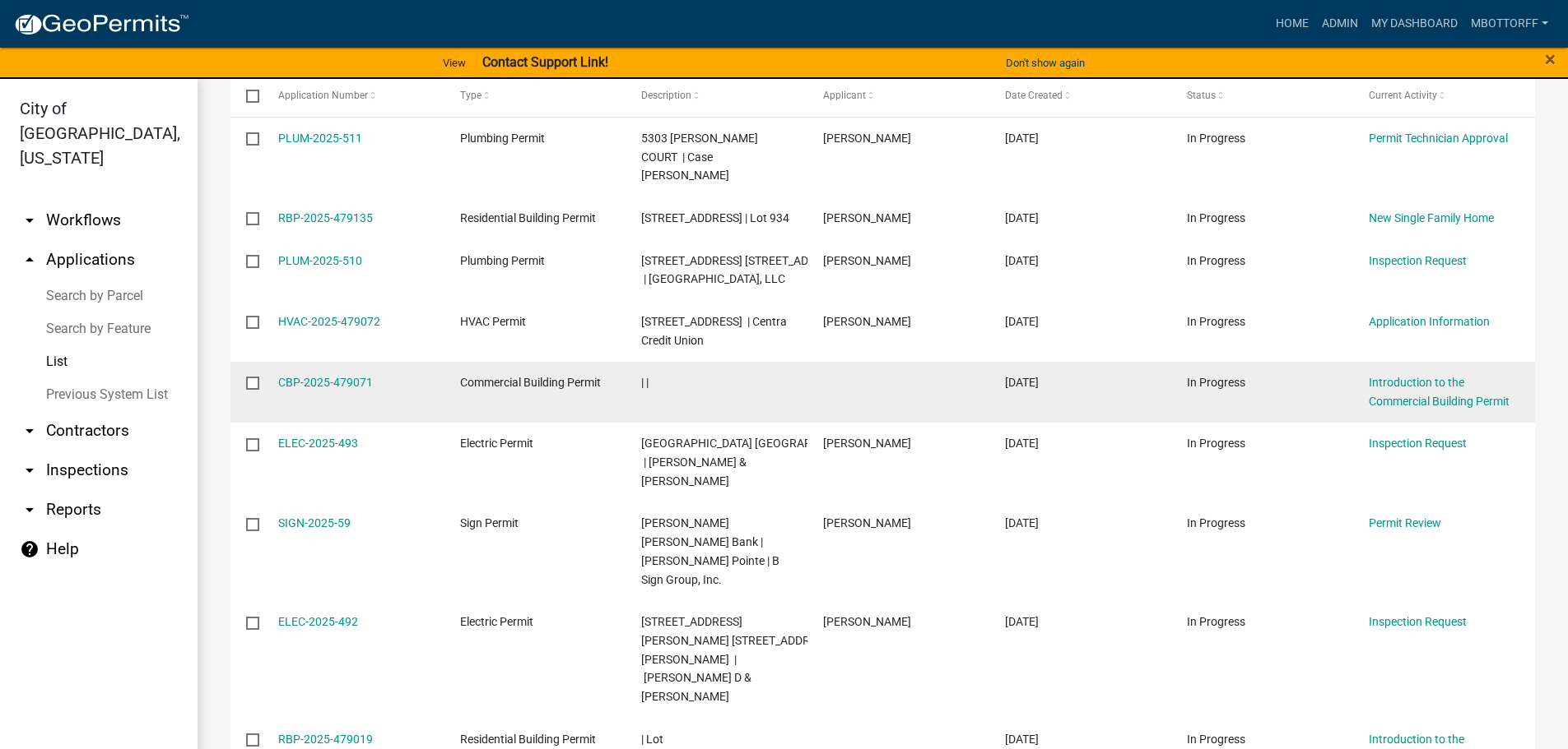
scroll to position [247, 0]
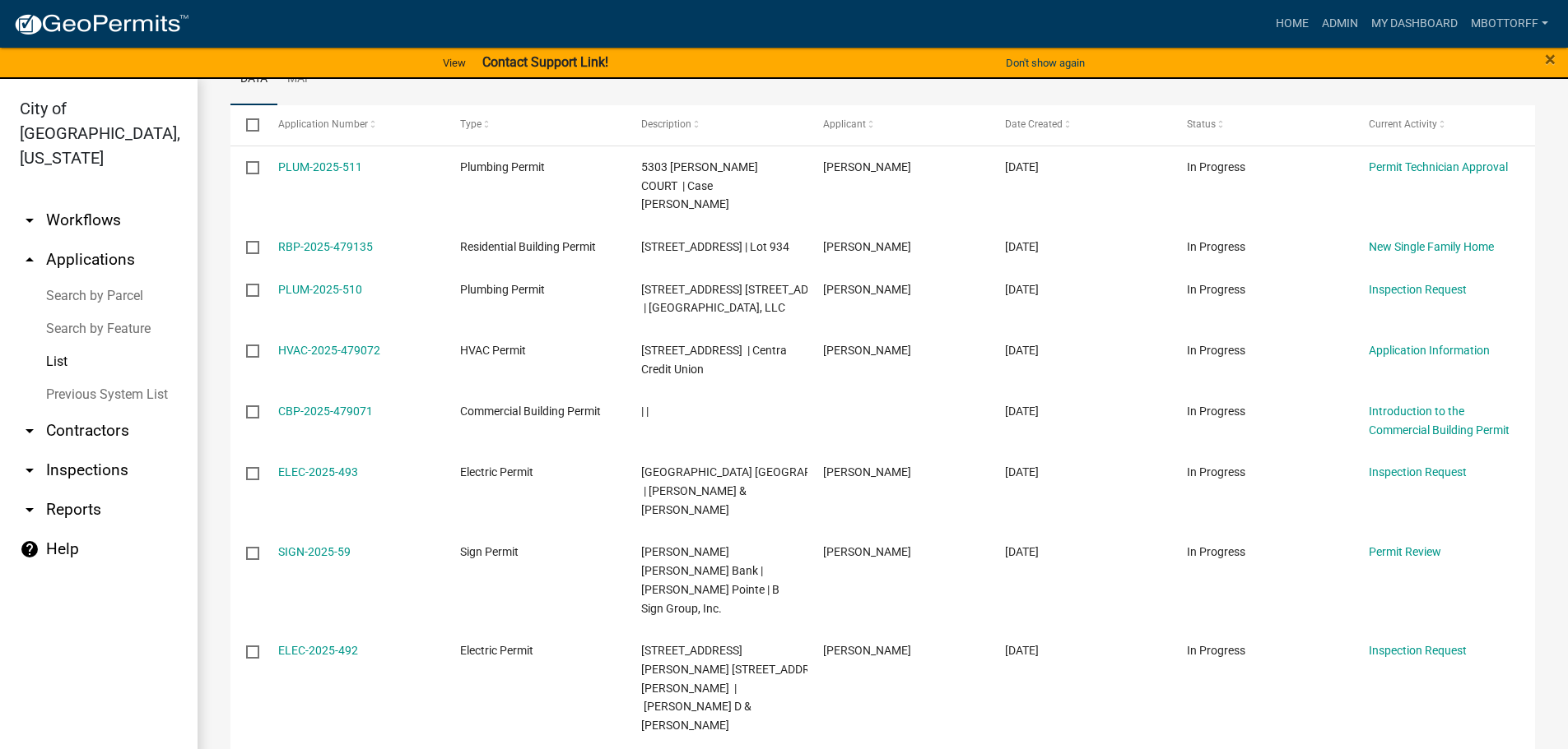
click at [49, 412] on link "arrow_drop_down Contractors" at bounding box center [98, 431] width 198 height 40
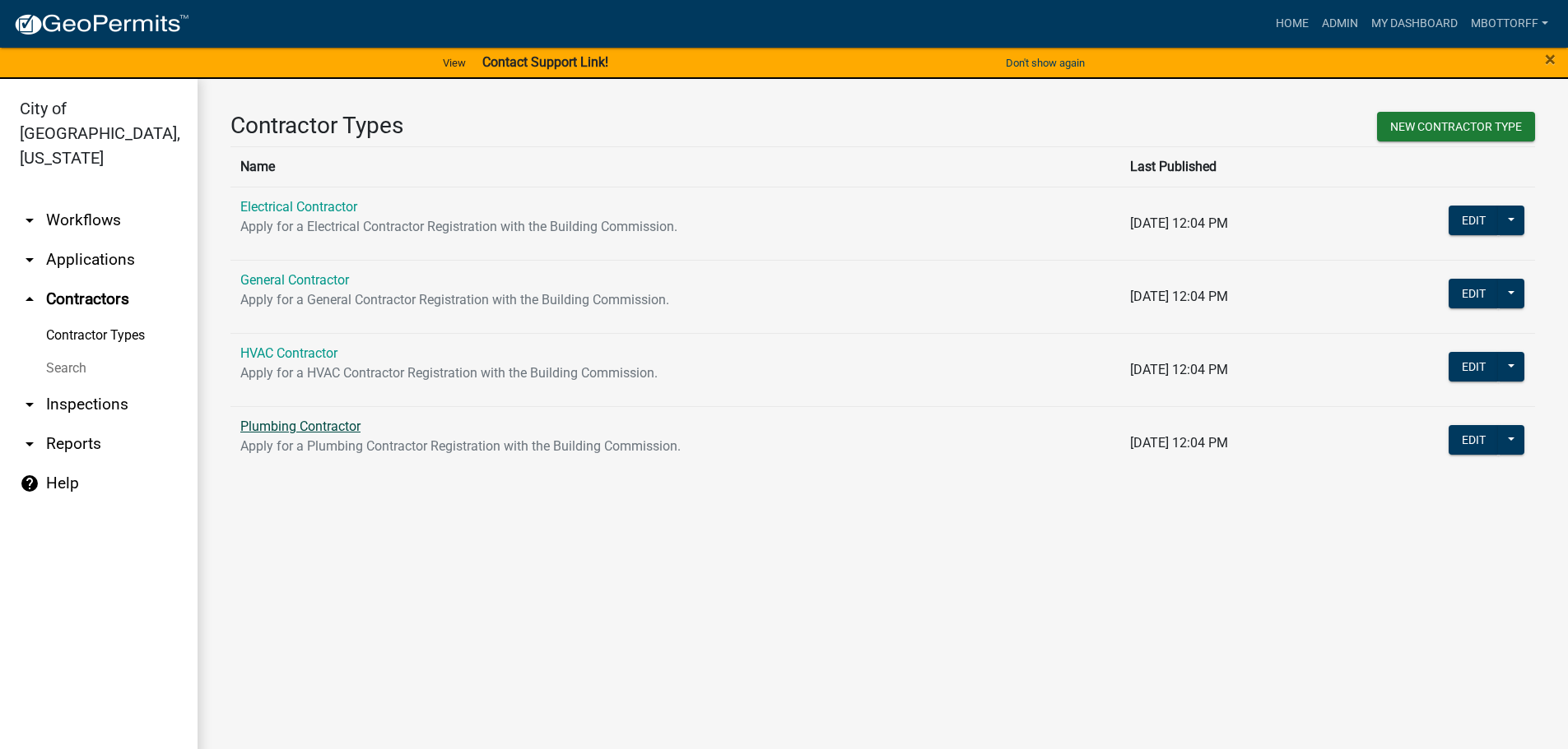
click at [300, 429] on link "Plumbing Contractor" at bounding box center [300, 426] width 121 height 15
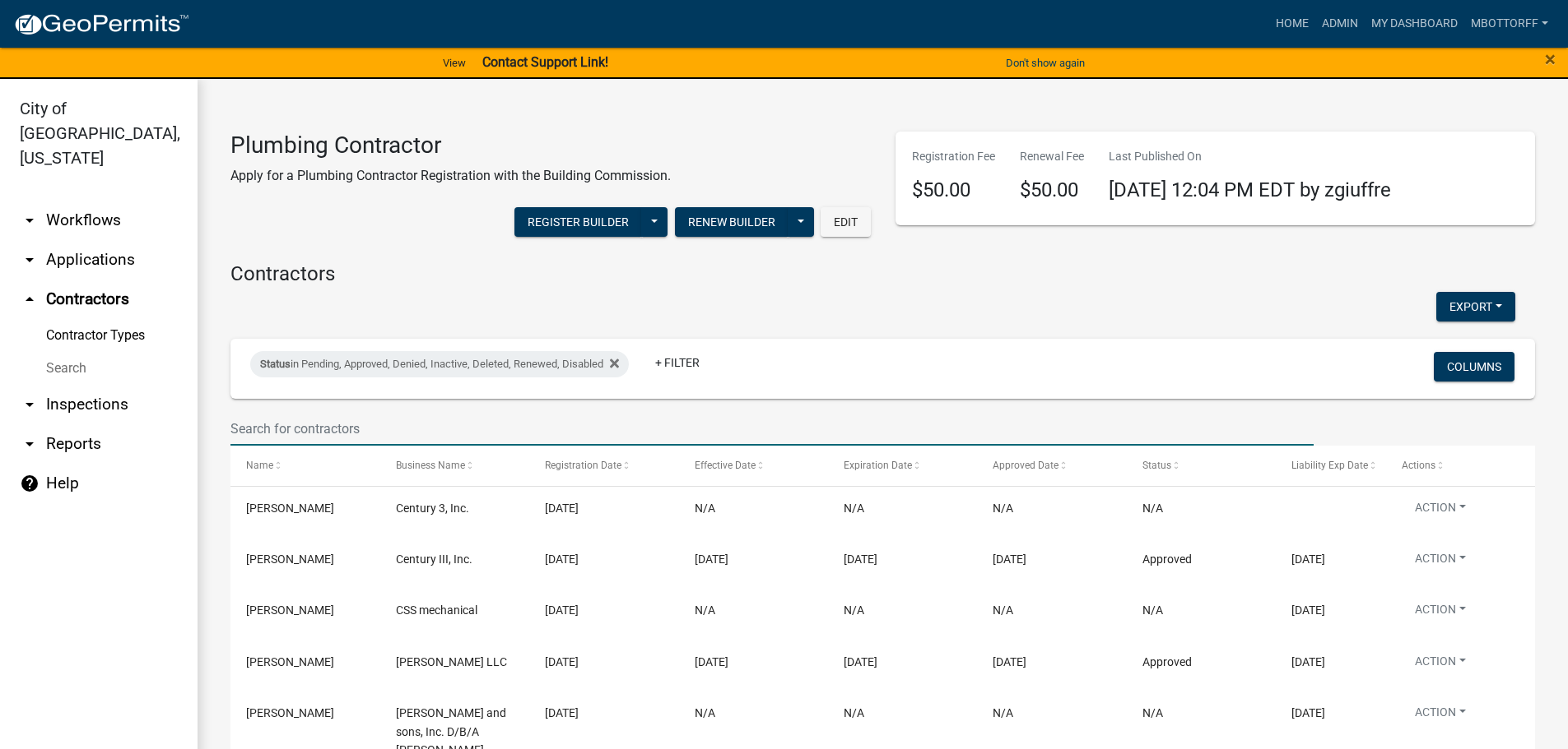
click at [265, 437] on input "text" at bounding box center [771, 428] width 1083 height 34
type input "DRAIN BUSTER"
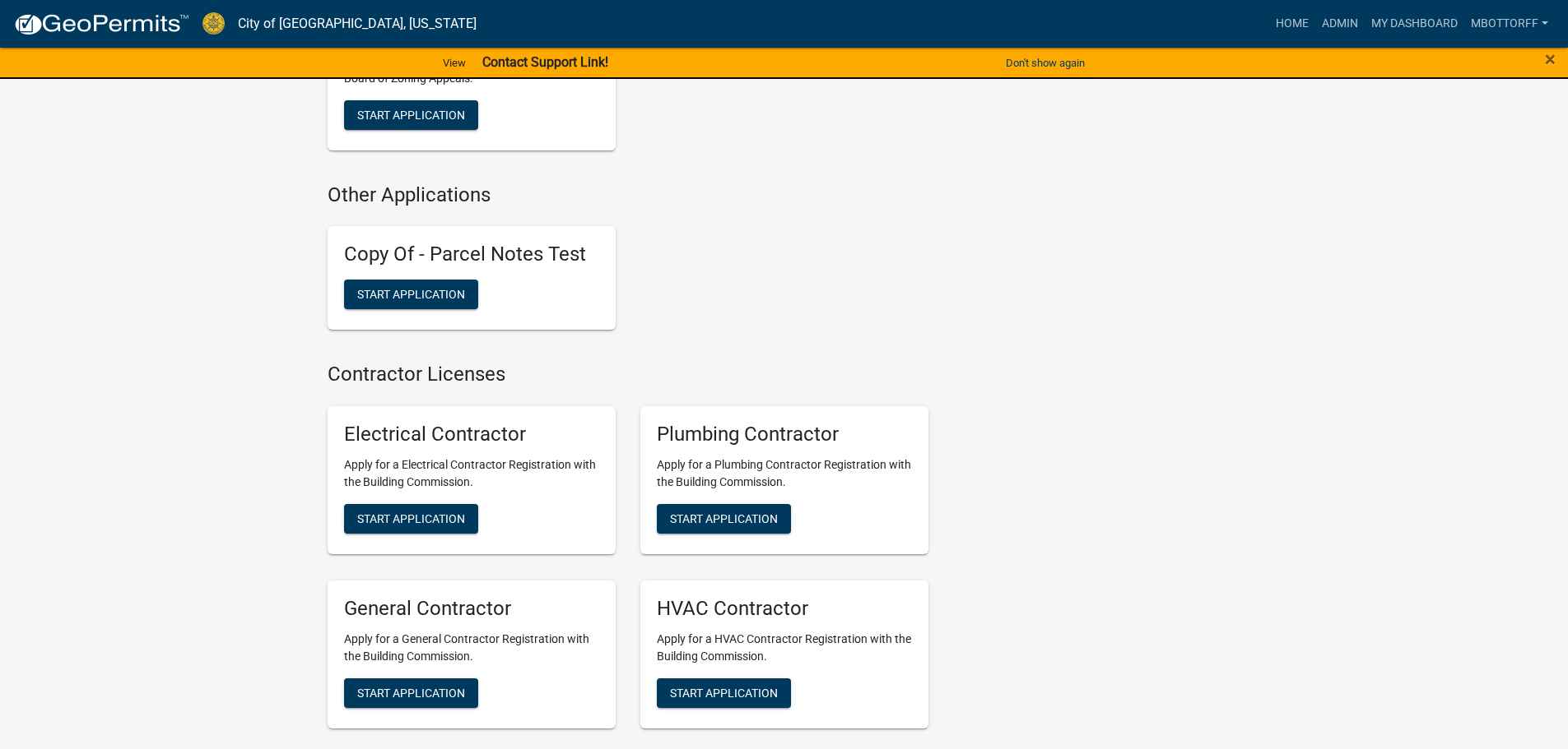
scroll to position [3869, 0]
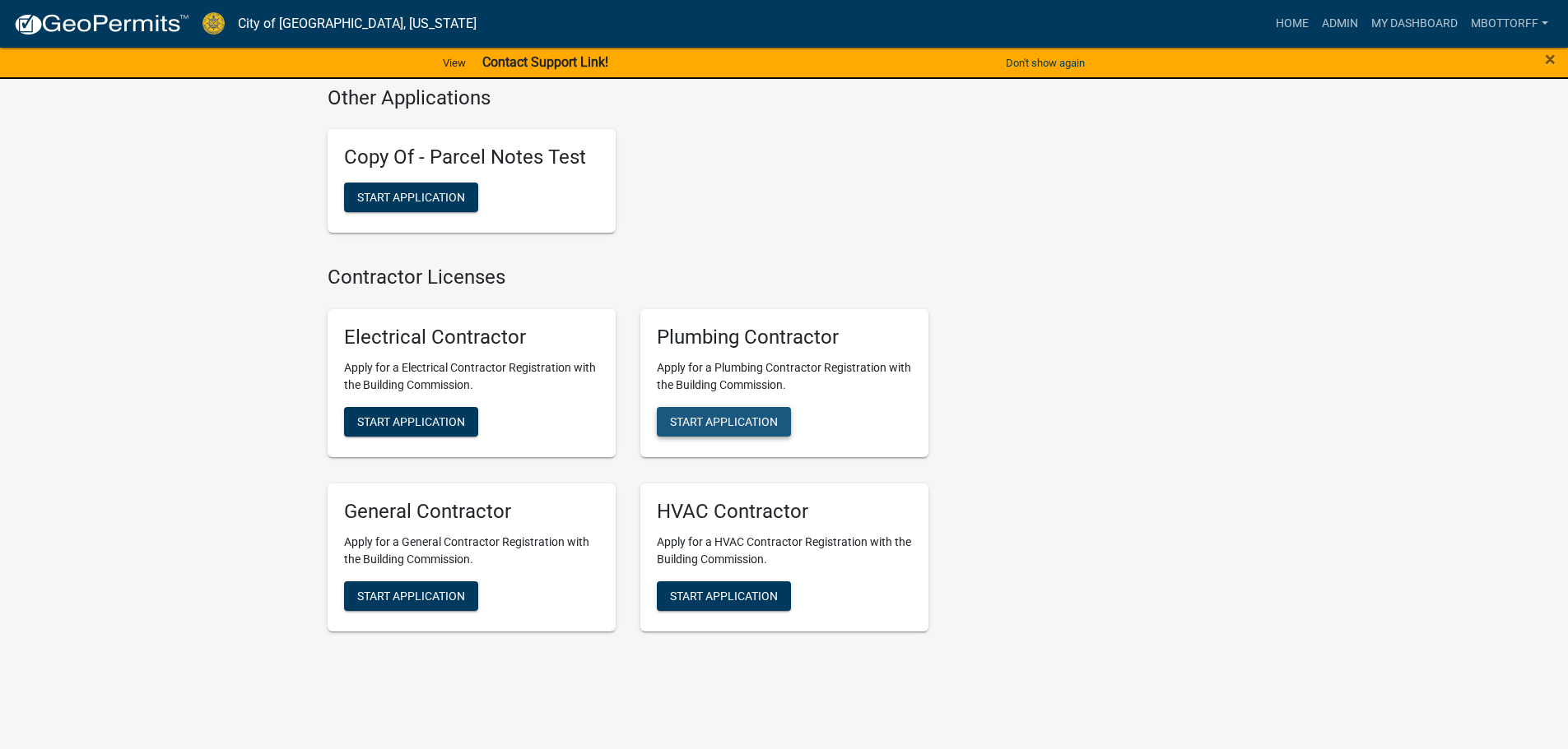
click at [690, 415] on span "Start Application" at bounding box center [724, 421] width 108 height 13
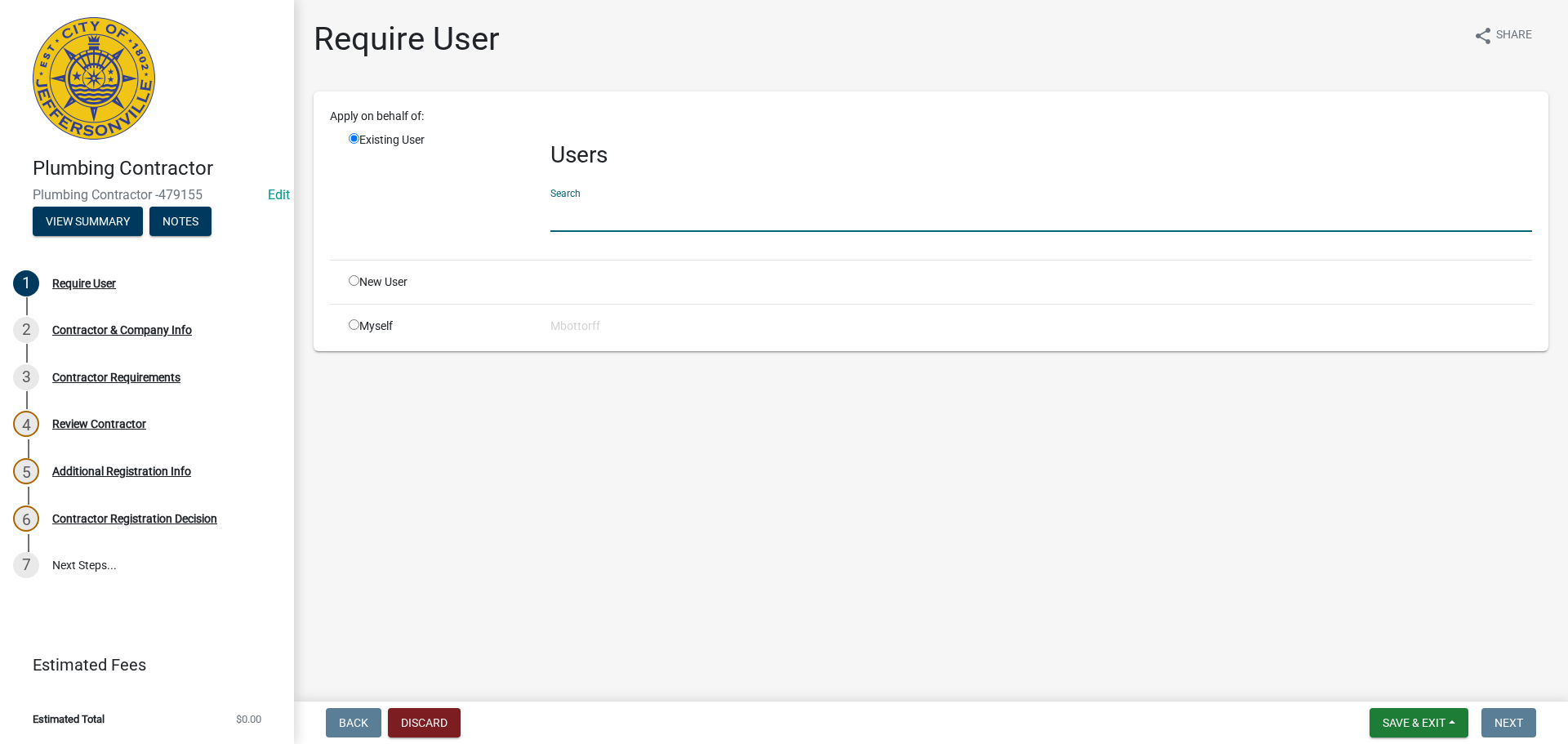
click at [592, 212] on input "text" at bounding box center [1042, 214] width 982 height 34
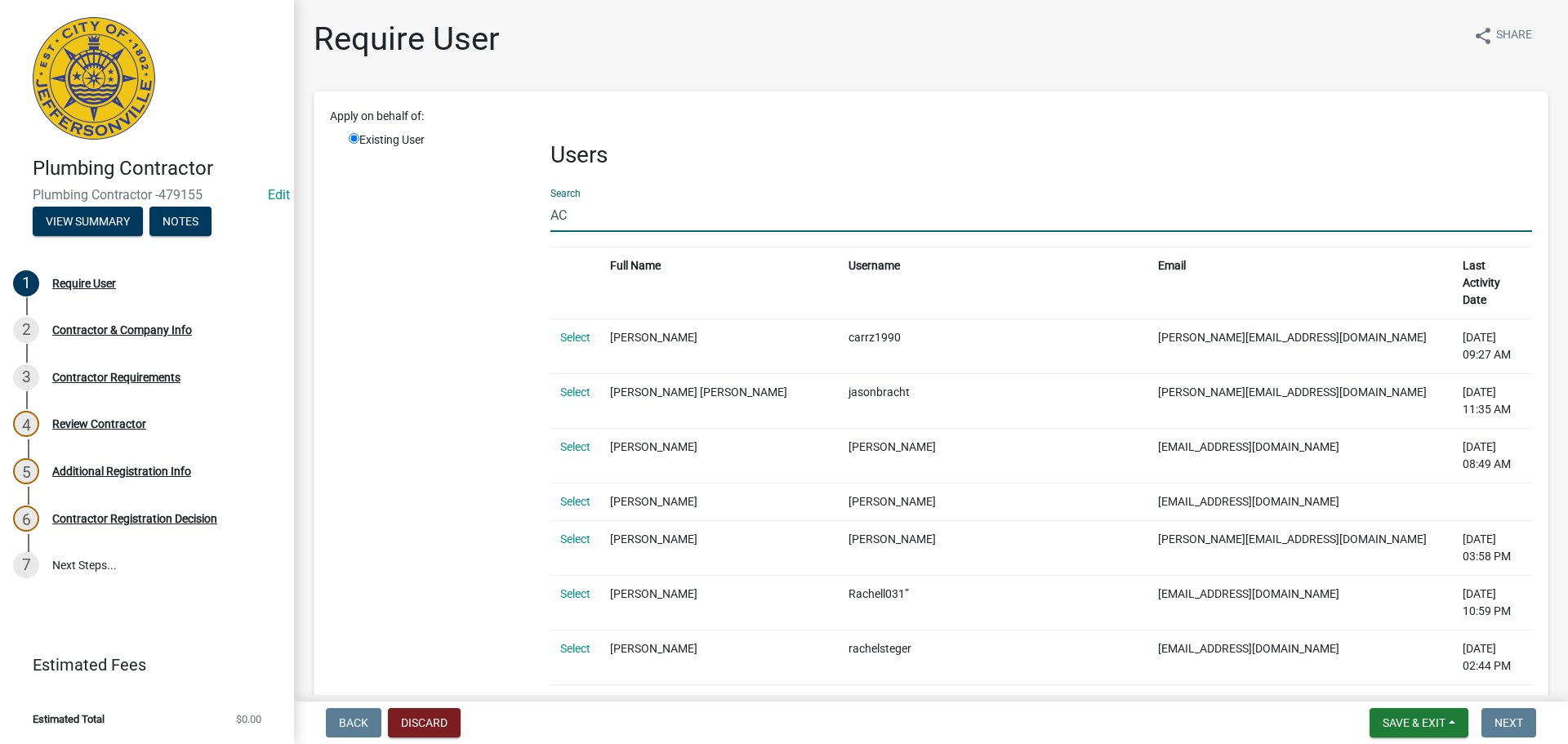
type input "A"
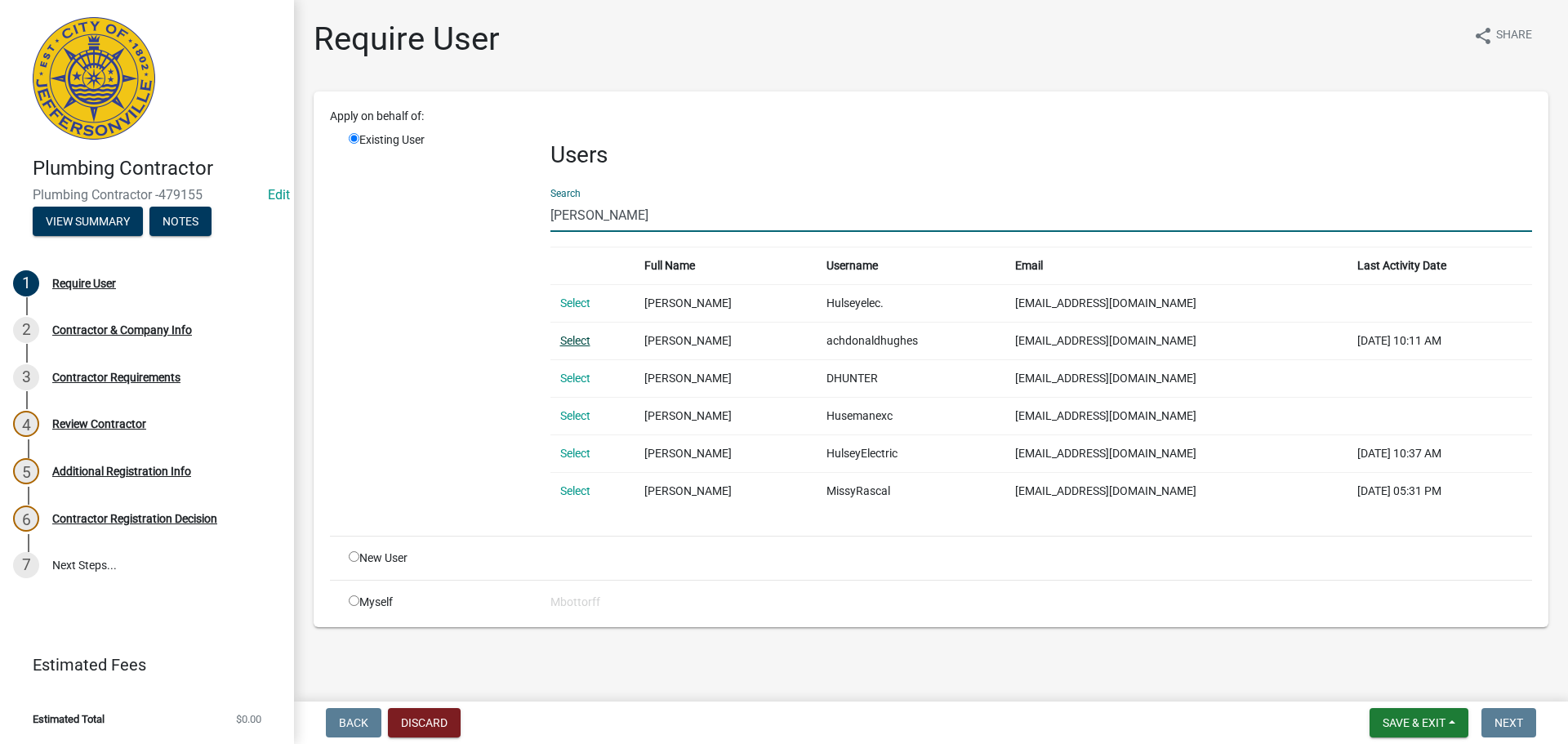
type input "DONALD HU"
click at [584, 343] on link "Select" at bounding box center [575, 341] width 31 height 13
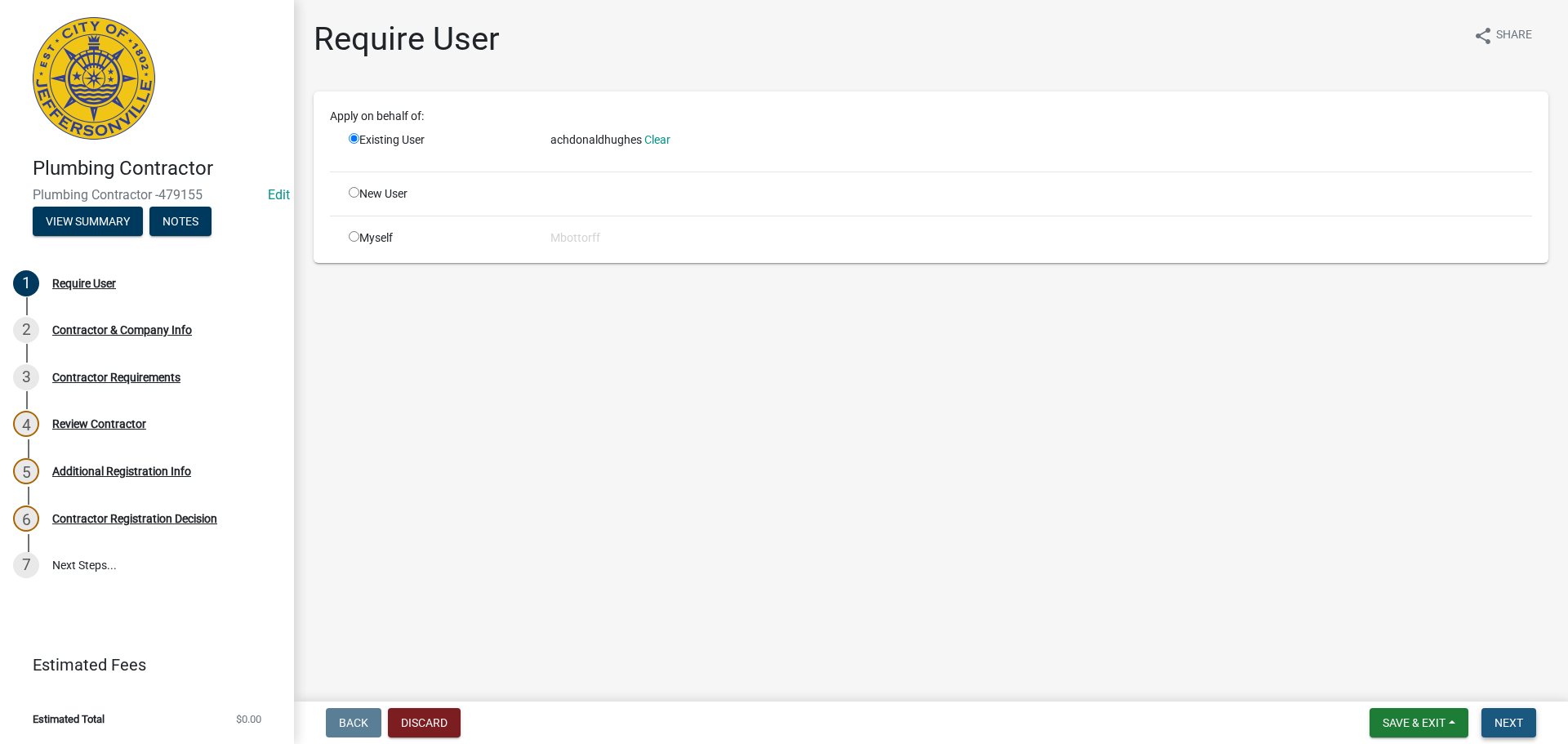
click at [1521, 729] on span "Next" at bounding box center [1510, 723] width 29 height 13
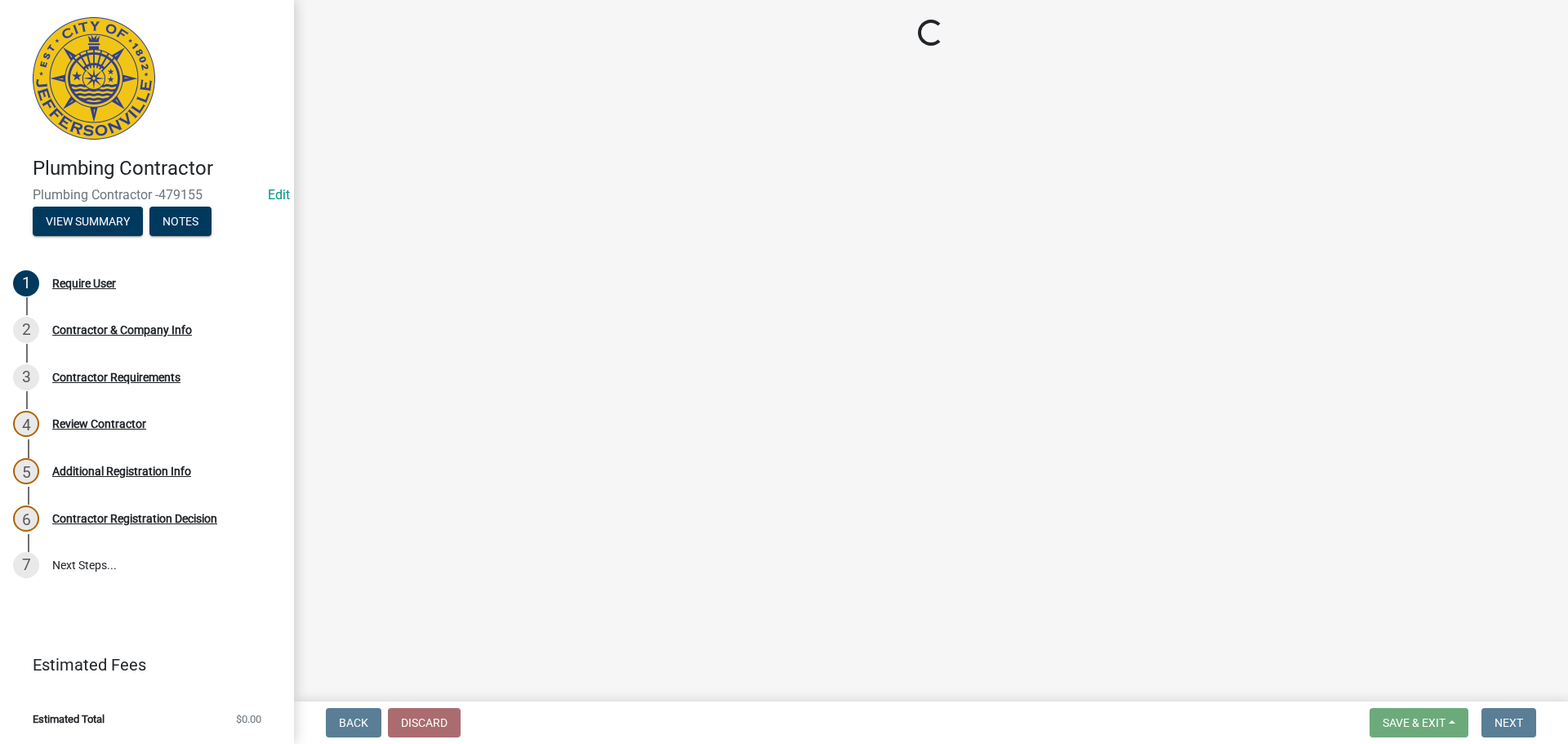
select select "IN"
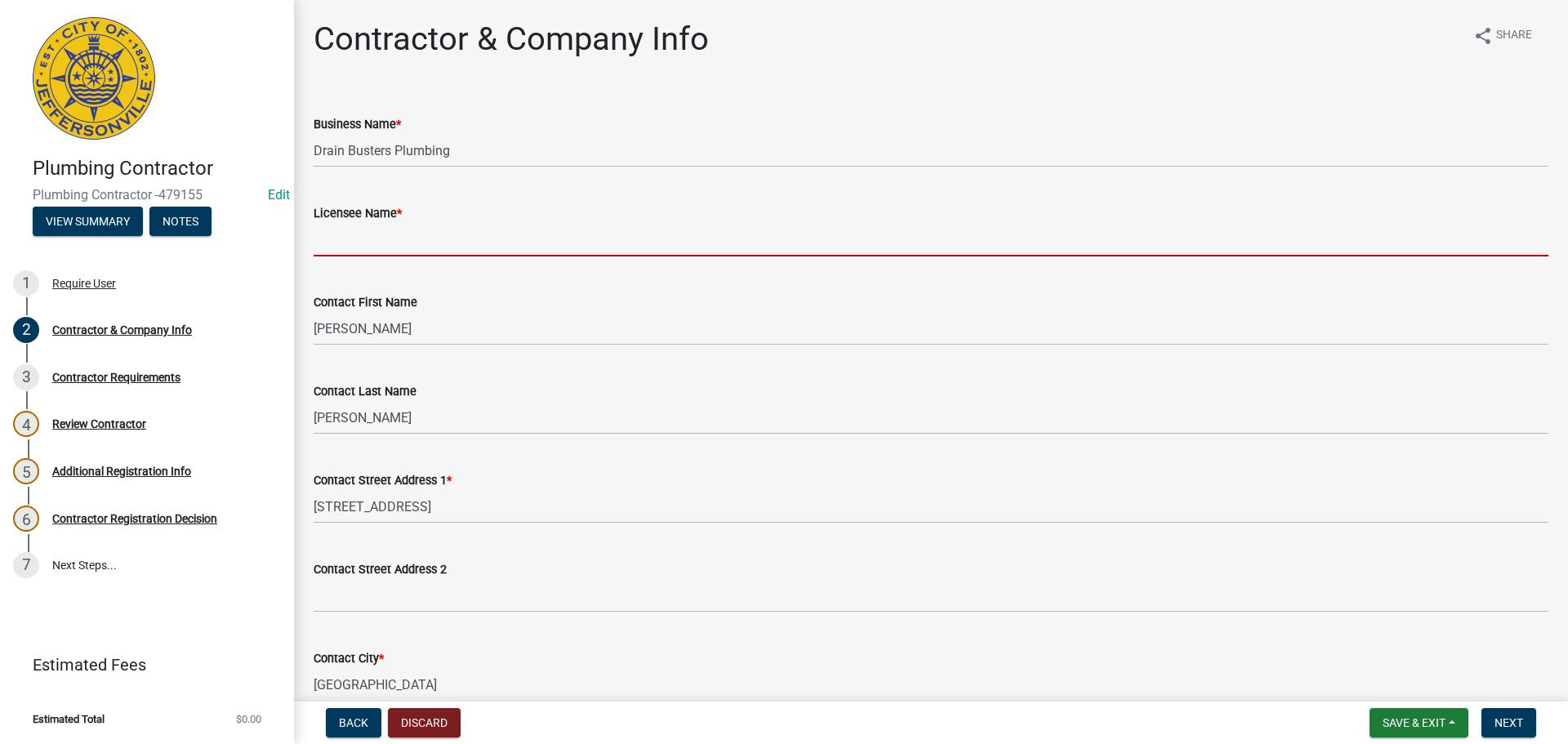
click at [355, 246] on input "Licensee Name *" at bounding box center [931, 239] width 1235 height 34
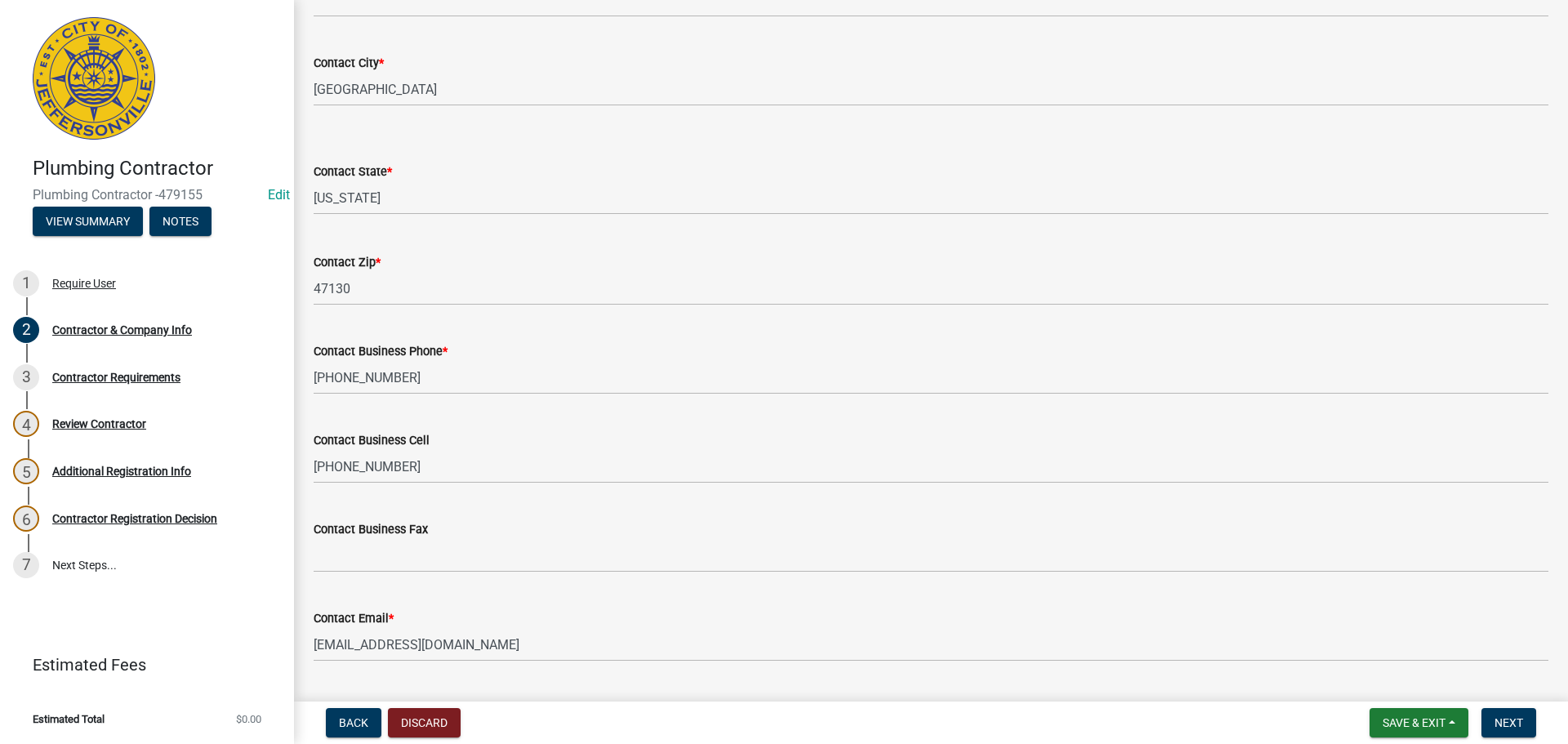
scroll to position [639, 0]
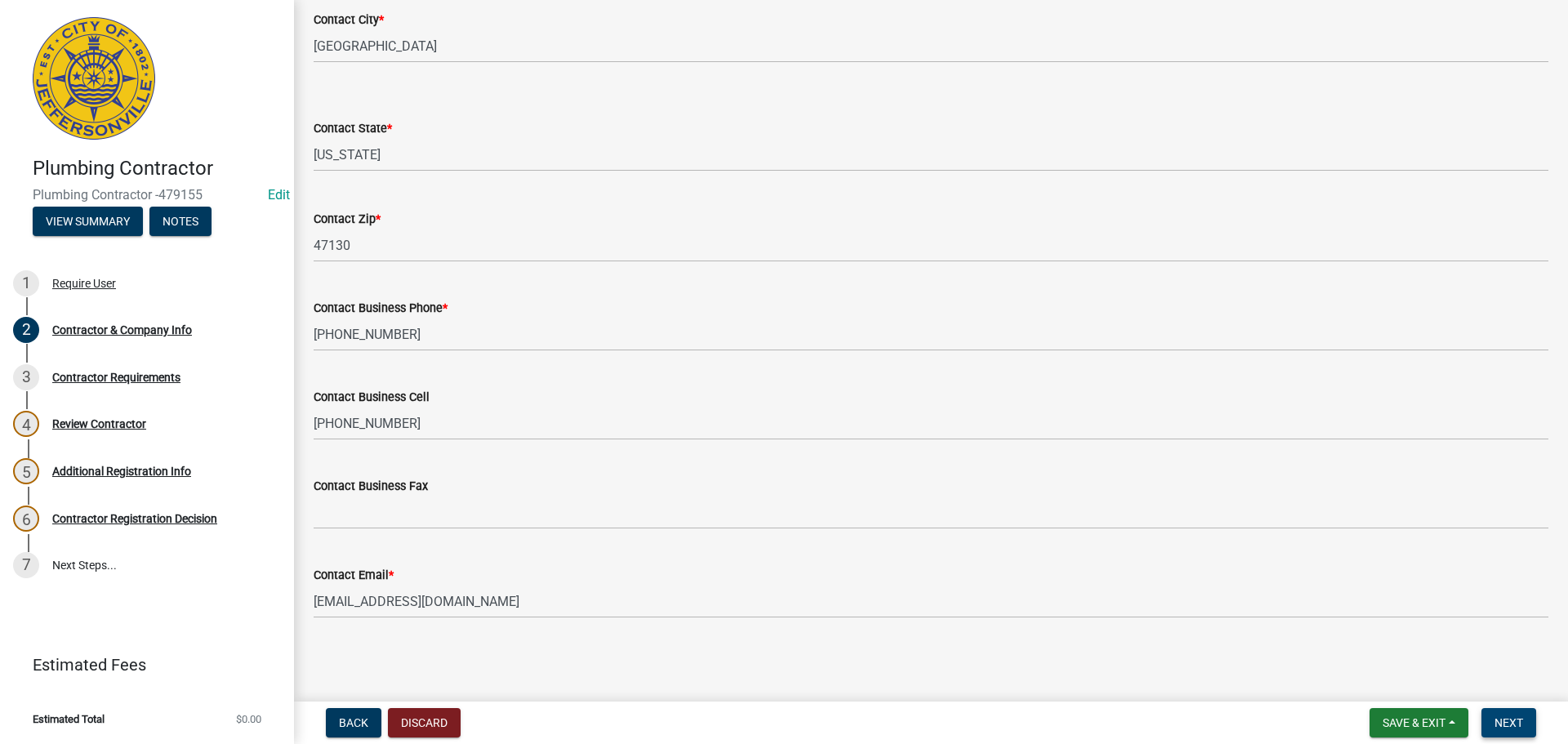
type input "[PERSON_NAME]"
click at [1510, 720] on span "Next" at bounding box center [1510, 723] width 29 height 13
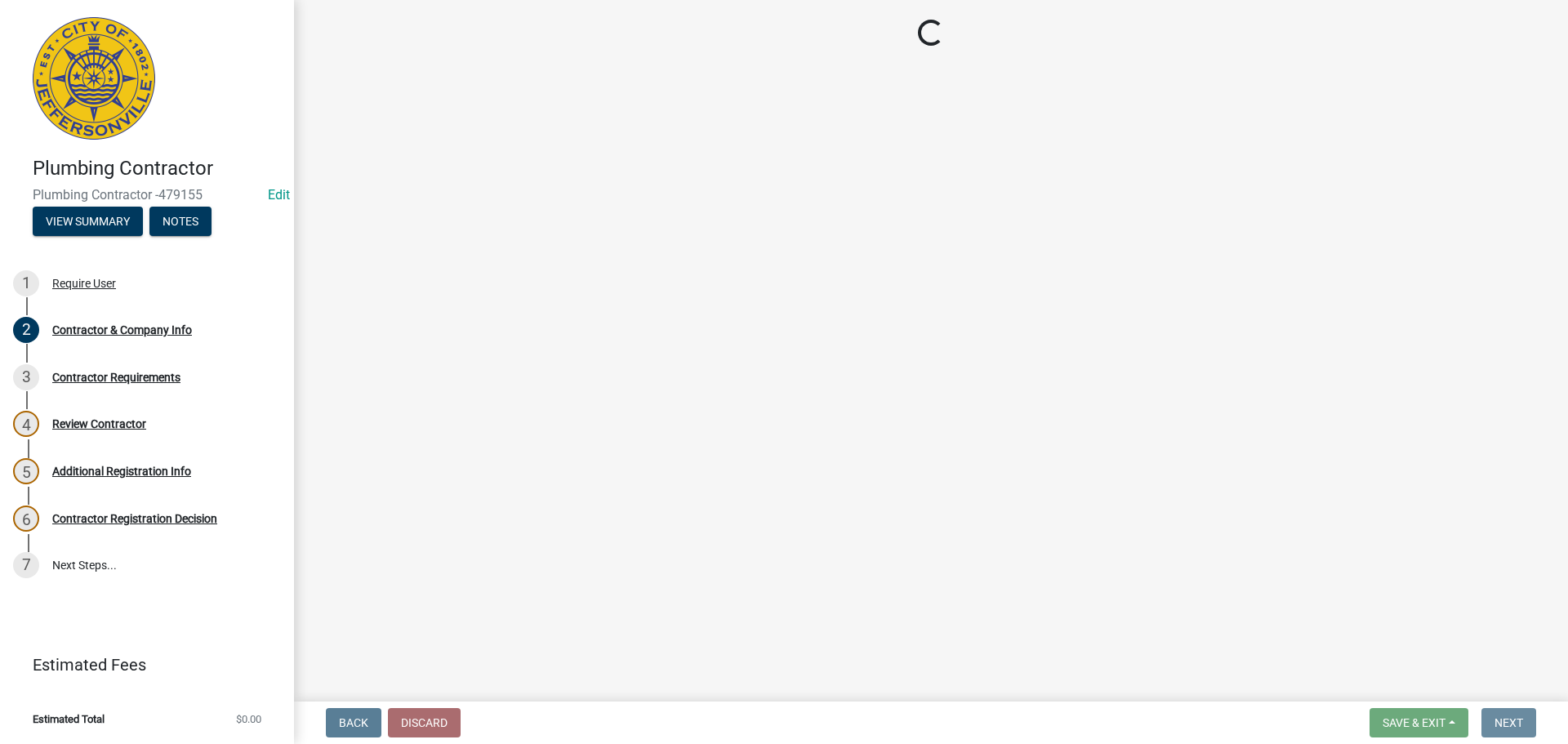
scroll to position [0, 0]
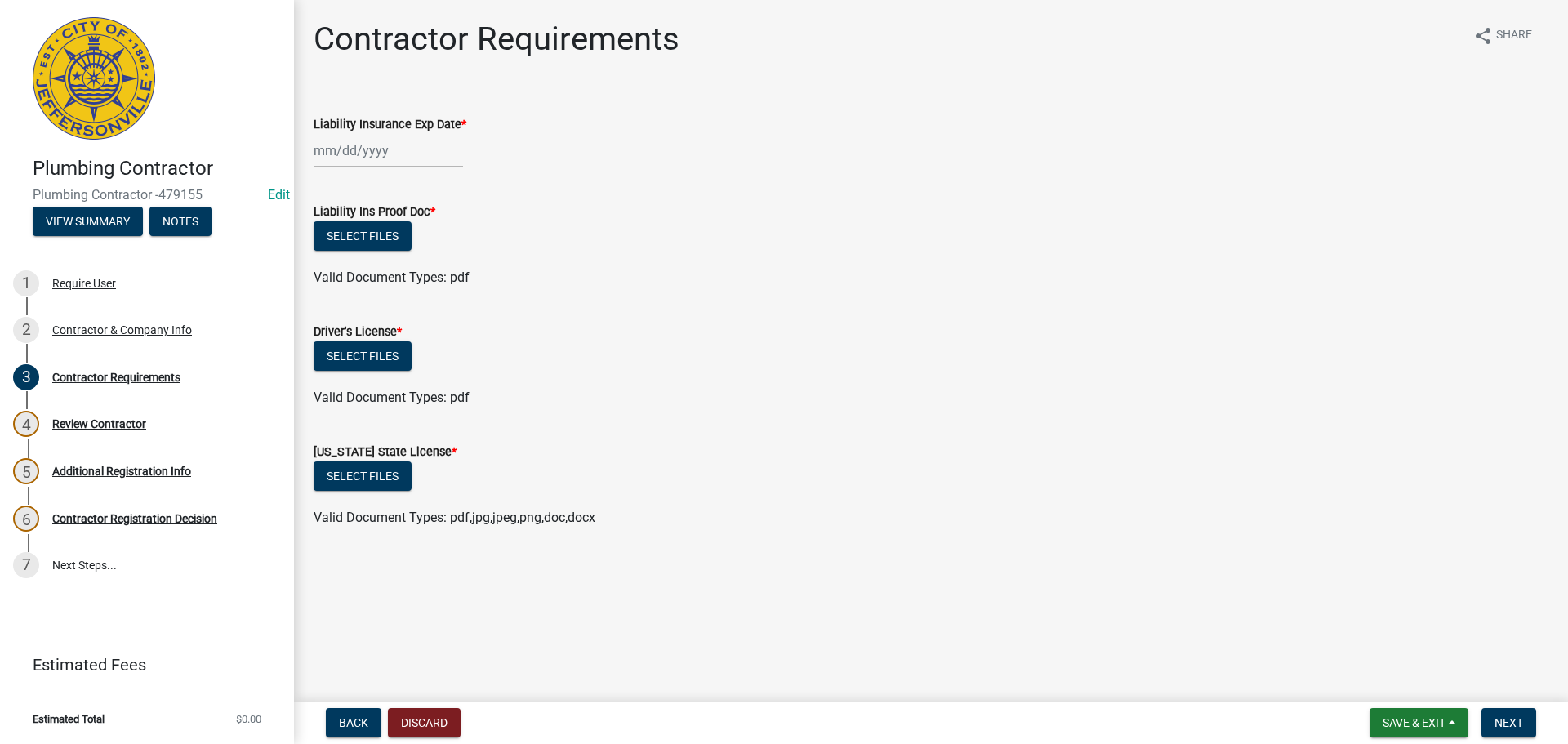
click at [344, 153] on div at bounding box center [389, 150] width 149 height 34
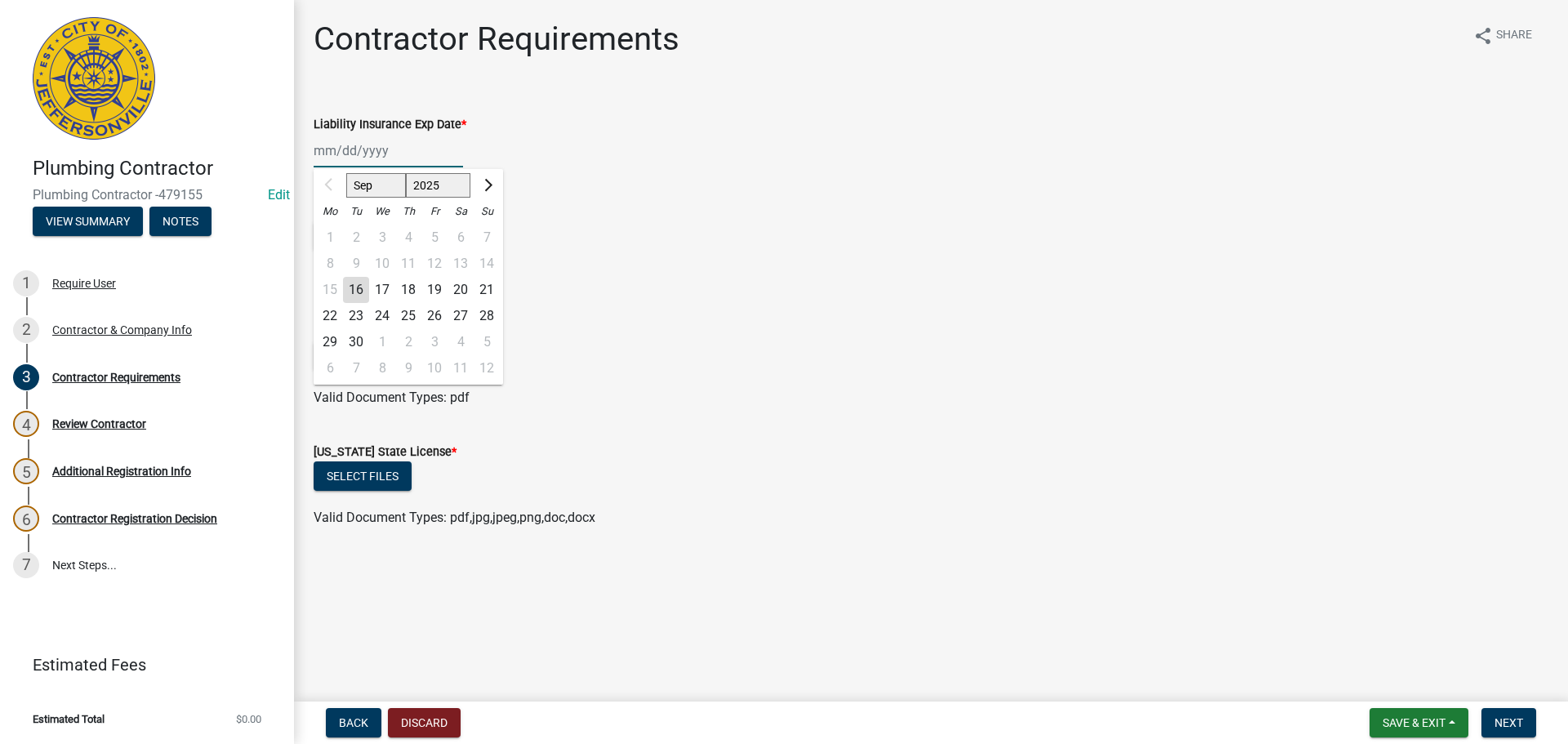
click at [344, 153] on input "Liability Insurance Exp Date *" at bounding box center [389, 150] width 149 height 34
type input "12/05/2025"
click at [882, 564] on main "Contractor Requirements share Share Liability Insurance Exp Date * 12/05/2025 S…" at bounding box center [930, 348] width 1274 height 695
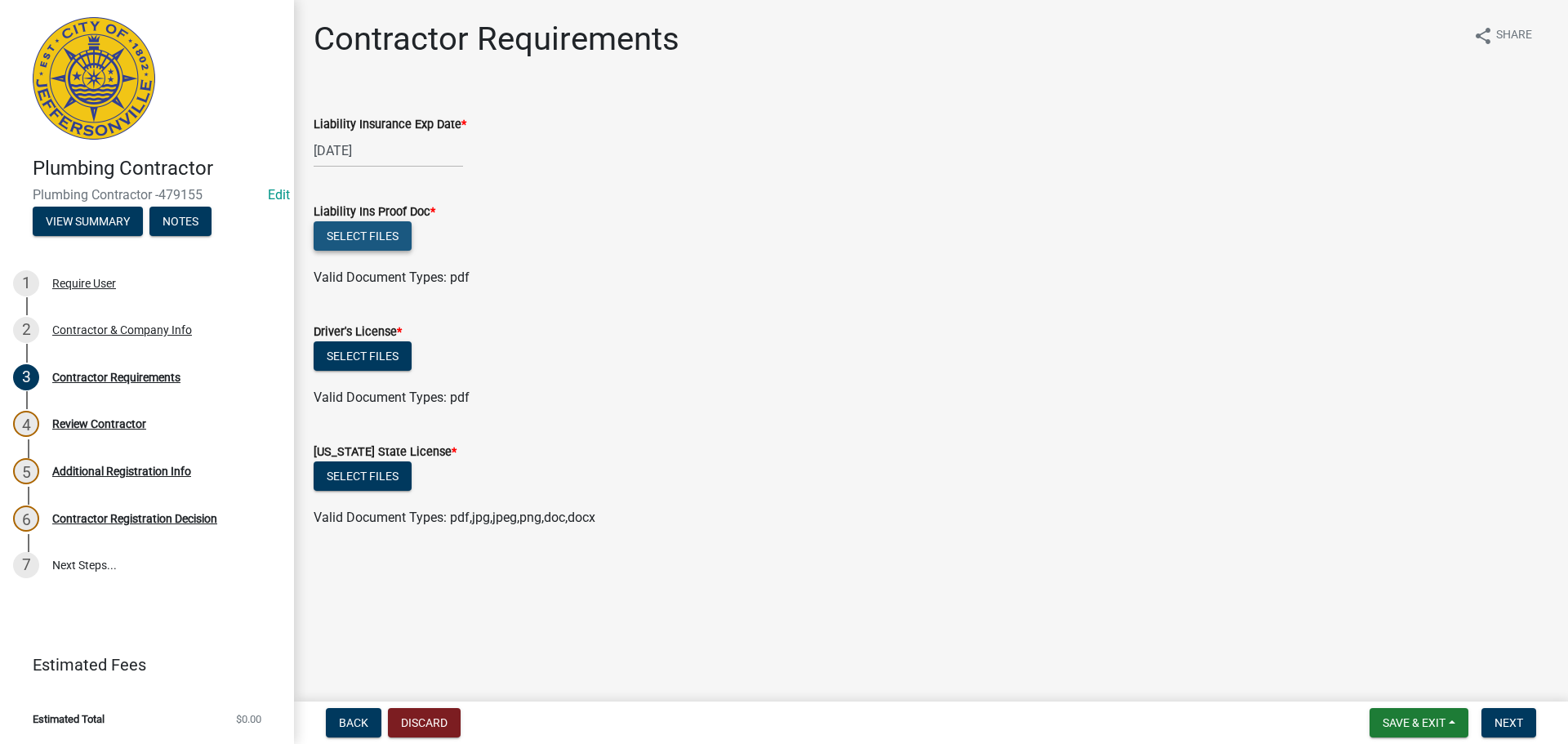
click at [361, 237] on button "Select files" at bounding box center [363, 236] width 98 height 30
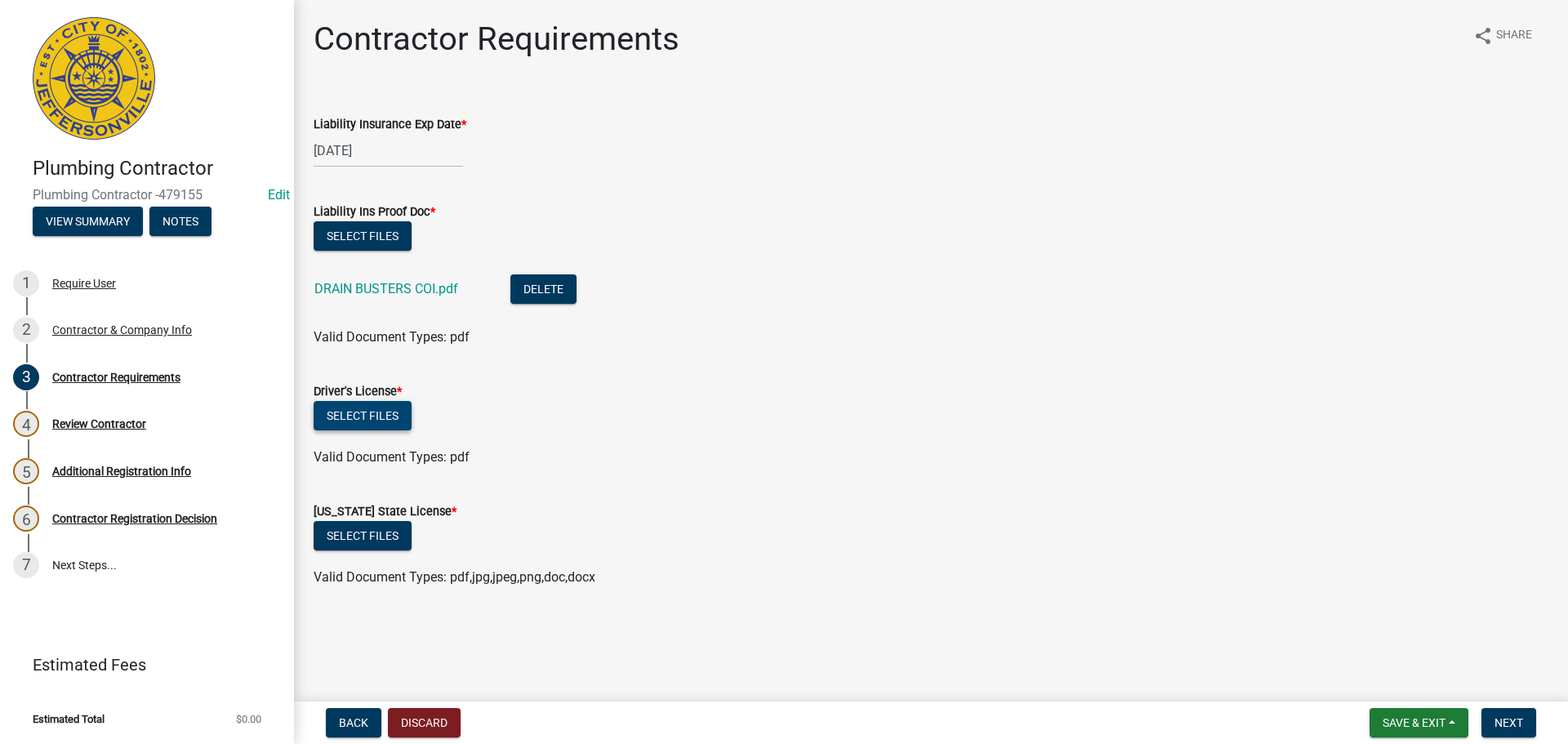
click at [373, 420] on button "Select files" at bounding box center [363, 416] width 98 height 30
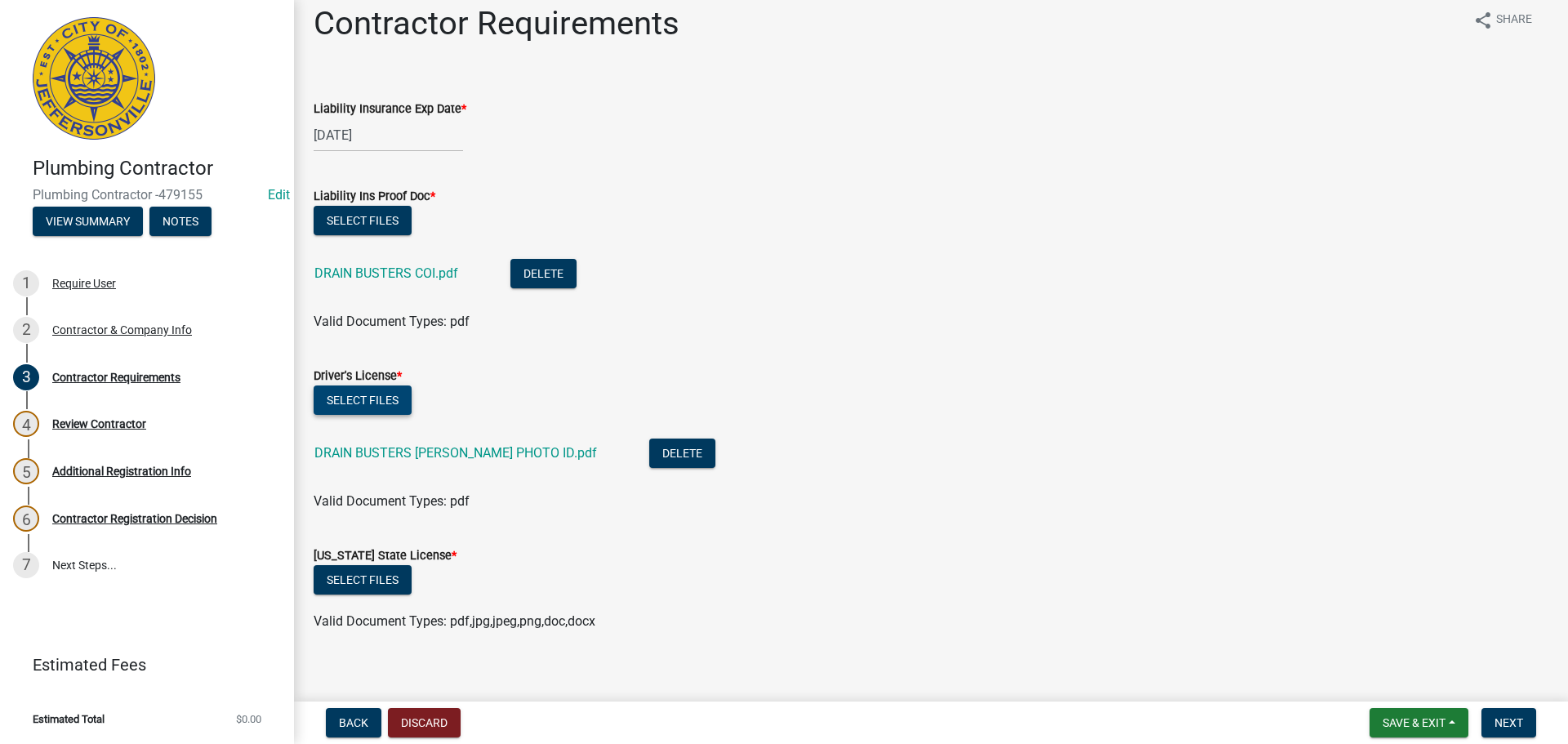
scroll to position [31, 0]
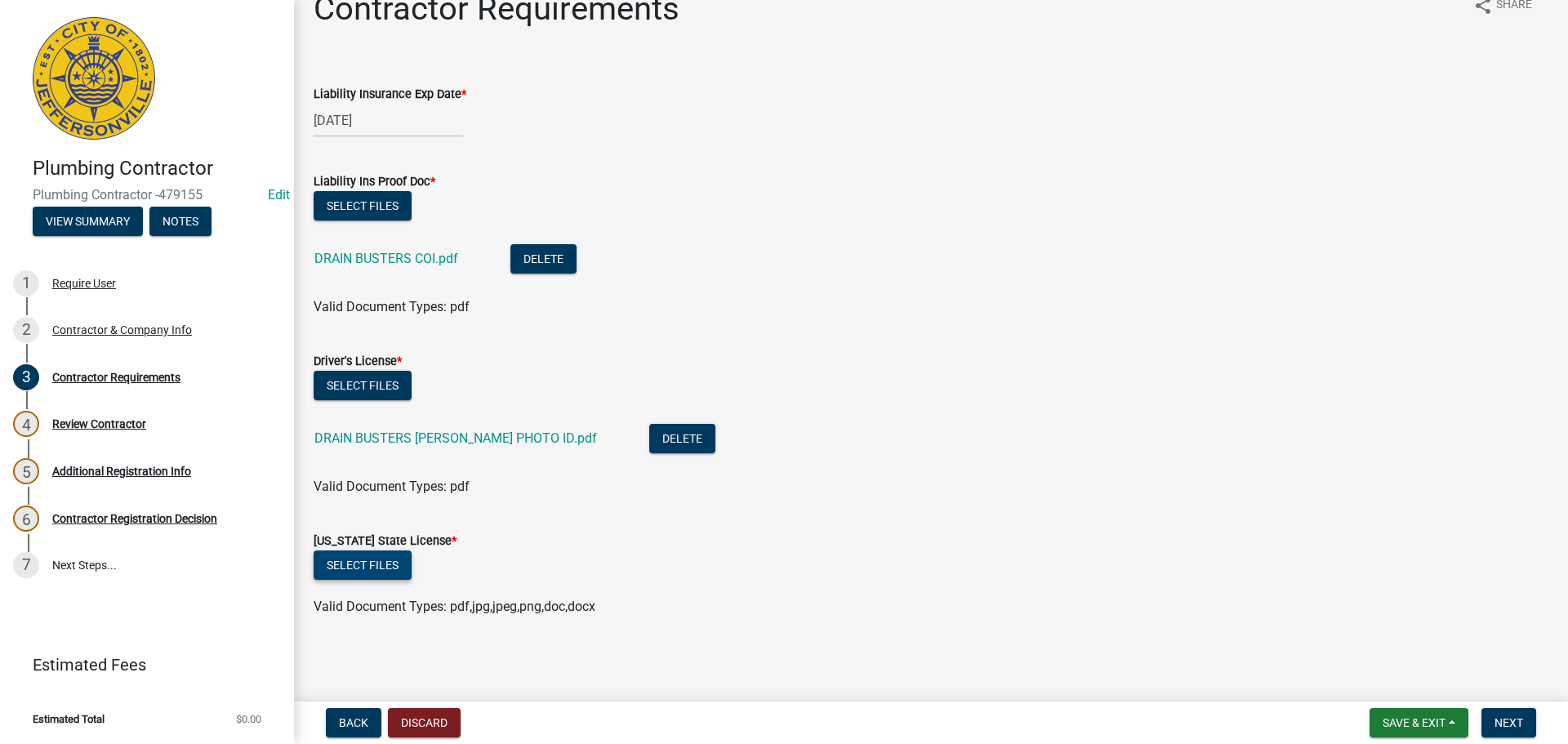
click at [368, 563] on button "Select files" at bounding box center [363, 565] width 98 height 30
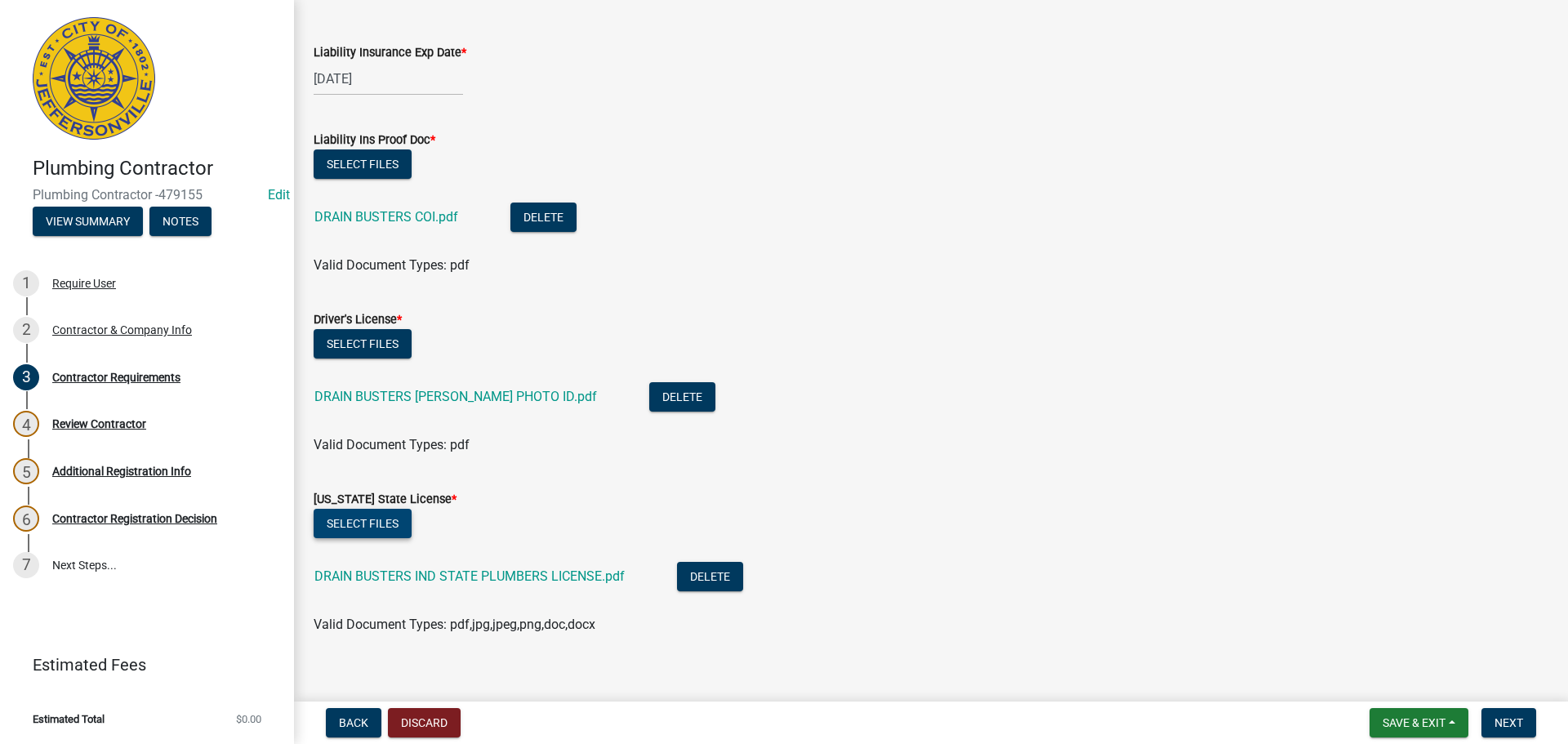
scroll to position [90, 0]
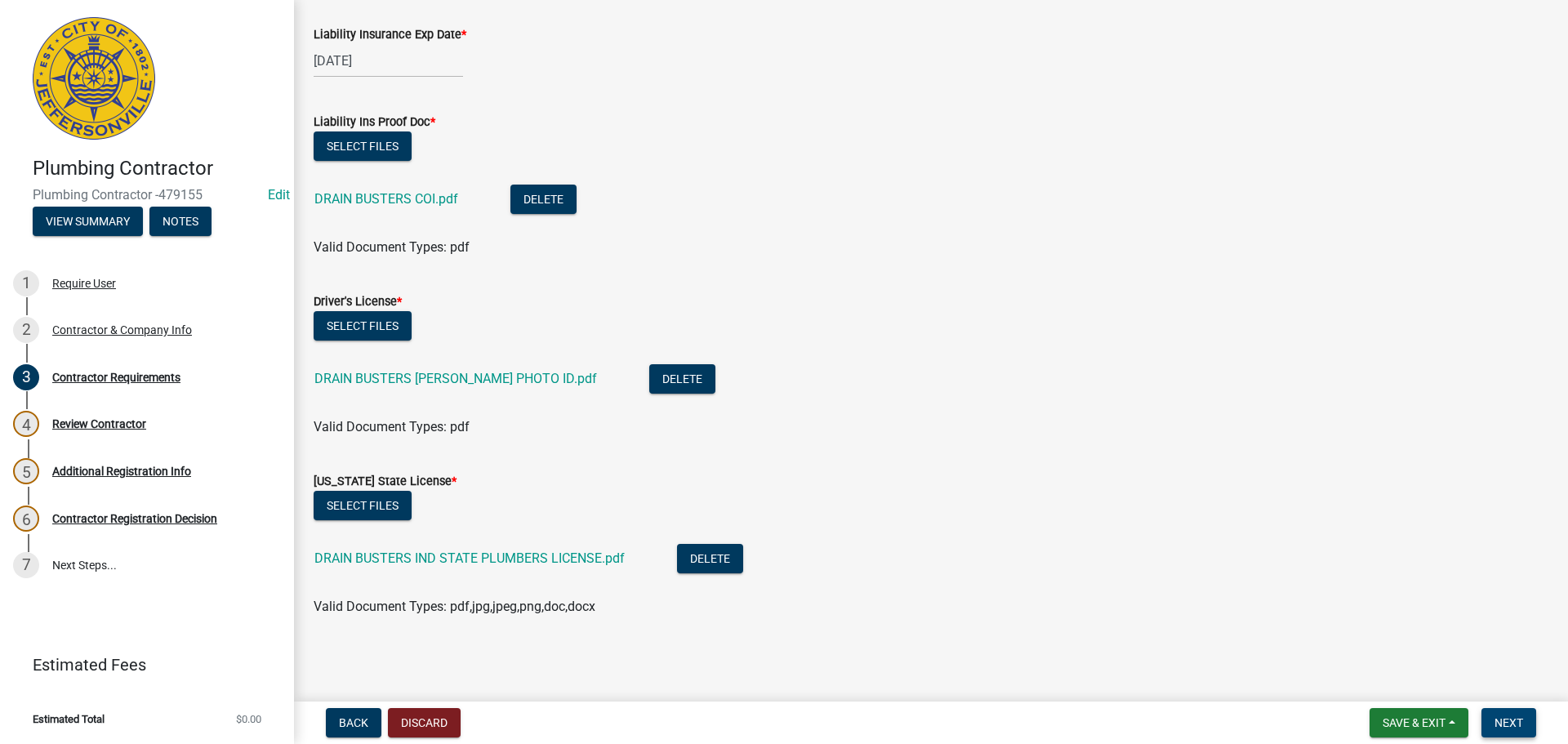
click at [1499, 721] on span "Next" at bounding box center [1510, 723] width 29 height 13
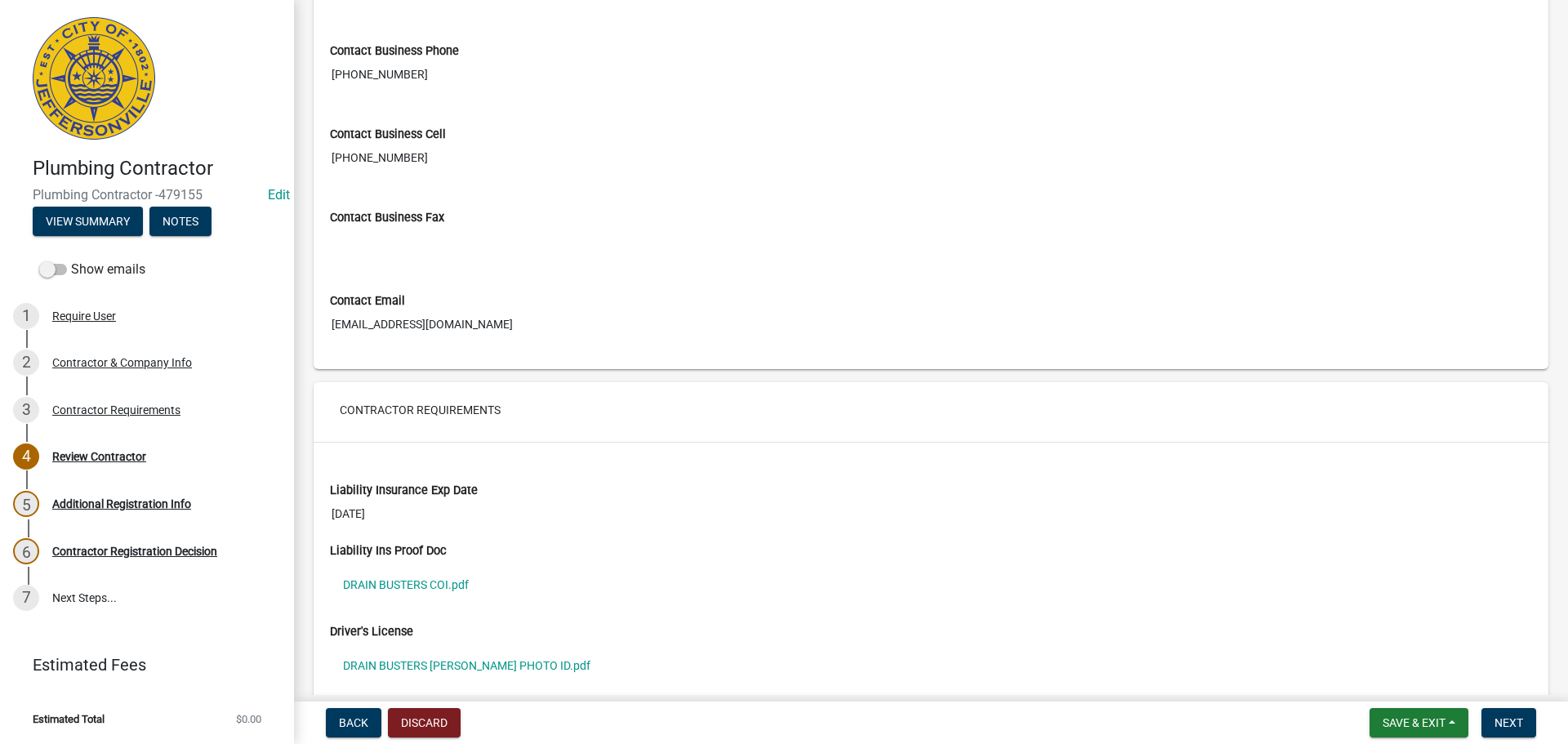
scroll to position [1069, 0]
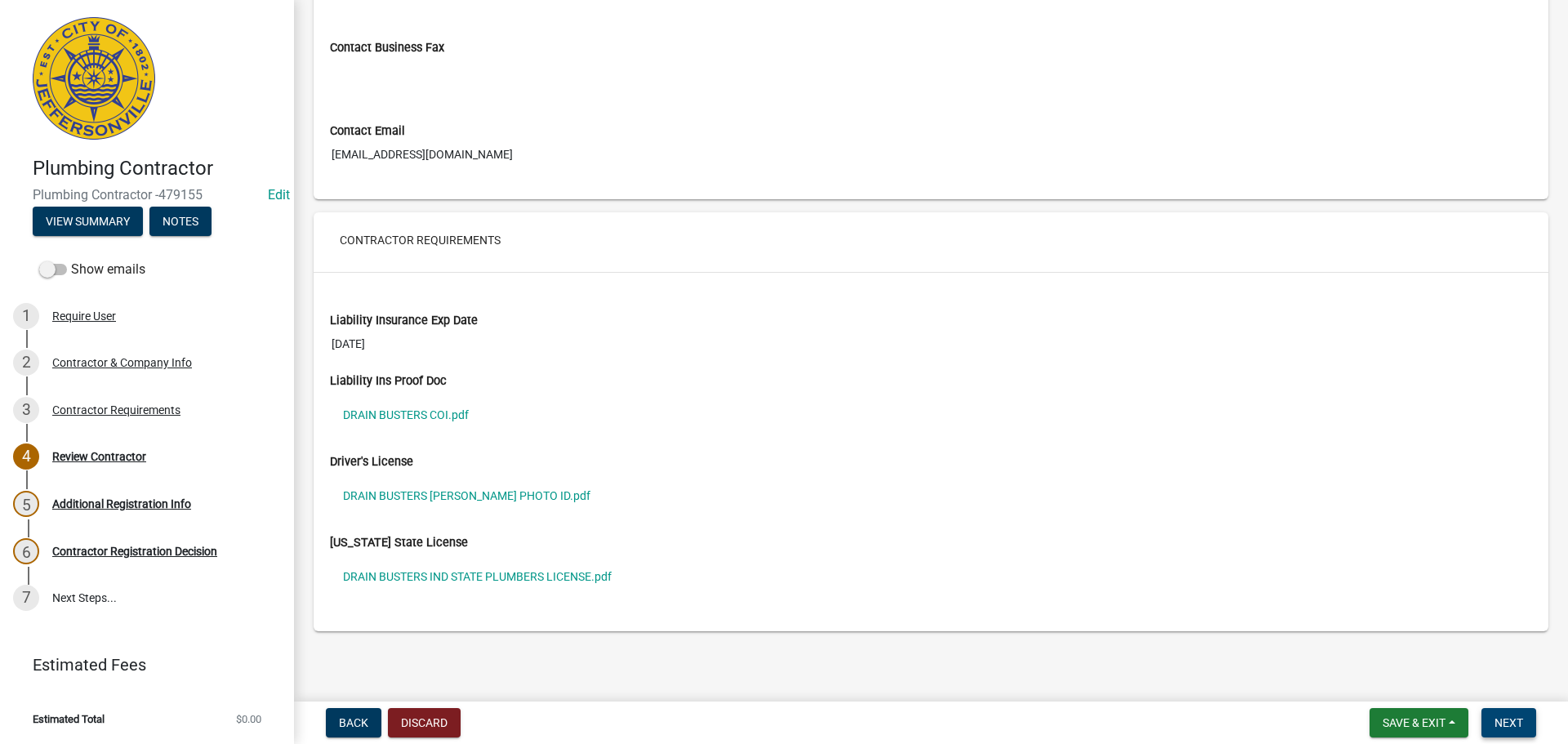
click at [1506, 726] on span "Next" at bounding box center [1510, 723] width 29 height 13
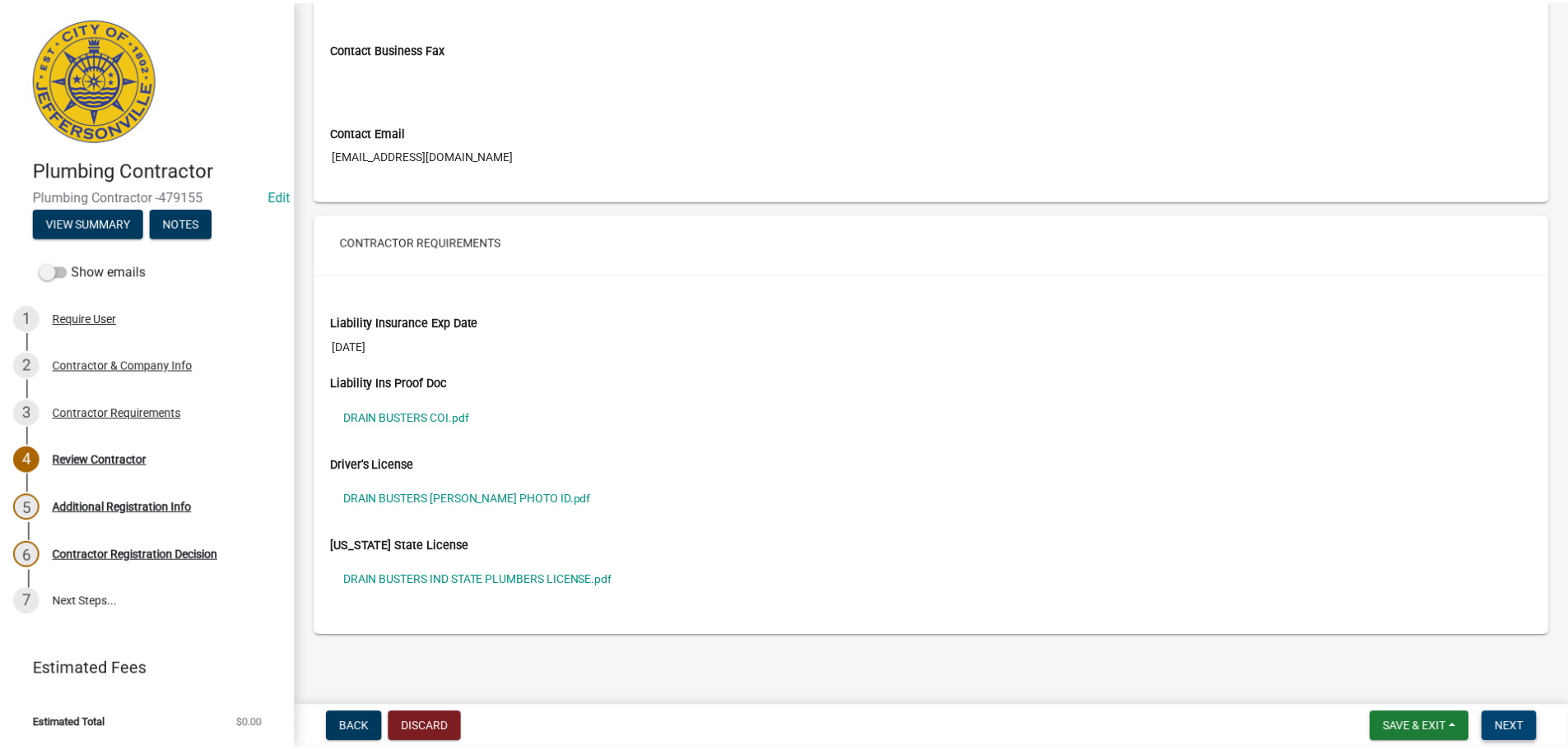
scroll to position [0, 0]
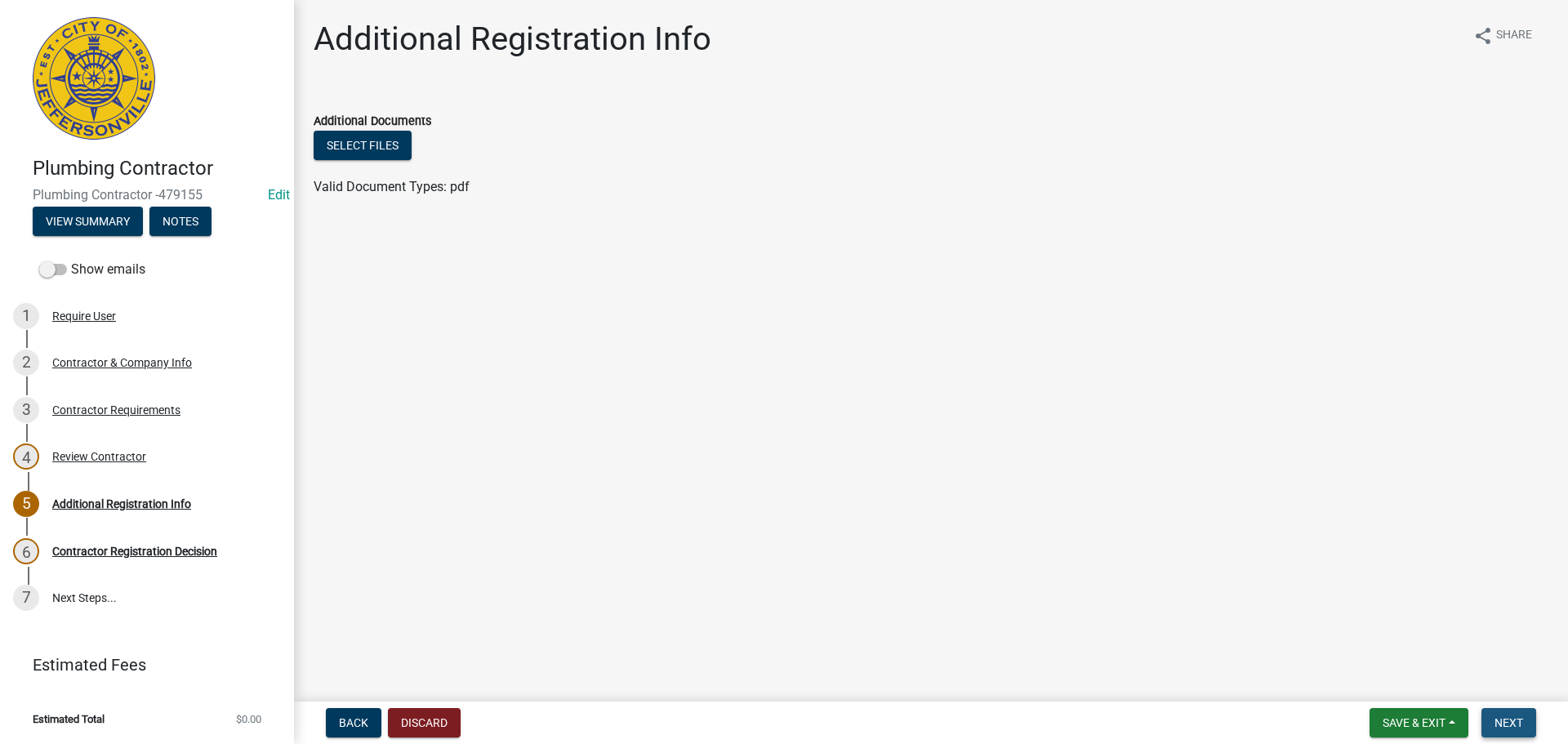
click at [1516, 717] on span "Next" at bounding box center [1510, 723] width 29 height 13
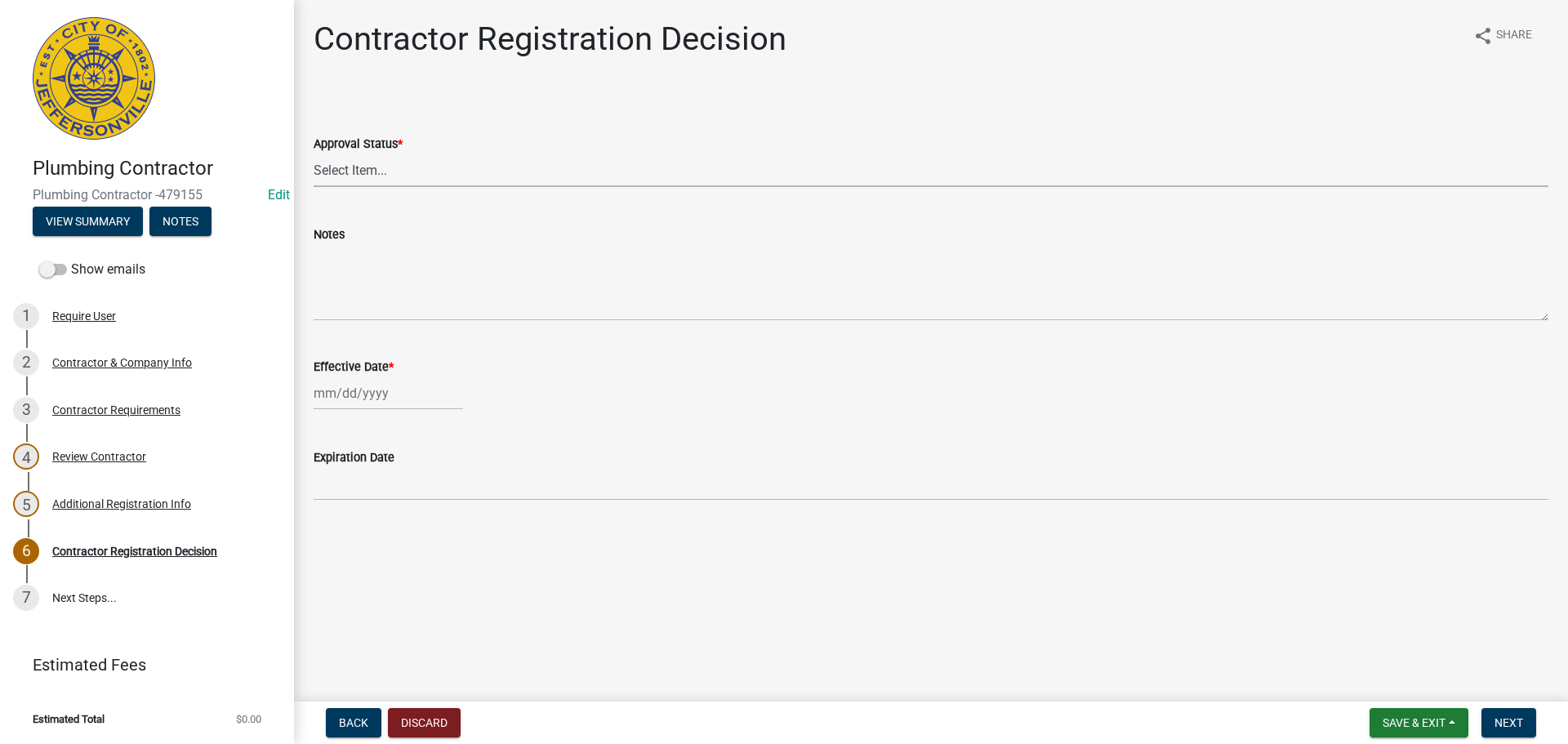
click at [331, 161] on select "Select Item... Approved Denied" at bounding box center [931, 169] width 1235 height 34
click at [314, 153] on select "Select Item... Approved Denied" at bounding box center [931, 169] width 1235 height 34
select select "4b86b809-39dd-4c68-9f3d-fdb3e7050482"
select select "9"
select select "2025"
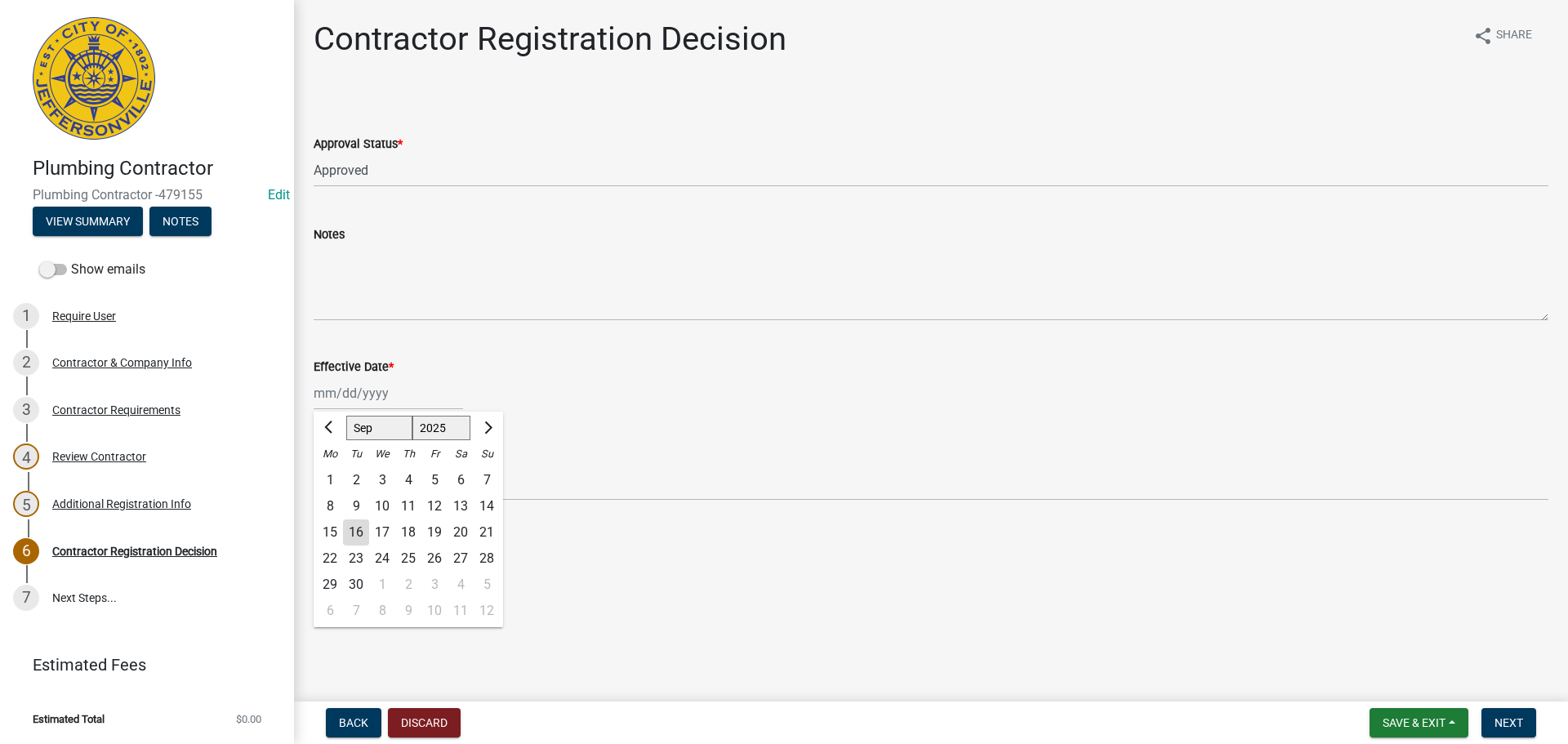
click at [343, 405] on div "Jan Feb Mar Apr May Jun Jul Aug Sep Oct Nov Dec 1525 1526 1527 1528 1529 1530 1…" at bounding box center [389, 393] width 149 height 34
click at [355, 531] on div "16" at bounding box center [355, 532] width 26 height 26
type input "09/16/2025"
click at [1510, 720] on span "Next" at bounding box center [1510, 723] width 29 height 13
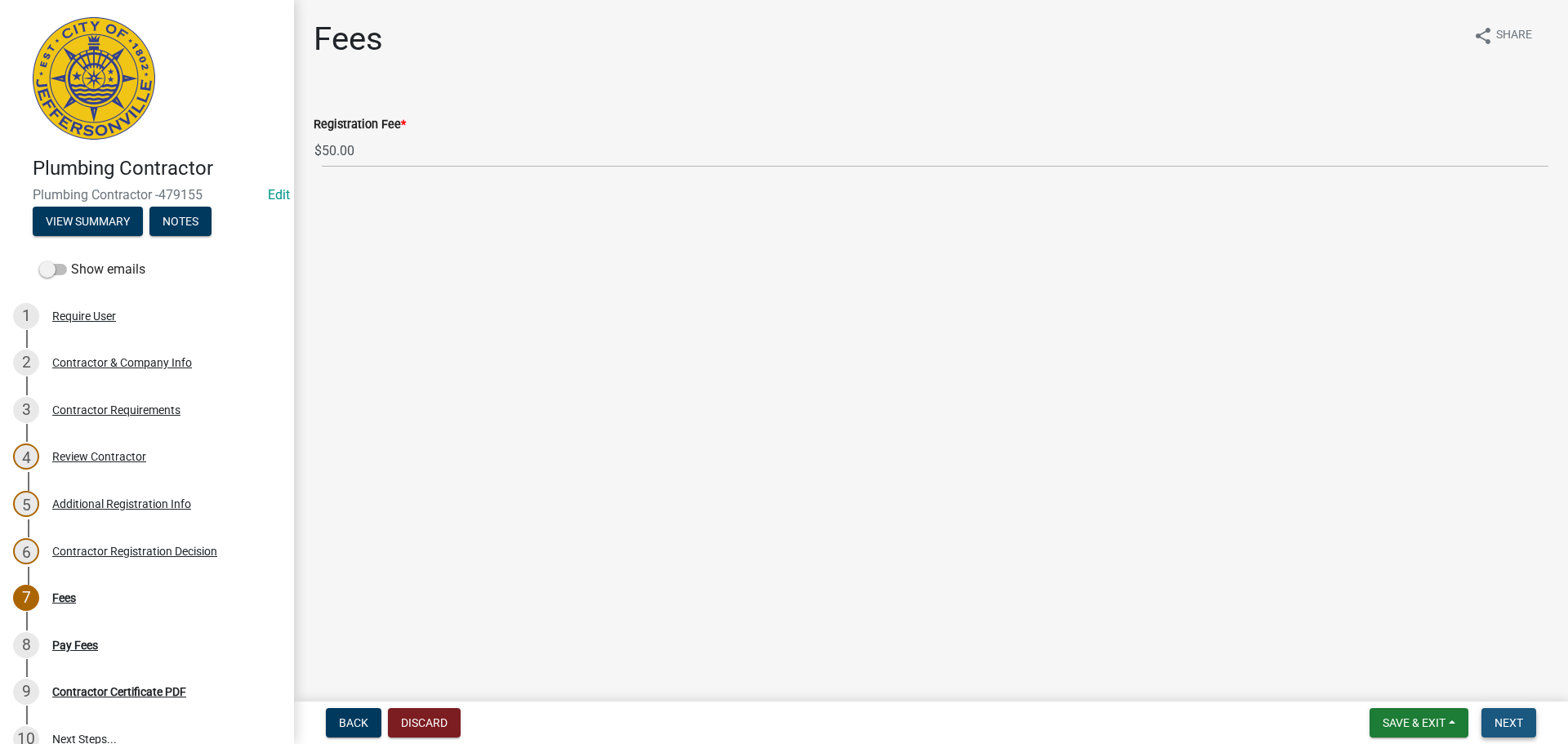
click at [1510, 717] on span "Next" at bounding box center [1510, 723] width 29 height 13
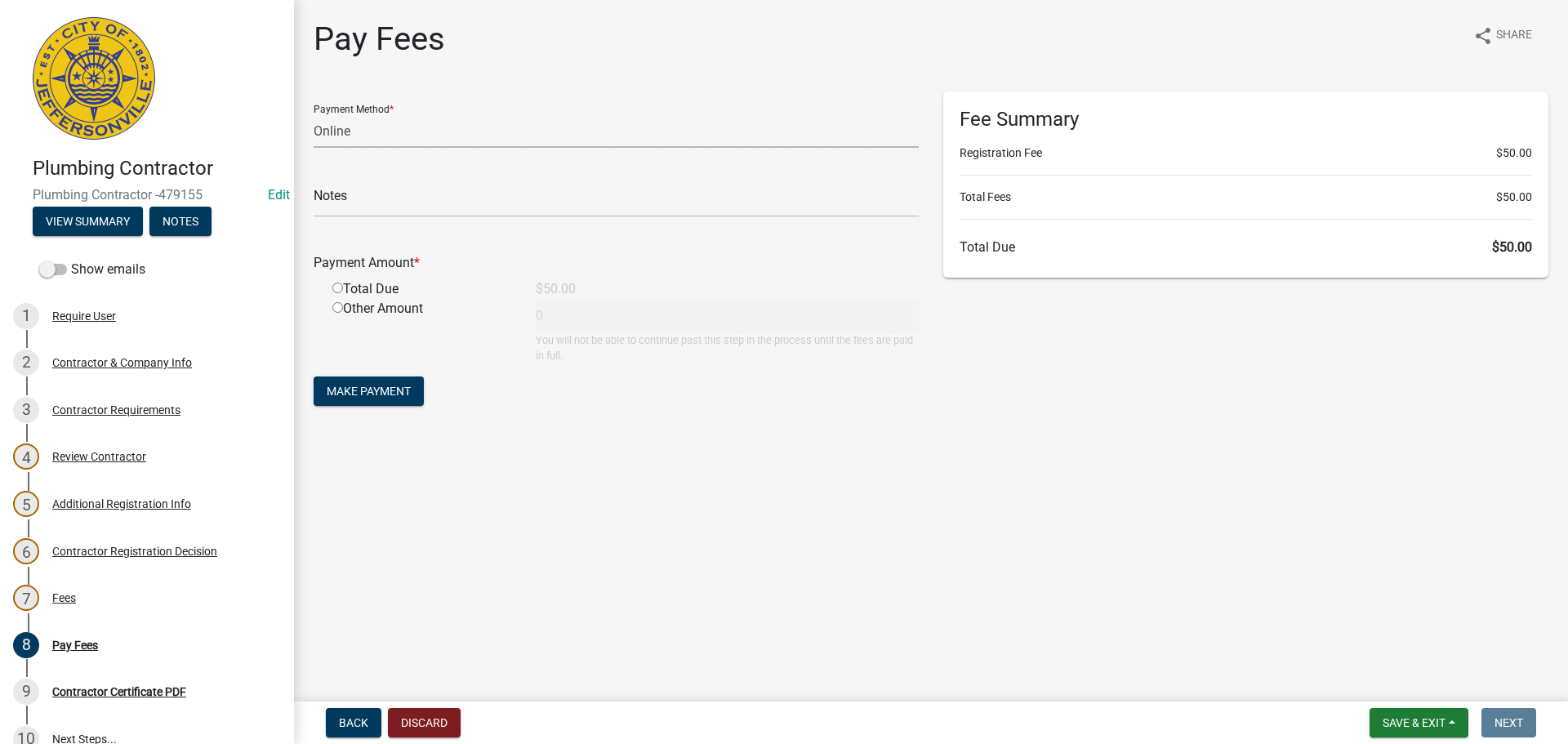
click at [325, 125] on select "Credit Card POS Check Cash Online" at bounding box center [616, 130] width 605 height 34
select select "2: 1"
click at [314, 114] on select "Credit Card POS Check Cash Online" at bounding box center [616, 130] width 605 height 34
click at [336, 290] on input "radio" at bounding box center [337, 287] width 11 height 11
radio input "true"
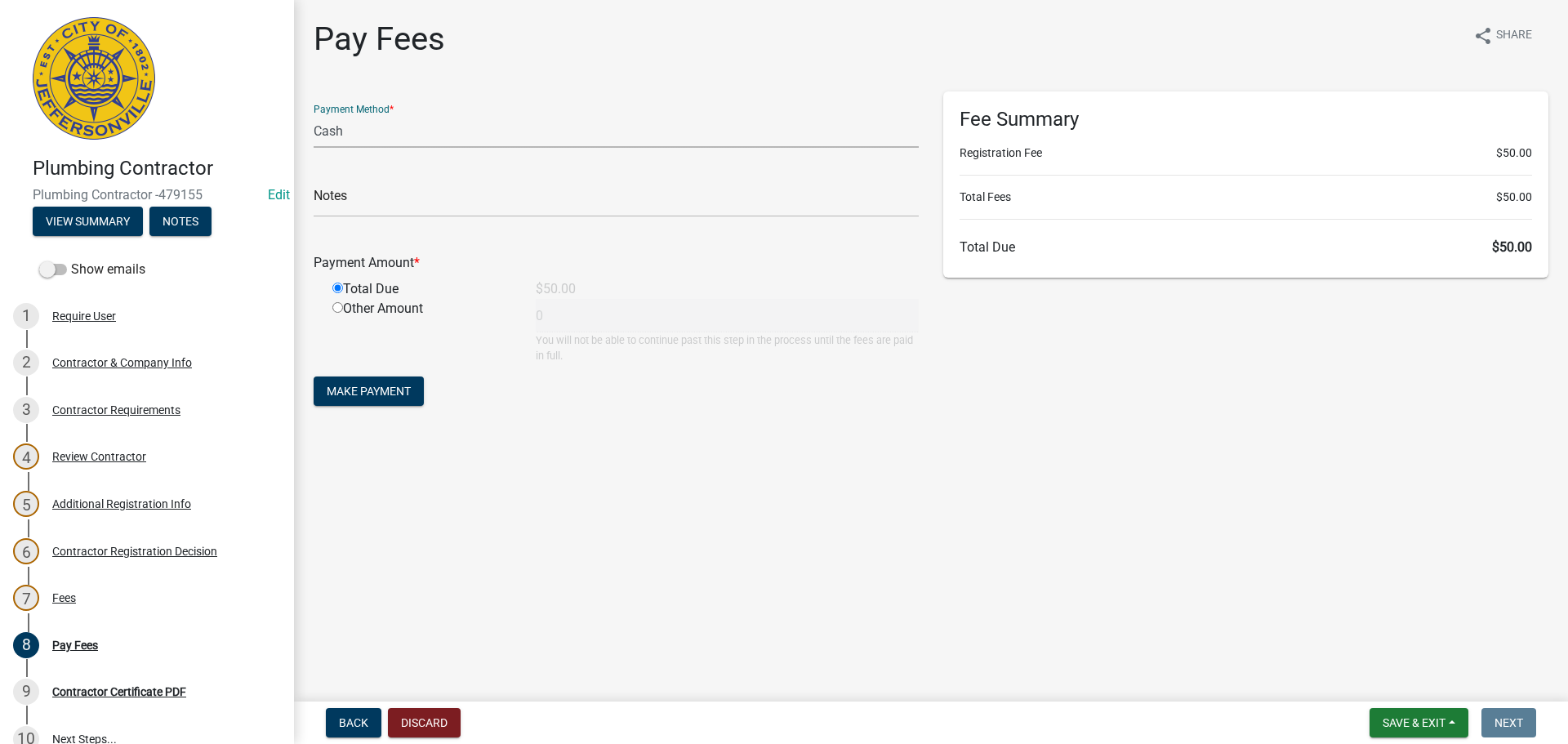
type input "50"
click at [374, 390] on span "Make Payment" at bounding box center [369, 392] width 84 height 13
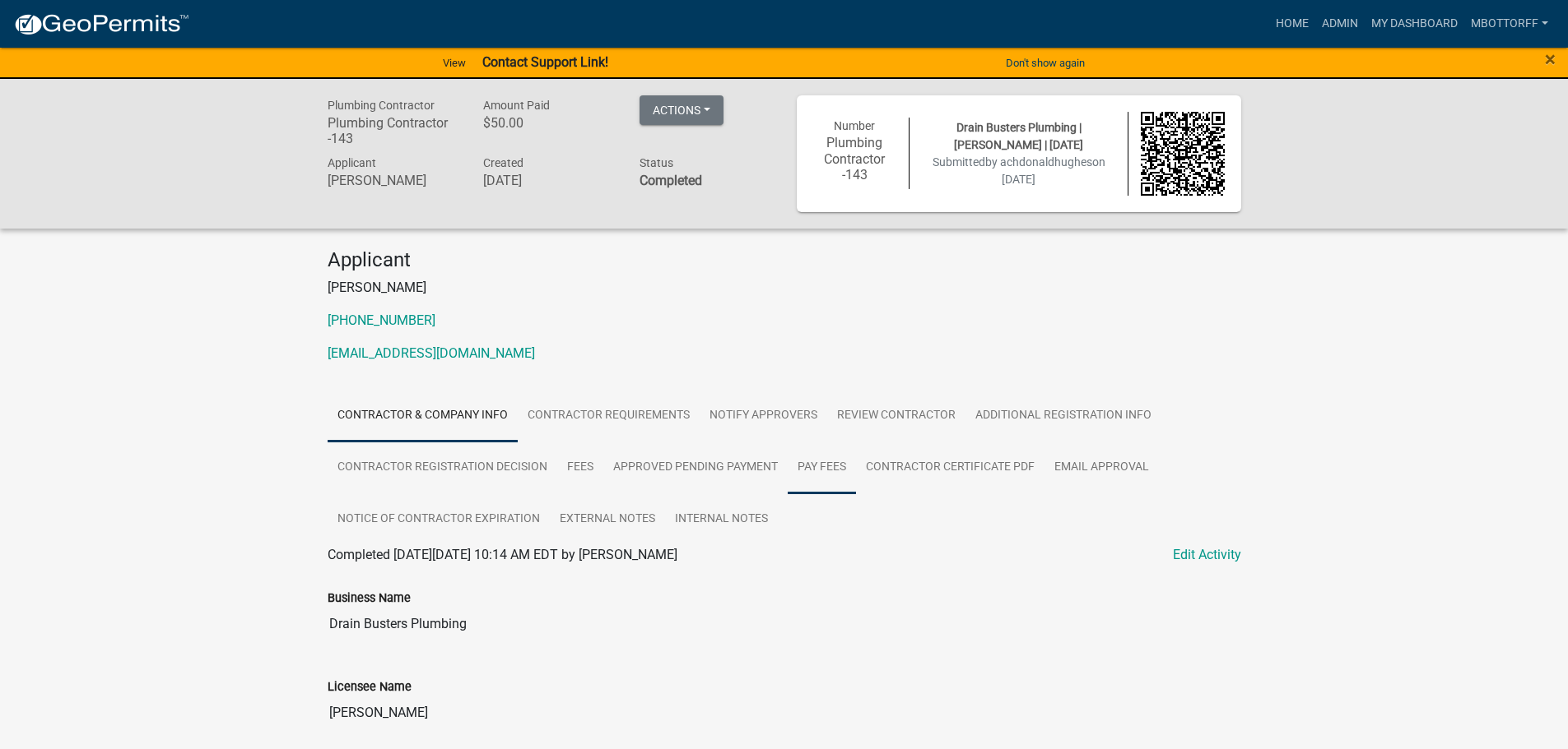
click at [815, 464] on link "Pay Fees" at bounding box center [822, 468] width 68 height 53
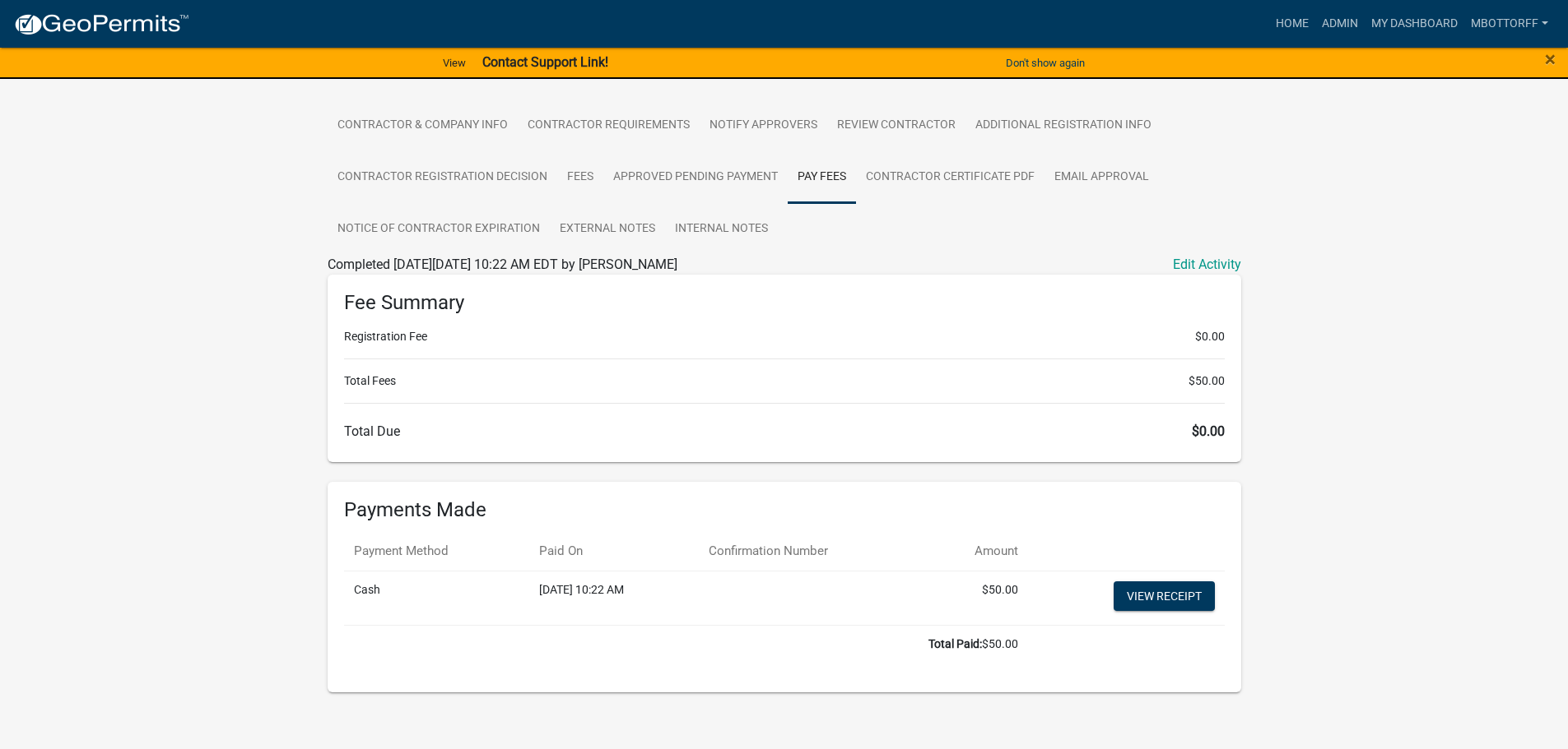
scroll to position [303, 0]
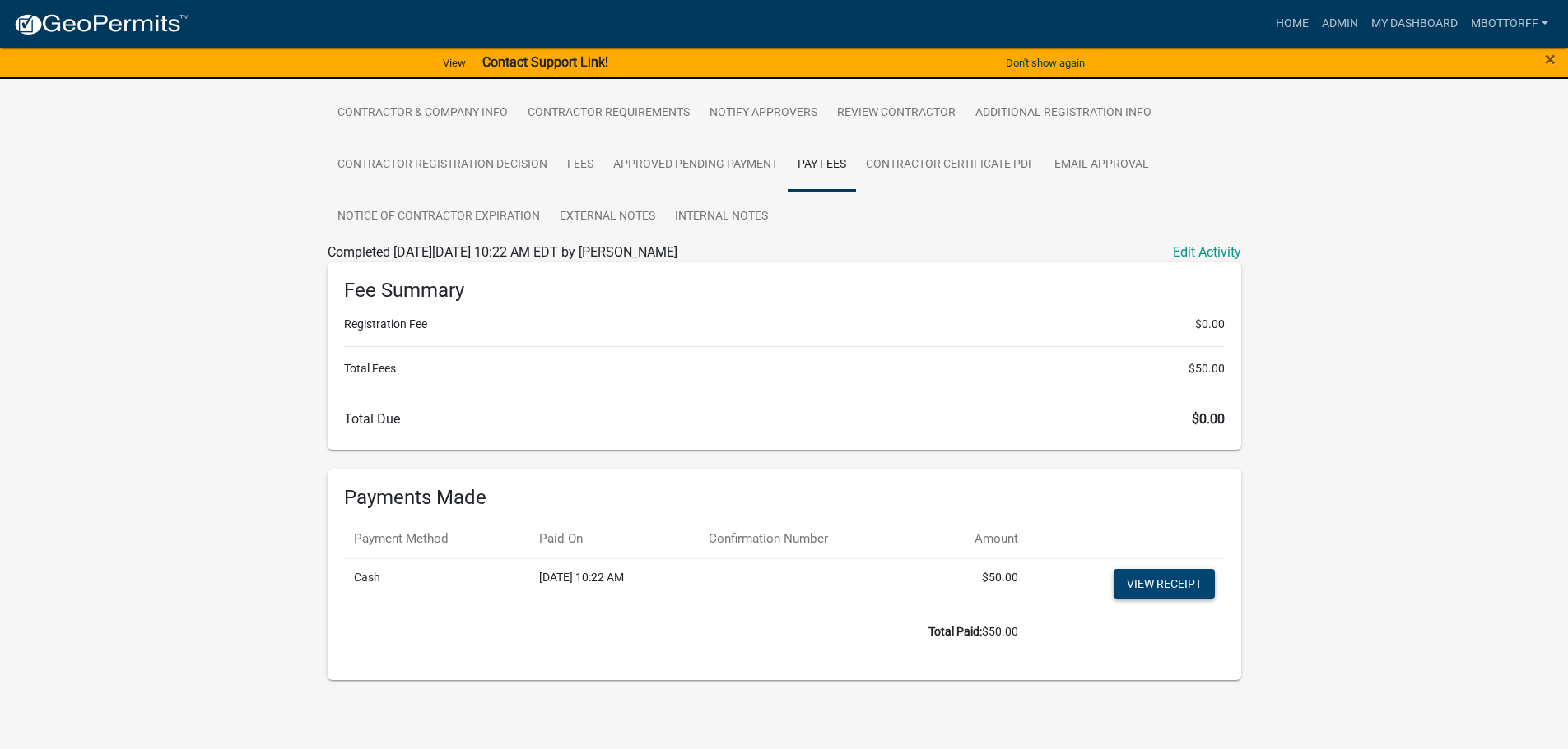
click at [1152, 583] on link "View receipt" at bounding box center [1163, 583] width 101 height 30
click at [941, 166] on link "Contractor Certificate PDF" at bounding box center [949, 165] width 188 height 53
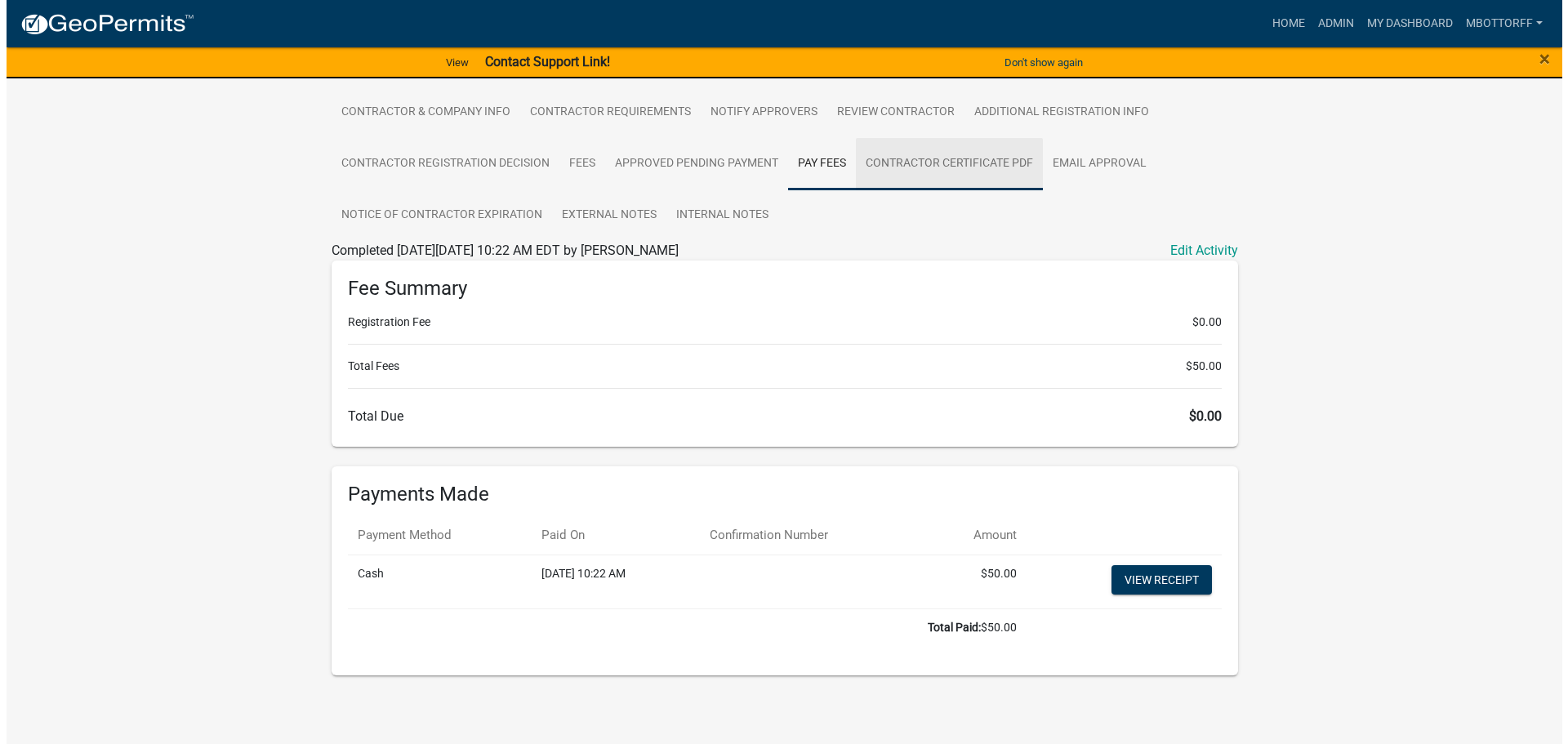
scroll to position [0, 0]
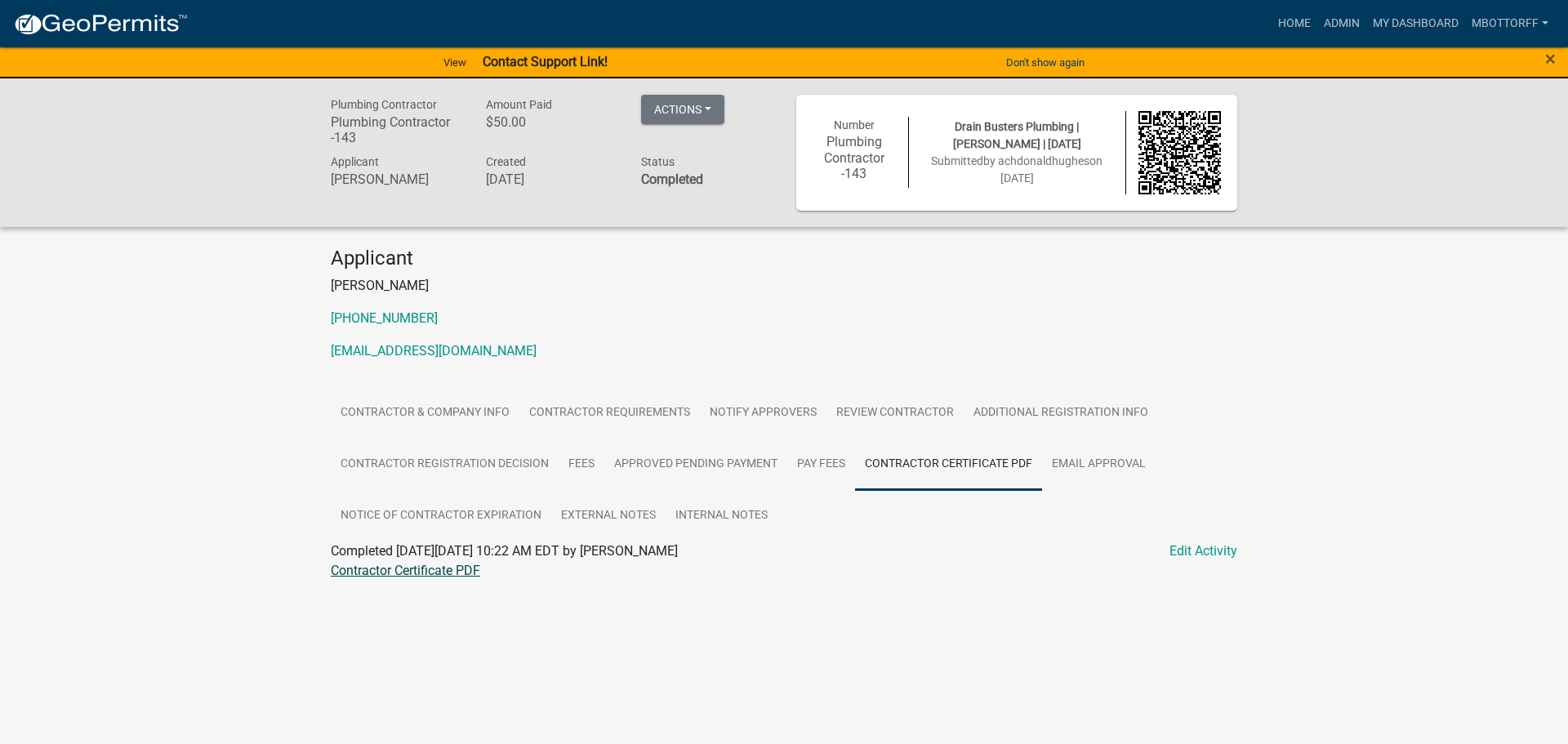
click at [408, 574] on link "Contractor Certificate PDF" at bounding box center [406, 571] width 149 height 15
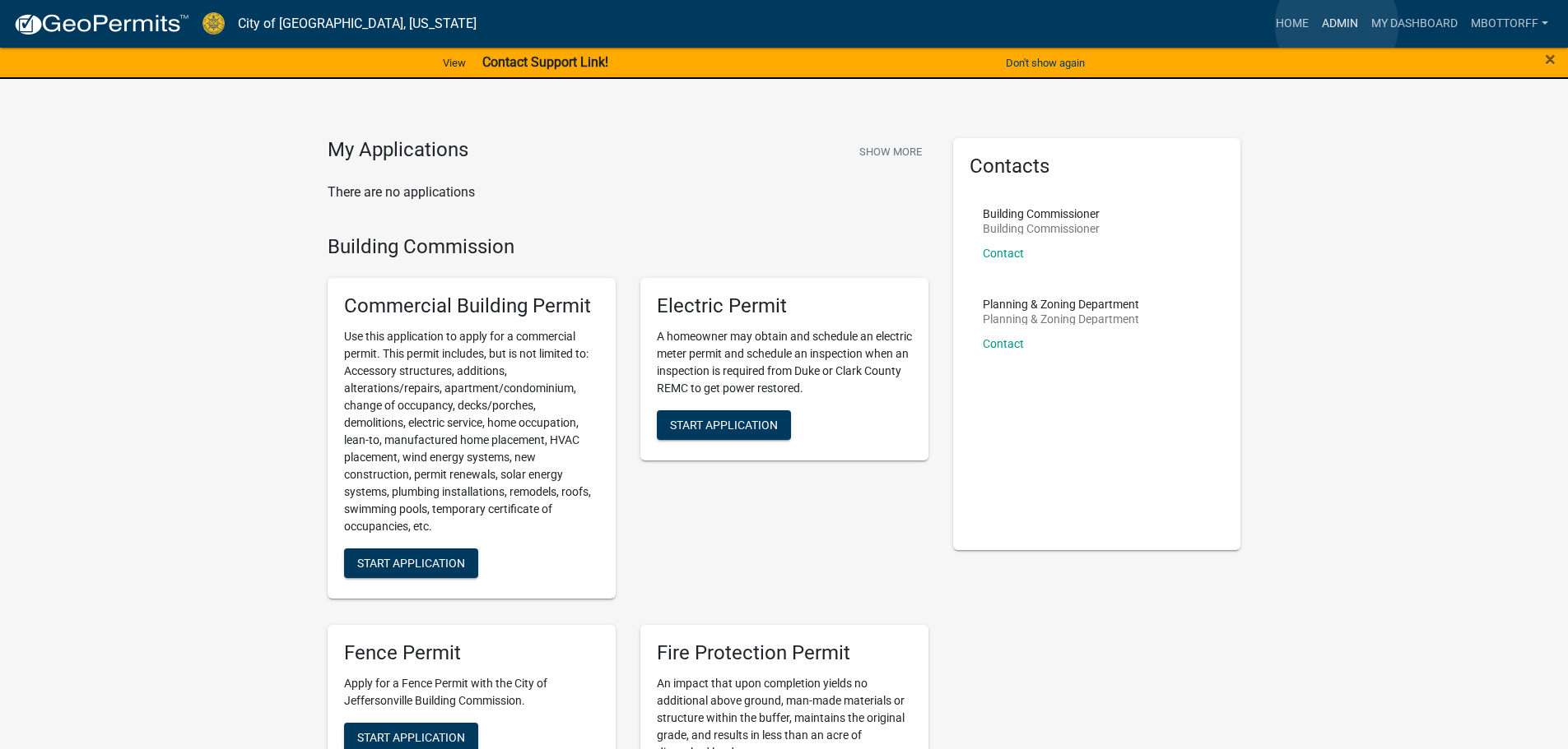
drag, startPoint x: 1337, startPoint y: 25, endPoint x: 1182, endPoint y: 32, distance: 155.2
click at [1337, 24] on link "Admin" at bounding box center [1339, 24] width 49 height 31
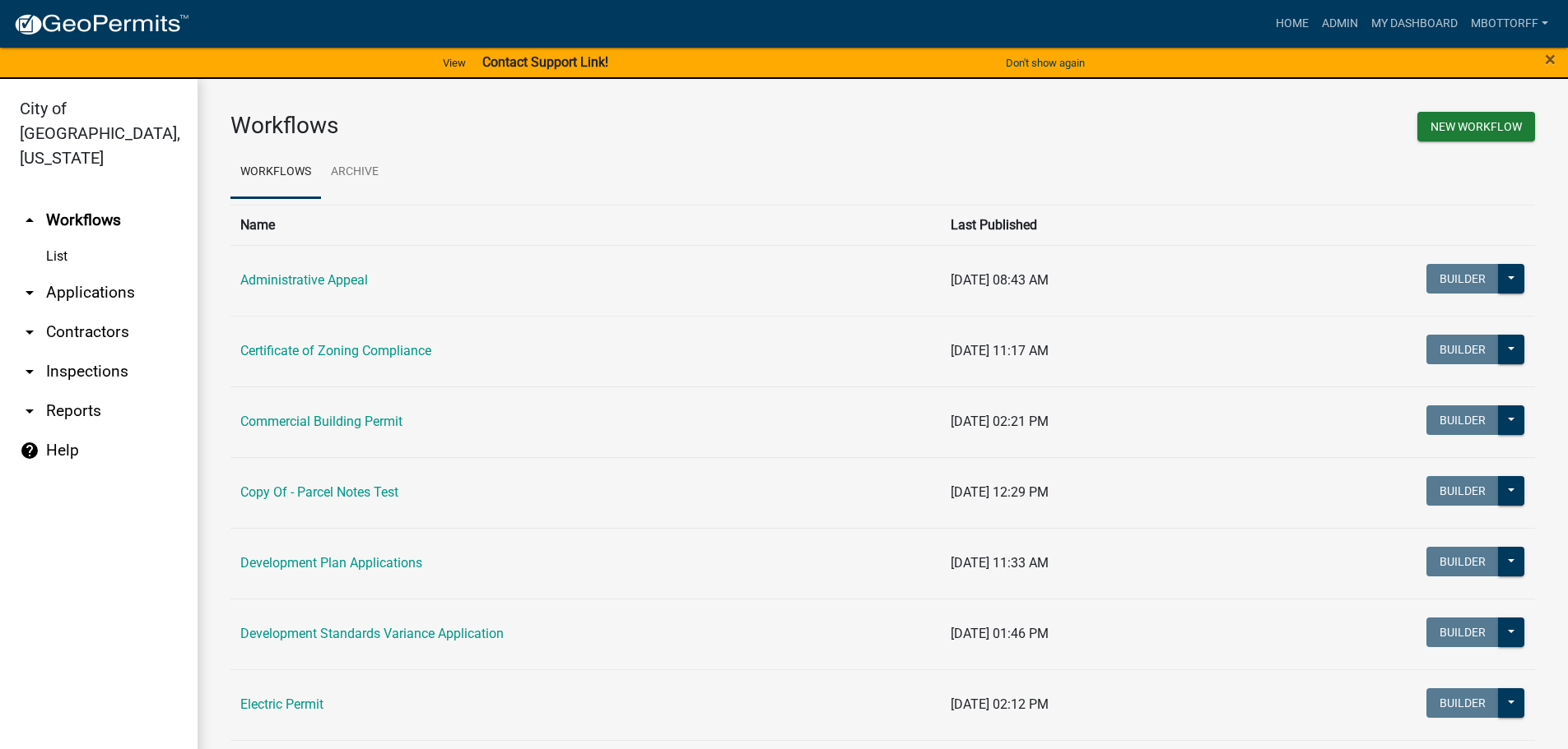
drag, startPoint x: 75, startPoint y: 271, endPoint x: 112, endPoint y: 272, distance: 37.0
click at [76, 273] on link "arrow_drop_down Applications" at bounding box center [98, 292] width 198 height 40
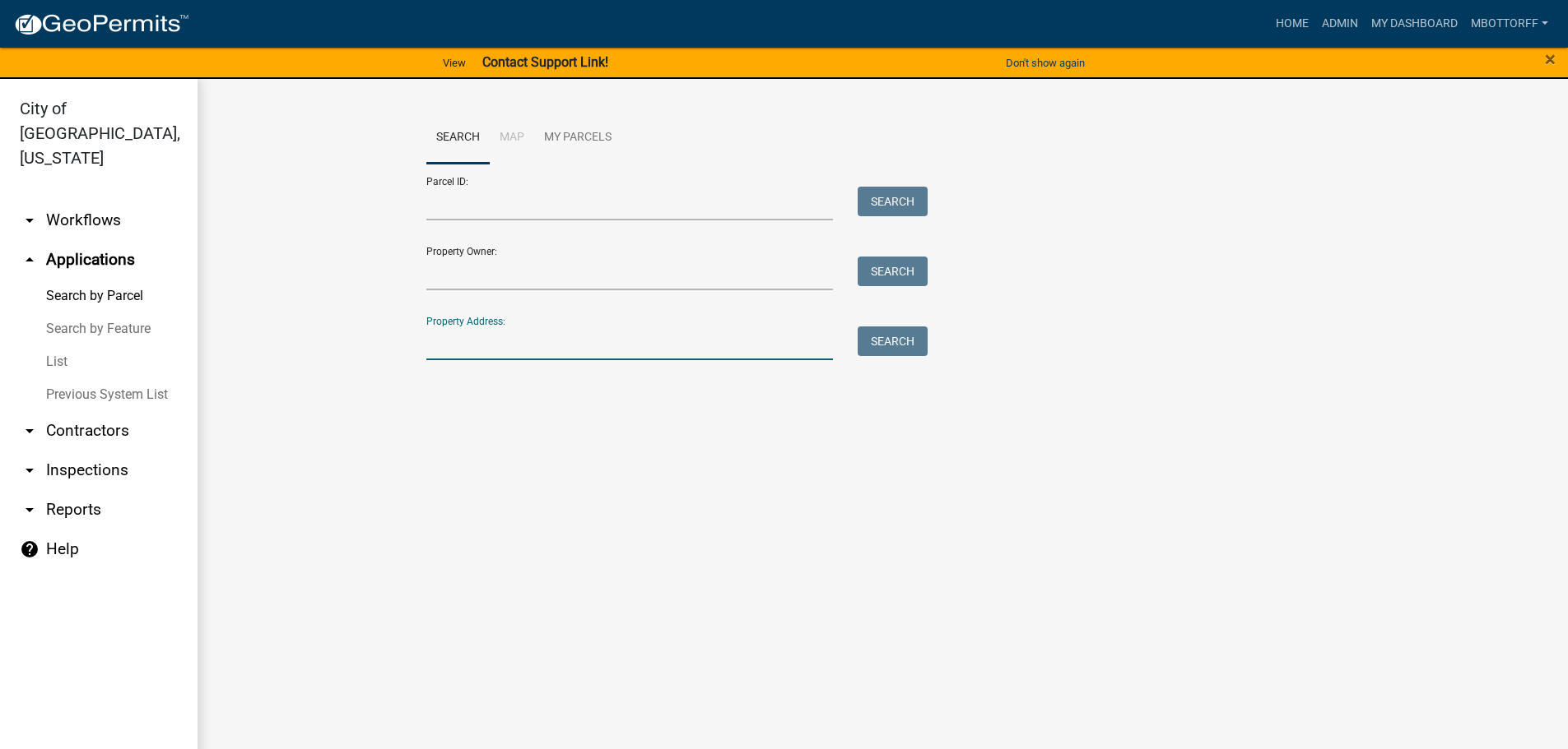
click at [452, 339] on input "Property Address:" at bounding box center [630, 343] width 407 height 34
type input "515"
click at [898, 347] on button "Search" at bounding box center [892, 341] width 70 height 30
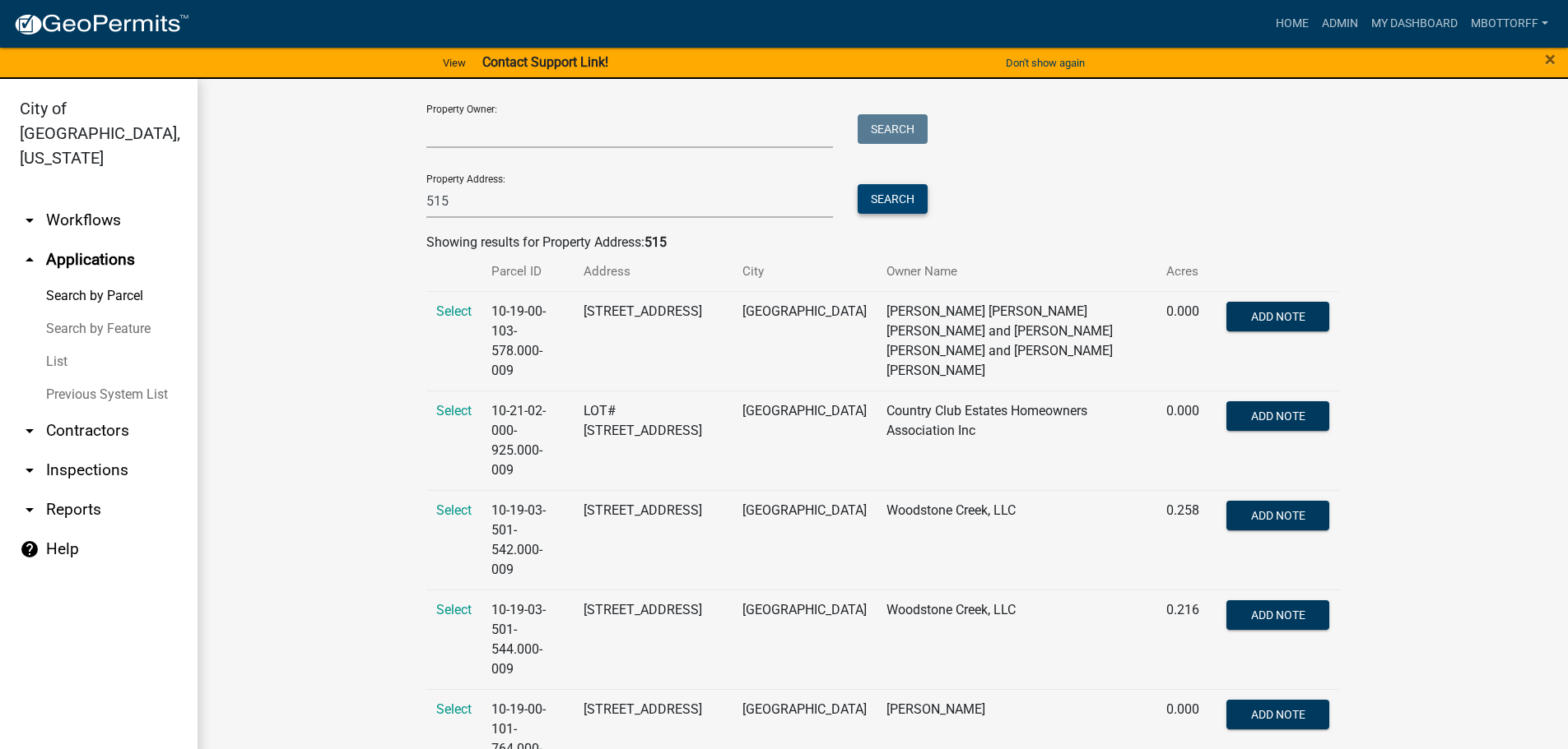
scroll to position [165, 0]
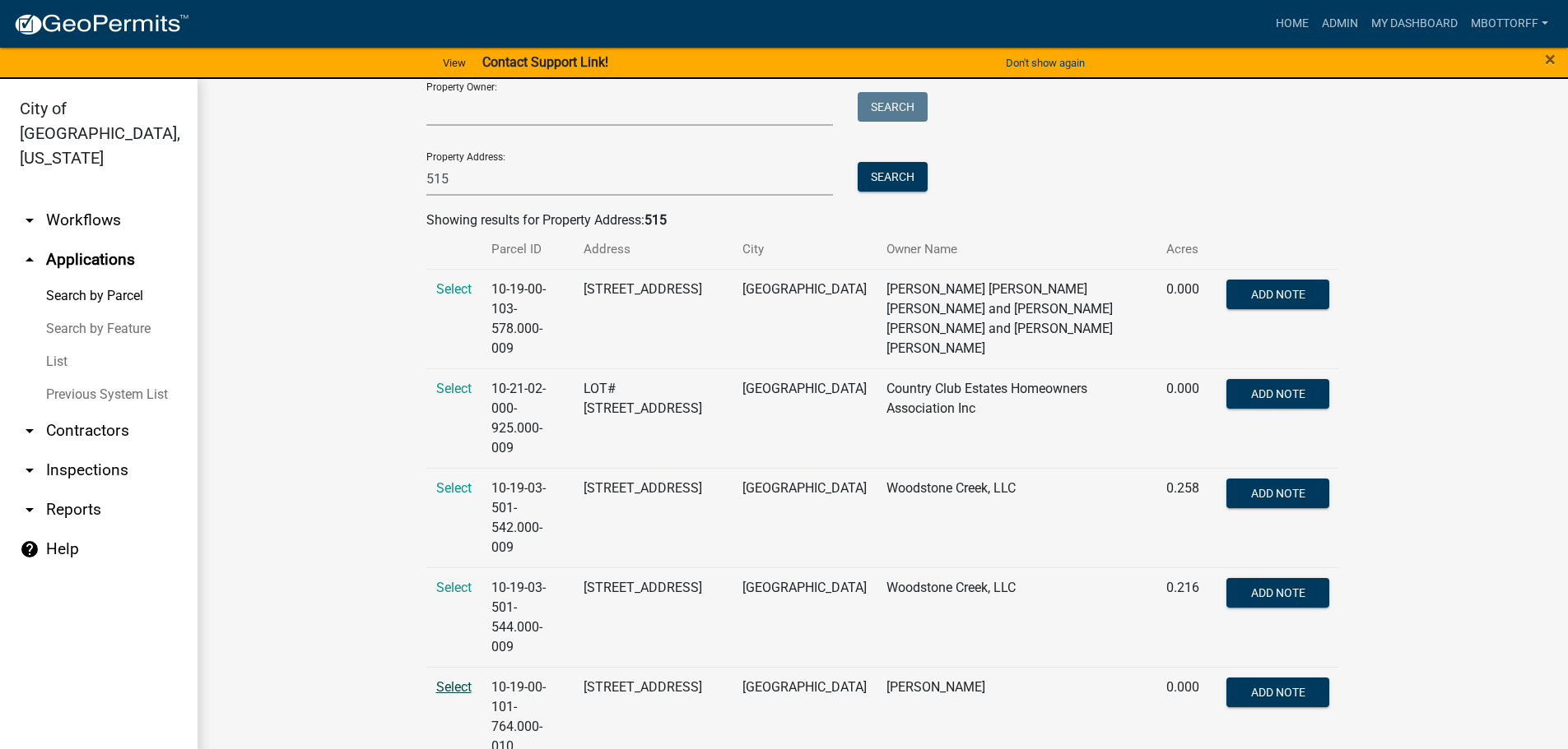
click at [451, 680] on span "Select" at bounding box center [453, 687] width 36 height 15
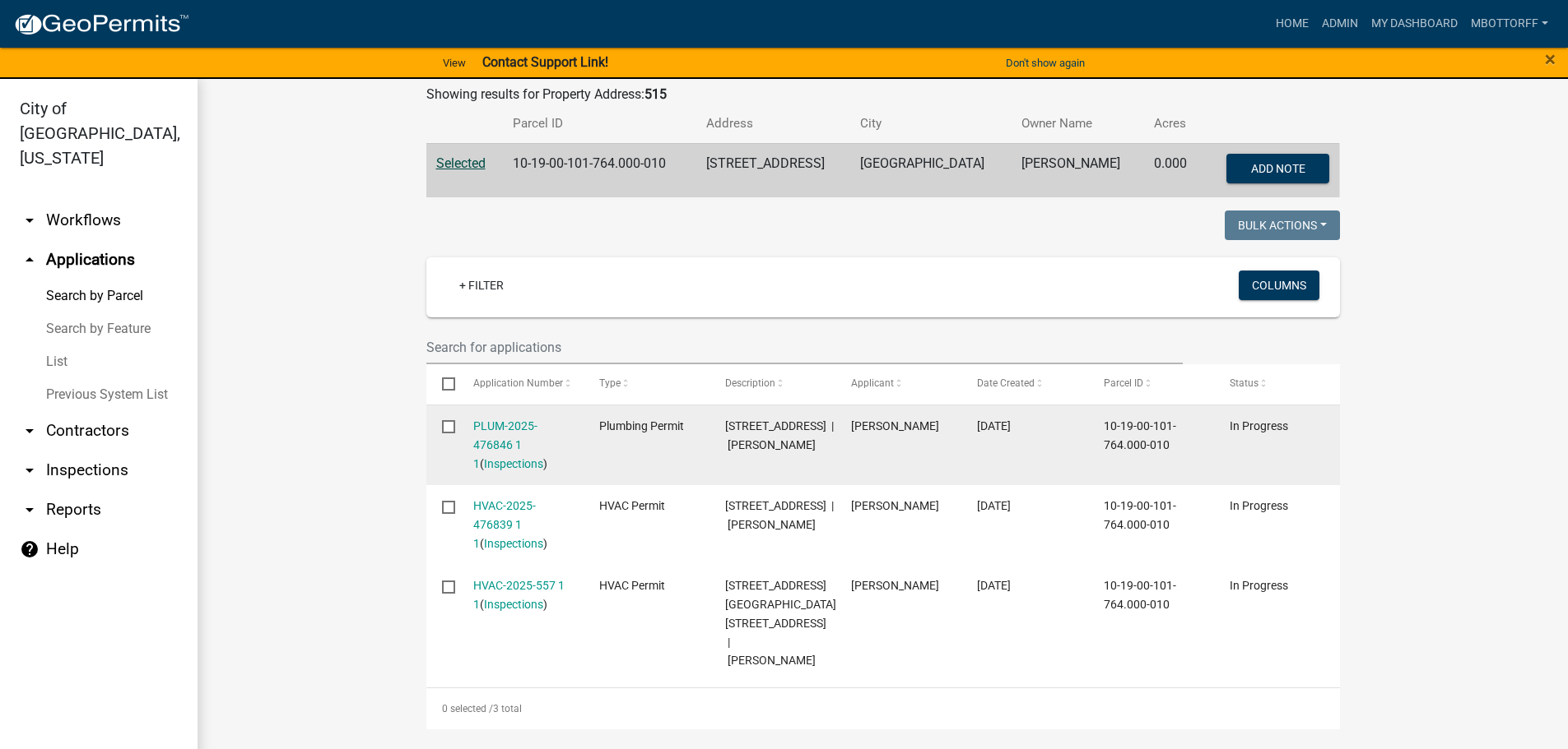
scroll to position [494, 0]
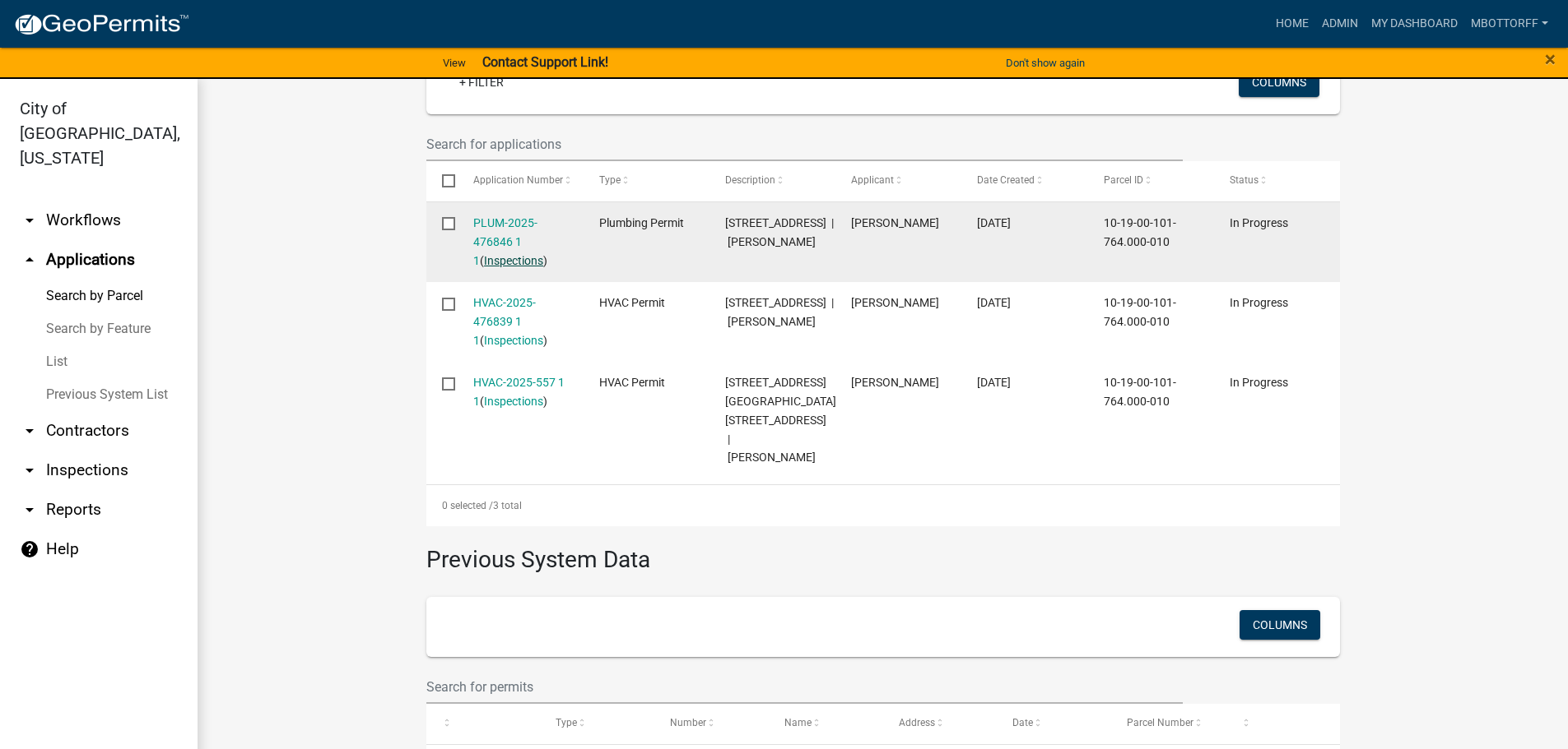
click at [495, 260] on link "Inspections" at bounding box center [513, 261] width 59 height 13
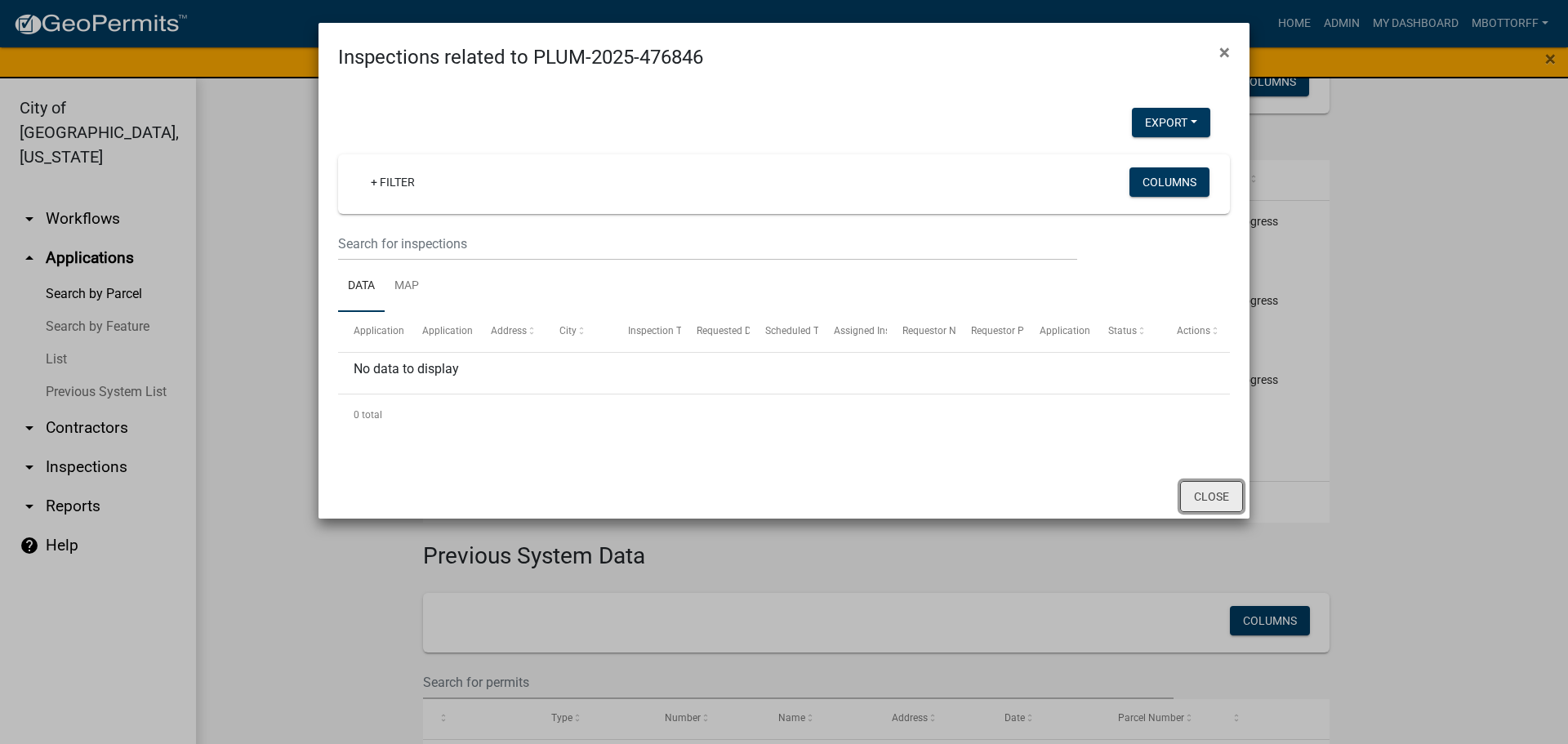
click at [1213, 492] on button "Close" at bounding box center [1212, 497] width 63 height 31
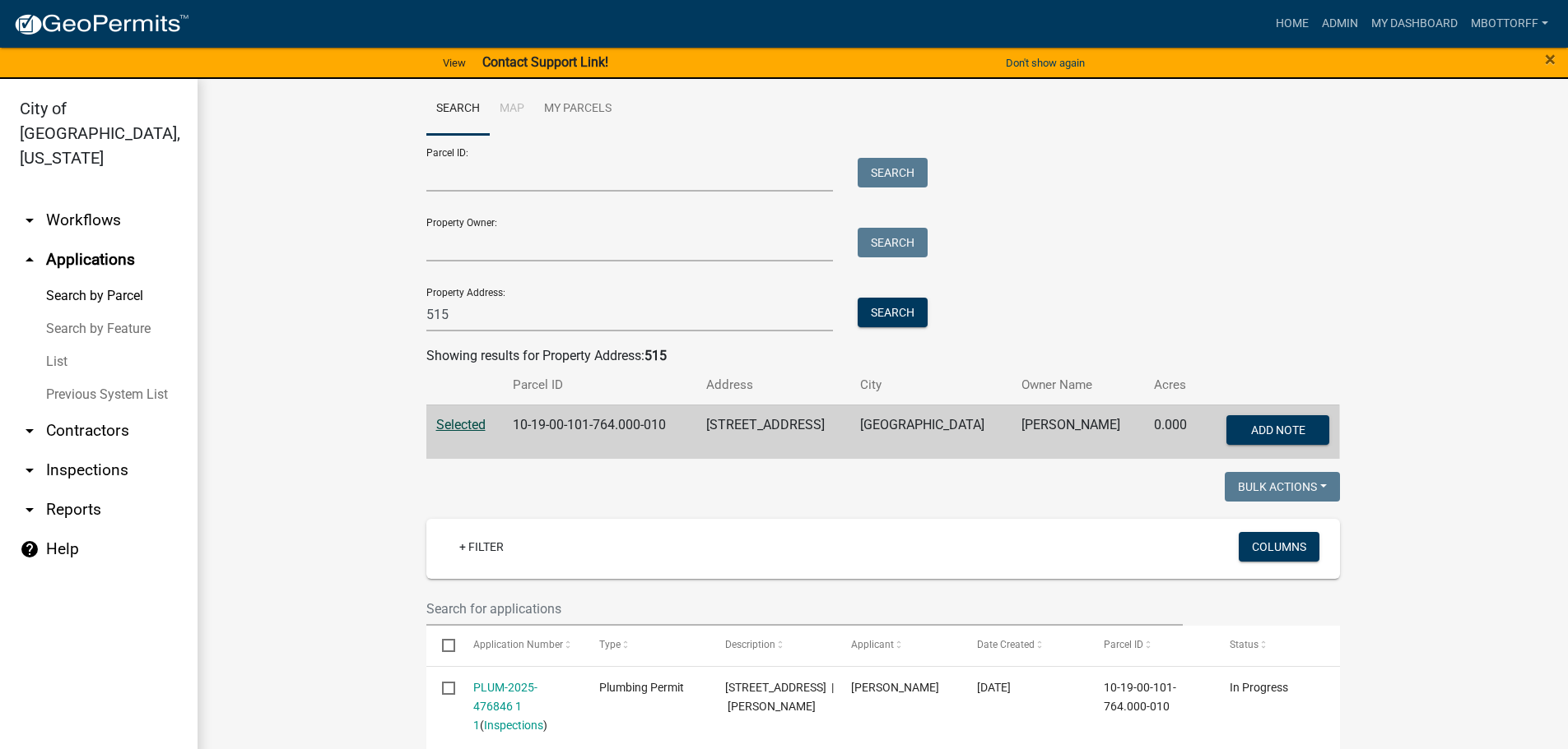
scroll to position [0, 0]
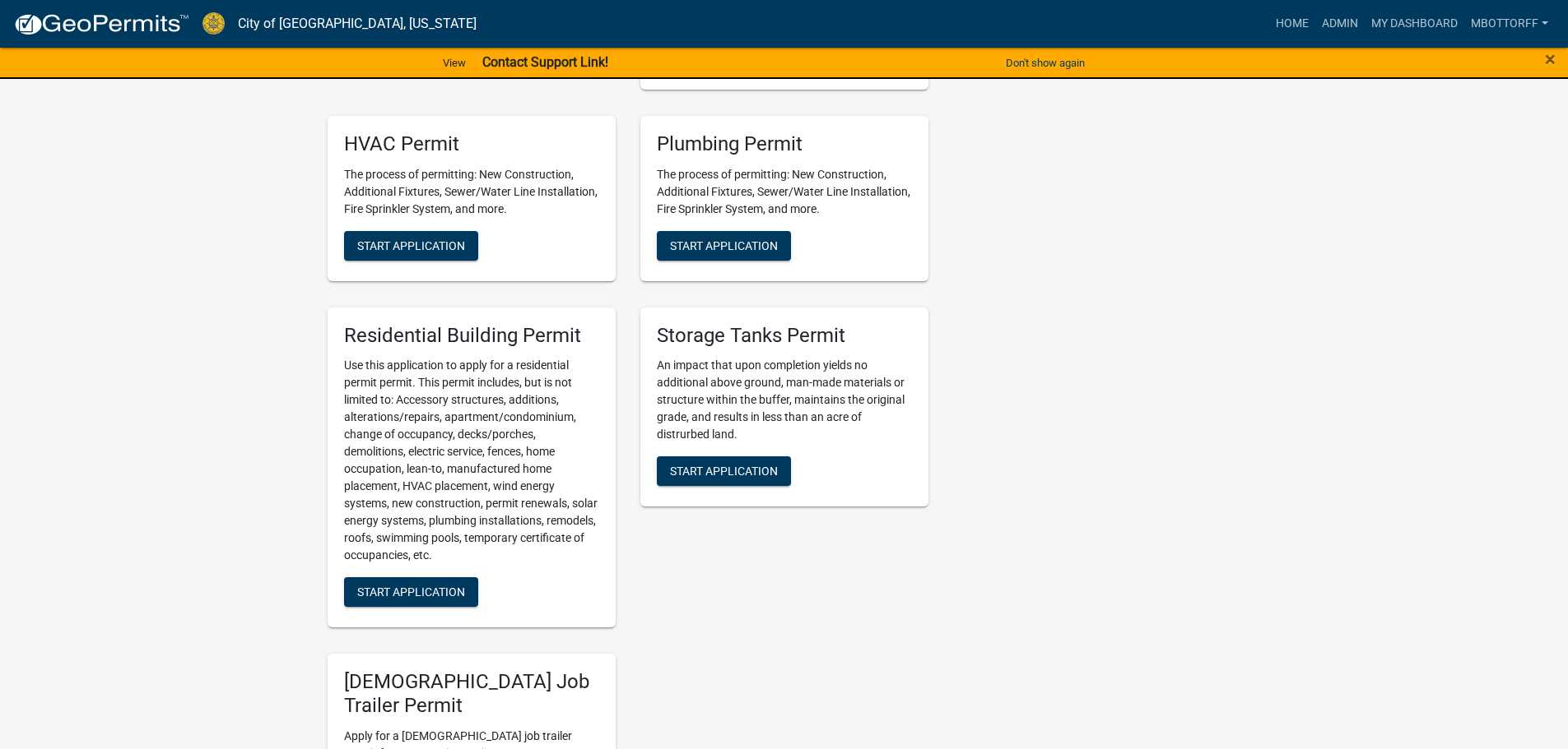
scroll to position [740, 0]
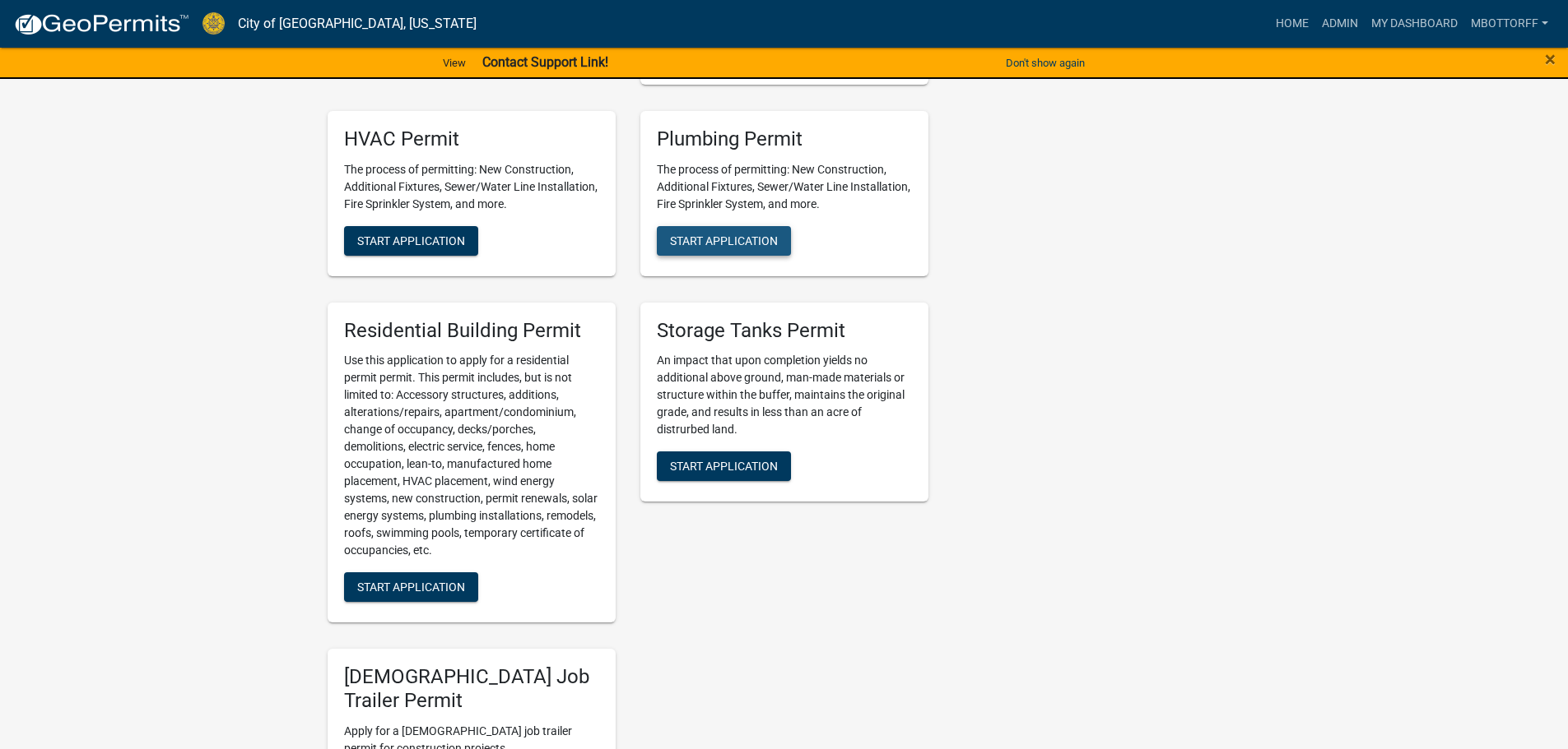
click at [709, 239] on span "Start Application" at bounding box center [724, 240] width 108 height 13
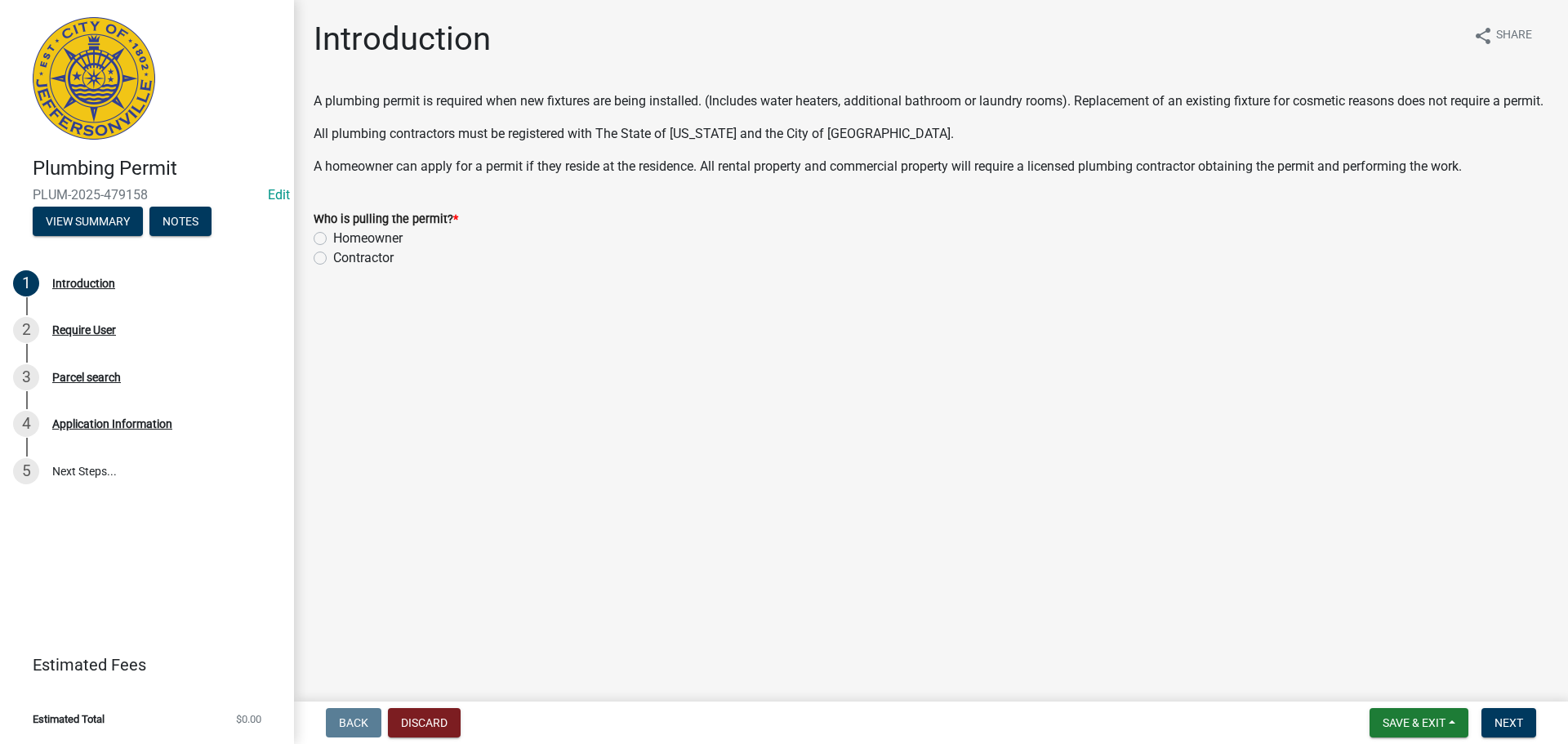
click at [333, 268] on label "Contractor" at bounding box center [363, 258] width 60 height 19
click at [333, 259] on input "Contractor" at bounding box center [338, 253] width 11 height 11
radio input "true"
click at [1522, 729] on span "Next" at bounding box center [1510, 723] width 29 height 13
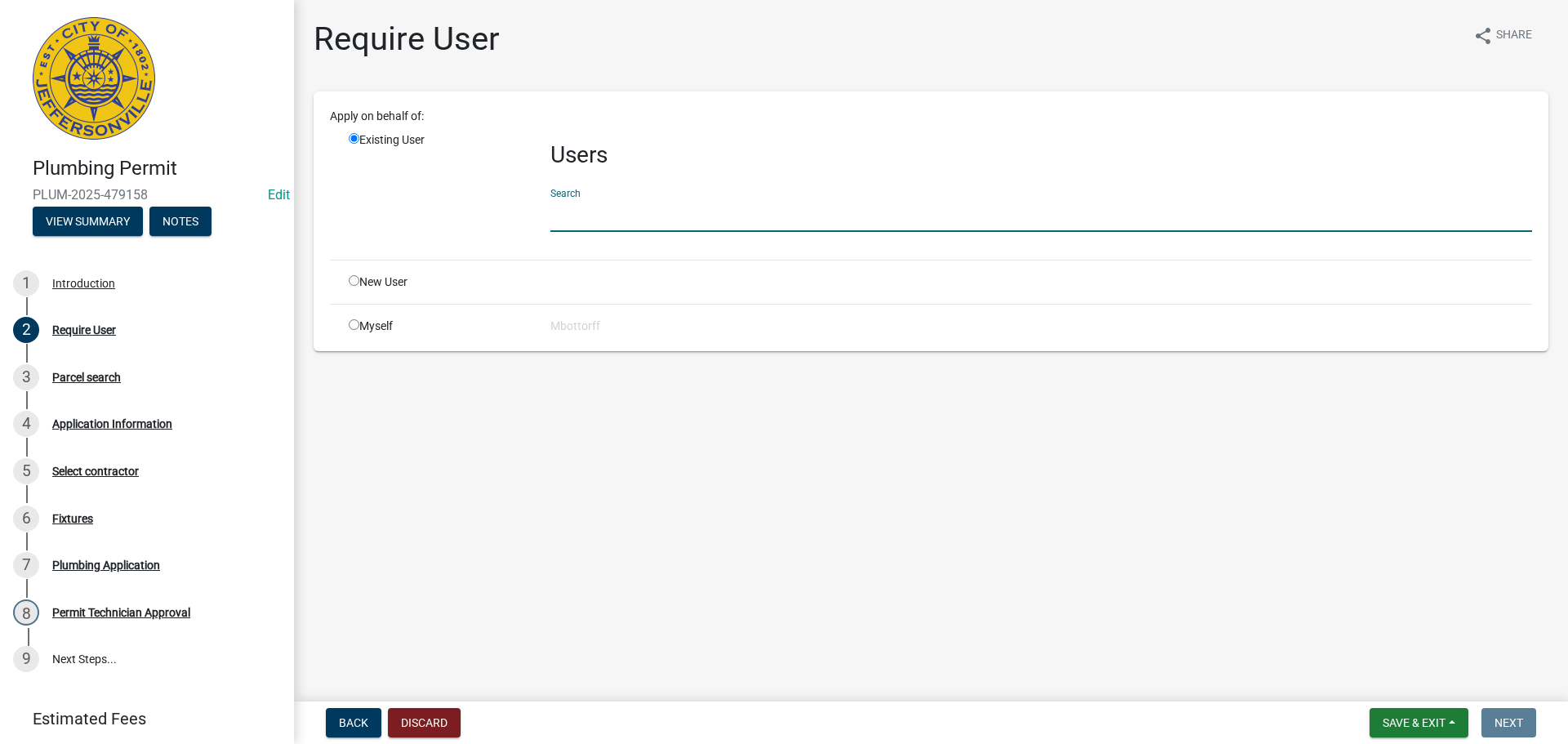
click at [581, 210] on input "text" at bounding box center [1042, 214] width 982 height 34
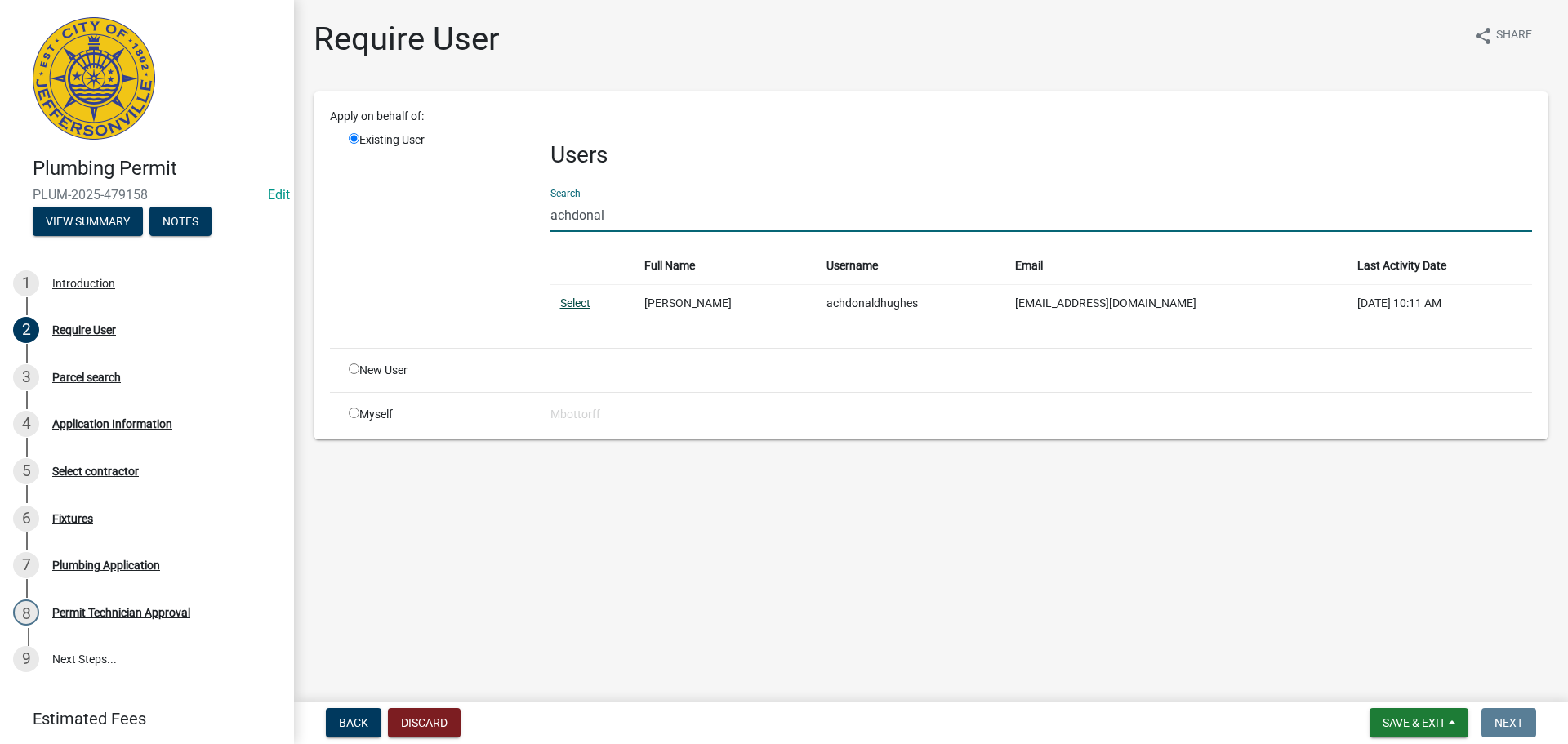
type input "achdonal"
click at [581, 304] on link "Select" at bounding box center [575, 304] width 31 height 13
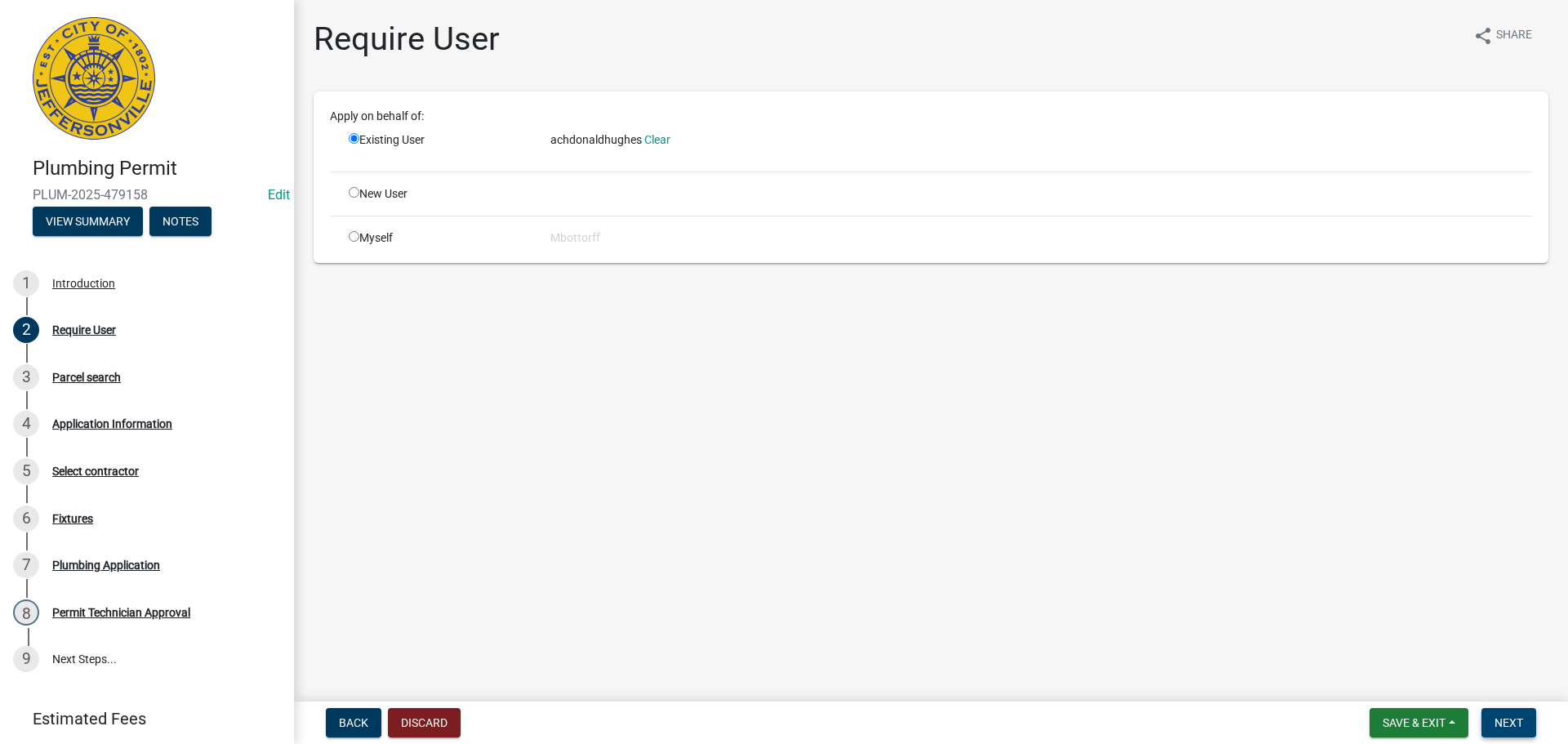
click at [1505, 714] on button "Next" at bounding box center [1509, 723] width 55 height 30
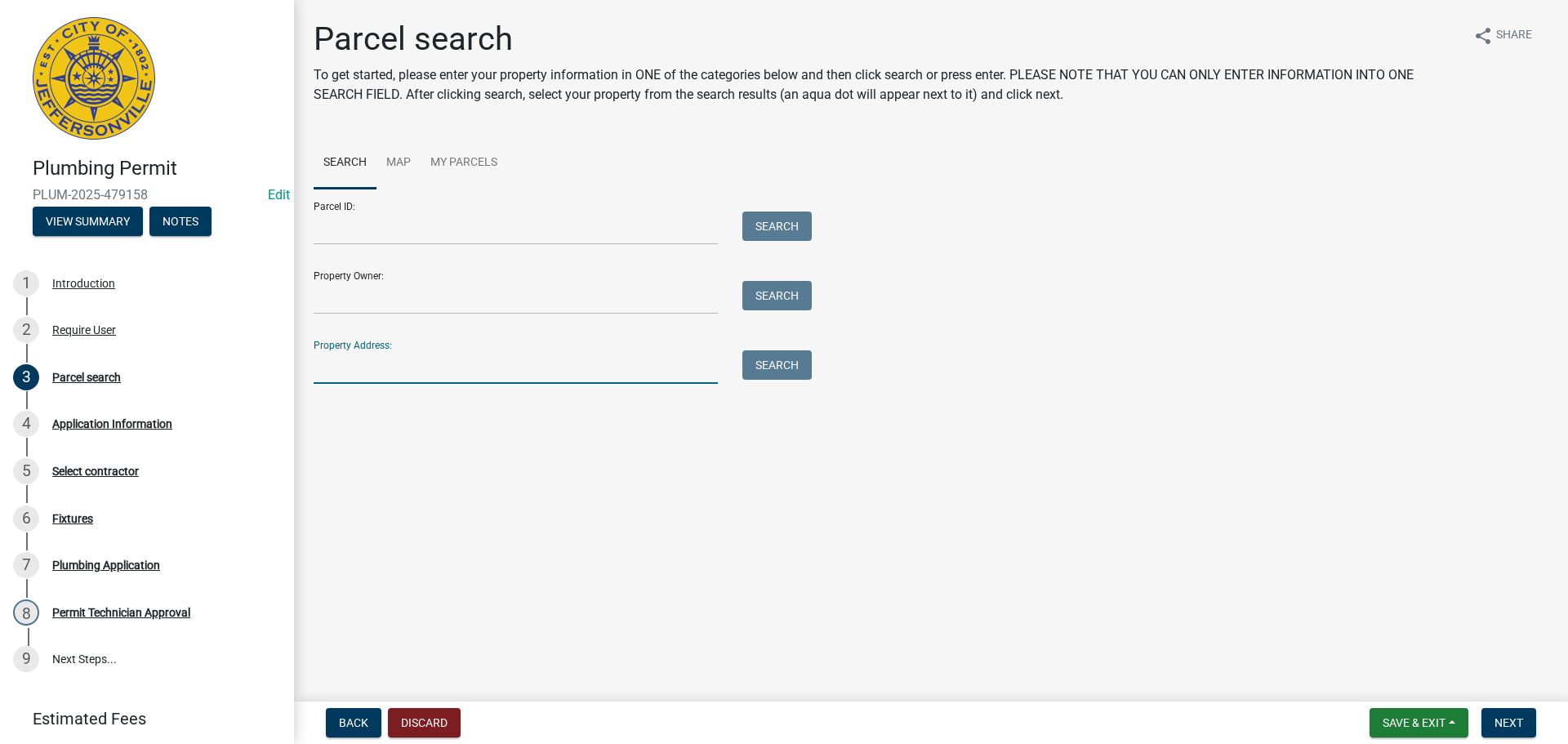
click at [374, 372] on input "Property Address:" at bounding box center [516, 367] width 404 height 34
type input "515"
click at [764, 368] on button "Search" at bounding box center [777, 365] width 70 height 30
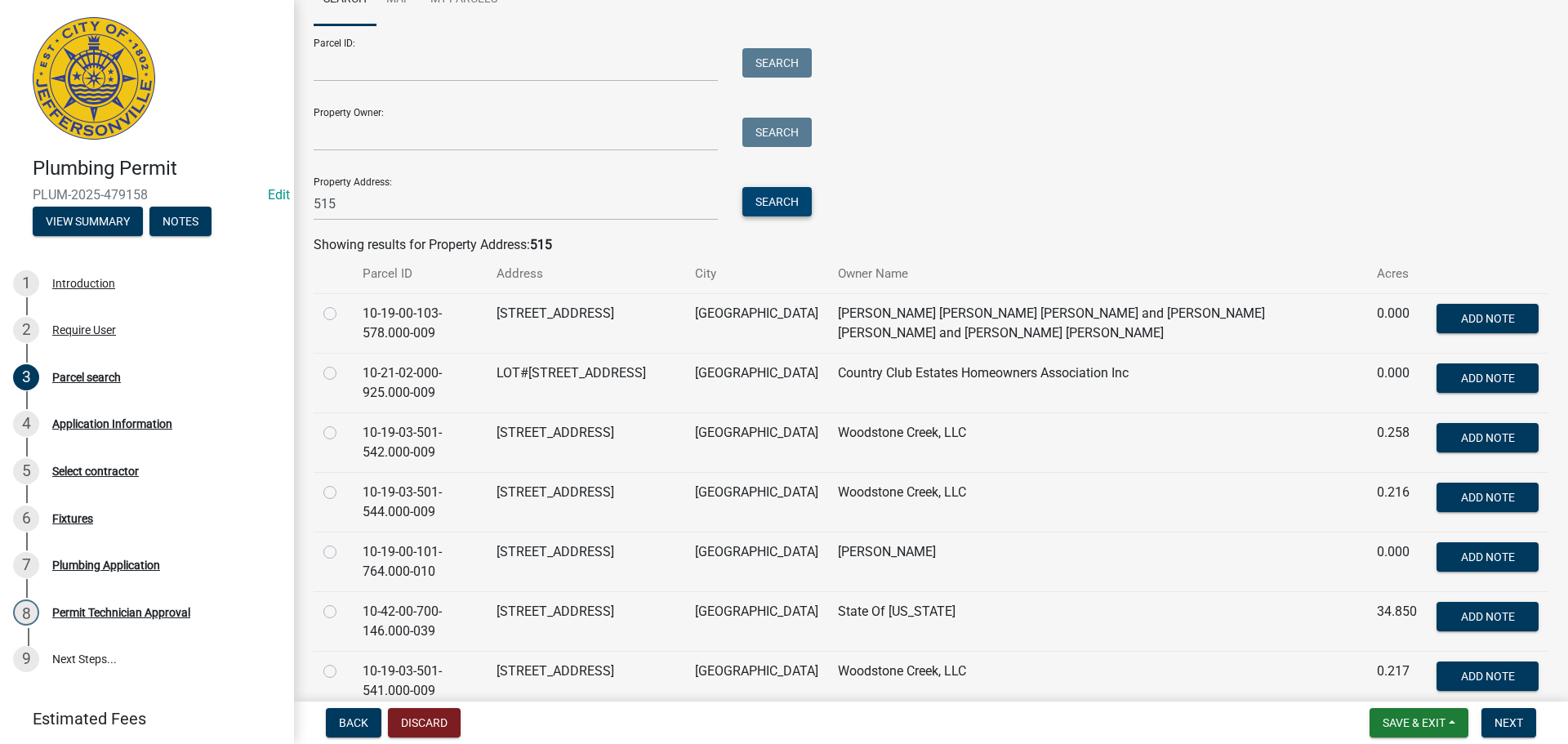
scroll to position [245, 0]
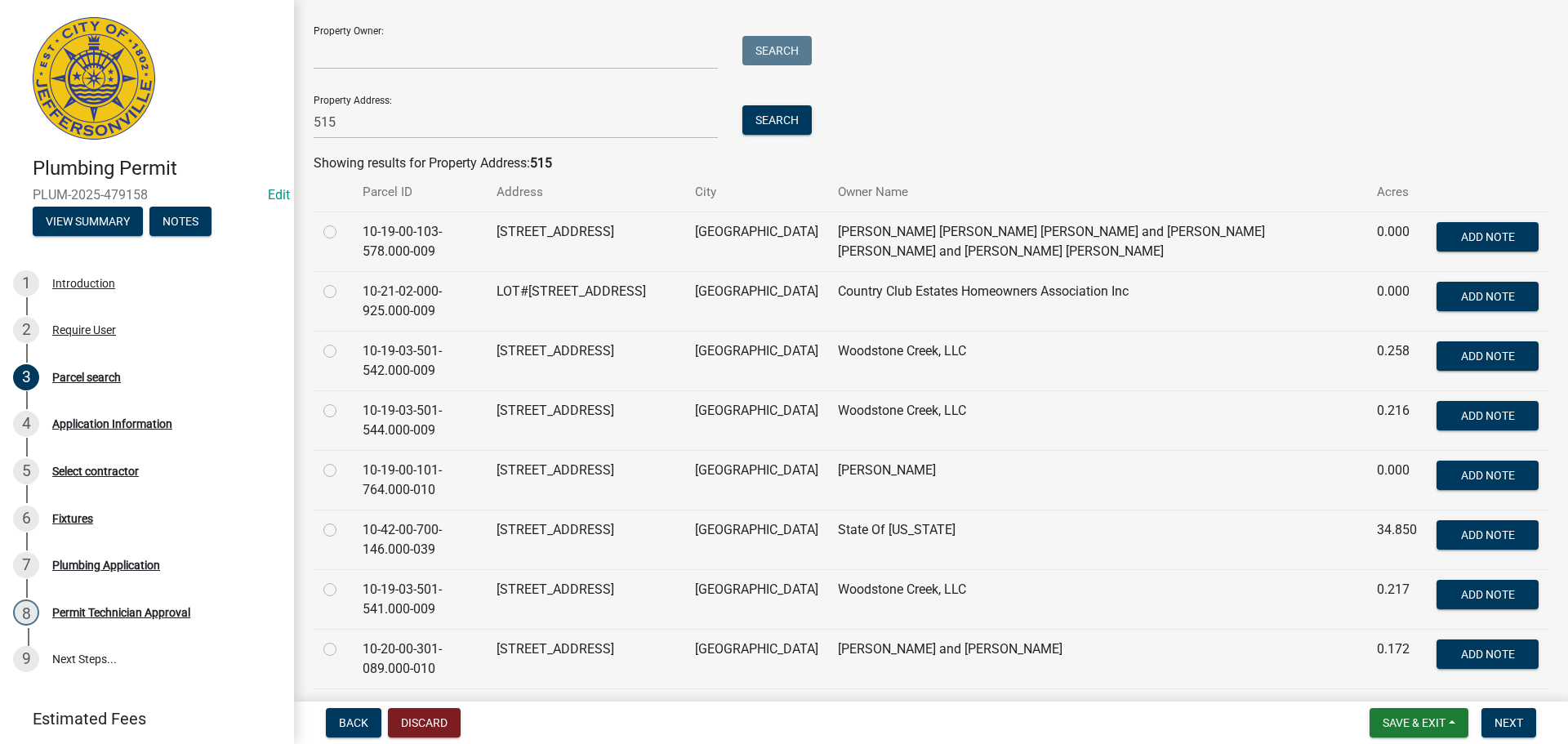
click at [343, 461] on label at bounding box center [343, 461] width 0 height 0
click at [343, 468] on input "radio" at bounding box center [347, 465] width 11 height 11
radio input "true"
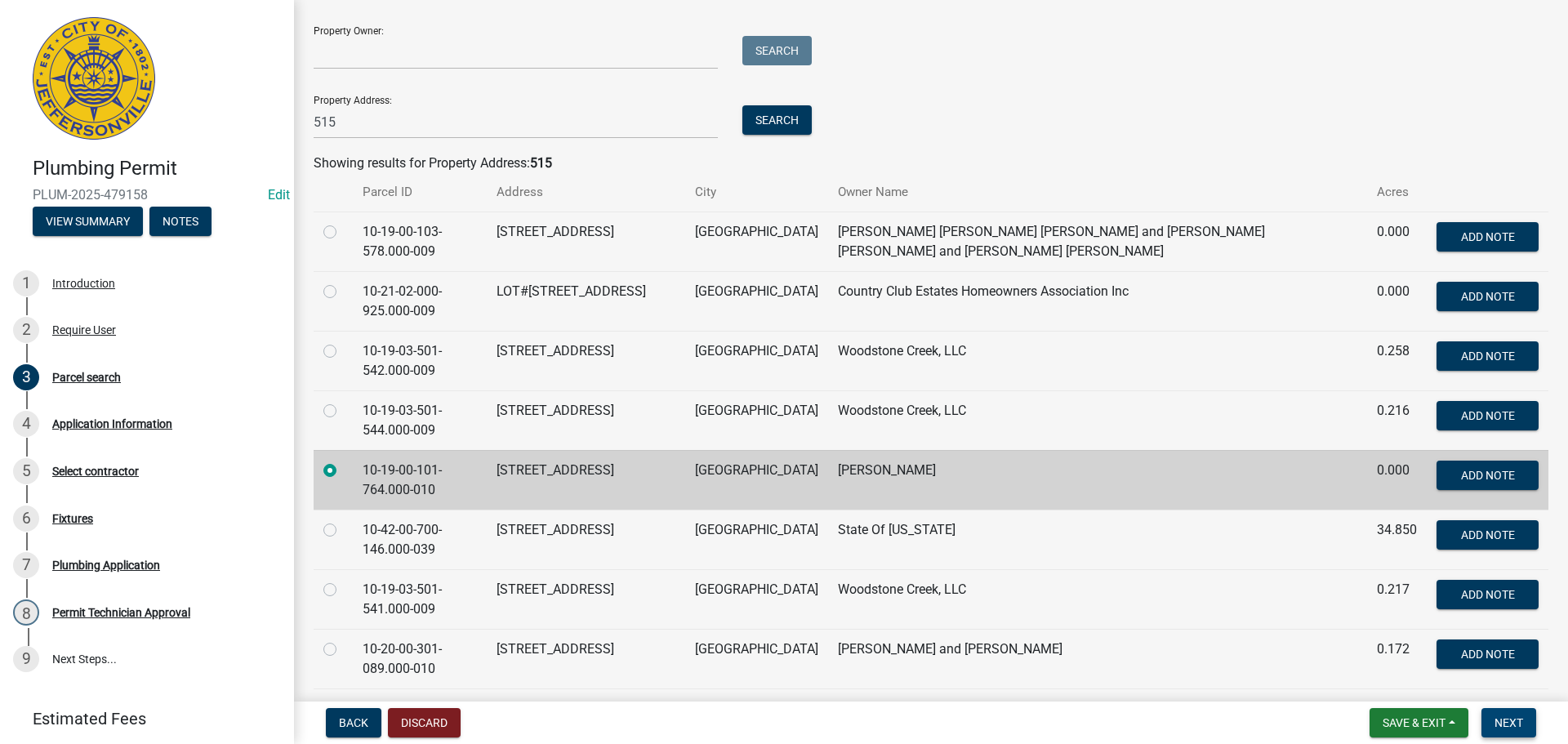
click at [1511, 722] on span "Next" at bounding box center [1510, 723] width 29 height 13
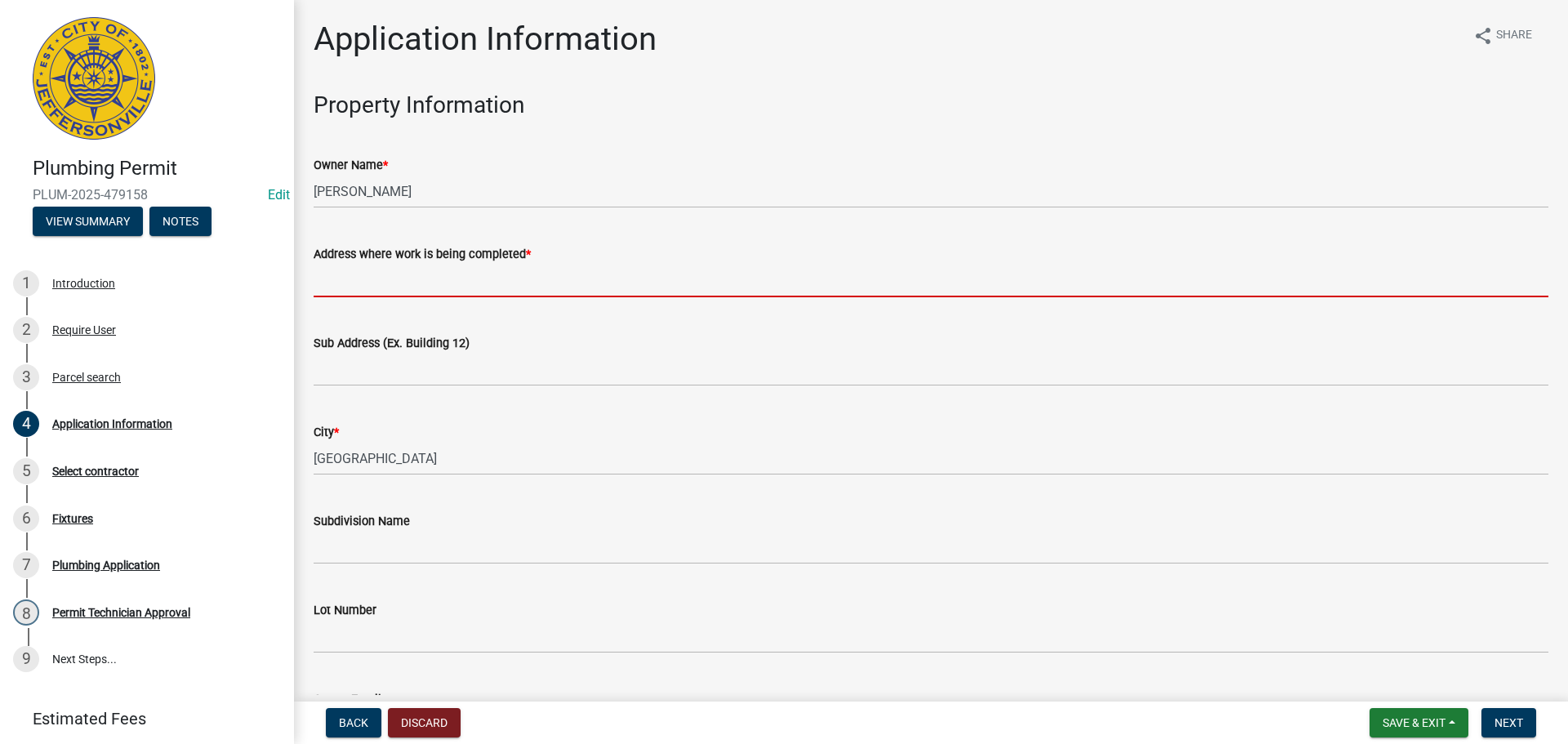
click at [398, 282] on input "Address where work is being completed *" at bounding box center [931, 281] width 1235 height 34
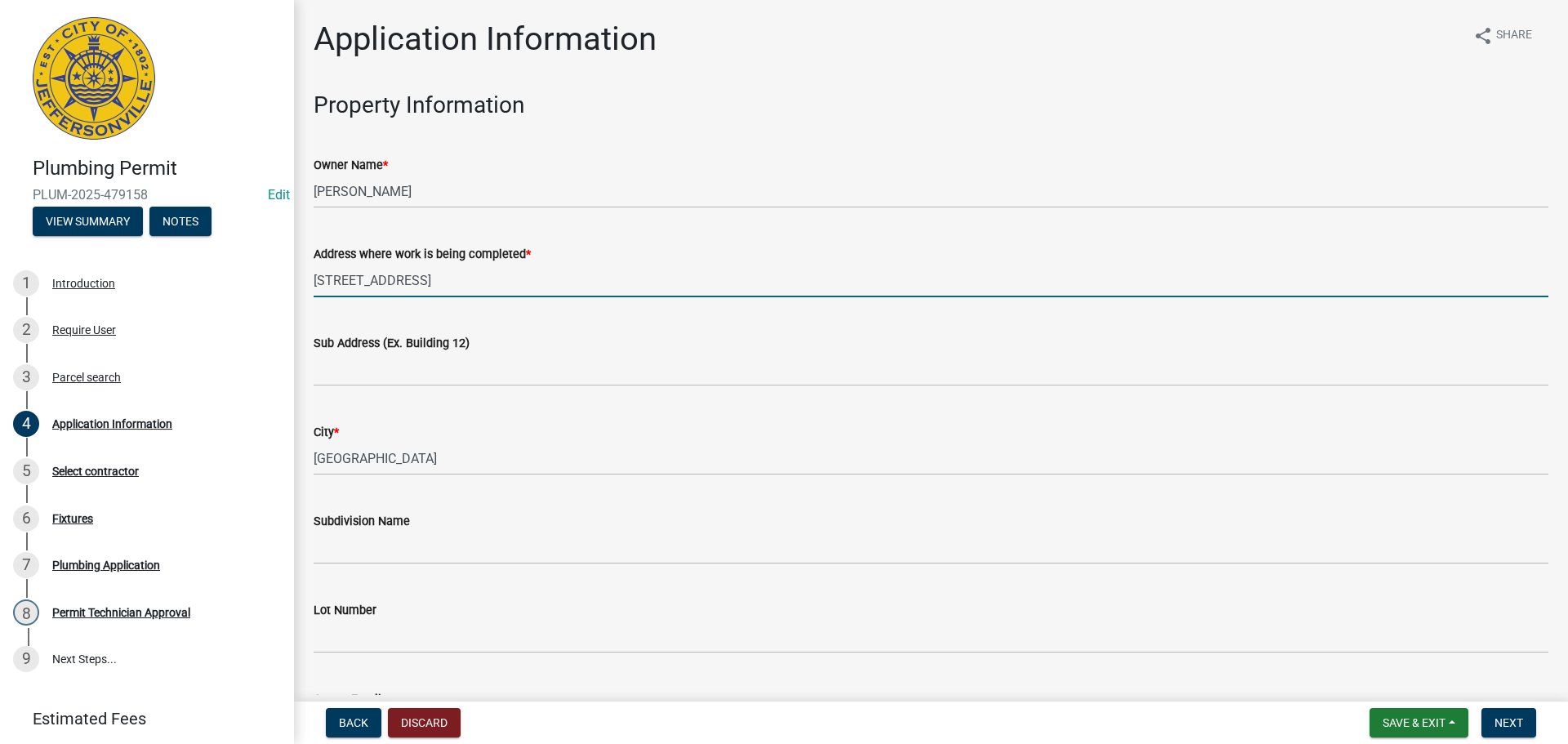
type input "[STREET_ADDRESS]"
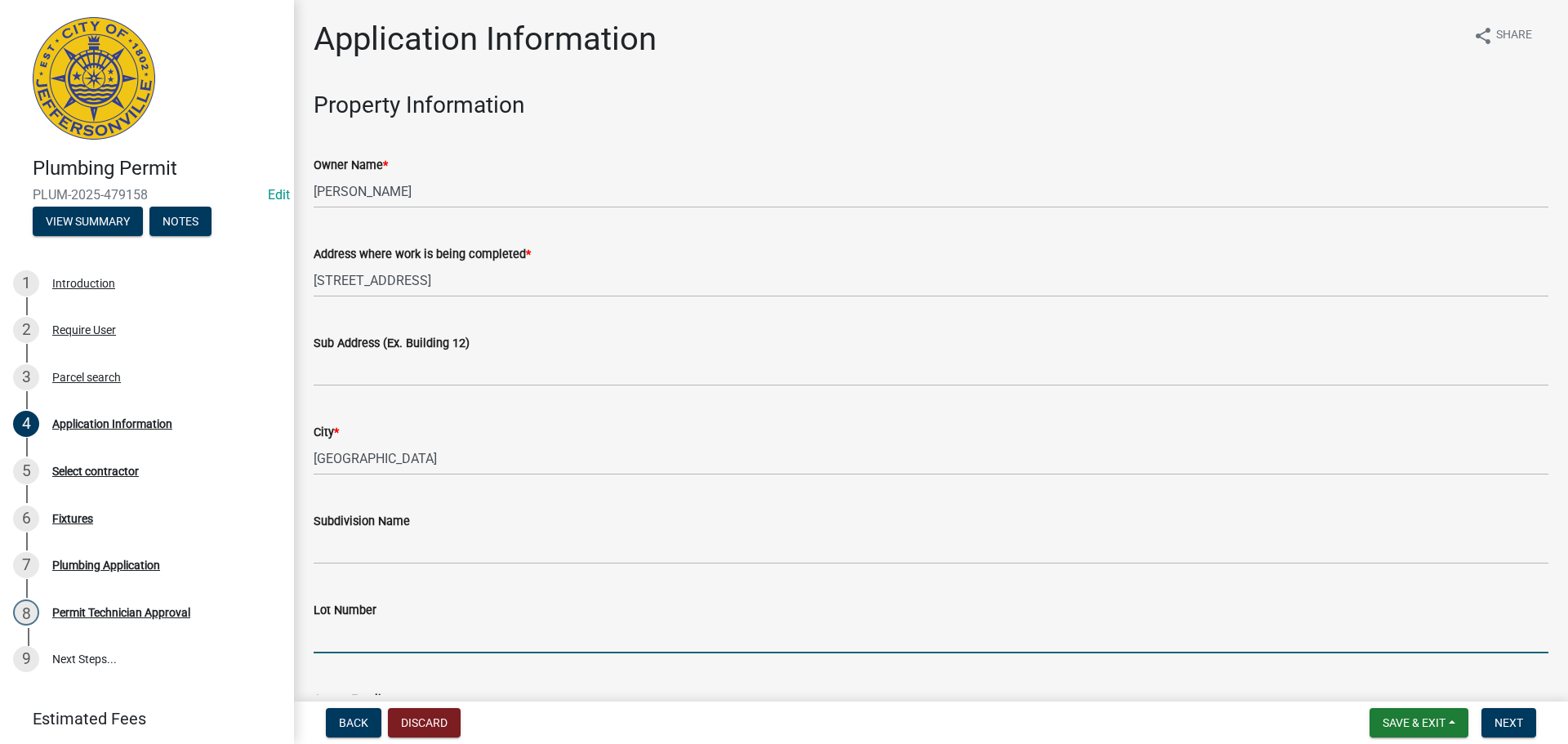
scroll to position [378, 0]
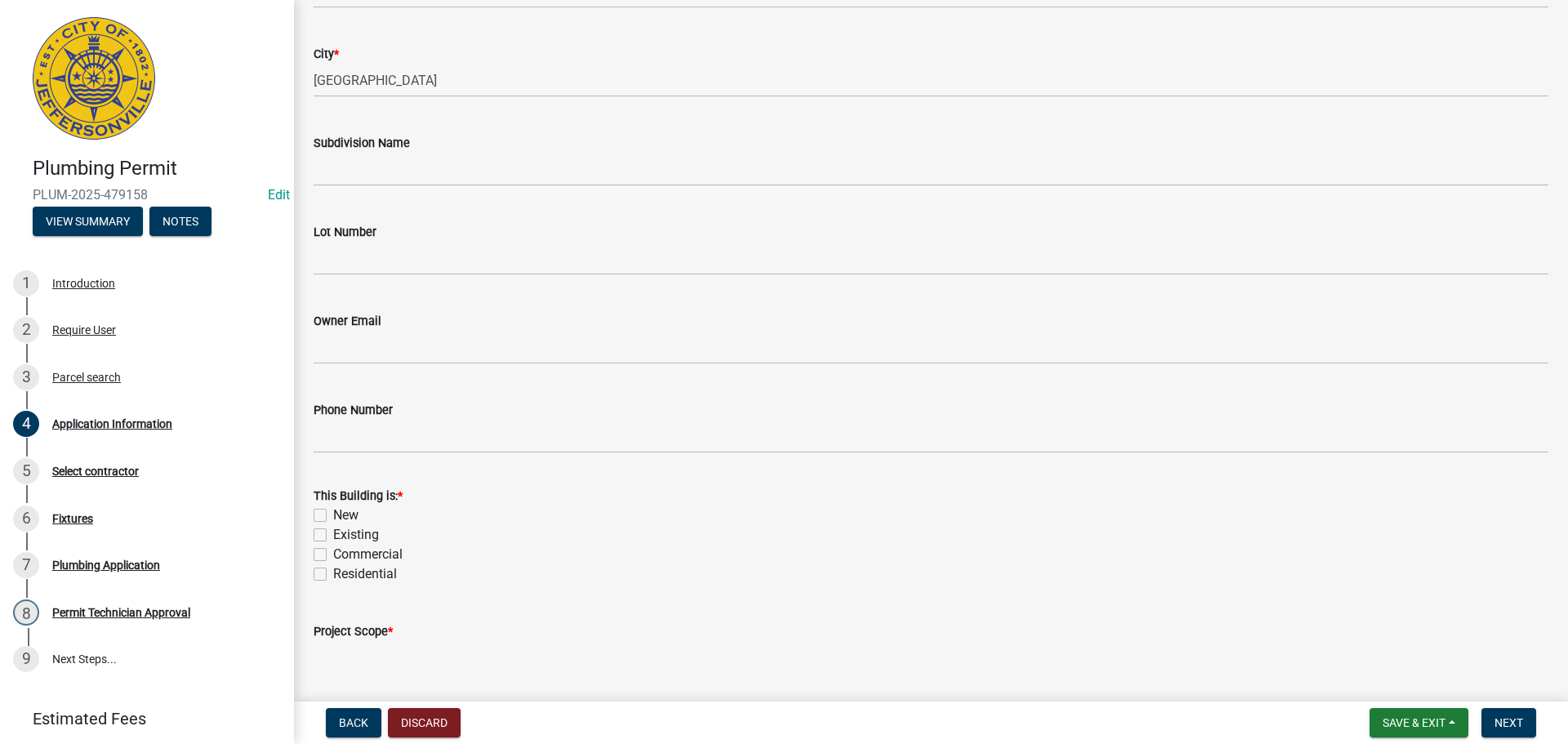
click at [333, 535] on label "Existing" at bounding box center [356, 535] width 46 height 19
click at [333, 535] on input "Existing" at bounding box center [338, 530] width 11 height 11
checkbox input "true"
checkbox input "false"
checkbox input "true"
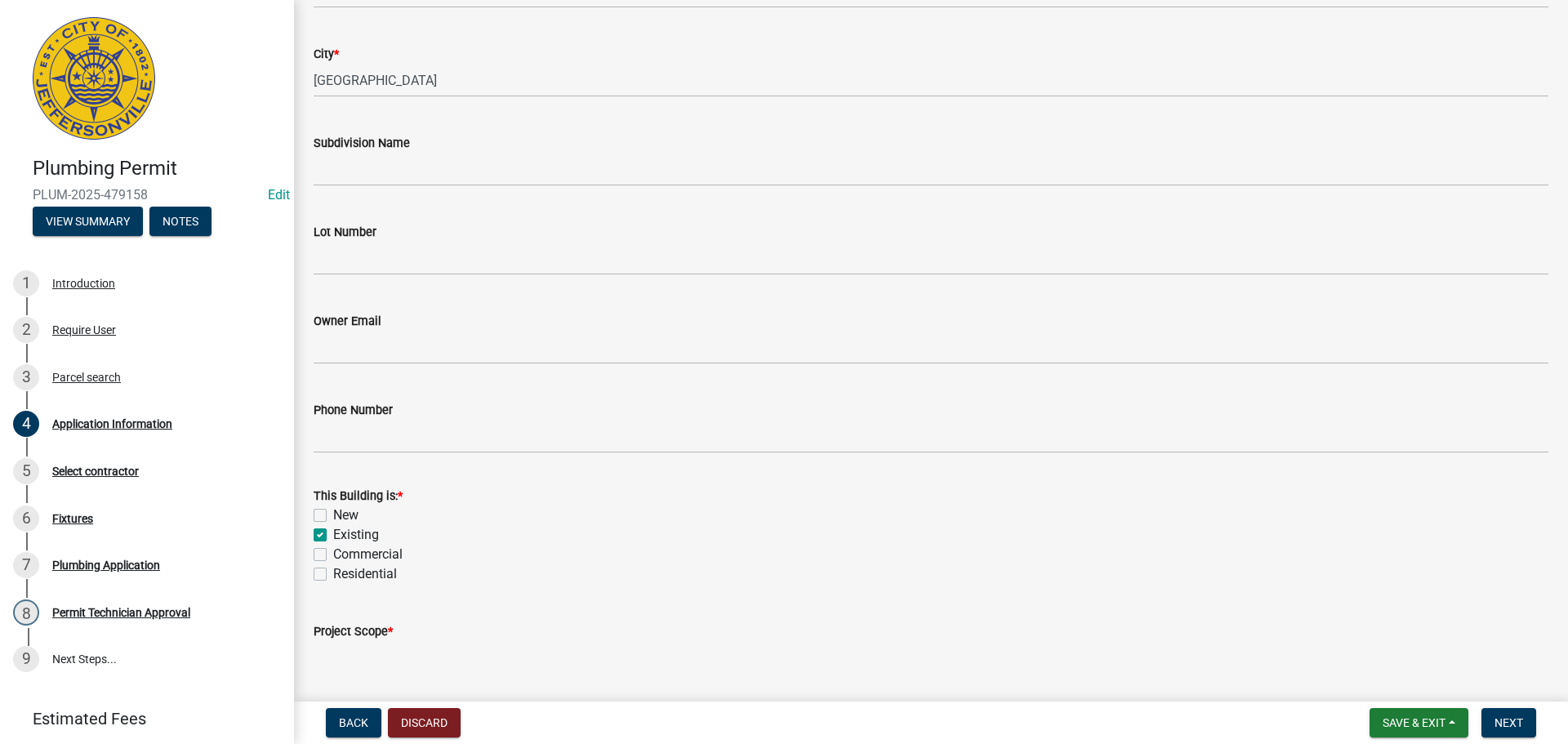
checkbox input "false"
drag, startPoint x: 316, startPoint y: 575, endPoint x: 340, endPoint y: 574, distance: 24.0
click at [333, 575] on label "Residential" at bounding box center [365, 575] width 64 height 19
click at [333, 575] on input "Residential" at bounding box center [338, 570] width 11 height 11
checkbox input "true"
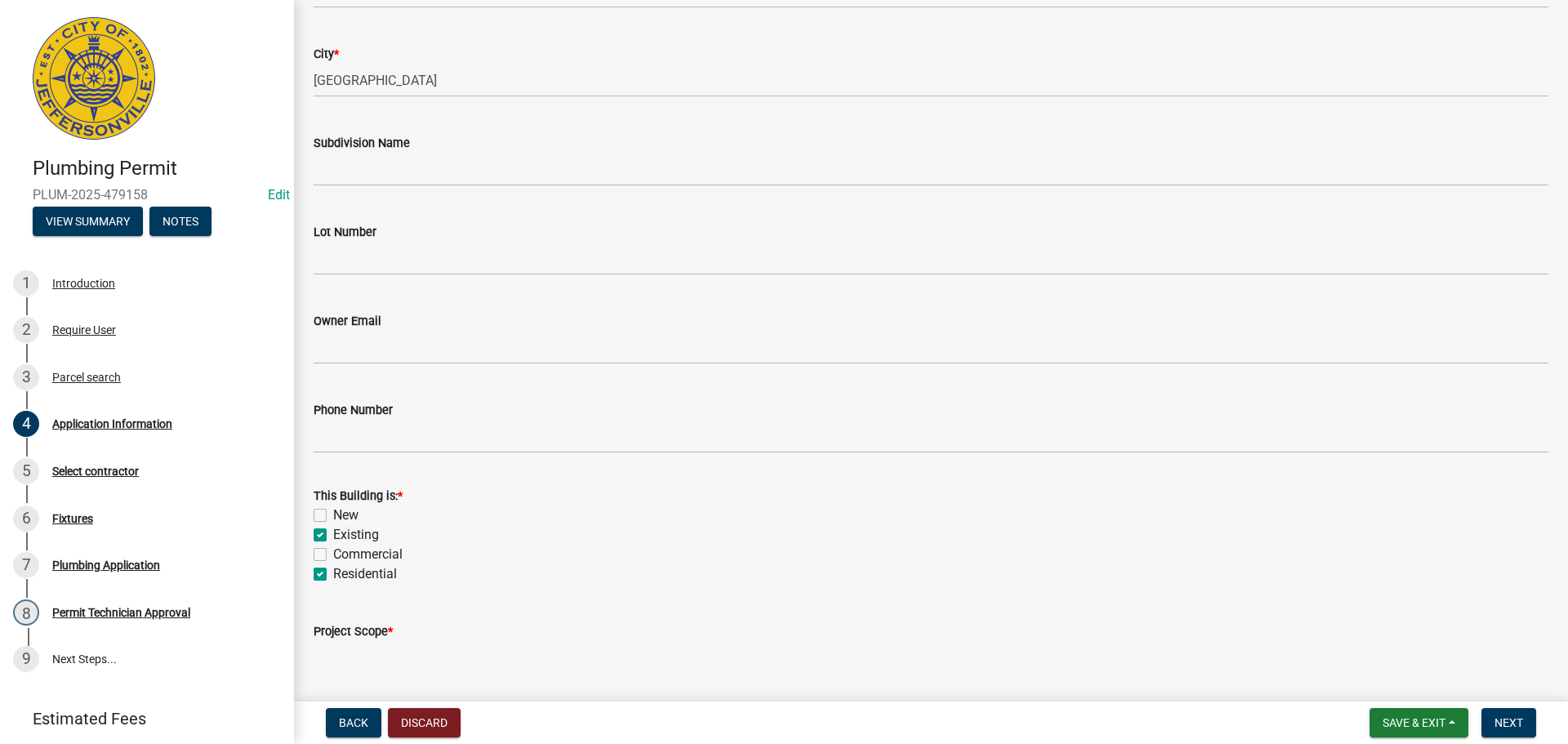
checkbox input "false"
checkbox input "true"
checkbox input "false"
checkbox input "true"
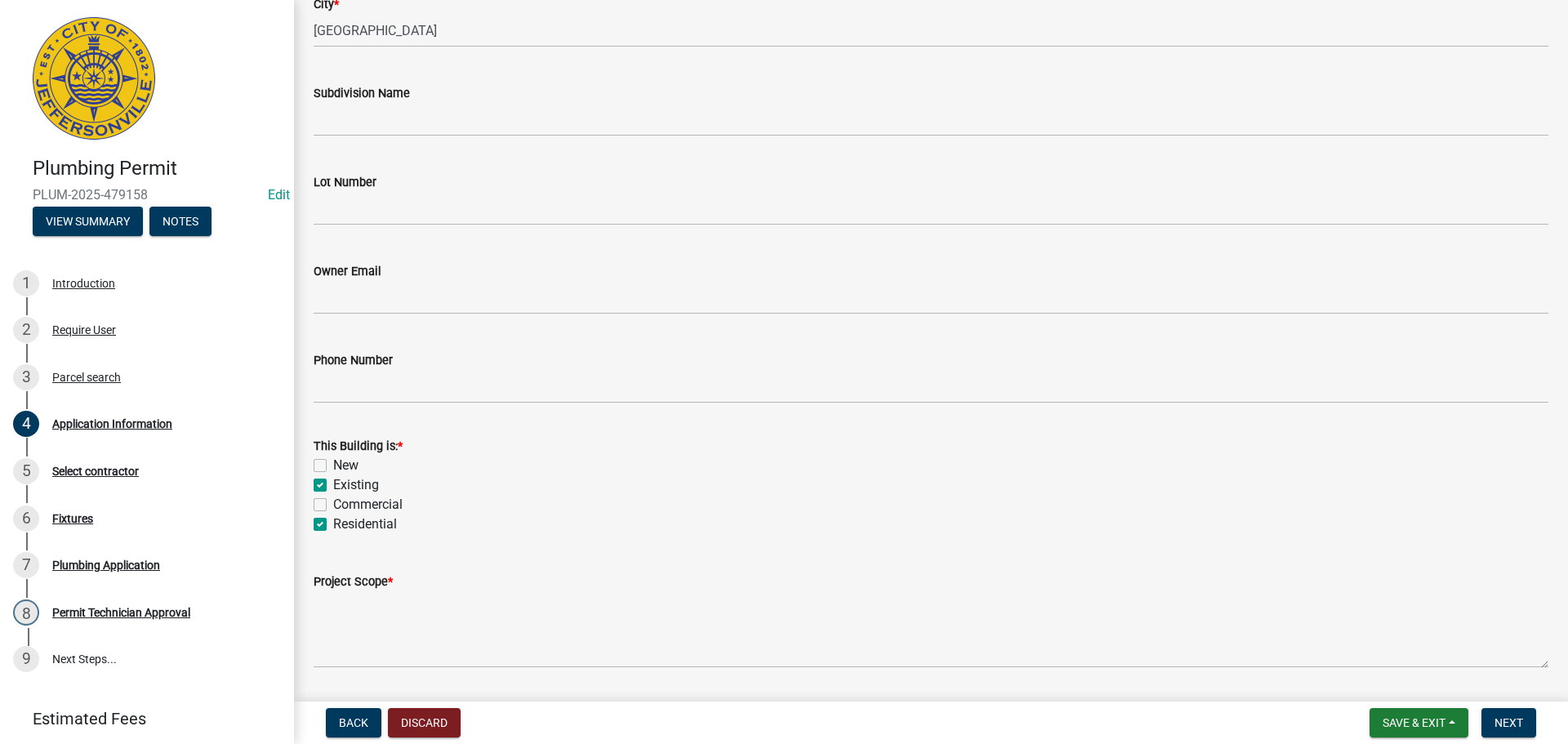
scroll to position [478, 0]
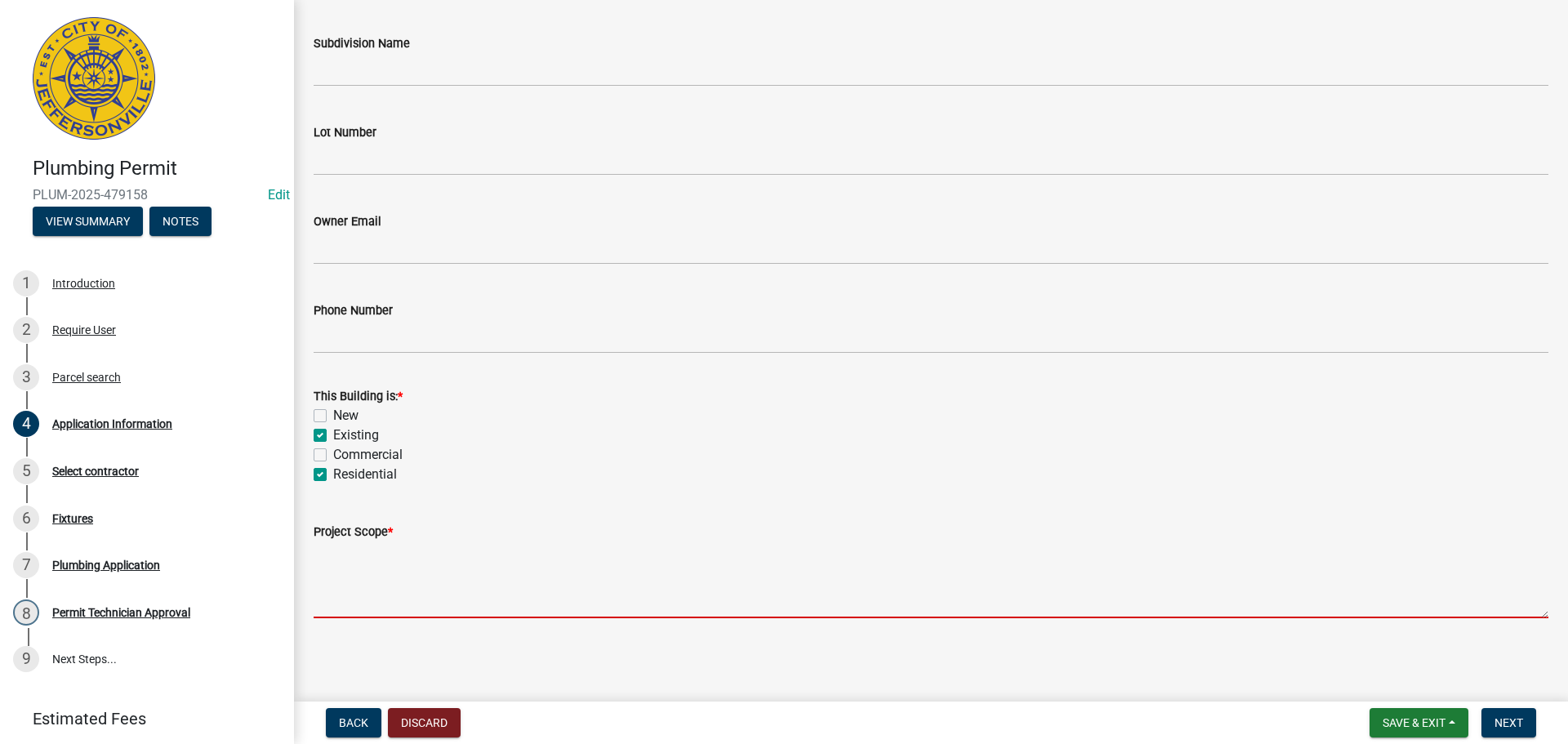
click at [435, 570] on textarea "Project Scope *" at bounding box center [931, 580] width 1235 height 77
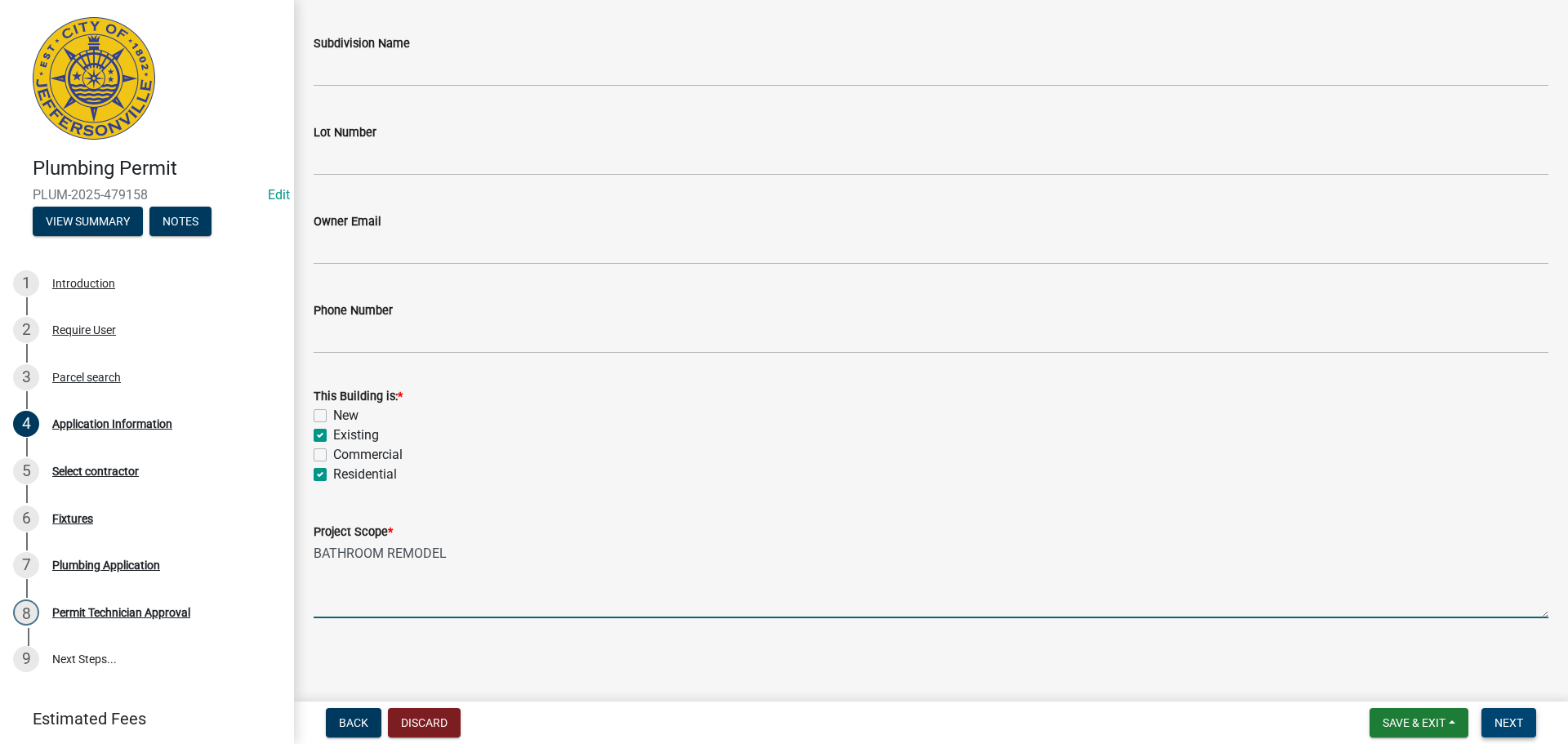
type textarea "BATHROOM REMODEL"
click at [1494, 720] on button "Next" at bounding box center [1509, 723] width 55 height 30
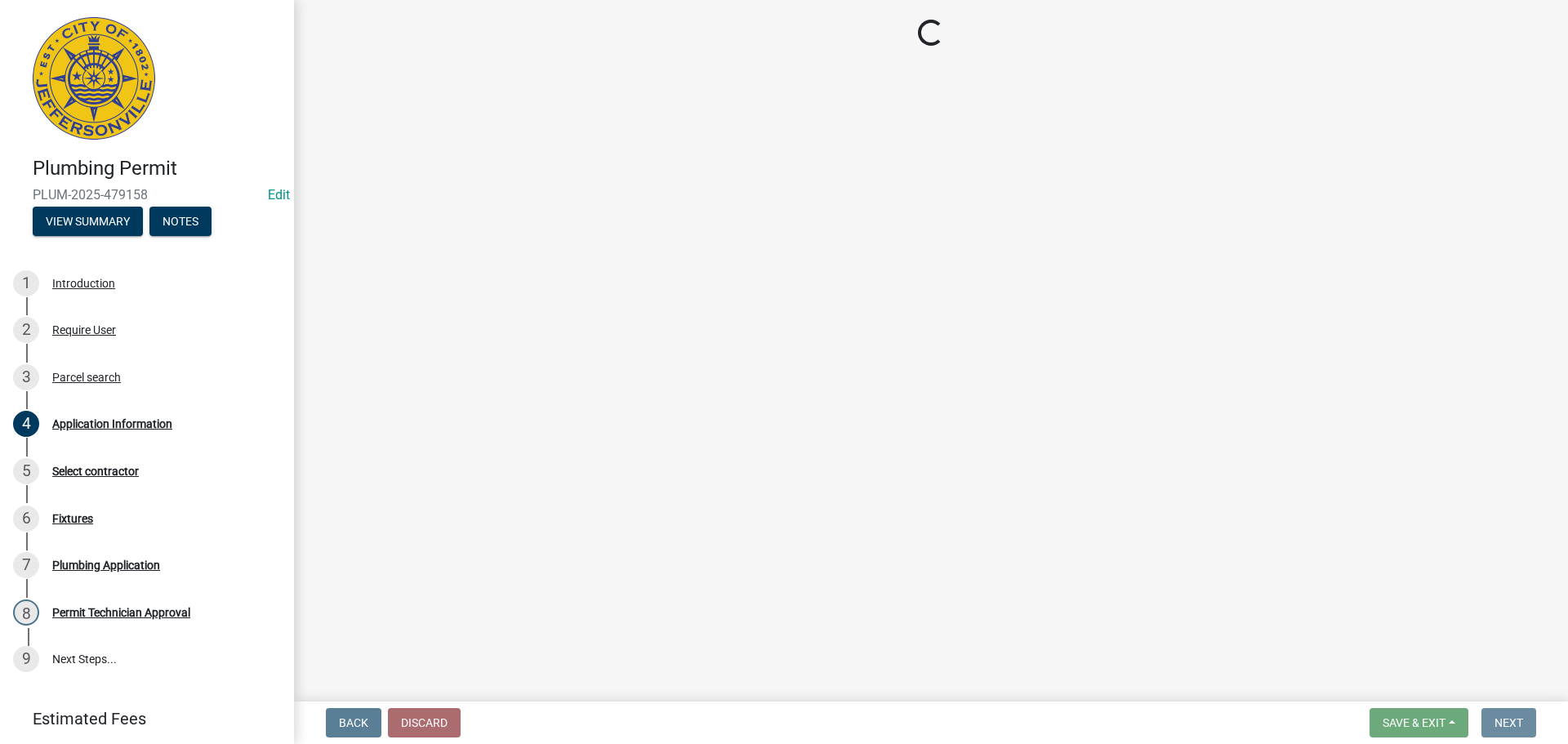
scroll to position [0, 0]
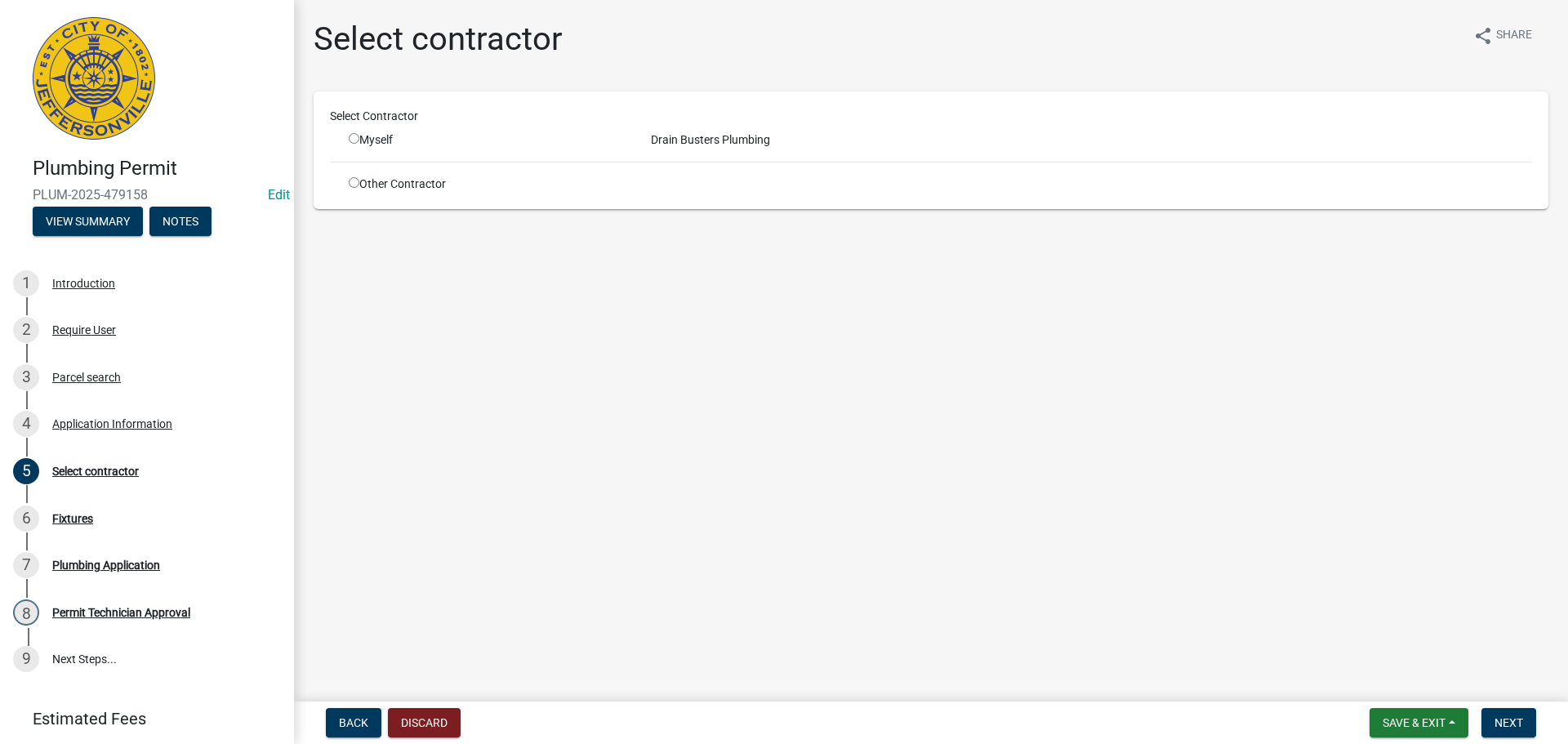
click at [354, 138] on input "radio" at bounding box center [353, 138] width 11 height 11
radio input "true"
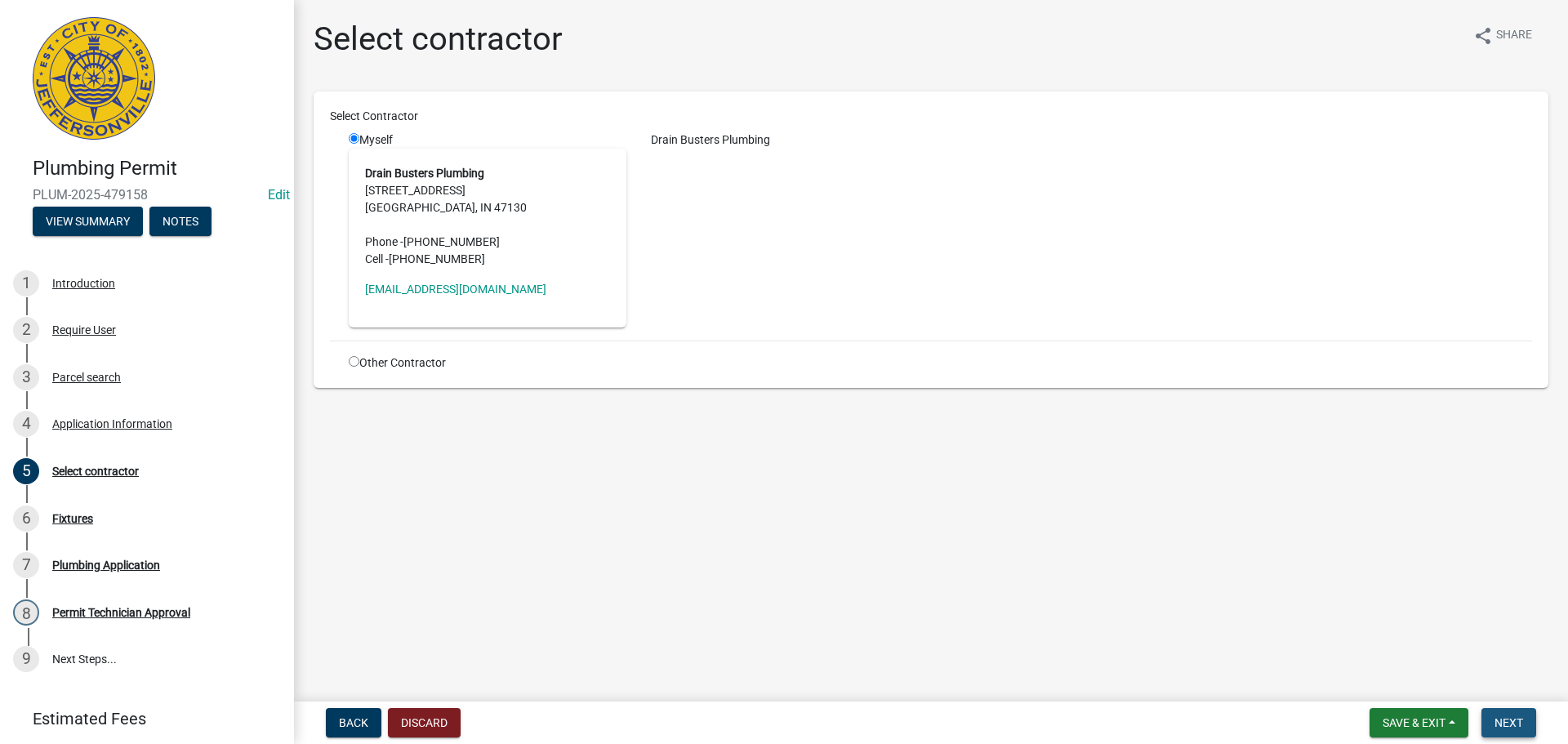
click at [1508, 721] on span "Next" at bounding box center [1510, 723] width 29 height 13
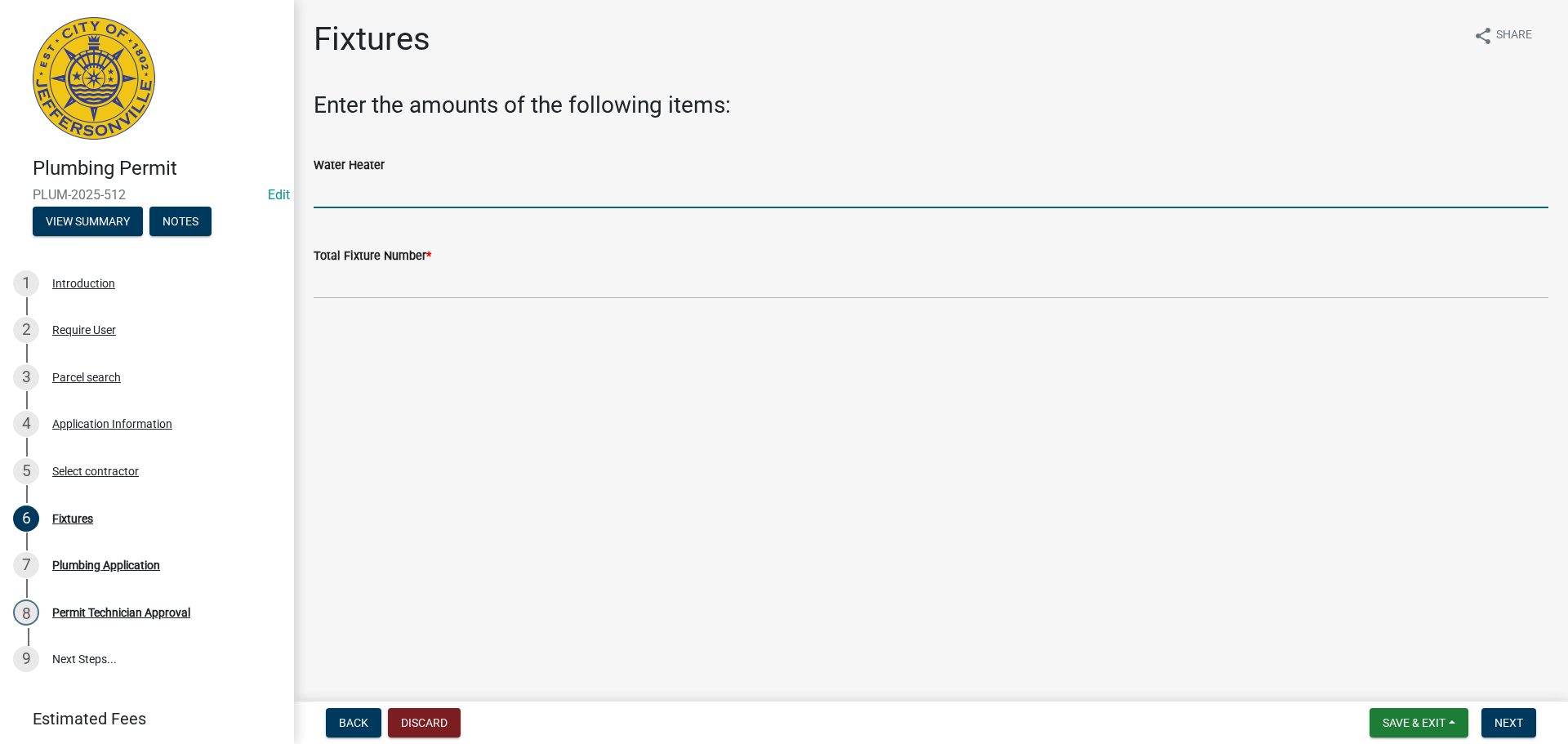
click at [366, 192] on input "text" at bounding box center [931, 192] width 1235 height 34
type input "1"
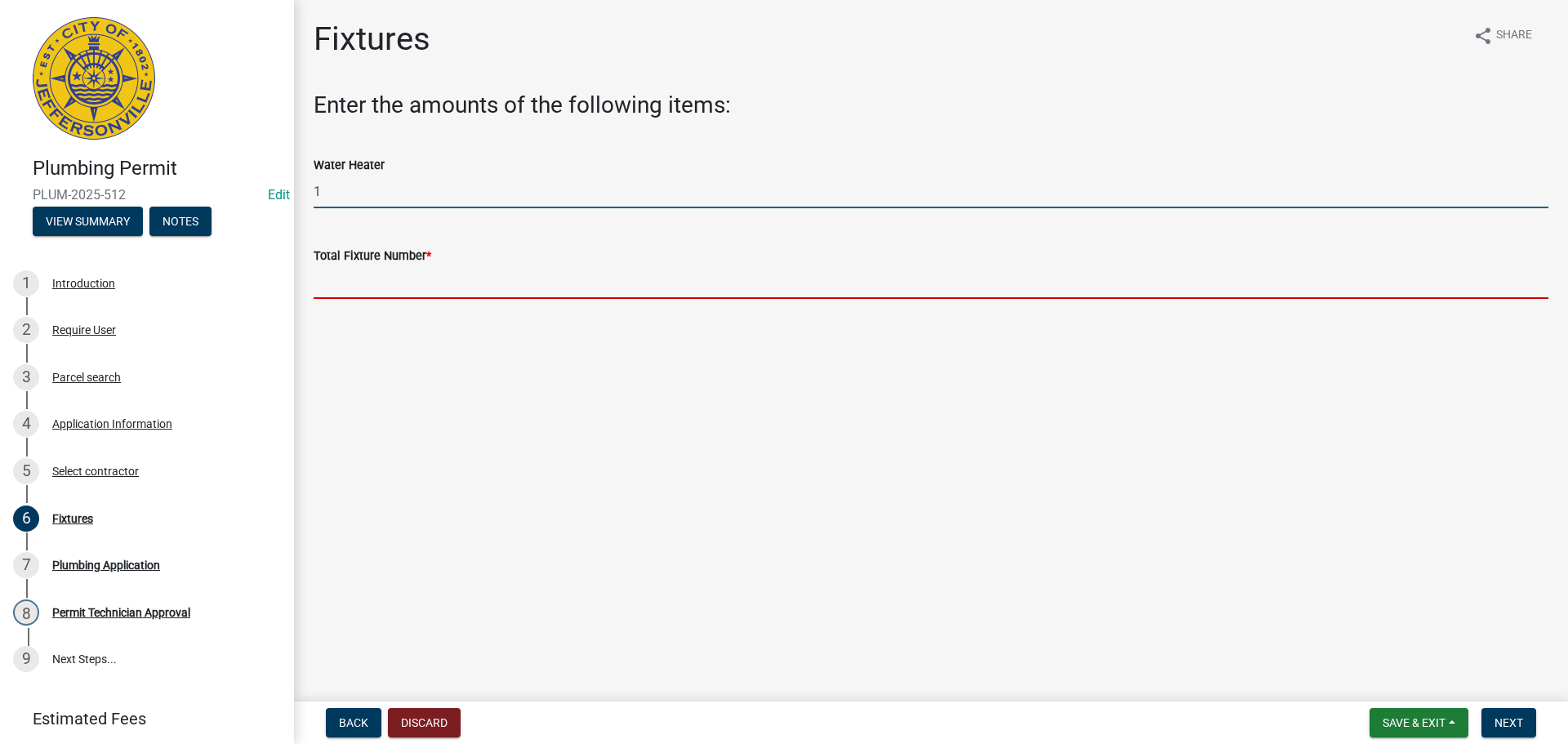
click at [347, 270] on input "text" at bounding box center [931, 282] width 1235 height 34
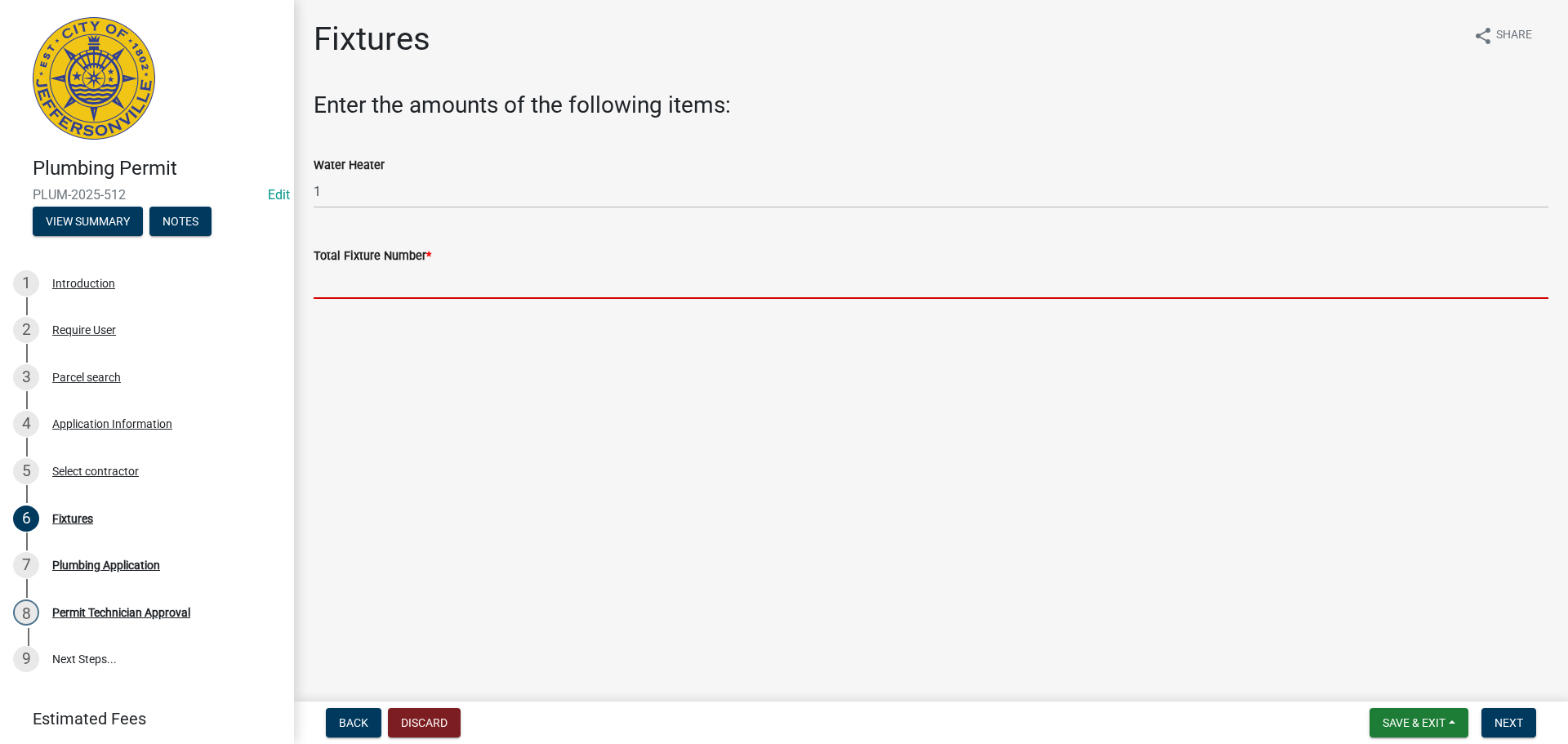
type input "3"
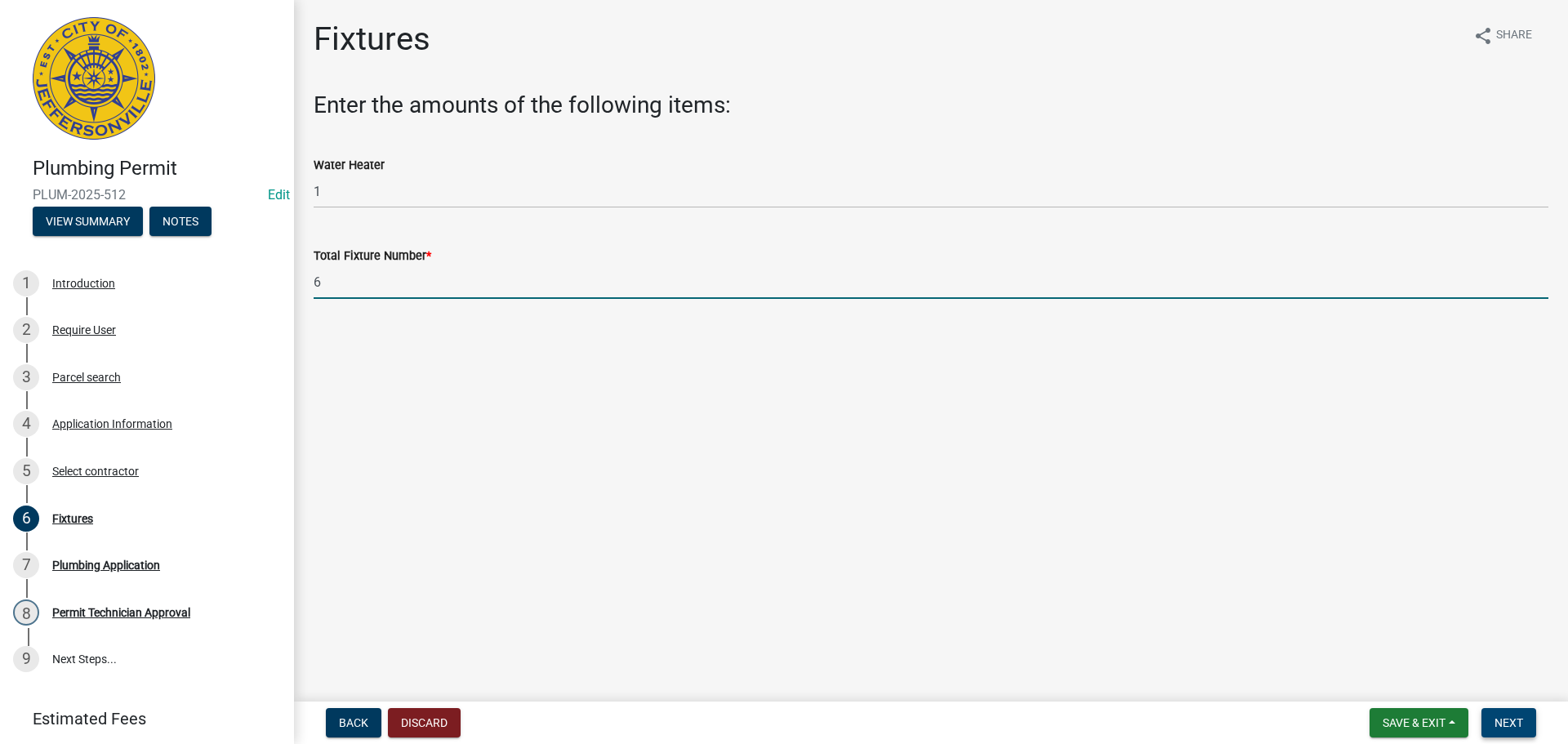
type input "6"
click at [1506, 722] on span "Next" at bounding box center [1510, 723] width 29 height 13
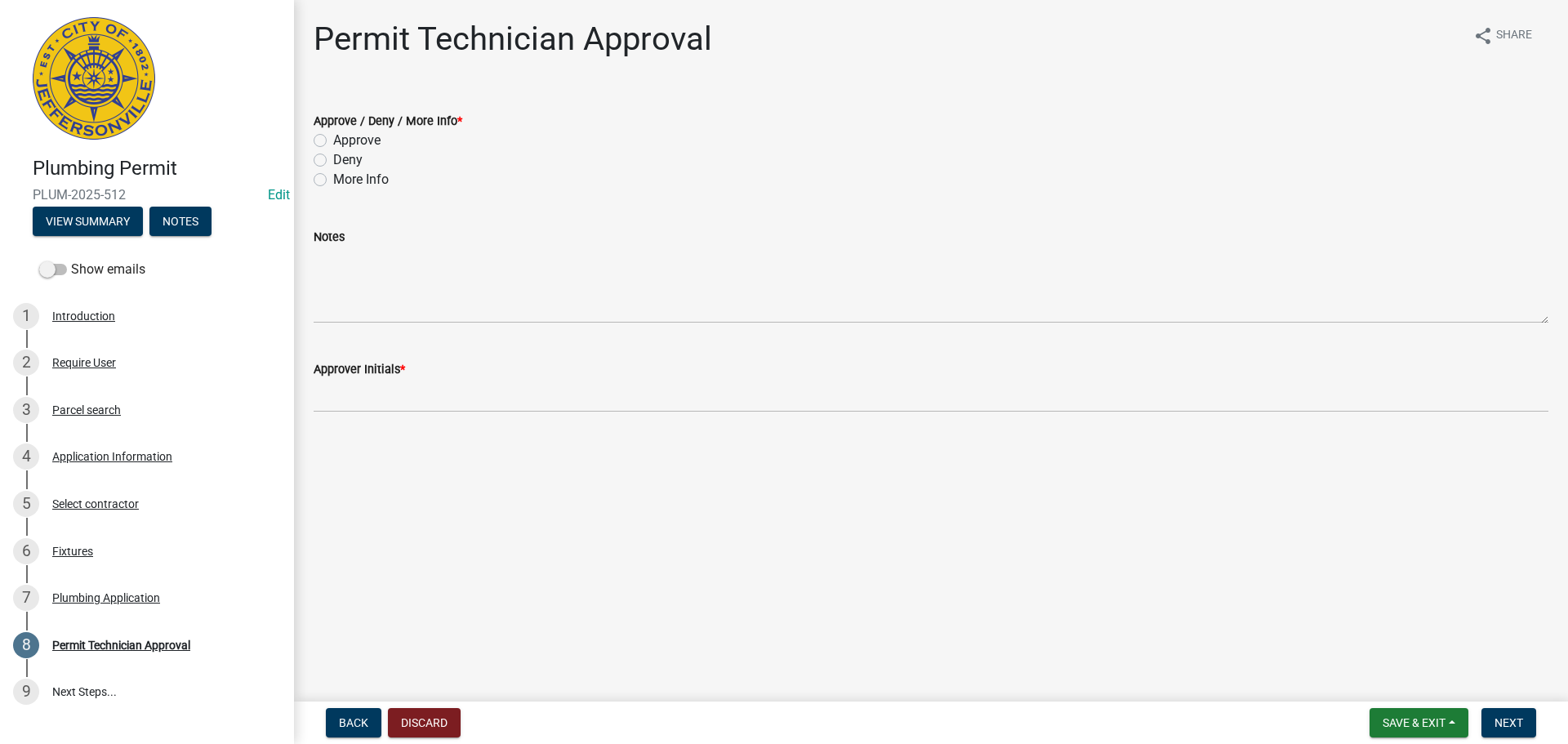
click at [333, 136] on label "Approve" at bounding box center [356, 141] width 47 height 19
click at [333, 136] on input "Approve" at bounding box center [338, 136] width 11 height 11
radio input "true"
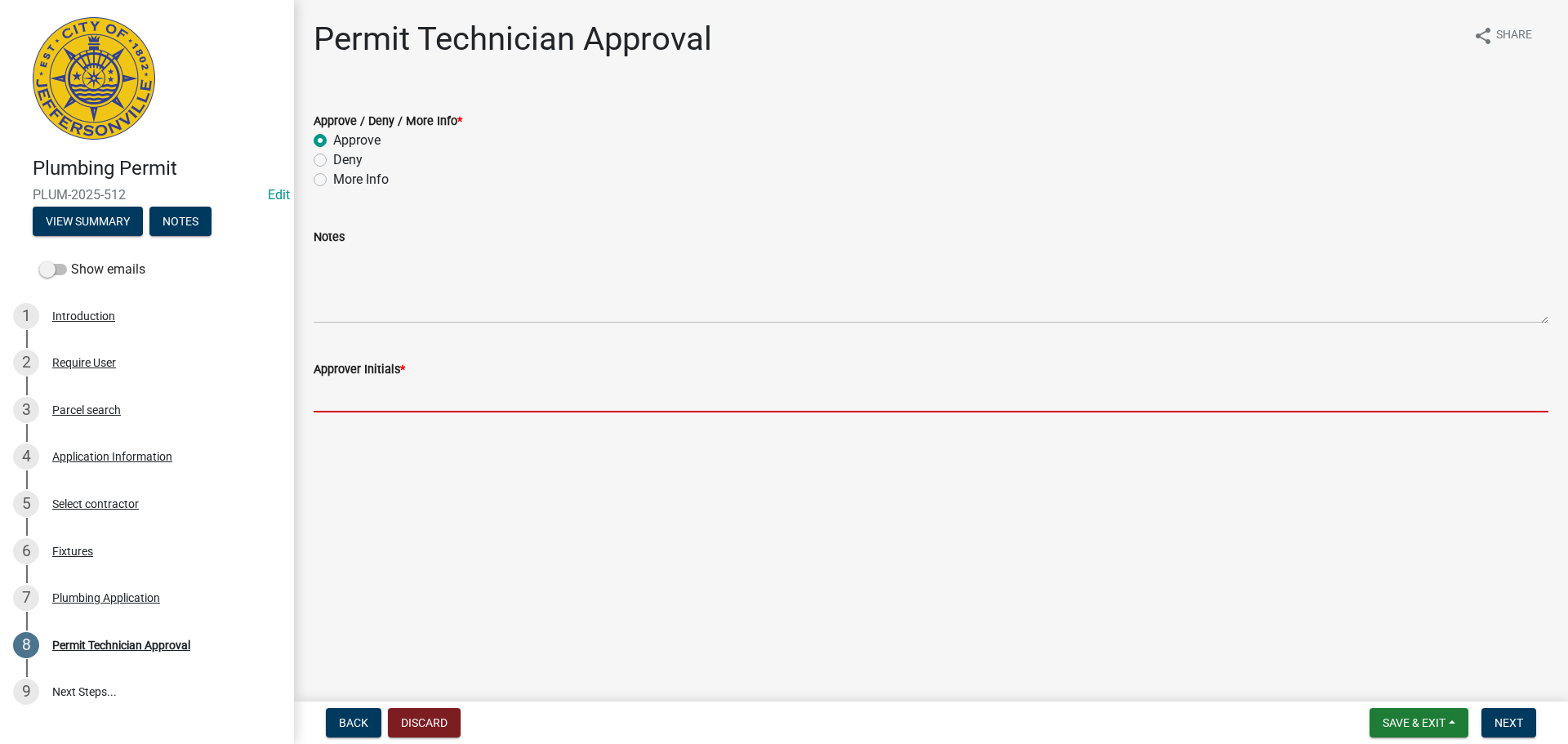
click at [362, 398] on input "Approver Initials *" at bounding box center [931, 395] width 1235 height 34
type input "MJB"
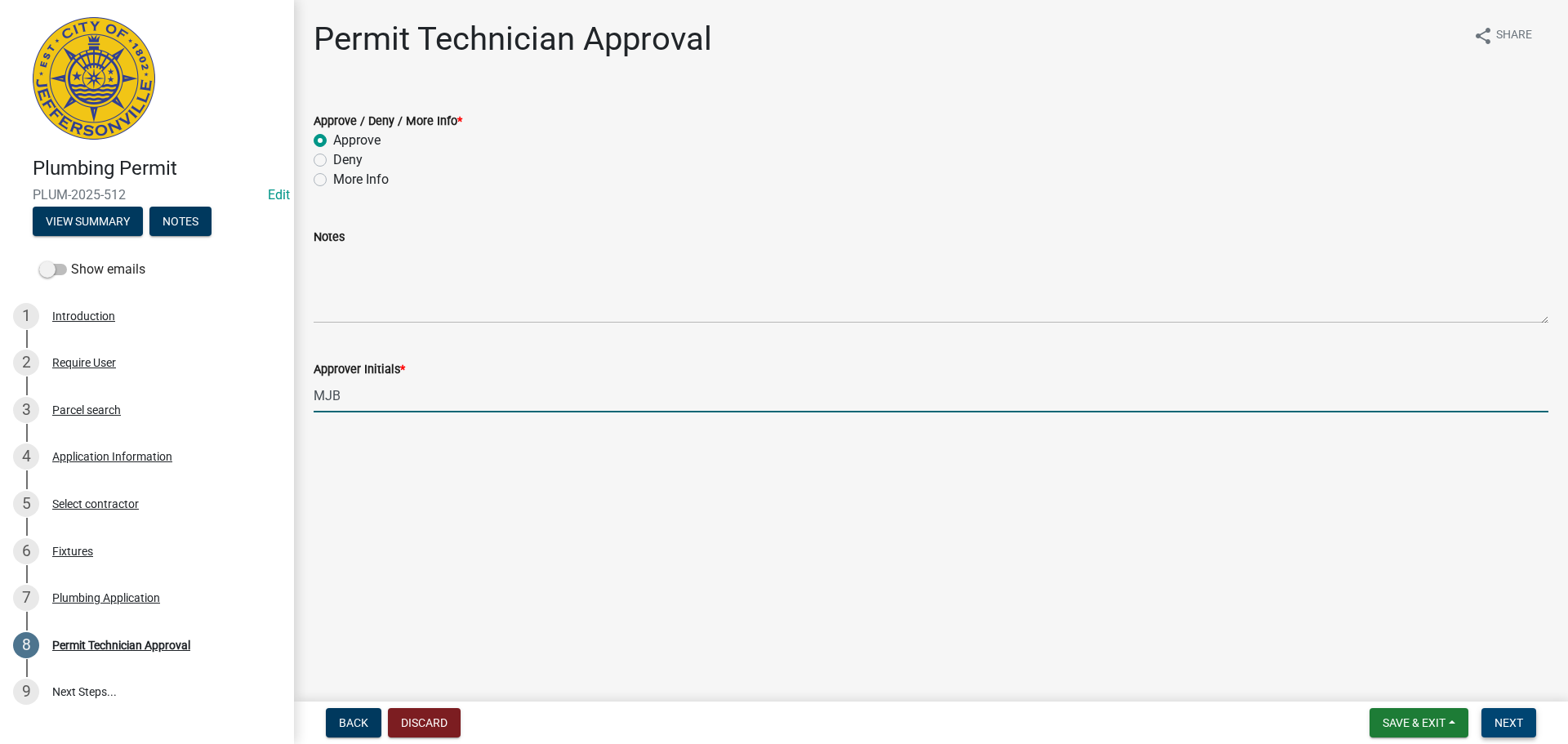
click at [1515, 726] on span "Next" at bounding box center [1510, 723] width 29 height 13
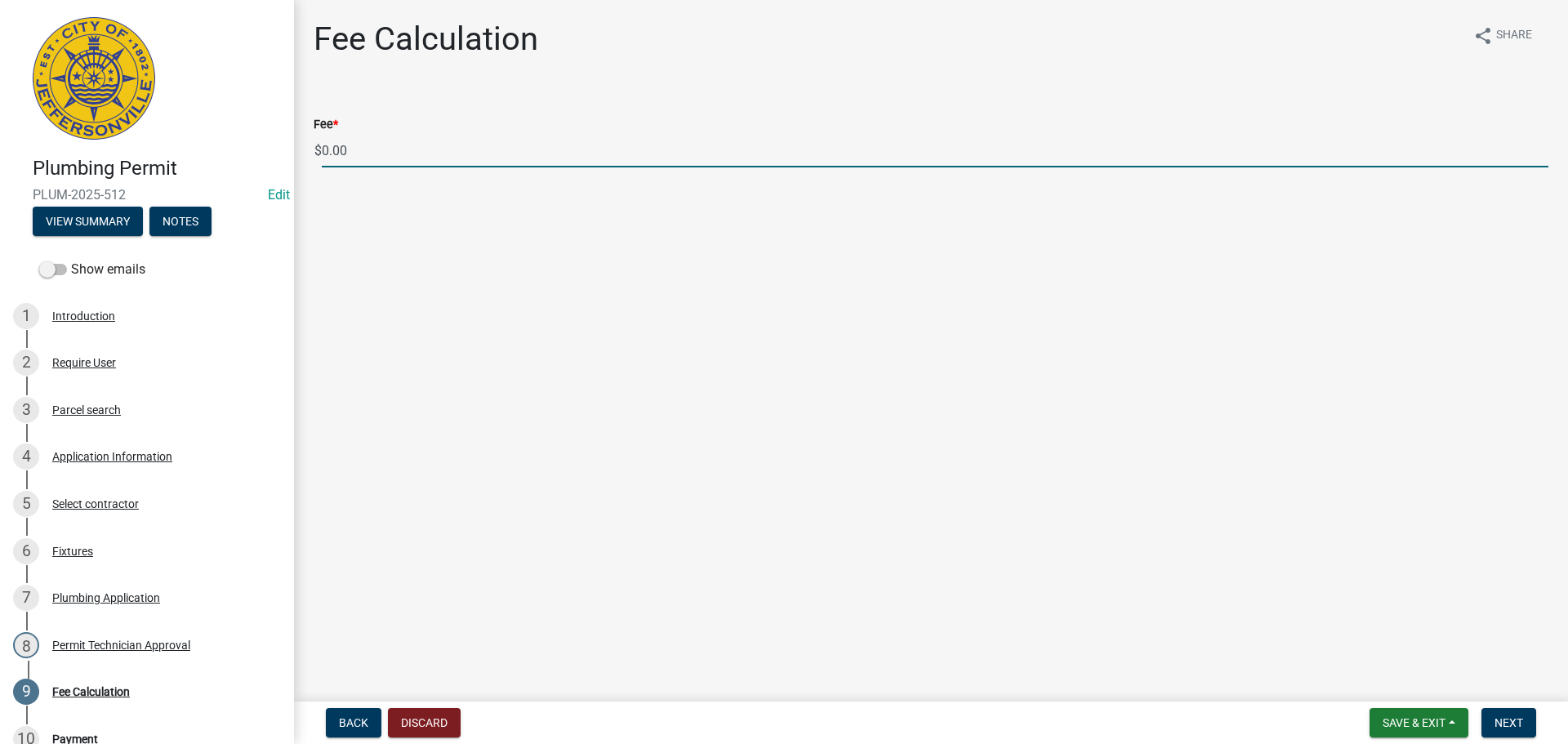
click at [387, 159] on input "0.00" at bounding box center [935, 150] width 1227 height 34
type input "0"
type input "85.00"
click at [1511, 726] on span "Next" at bounding box center [1510, 723] width 29 height 13
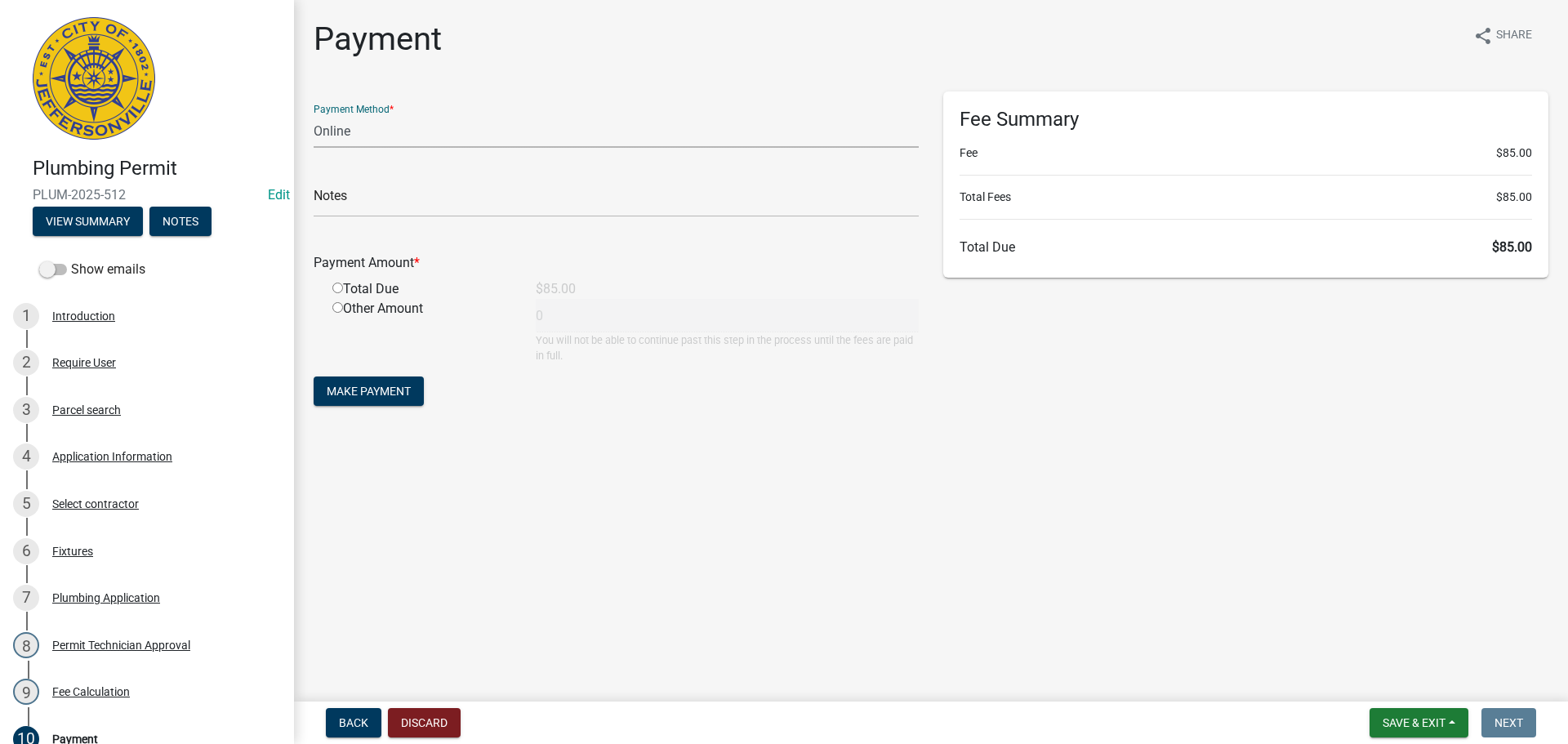
click at [334, 134] on select "Credit Card POS Check Cash Online" at bounding box center [616, 130] width 605 height 34
select select "2: 1"
click at [314, 114] on select "Credit Card POS Check Cash Online" at bounding box center [616, 130] width 605 height 34
click at [338, 286] on input "radio" at bounding box center [337, 287] width 11 height 11
radio input "true"
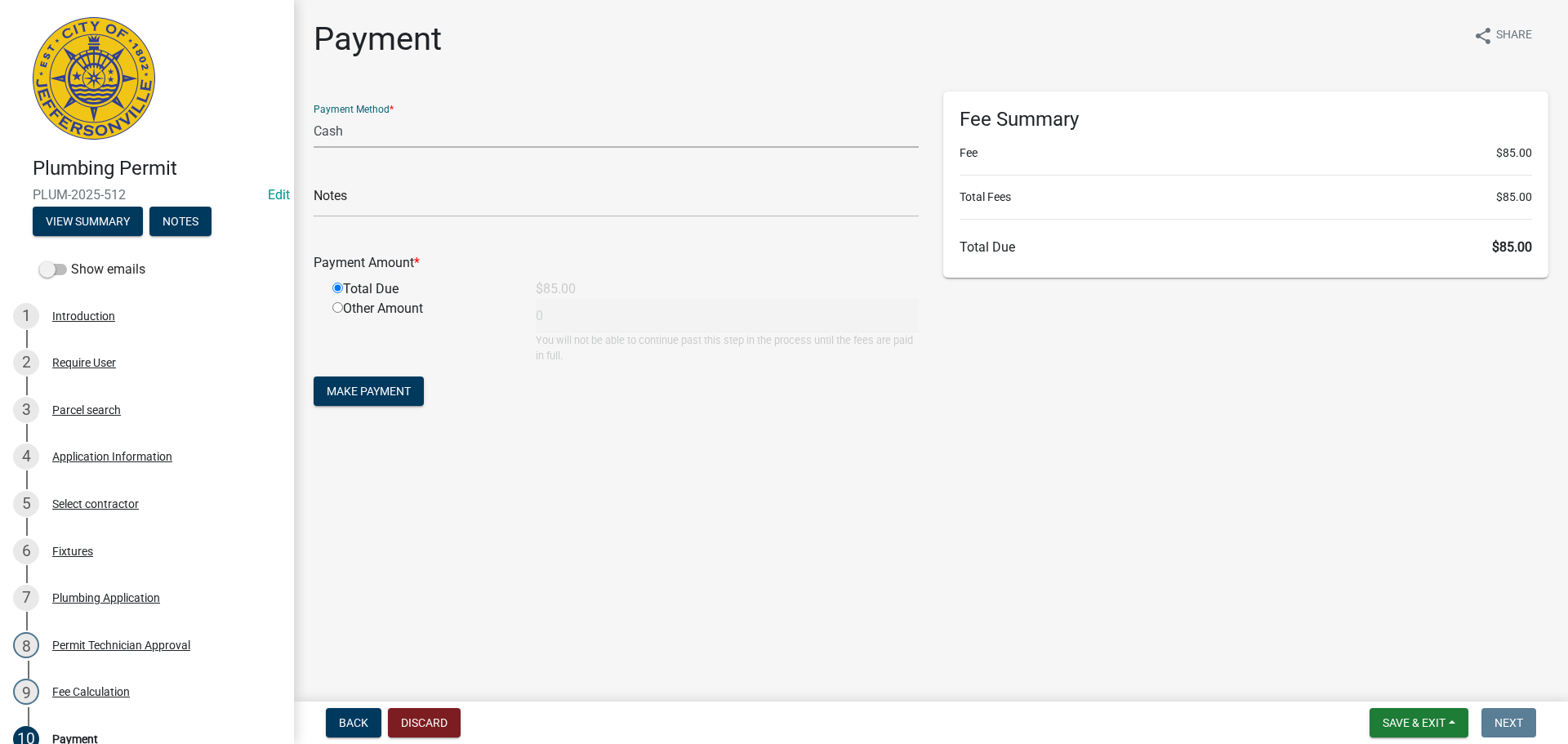
type input "85"
click at [380, 392] on span "Make Payment" at bounding box center [369, 392] width 84 height 13
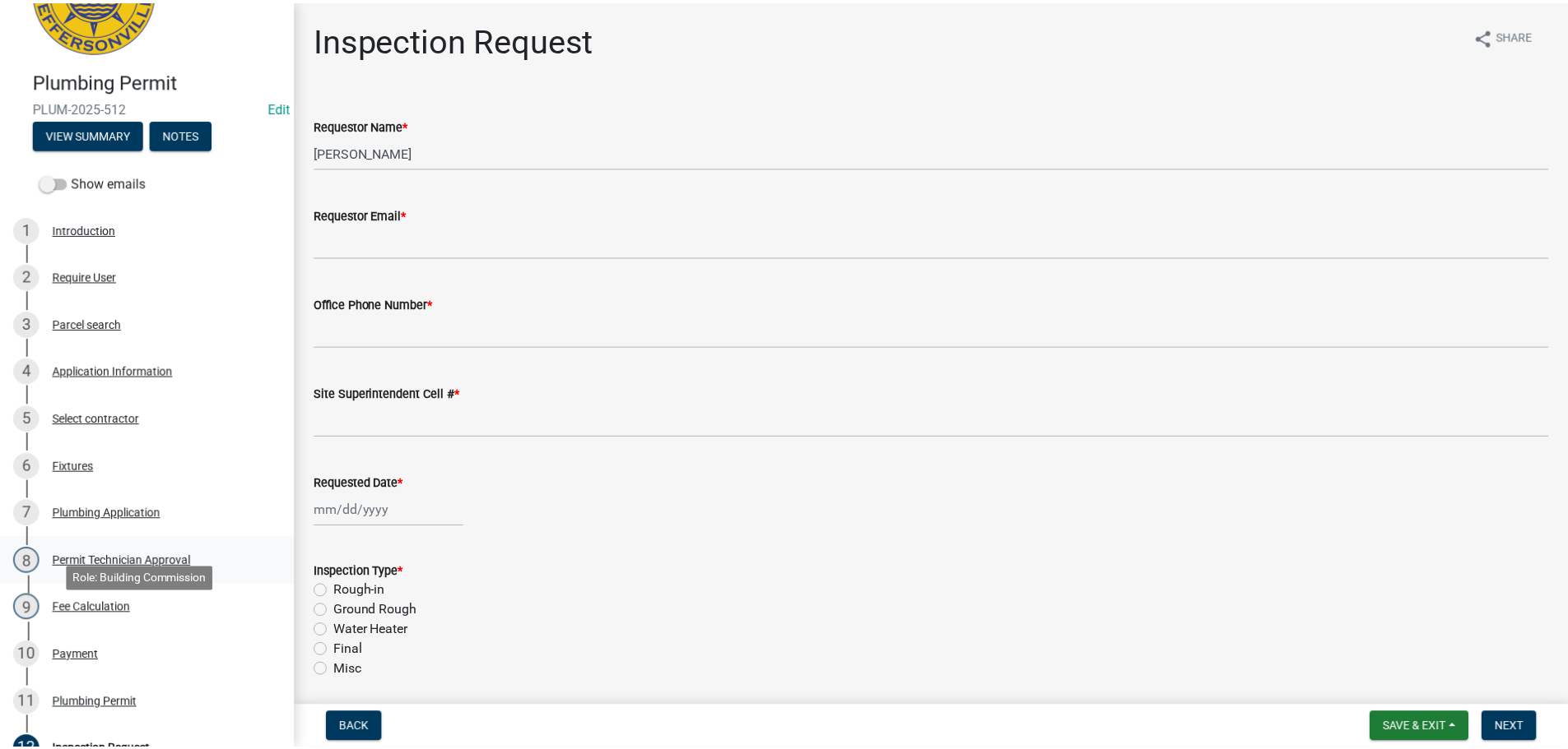
scroll to position [247, 0]
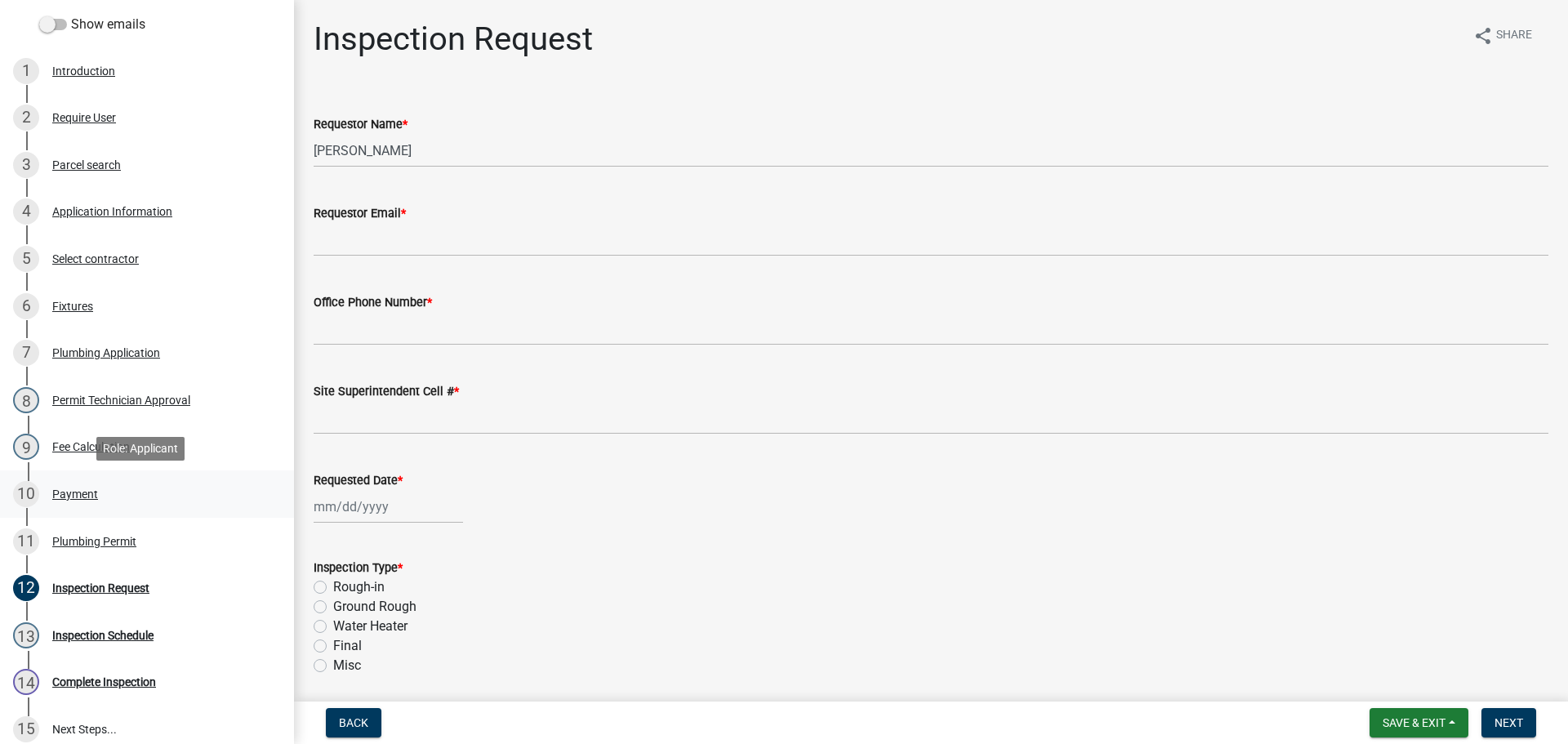
click at [78, 492] on div "Payment" at bounding box center [76, 494] width 46 height 11
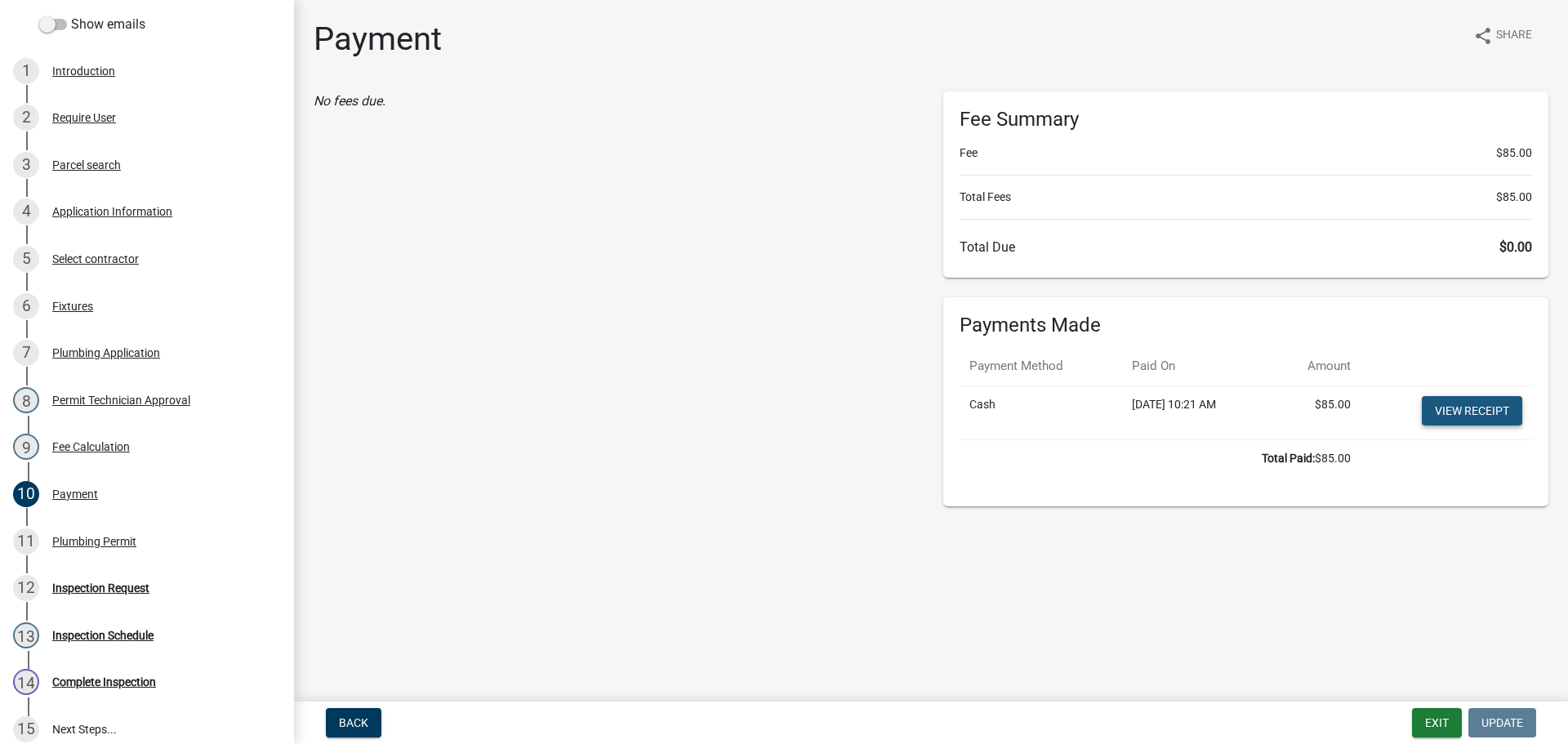
click at [1439, 409] on link "View receipt" at bounding box center [1472, 411] width 101 height 30
drag, startPoint x: 69, startPoint y: 538, endPoint x: 85, endPoint y: 531, distance: 17.5
click at [70, 538] on div "Plumbing Permit" at bounding box center [95, 542] width 84 height 11
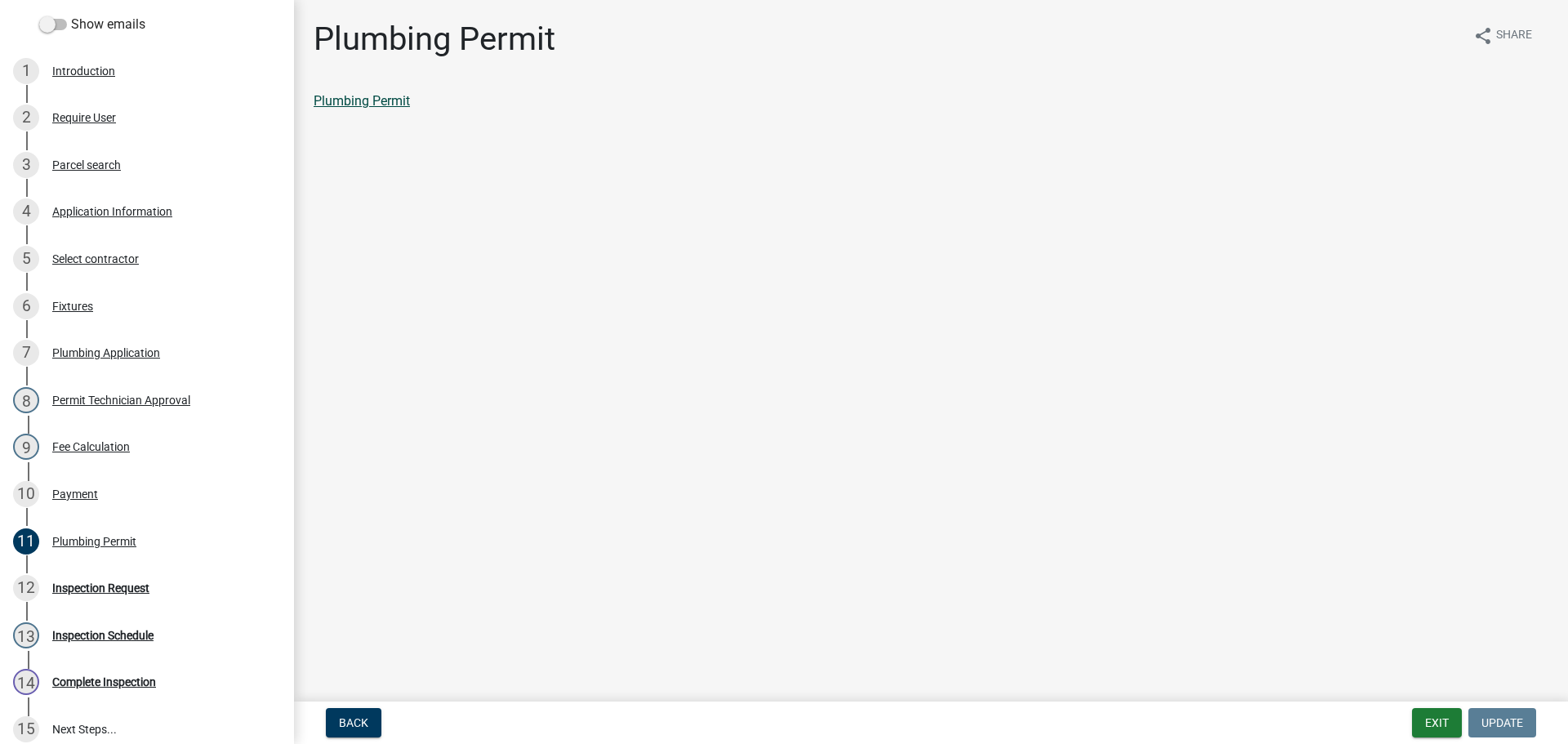
click at [343, 101] on link "Plumbing Permit" at bounding box center [362, 101] width 97 height 15
drag, startPoint x: 101, startPoint y: 587, endPoint x: 274, endPoint y: 591, distance: 173.0
click at [101, 588] on div "Inspection Request" at bounding box center [101, 588] width 98 height 11
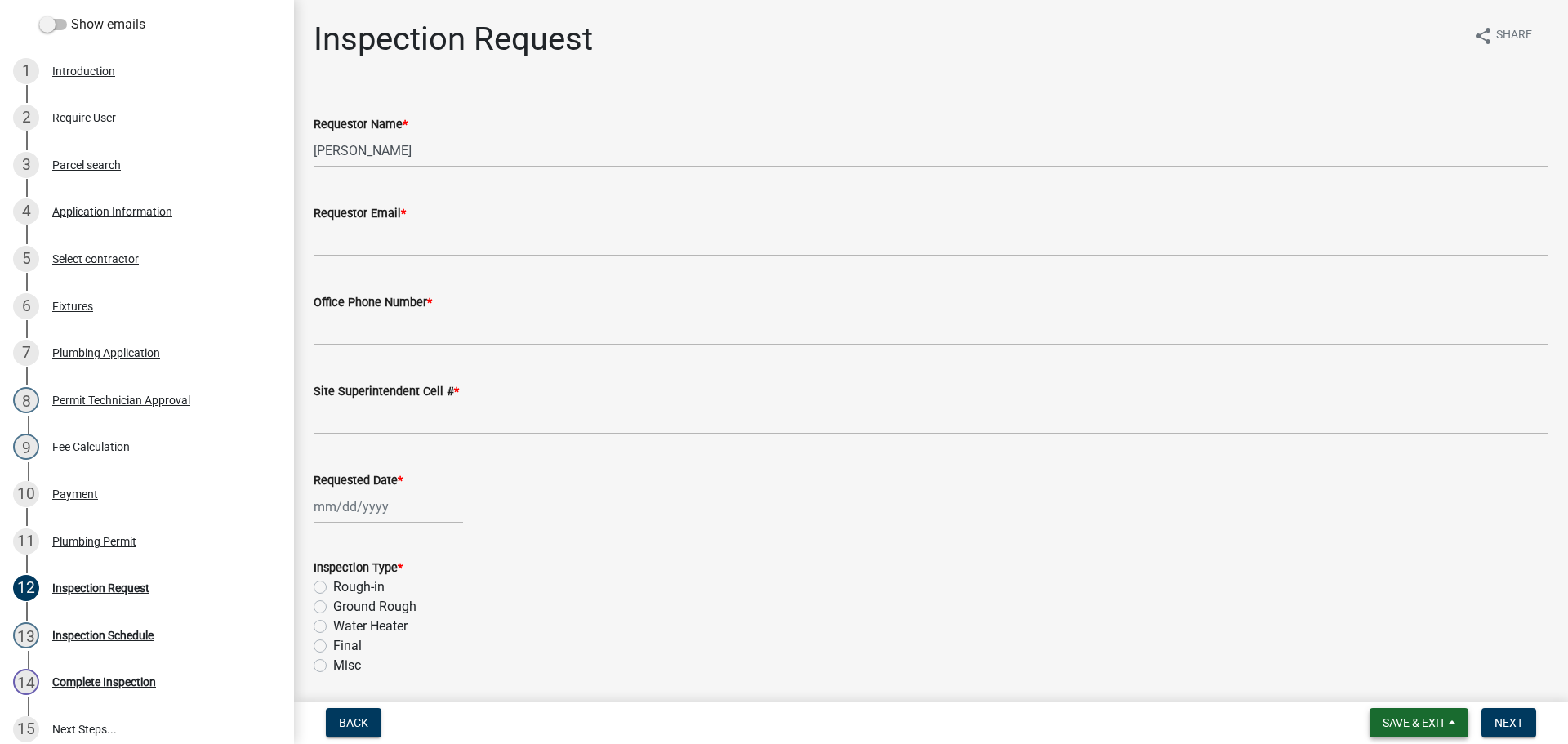
click at [1414, 730] on span "Save & Exit" at bounding box center [1415, 723] width 63 height 13
click at [1398, 693] on button "Save & Exit" at bounding box center [1403, 680] width 131 height 39
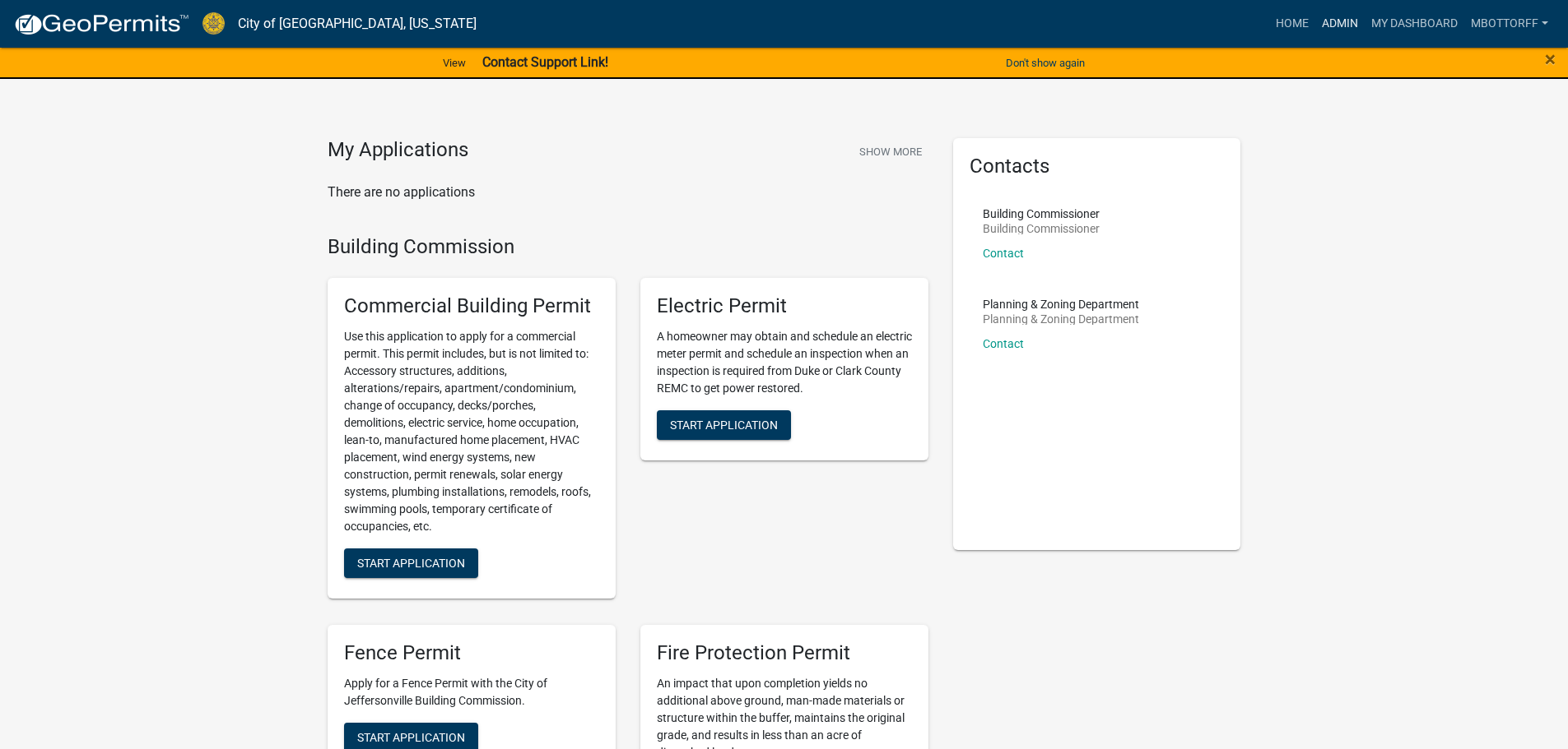
click at [1322, 23] on link "Admin" at bounding box center [1339, 24] width 49 height 31
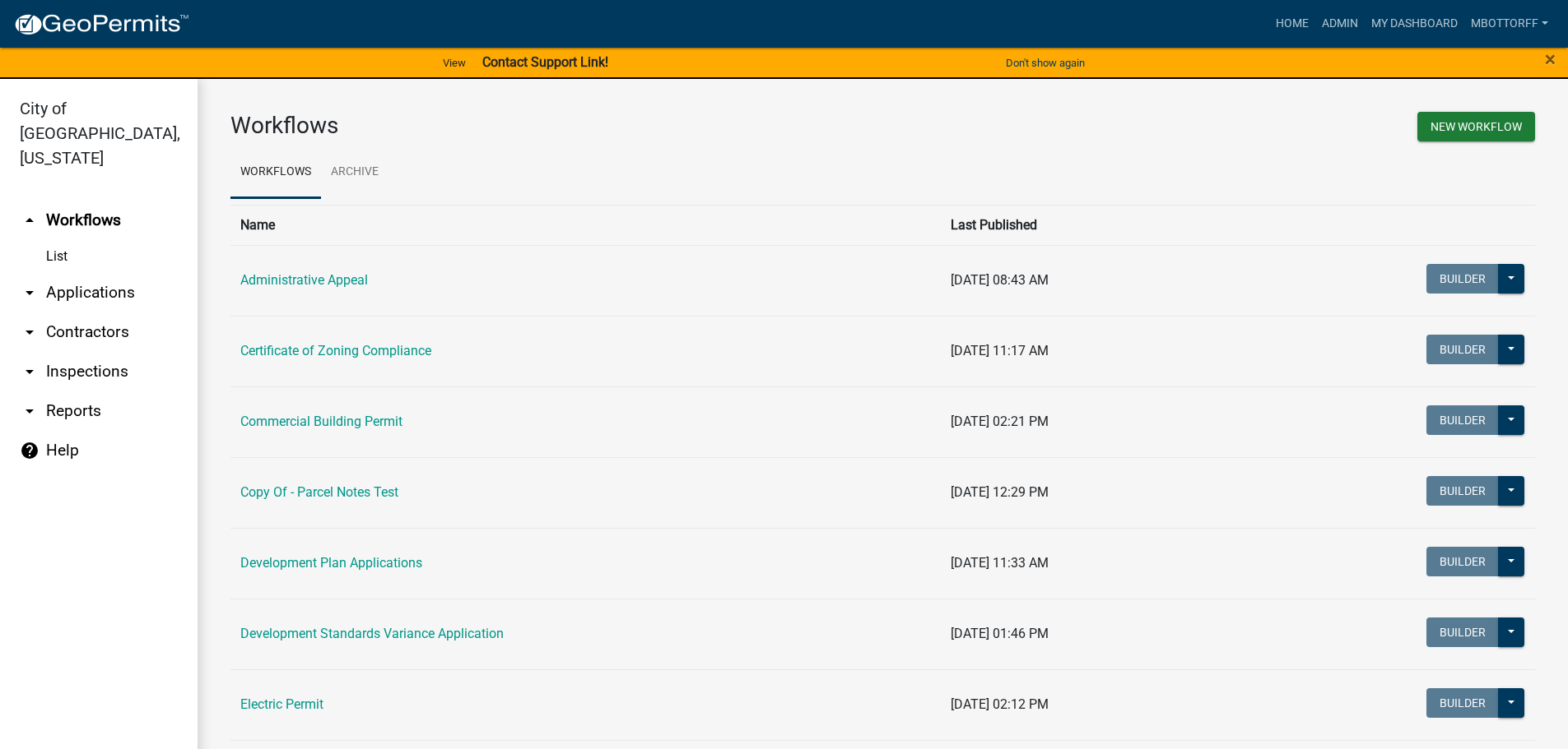
click at [93, 273] on link "arrow_drop_down Applications" at bounding box center [98, 292] width 198 height 40
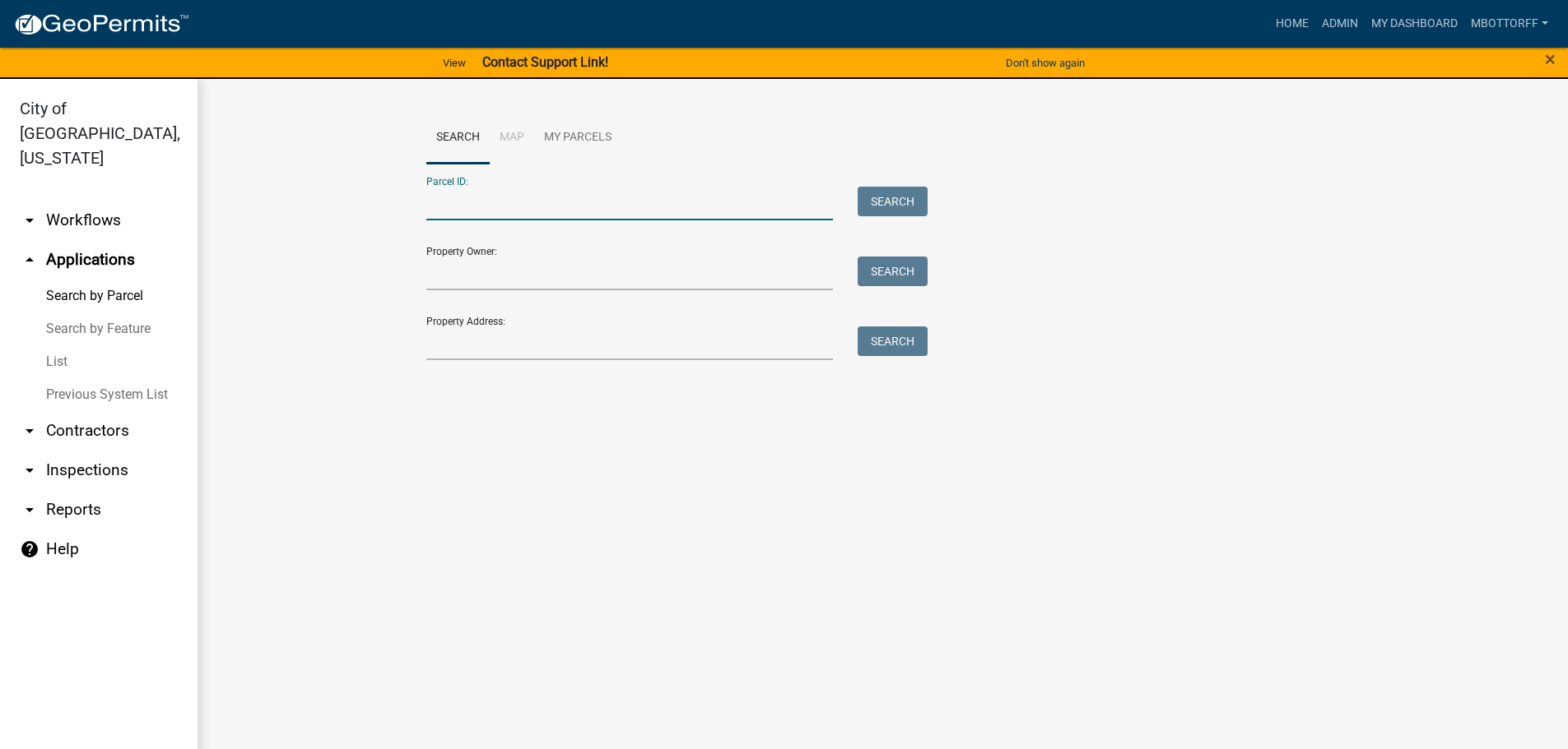
paste input "10-42-02-300-001.000-039"
click at [430, 210] on input "10-42-02-300-001.000-039" at bounding box center [630, 203] width 407 height 34
type input "10-42-02-300-001.000-039"
click at [889, 203] on button "Search" at bounding box center [892, 201] width 70 height 30
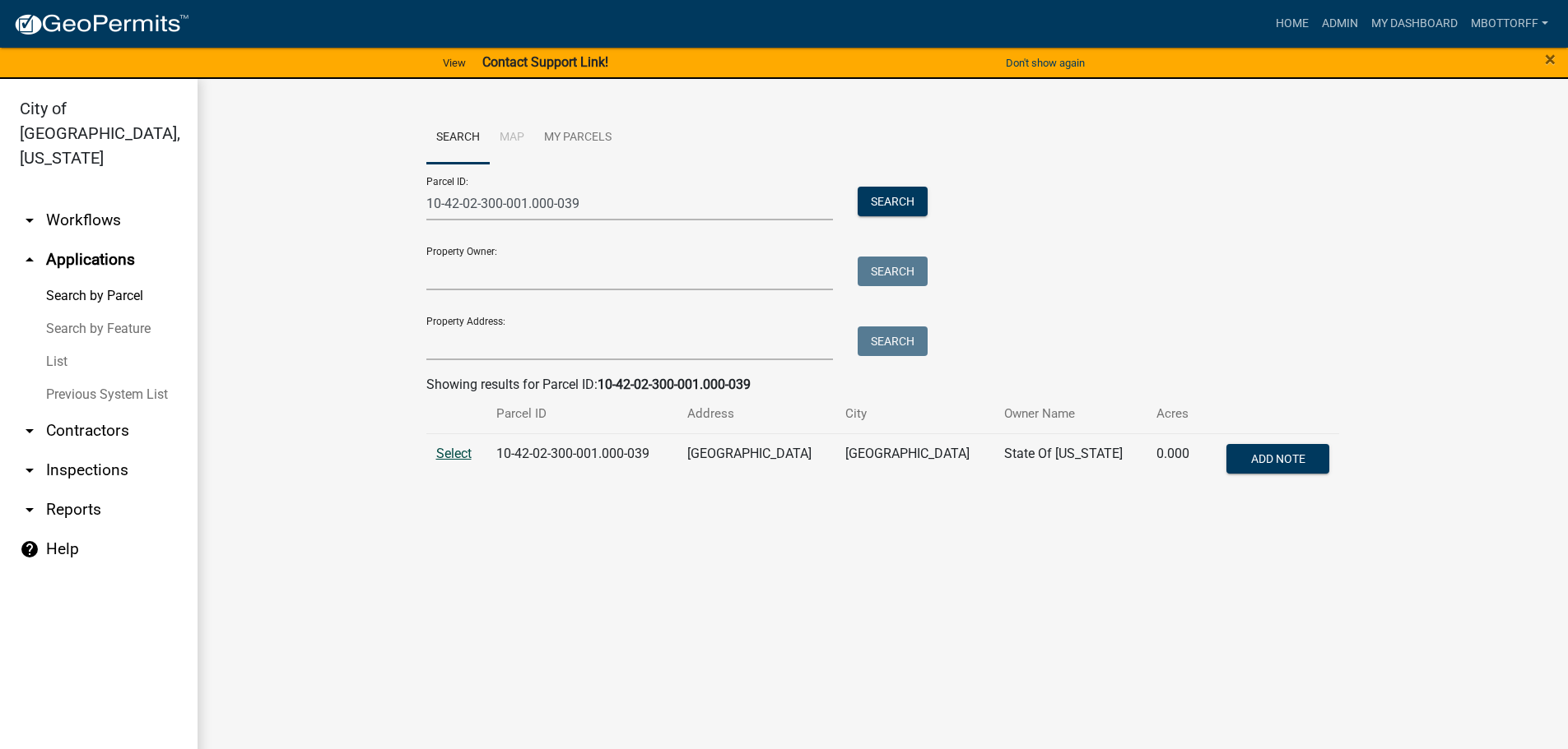
click at [458, 459] on span "Select" at bounding box center [453, 453] width 36 height 15
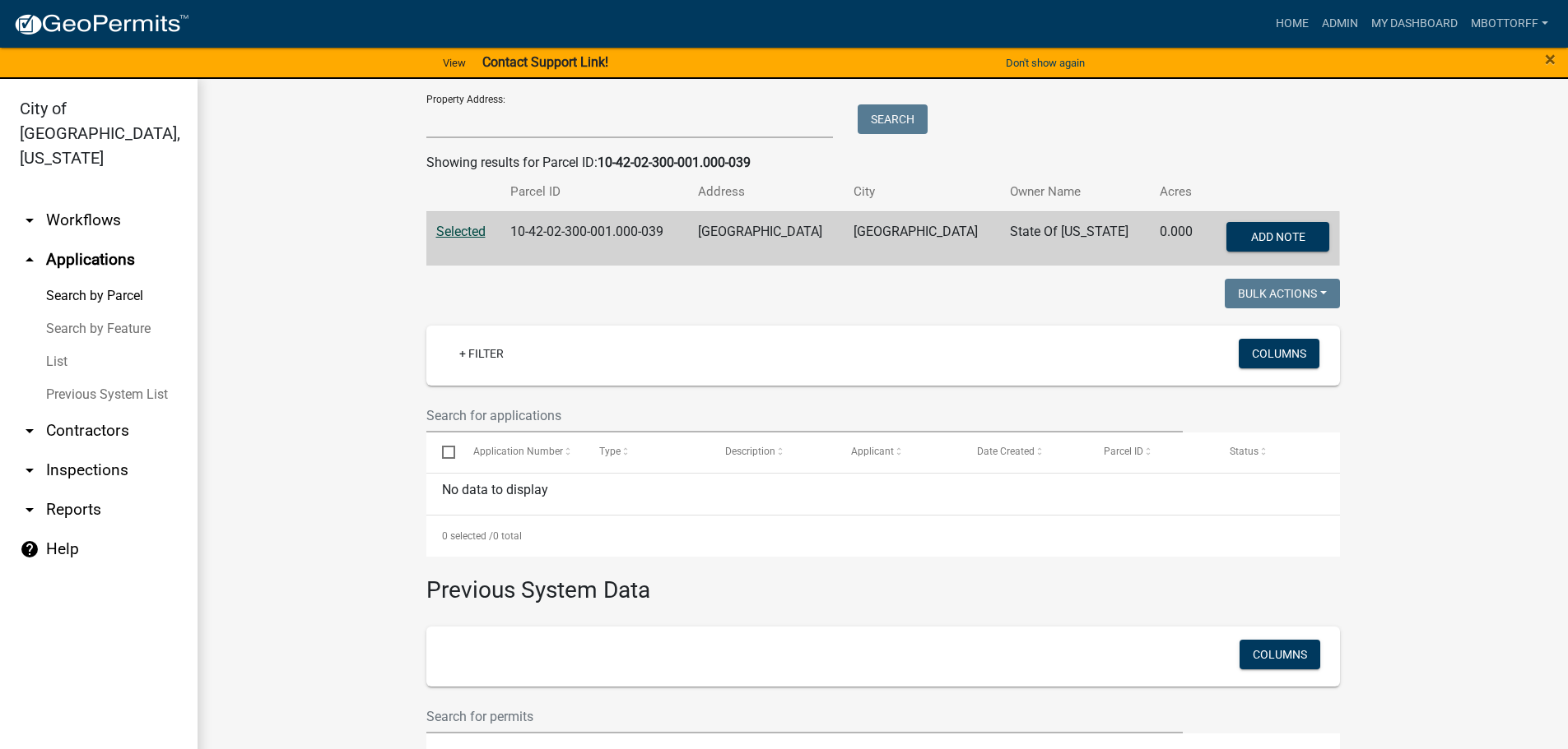
scroll to position [14, 0]
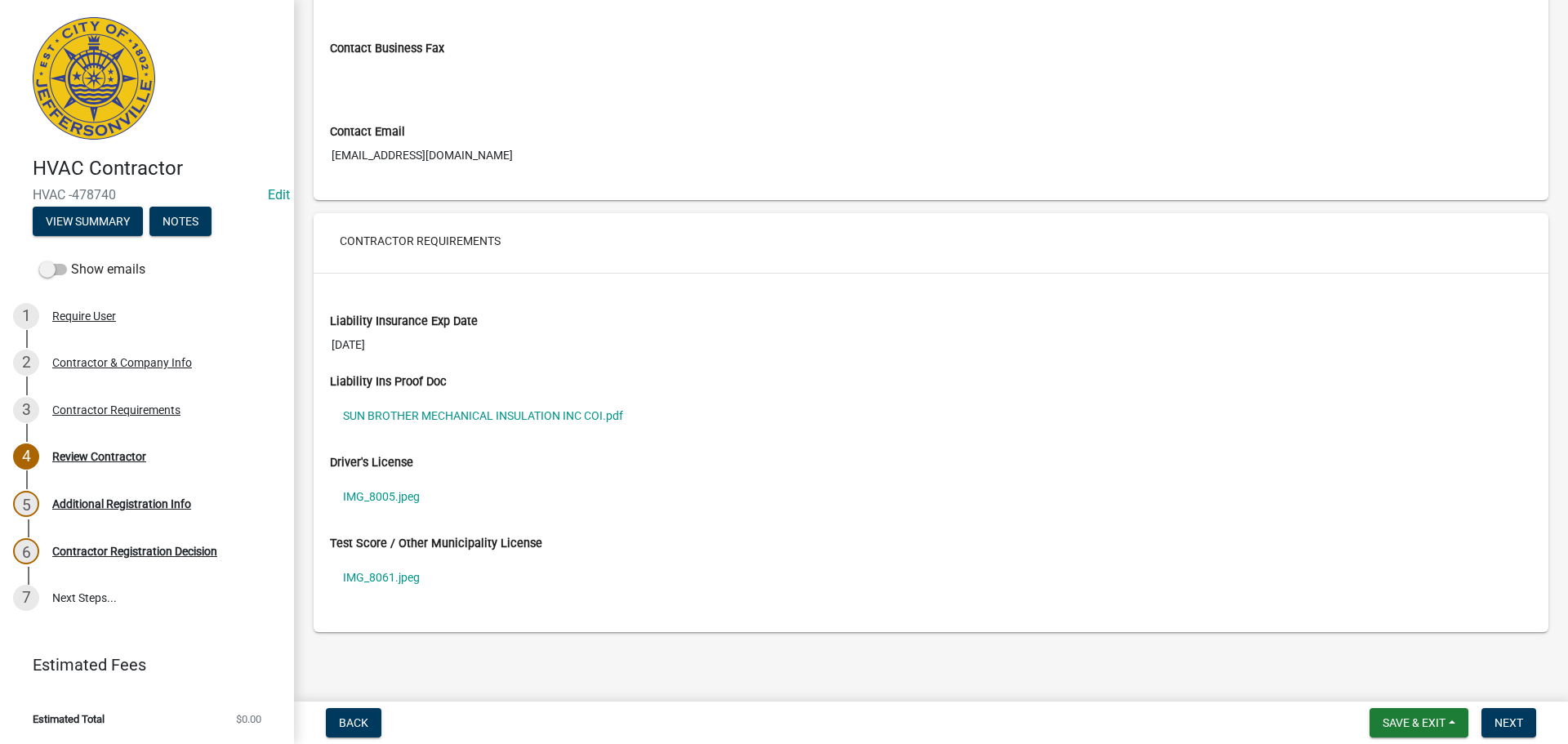
scroll to position [1069, 0]
click at [445, 412] on link "SUN BROTHER MECHANICAL INSULATION INC COI.pdf" at bounding box center [931, 415] width 1202 height 37
click at [475, 409] on link "SUN BROTHER MECHANICAL INSULATION INC COI.pdf" at bounding box center [931, 415] width 1202 height 37
click at [377, 496] on link "IMG_8005.jpeg" at bounding box center [931, 495] width 1202 height 37
click at [382, 577] on link "IMG_8061.jpeg" at bounding box center [931, 576] width 1202 height 37
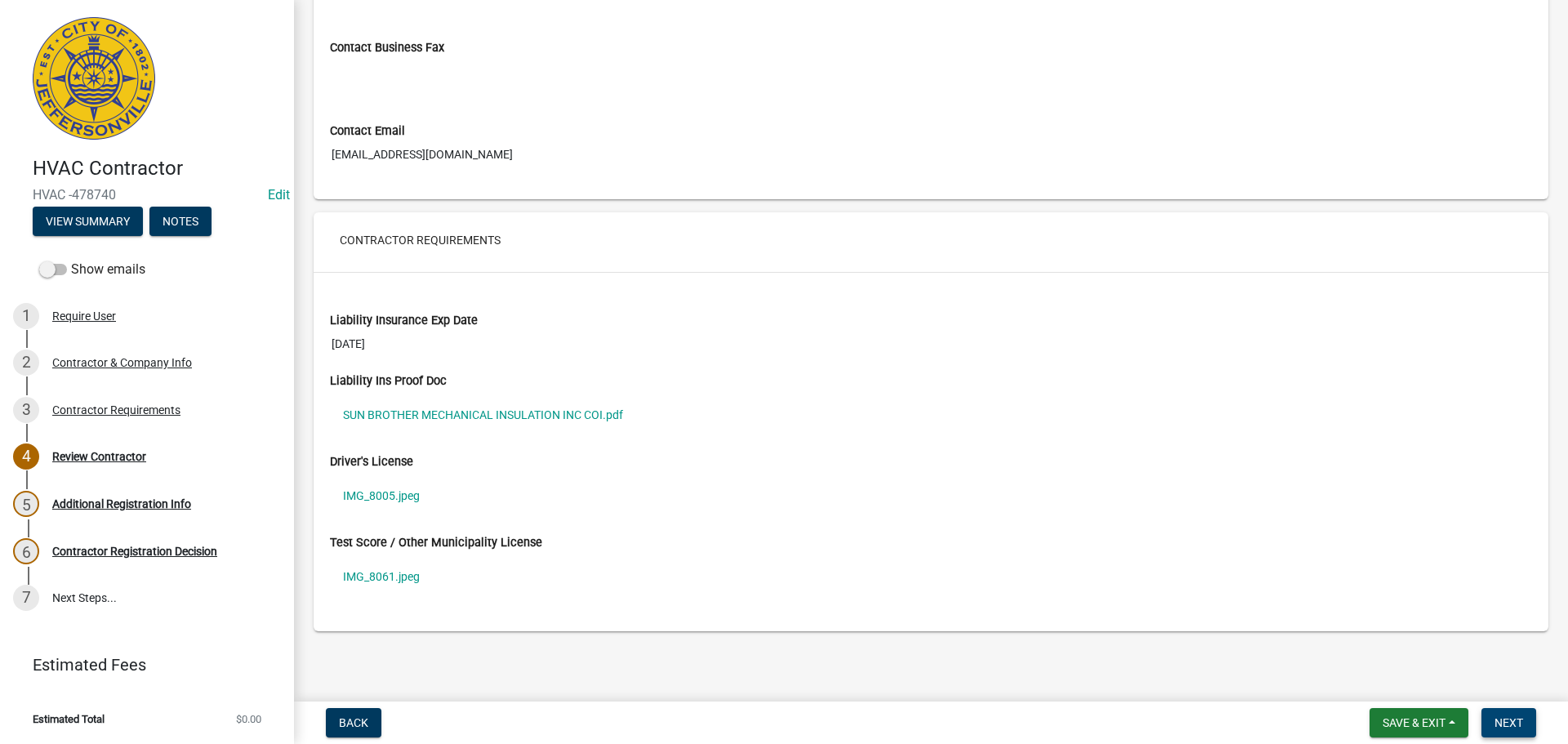
click at [1516, 712] on button "Next" at bounding box center [1509, 723] width 55 height 30
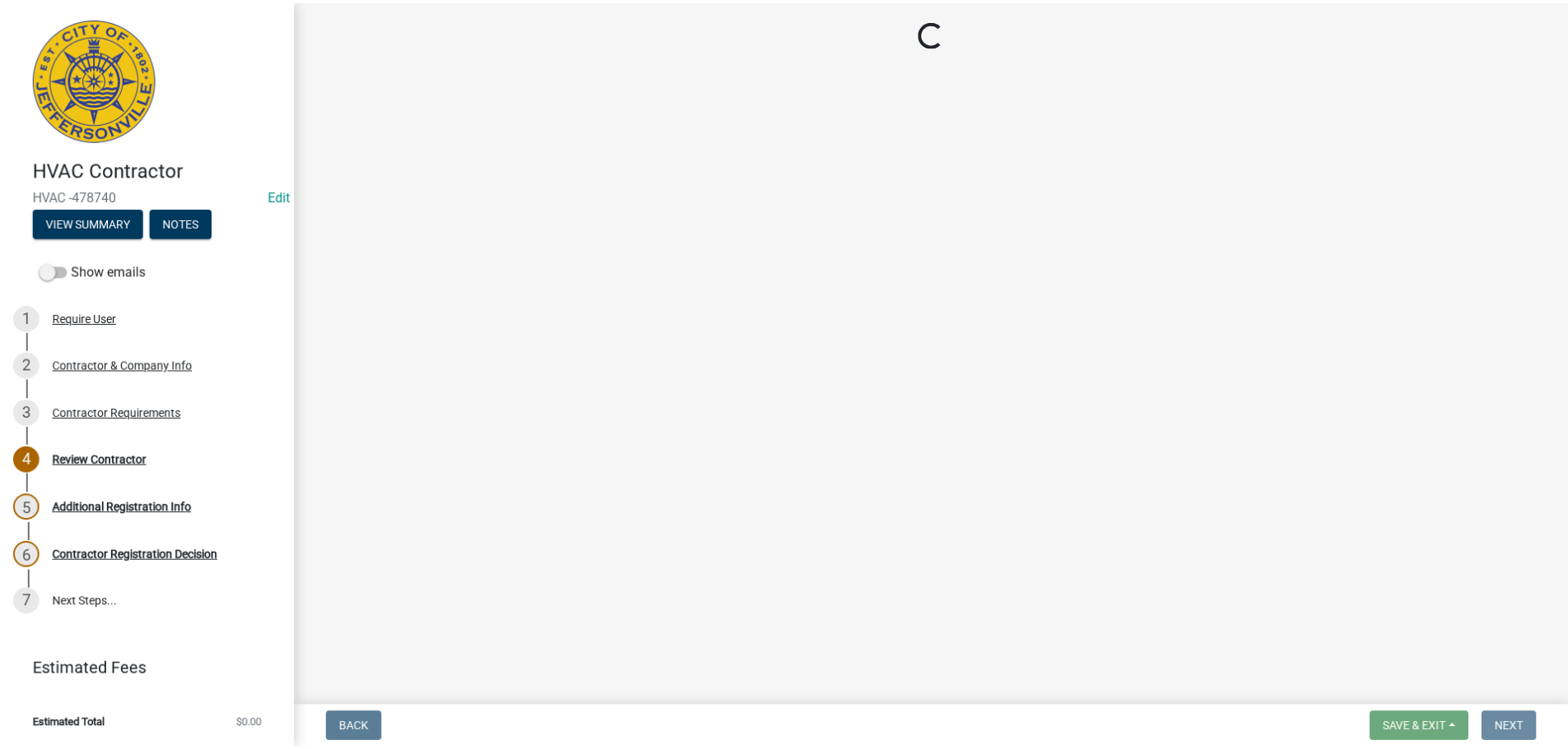
scroll to position [0, 0]
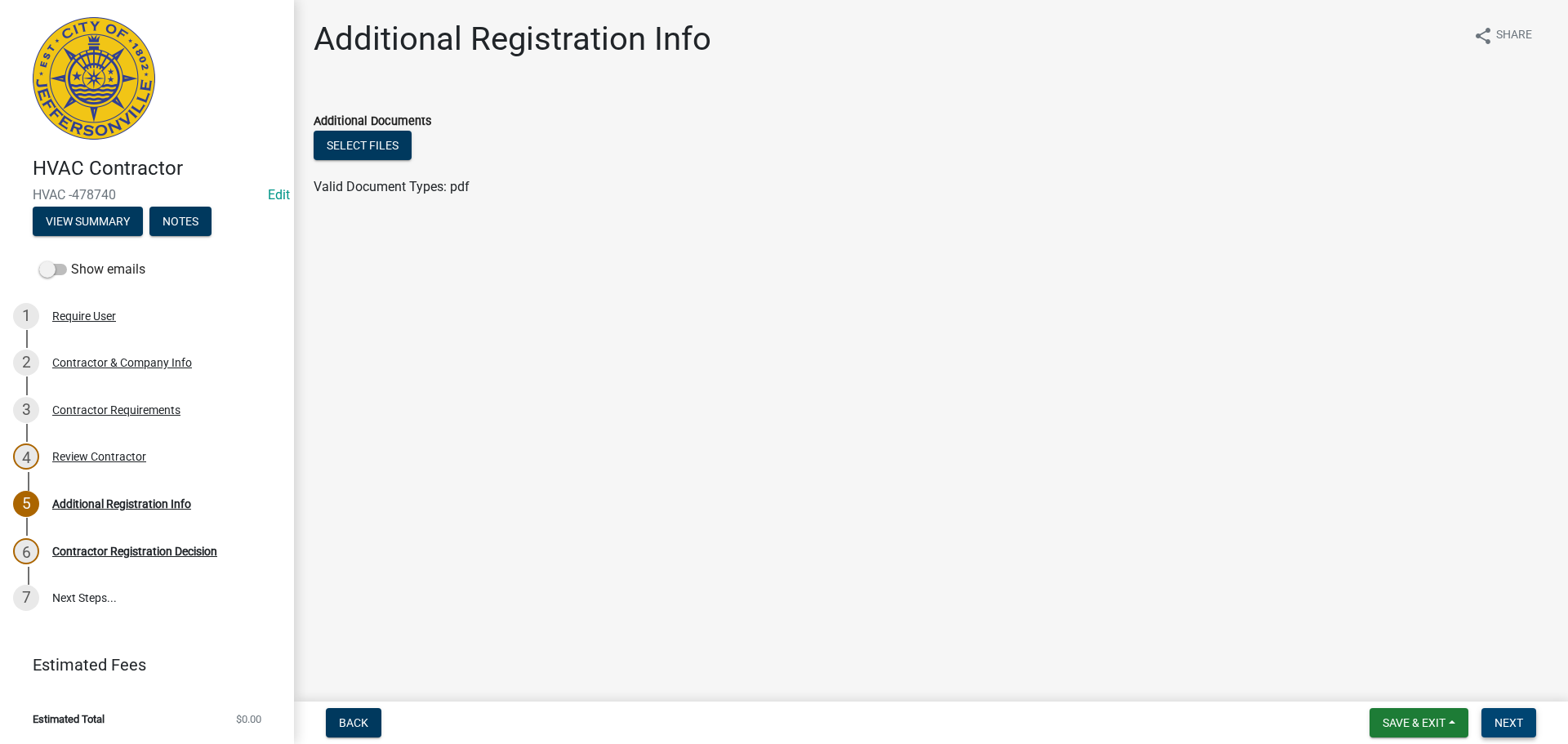
click at [1512, 721] on span "Next" at bounding box center [1510, 723] width 29 height 13
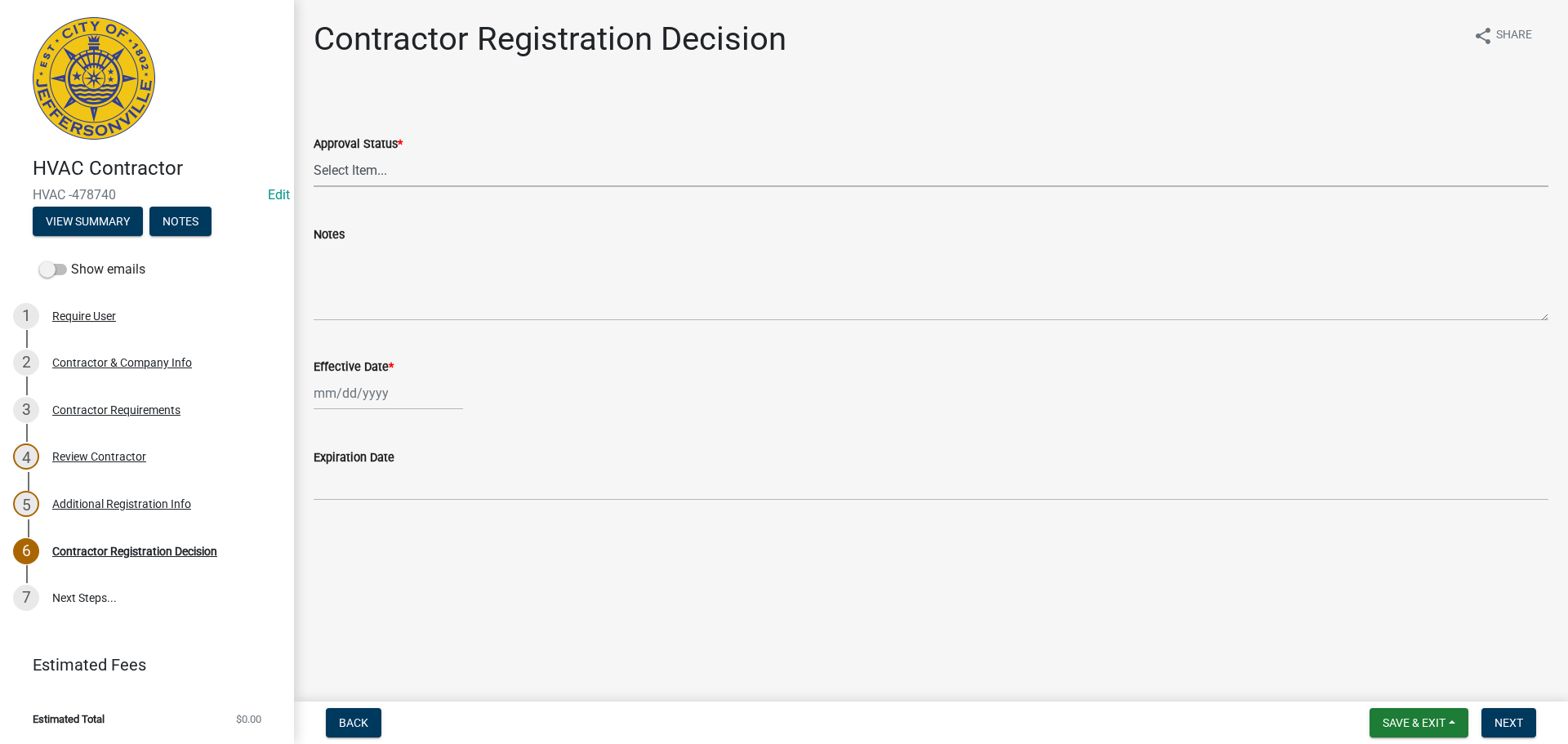
click at [317, 171] on select "Select Item... Approved Denied" at bounding box center [931, 169] width 1235 height 34
click at [314, 153] on select "Select Item... Approved Denied" at bounding box center [931, 169] width 1235 height 34
select select "4b86b809-39dd-4c68-9f3d-fdb3e7050482"
click at [346, 392] on div at bounding box center [389, 393] width 149 height 34
select select "9"
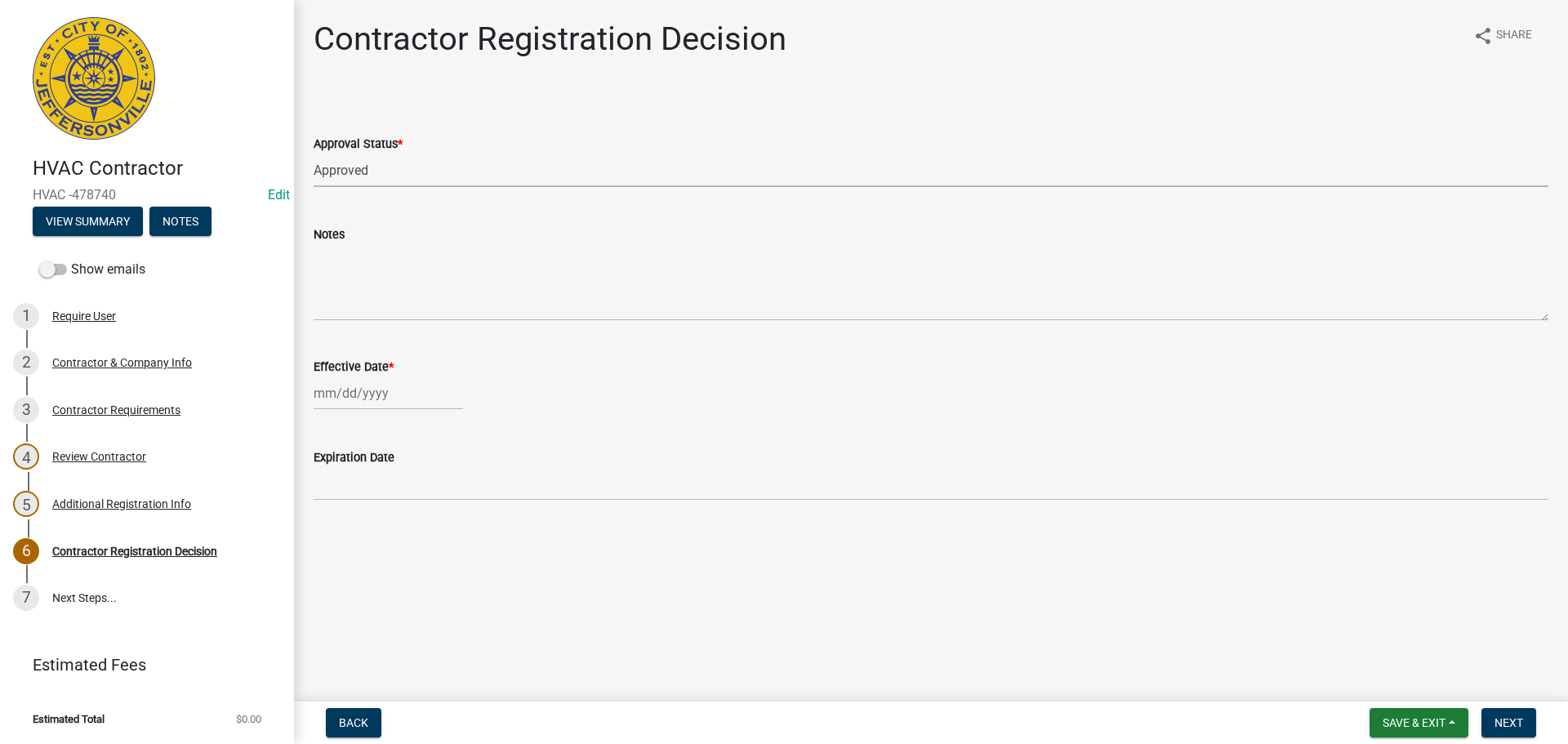
select select "2025"
click at [358, 531] on div "16" at bounding box center [355, 532] width 26 height 26
type input "[DATE]"
click at [1513, 715] on button "Next" at bounding box center [1509, 723] width 55 height 30
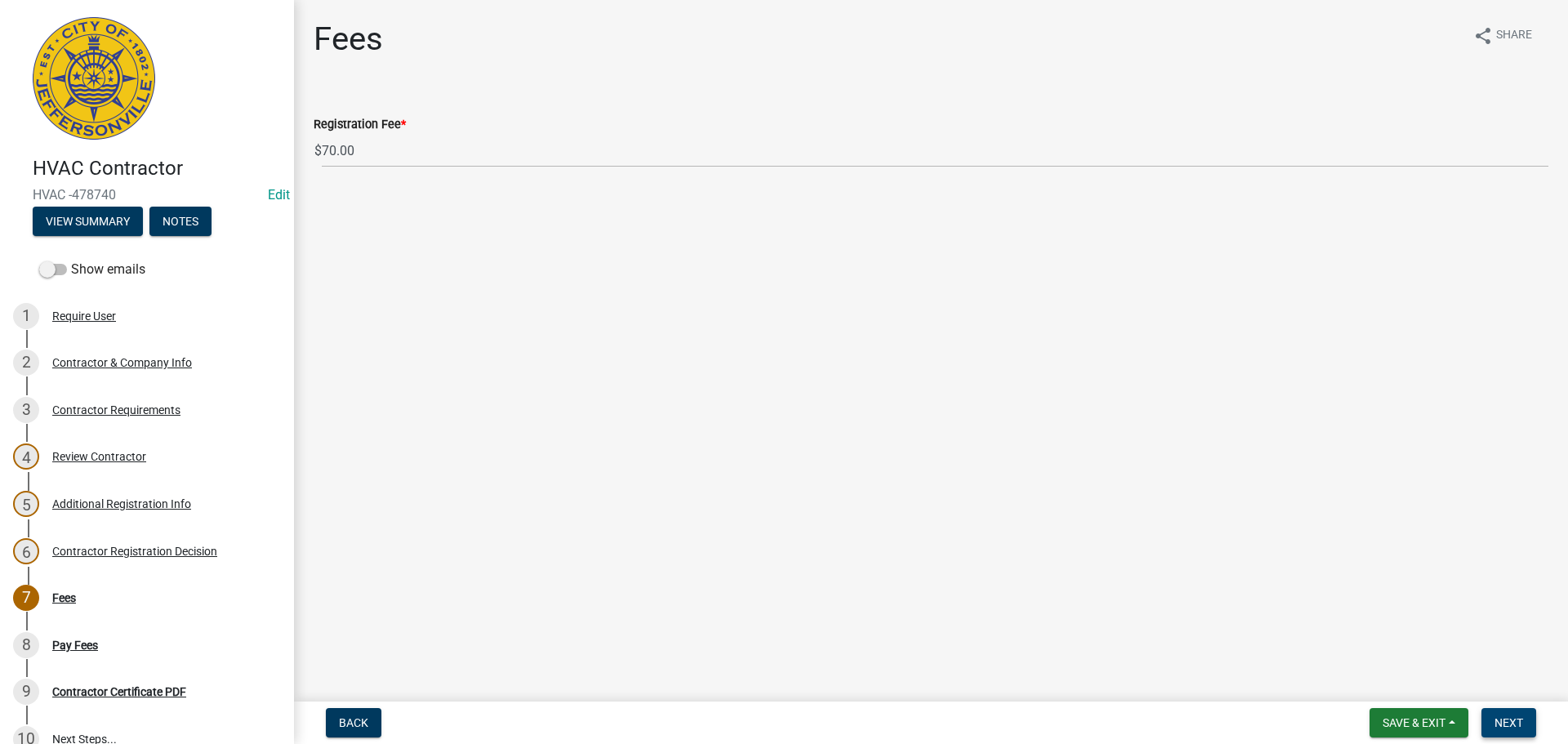
click at [1520, 723] on span "Next" at bounding box center [1510, 723] width 29 height 13
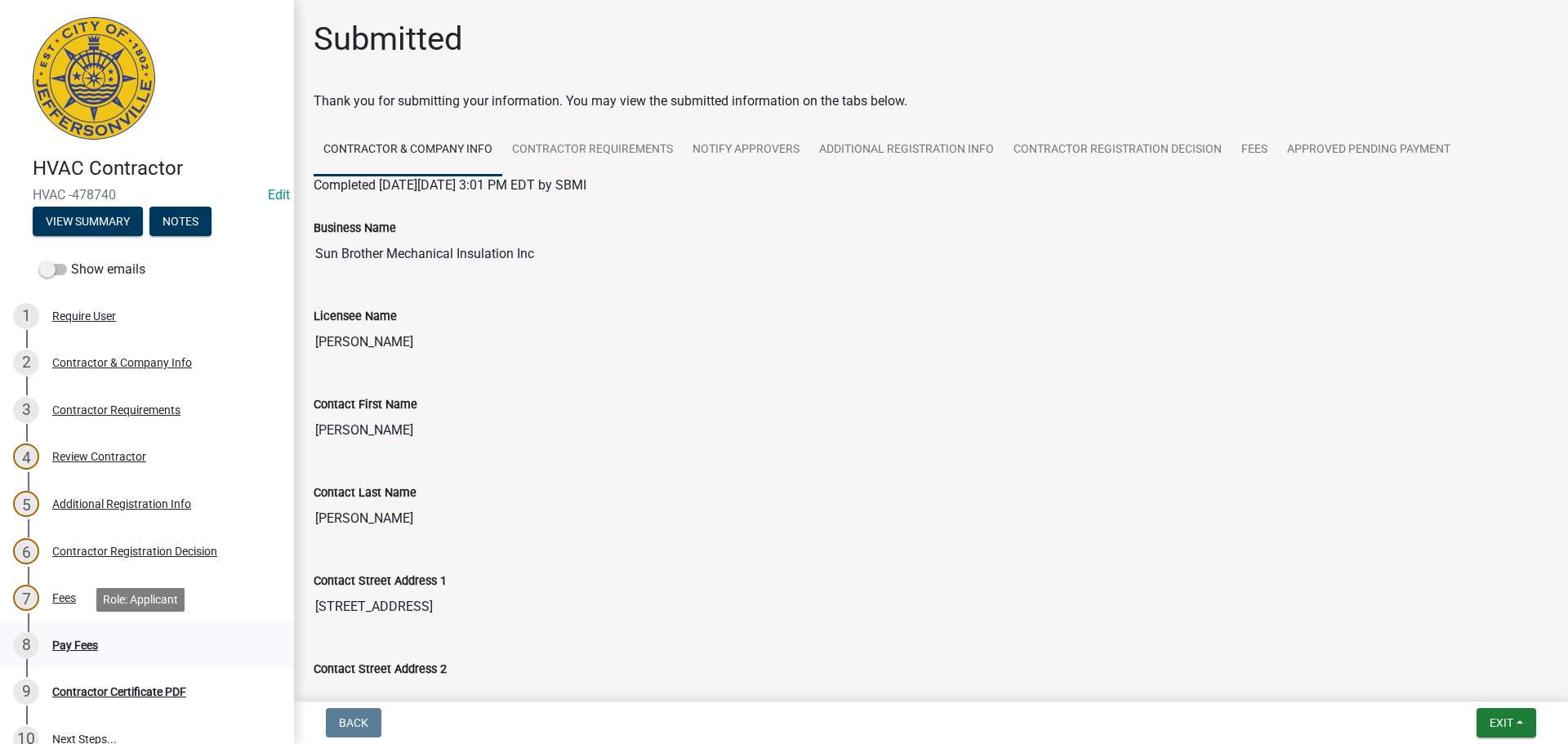
click at [67, 641] on div "Pay Fees" at bounding box center [76, 645] width 46 height 11
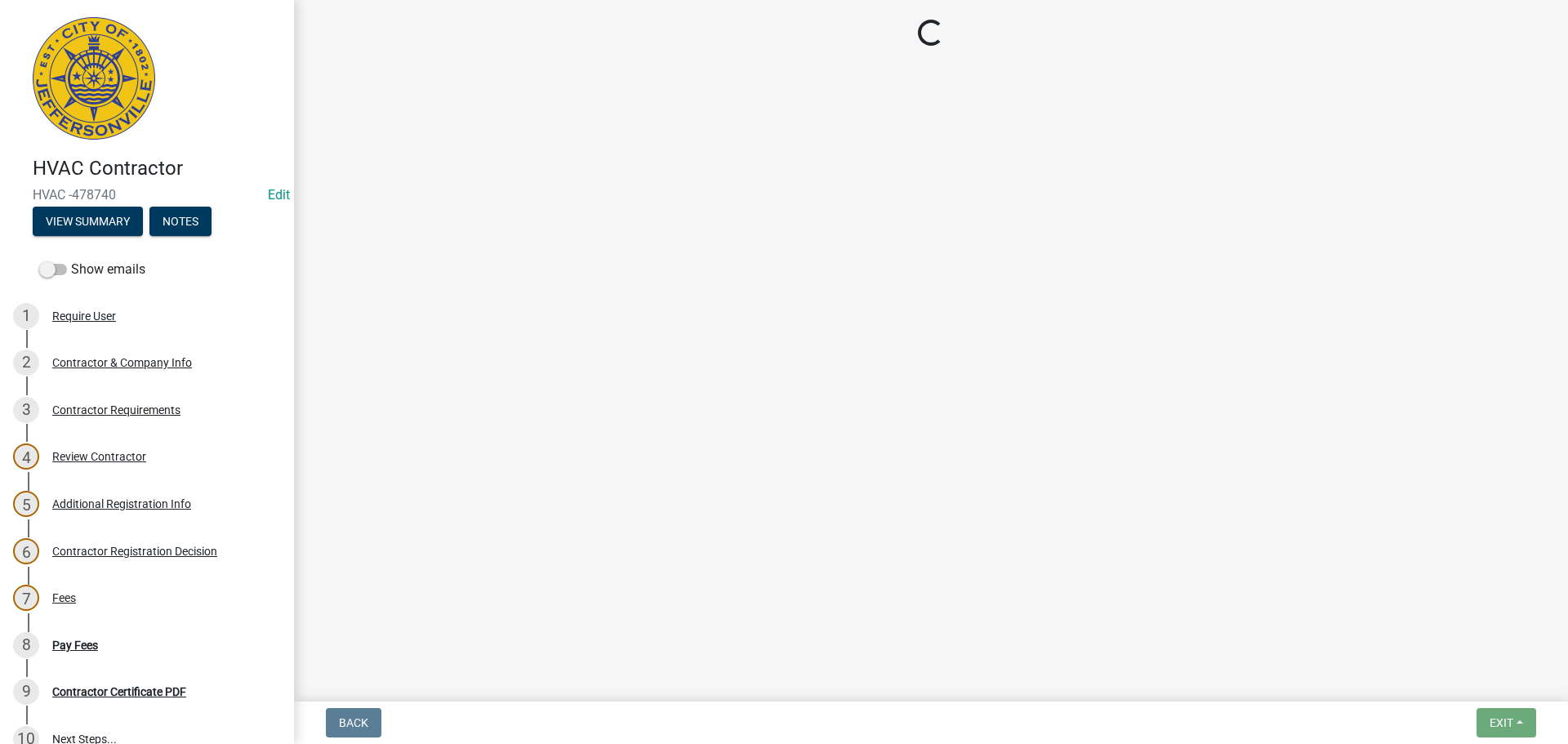
select select "3: 3"
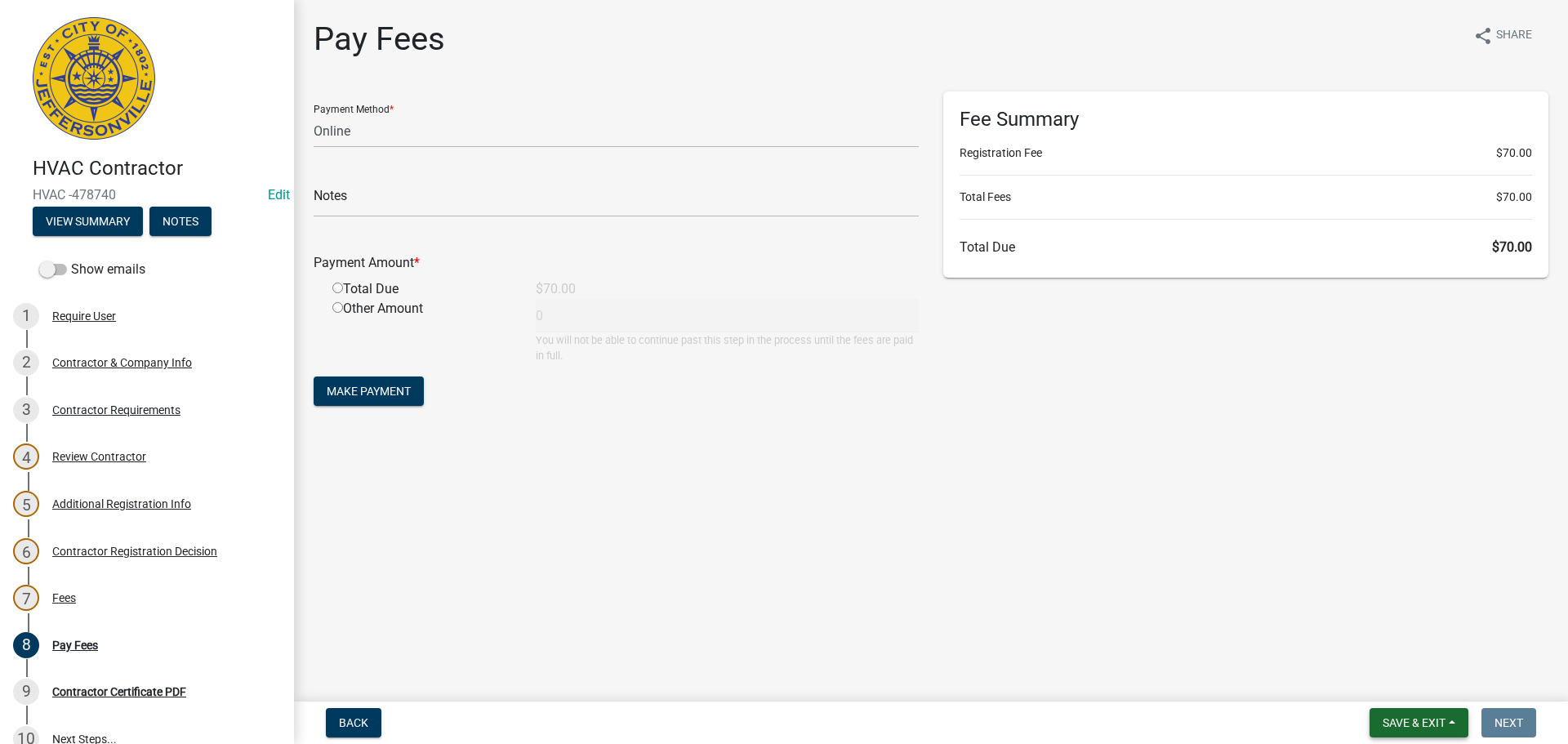
click at [1425, 726] on span "Save & Exit" at bounding box center [1415, 723] width 63 height 13
click at [1404, 677] on button "Save & Exit" at bounding box center [1403, 680] width 131 height 39
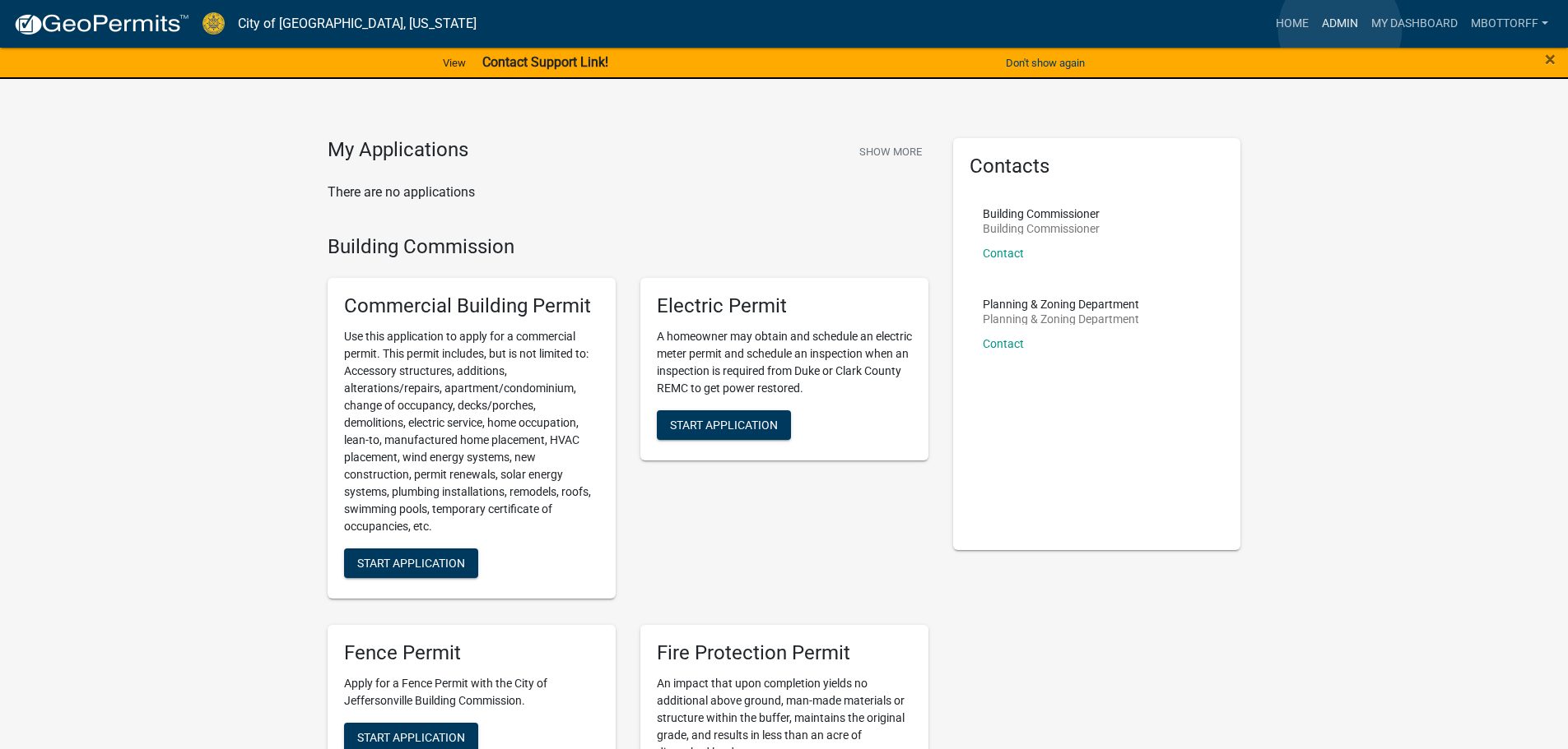
click at [1339, 30] on link "Admin" at bounding box center [1339, 24] width 49 height 31
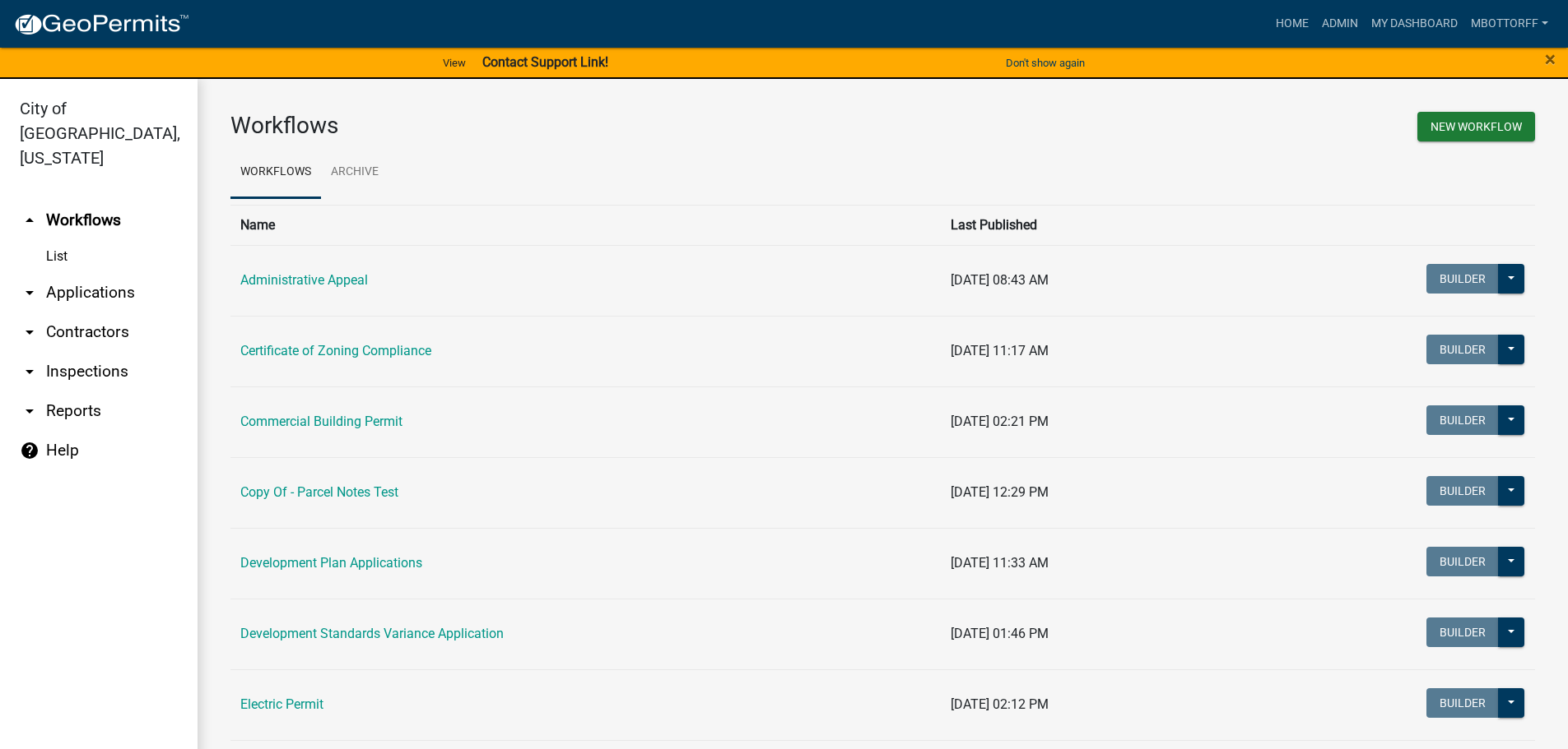
click at [74, 312] on link "arrow_drop_down Contractors" at bounding box center [98, 332] width 198 height 40
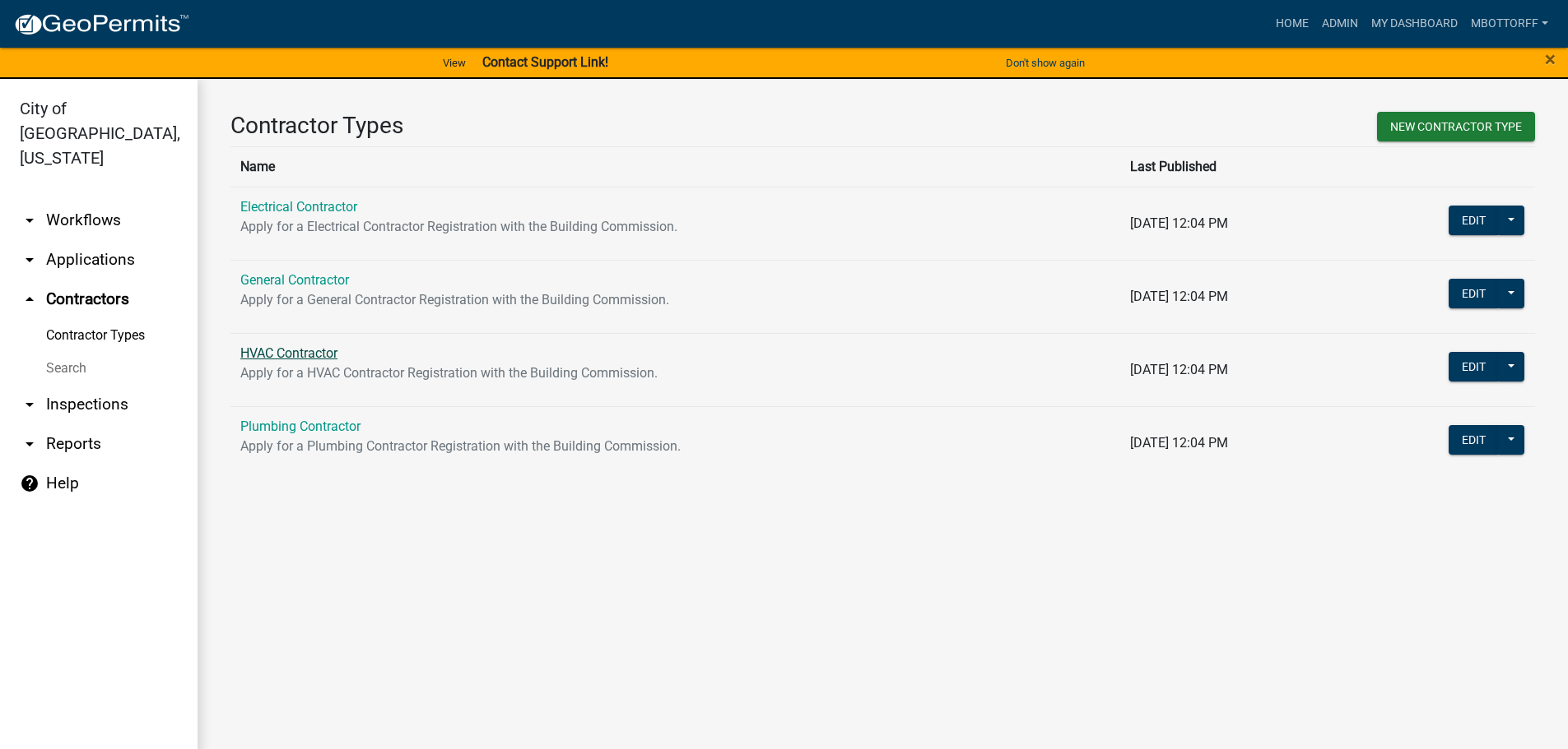
click at [276, 357] on link "HVAC Contractor" at bounding box center [288, 353] width 97 height 15
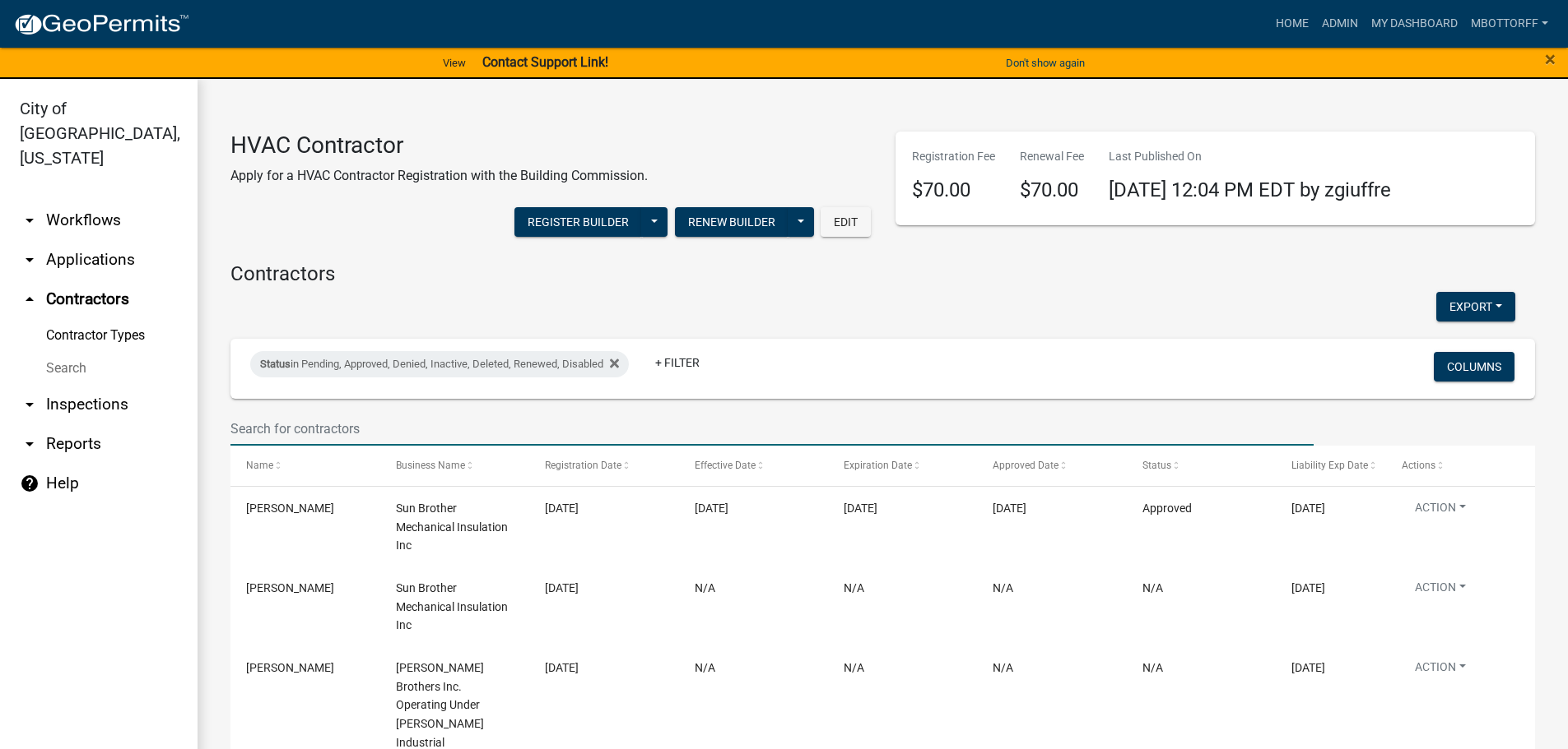
click at [300, 424] on input "text" at bounding box center [771, 428] width 1083 height 34
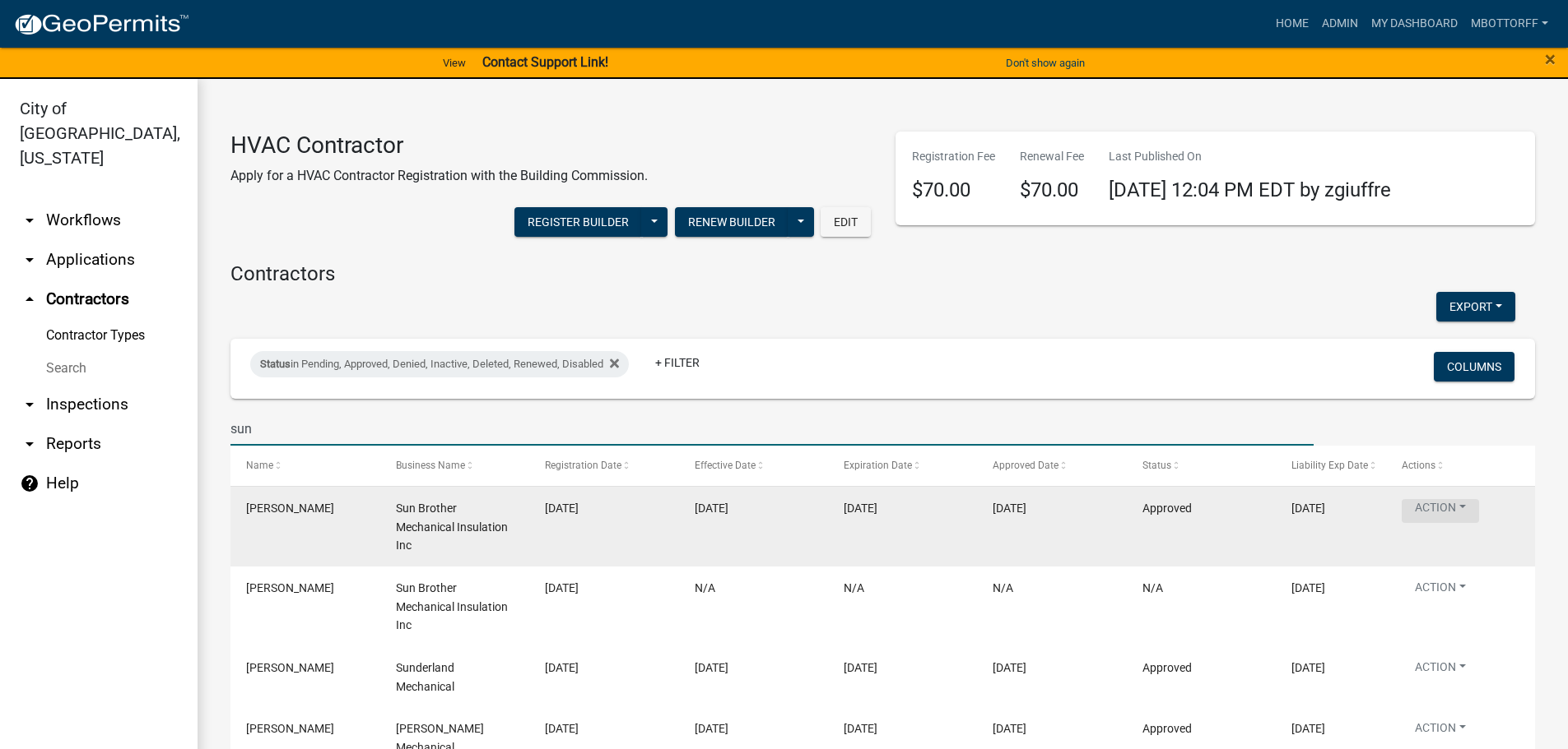
type input "sun"
click at [1461, 505] on button "Action" at bounding box center [1440, 511] width 77 height 24
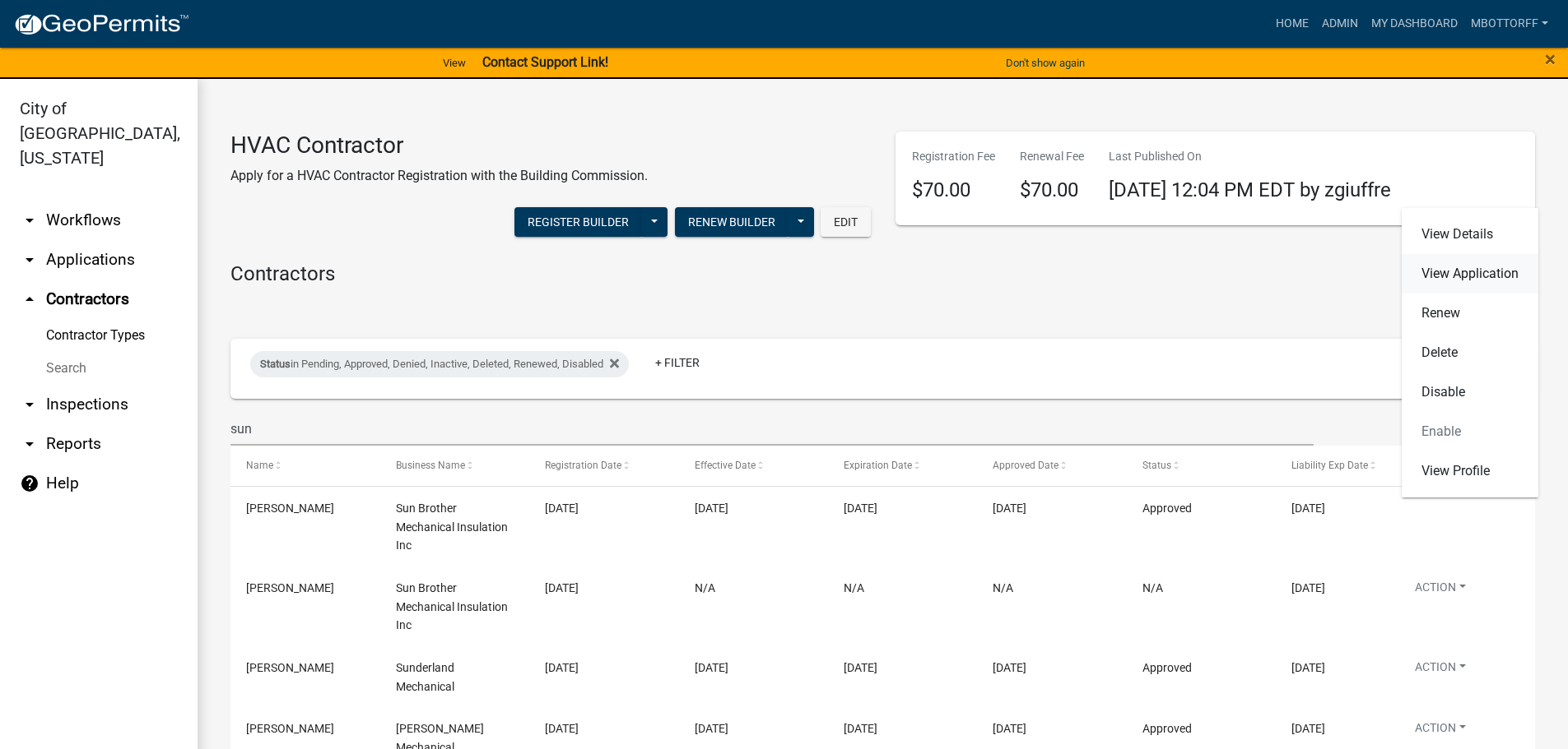
click at [1447, 278] on link "View Application" at bounding box center [1470, 274] width 137 height 40
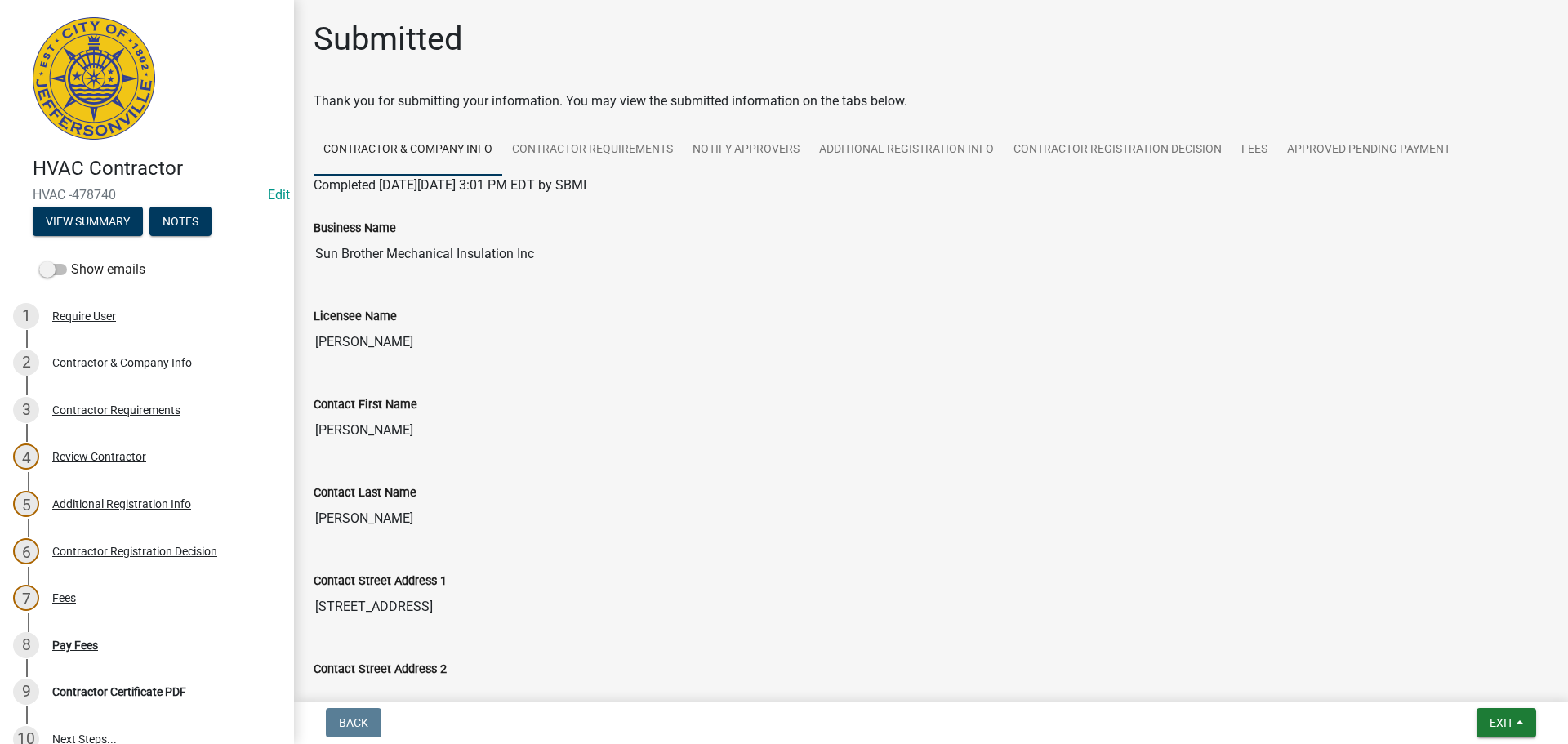
scroll to position [409, 0]
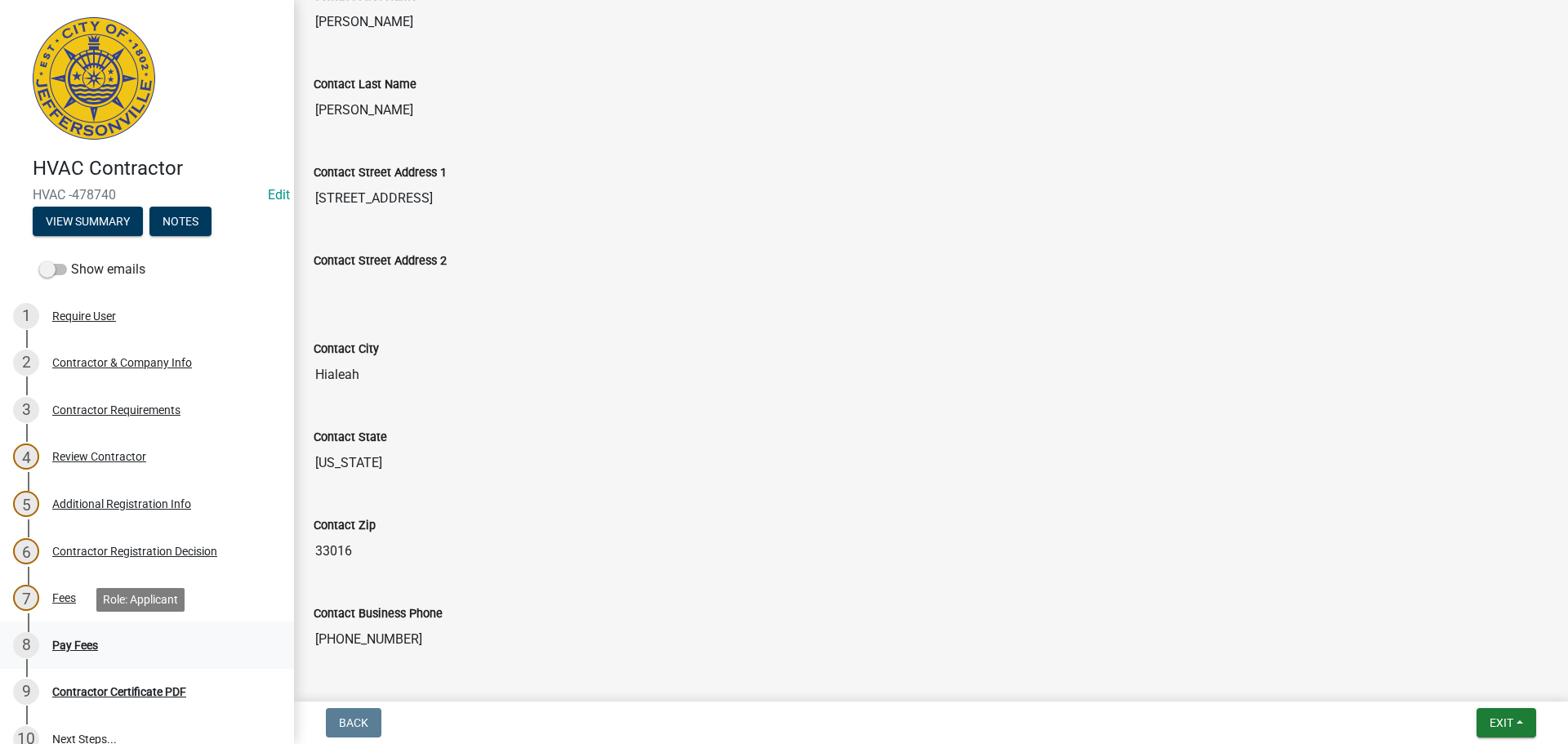
click at [78, 642] on div "Pay Fees" at bounding box center [76, 645] width 46 height 11
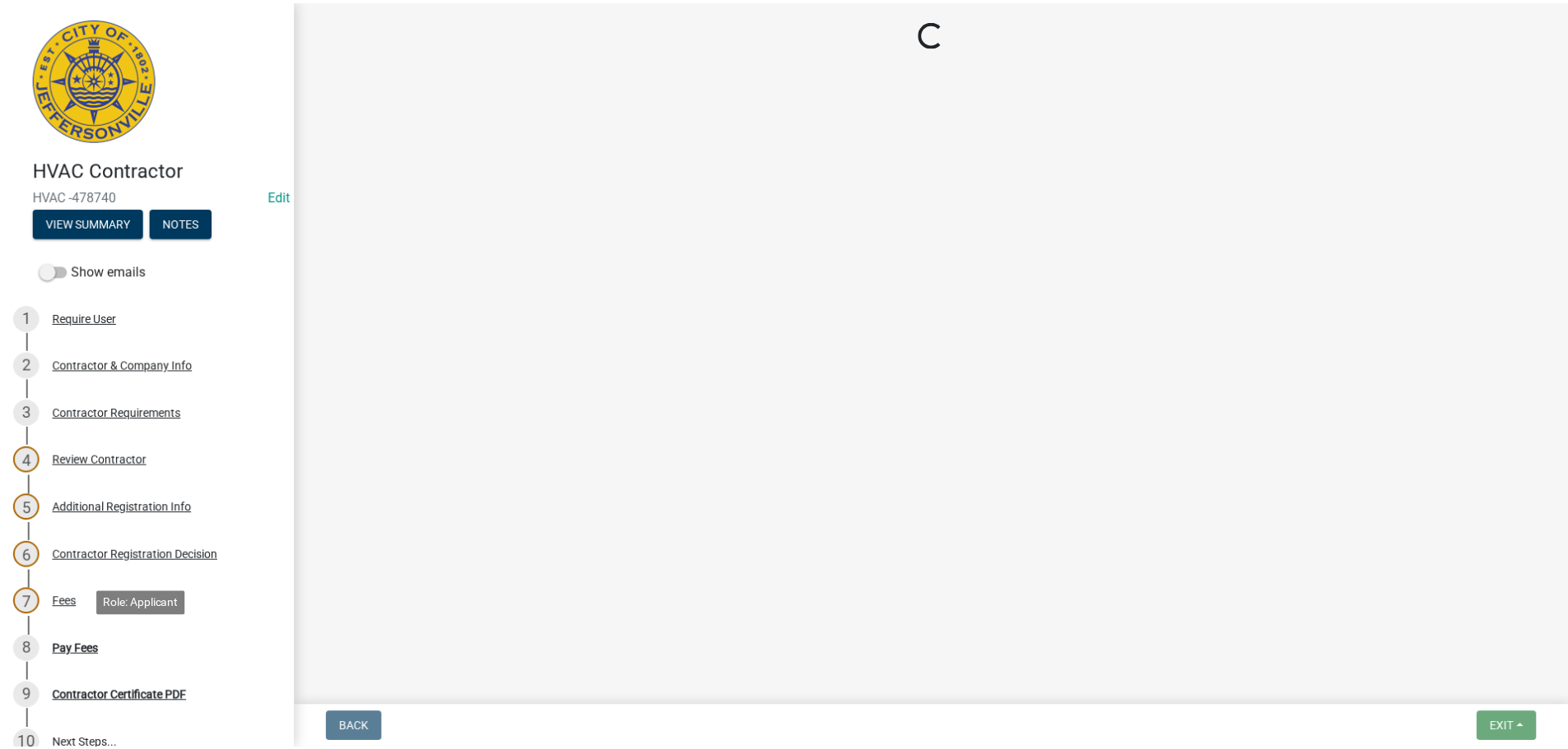
scroll to position [0, 0]
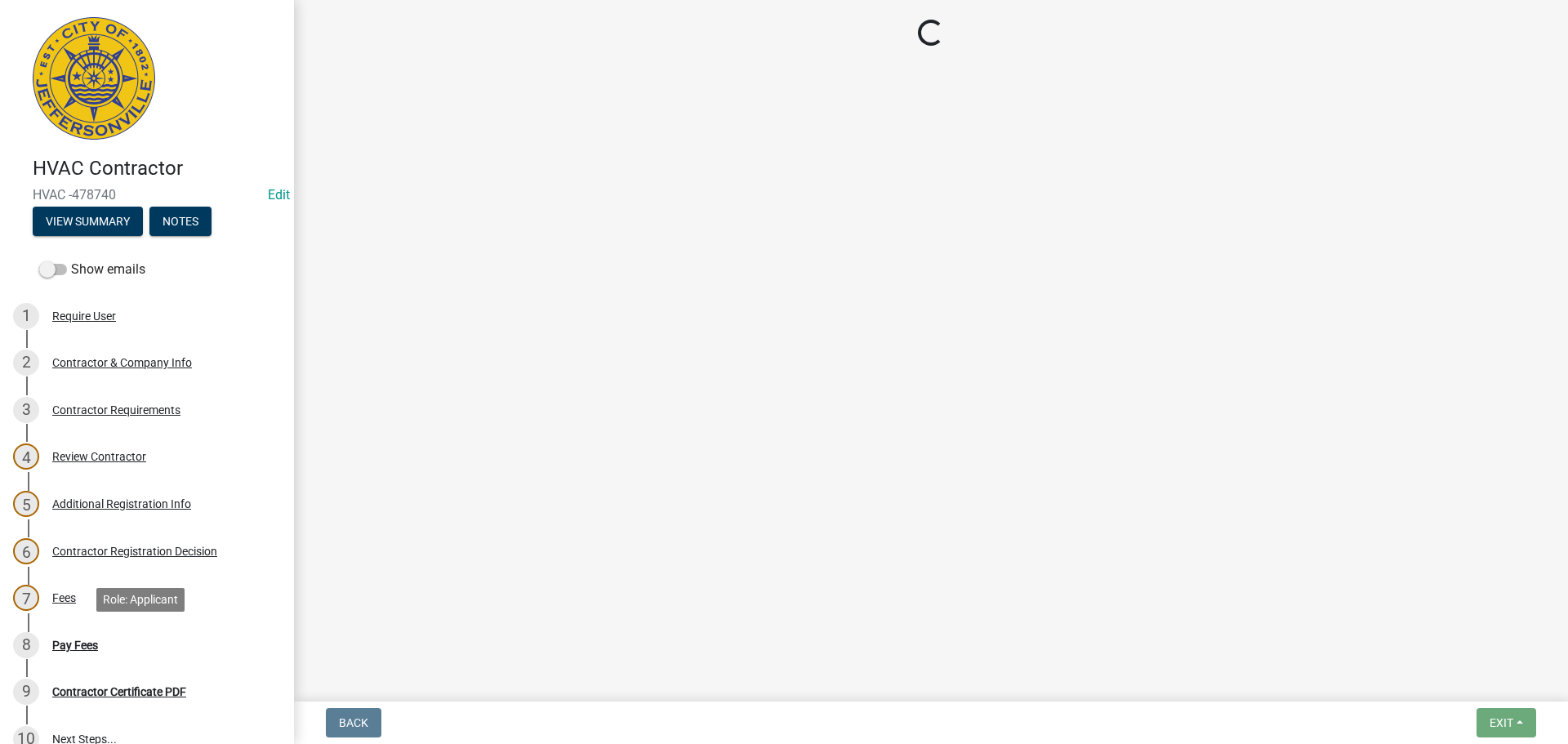
select select "3: 3"
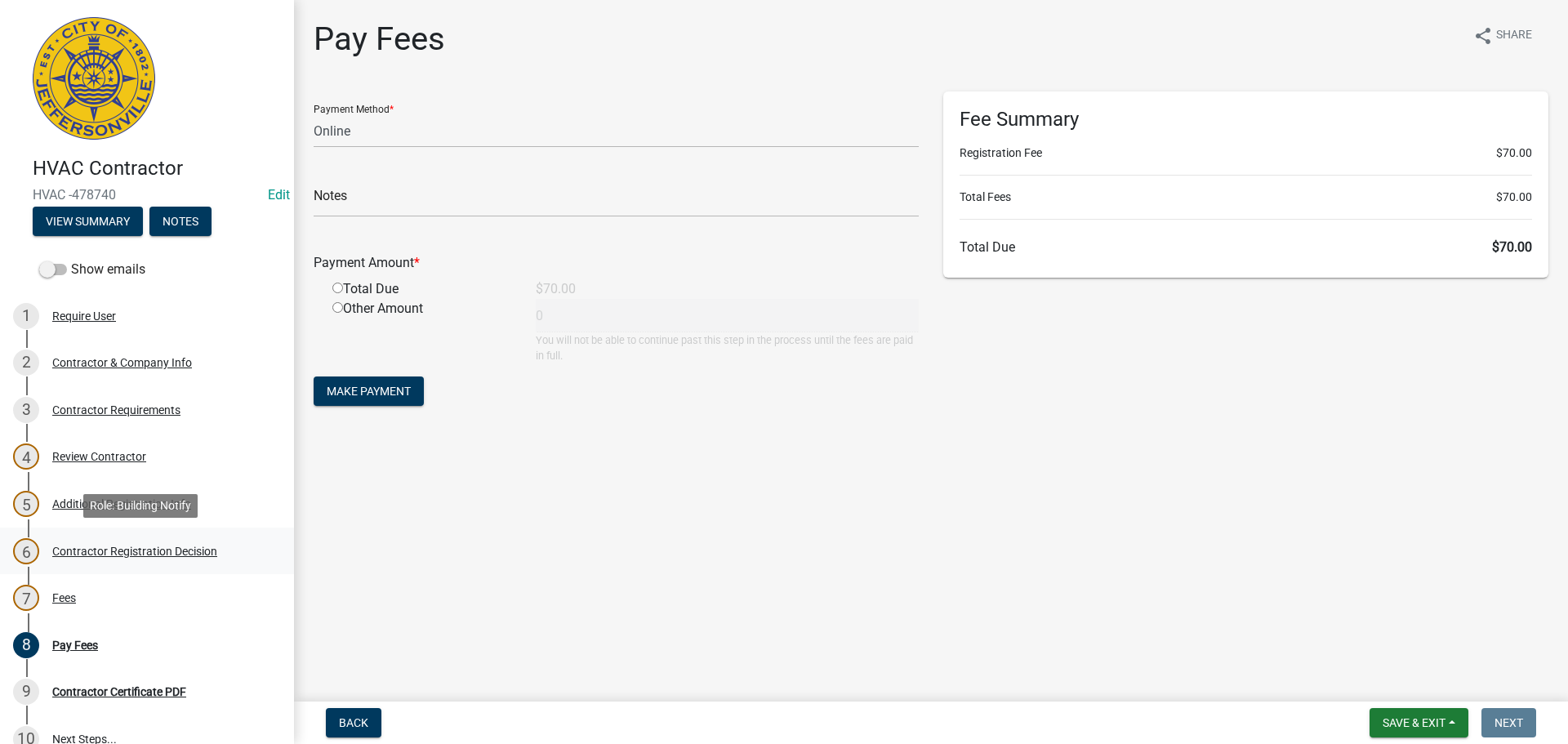
click at [123, 554] on div "Contractor Registration Decision" at bounding box center [135, 552] width 165 height 11
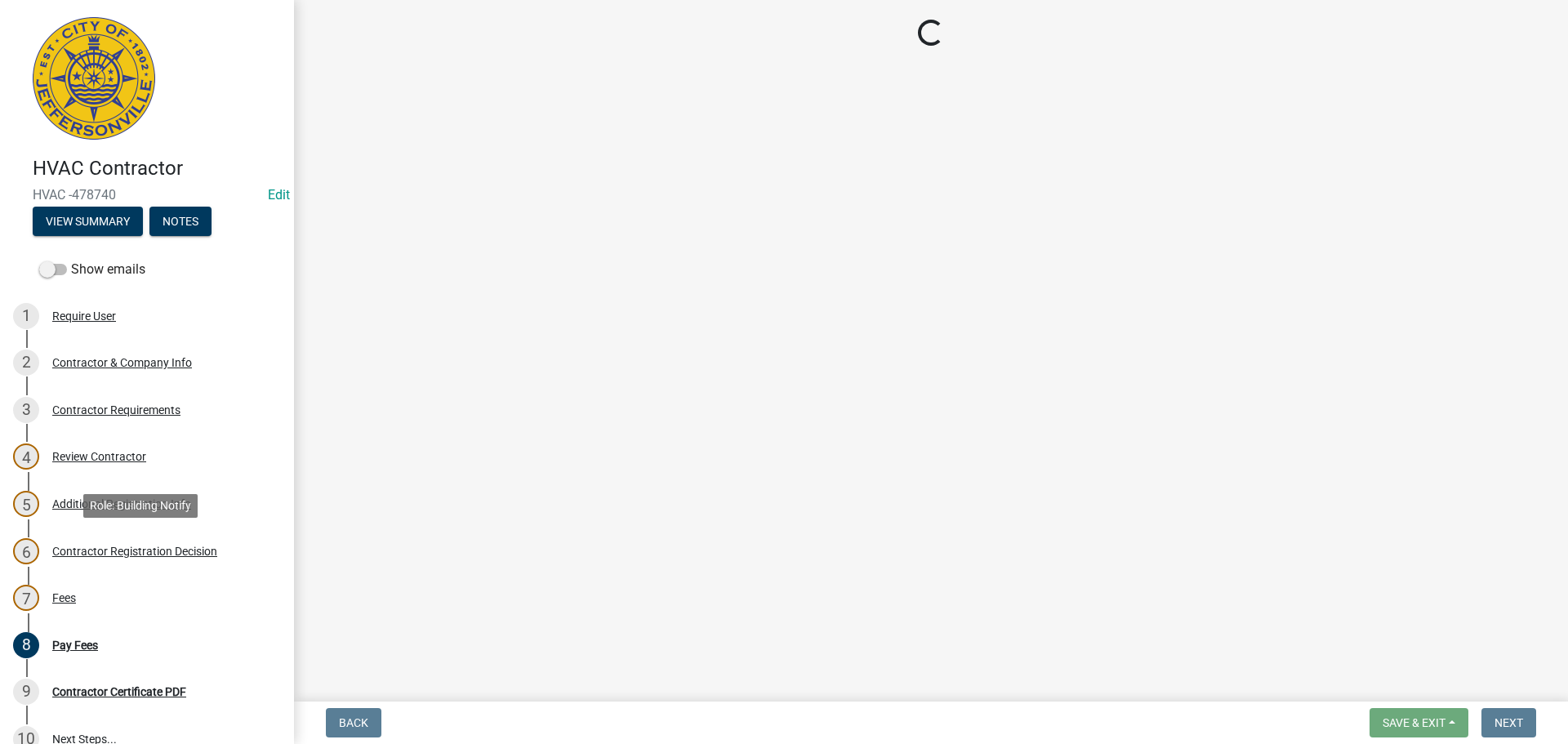
select select "4b86b809-39dd-4c68-9f3d-fdb3e7050482"
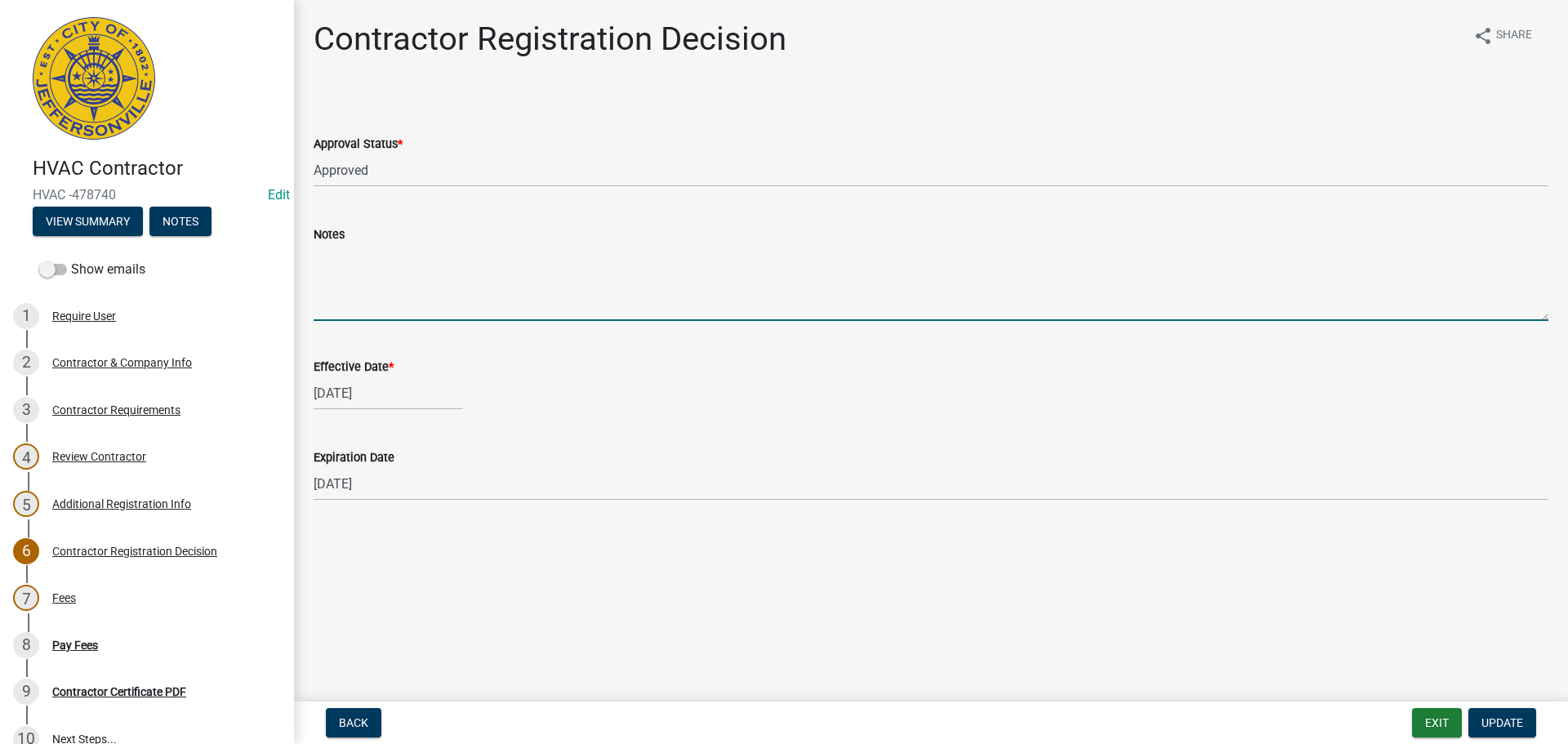
click at [407, 283] on textarea "Notes" at bounding box center [931, 282] width 1235 height 77
type textarea "L"
type textarea "Test scores ok'd per lw"
click at [1492, 720] on span "Update" at bounding box center [1503, 723] width 42 height 13
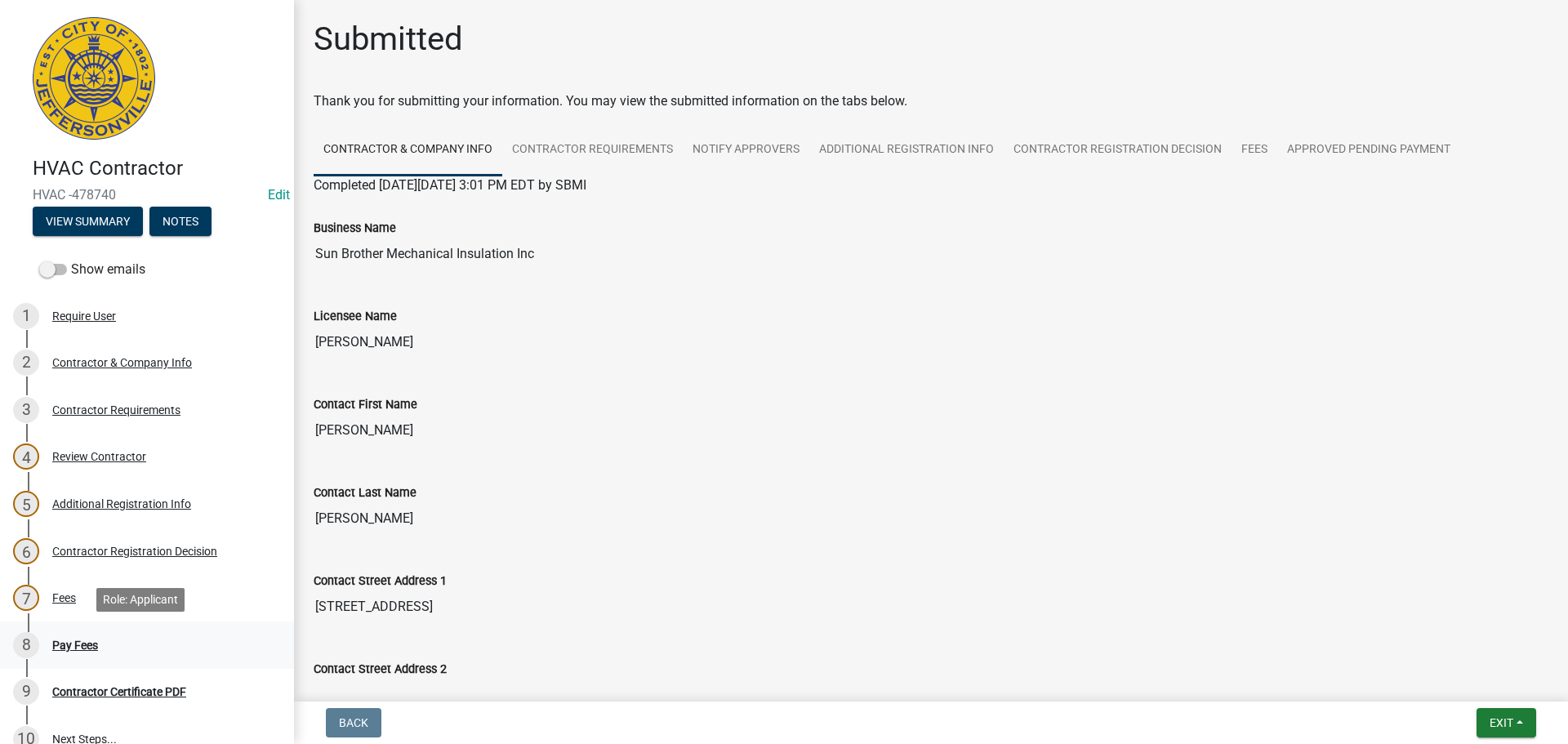
click at [70, 644] on div "Pay Fees" at bounding box center [76, 645] width 46 height 11
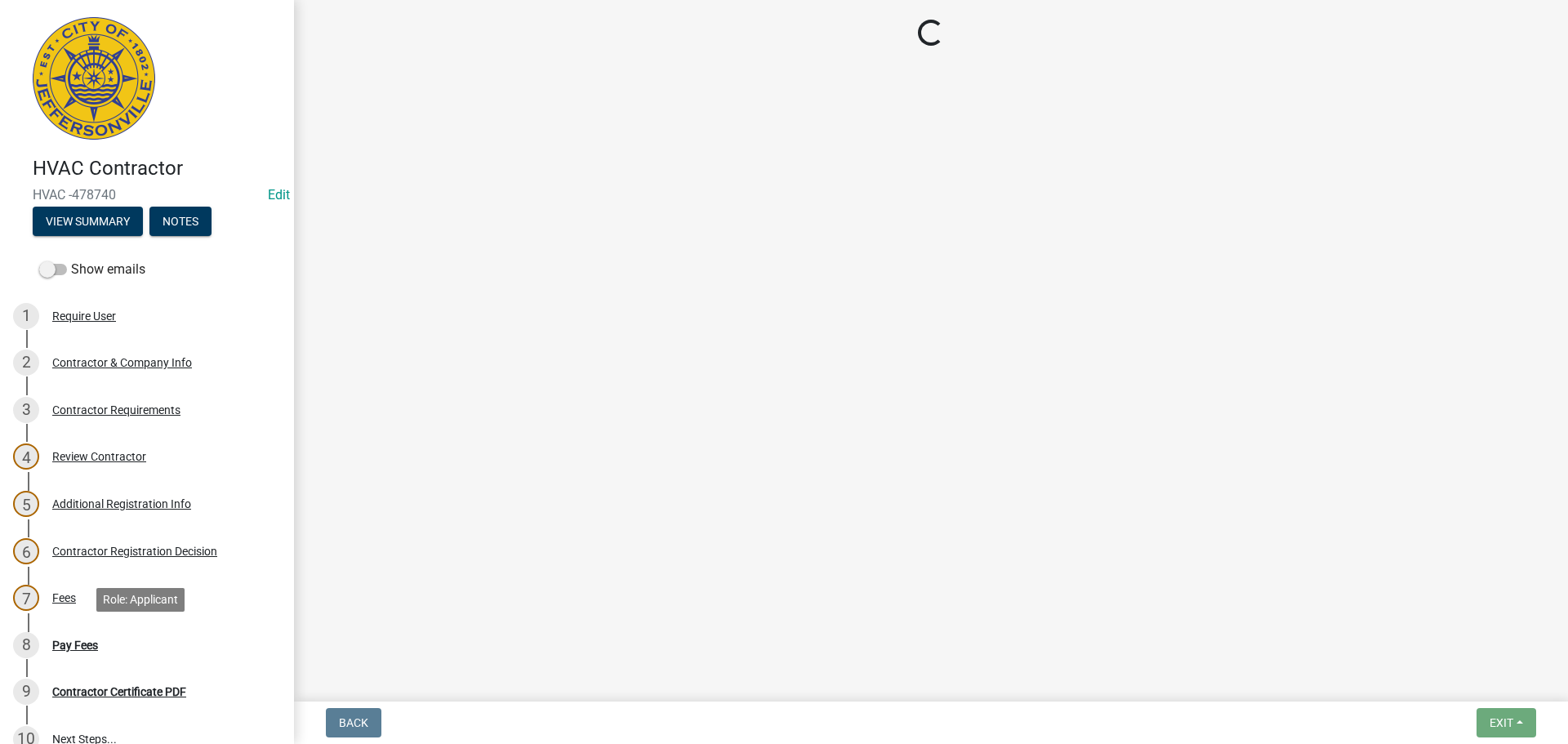
select select "3: 3"
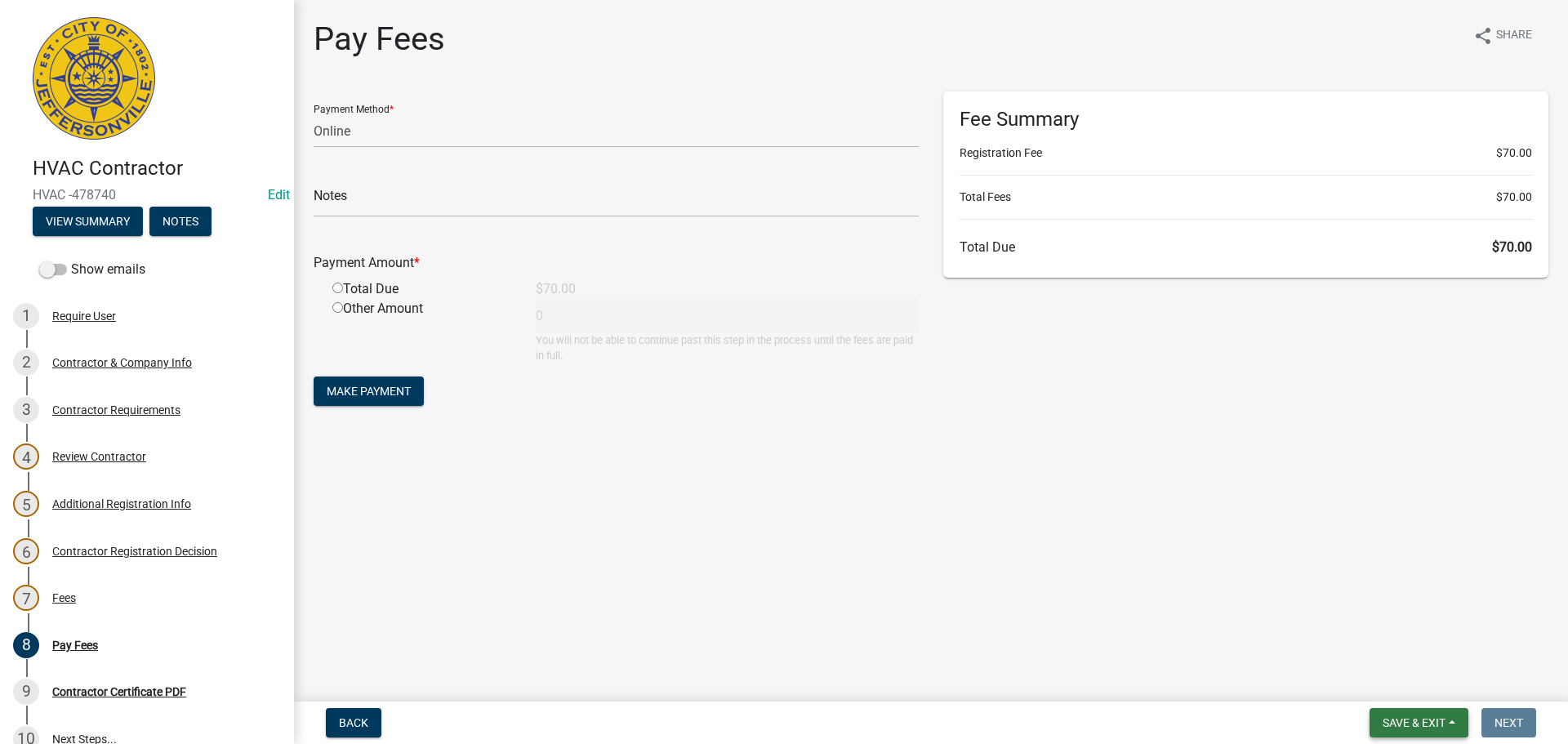
click at [1422, 716] on span "Save & Exit" at bounding box center [1415, 723] width 63 height 13
click at [1418, 686] on button "Save & Exit" at bounding box center [1403, 680] width 131 height 39
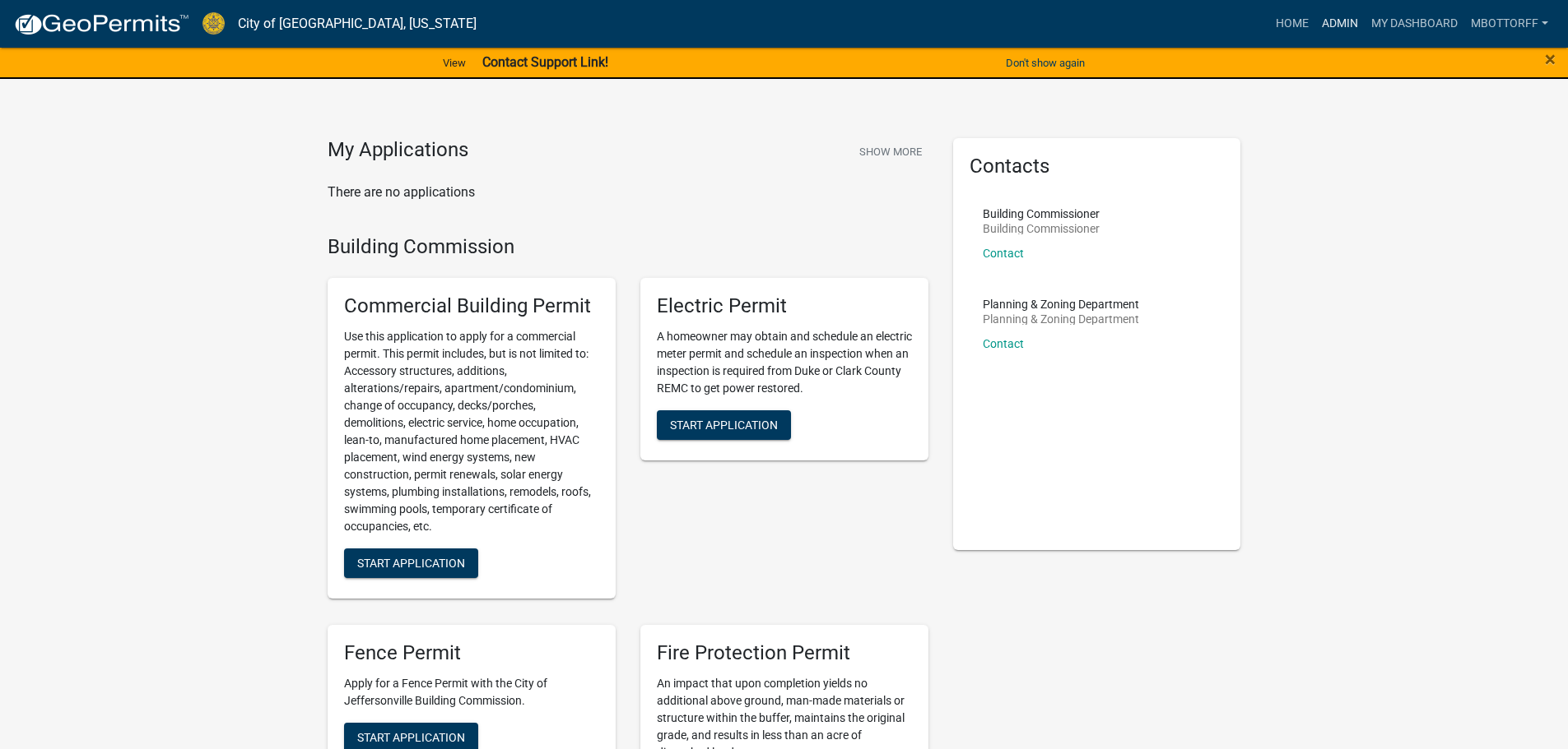
click at [1338, 18] on link "Admin" at bounding box center [1339, 24] width 49 height 31
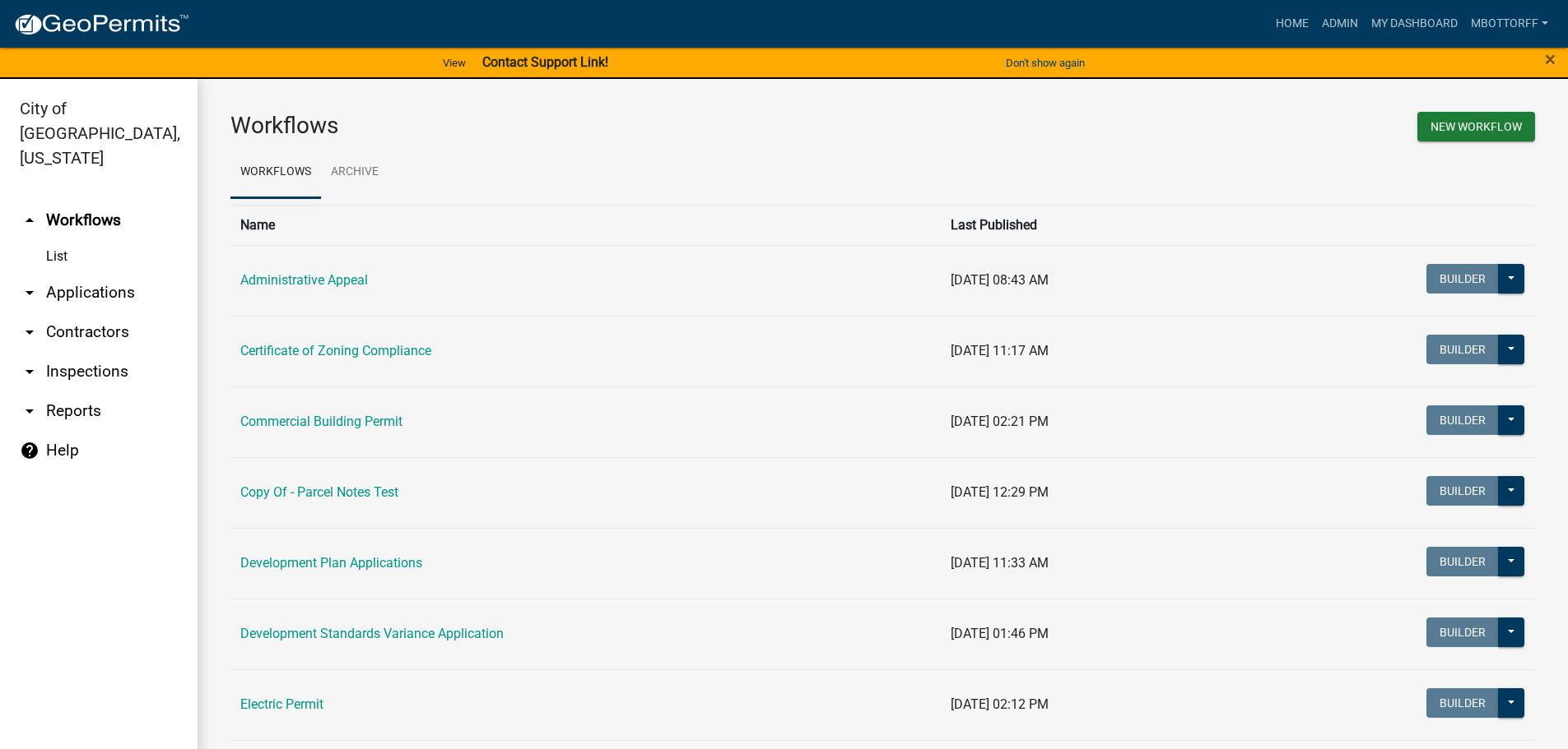
click at [74, 273] on link "arrow_drop_down Applications" at bounding box center [98, 292] width 198 height 40
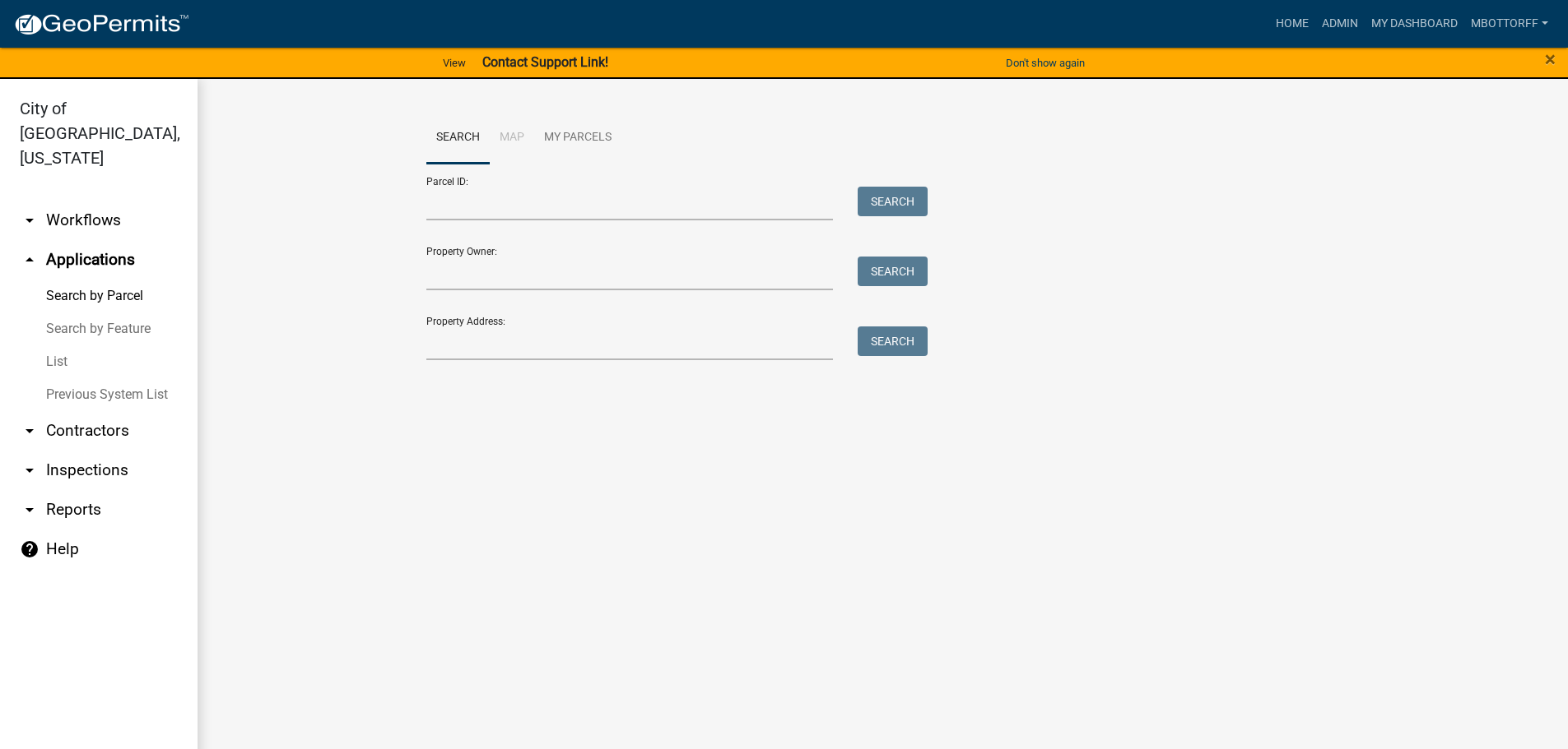
click at [61, 345] on link "List" at bounding box center [98, 361] width 198 height 33
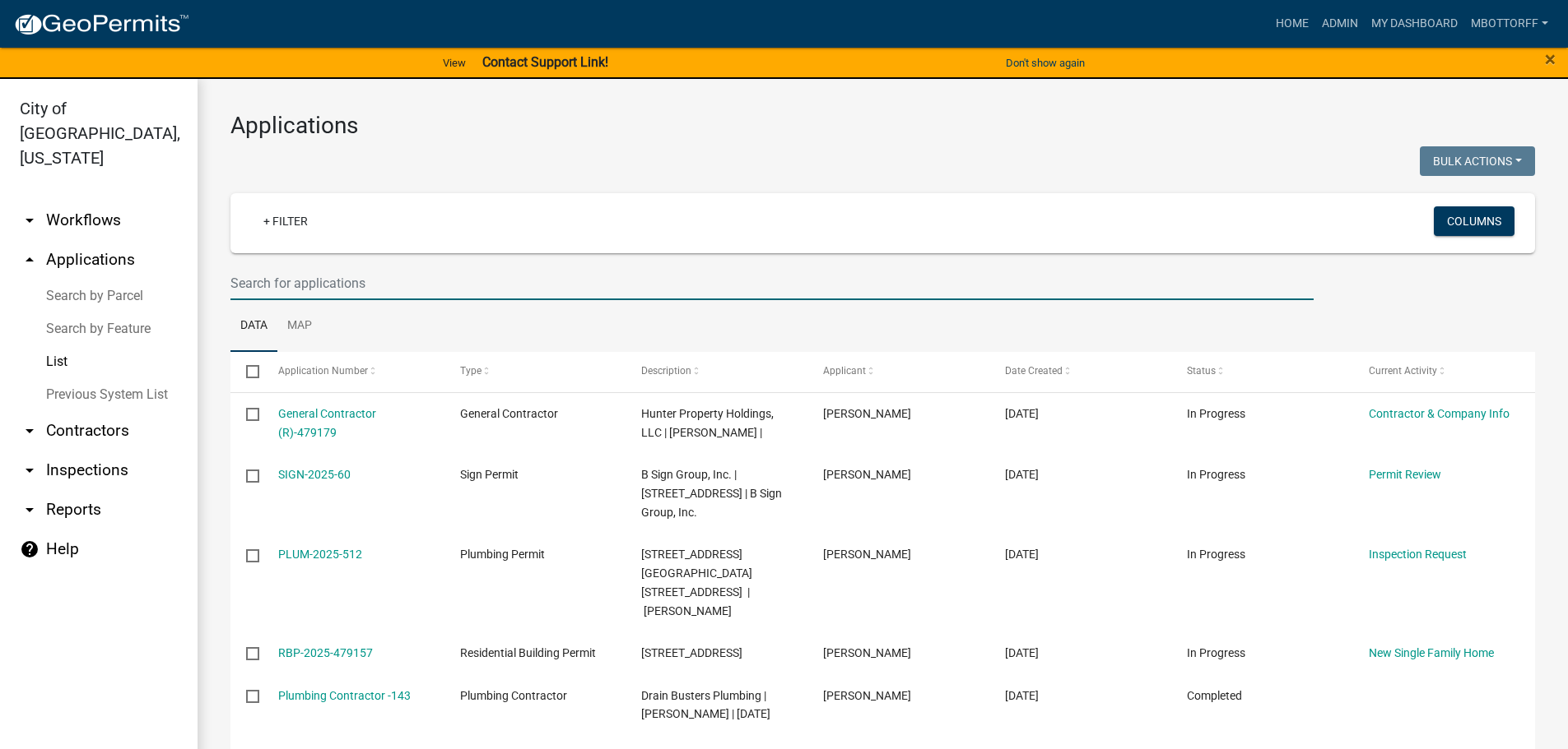
click at [279, 286] on input "text" at bounding box center [771, 282] width 1083 height 34
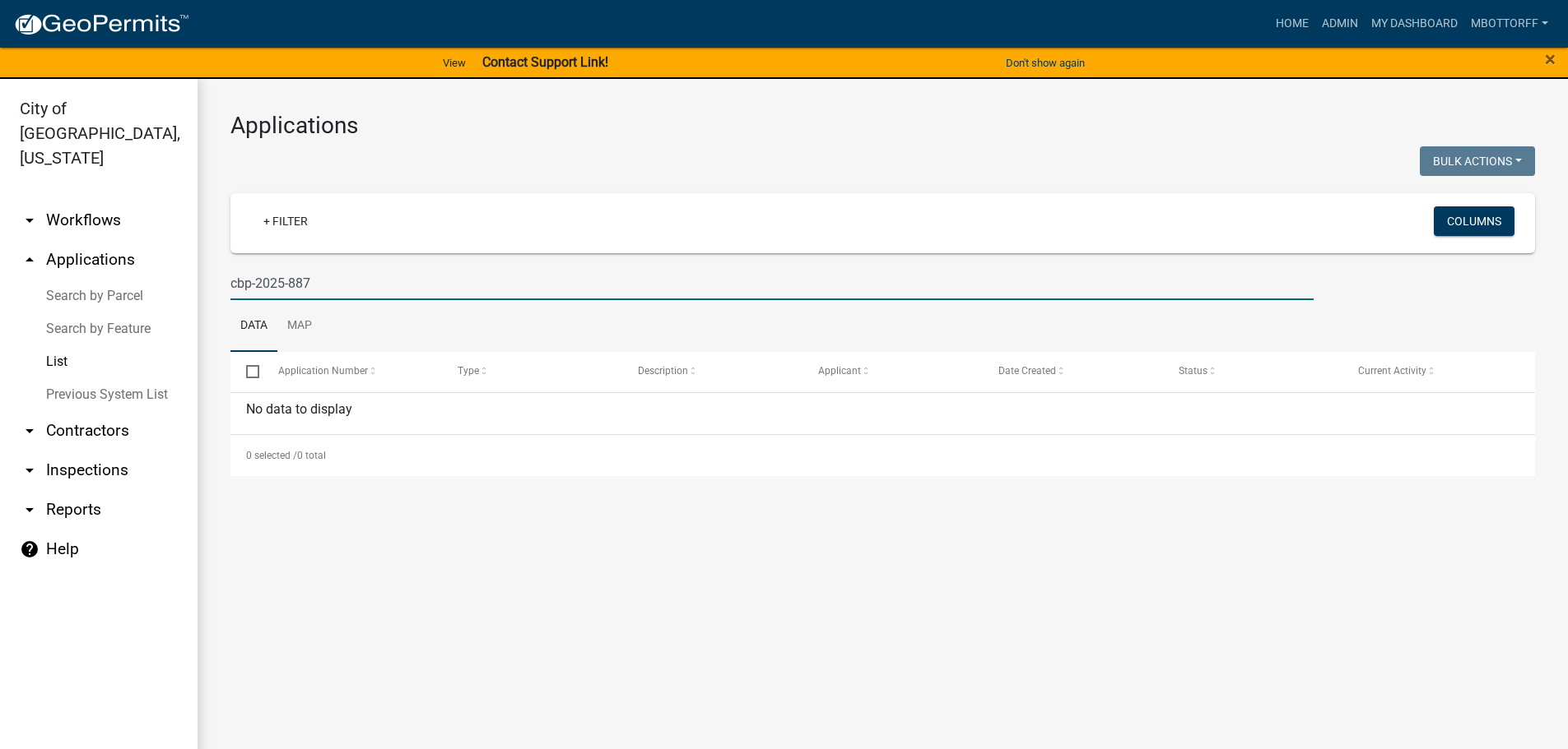
click at [250, 281] on input "cbp-2025-887" at bounding box center [771, 282] width 1083 height 34
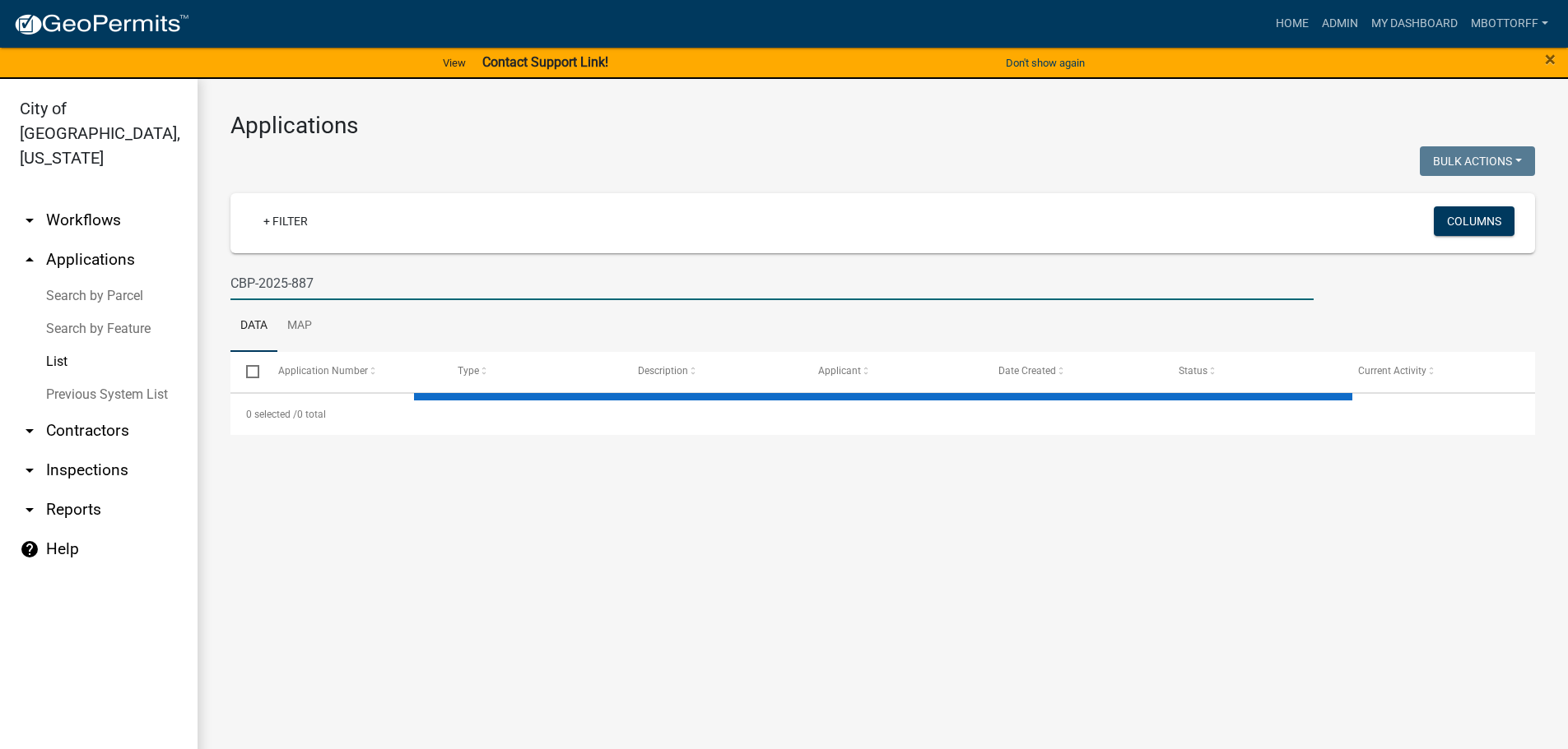
click at [301, 280] on input "CBP-2025-887" at bounding box center [771, 282] width 1083 height 34
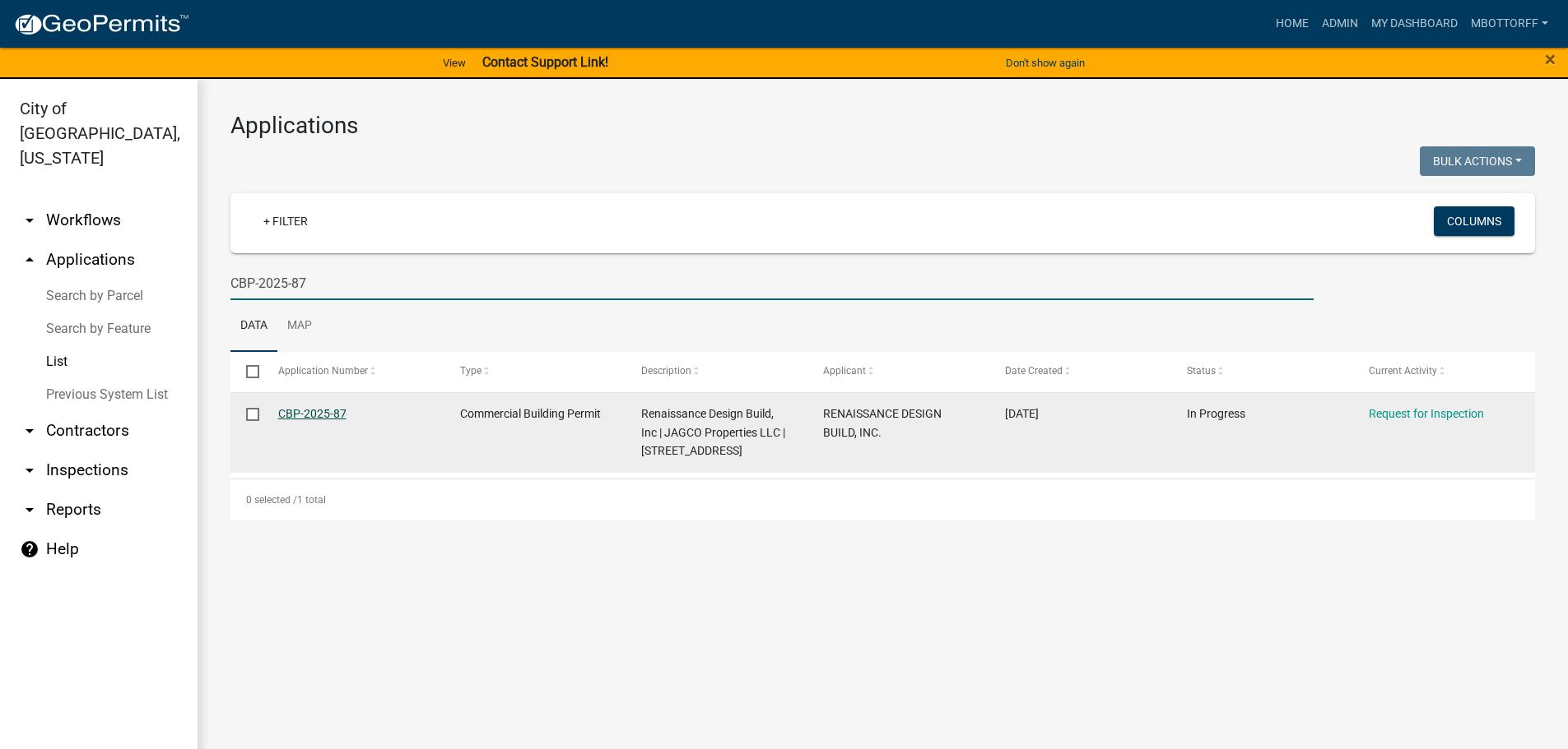
type input "CBP-2025-87"
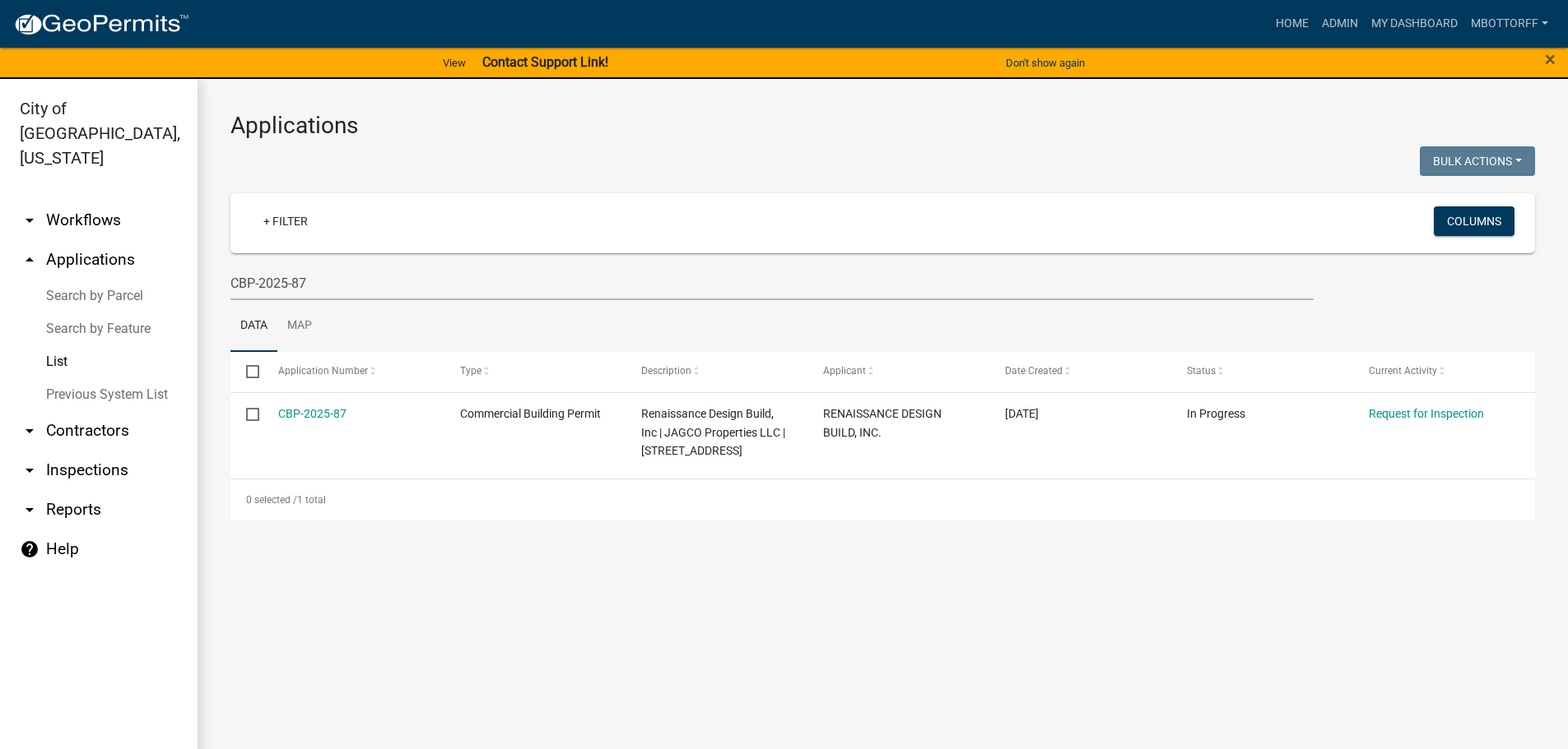
click at [65, 412] on link "arrow_drop_down Contractors" at bounding box center [98, 431] width 198 height 40
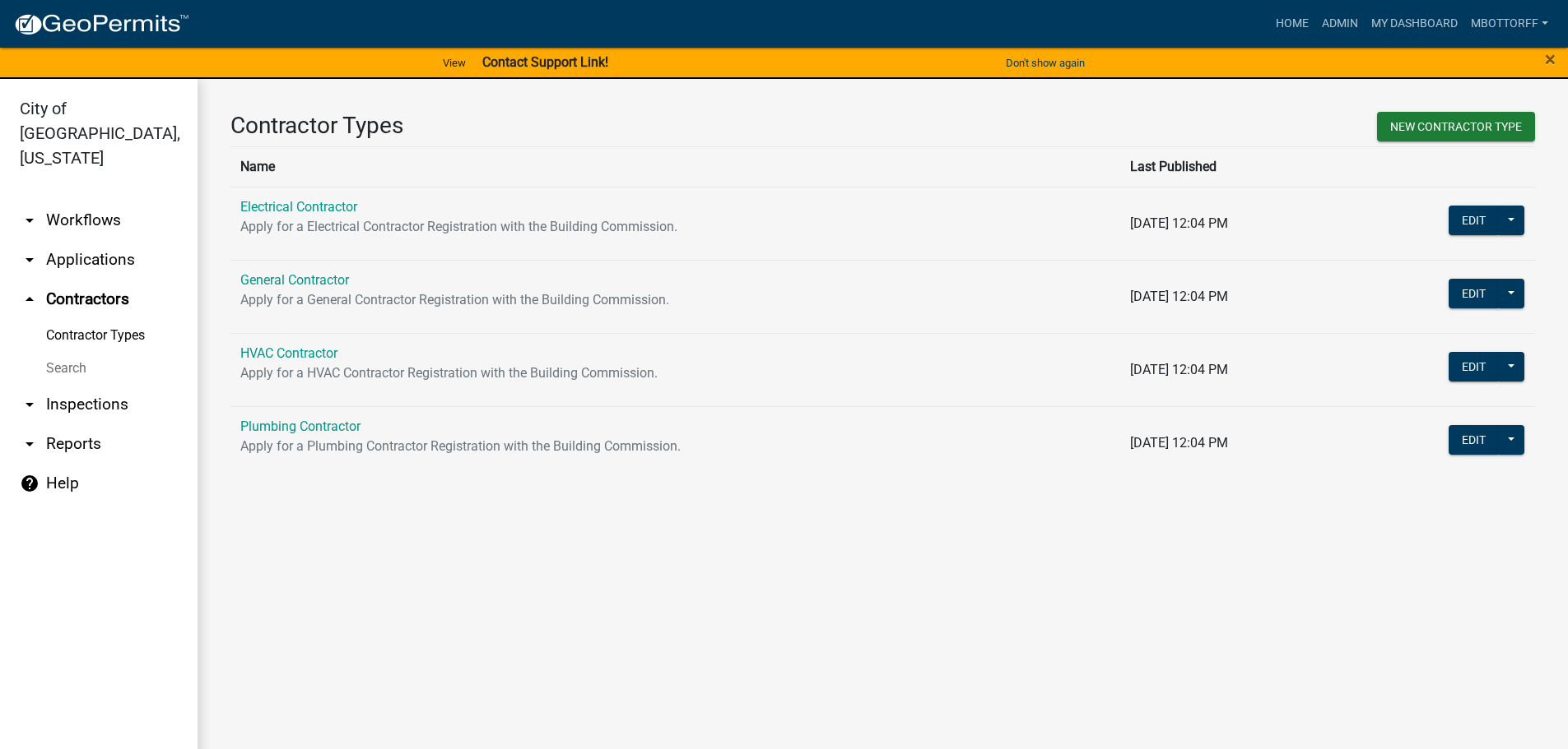
click at [57, 352] on link "Search" at bounding box center [98, 368] width 198 height 33
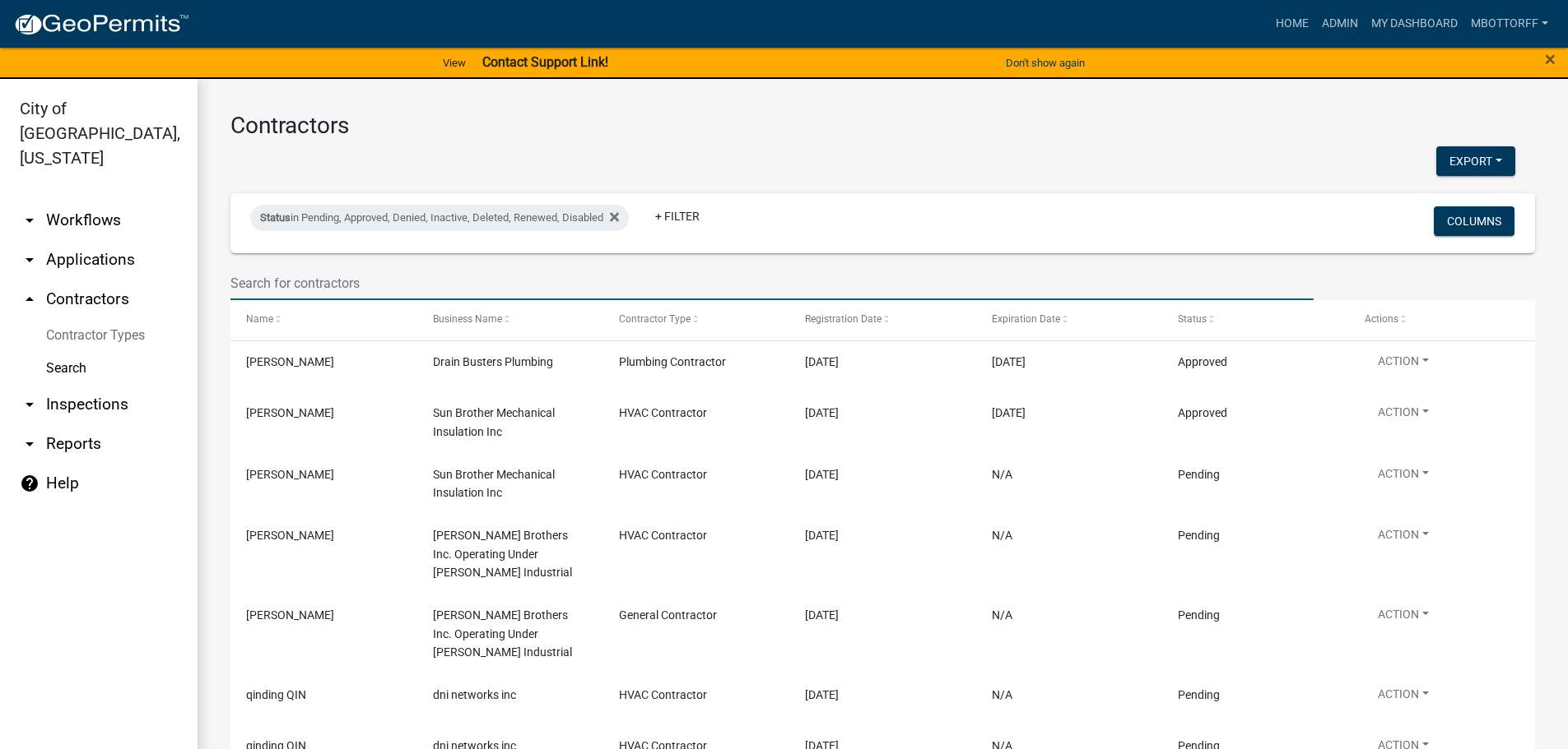
click at [290, 278] on input "text" at bounding box center [771, 282] width 1083 height 34
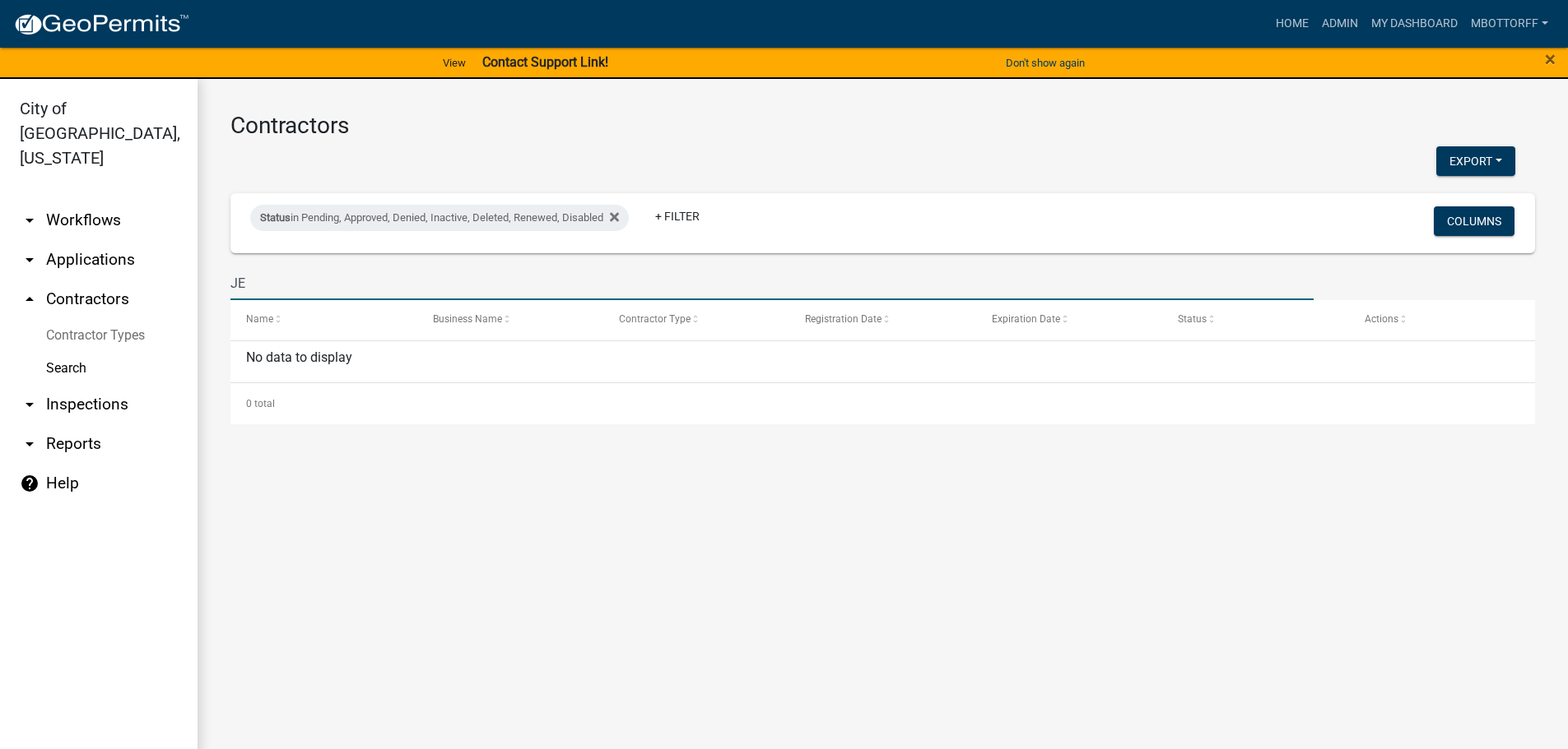
type input "J"
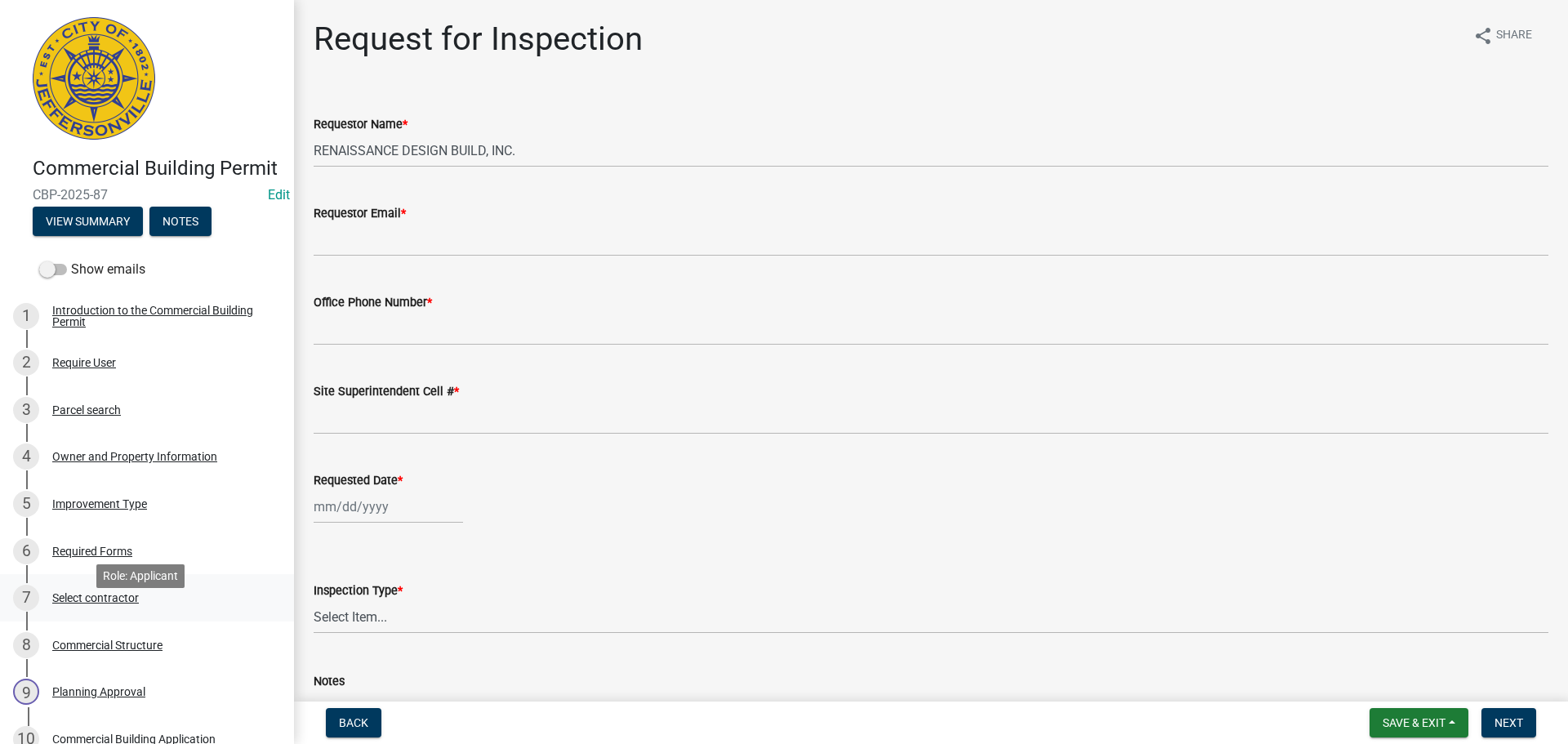
drag, startPoint x: 81, startPoint y: 620, endPoint x: 108, endPoint y: 616, distance: 27.3
click at [83, 604] on div "Select contractor" at bounding box center [96, 598] width 86 height 11
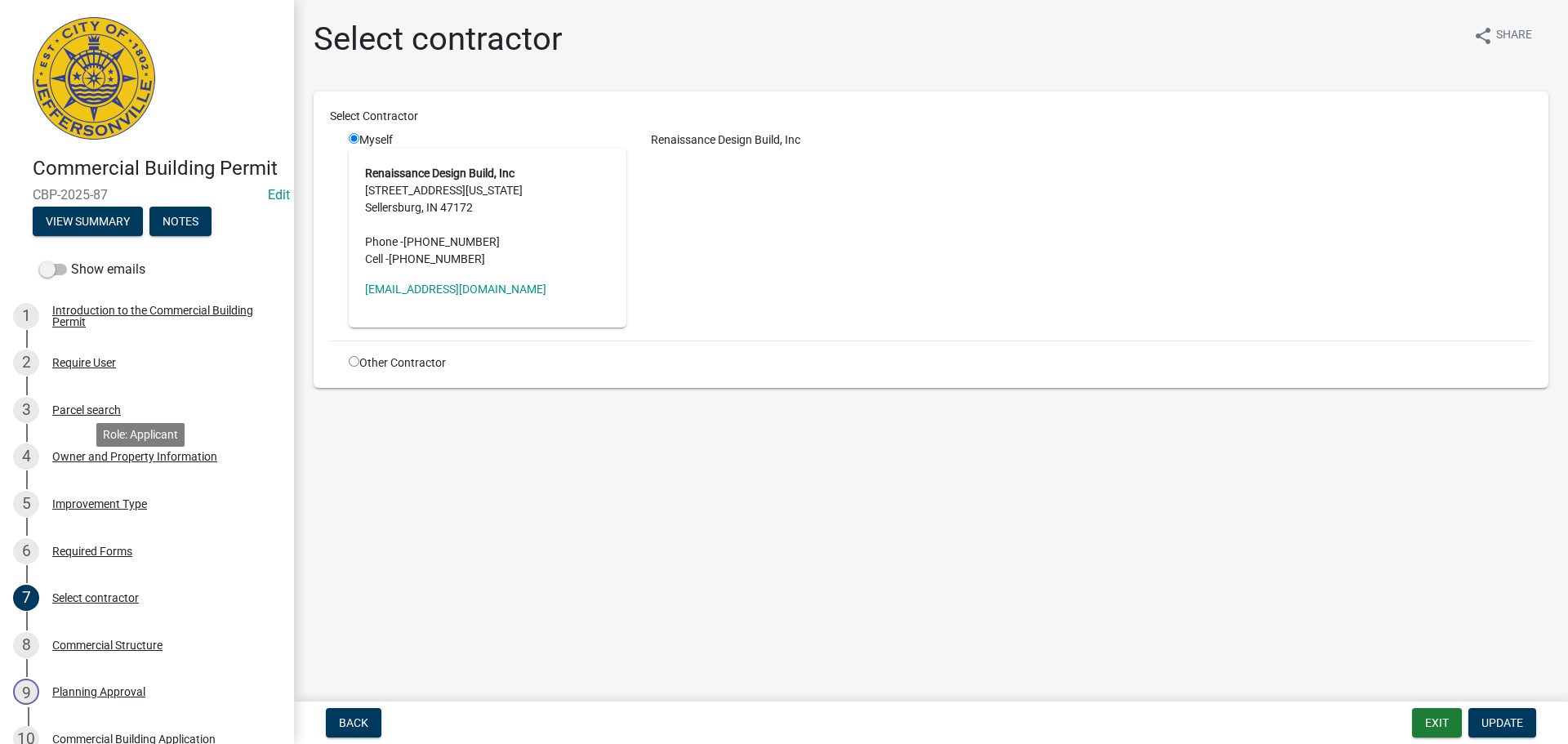
drag, startPoint x: 78, startPoint y: 480, endPoint x: 346, endPoint y: 468, distance: 268.3
click at [78, 462] on div "Owner and Property Information" at bounding box center [135, 457] width 165 height 11
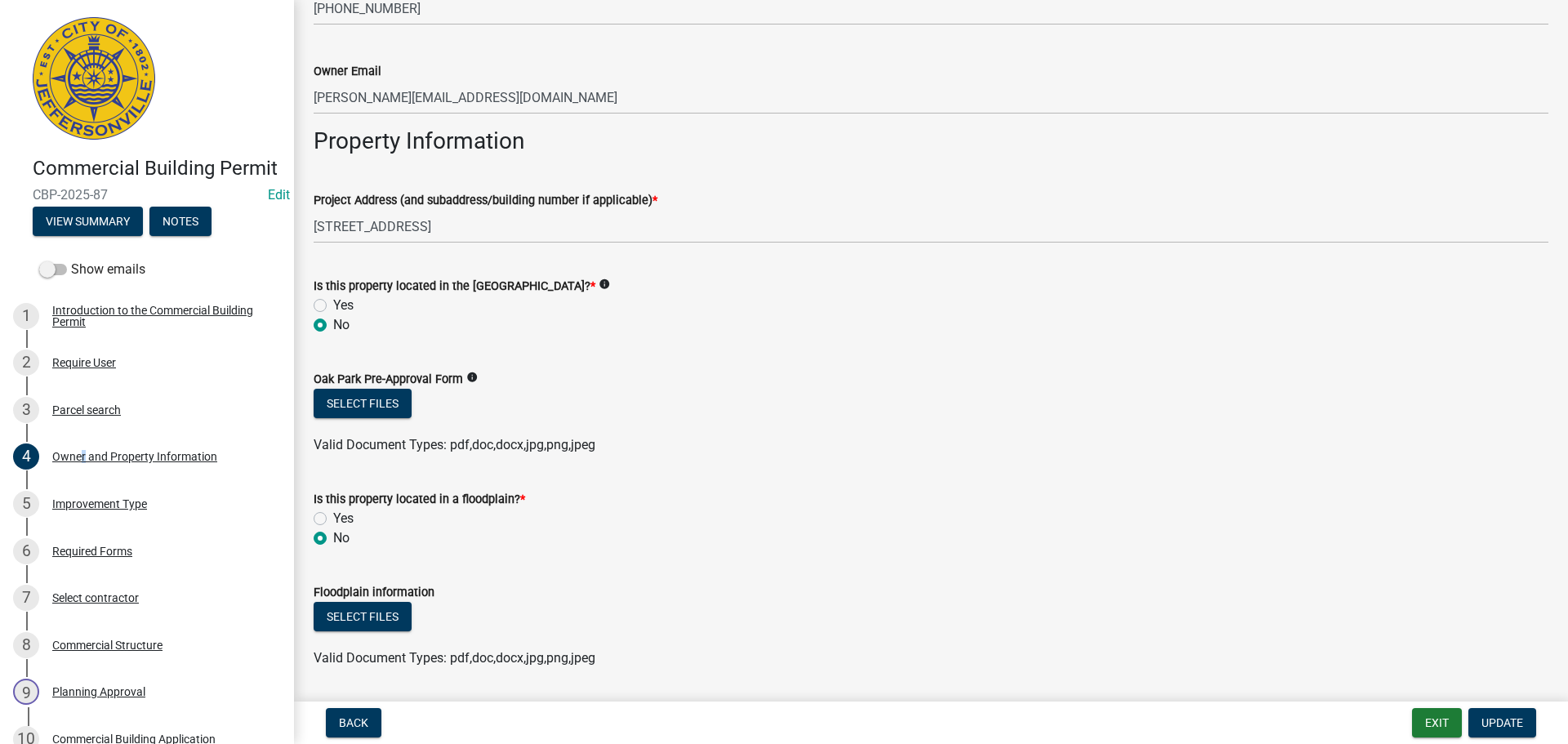
scroll to position [858, 0]
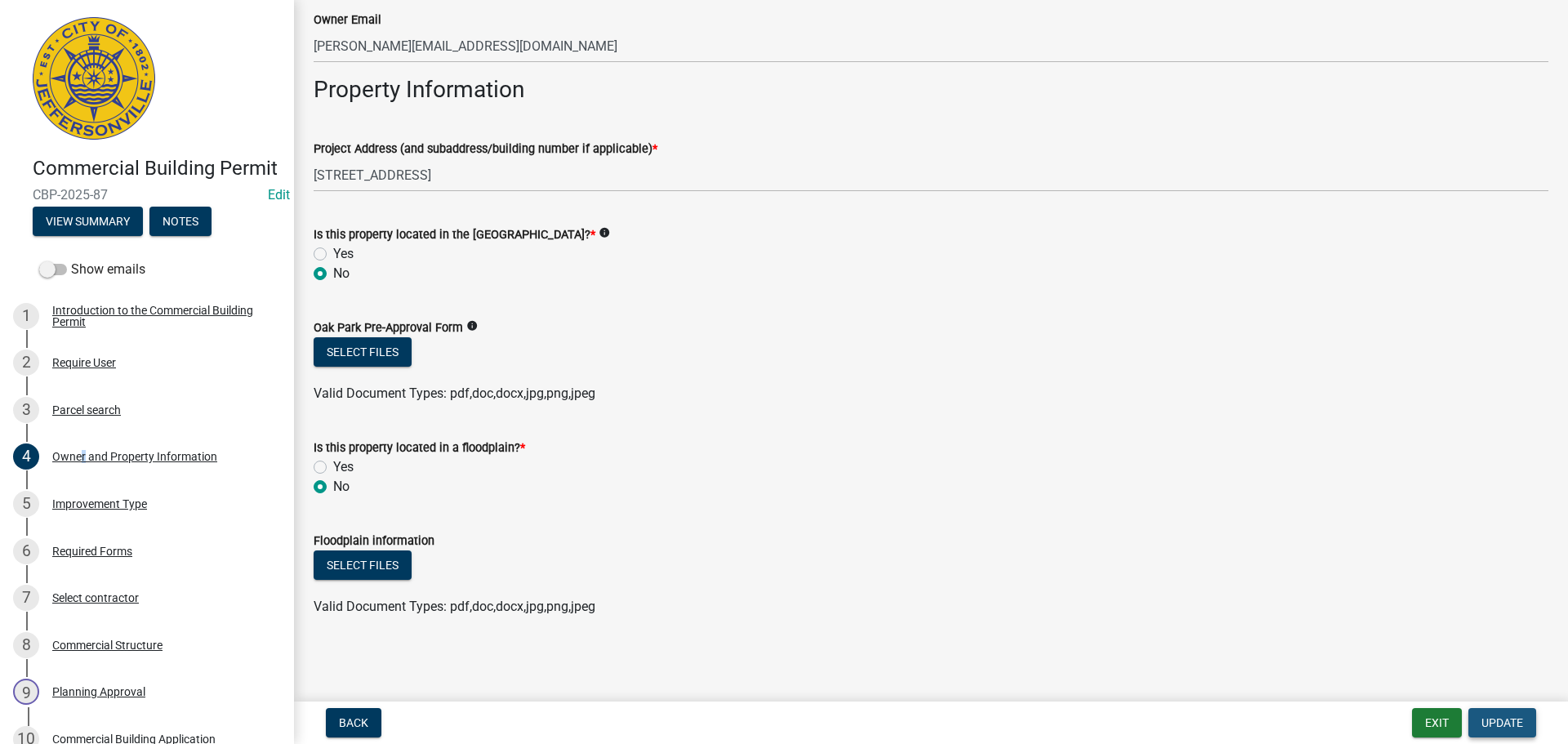
click at [1472, 714] on button "Update" at bounding box center [1502, 723] width 68 height 30
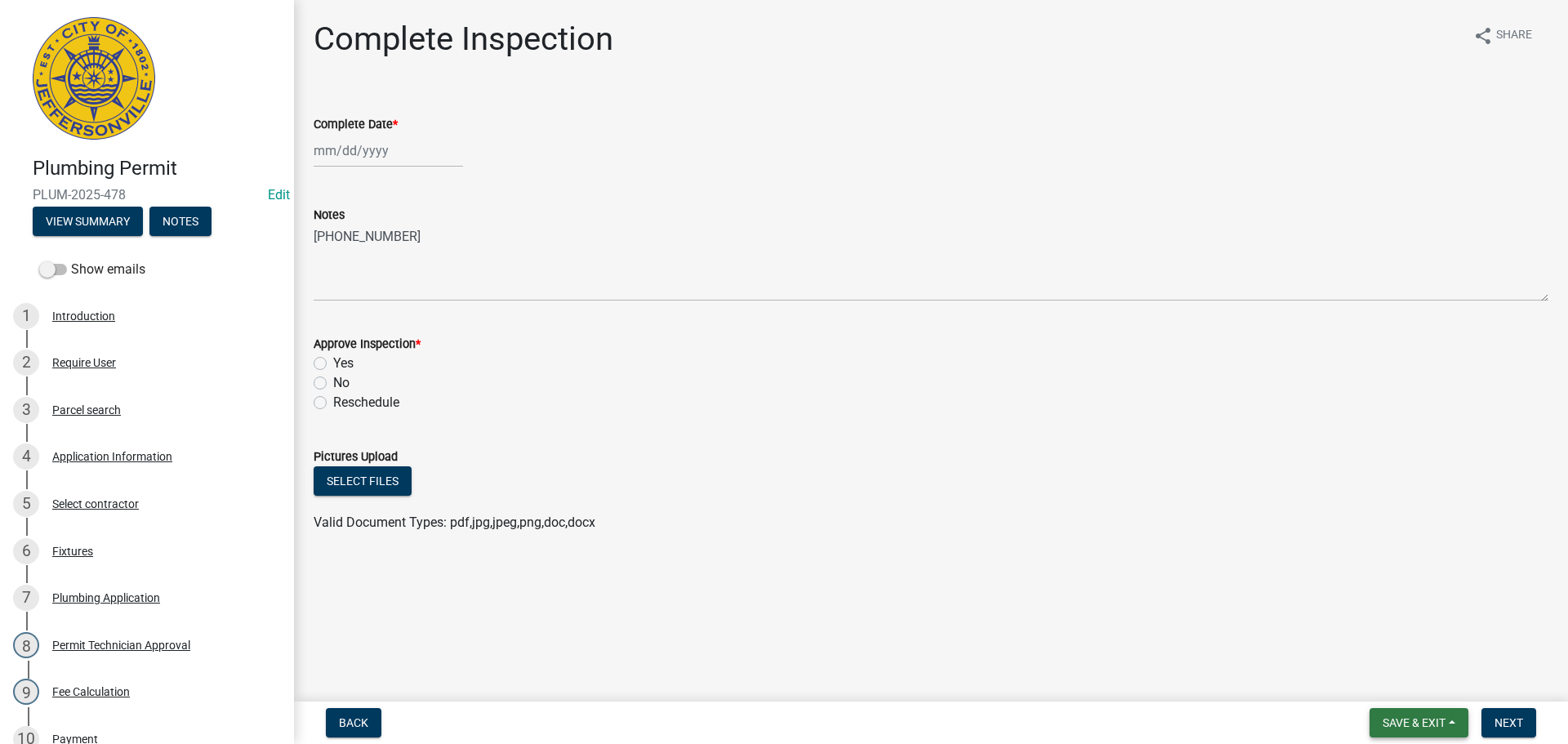
click at [1404, 714] on button "Save & Exit" at bounding box center [1419, 723] width 99 height 30
click at [1389, 683] on button "Save & Exit" at bounding box center [1403, 680] width 131 height 39
